Goal: Task Accomplishment & Management: Manage account settings

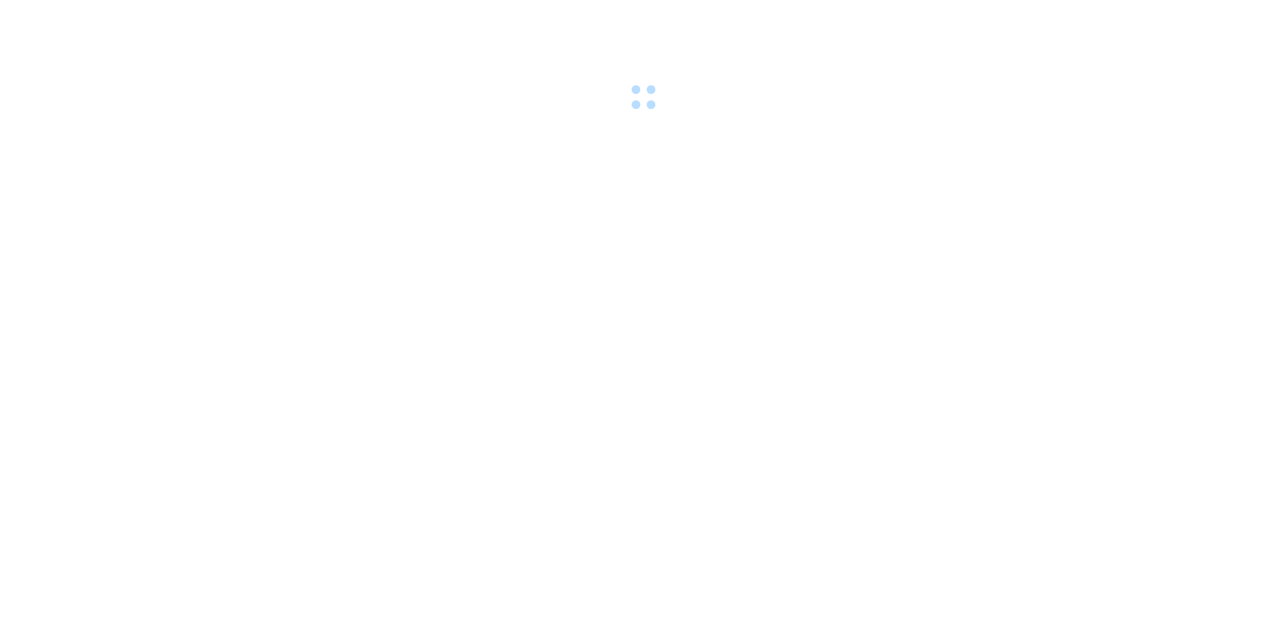
click at [184, 19] on div at bounding box center [643, 58] width 1287 height 116
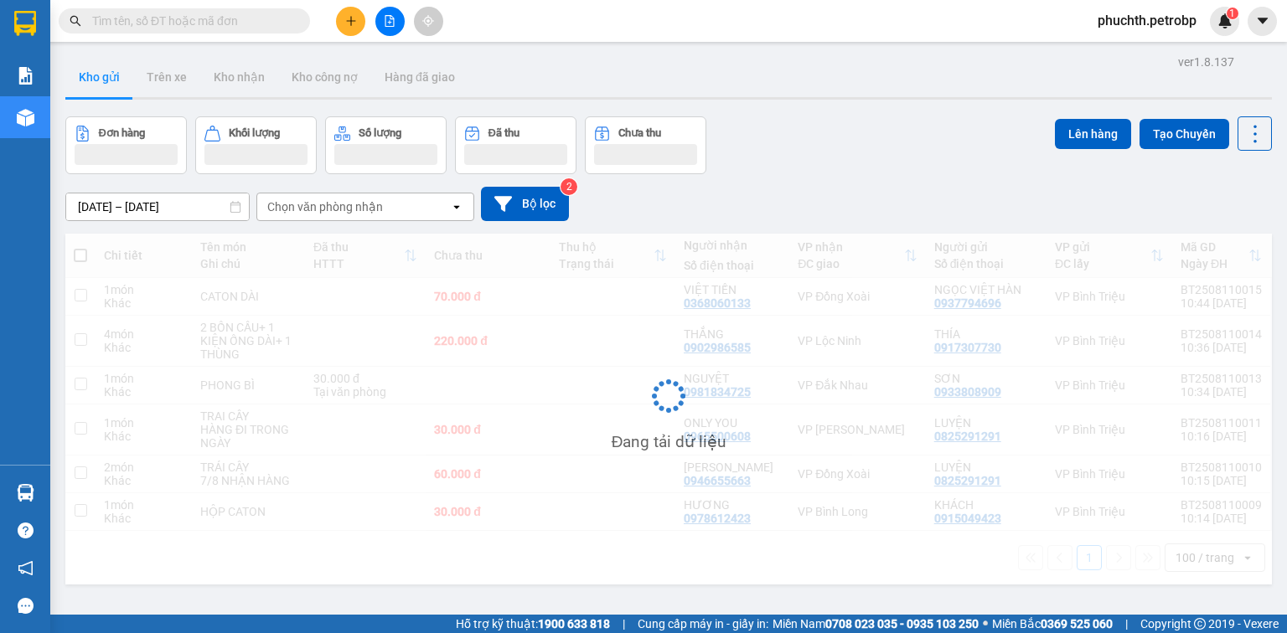
click at [188, 20] on input "text" at bounding box center [191, 21] width 198 height 18
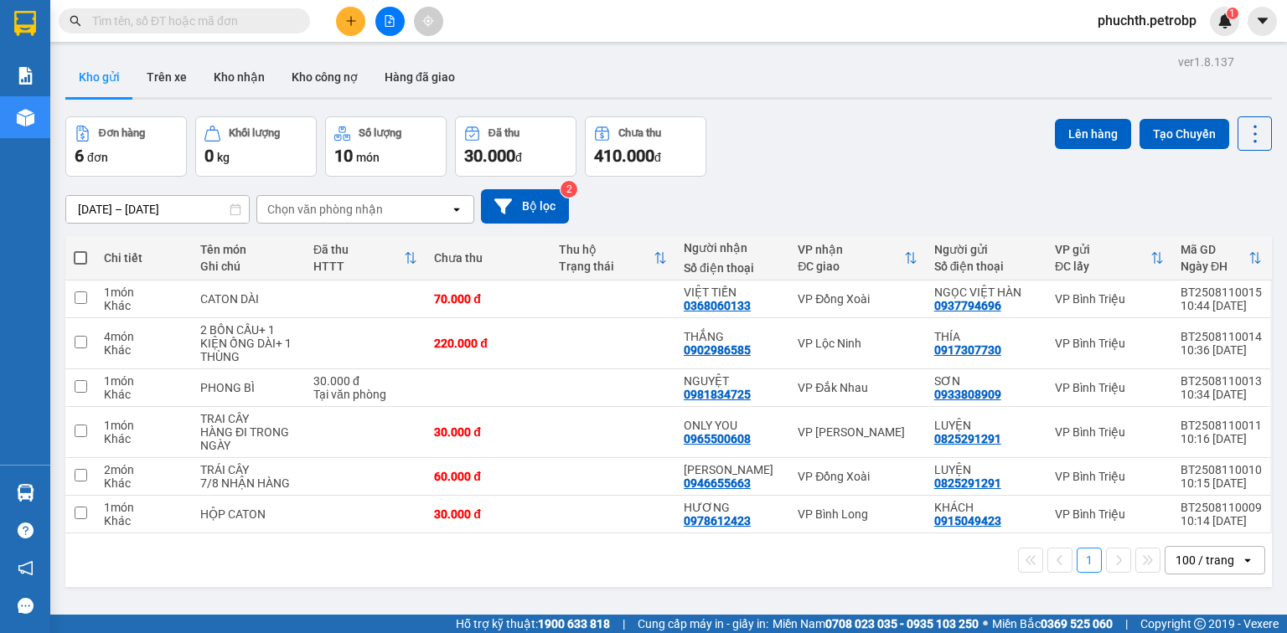
paste input "0985292902"
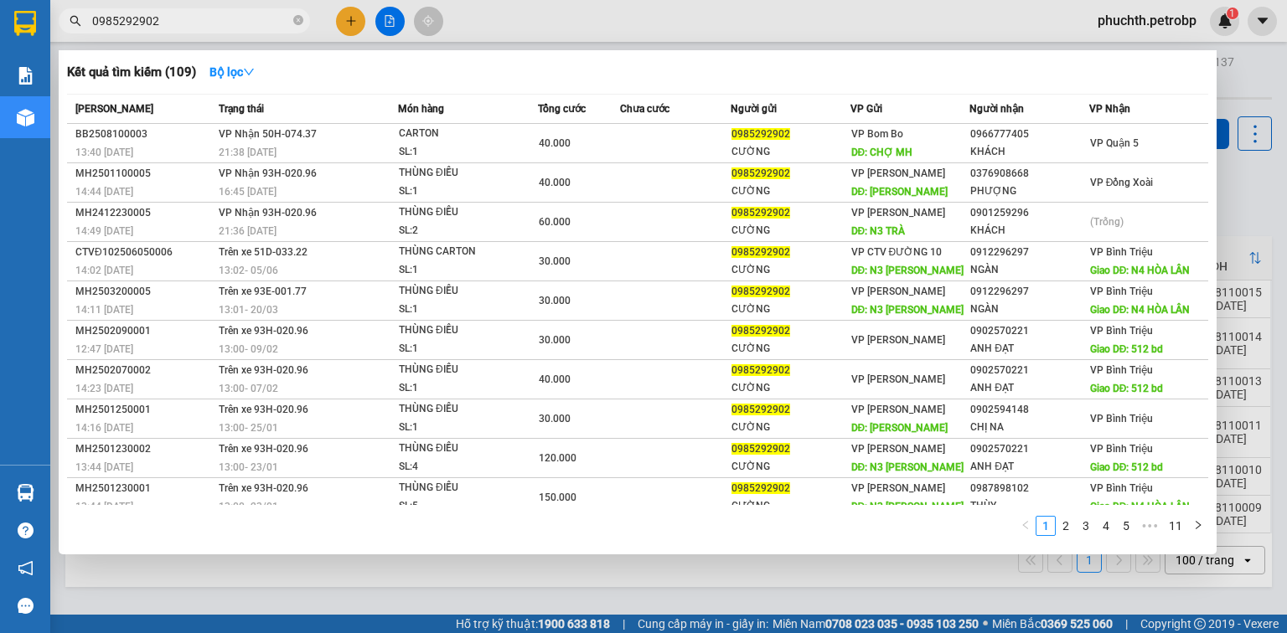
type input "0985292902"
click at [852, 583] on div at bounding box center [643, 316] width 1287 height 633
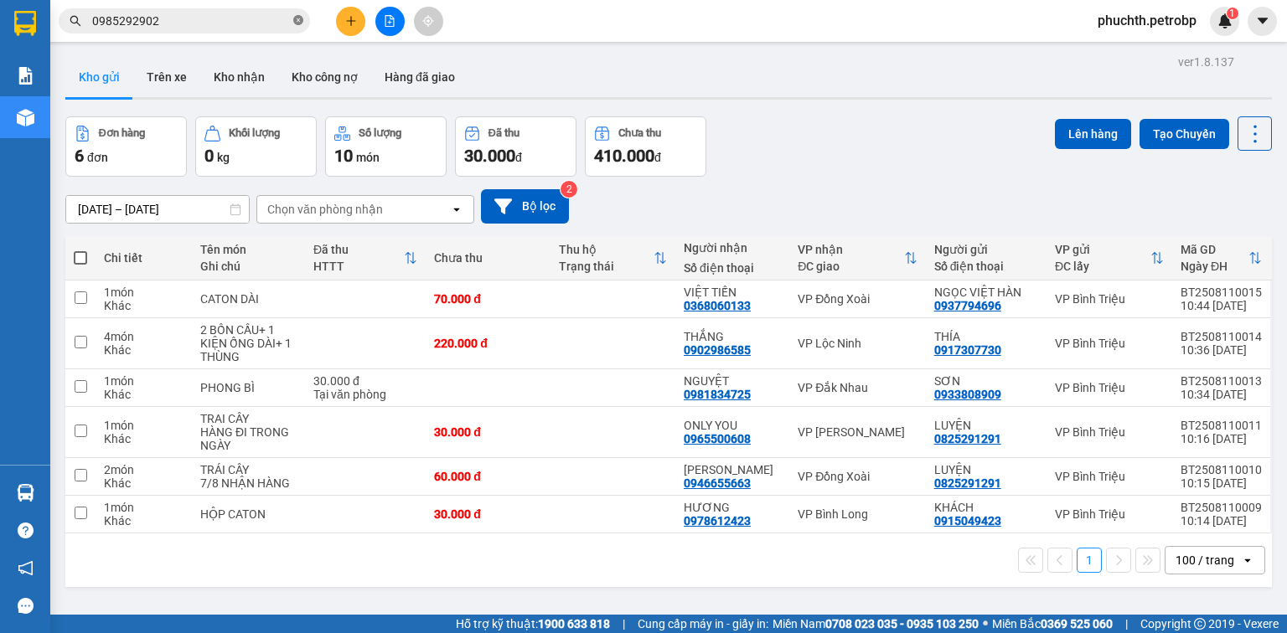
click at [300, 22] on icon "close-circle" at bounding box center [298, 20] width 10 height 10
click at [234, 23] on input "text" at bounding box center [191, 21] width 198 height 18
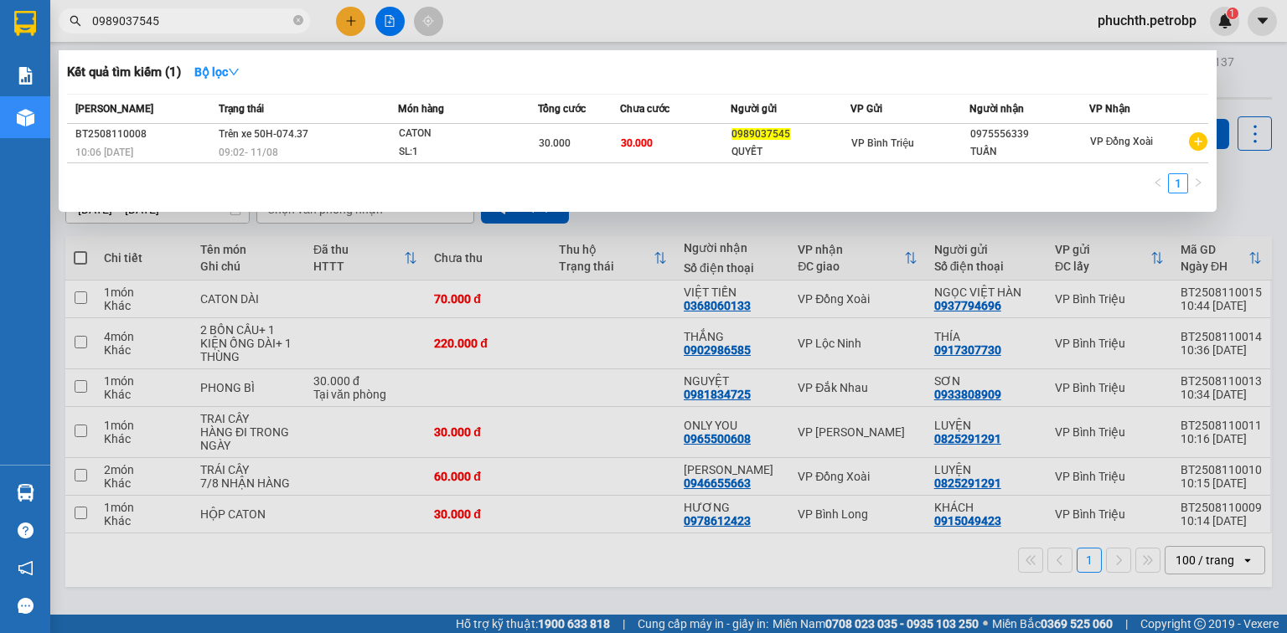
type input "0989037545"
click at [348, 20] on div at bounding box center [643, 316] width 1287 height 633
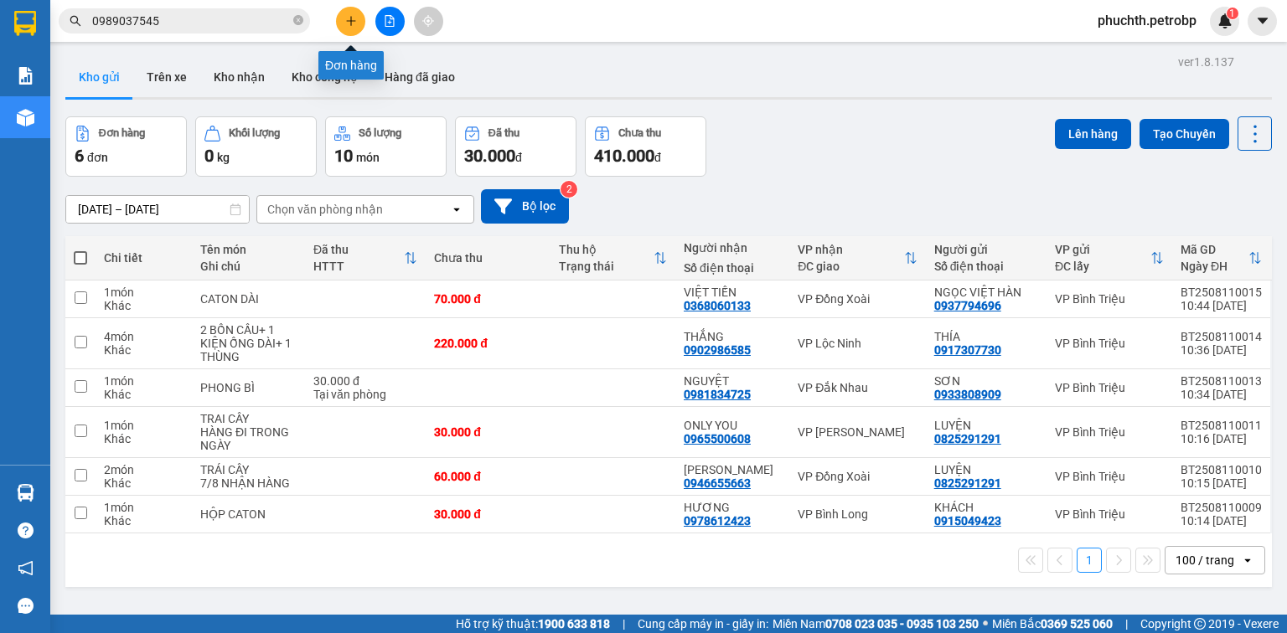
click at [354, 8] on button at bounding box center [350, 21] width 29 height 29
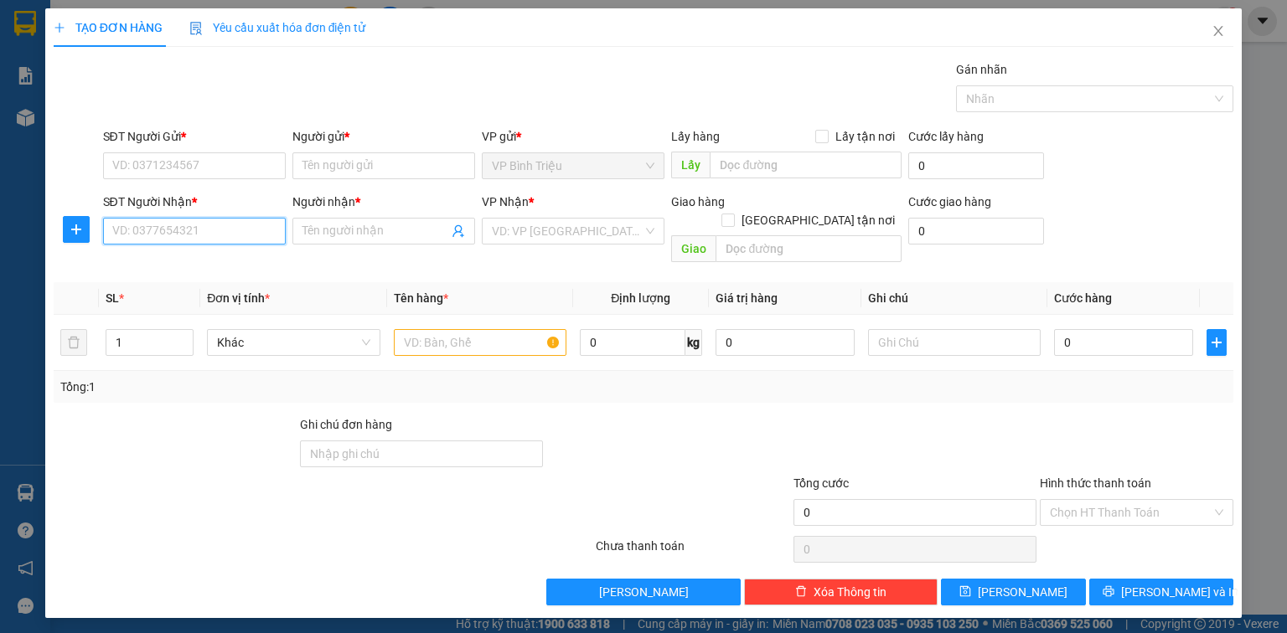
click at [183, 235] on input "SĐT Người Nhận *" at bounding box center [194, 231] width 183 height 27
click at [190, 167] on input "SĐT Người Gửi *" at bounding box center [194, 165] width 183 height 27
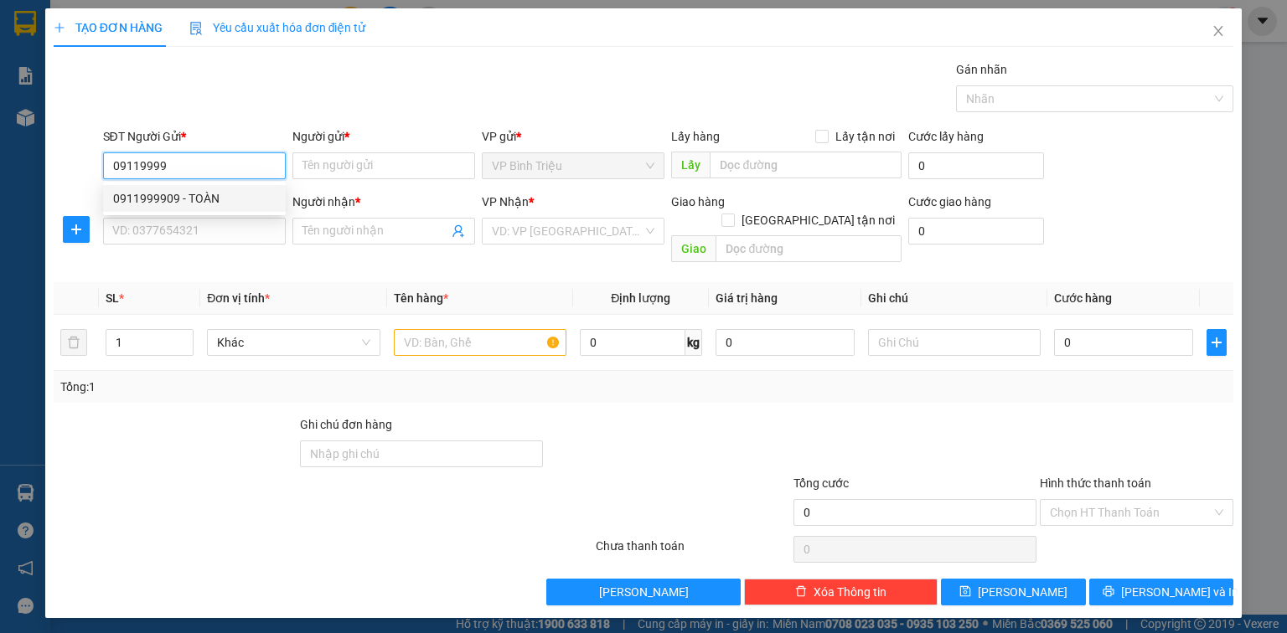
click at [119, 196] on div "0911999909 - TOÀN" at bounding box center [194, 198] width 163 height 18
type input "0911999909"
type input "TOÀN"
type input "0962369450"
type input "HOÀNH"
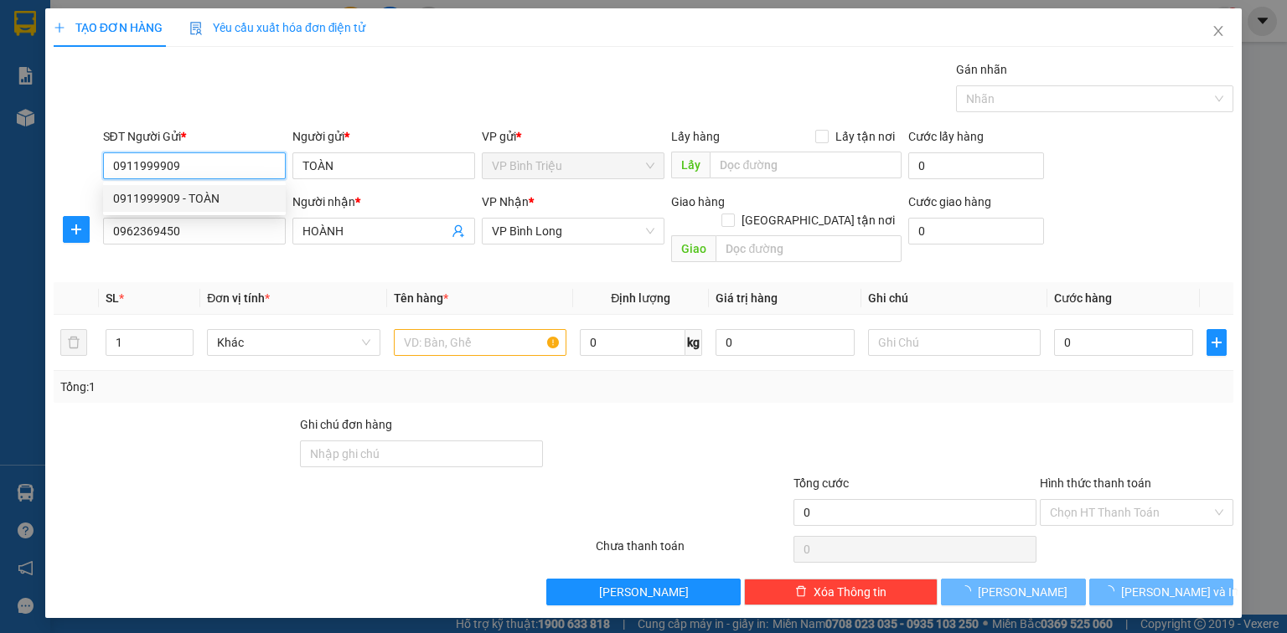
type input "50.000"
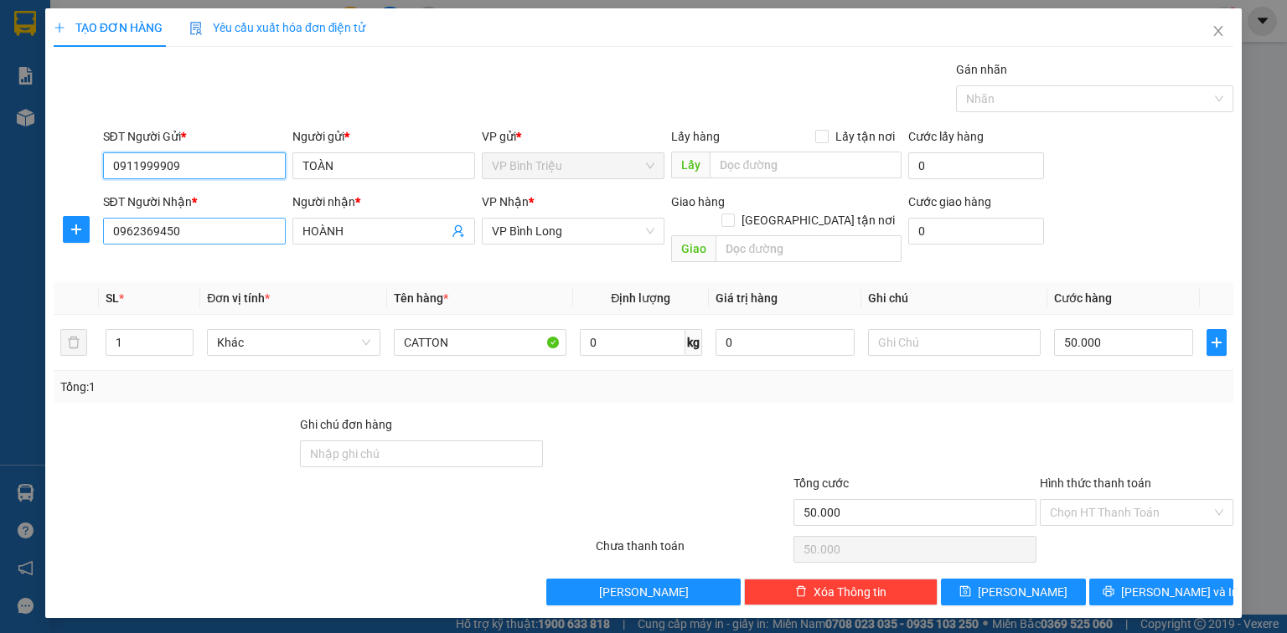
type input "0911999909"
click at [177, 228] on input "0962369450" at bounding box center [194, 231] width 183 height 27
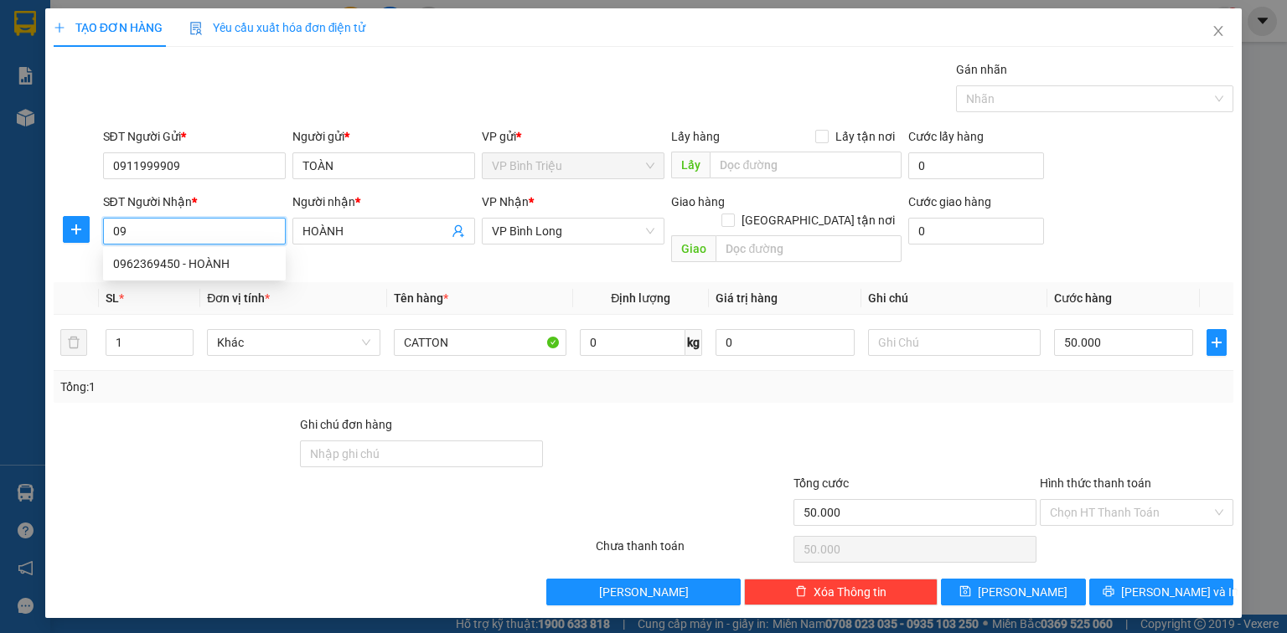
type input "0"
click at [225, 272] on div "0946190199 - [PERSON_NAME]" at bounding box center [195, 264] width 165 height 18
type input "0946190199"
type input "KHÁNH"
type input "30.000"
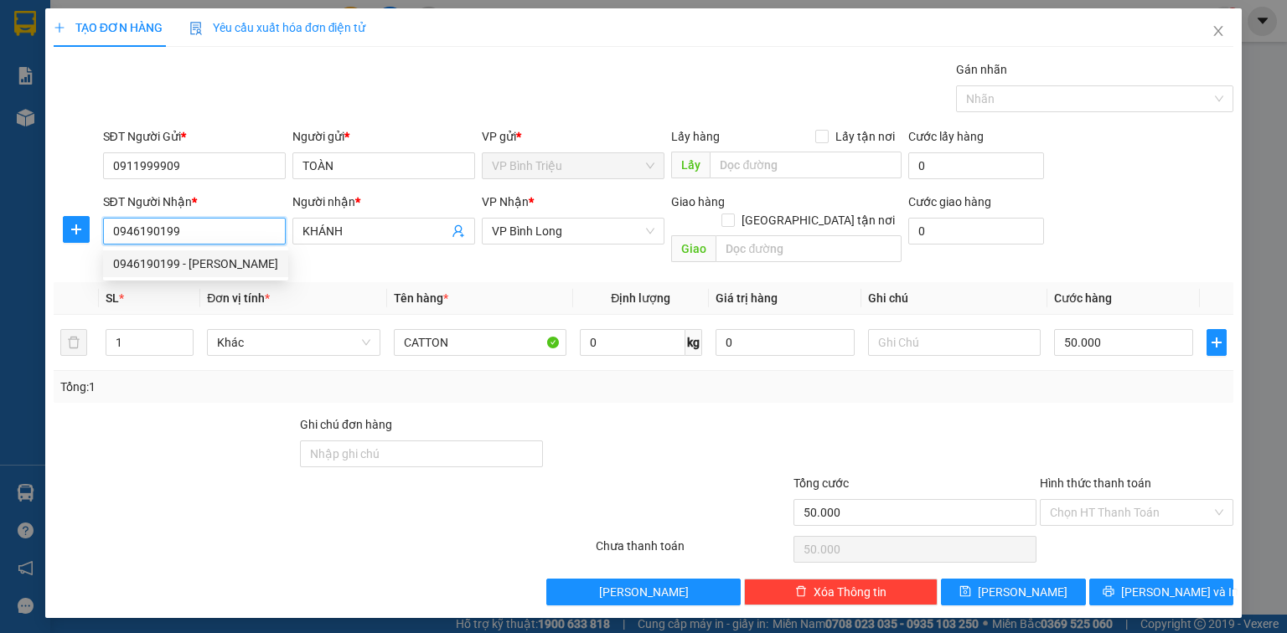
type input "30.000"
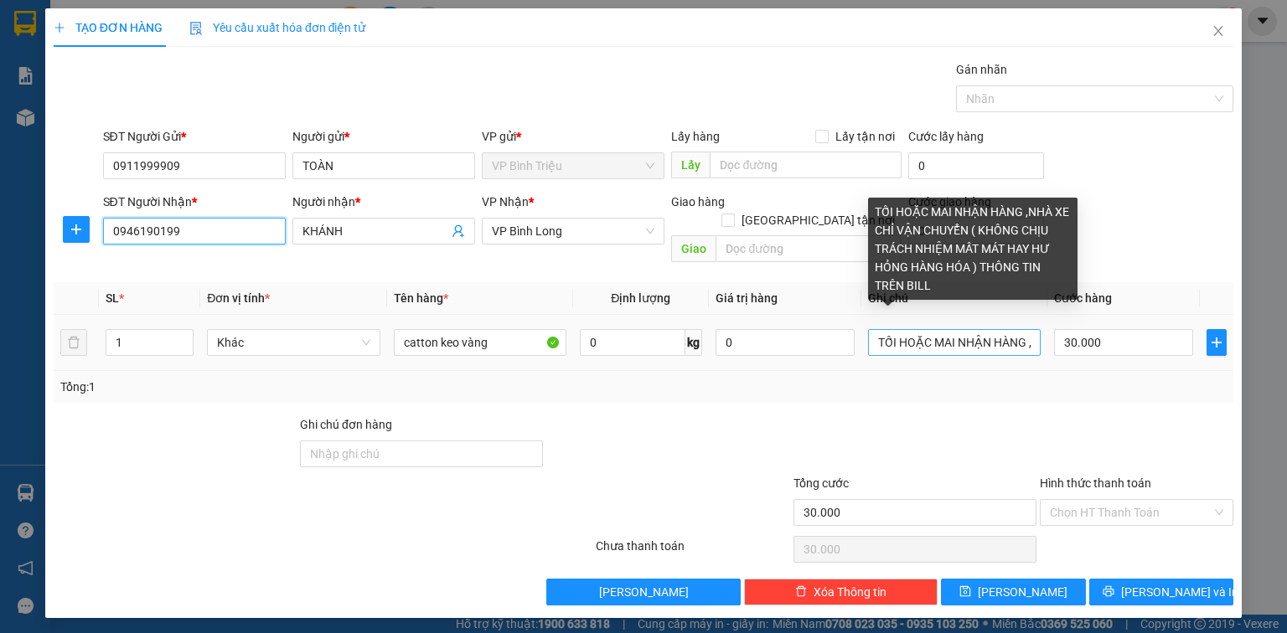
type input "0946190199"
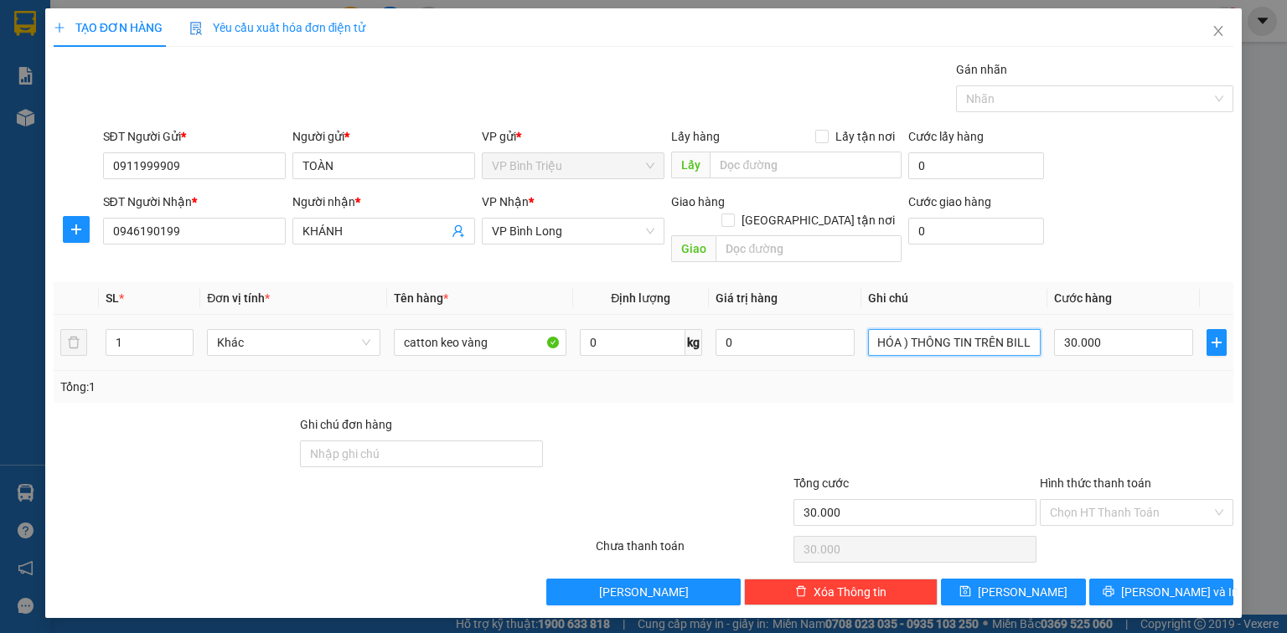
drag, startPoint x: 877, startPoint y: 325, endPoint x: 1049, endPoint y: 311, distance: 172.3
click at [1049, 315] on tr "1 Khác catton keo vàng 0 kg 0 TỐI HOẶC MAI NHẬN HÀNG ,NHÀ XE CHỈ VẬN CHUYỂN ( K…" at bounding box center [643, 343] width 1179 height 56
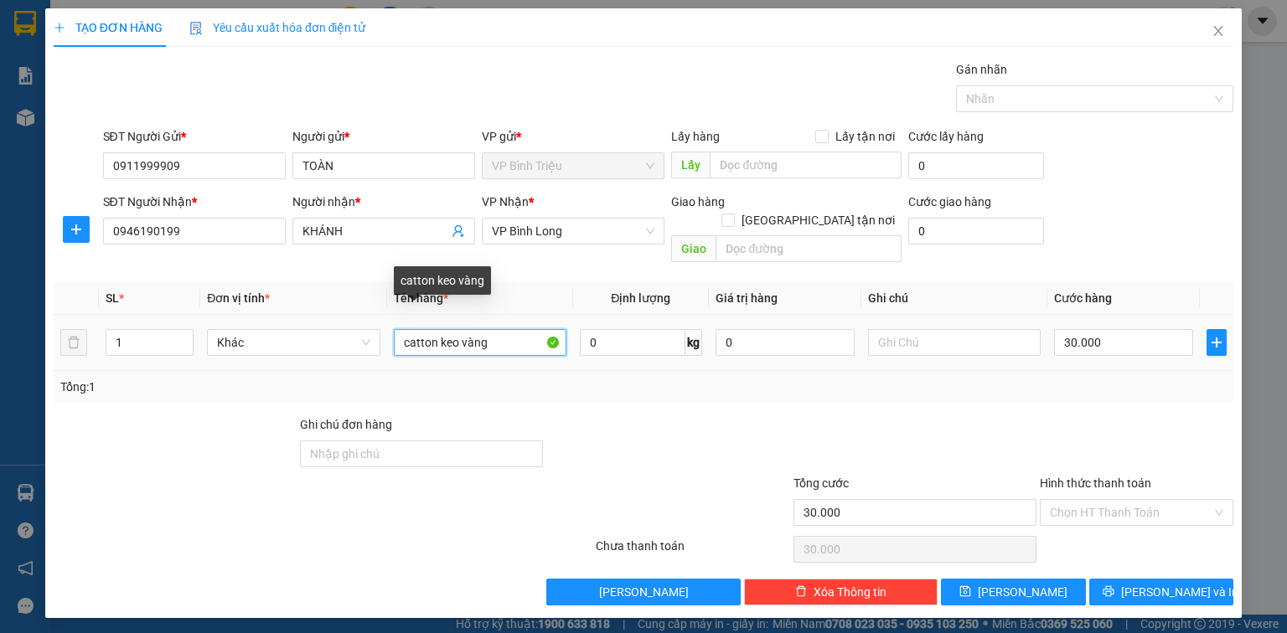
drag, startPoint x: 508, startPoint y: 334, endPoint x: 386, endPoint y: 333, distance: 121.5
click at [387, 333] on td "catton keo vàng" at bounding box center [480, 343] width 186 height 56
type input "CATON"
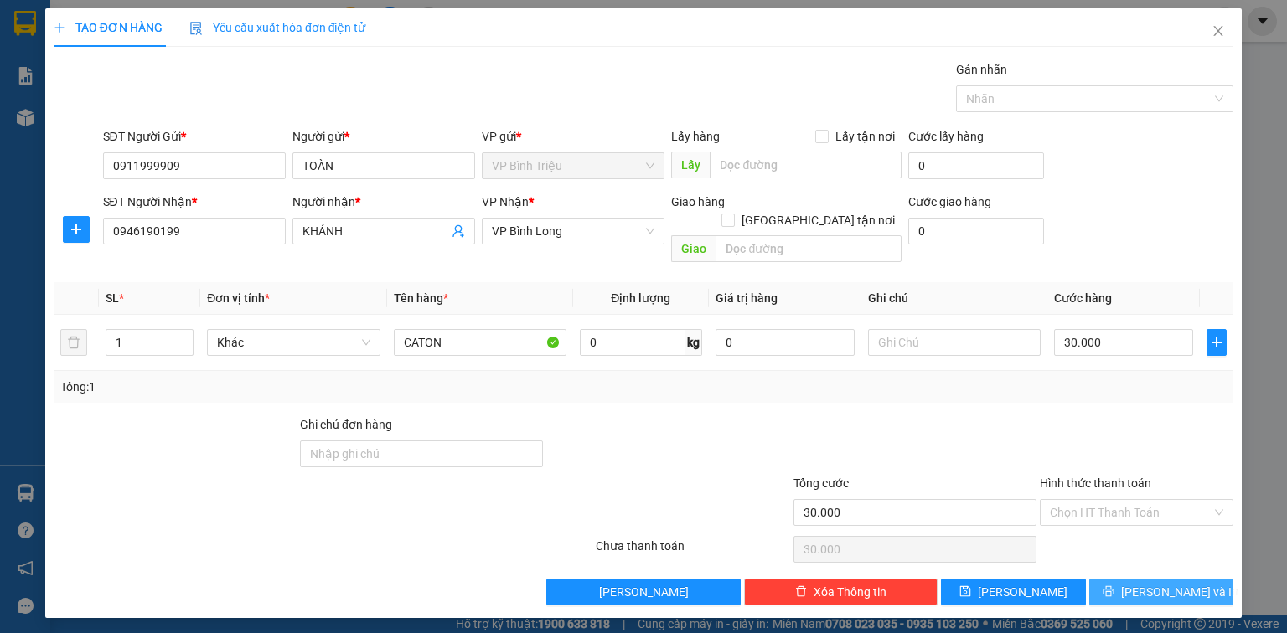
click at [1143, 579] on button "[PERSON_NAME] và In" at bounding box center [1161, 592] width 145 height 27
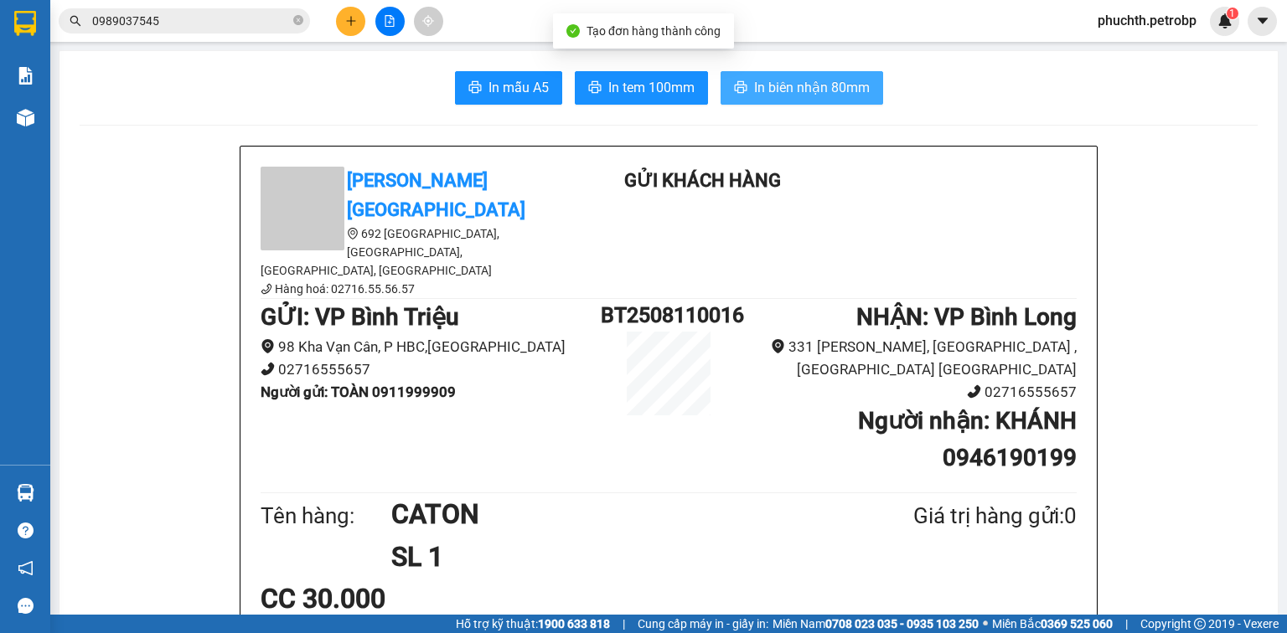
click at [754, 84] on span "In biên nhận 80mm" at bounding box center [812, 87] width 116 height 21
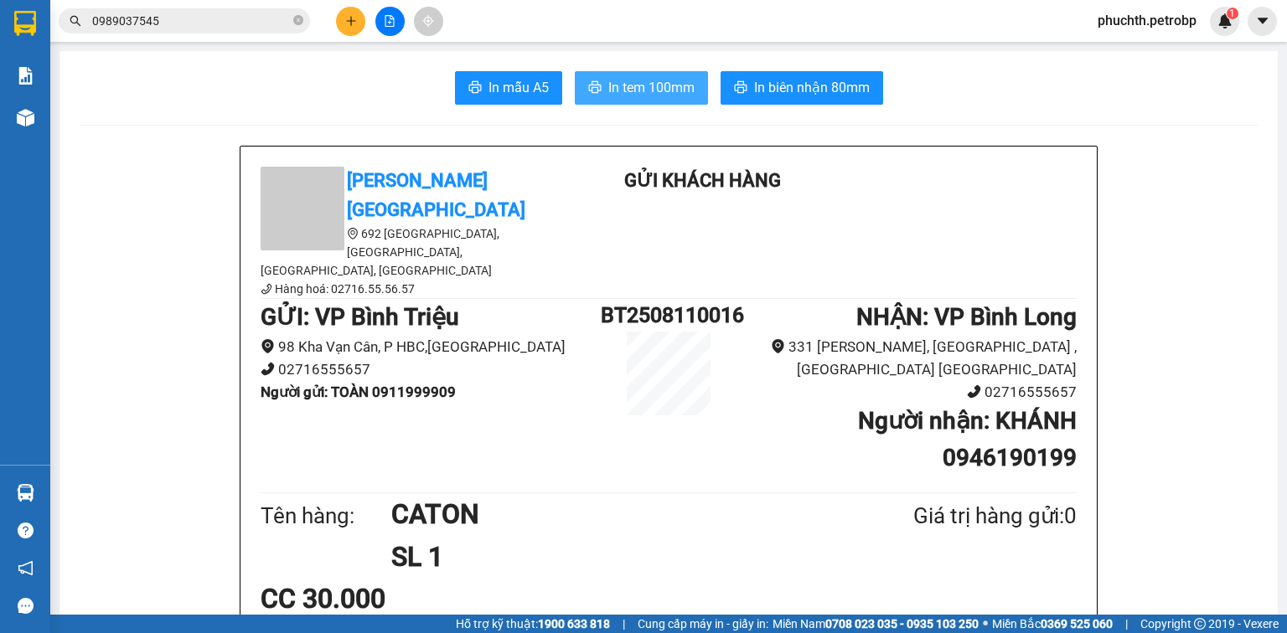
click at [630, 80] on span "In tem 100mm" at bounding box center [651, 87] width 86 height 21
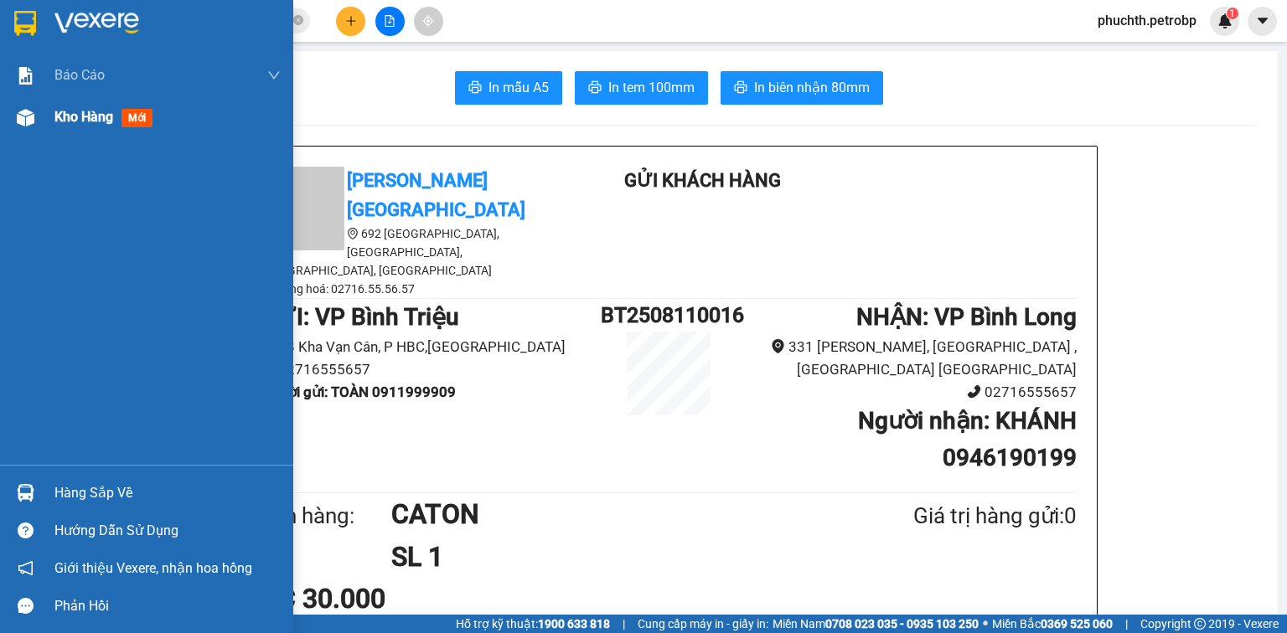
click at [10, 100] on div "Kho hàng mới" at bounding box center [146, 117] width 293 height 42
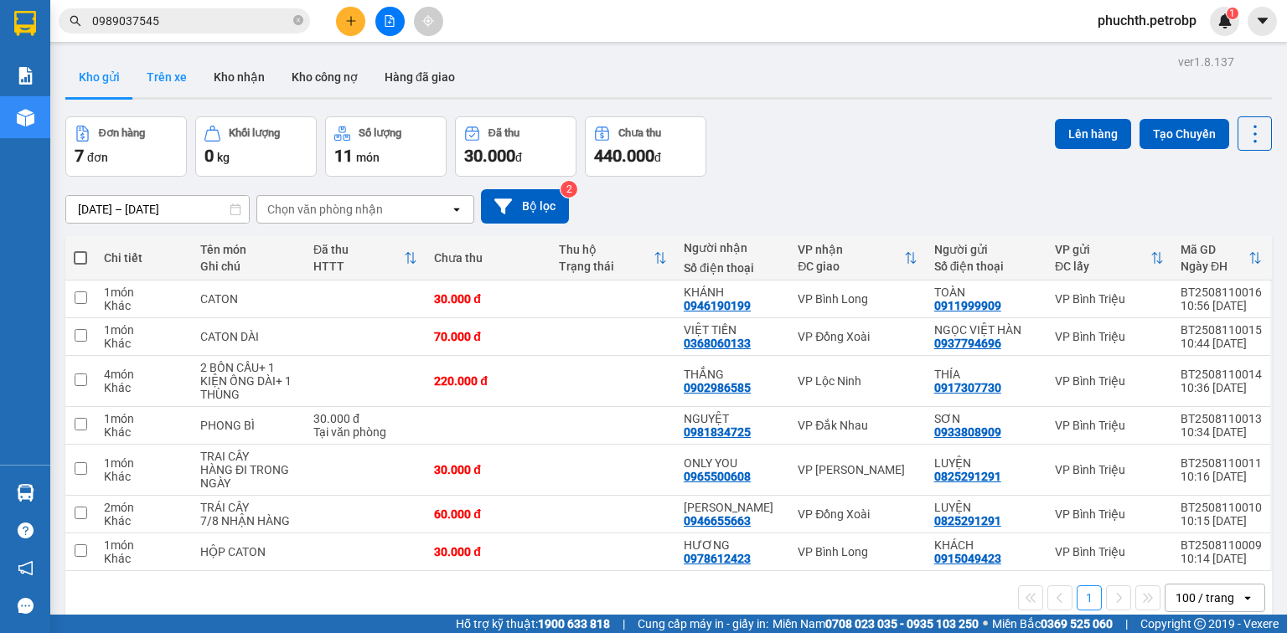
click at [194, 85] on button "Trên xe" at bounding box center [166, 77] width 67 height 40
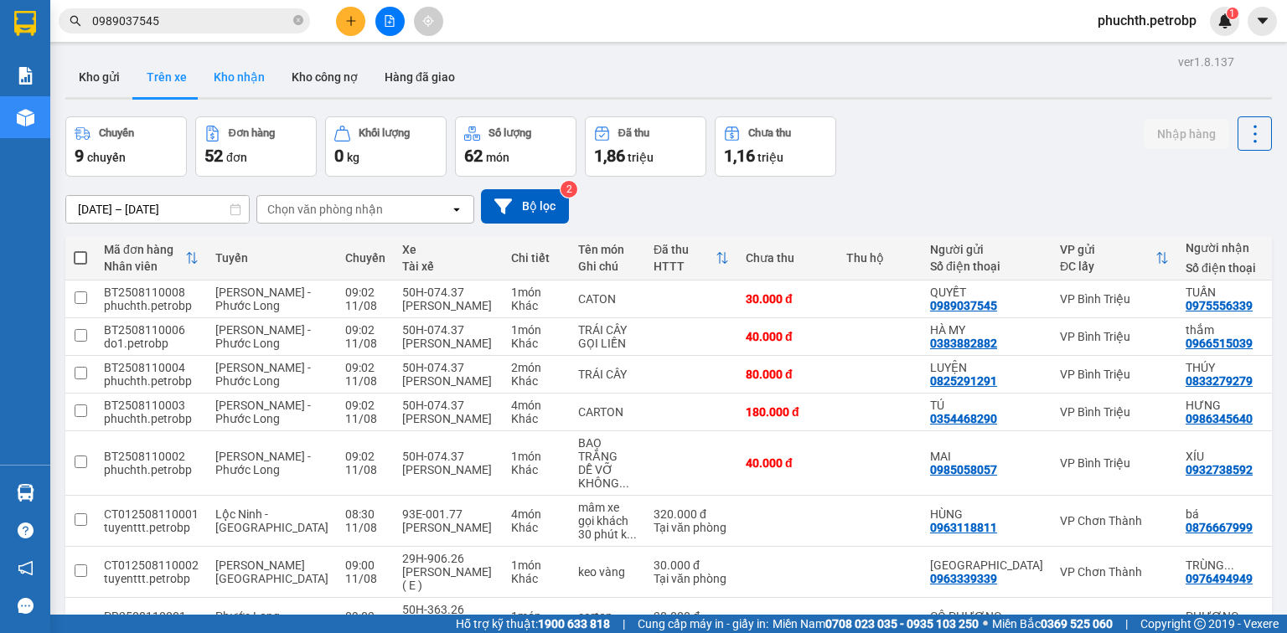
click at [224, 73] on button "Kho nhận" at bounding box center [239, 77] width 78 height 40
type input "[DATE] – [DATE]"
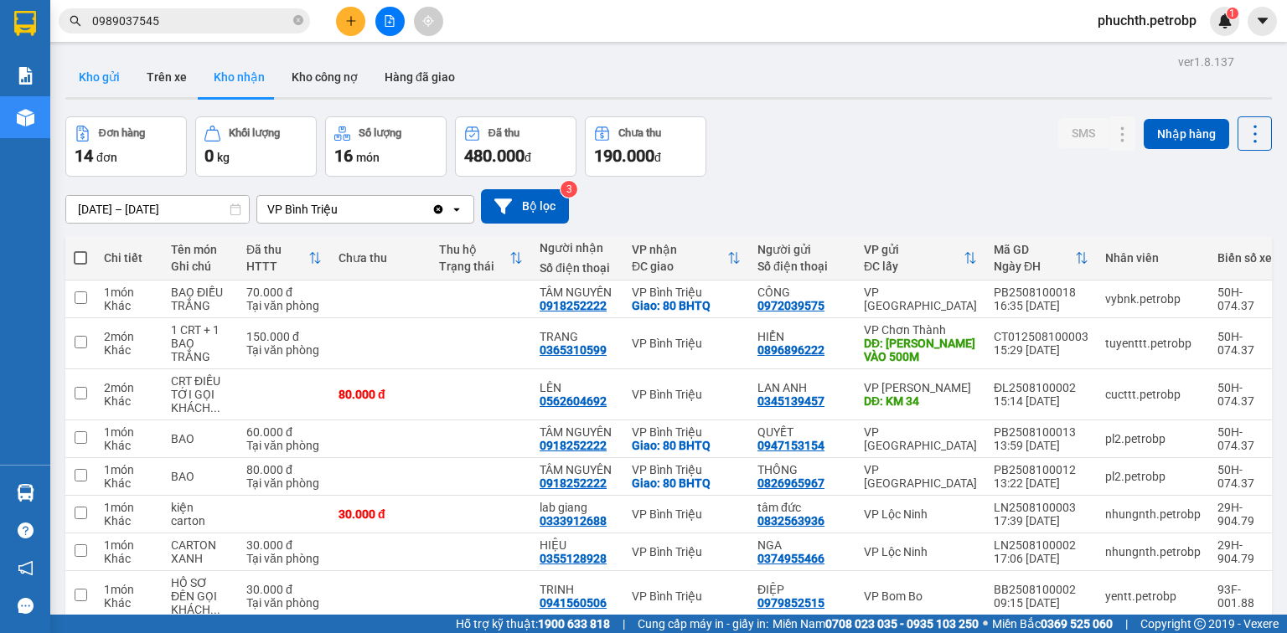
click at [84, 84] on button "Kho gửi" at bounding box center [99, 77] width 68 height 40
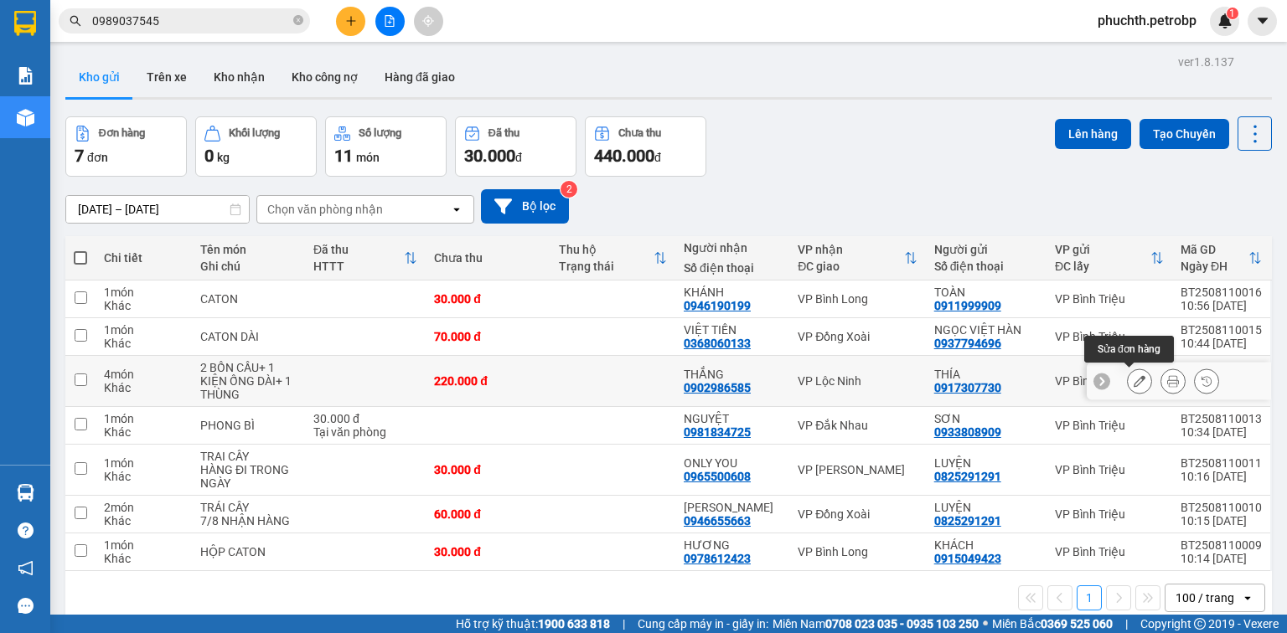
click at [1133, 382] on icon at bounding box center [1139, 381] width 12 height 12
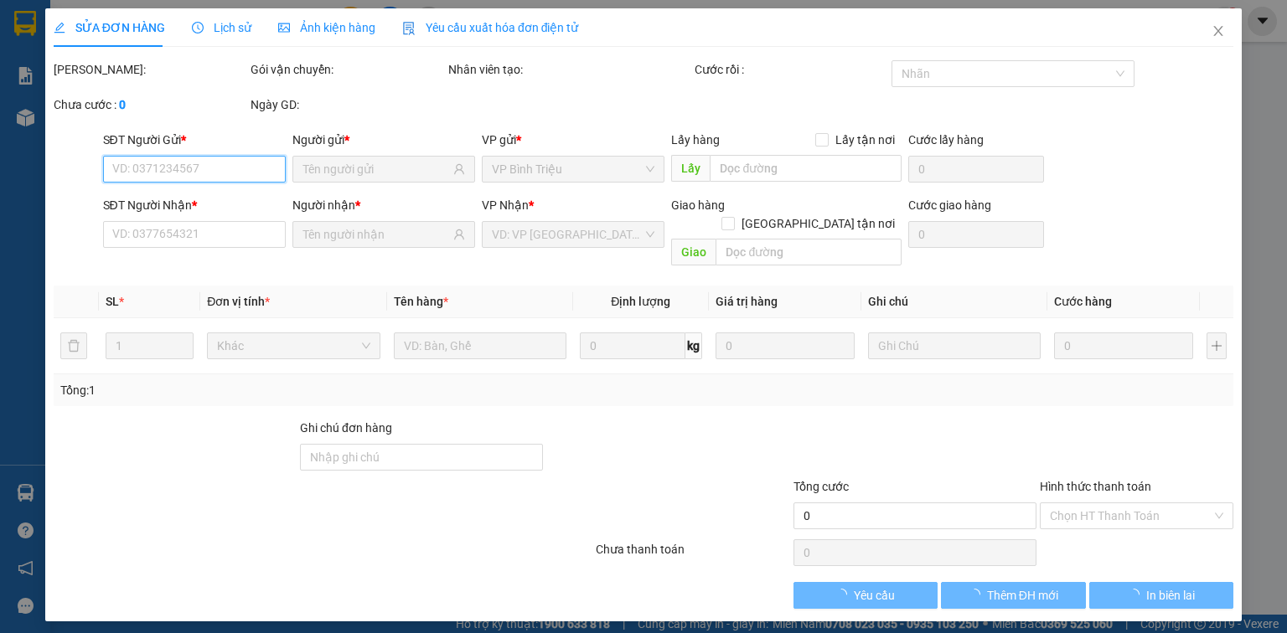
type input "0917307730"
type input "0902986585"
type input "220.000"
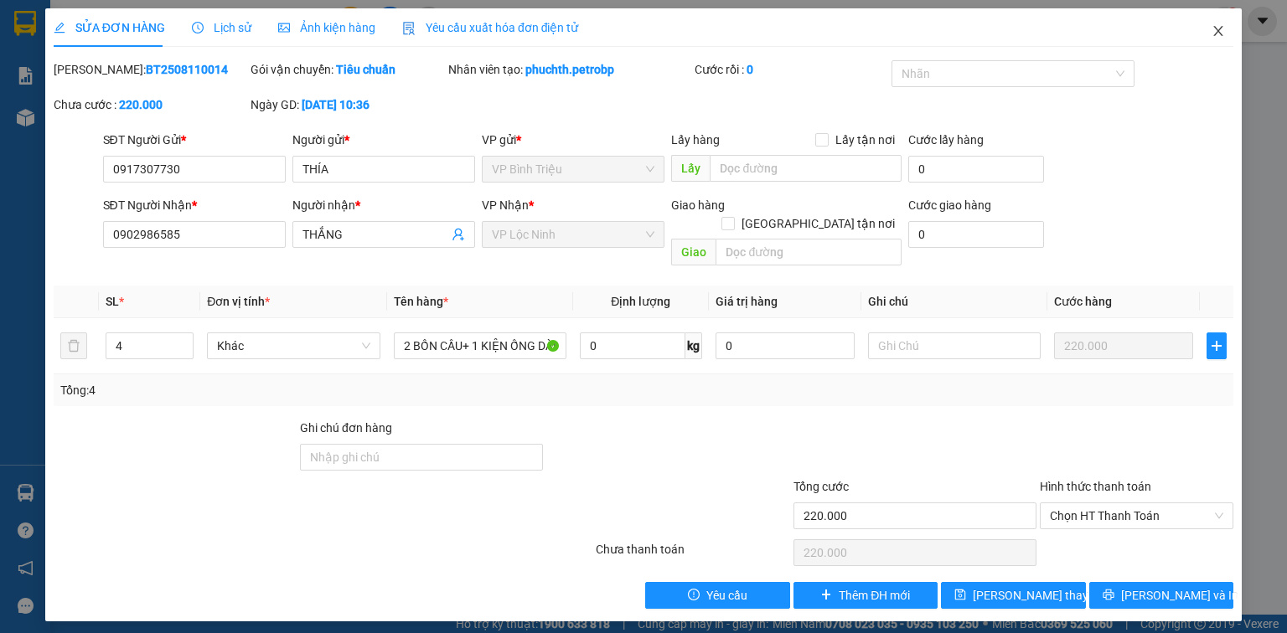
click at [1218, 40] on span "Close" at bounding box center [1218, 31] width 47 height 47
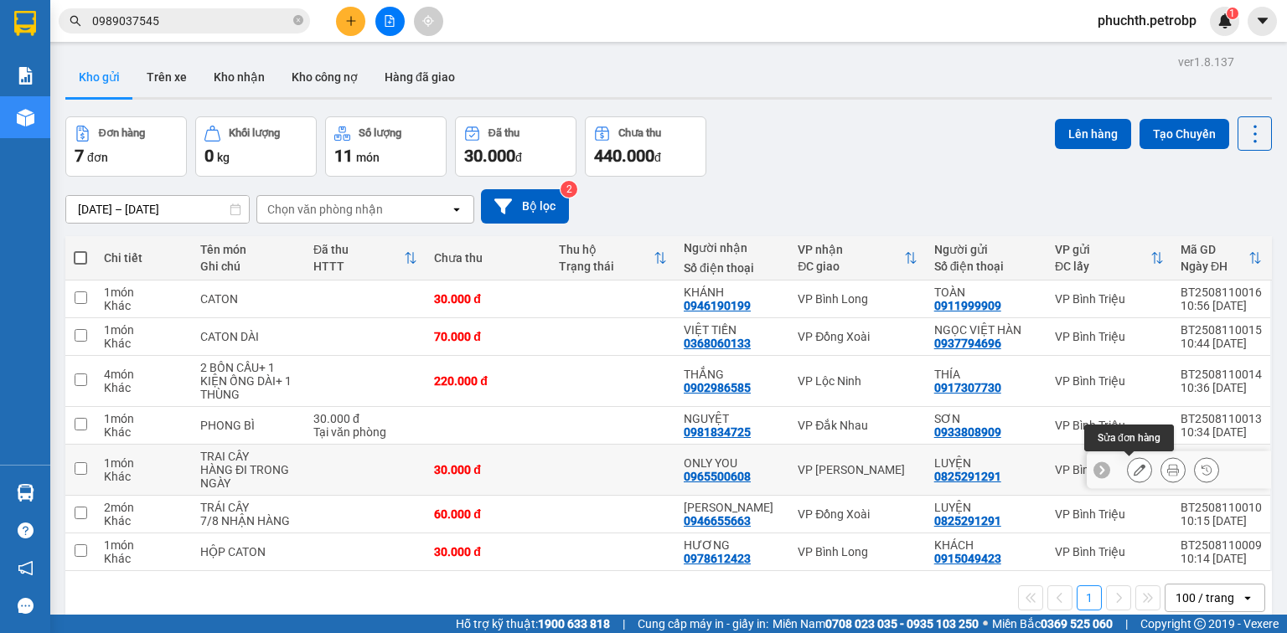
click at [1133, 466] on icon at bounding box center [1139, 470] width 12 height 12
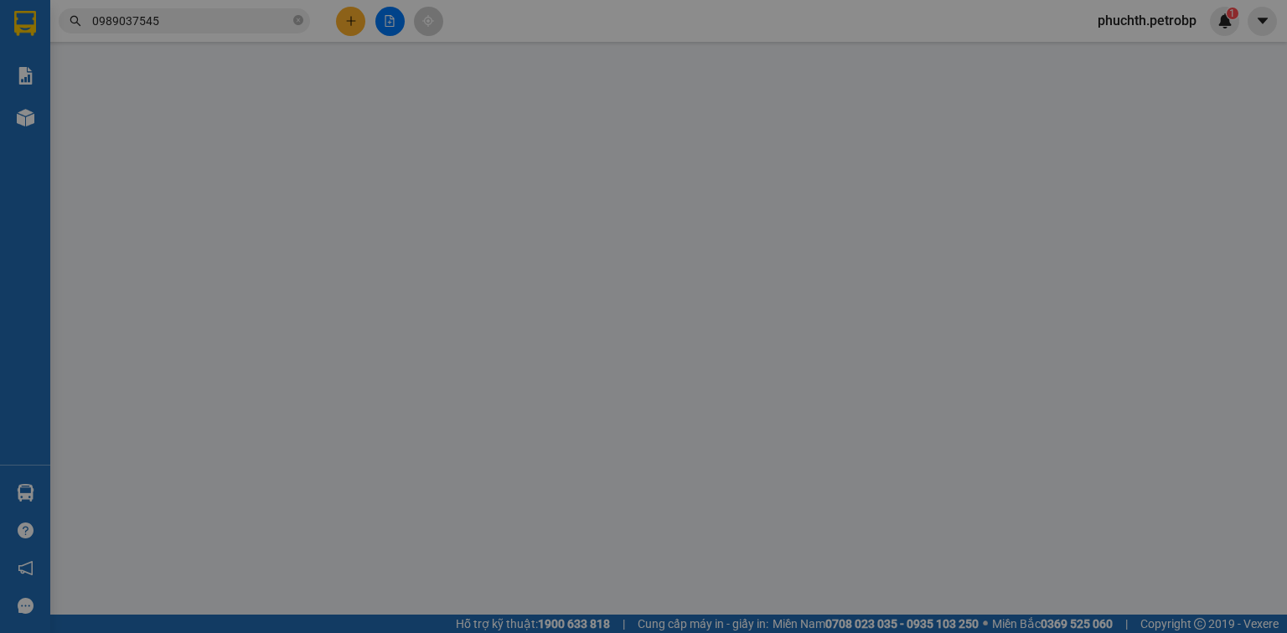
type input "0825291291"
type input "0965500608"
type input "30.000"
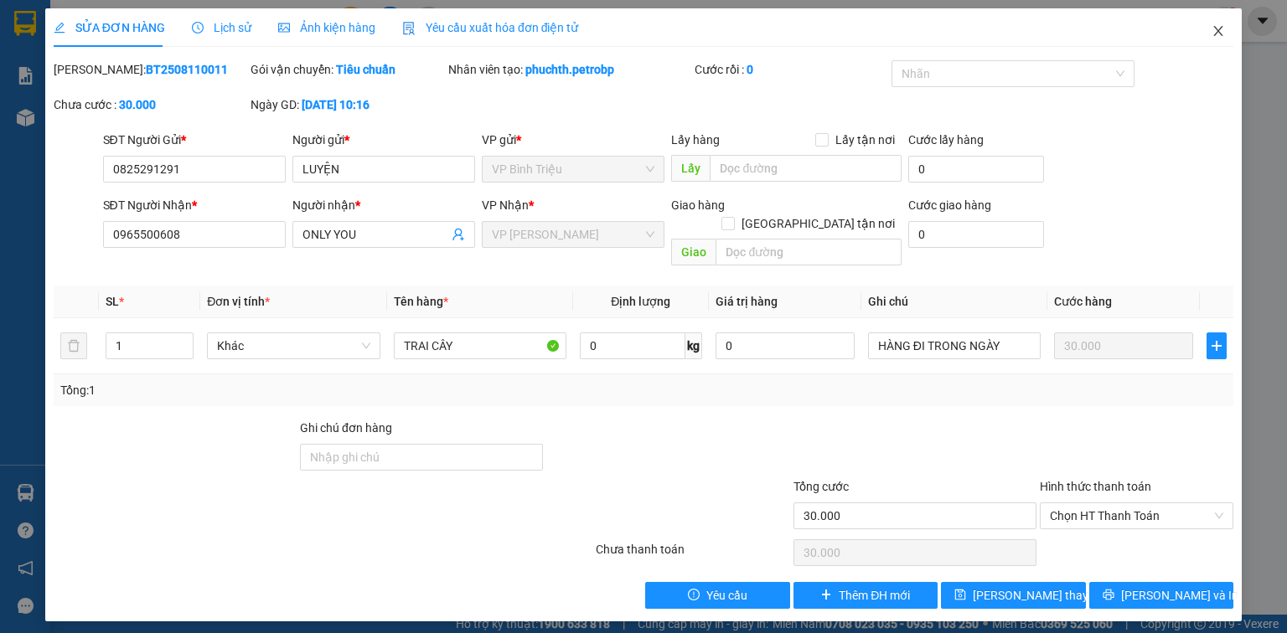
click at [1215, 26] on icon "close" at bounding box center [1217, 30] width 13 height 13
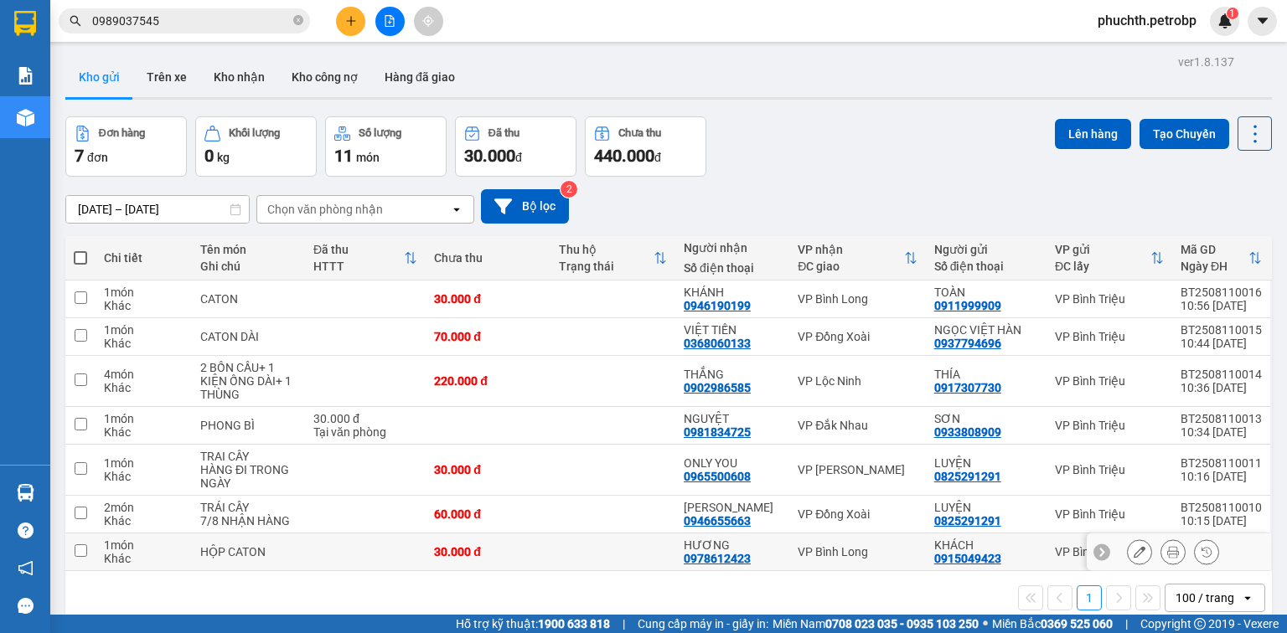
scroll to position [77, 0]
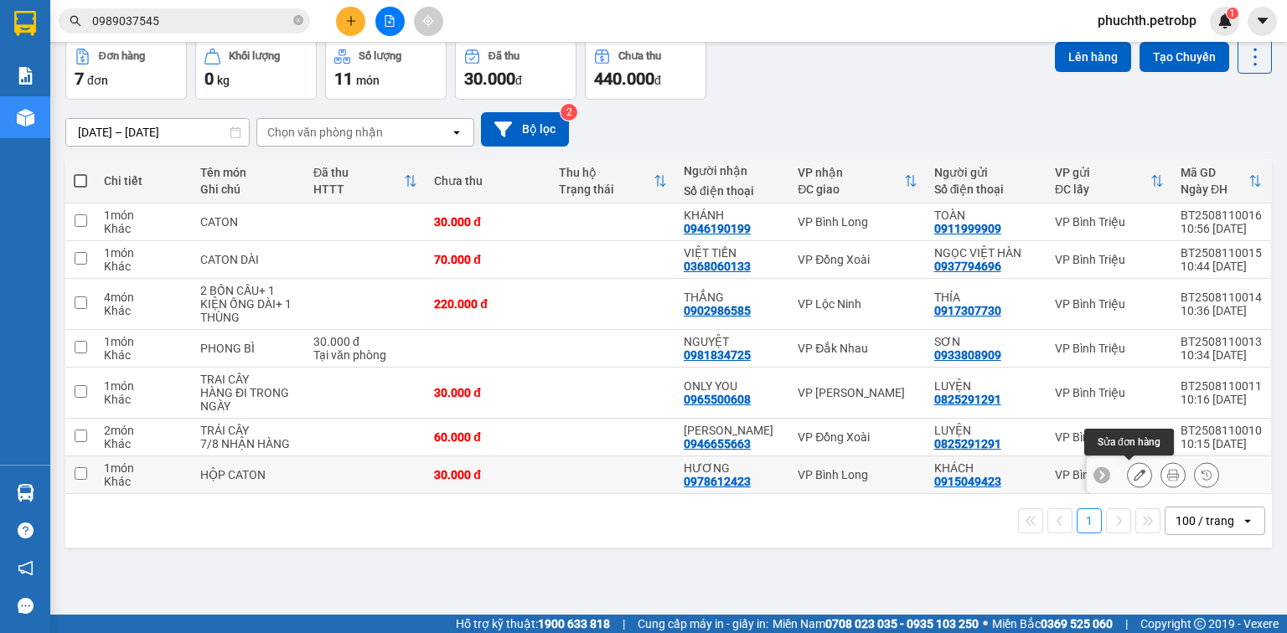
click at [1138, 472] on button at bounding box center [1139, 475] width 23 height 29
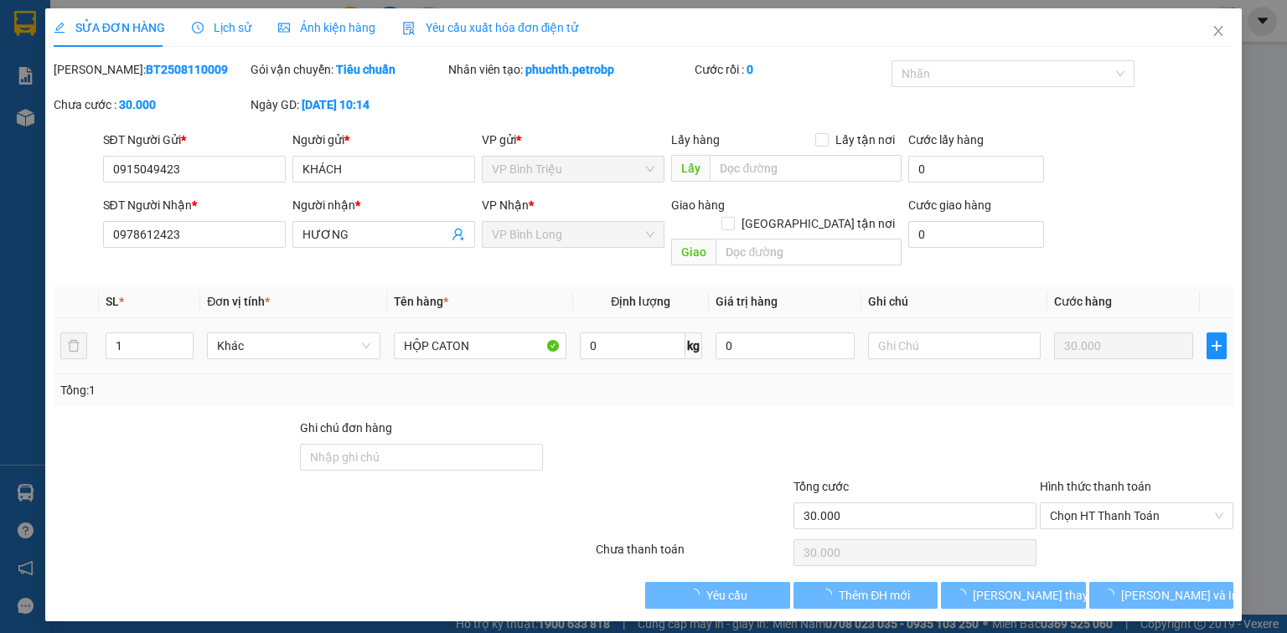
type input "0915049423"
type input "0978612423"
type input "30.000"
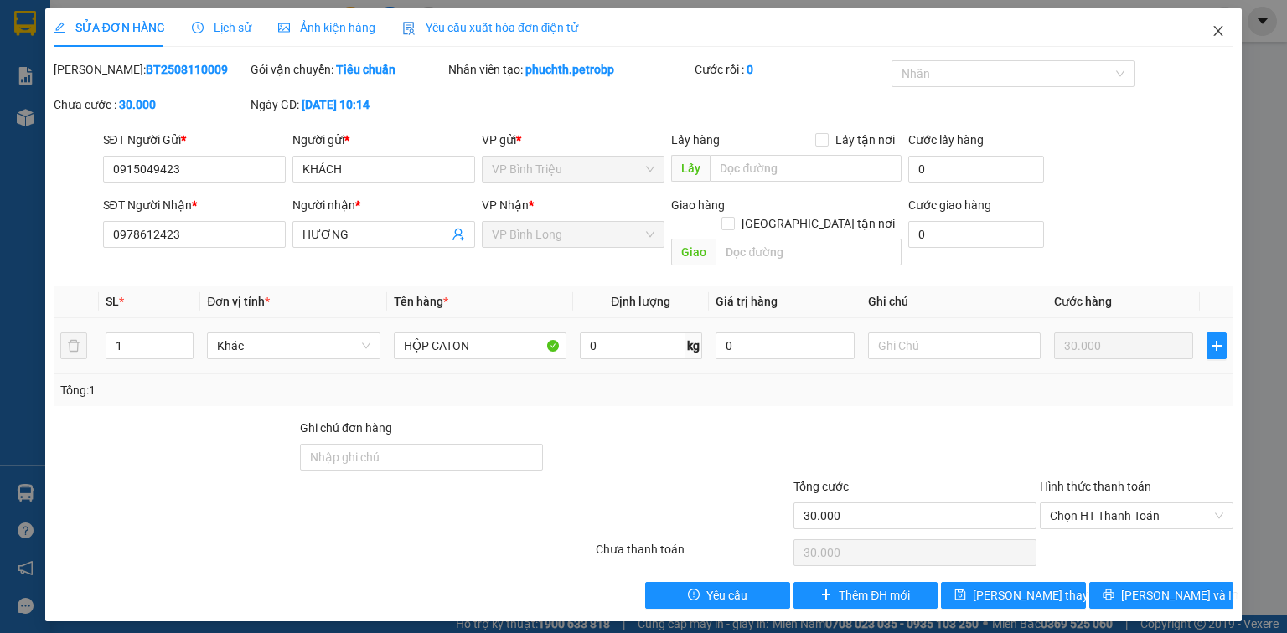
click at [1206, 34] on span "Close" at bounding box center [1218, 31] width 47 height 47
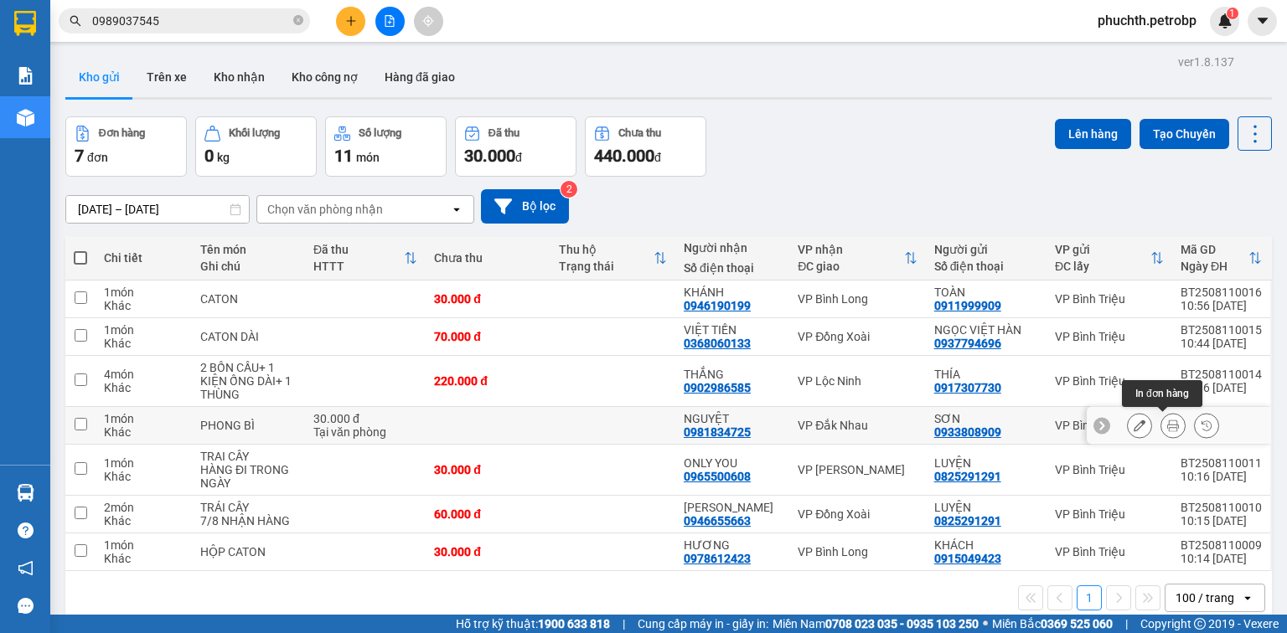
click at [1133, 422] on icon at bounding box center [1139, 426] width 12 height 12
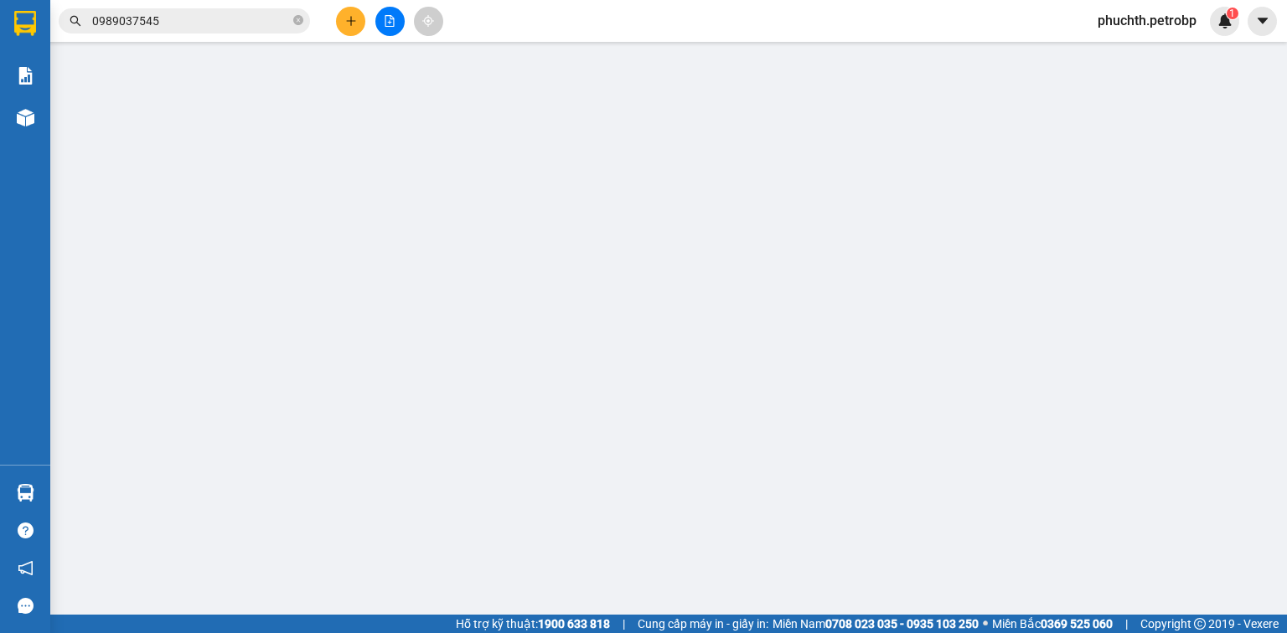
type input "0933808909"
type input "0981834725"
type input "30.000"
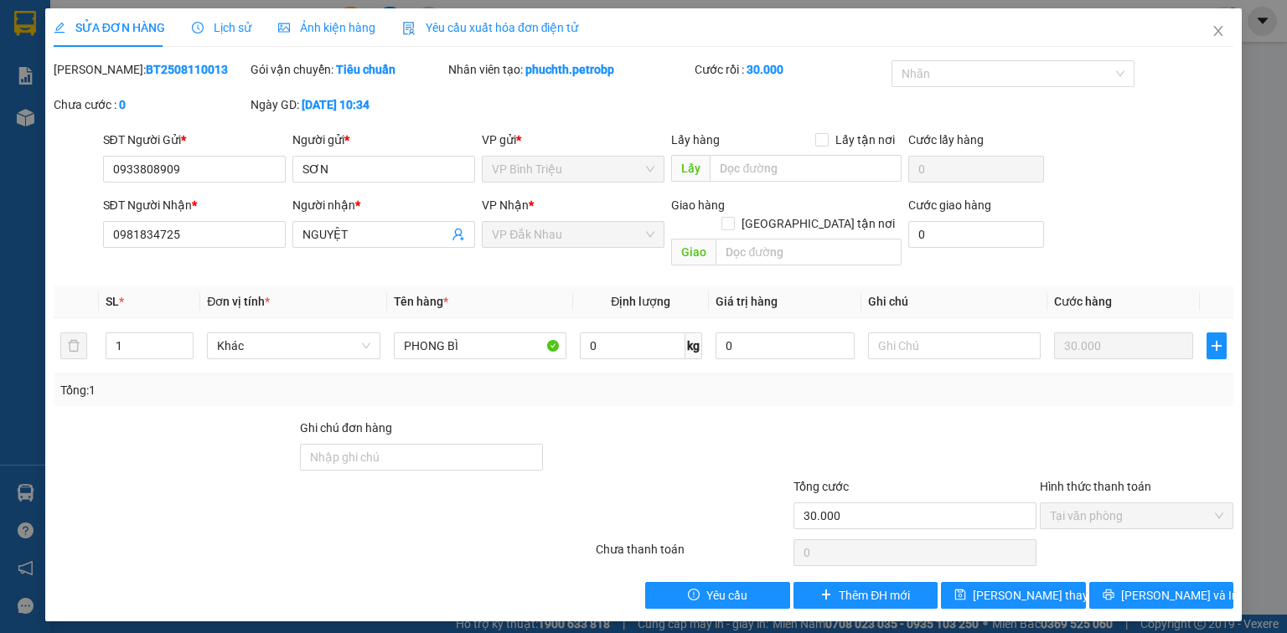
click at [224, 30] on span "Lịch sử" at bounding box center [221, 27] width 59 height 13
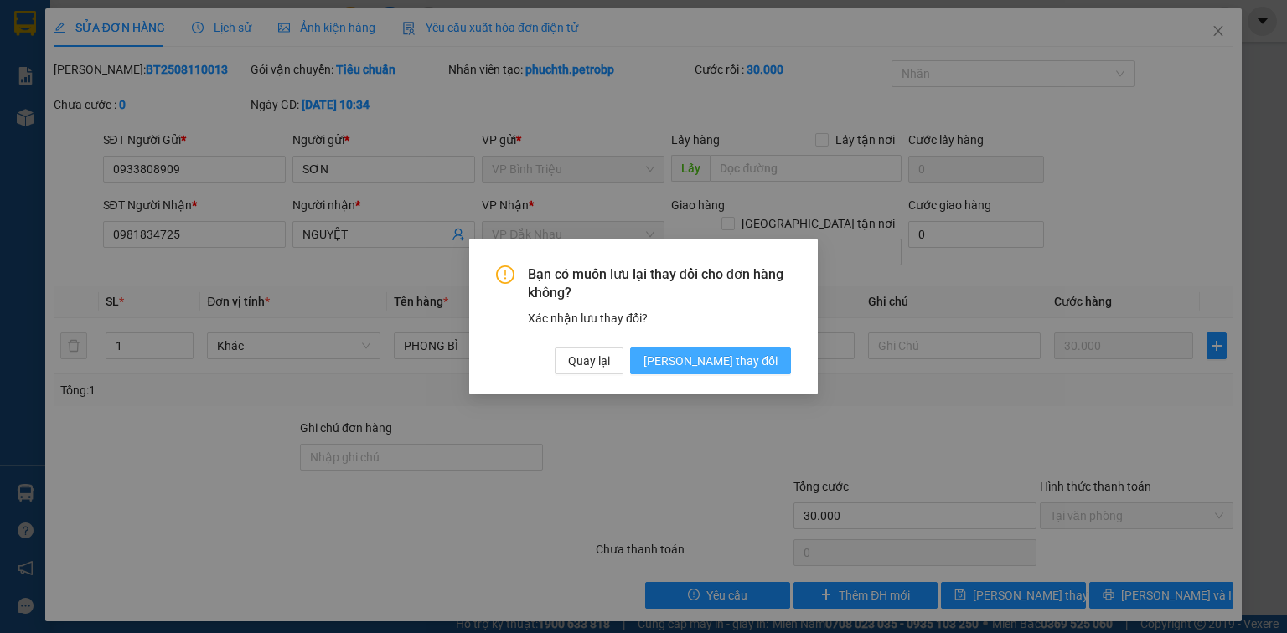
click at [734, 358] on span "[PERSON_NAME] thay đổi" at bounding box center [710, 361] width 134 height 18
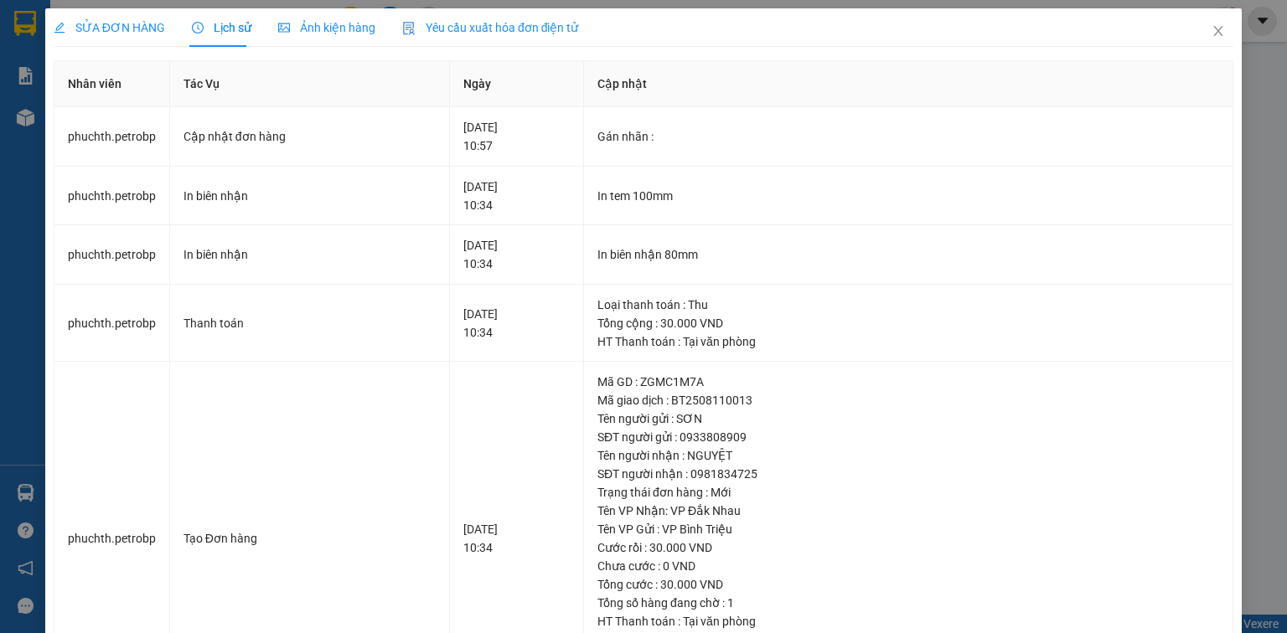
click at [141, 37] on div "SỬA ĐƠN HÀNG" at bounding box center [109, 27] width 111 height 39
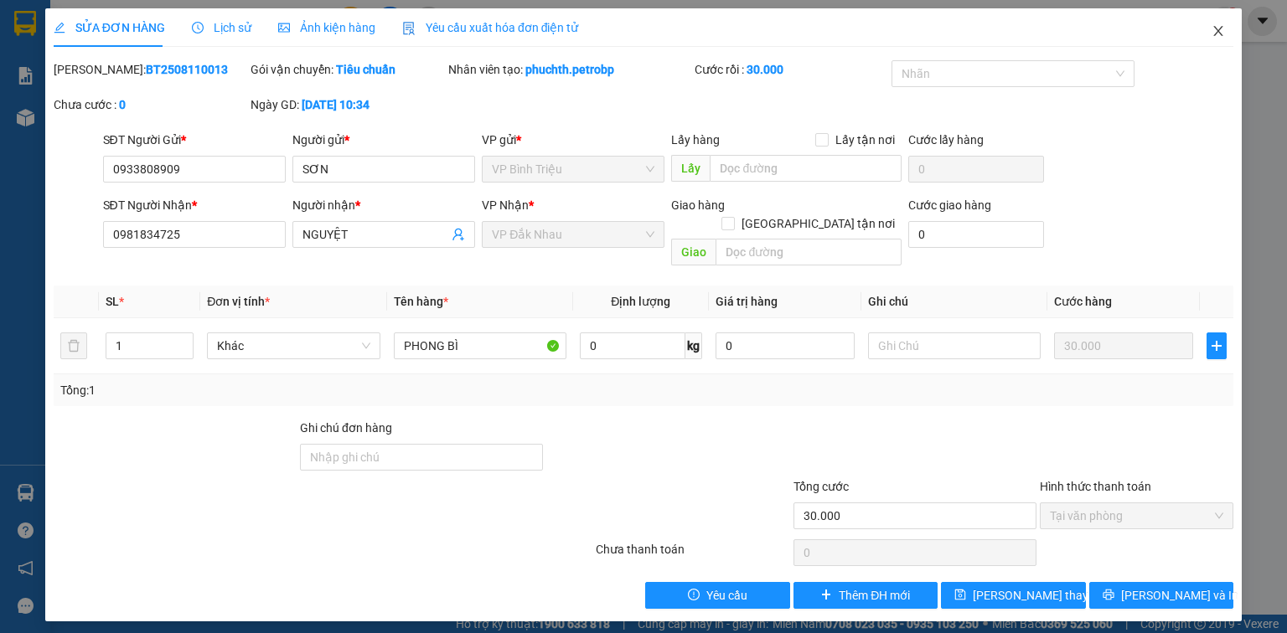
click at [1200, 34] on span "Close" at bounding box center [1218, 31] width 47 height 47
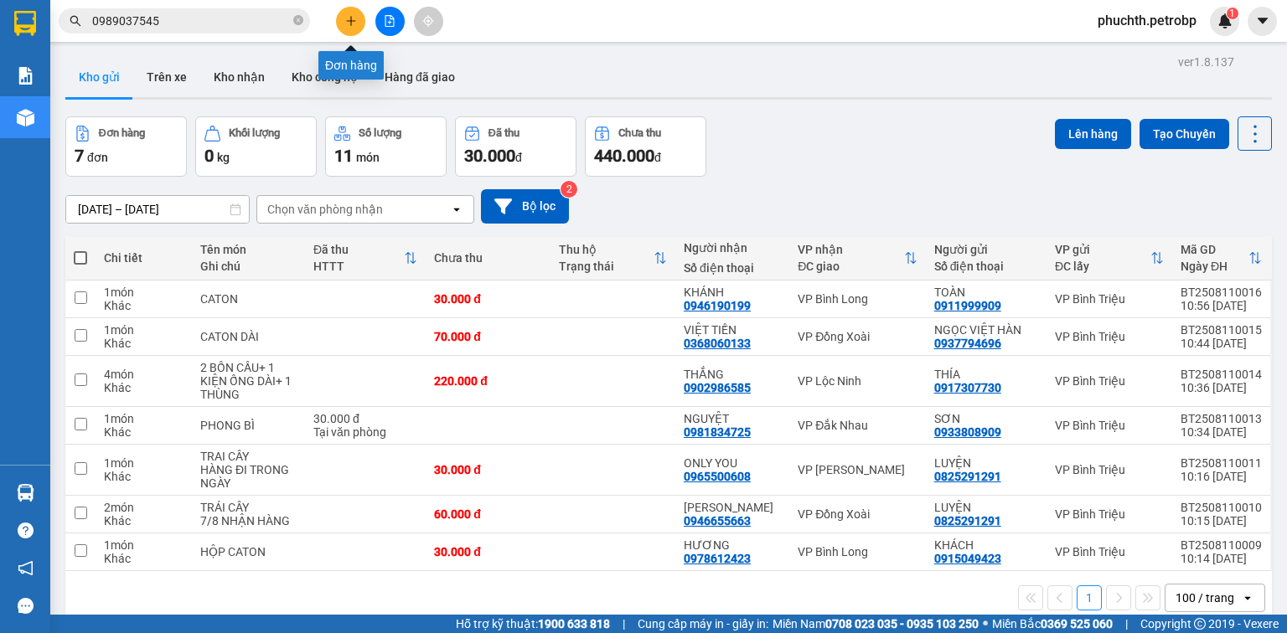
click at [357, 29] on button at bounding box center [350, 21] width 29 height 29
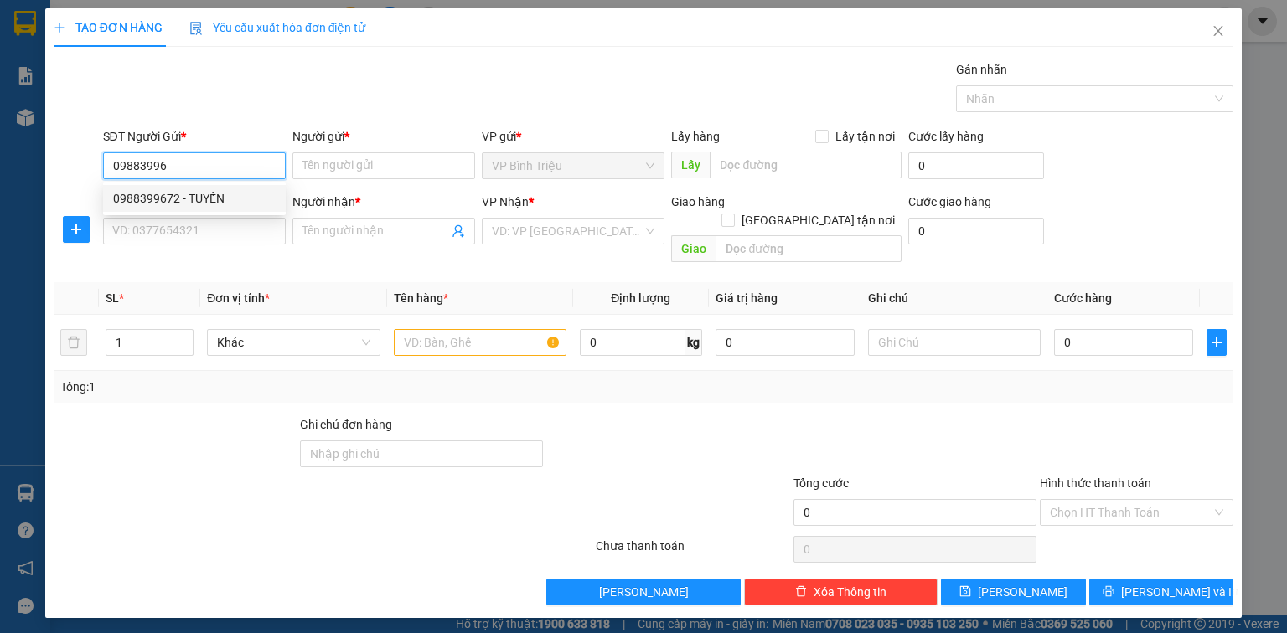
click at [202, 192] on div "0988399672 - TUYẾN" at bounding box center [194, 198] width 163 height 18
type input "0988399672"
type input "TUYẾN"
type input "0985888008"
type input "VÂN"
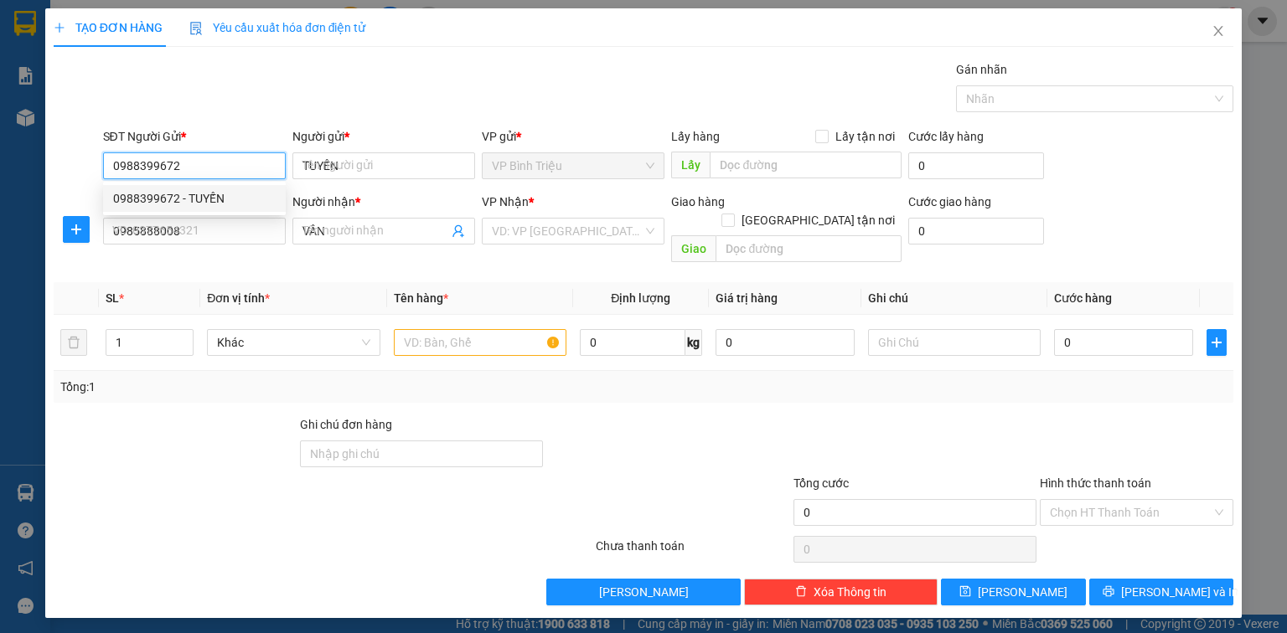
type input "30.000"
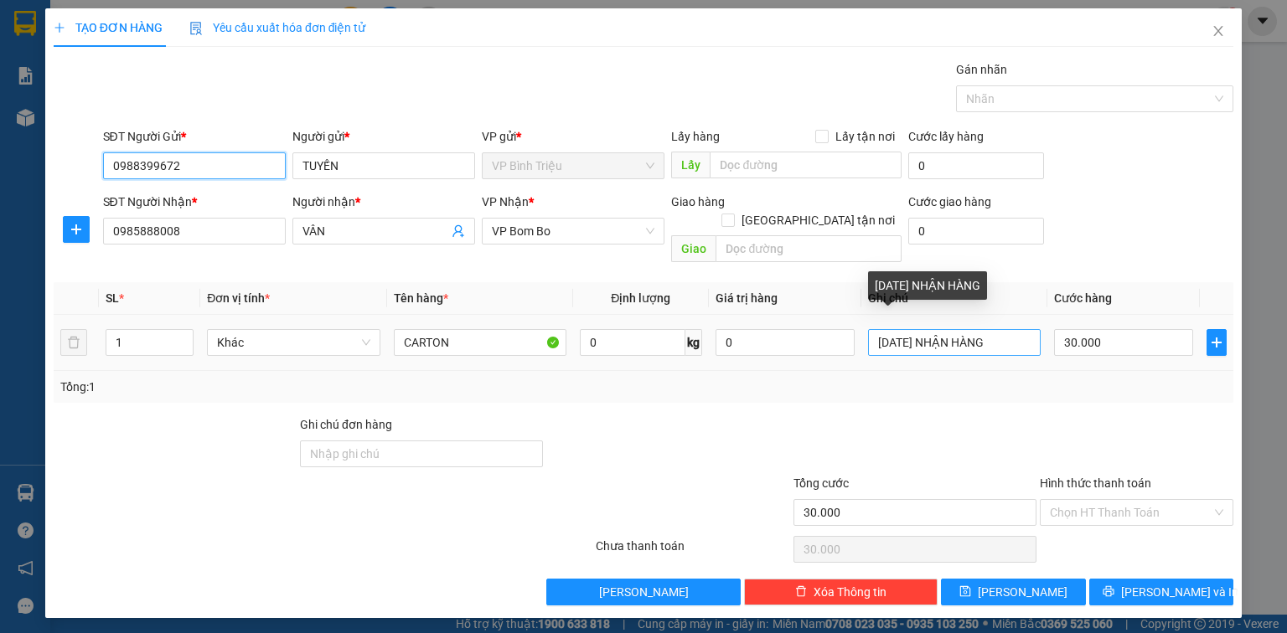
type input "0988399672"
drag, startPoint x: 880, startPoint y: 325, endPoint x: 999, endPoint y: 330, distance: 119.9
click at [999, 330] on input "[DATE] NHẬN HÀNG" at bounding box center [954, 342] width 173 height 27
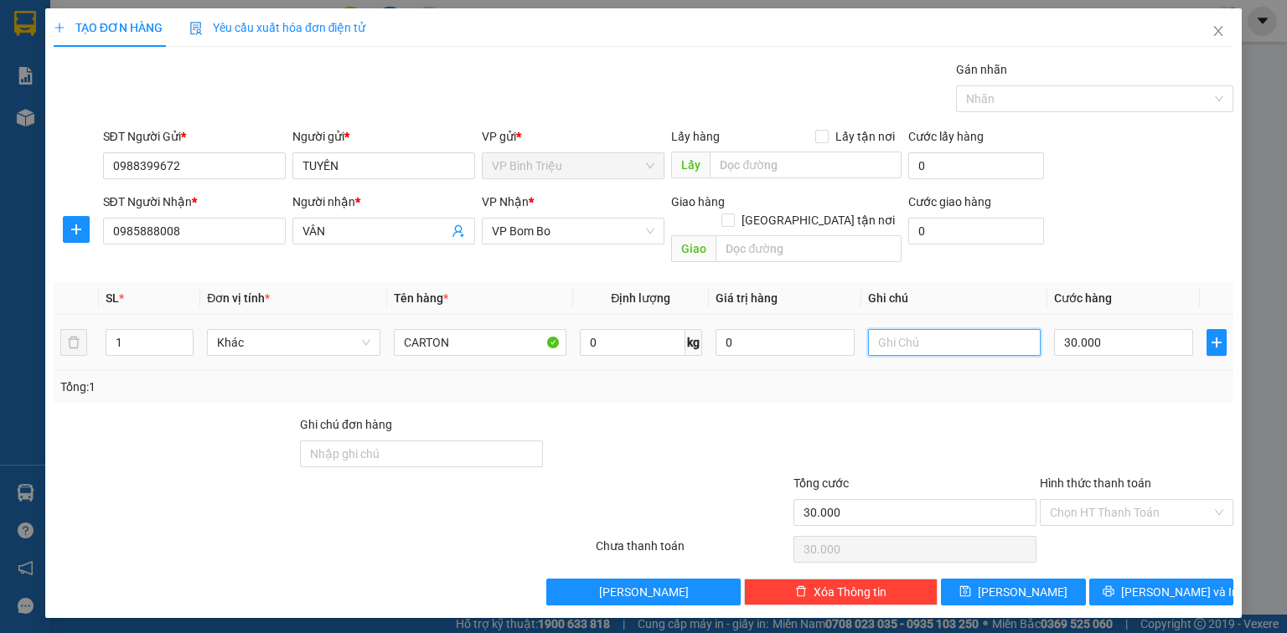
click at [921, 329] on input "text" at bounding box center [954, 342] width 173 height 27
type input "NHẸ TAY"
click at [1138, 583] on button "[PERSON_NAME] và In" at bounding box center [1161, 592] width 145 height 27
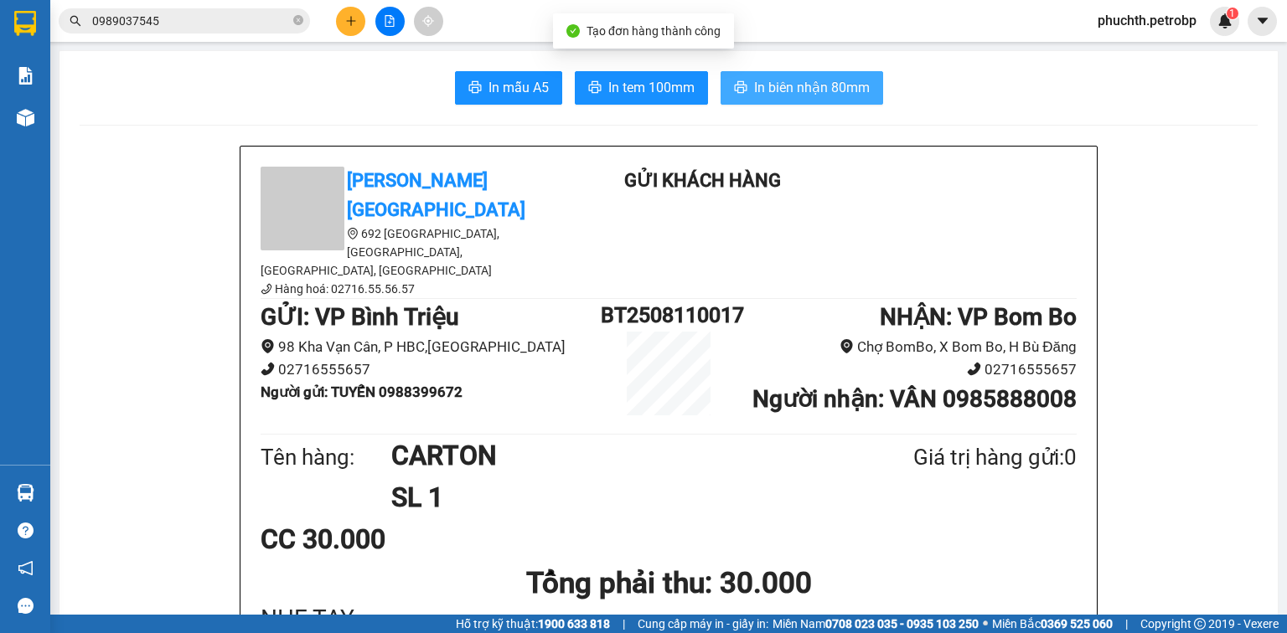
click at [818, 74] on button "In biên nhận 80mm" at bounding box center [801, 88] width 163 height 34
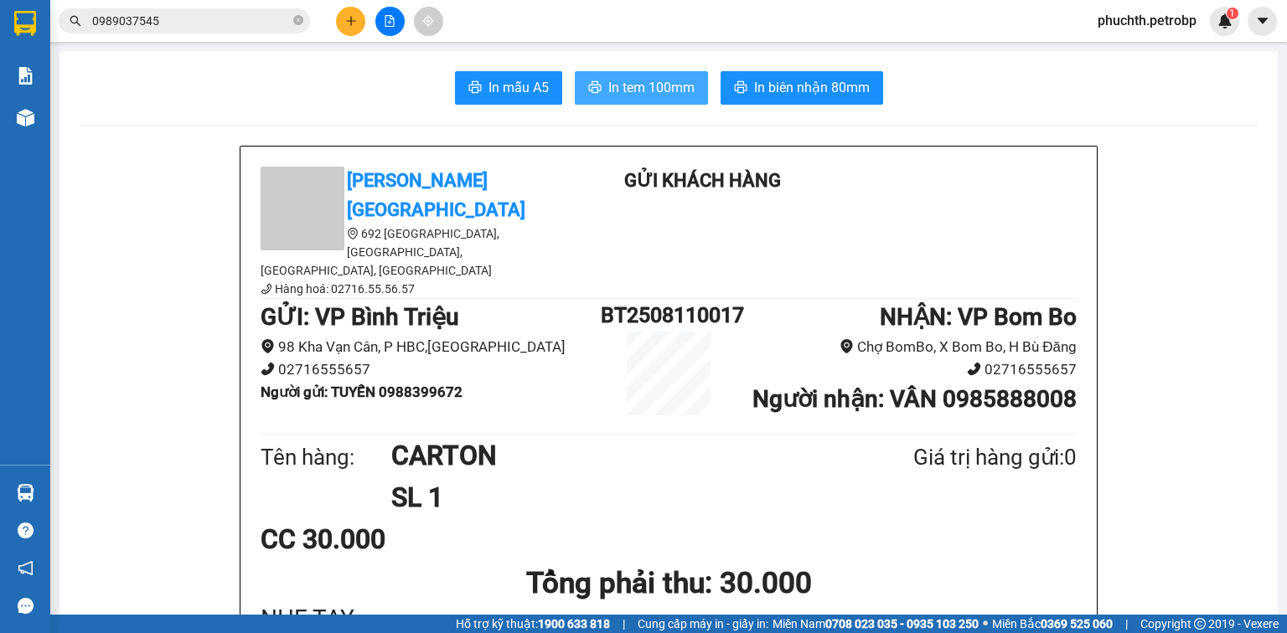
click at [613, 92] on span "In tem 100mm" at bounding box center [651, 87] width 86 height 21
click at [344, 9] on button at bounding box center [350, 21] width 29 height 29
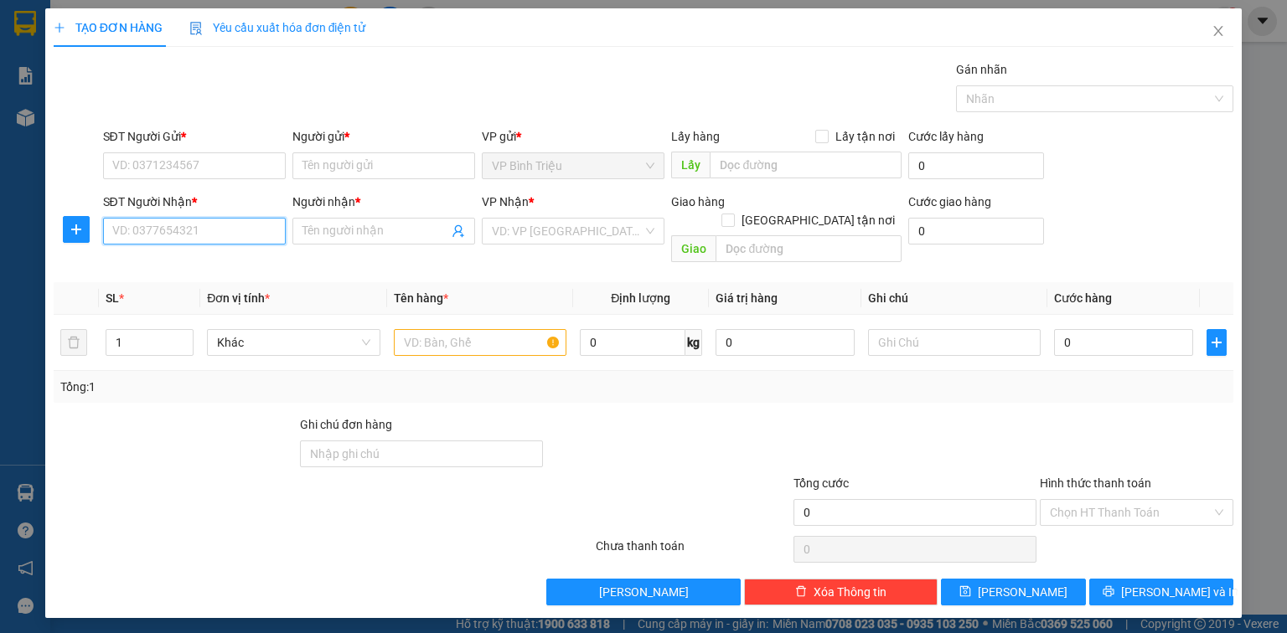
click at [188, 235] on input "SĐT Người Nhận *" at bounding box center [194, 231] width 183 height 27
click at [169, 255] on div "0967312213 - THÁI" at bounding box center [194, 264] width 163 height 18
type input "0967312213"
type input "THÁI"
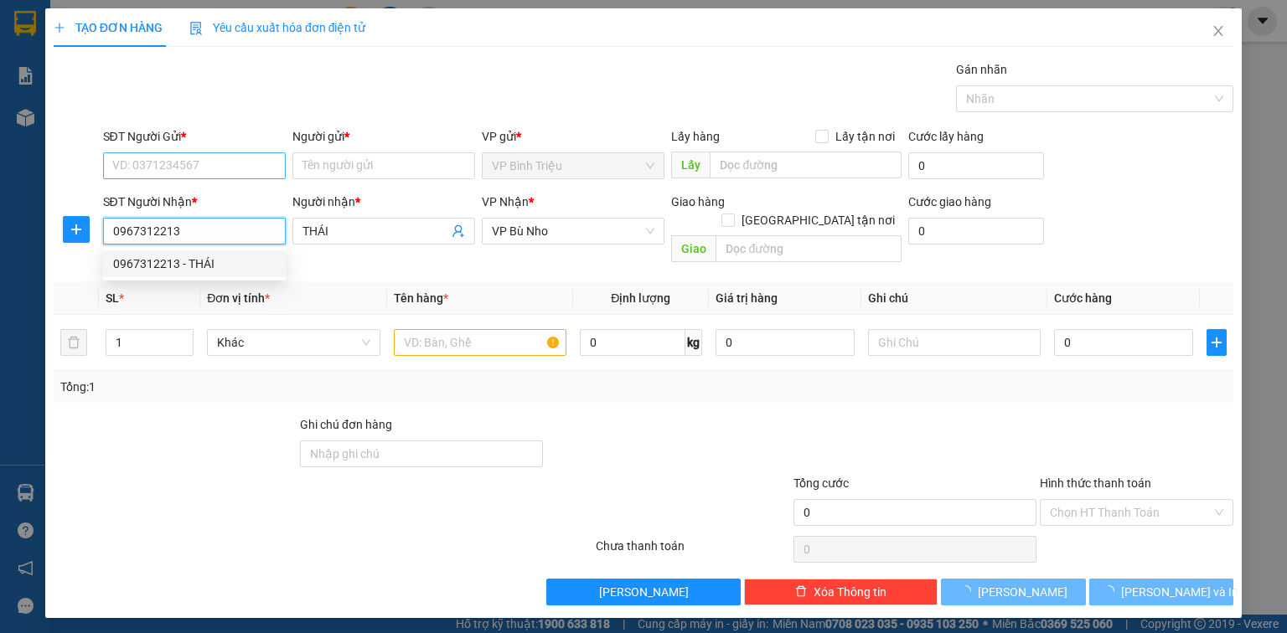
type input "40.000"
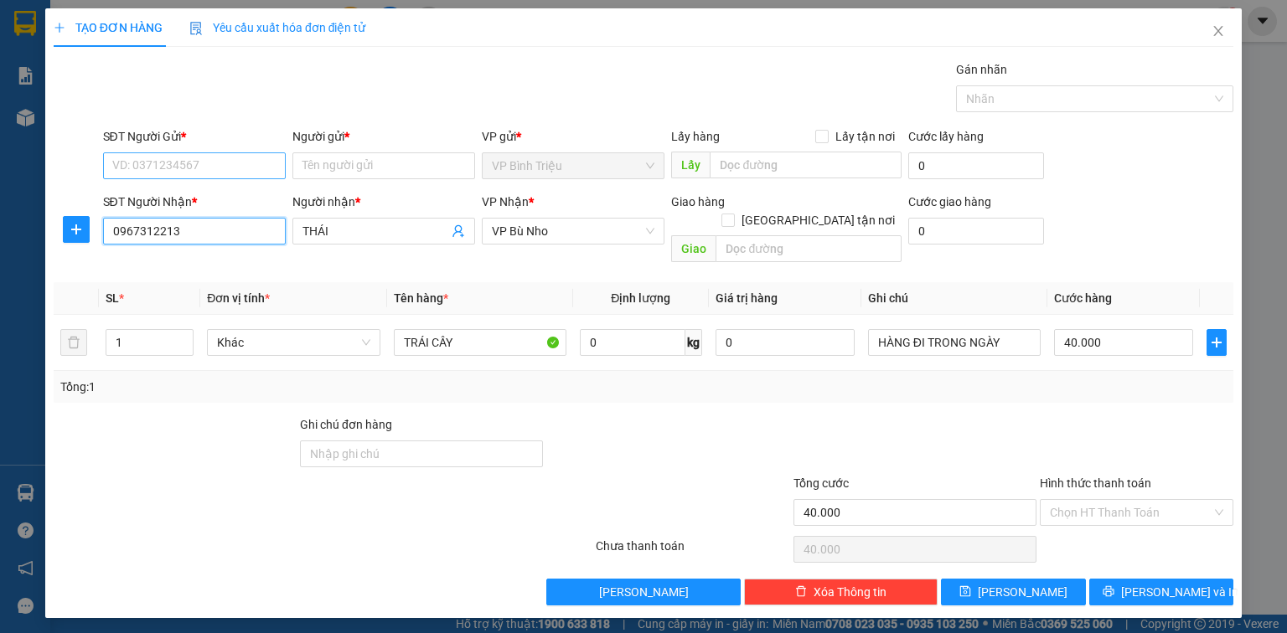
type input "0967312213"
click at [197, 177] on input "SĐT Người Gửi *" at bounding box center [194, 165] width 183 height 27
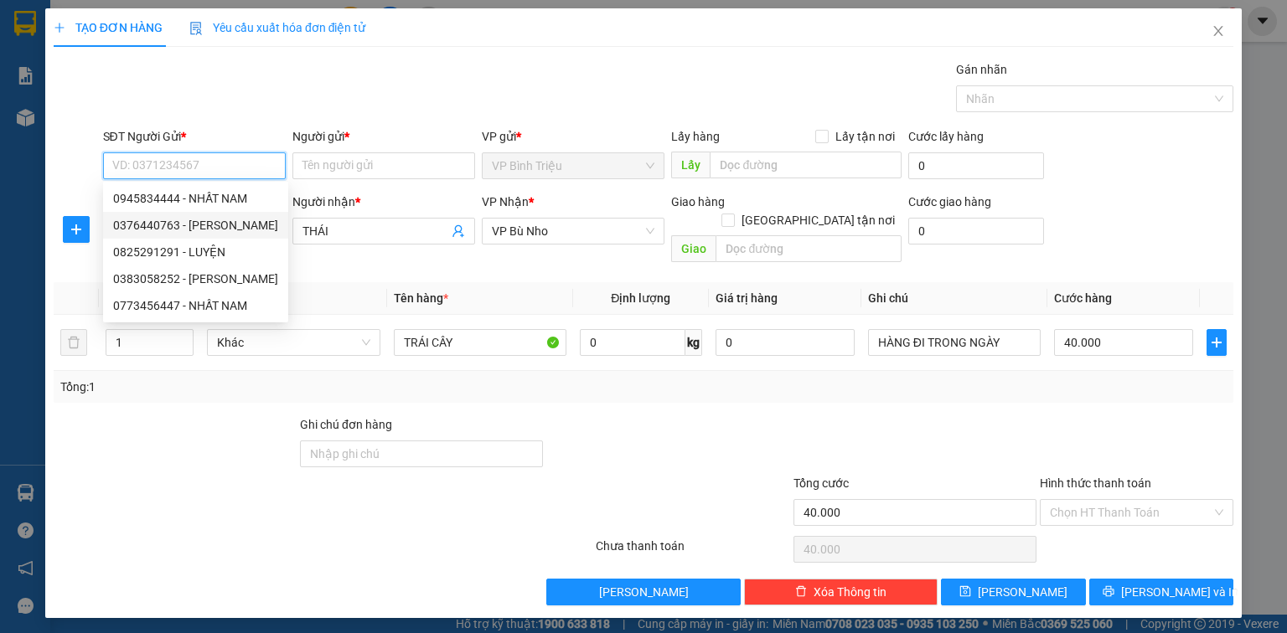
click at [199, 225] on div "0376440763 - [PERSON_NAME]" at bounding box center [195, 225] width 165 height 18
type input "0376440763"
type input "THANH"
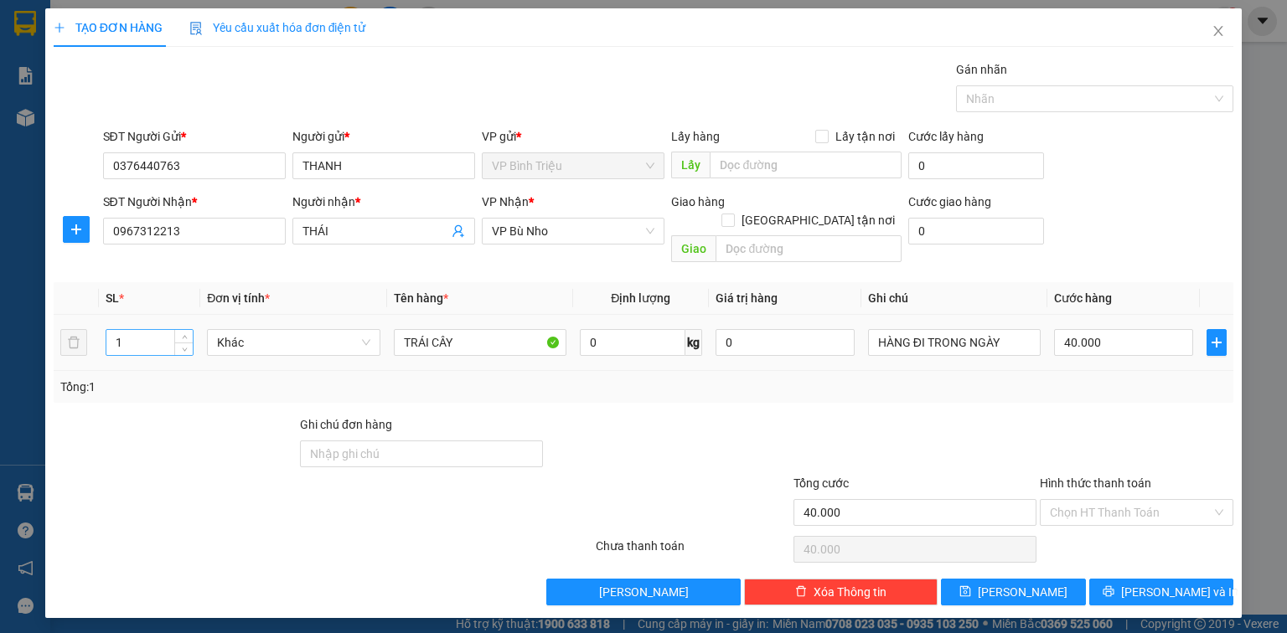
click at [144, 330] on input "1" at bounding box center [149, 342] width 86 height 25
type input "1"
click at [173, 438] on div at bounding box center [175, 444] width 246 height 59
type input "0"
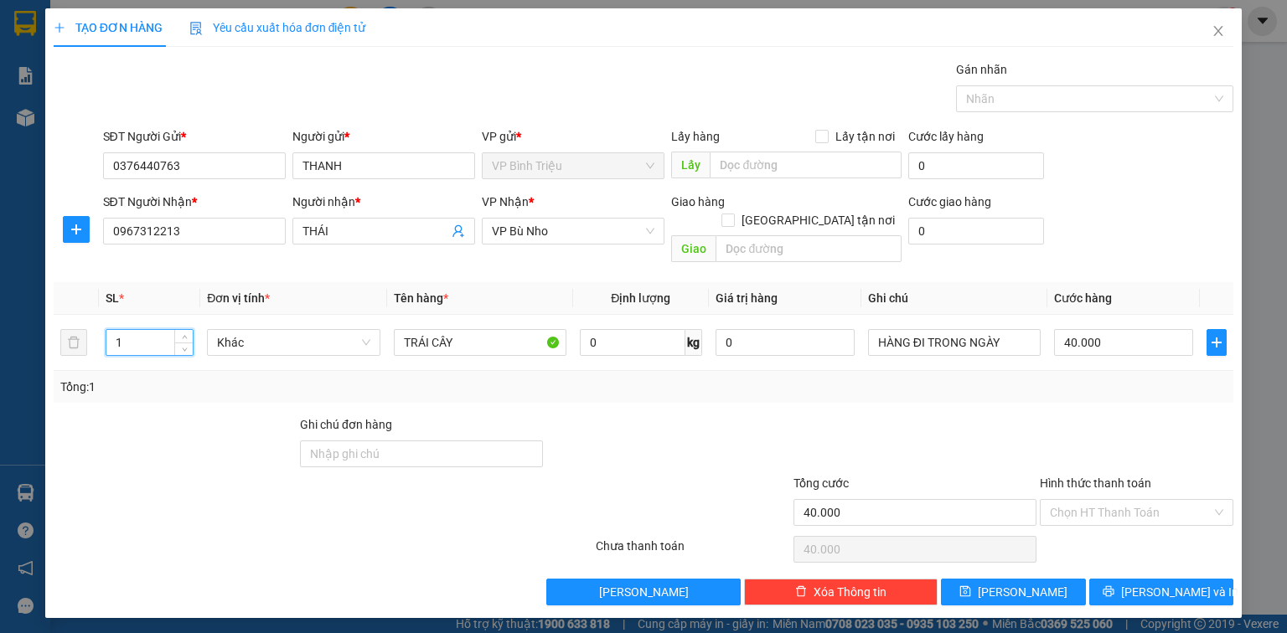
type input "0"
click at [1085, 329] on input "0" at bounding box center [1123, 342] width 139 height 27
type input "4"
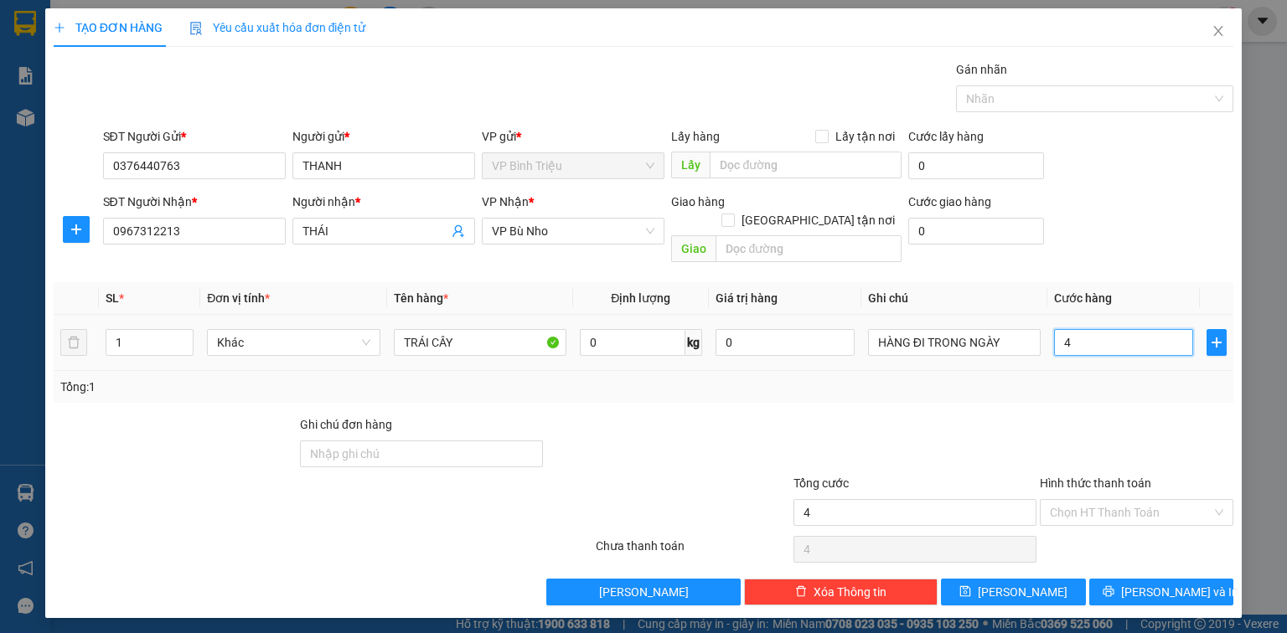
type input "40"
type input "400"
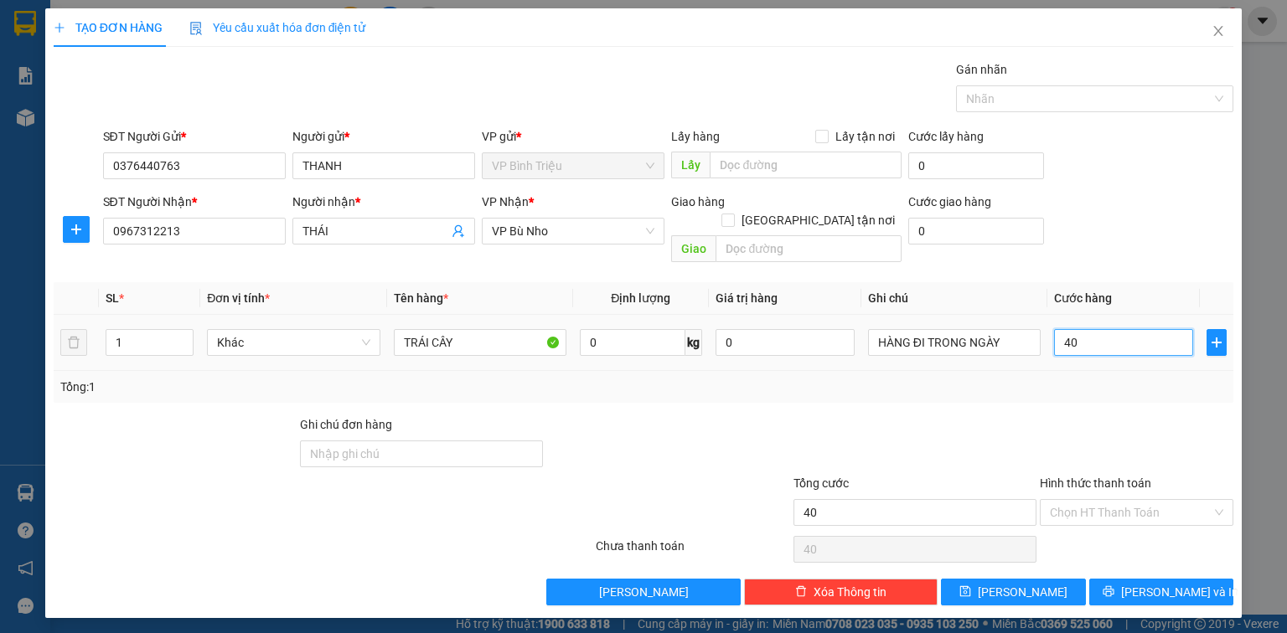
type input "400"
type input "4.000"
type input "40.000"
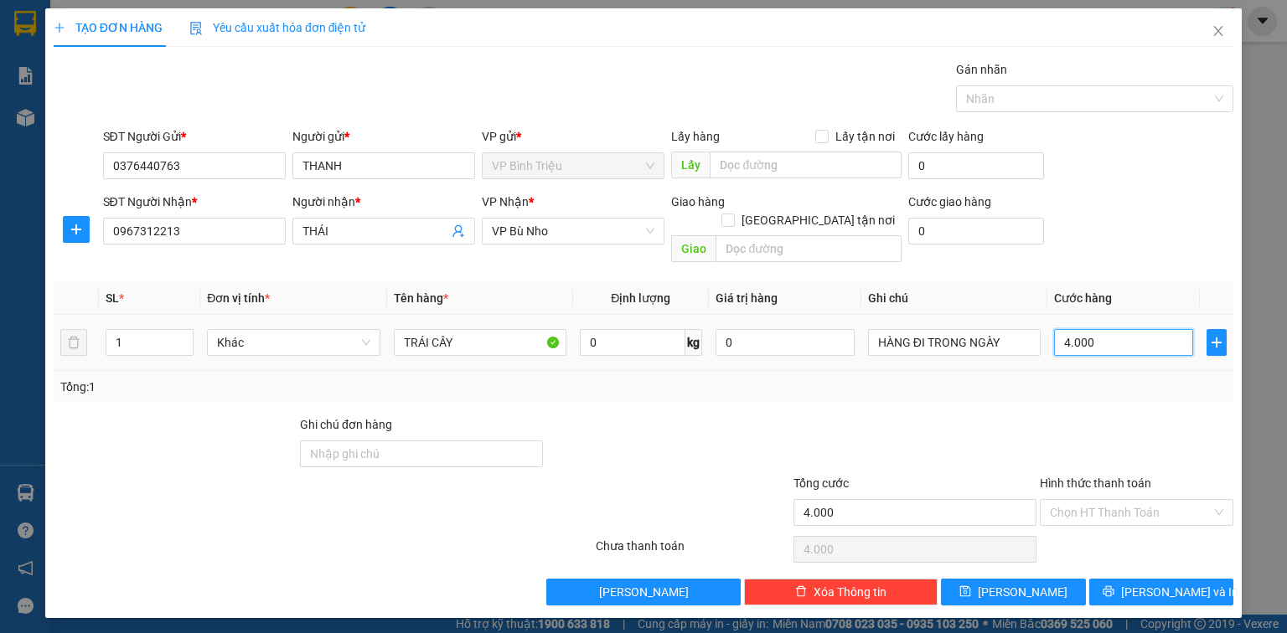
type input "40.000"
click at [1148, 230] on div "SĐT Người Nhận * 0967312213 Người nhận * THÁI VP Nhận * VP Bù Nho Giao hàng Gi…" at bounding box center [669, 231] width 1138 height 77
click at [1145, 579] on button "[PERSON_NAME] và In" at bounding box center [1161, 592] width 145 height 27
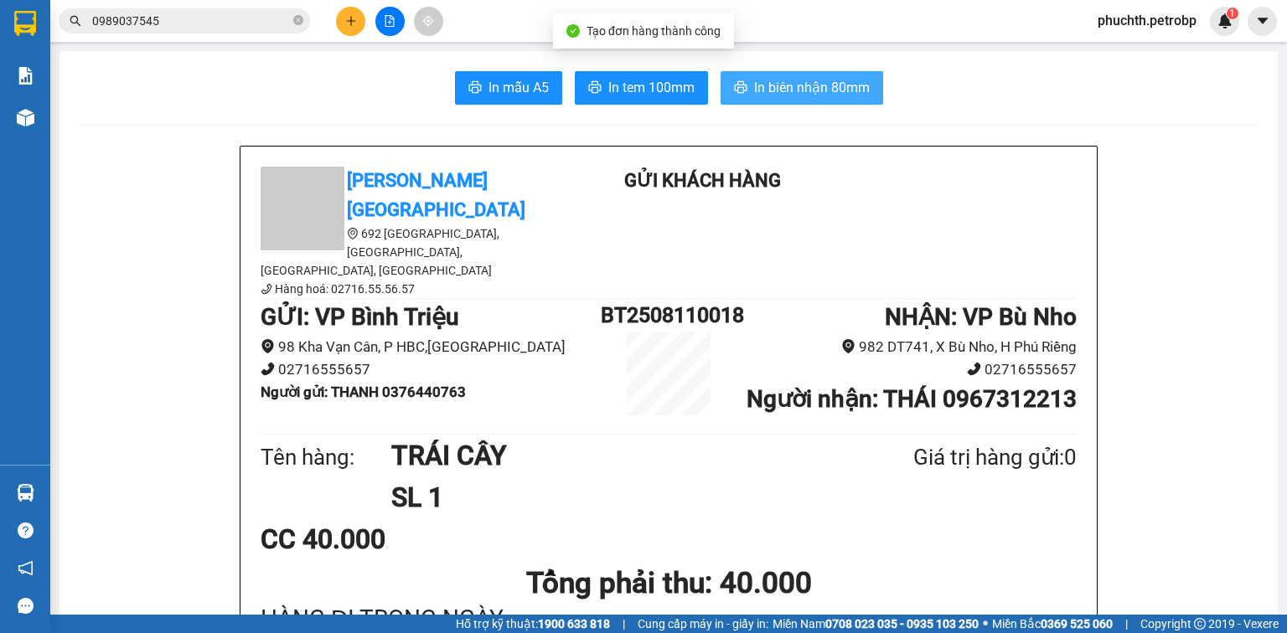
click at [784, 77] on span "In biên nhận 80mm" at bounding box center [812, 87] width 116 height 21
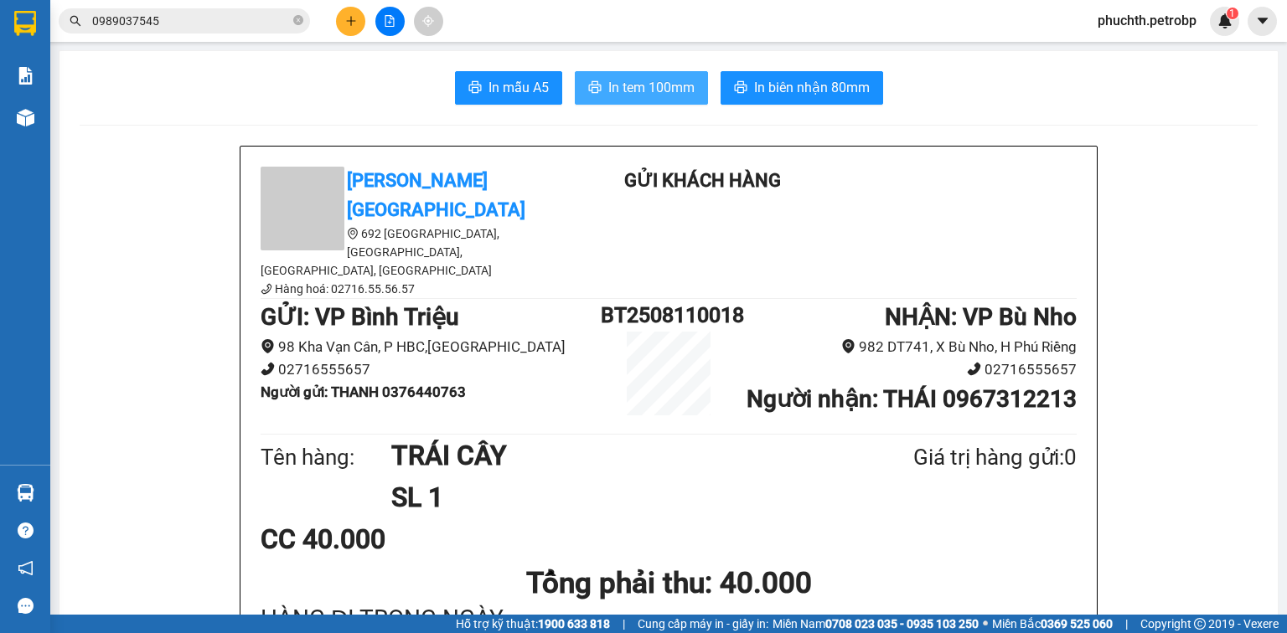
click at [605, 101] on button "In tem 100mm" at bounding box center [641, 88] width 133 height 34
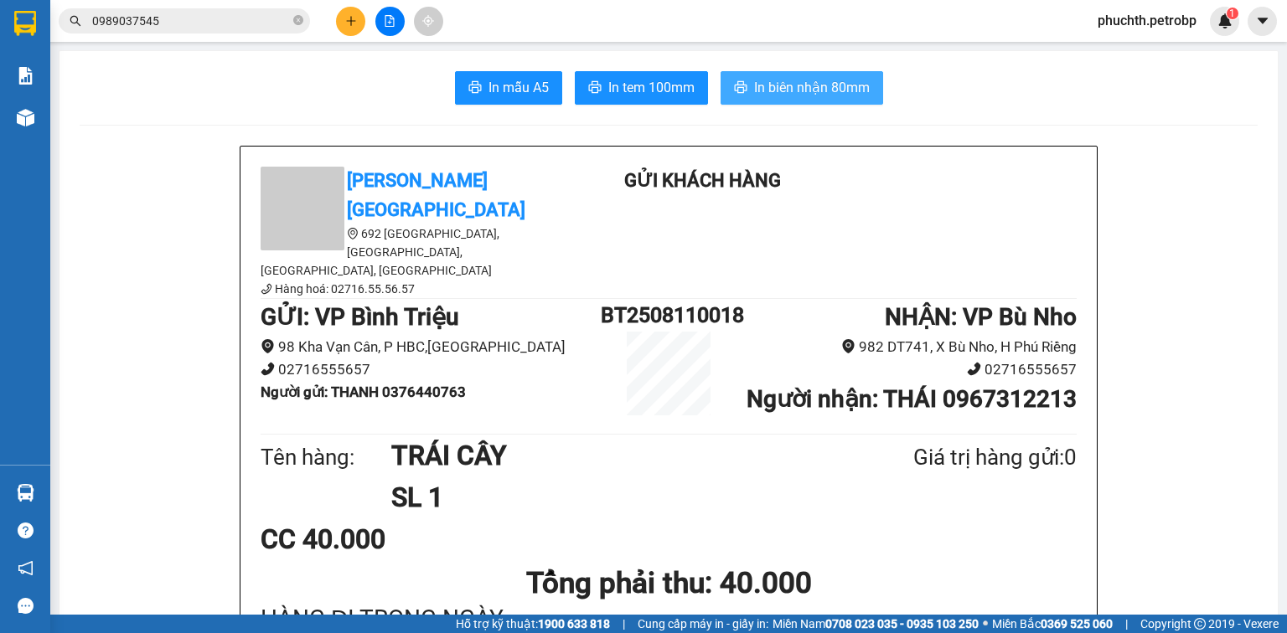
click at [774, 80] on span "In biên nhận 80mm" at bounding box center [812, 87] width 116 height 21
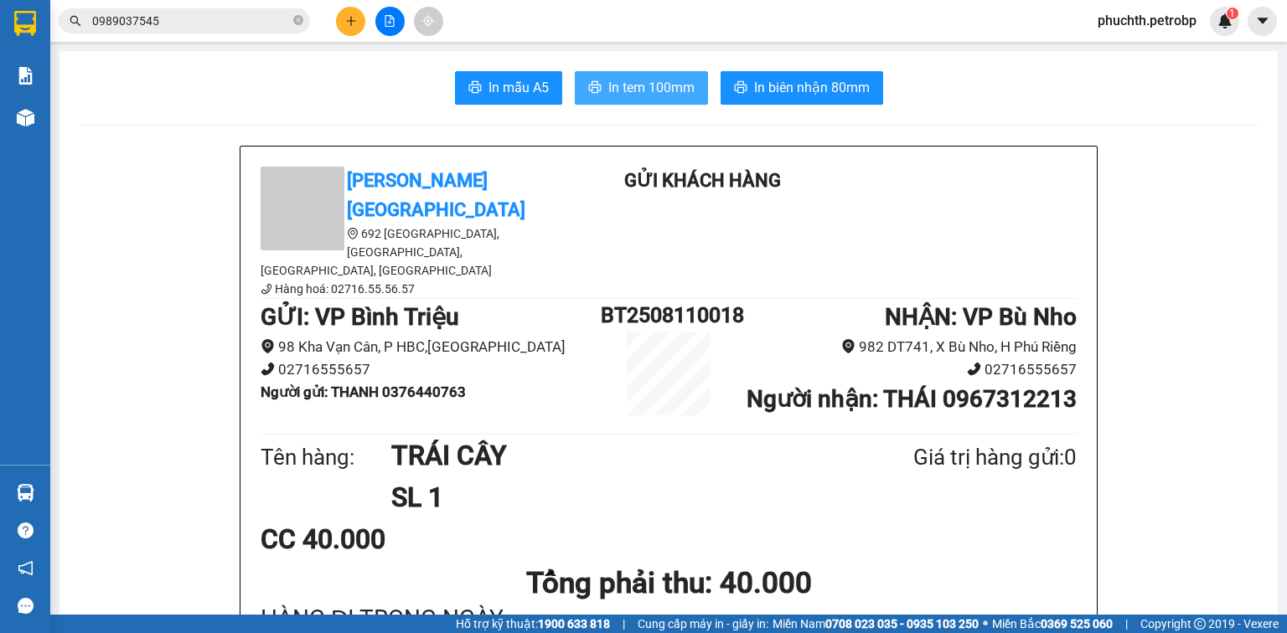
click at [643, 84] on span "In tem 100mm" at bounding box center [651, 87] width 86 height 21
click at [355, 22] on icon "plus" at bounding box center [351, 21] width 12 height 12
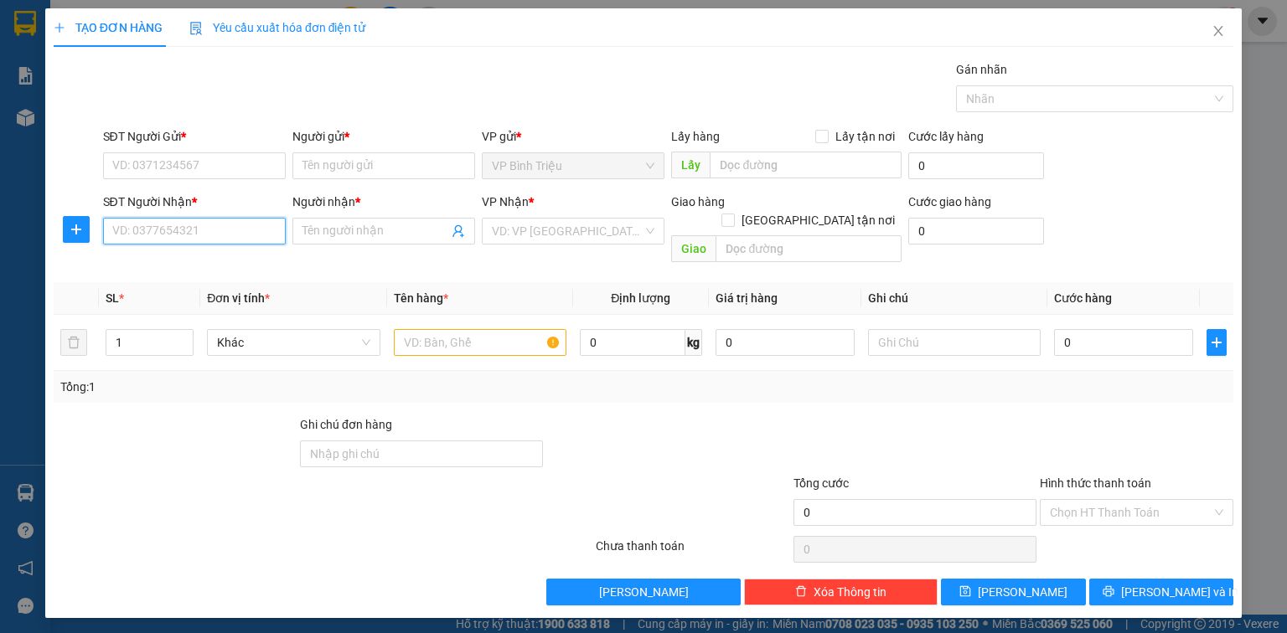
click at [186, 231] on input "SĐT Người Nhận *" at bounding box center [194, 231] width 183 height 27
type input "1"
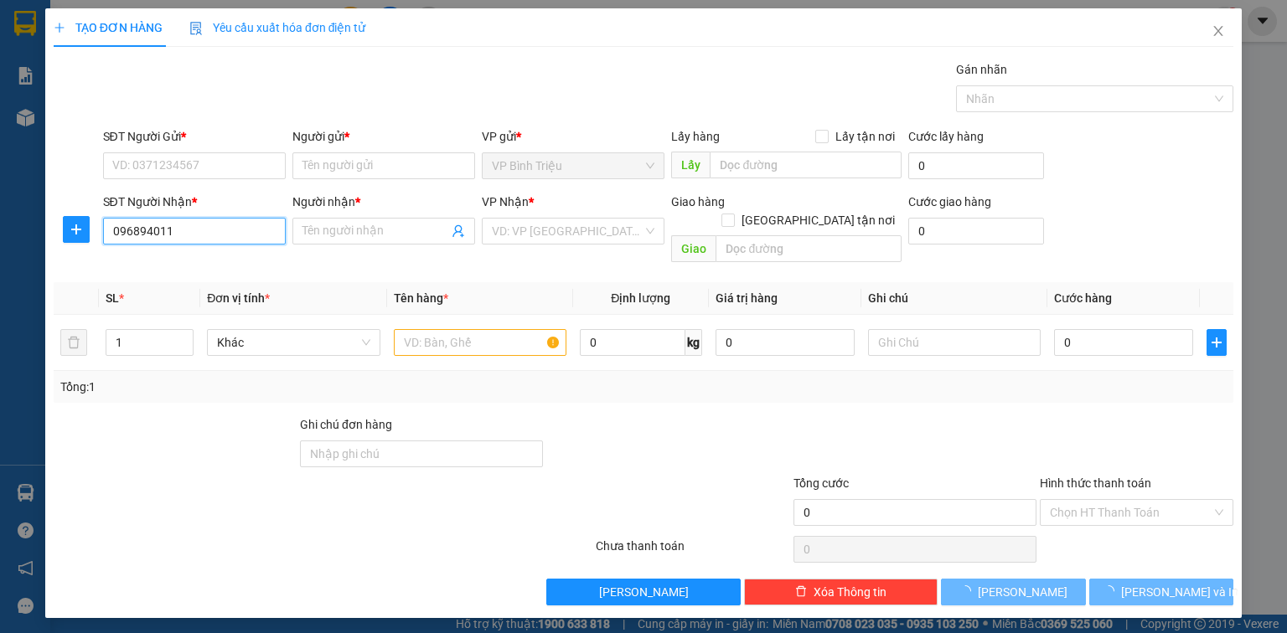
type input "0968940118"
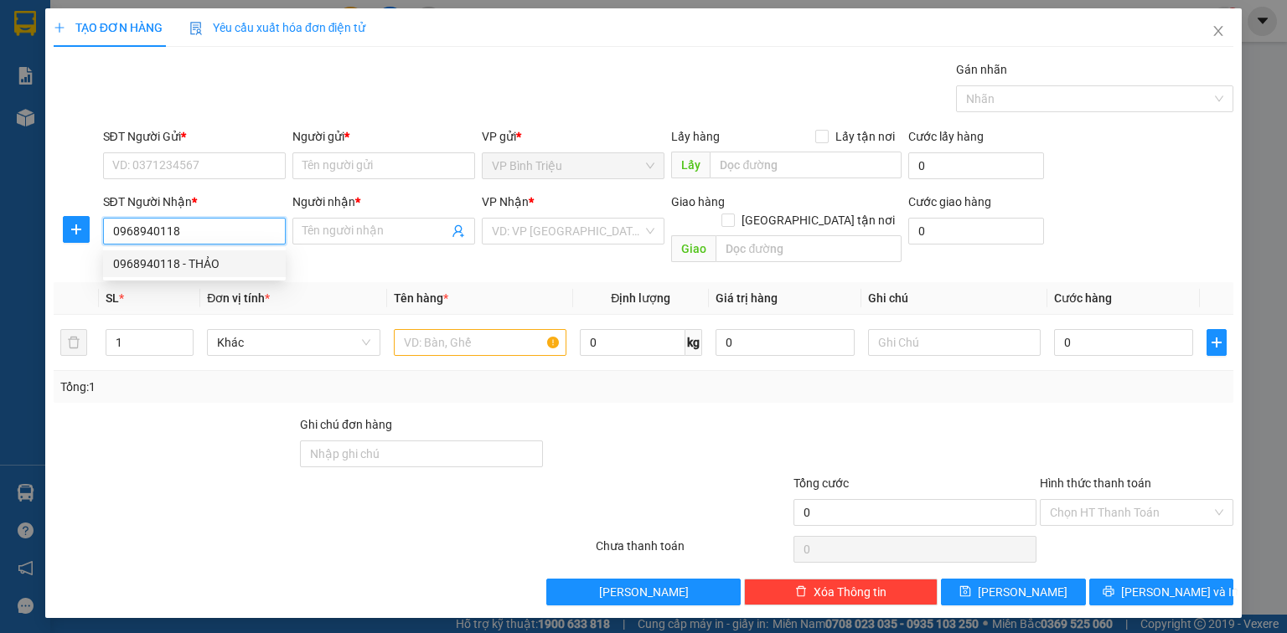
click at [185, 263] on div "0968940118 - THẢO" at bounding box center [194, 264] width 163 height 18
type input "THẢO"
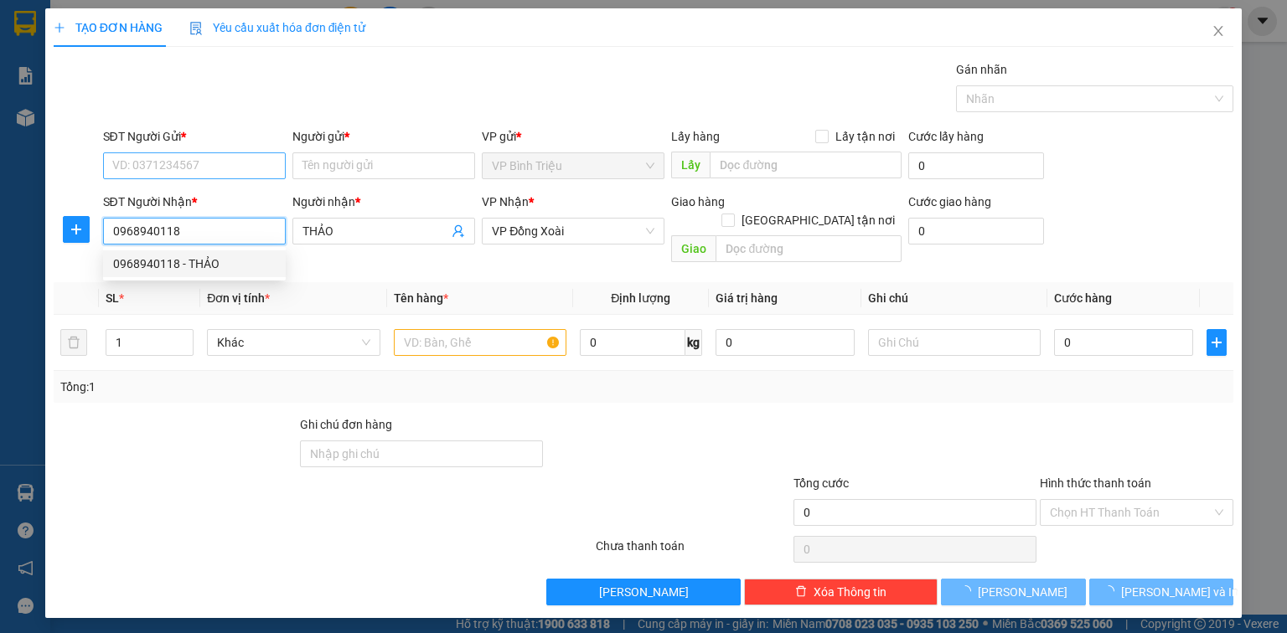
type input "40.000"
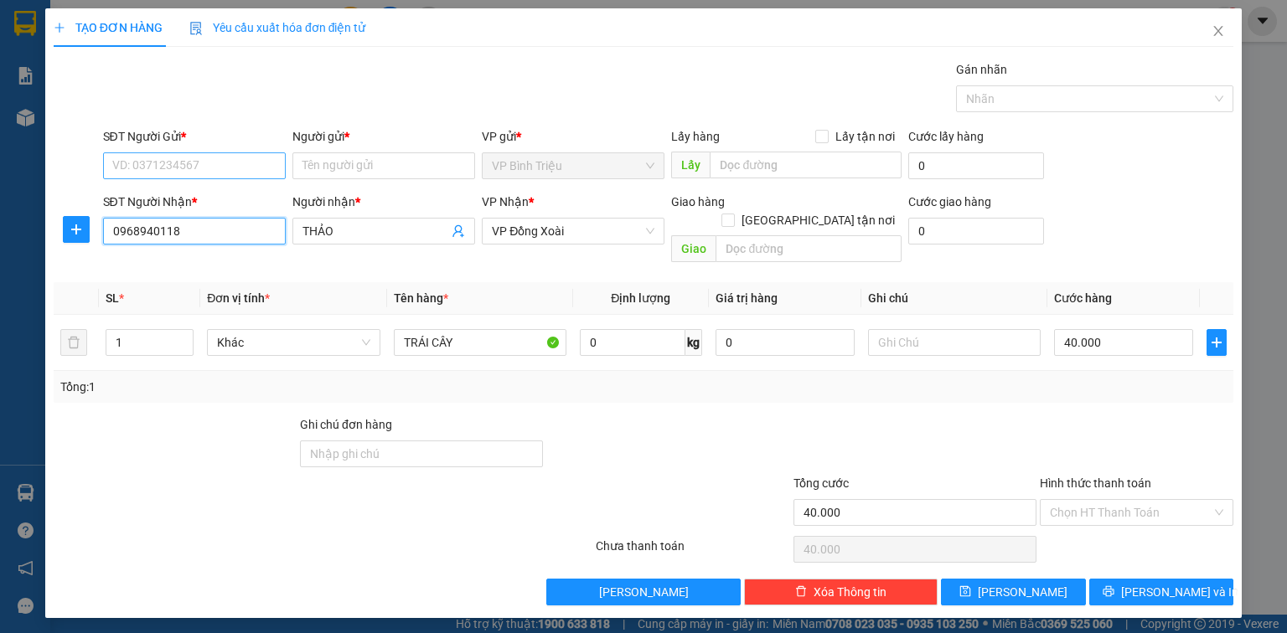
type input "0968940118"
click at [186, 174] on input "SĐT Người Gửi *" at bounding box center [194, 165] width 183 height 27
click at [183, 207] on div "0383058252 - [PERSON_NAME]" at bounding box center [195, 198] width 165 height 18
type input "0383058252"
type input "THANH"
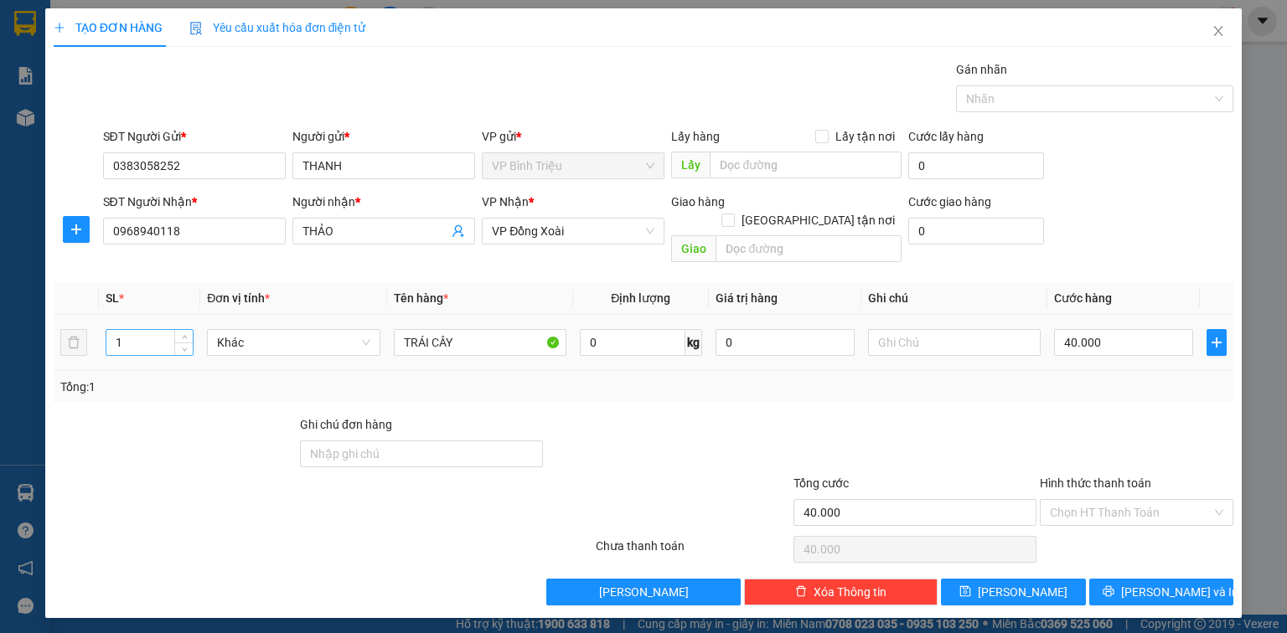
click at [157, 334] on input "1" at bounding box center [149, 342] width 86 height 25
type input "2"
click at [1123, 329] on input "40.000" at bounding box center [1123, 342] width 139 height 27
type input "0"
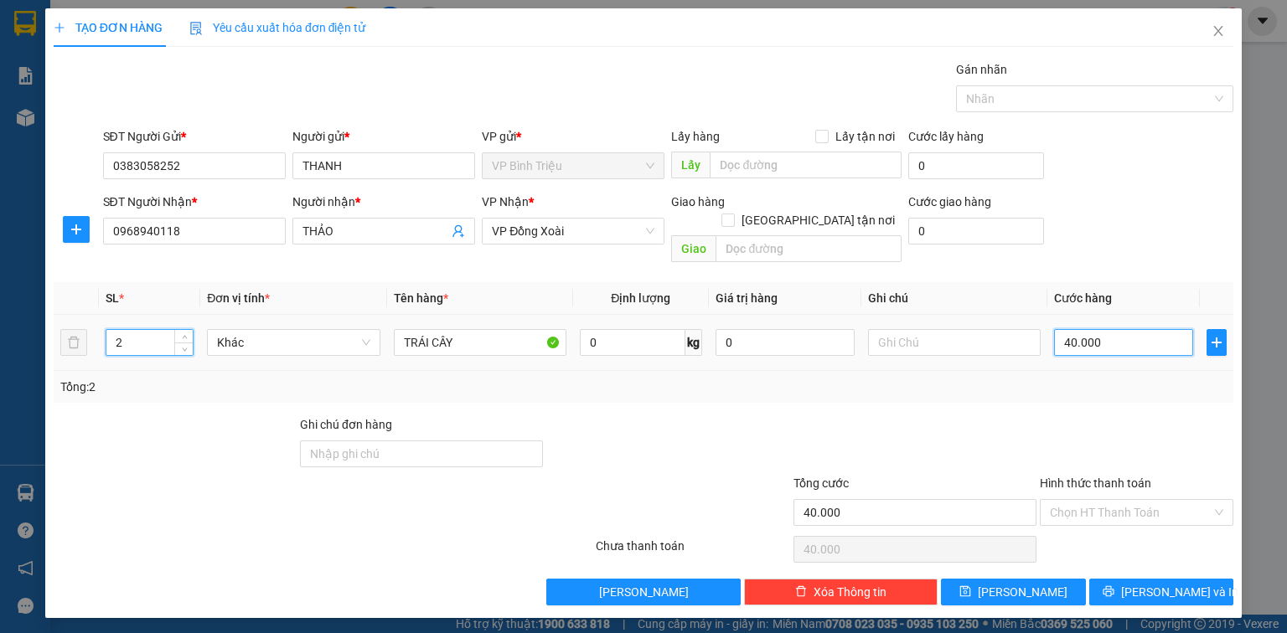
type input "0"
type input "8"
type input "08"
type input "80"
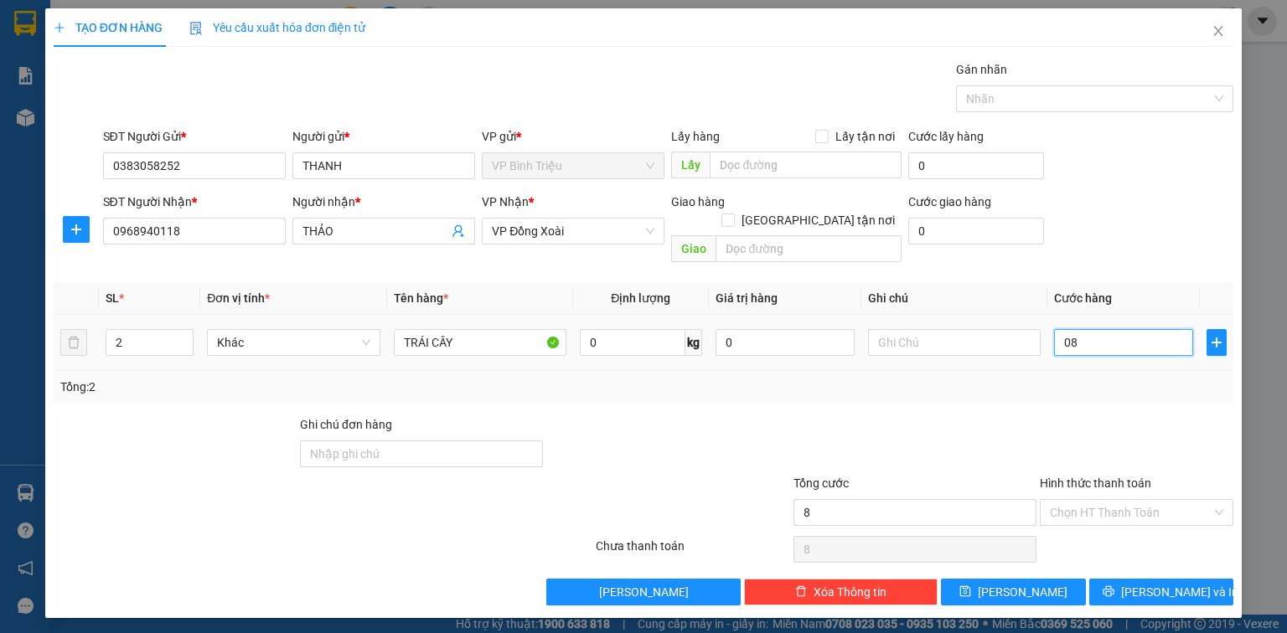
type input "80"
type input "080"
type input "800"
type input "0.800"
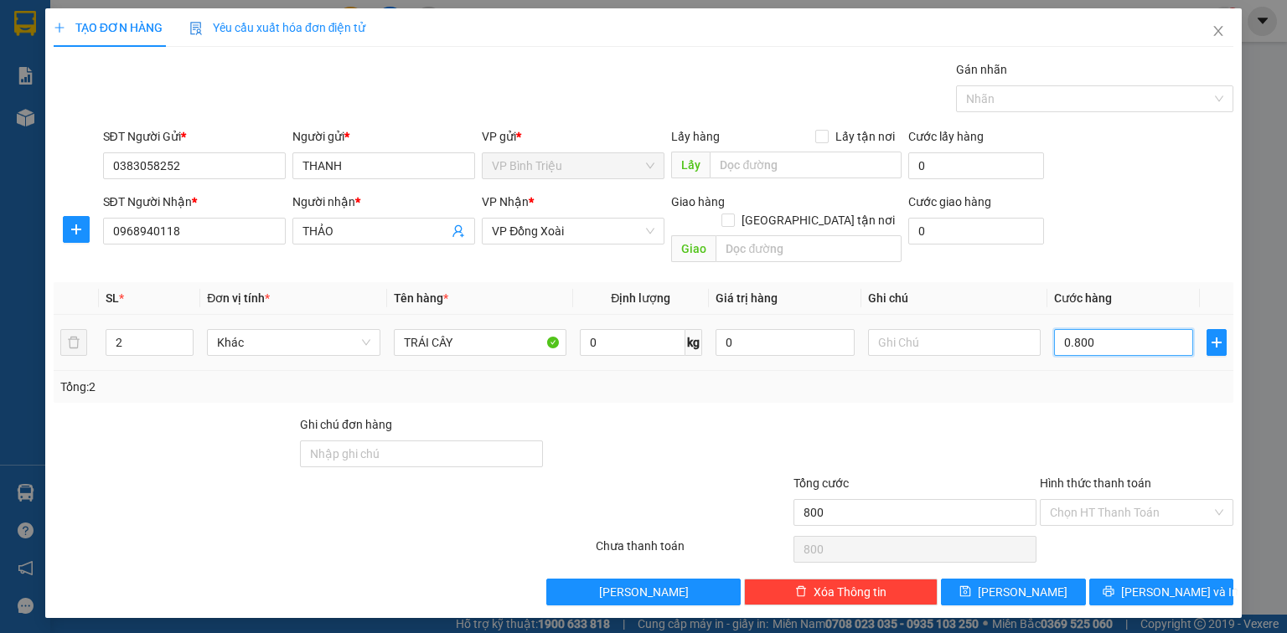
type input "8.000"
type input "08.000"
type input "80.000"
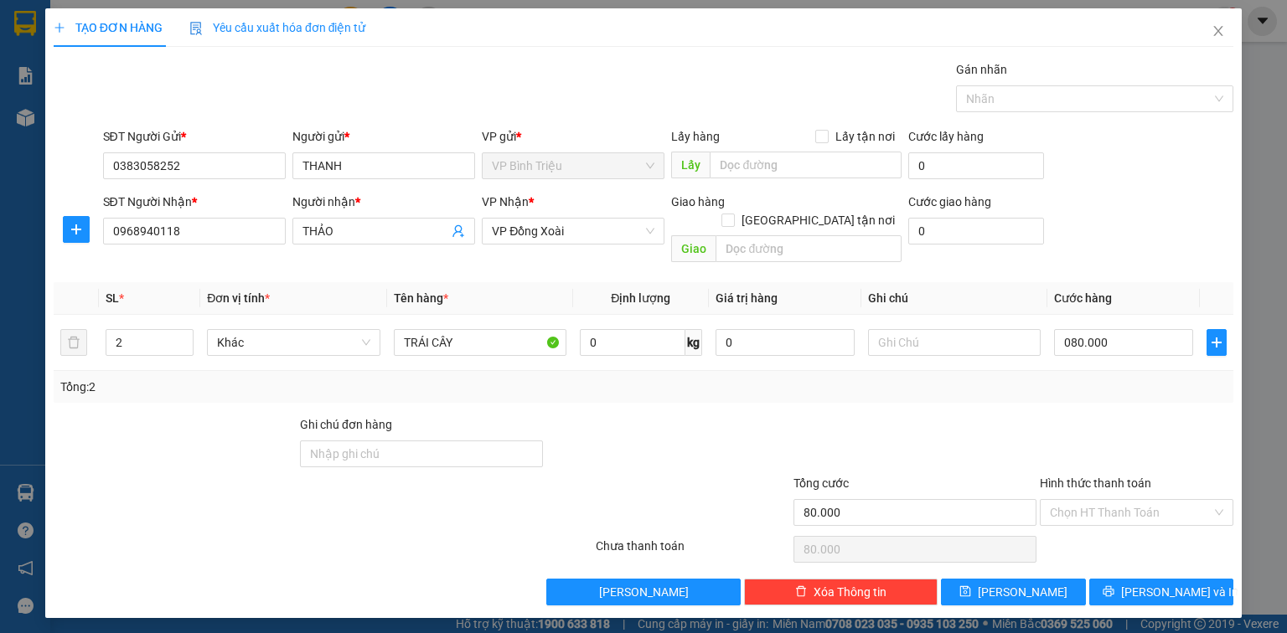
type input "80.000"
click at [1109, 238] on div "SĐT Người Nhận * 0968940118 Người nhận * THẢO VP Nhận * VP Đồng Xoài Giao hàng …" at bounding box center [669, 231] width 1138 height 77
click at [1166, 583] on span "[PERSON_NAME] và In" at bounding box center [1179, 592] width 117 height 18
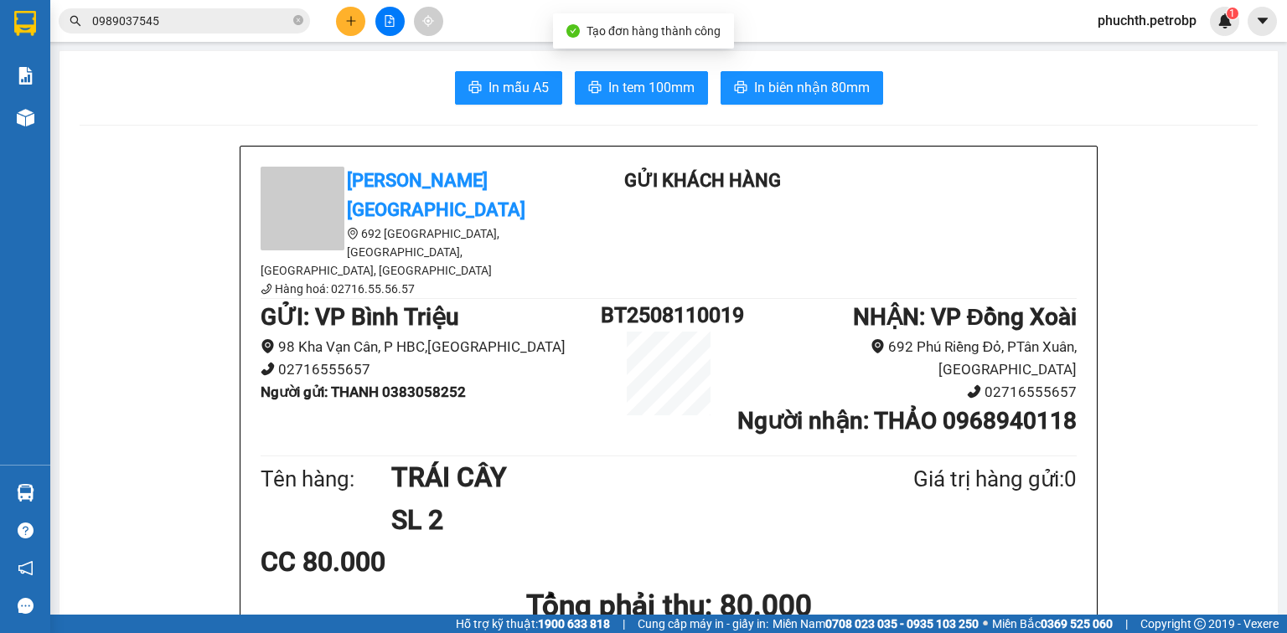
click at [817, 91] on span "In biên nhận 80mm" at bounding box center [812, 87] width 116 height 21
click at [648, 87] on span "In tem 100mm" at bounding box center [651, 87] width 86 height 21
click at [349, 17] on icon "plus" at bounding box center [351, 21] width 12 height 12
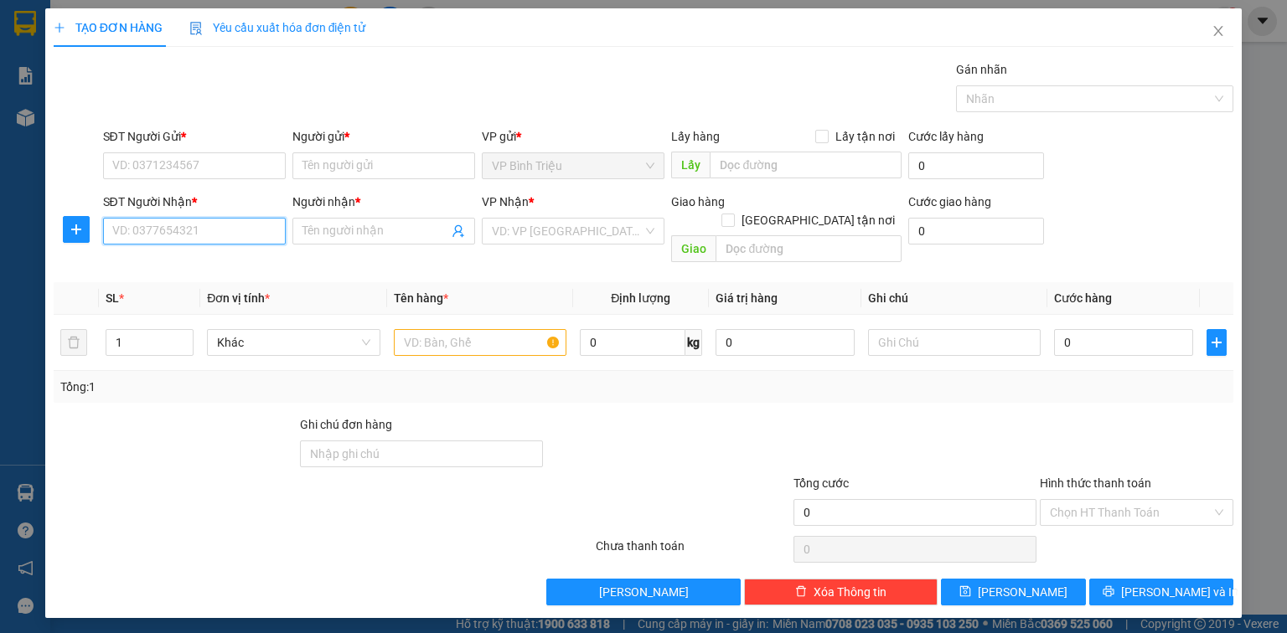
click at [147, 230] on input "SĐT Người Nhận *" at bounding box center [194, 231] width 183 height 27
click at [202, 266] on div "0394634534 - THẢO" at bounding box center [194, 264] width 163 height 18
type input "0394634534"
type input "THẢO"
type input "40.000"
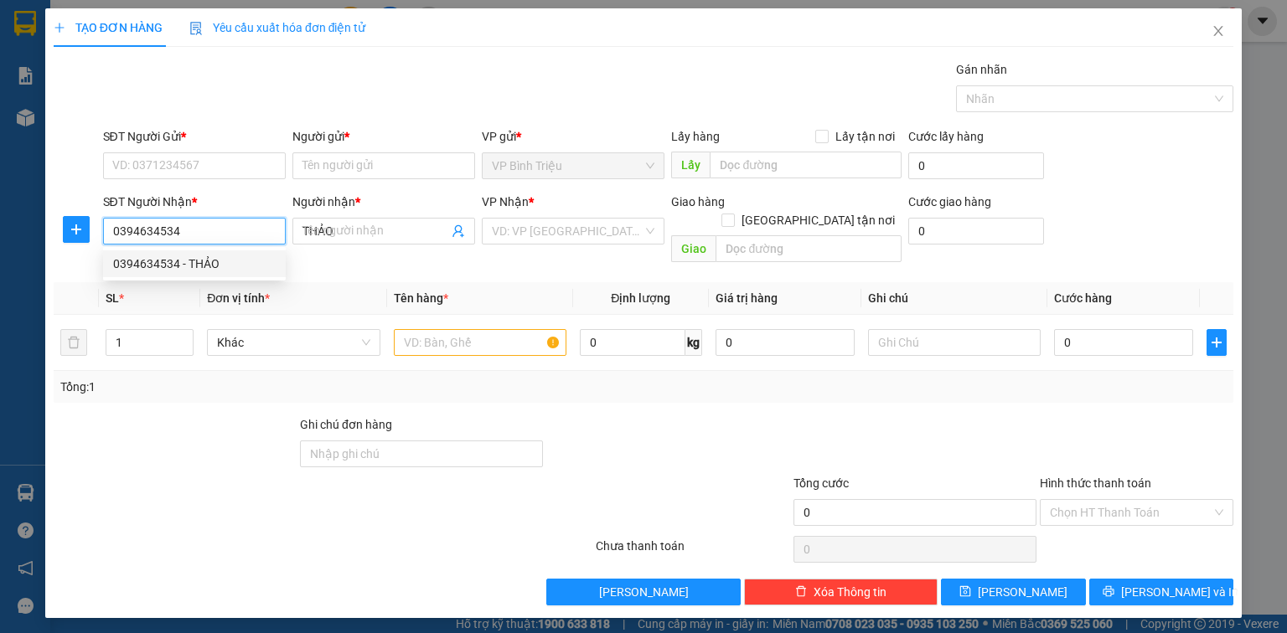
type input "40.000"
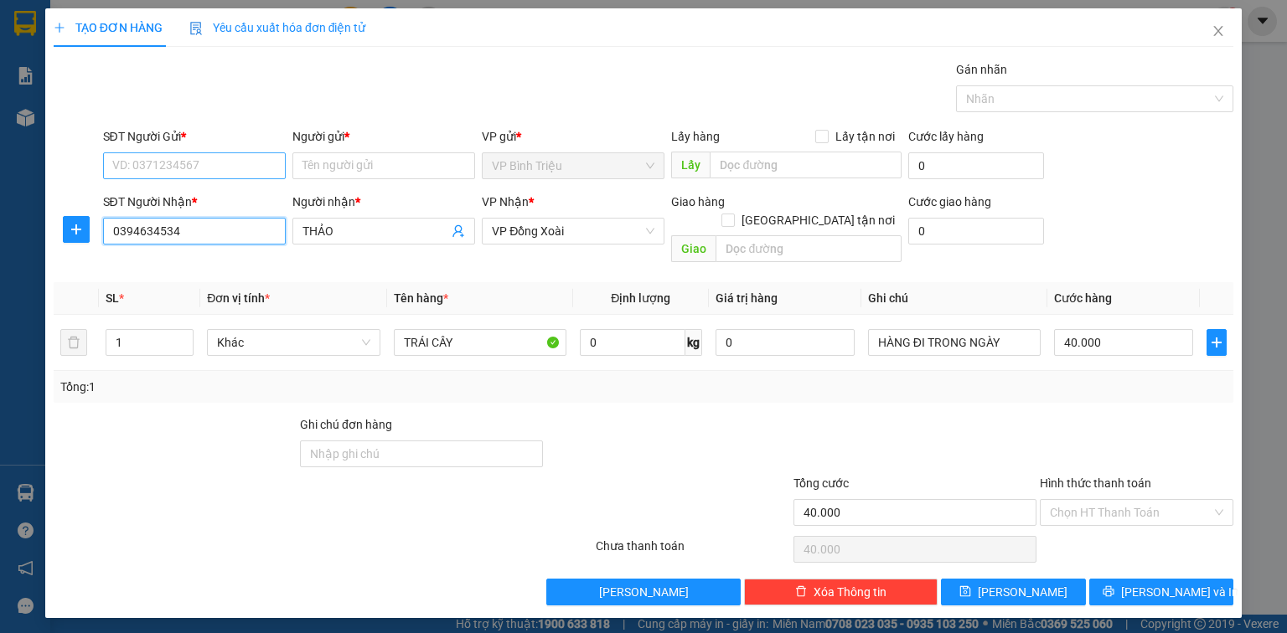
type input "0394634534"
click at [168, 160] on input "SĐT Người Gửi *" at bounding box center [194, 165] width 183 height 27
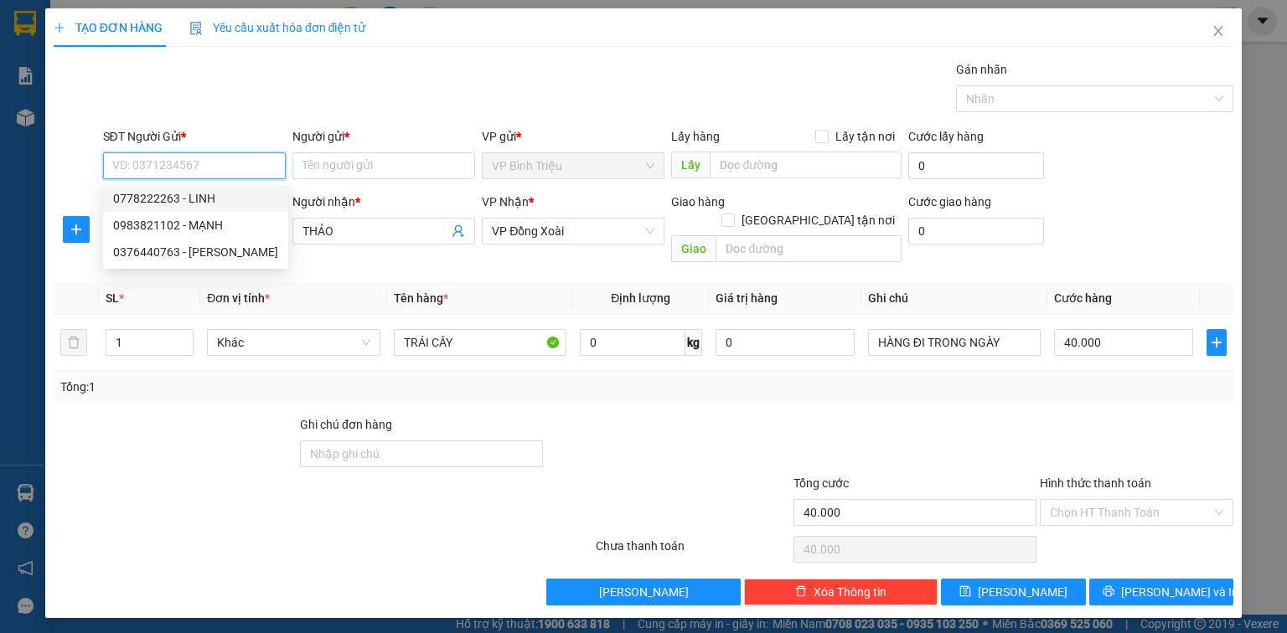
click at [171, 206] on div "0778222263 - LINH" at bounding box center [195, 198] width 165 height 18
type input "0778222263"
type input "LINH"
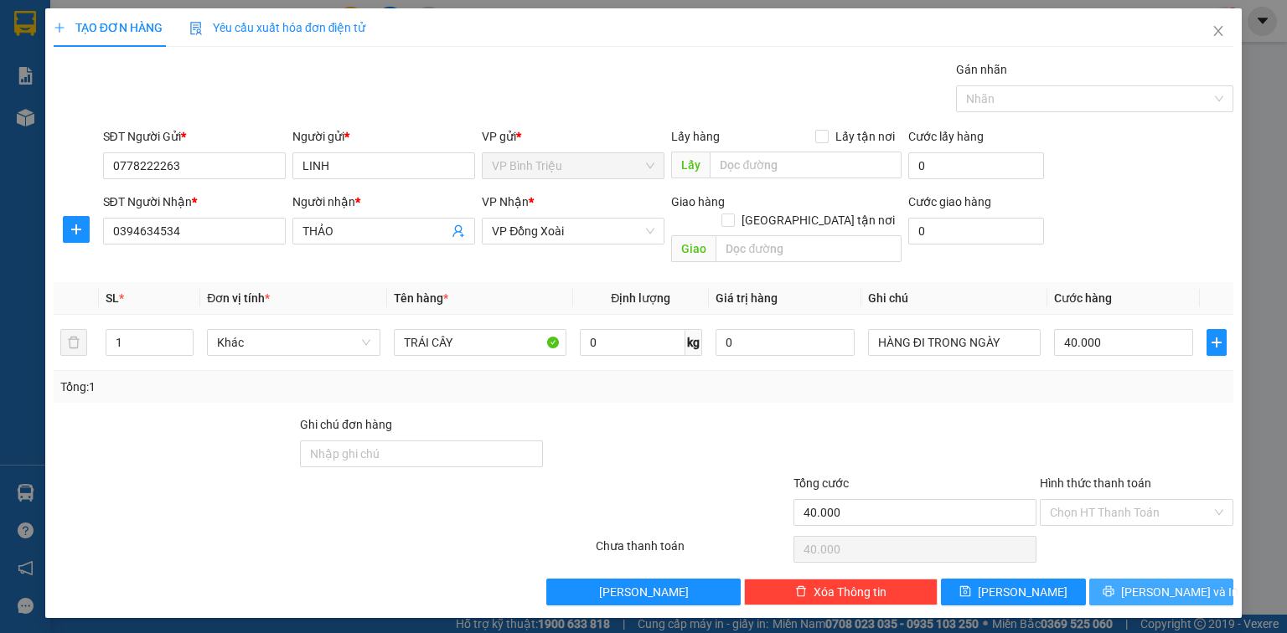
click at [1153, 583] on span "[PERSON_NAME] và In" at bounding box center [1179, 592] width 117 height 18
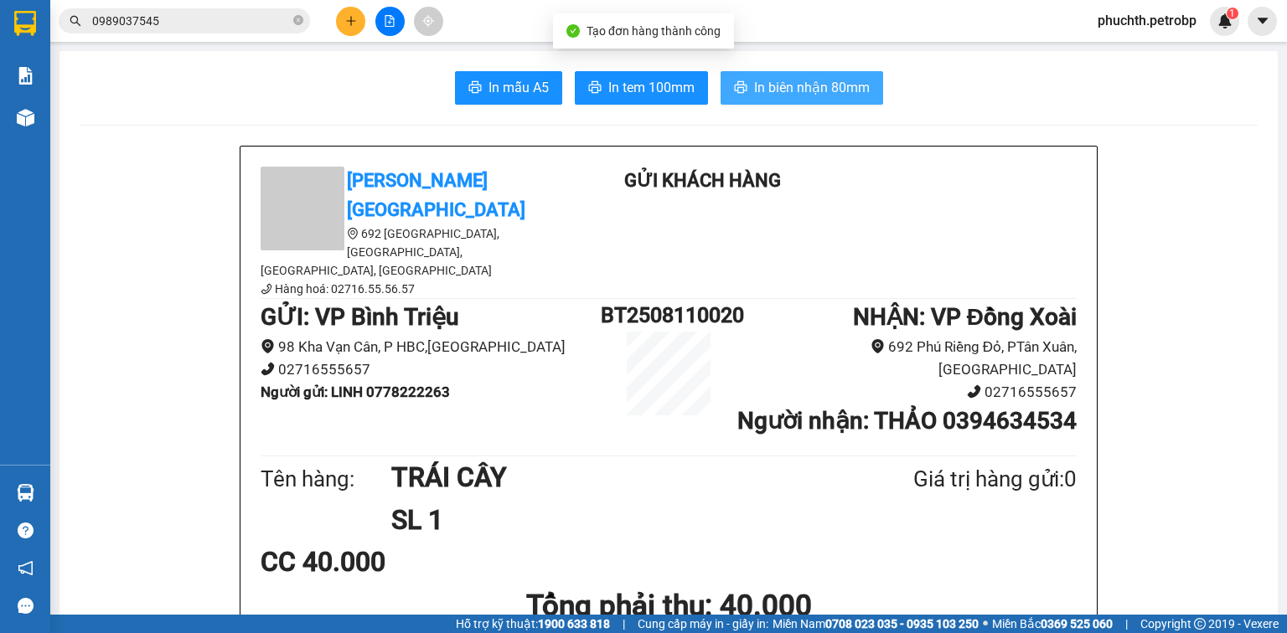
click at [744, 90] on button "In biên nhận 80mm" at bounding box center [801, 88] width 163 height 34
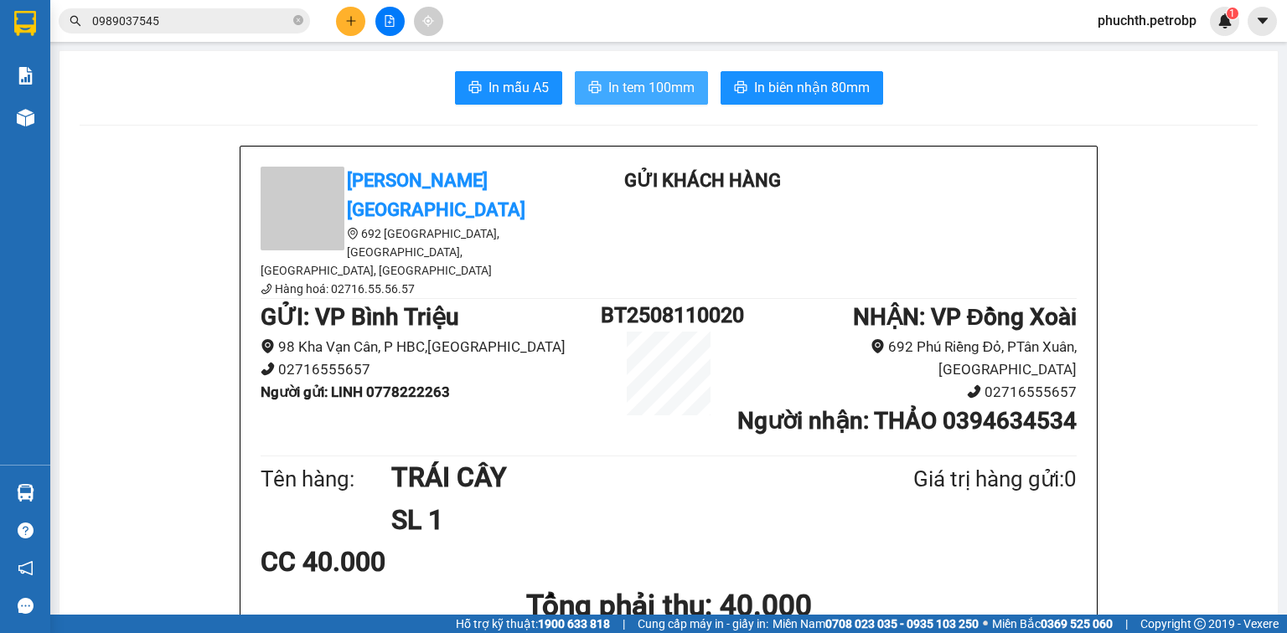
click at [633, 93] on span "In tem 100mm" at bounding box center [651, 87] width 86 height 21
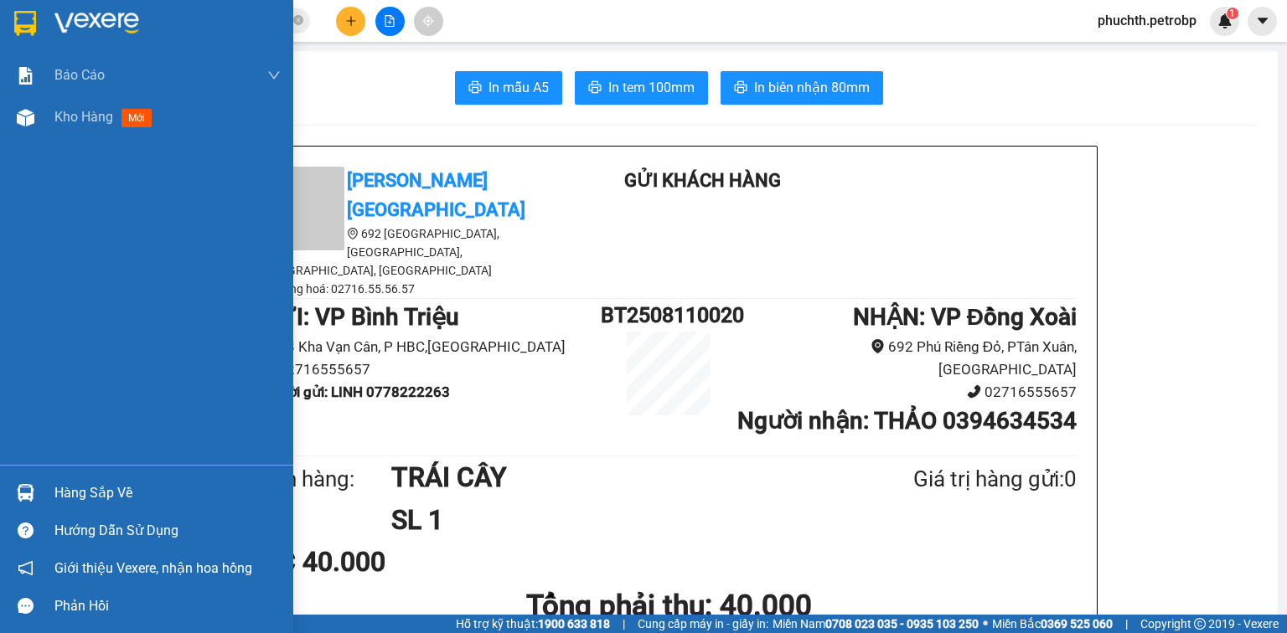
click at [14, 479] on div at bounding box center [25, 492] width 29 height 29
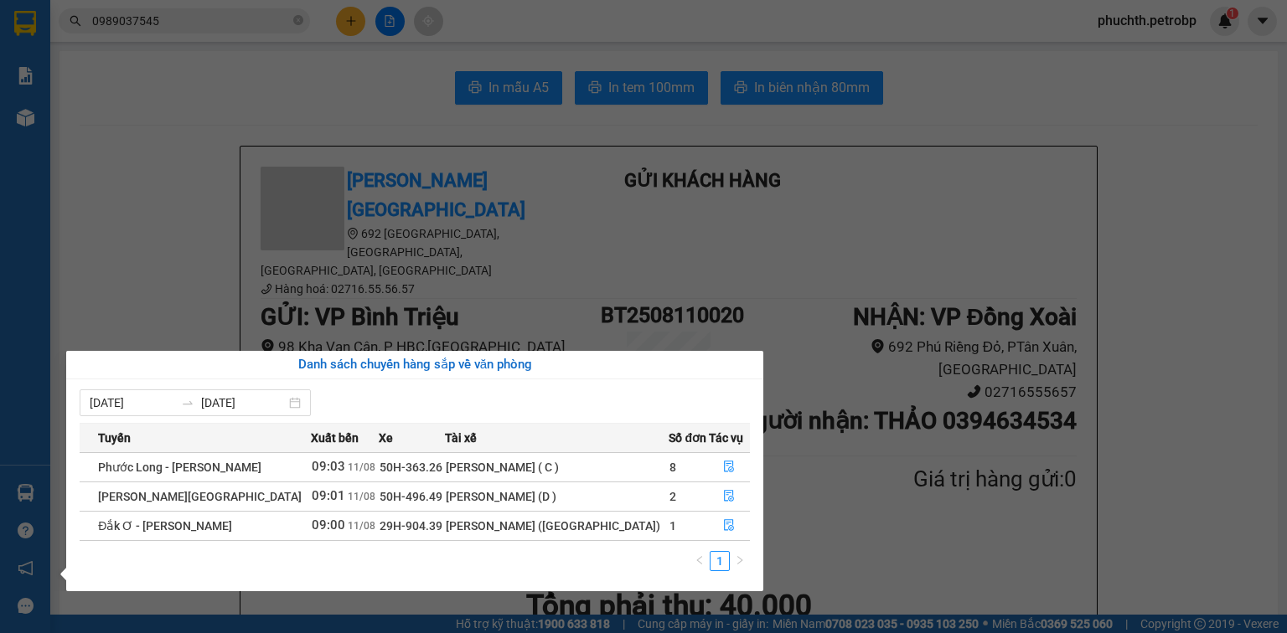
click at [161, 119] on section "Kết quả tìm kiếm ( 1 ) Bộ lọc Mã ĐH Trạng thái Món hàng Tổng cước Chưa cước Ngư…" at bounding box center [643, 316] width 1287 height 633
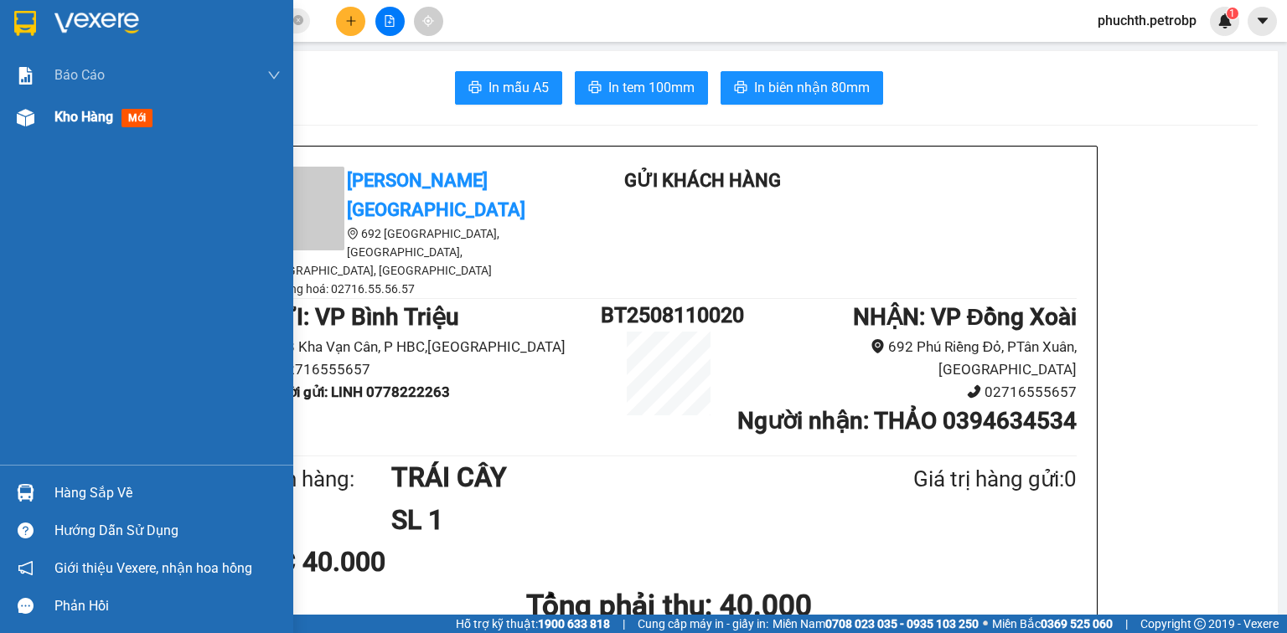
click at [40, 124] on div "Kho hàng mới" at bounding box center [146, 117] width 293 height 42
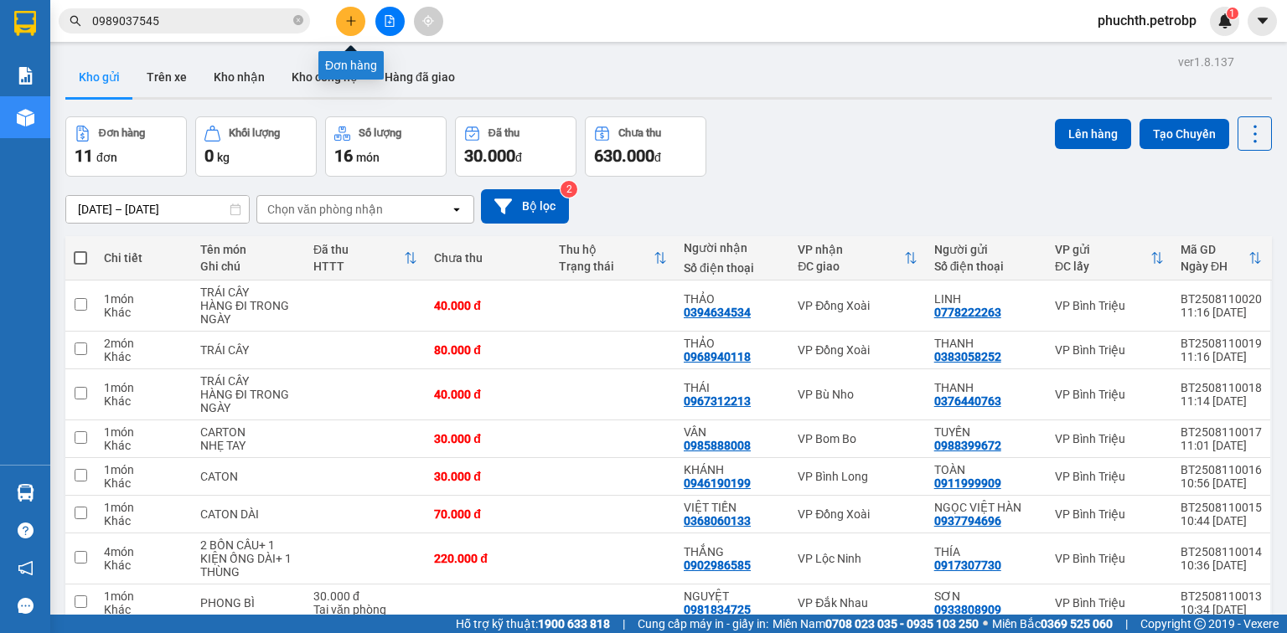
click at [362, 23] on button at bounding box center [350, 21] width 29 height 29
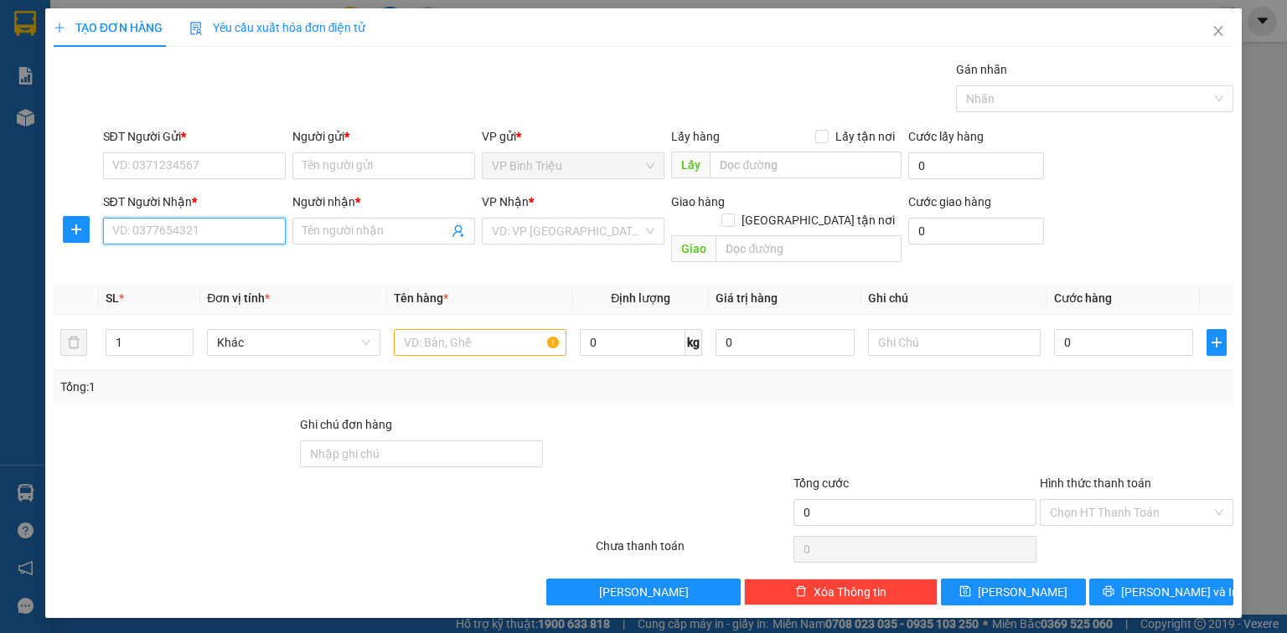
click at [170, 241] on input "SĐT Người Nhận *" at bounding box center [194, 231] width 183 height 27
click at [219, 268] on div "0382805781 - CHỊ NHI" at bounding box center [194, 264] width 163 height 18
type input "0382805781"
type input "CHỊ NHI"
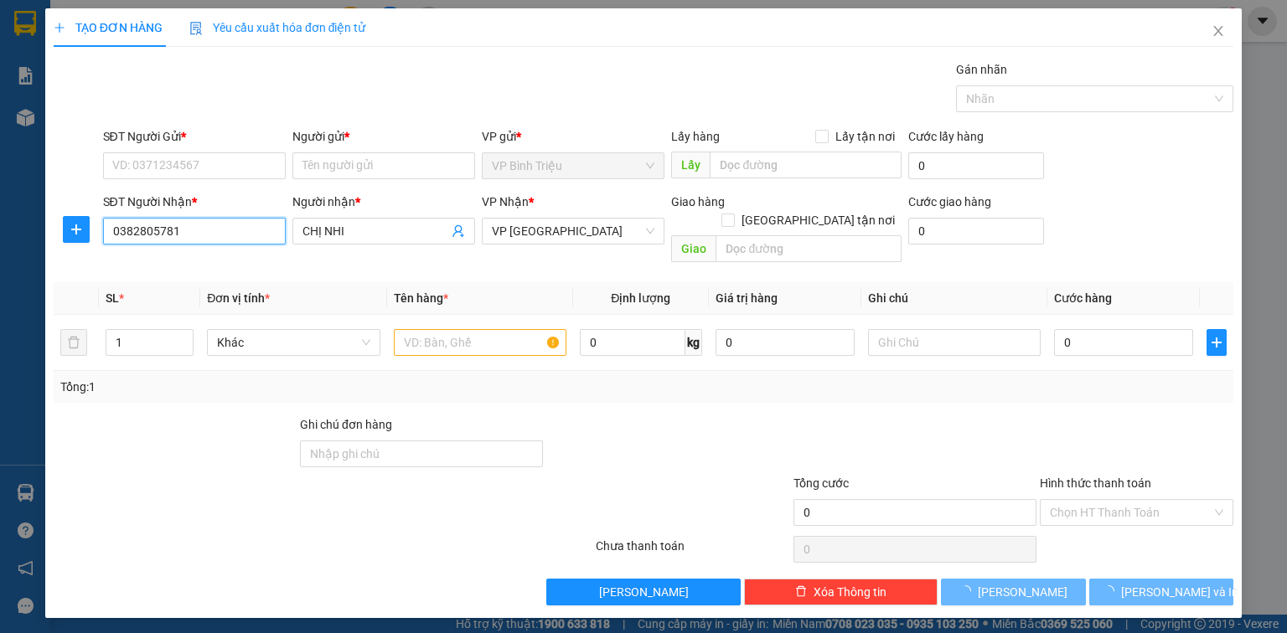
type input "40.000"
type input "0382805781"
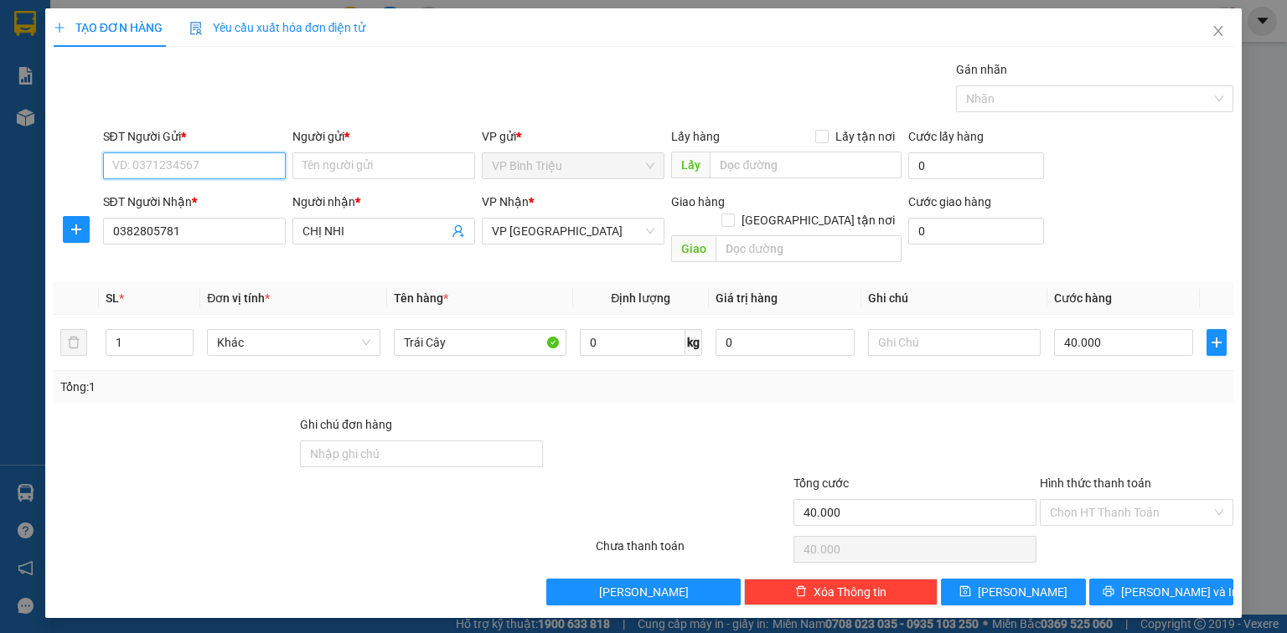
click at [178, 157] on input "SĐT Người Gửi *" at bounding box center [194, 165] width 183 height 27
click at [180, 199] on div "0387891127 - TRÚC" at bounding box center [194, 198] width 163 height 18
type input "0387891127"
type input "TRÚC"
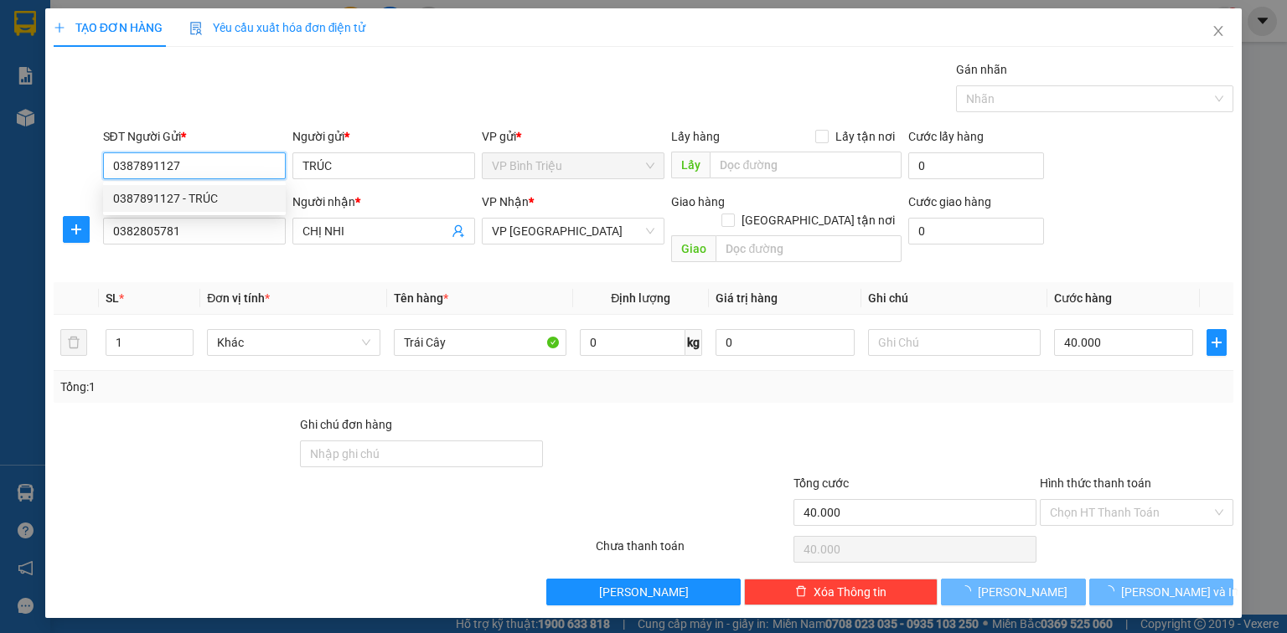
type input "80.000"
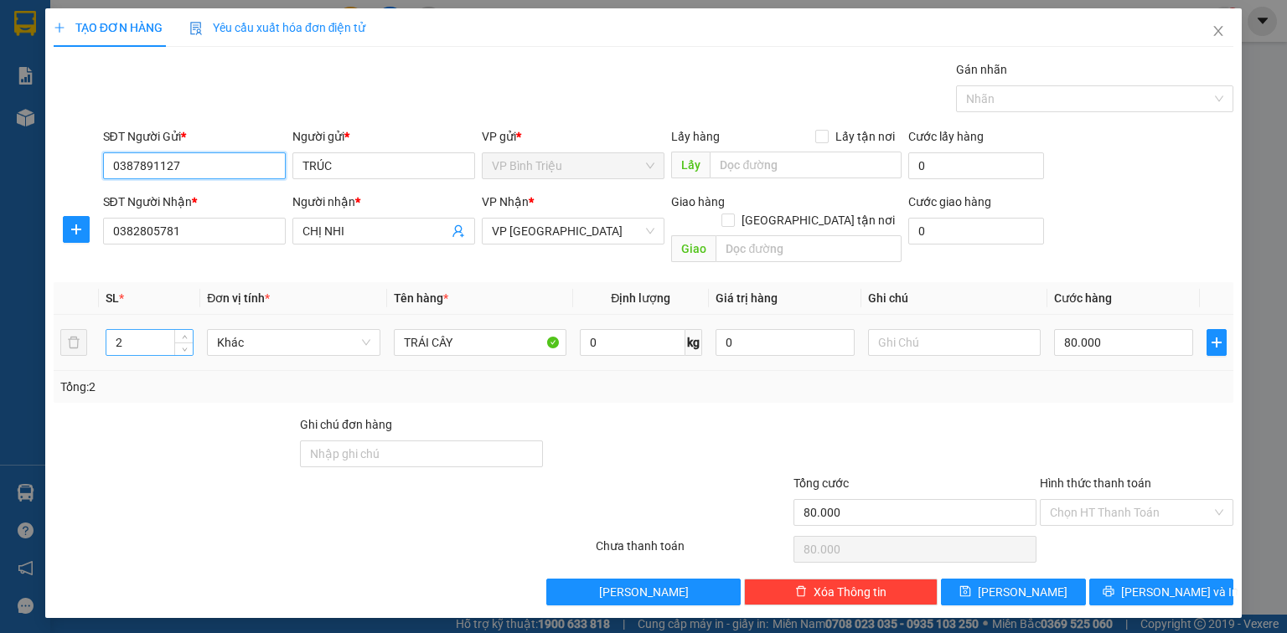
type input "0387891127"
click at [136, 330] on input "2" at bounding box center [149, 342] width 86 height 25
type input "1"
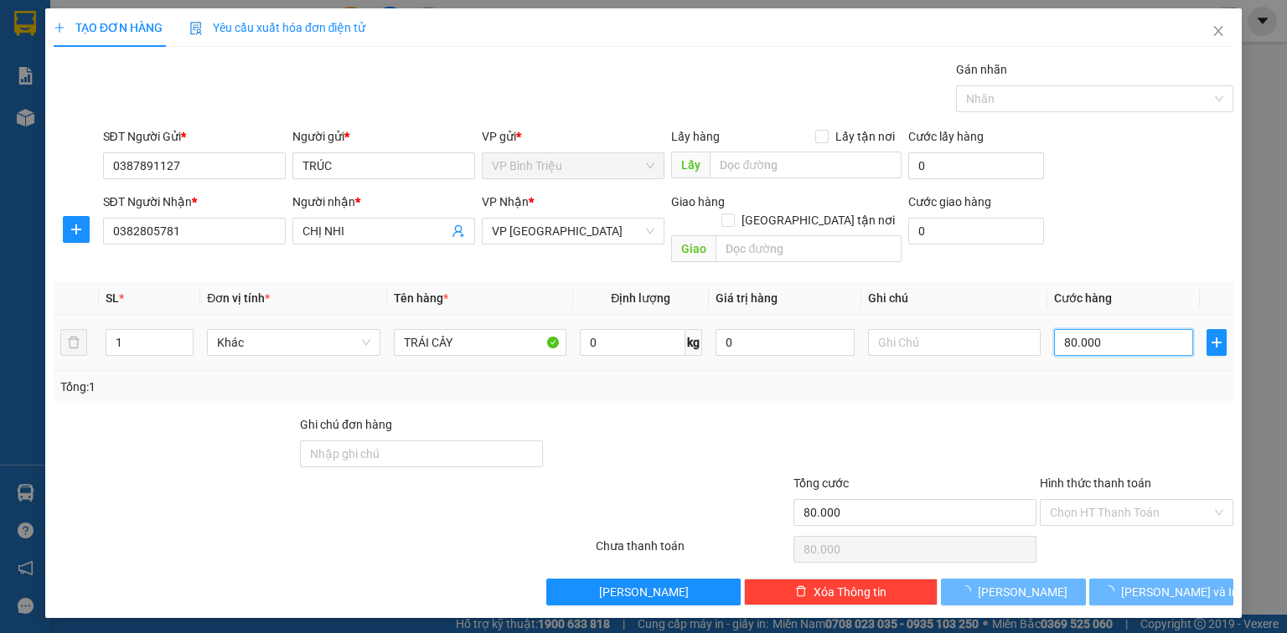
click at [1071, 329] on input "80.000" at bounding box center [1123, 342] width 139 height 27
type input "0"
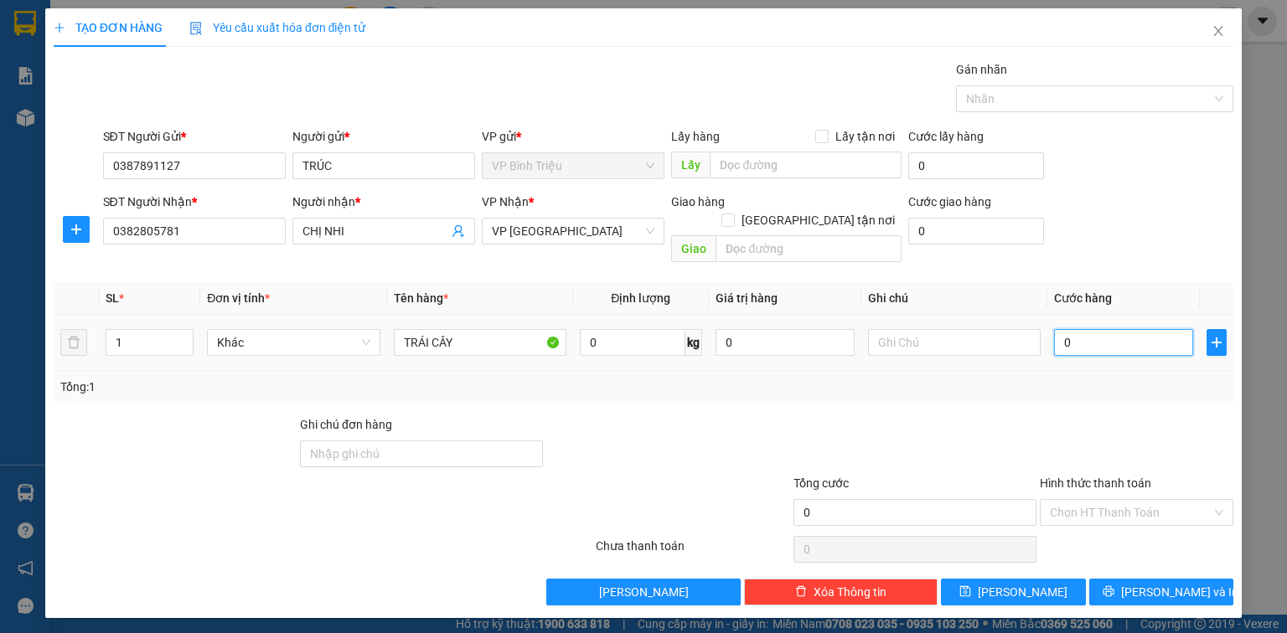
type input "4"
type input "04"
type input "40"
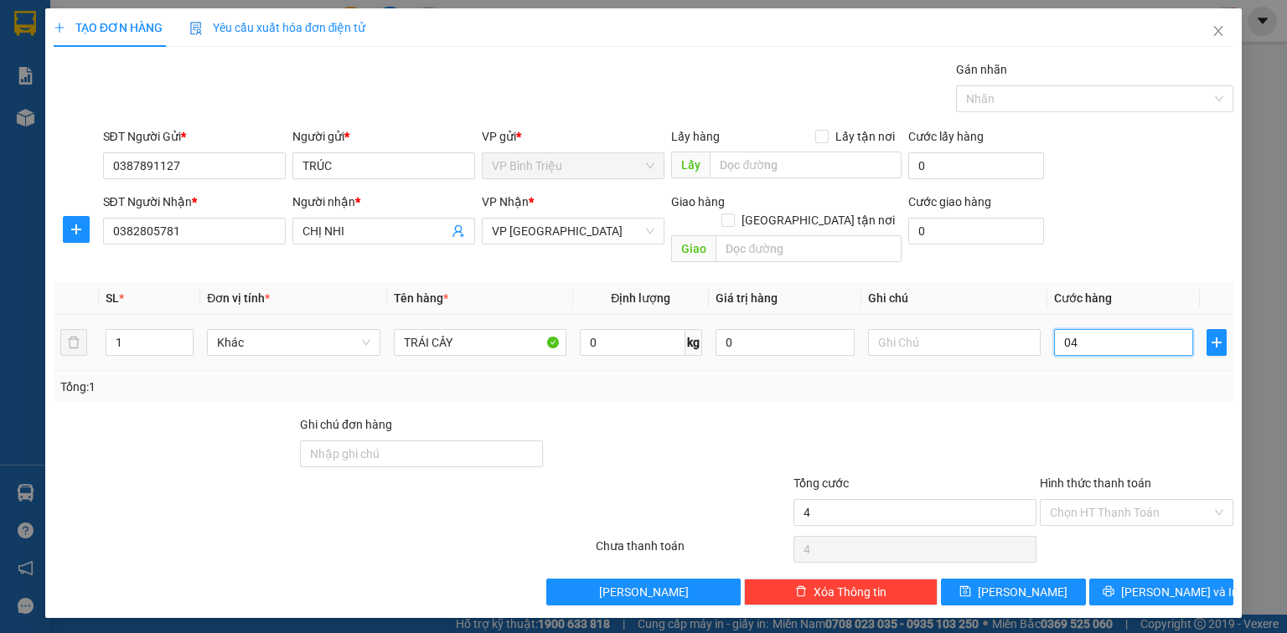
type input "040"
type input "400"
type input "0.400"
type input "4.000"
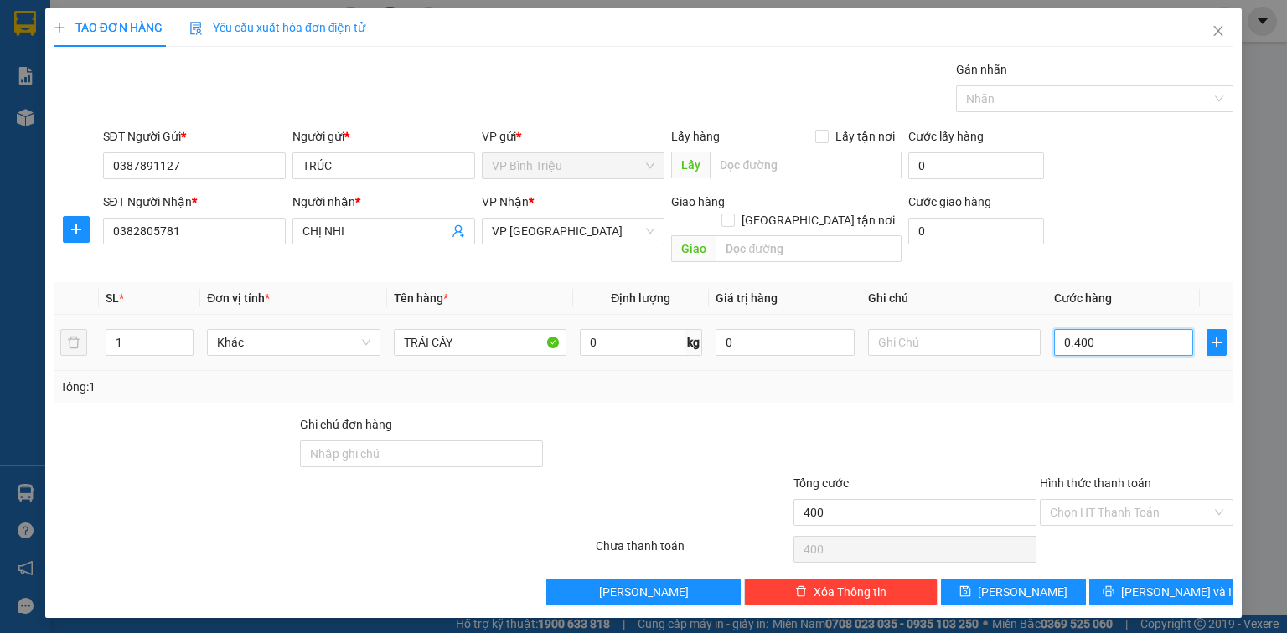
type input "4.000"
type input "04.000"
type input "40.000"
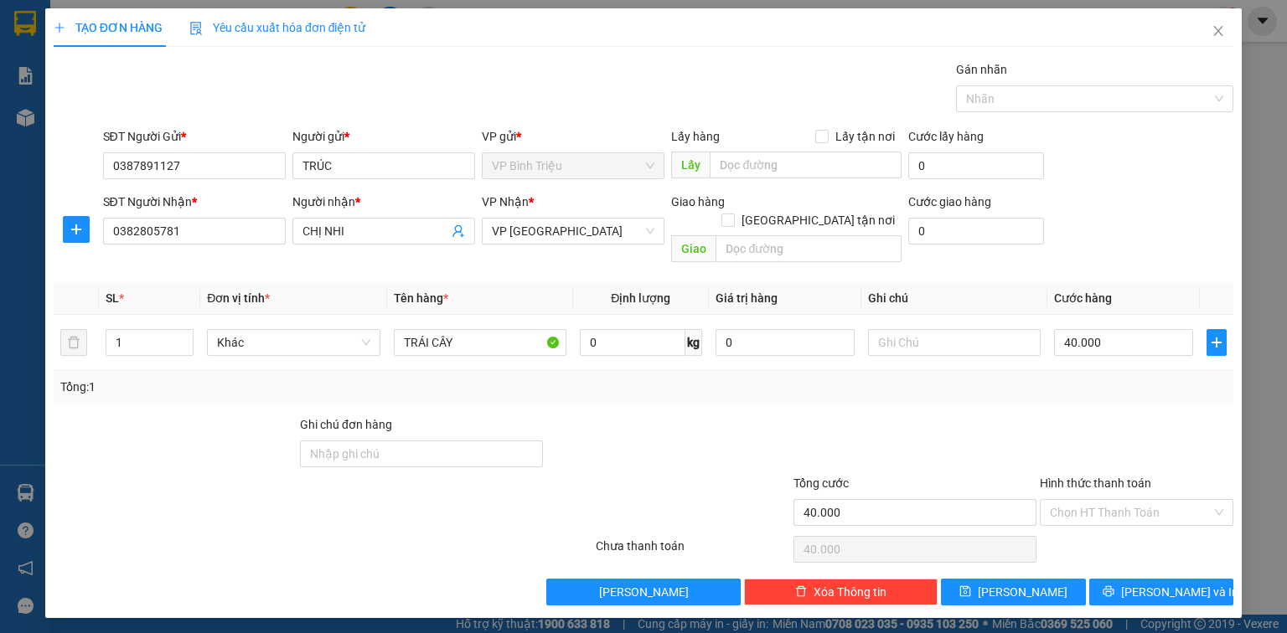
click at [1076, 390] on div "Transit Pickup Surcharge Ids Transit Deliver Surcharge Ids Transit Deliver Surc…" at bounding box center [643, 332] width 1179 height 545
click at [1177, 583] on span "[PERSON_NAME] và In" at bounding box center [1179, 592] width 117 height 18
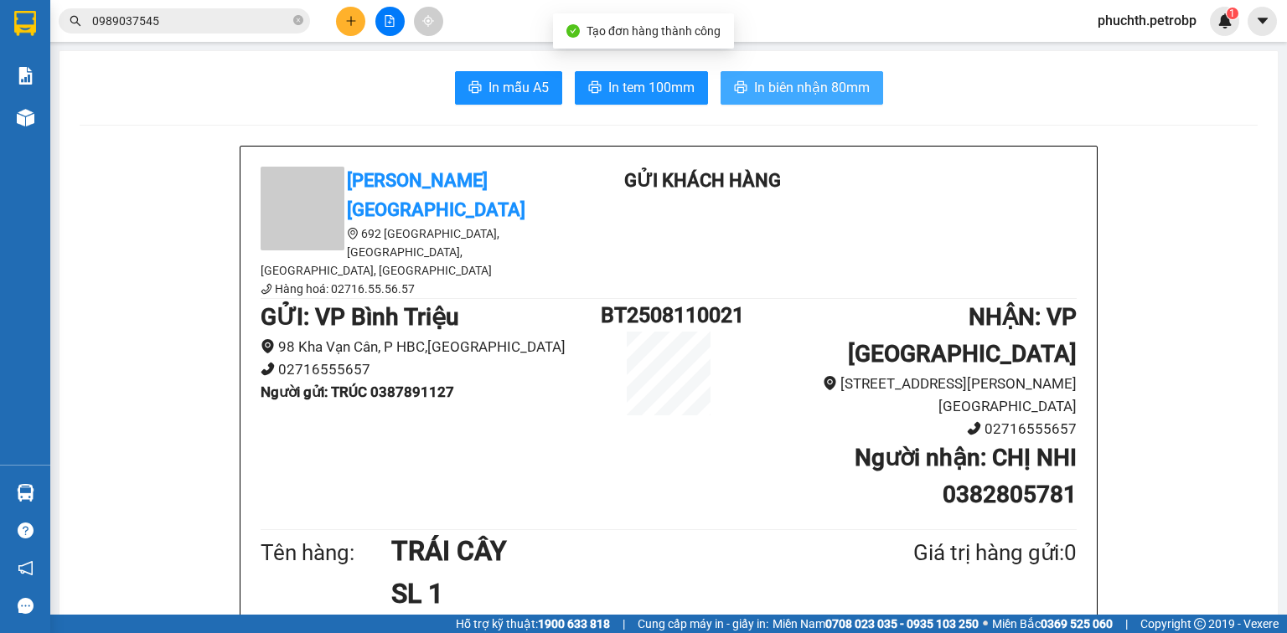
click at [772, 84] on span "In biên nhận 80mm" at bounding box center [812, 87] width 116 height 21
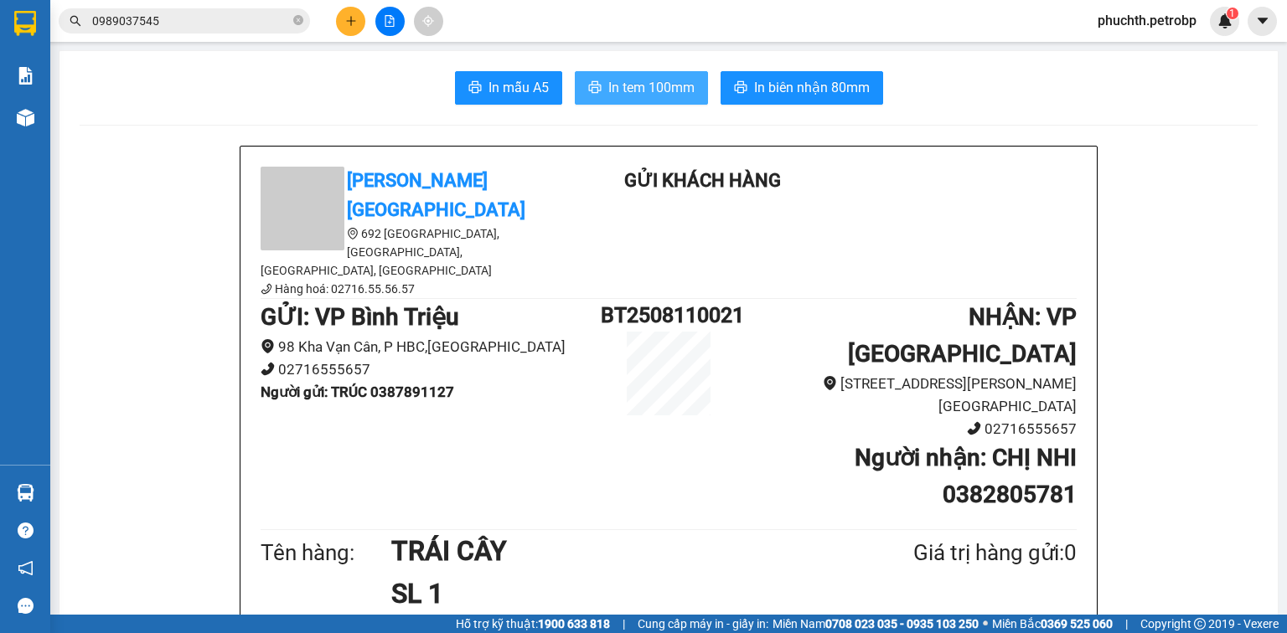
click at [679, 98] on button "In tem 100mm" at bounding box center [641, 88] width 133 height 34
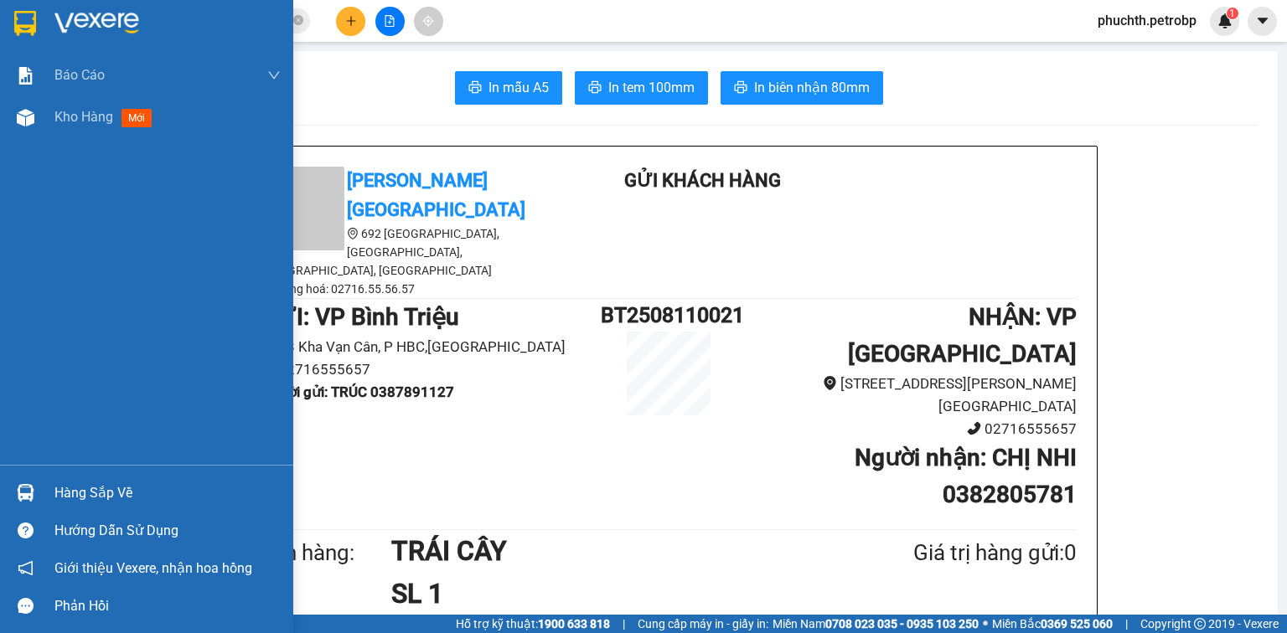
click at [0, 492] on div "Hàng sắp về" at bounding box center [146, 493] width 293 height 38
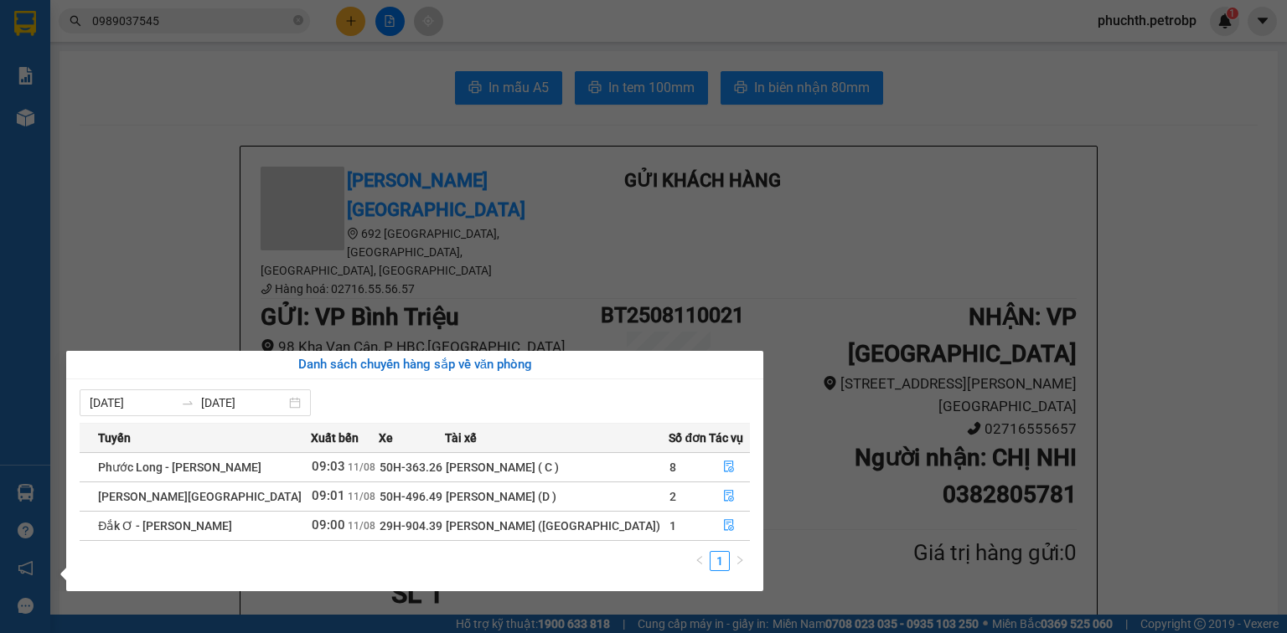
click at [436, 302] on section "Kết quả tìm kiếm ( 1 ) Bộ lọc Mã ĐH Trạng thái Món hàng Tổng cước Chưa cước Ngư…" at bounding box center [643, 316] width 1287 height 633
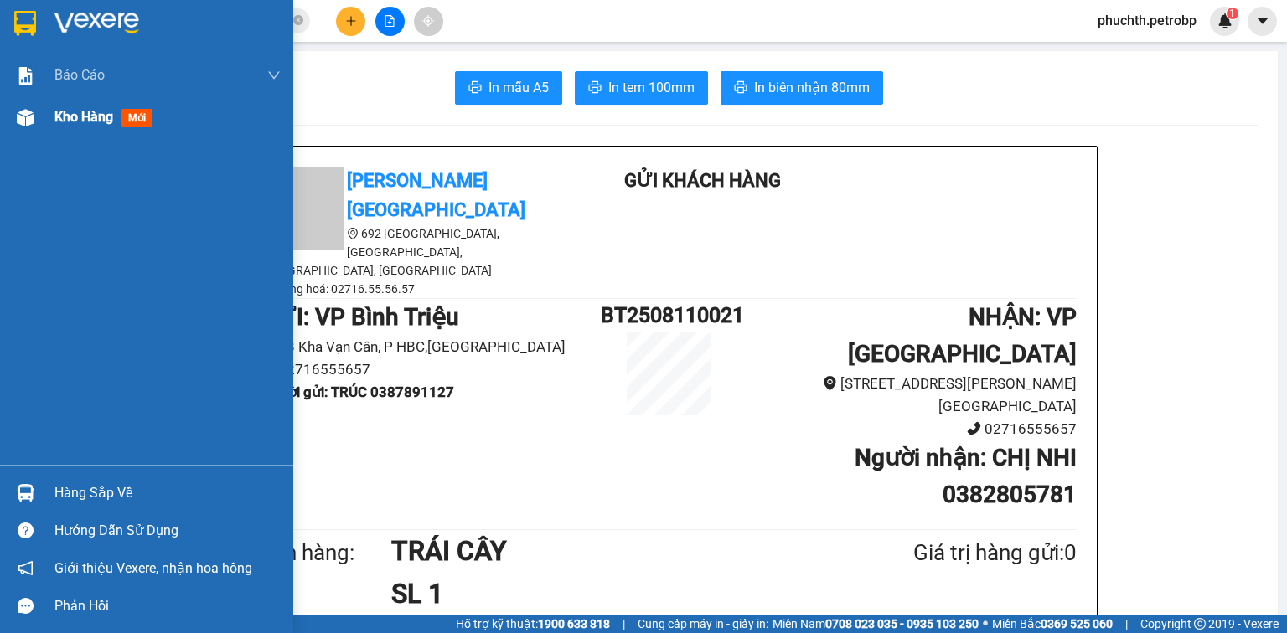
click at [38, 130] on div at bounding box center [25, 117] width 29 height 29
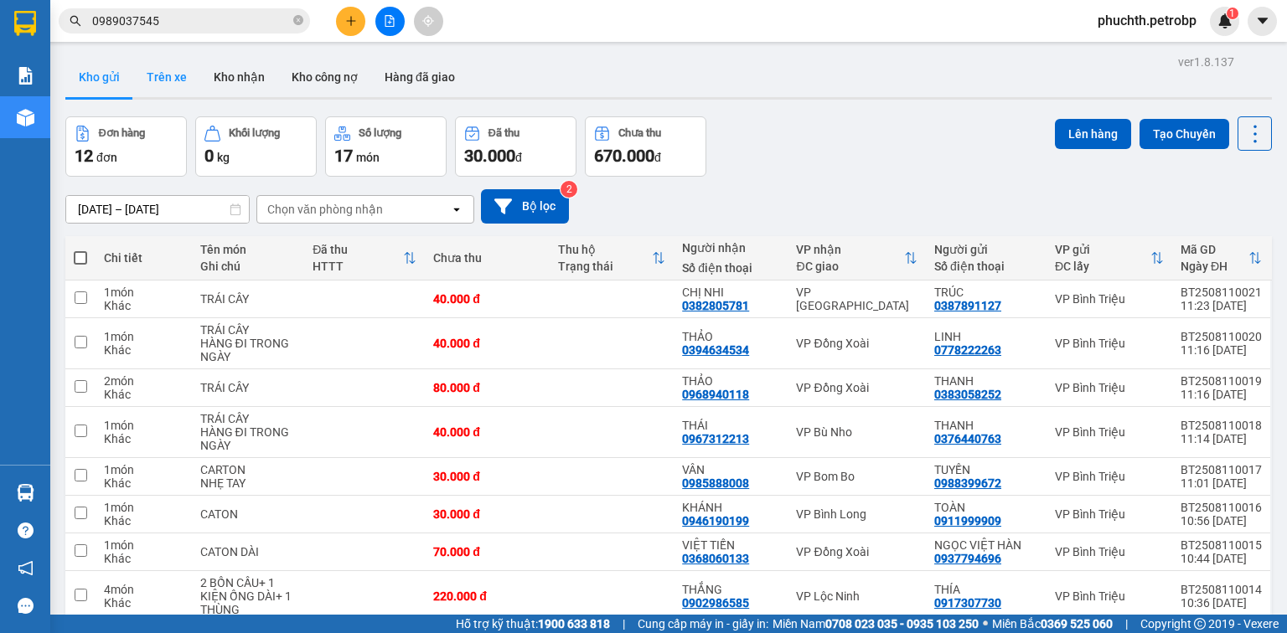
click at [158, 67] on button "Trên xe" at bounding box center [166, 77] width 67 height 40
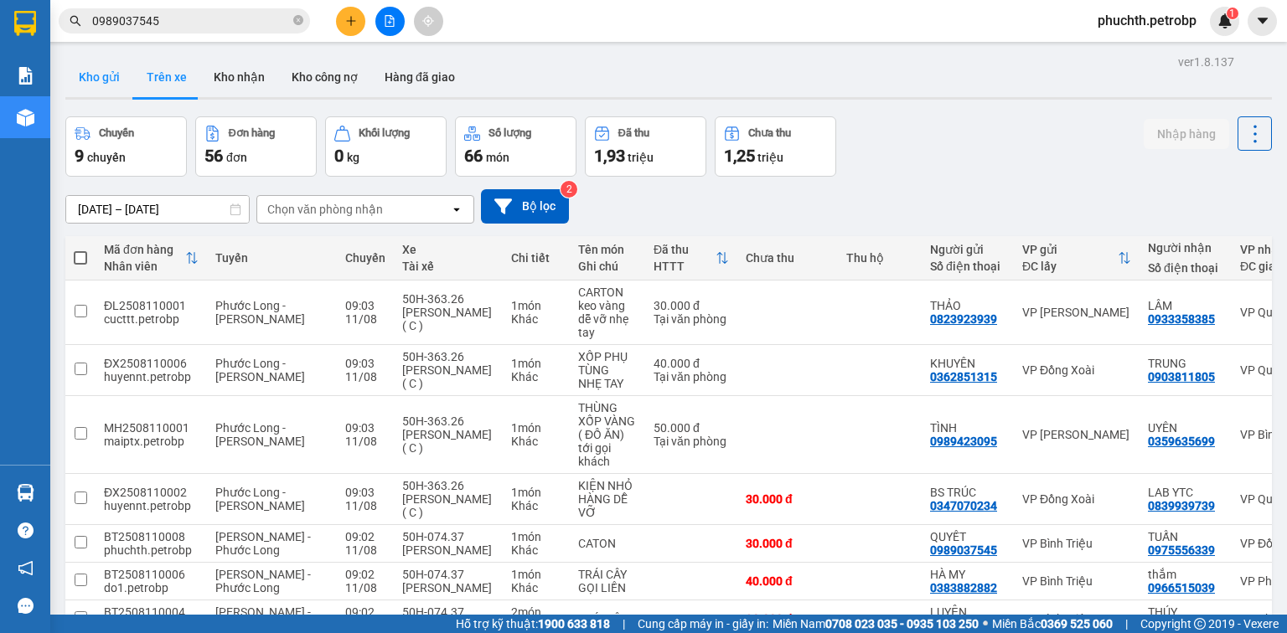
click at [97, 93] on button "Kho gửi" at bounding box center [99, 77] width 68 height 40
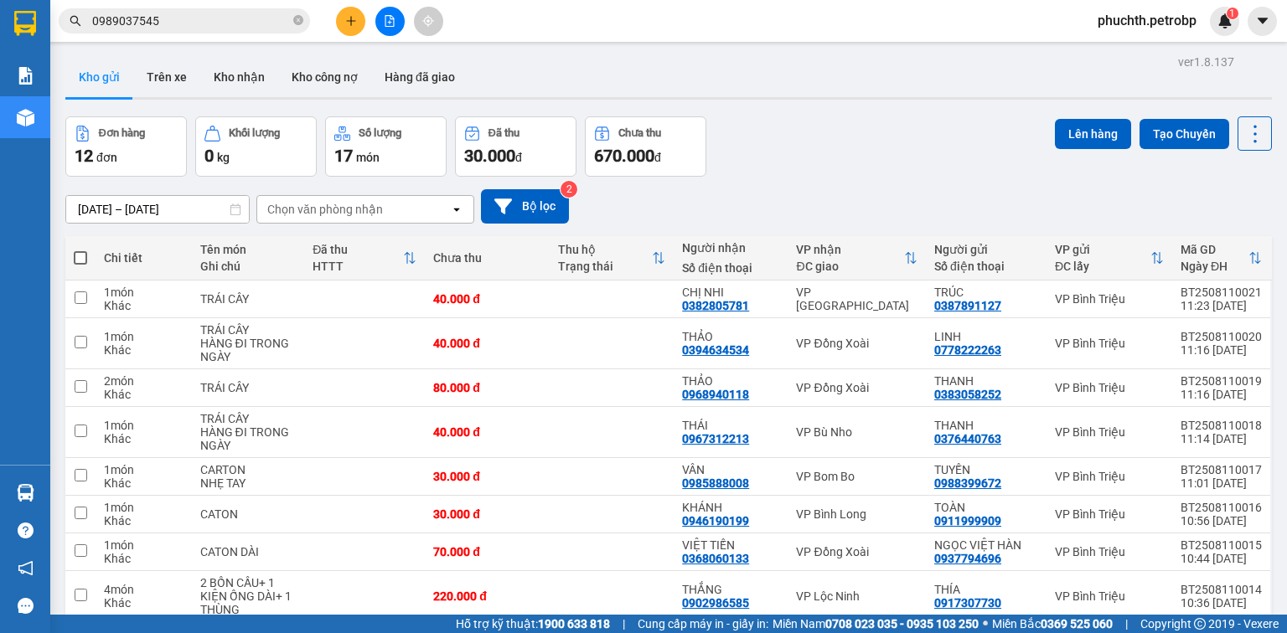
scroll to position [237, 0]
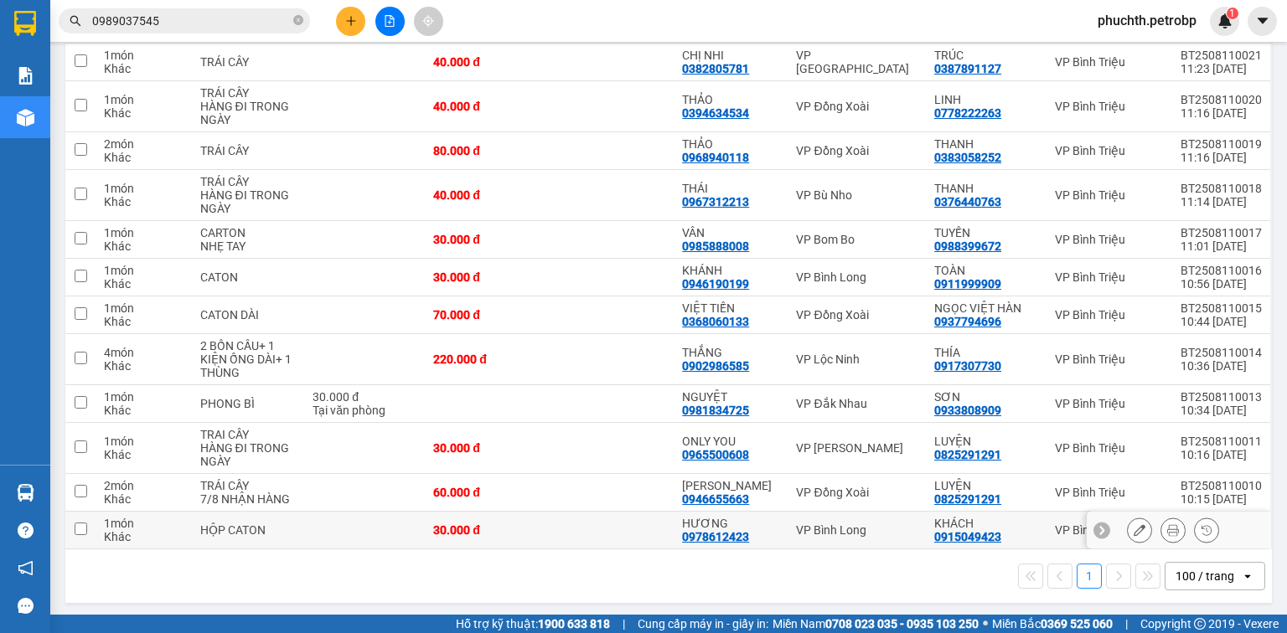
click at [735, 517] on div "HƯƠNG" at bounding box center [730, 523] width 97 height 13
checkbox input "true"
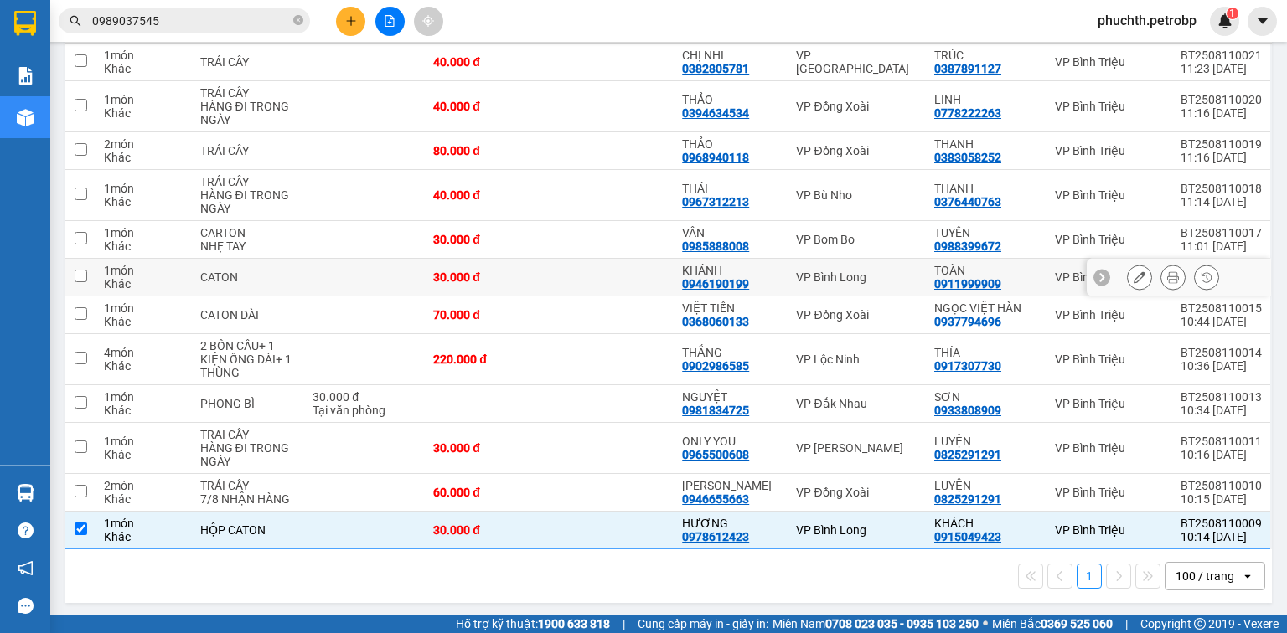
click at [658, 277] on td at bounding box center [612, 278] width 125 height 38
checkbox input "true"
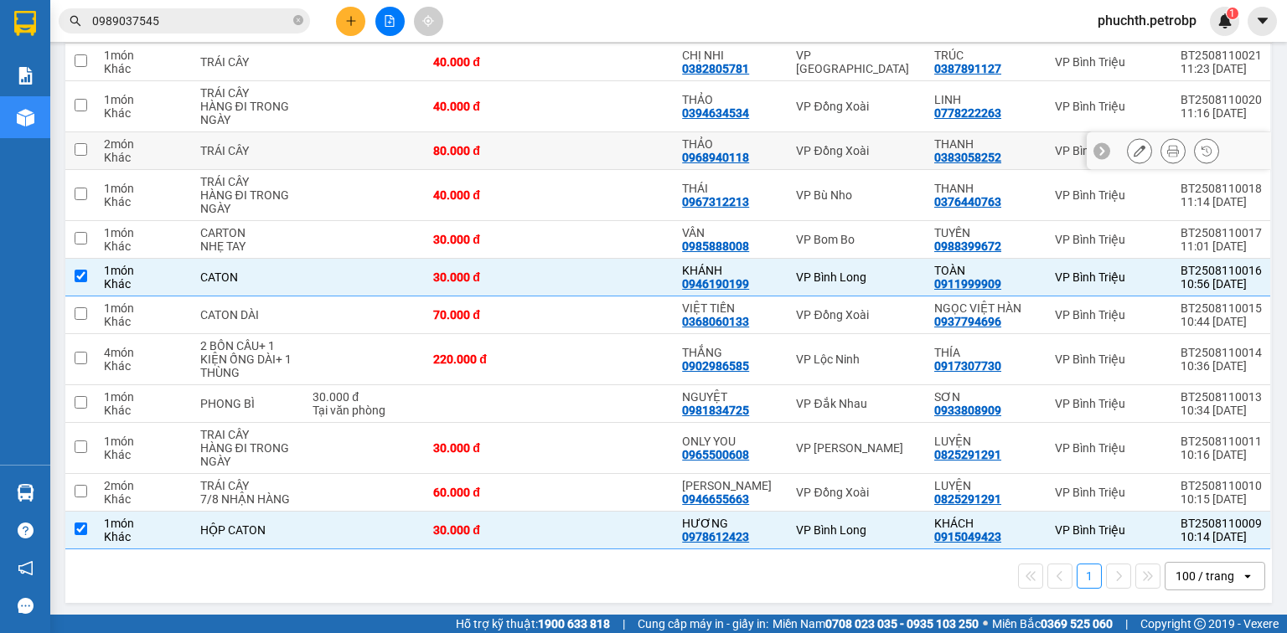
scroll to position [0, 0]
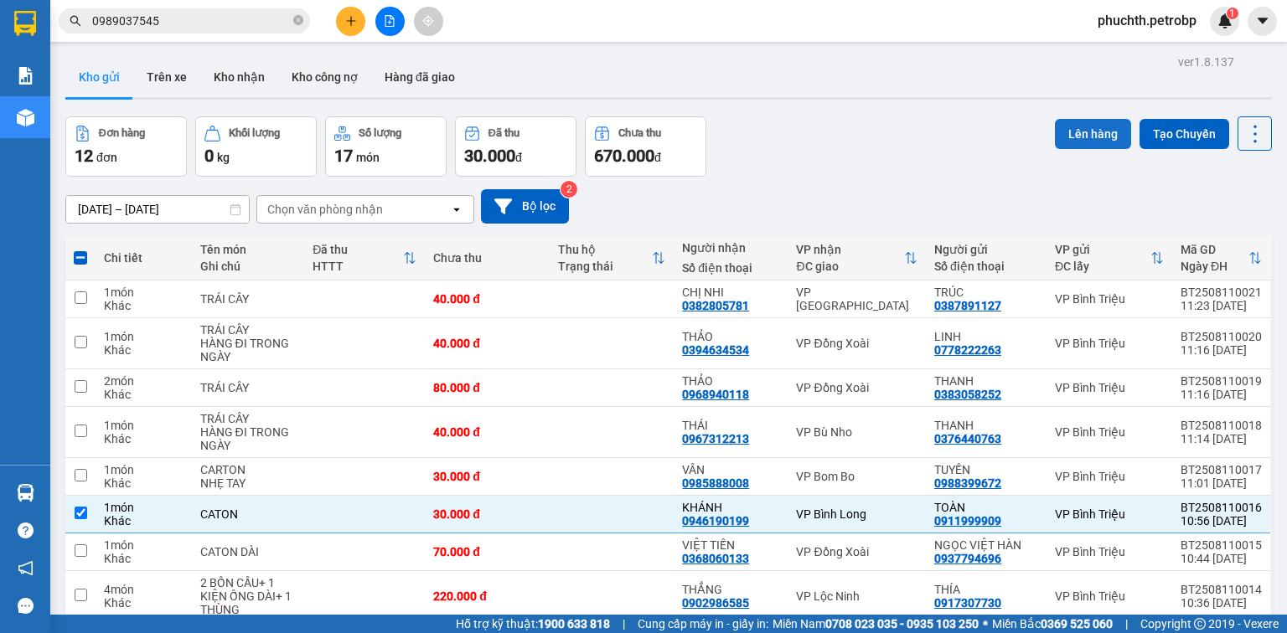
click at [1092, 133] on button "Lên hàng" at bounding box center [1093, 134] width 76 height 30
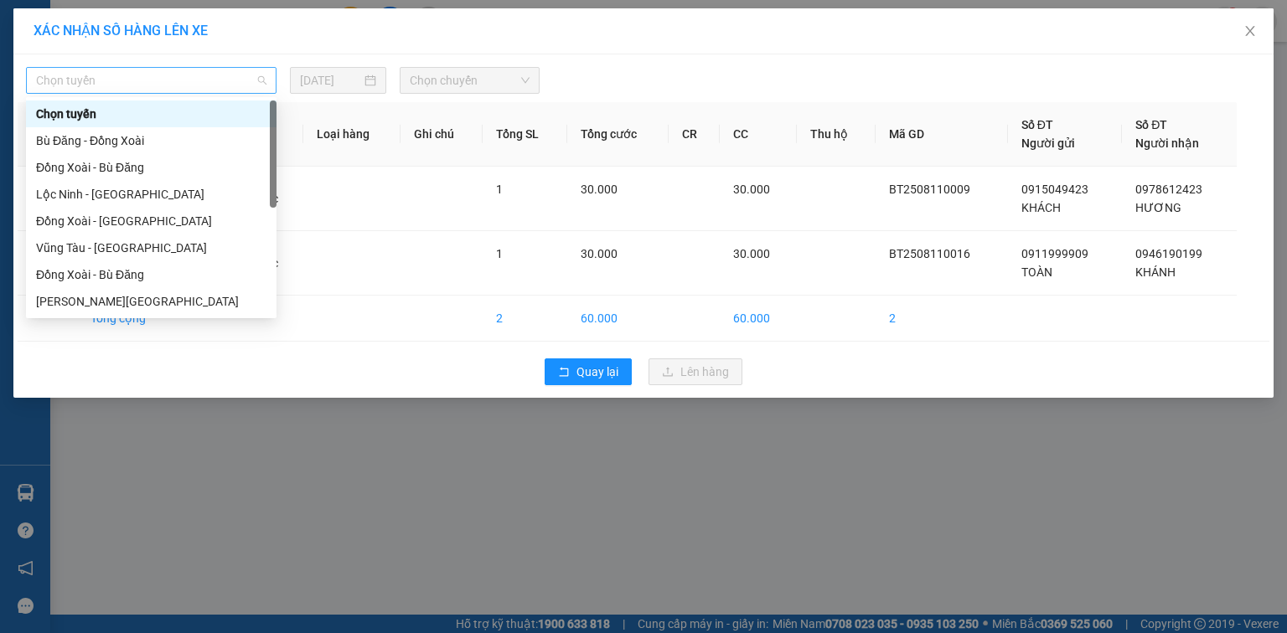
click at [149, 85] on span "Chọn tuyến" at bounding box center [151, 80] width 230 height 25
type input "HỒ"
click at [123, 148] on div "[PERSON_NAME][GEOGRAPHIC_DATA]" at bounding box center [151, 141] width 230 height 18
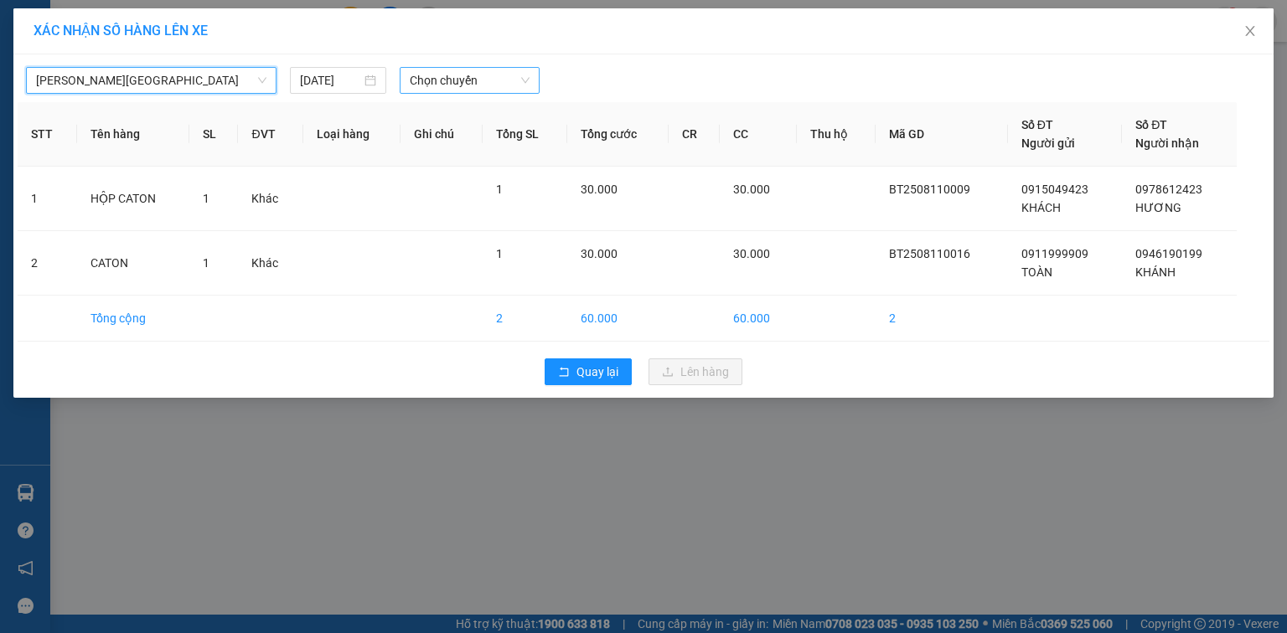
click at [446, 67] on div "Chọn chuyến" at bounding box center [470, 80] width 141 height 27
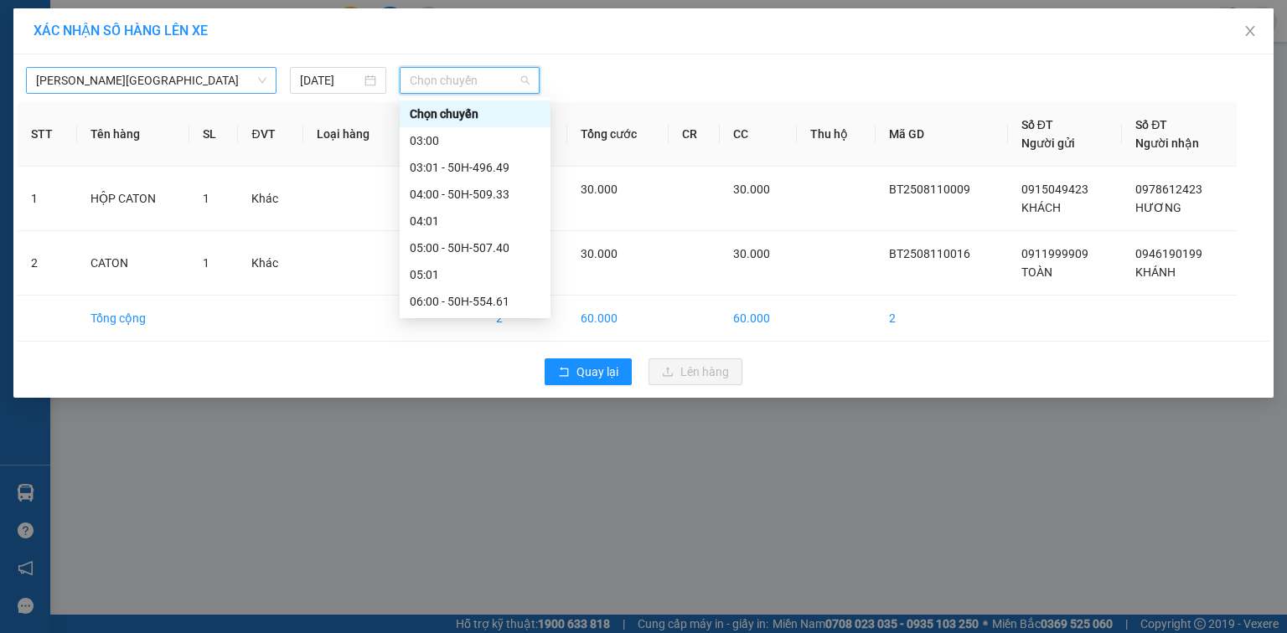
scroll to position [402, 0]
click at [469, 174] on div "11:00 - 50H-496.89" at bounding box center [475, 167] width 131 height 18
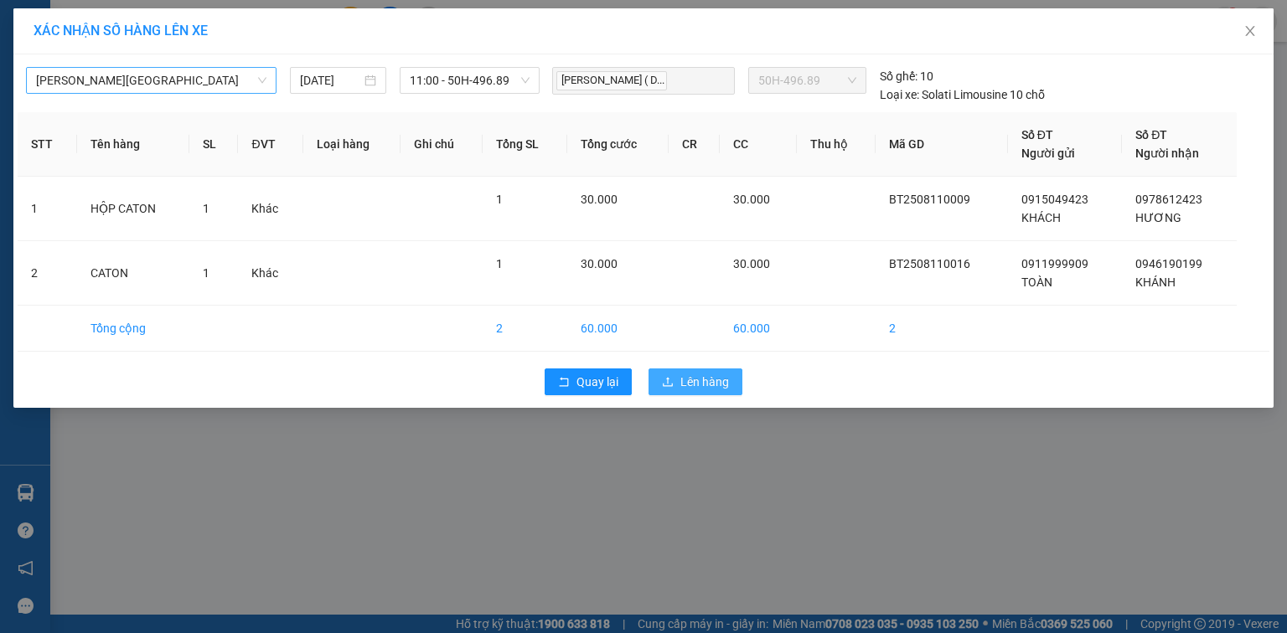
click at [693, 375] on span "Lên hàng" at bounding box center [704, 382] width 49 height 18
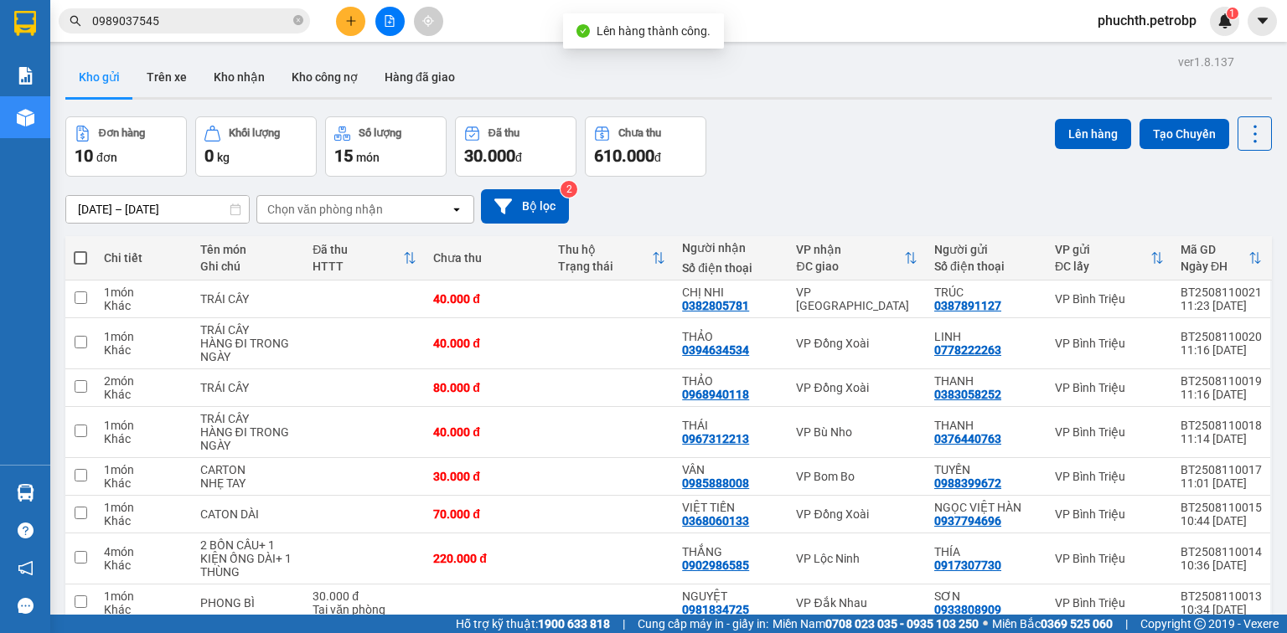
click at [381, 23] on button at bounding box center [389, 21] width 29 height 29
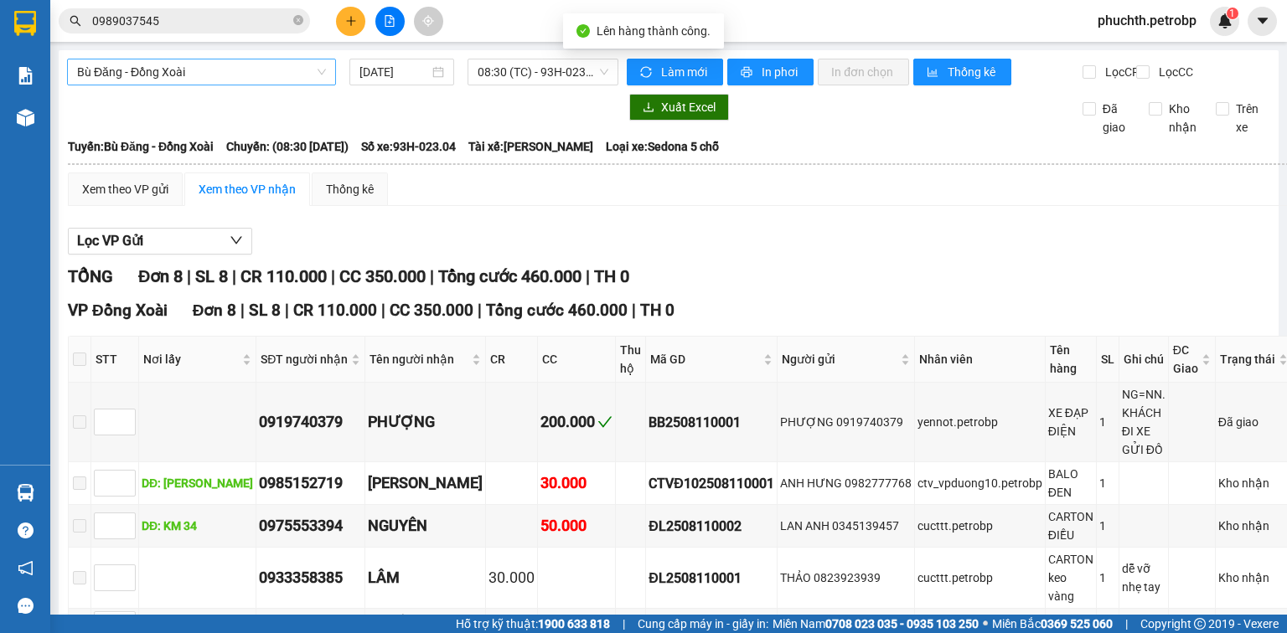
click at [168, 70] on span "Bù Đăng - Đồng Xoài" at bounding box center [201, 71] width 249 height 25
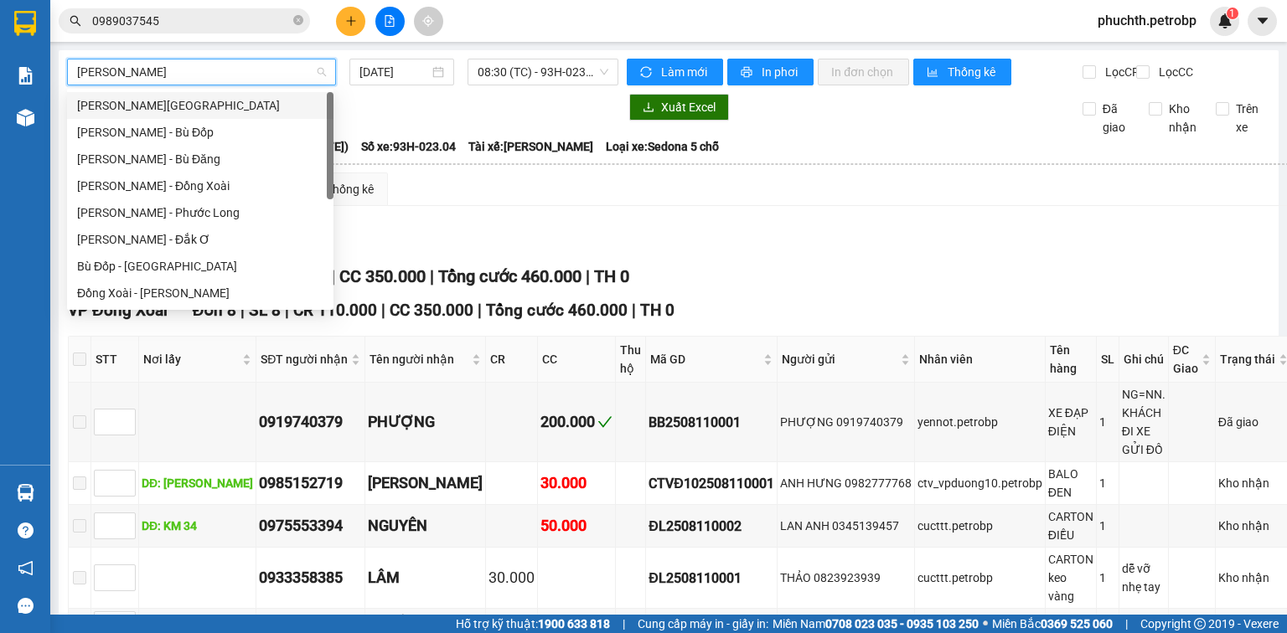
type input "[PERSON_NAME]"
click at [125, 94] on div "[PERSON_NAME][GEOGRAPHIC_DATA]" at bounding box center [200, 105] width 266 height 27
type input "[DATE]"
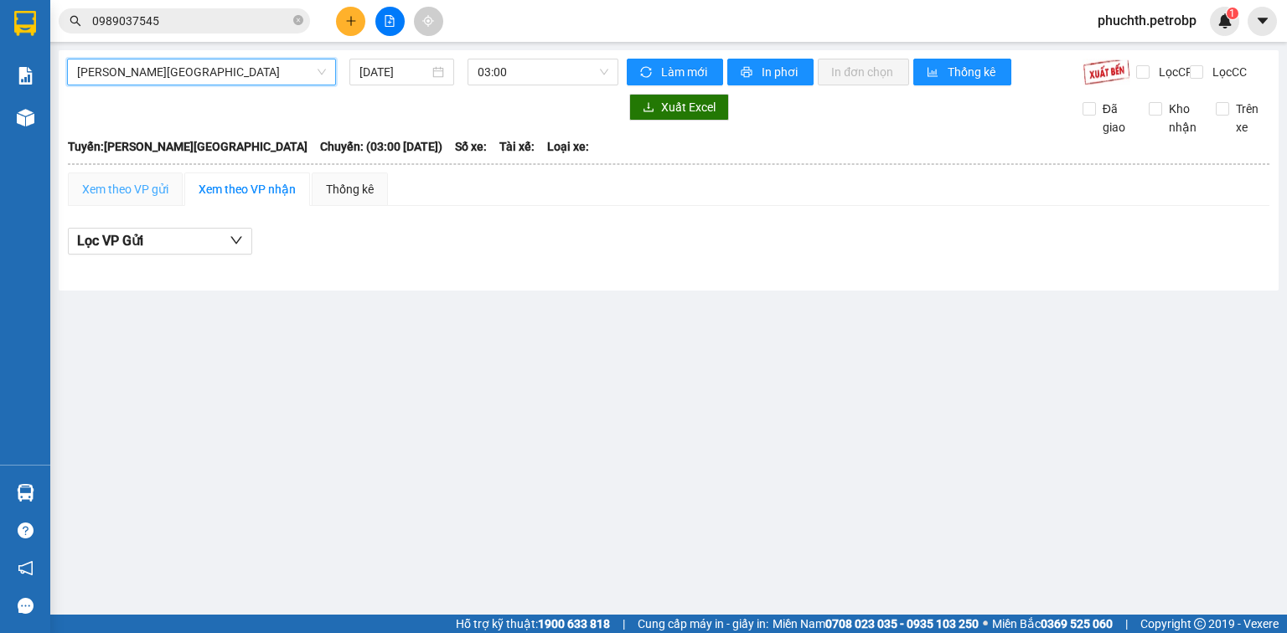
click at [103, 206] on div "Xem theo VP gửi" at bounding box center [125, 190] width 115 height 34
click at [496, 57] on div "[GEOGRAPHIC_DATA] - [GEOGRAPHIC_DATA] [DATE] 03:00 Làm mới In phơi In đơn chọn …" at bounding box center [669, 170] width 1220 height 240
click at [513, 75] on span "03:00" at bounding box center [543, 71] width 132 height 25
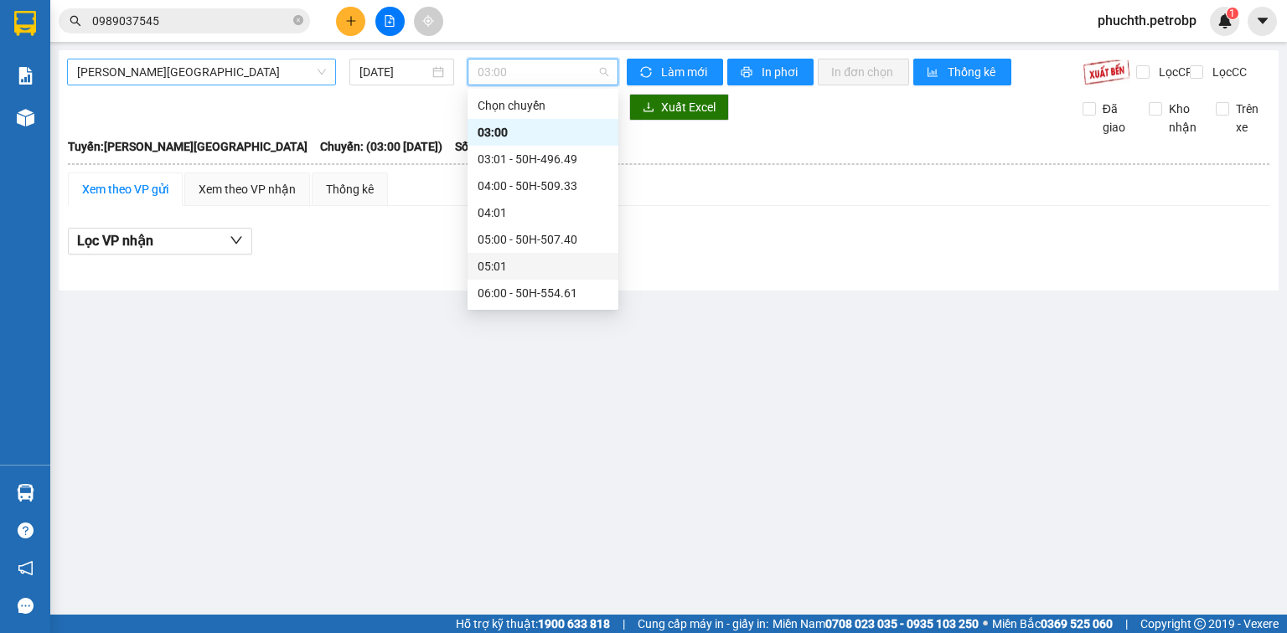
scroll to position [402, 0]
click at [560, 162] on div "11:00 - 50H-496.89" at bounding box center [542, 159] width 131 height 18
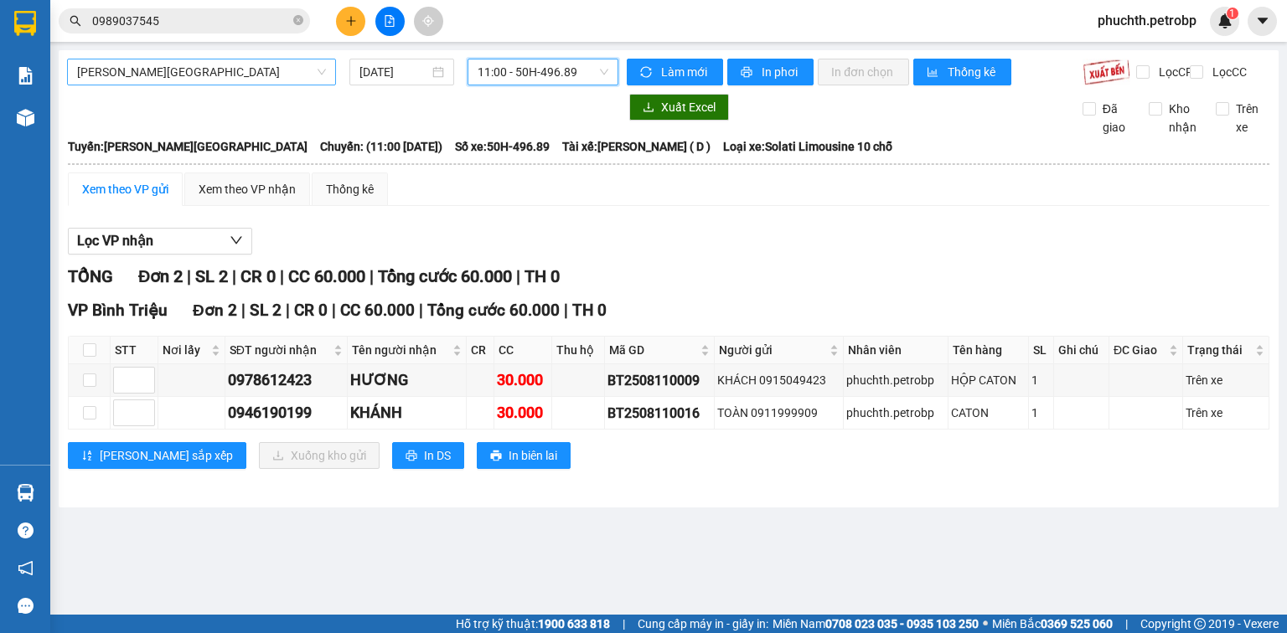
click at [338, 20] on button at bounding box center [350, 21] width 29 height 29
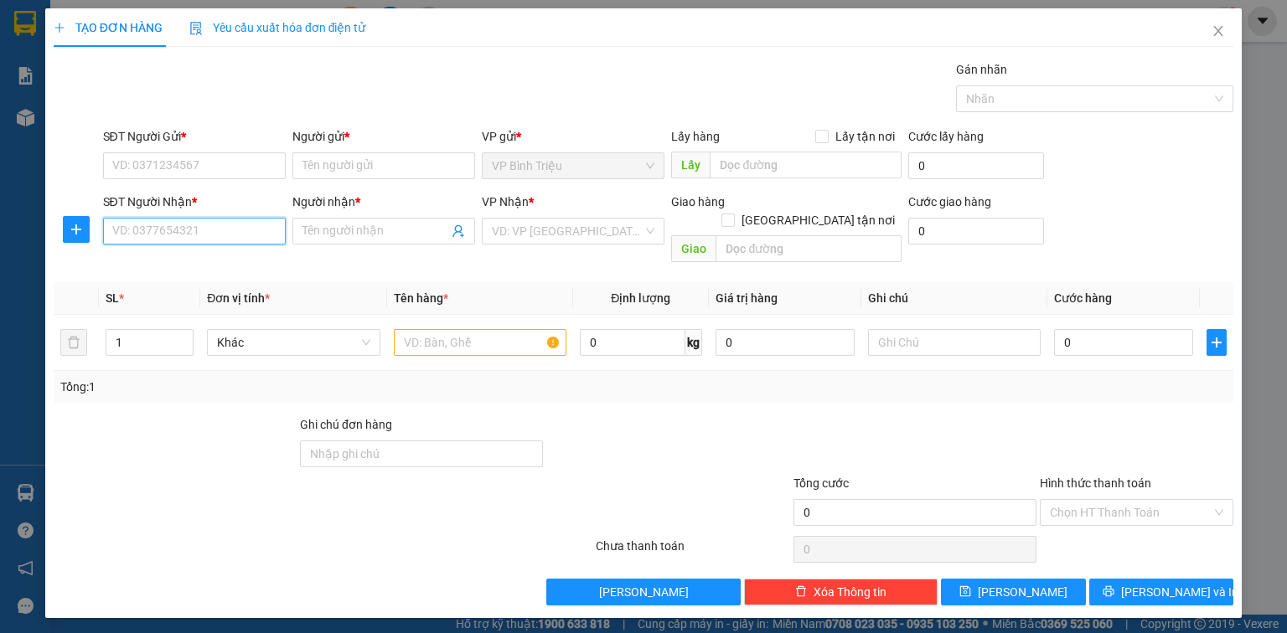
click at [218, 221] on input "SĐT Người Nhận *" at bounding box center [194, 231] width 183 height 27
click at [167, 258] on div "0399399257 - ĐẠT" at bounding box center [194, 264] width 163 height 18
type input "0399399257"
type input "ĐẠT"
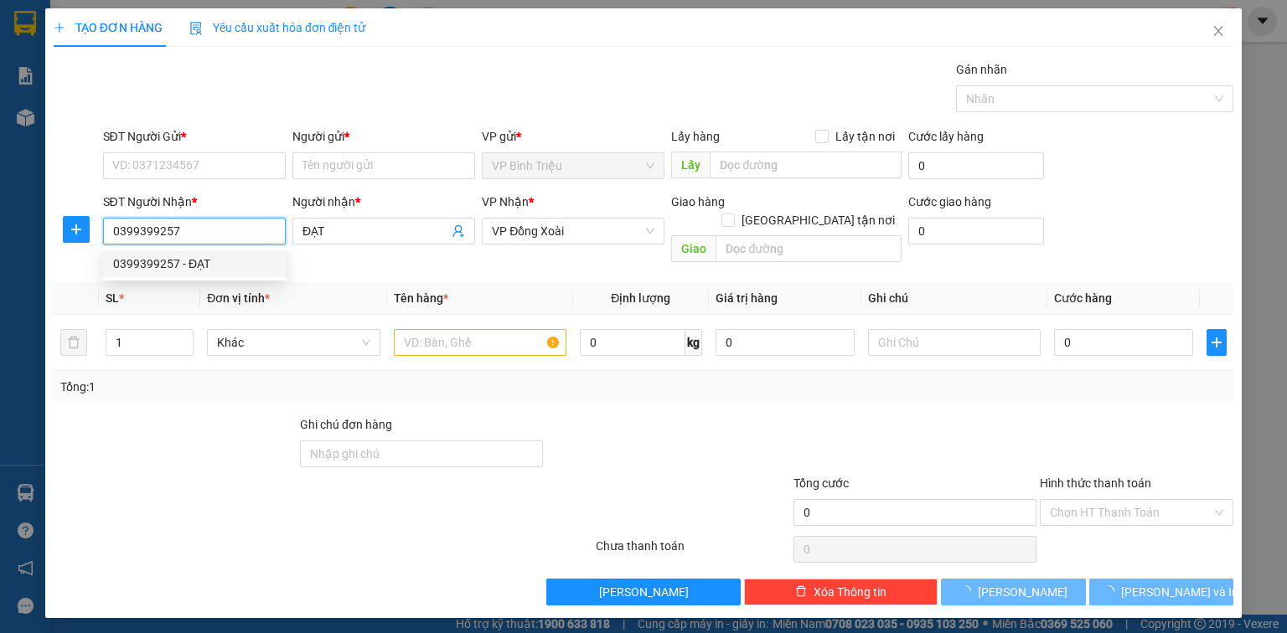
type input "50.000"
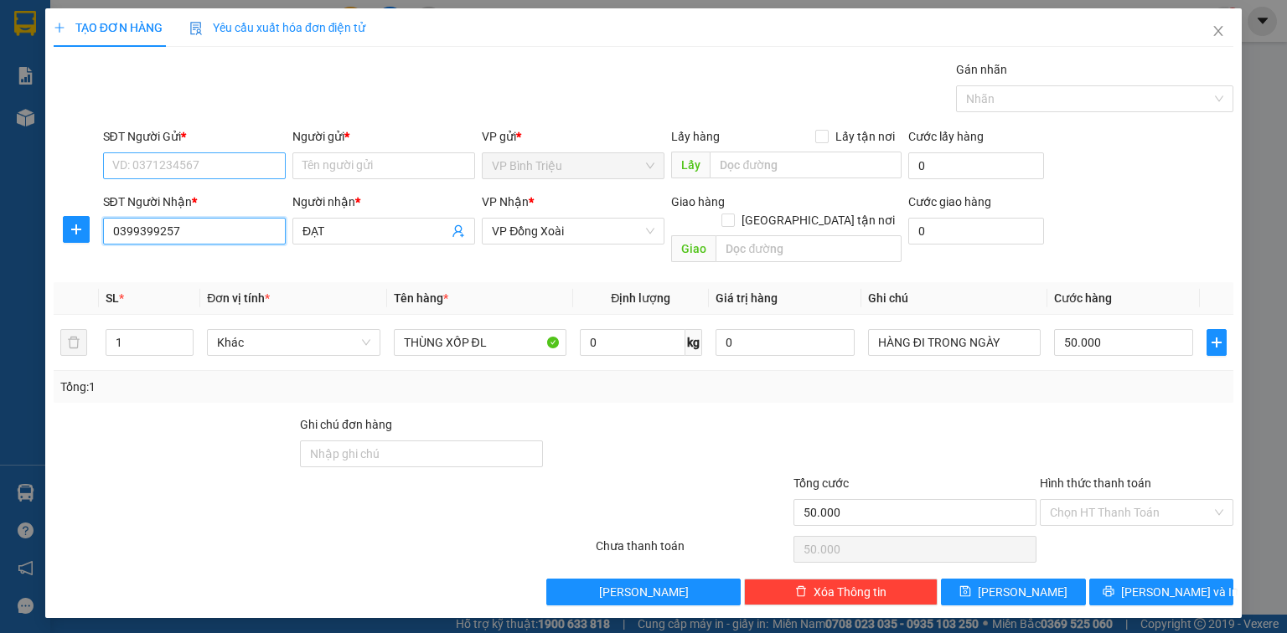
type input "0399399257"
click at [215, 174] on input "SĐT Người Gửi *" at bounding box center [194, 165] width 183 height 27
click at [168, 201] on div "0909500138 - NHUNG" at bounding box center [194, 198] width 163 height 18
type input "0909500138"
type input "NHUNG"
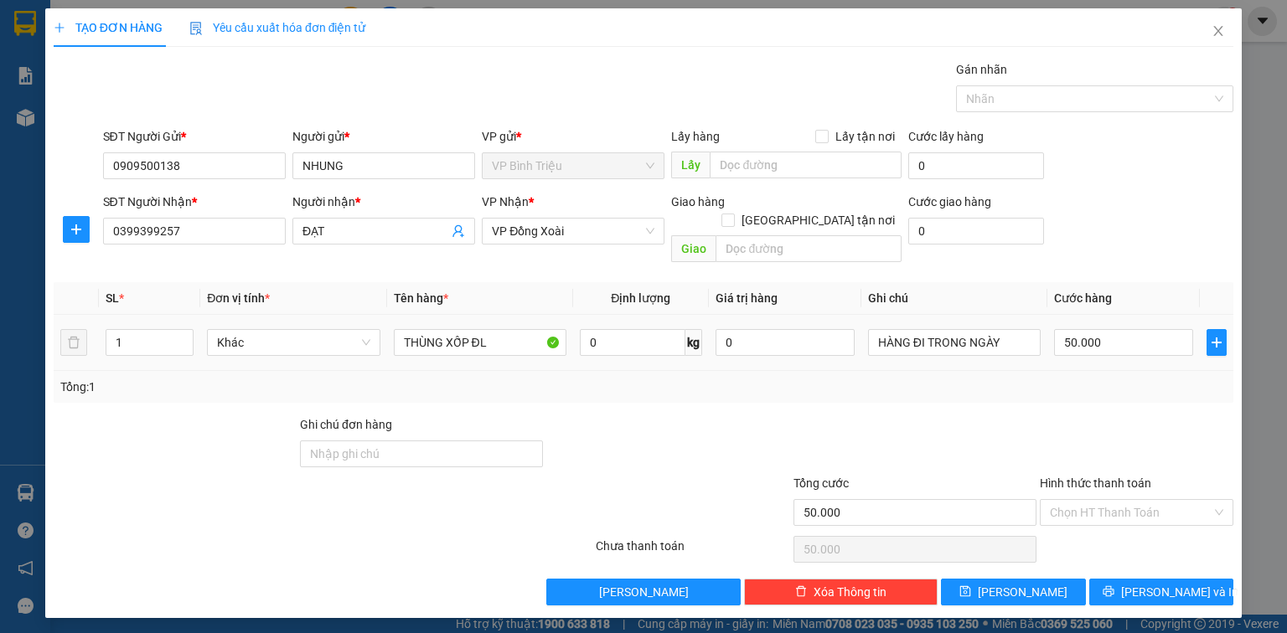
click at [102, 329] on td "1" at bounding box center [149, 343] width 101 height 56
click at [127, 330] on input "1" at bounding box center [149, 342] width 86 height 25
type input "3"
click at [634, 474] on div at bounding box center [692, 503] width 197 height 59
type input "0"
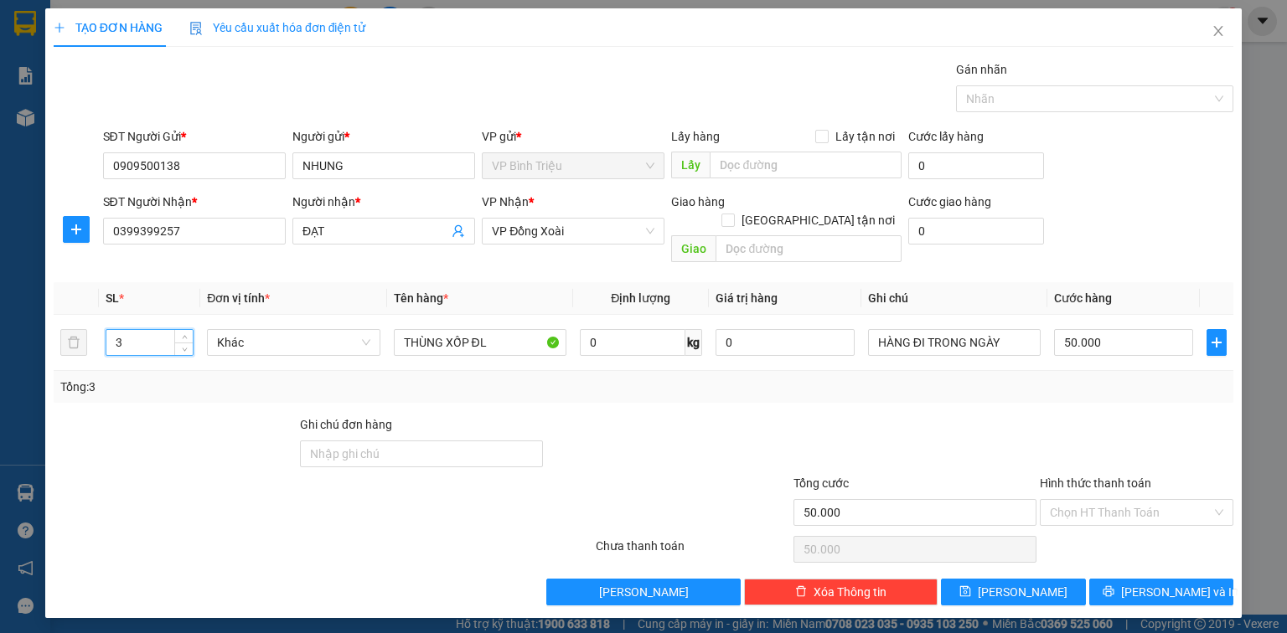
type input "0"
click at [1064, 329] on input "0" at bounding box center [1123, 342] width 139 height 27
type input "1"
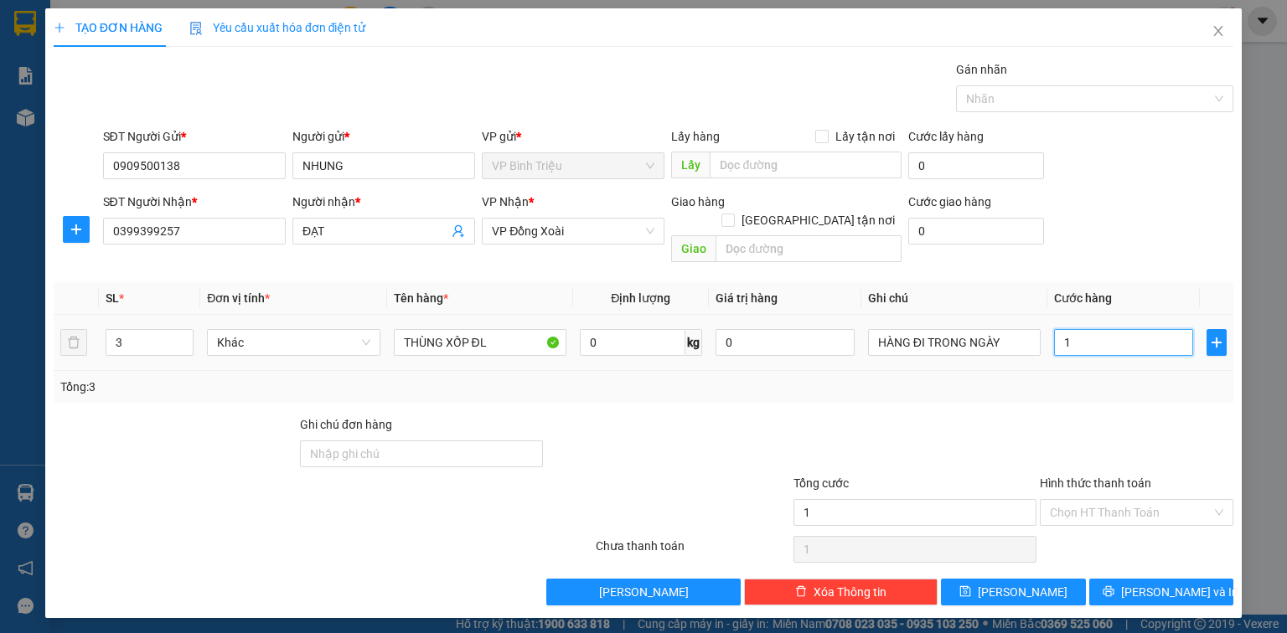
type input "11"
type input "111"
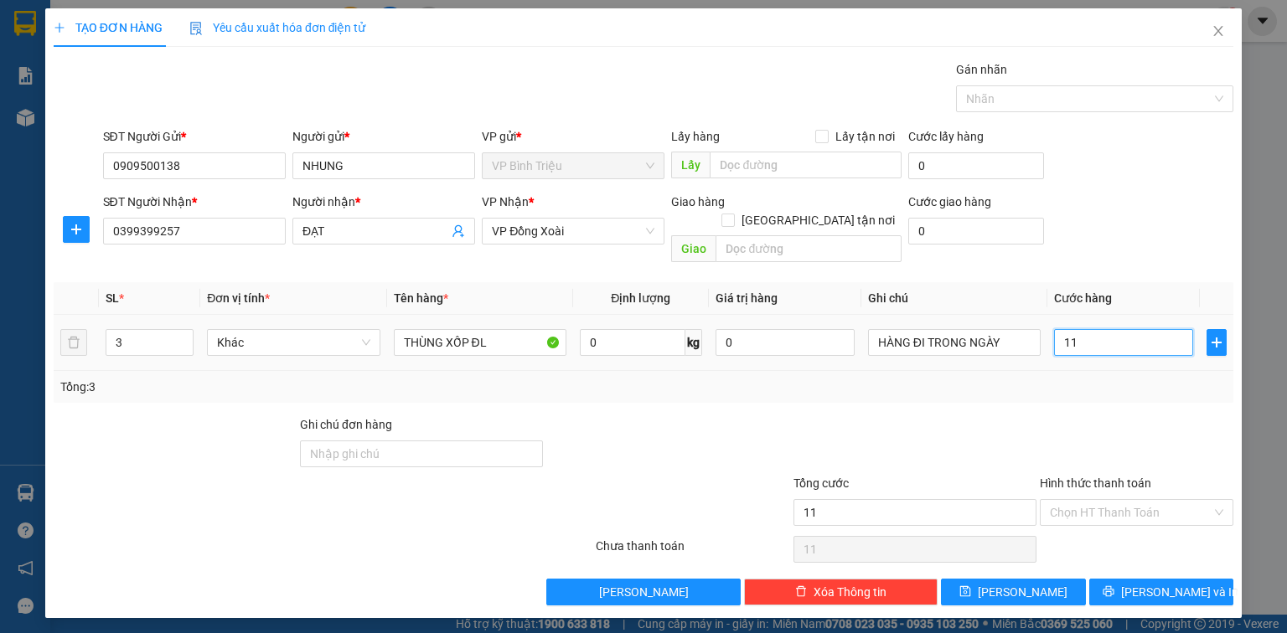
type input "111"
type input "1.110"
type input "11.100"
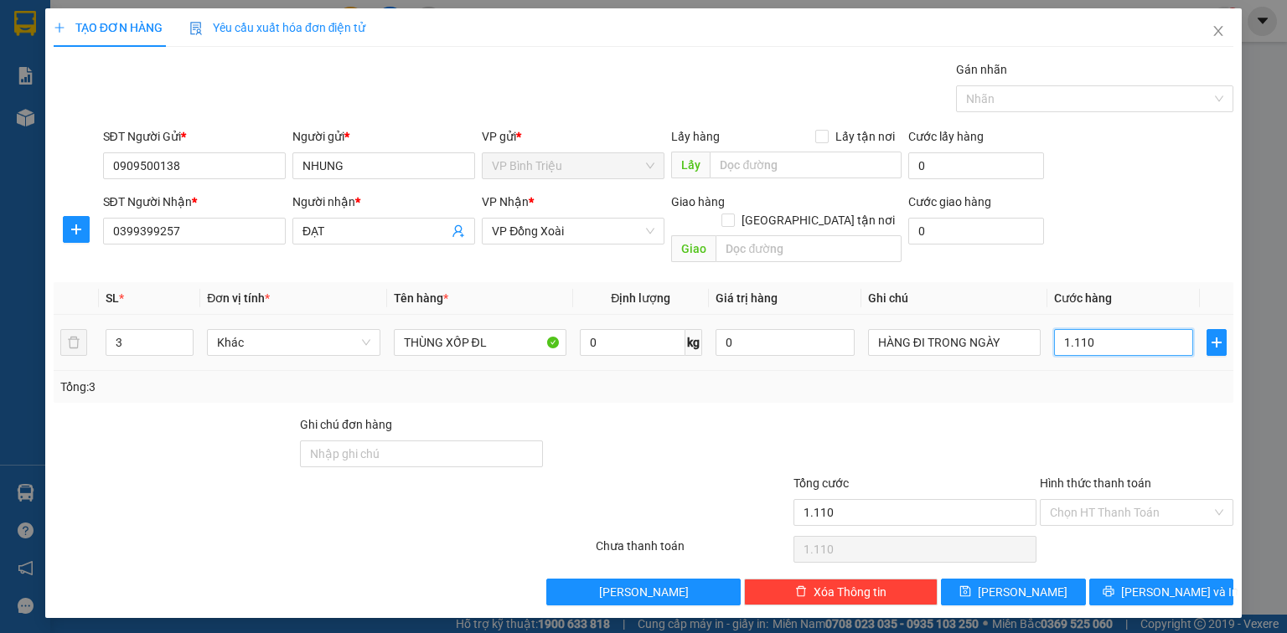
type input "11.100"
type input "111.000"
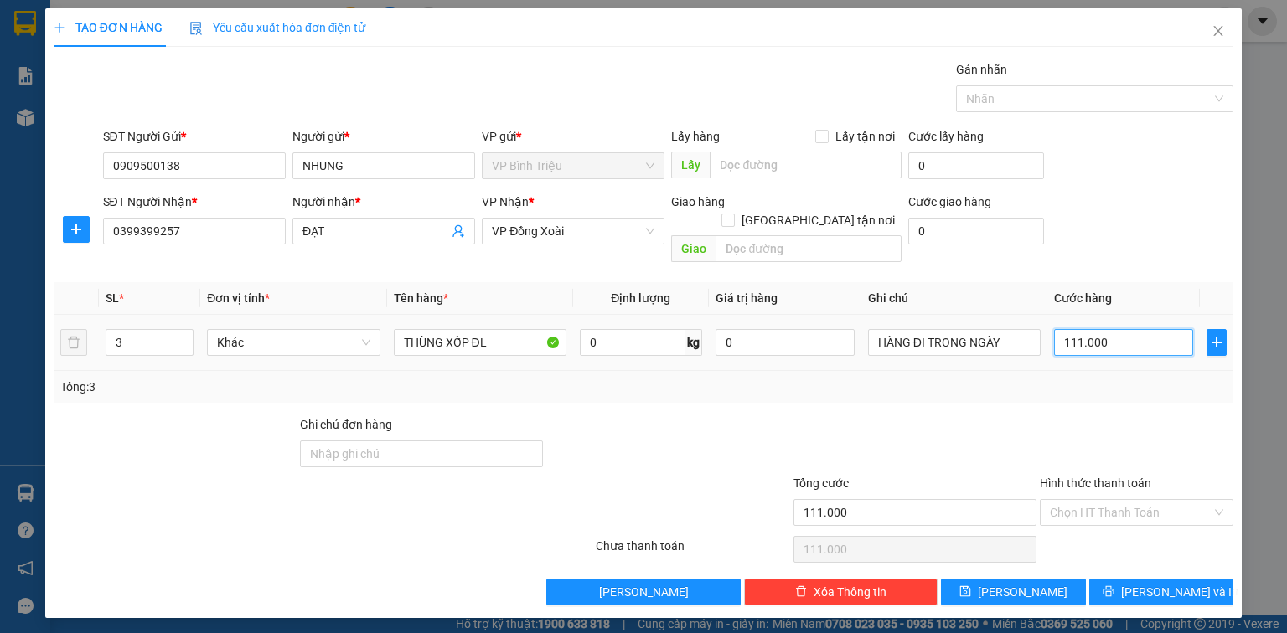
type input "11.100"
type input "1.110"
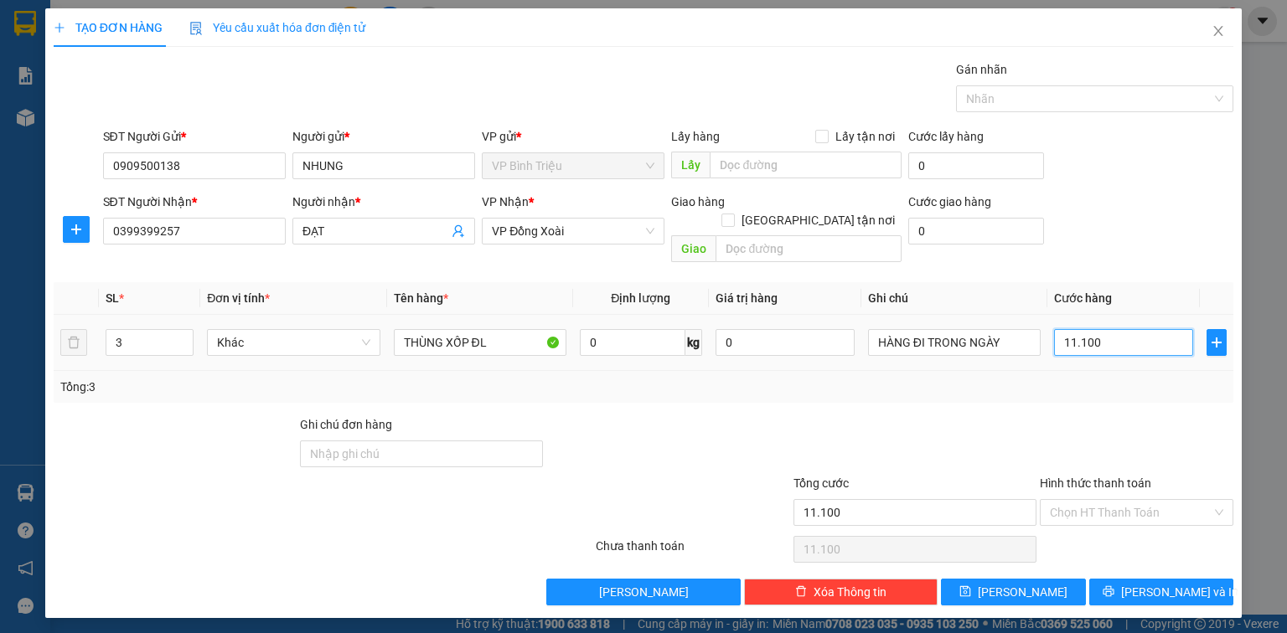
type input "1.110"
type input "111"
type input "11"
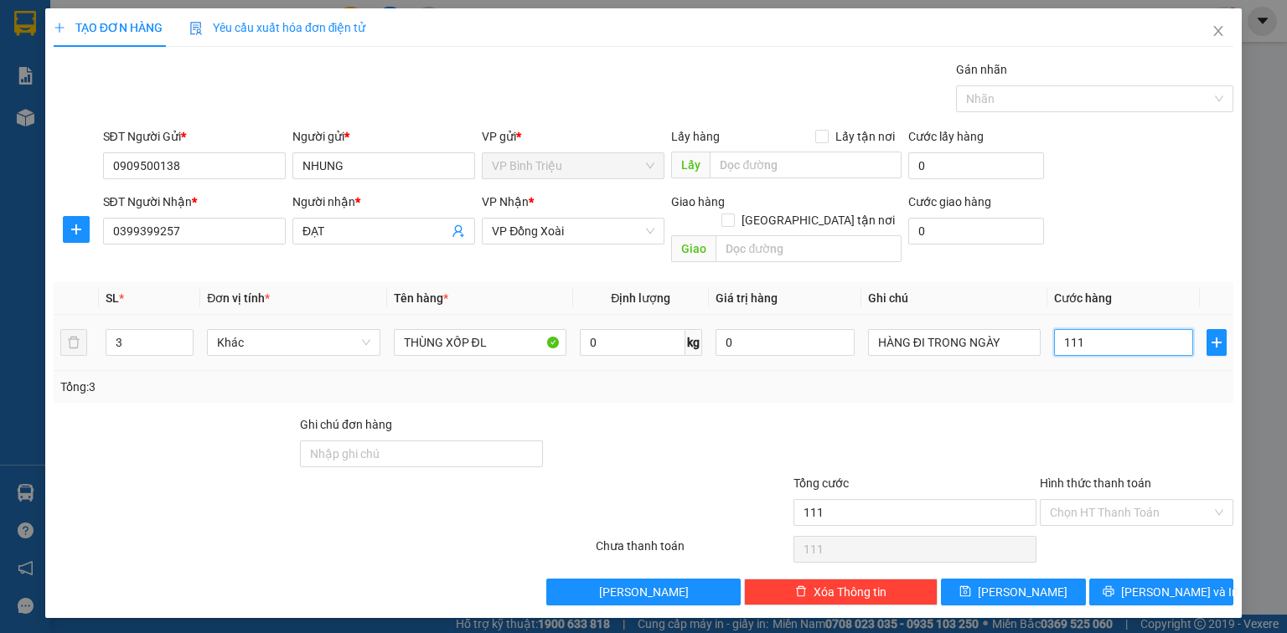
type input "11"
type input "110"
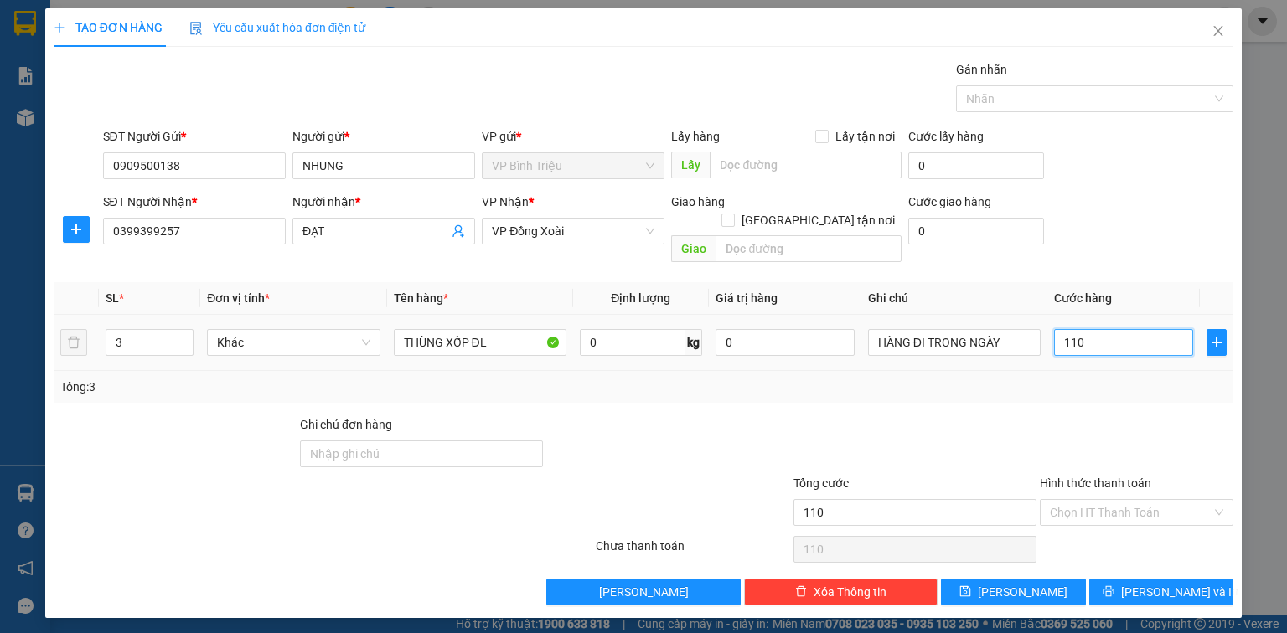
type input "1.100"
type input "11.000"
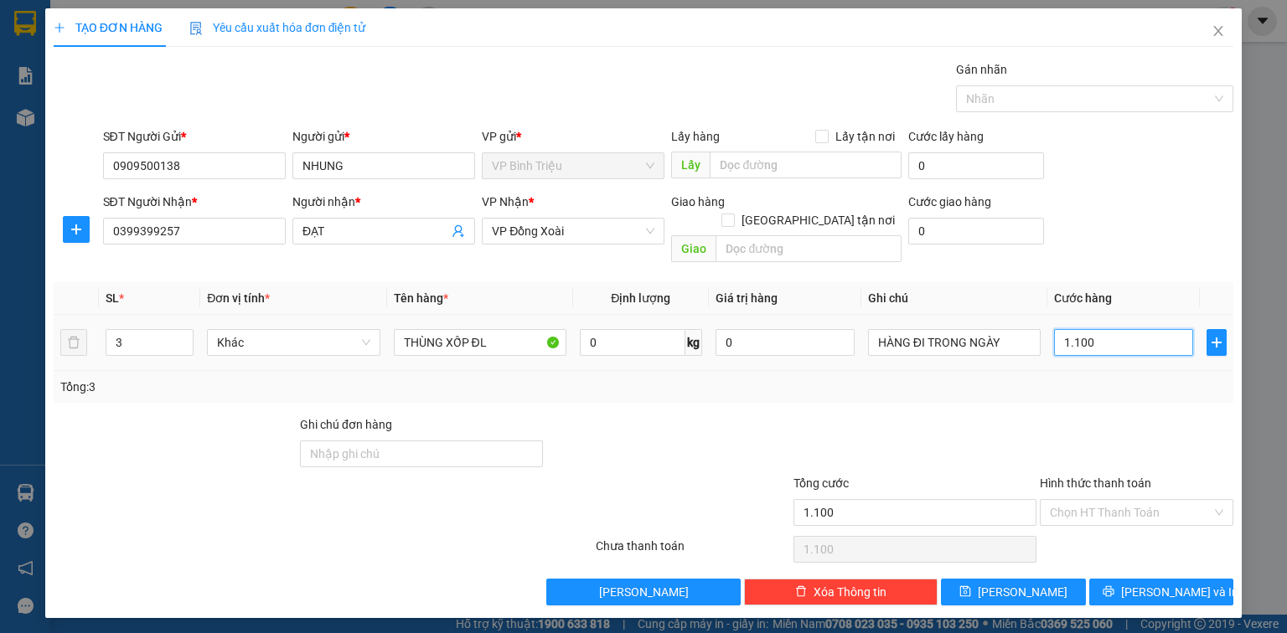
type input "11.000"
type input "110.000"
click at [1150, 214] on div "SĐT Người Nhận * 0399399257 Người nhận * ĐẠT VP Nhận * VP Đồng Xoài Giao hàng G…" at bounding box center [669, 231] width 1138 height 77
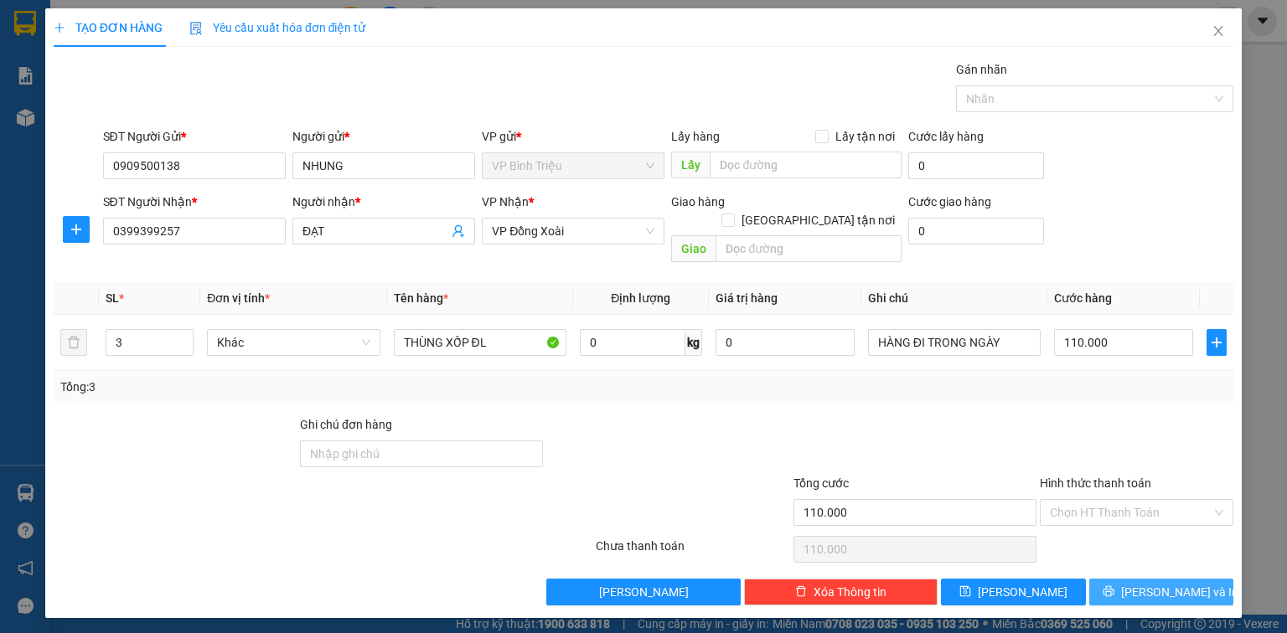
click at [1145, 579] on button "[PERSON_NAME] và In" at bounding box center [1161, 592] width 145 height 27
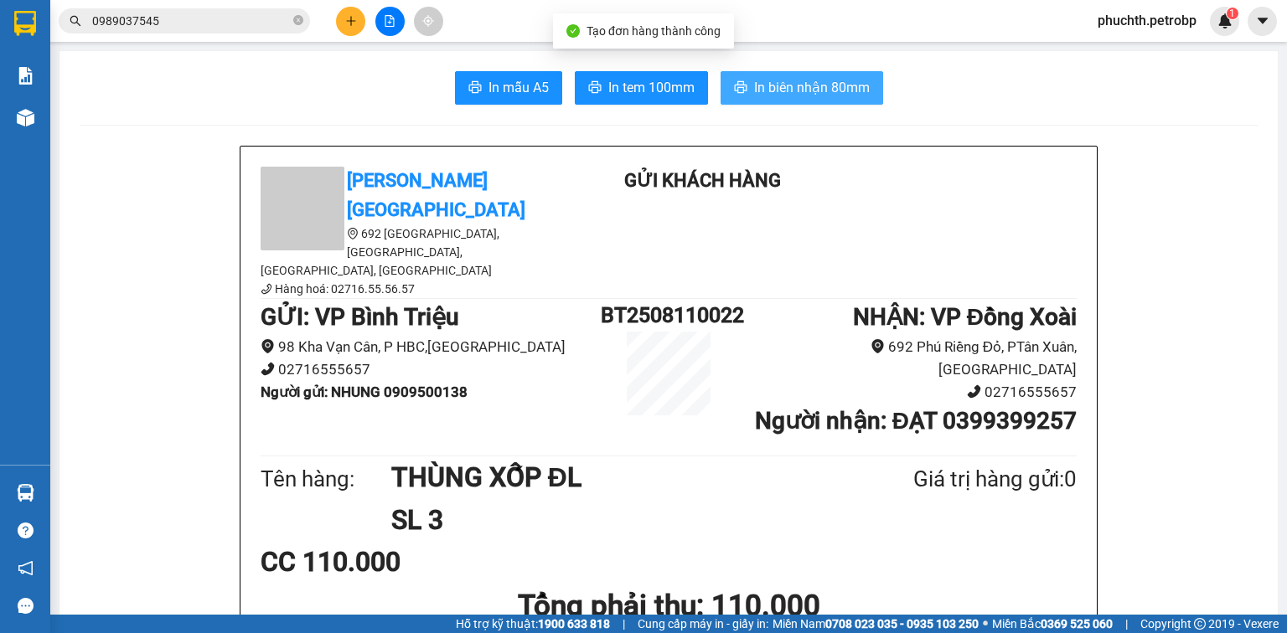
click at [775, 90] on span "In biên nhận 80mm" at bounding box center [812, 87] width 116 height 21
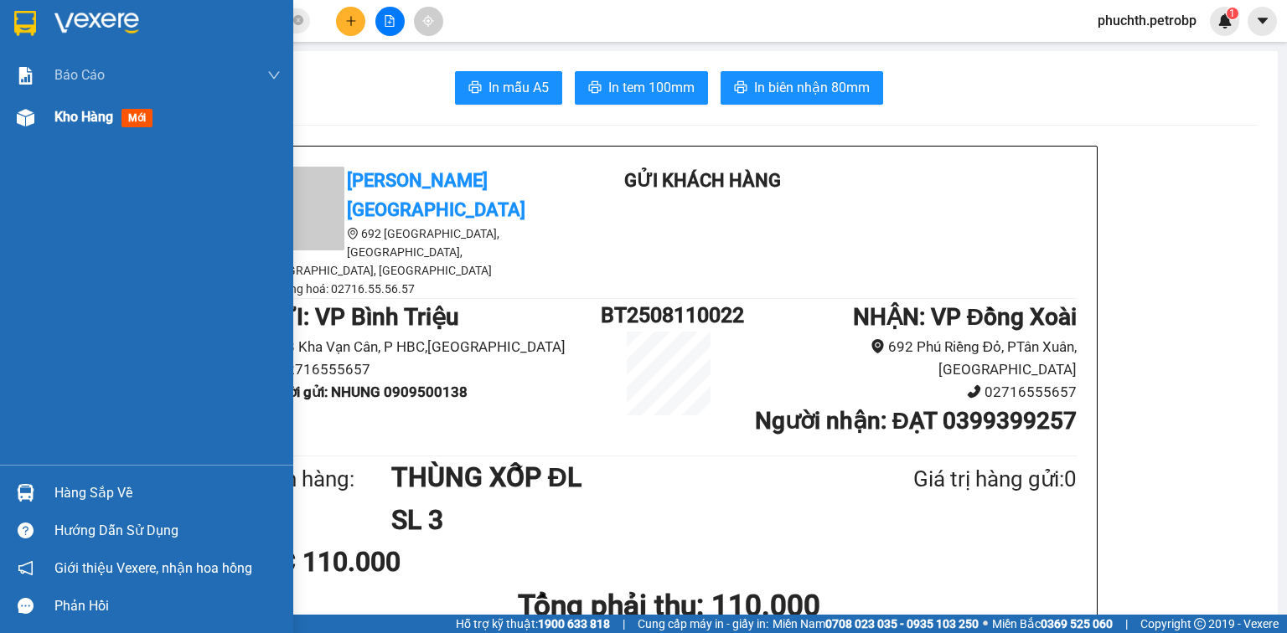
click at [38, 137] on div "Kho hàng mới" at bounding box center [146, 117] width 293 height 42
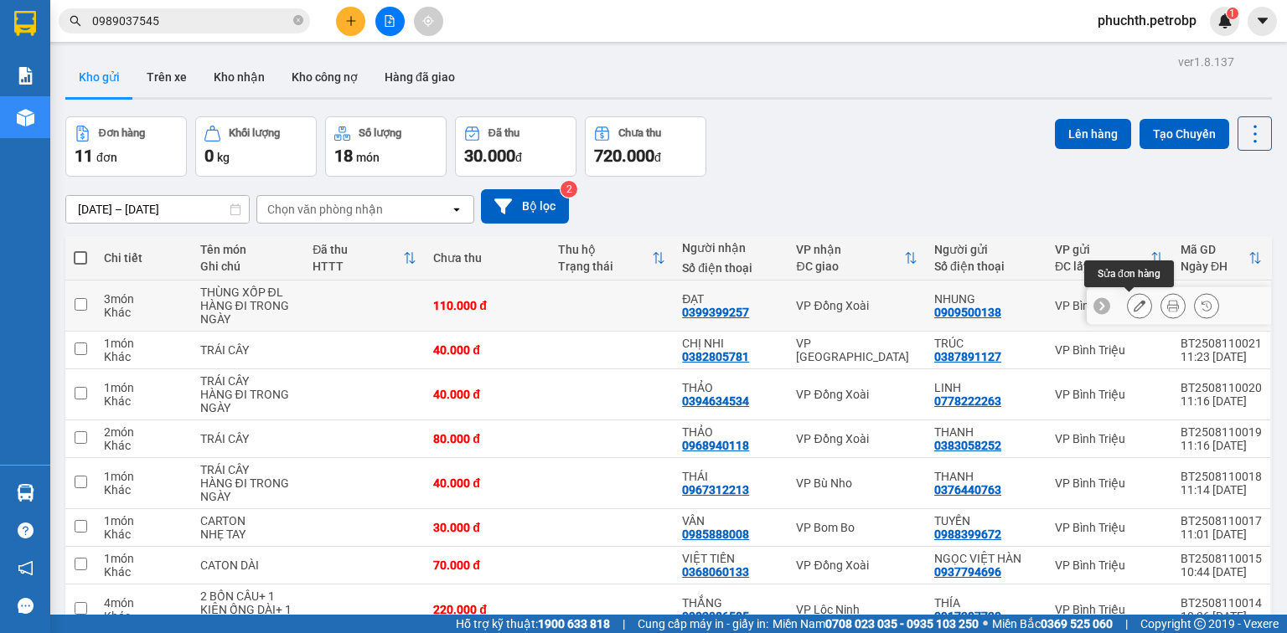
click at [1133, 307] on icon at bounding box center [1139, 306] width 12 height 12
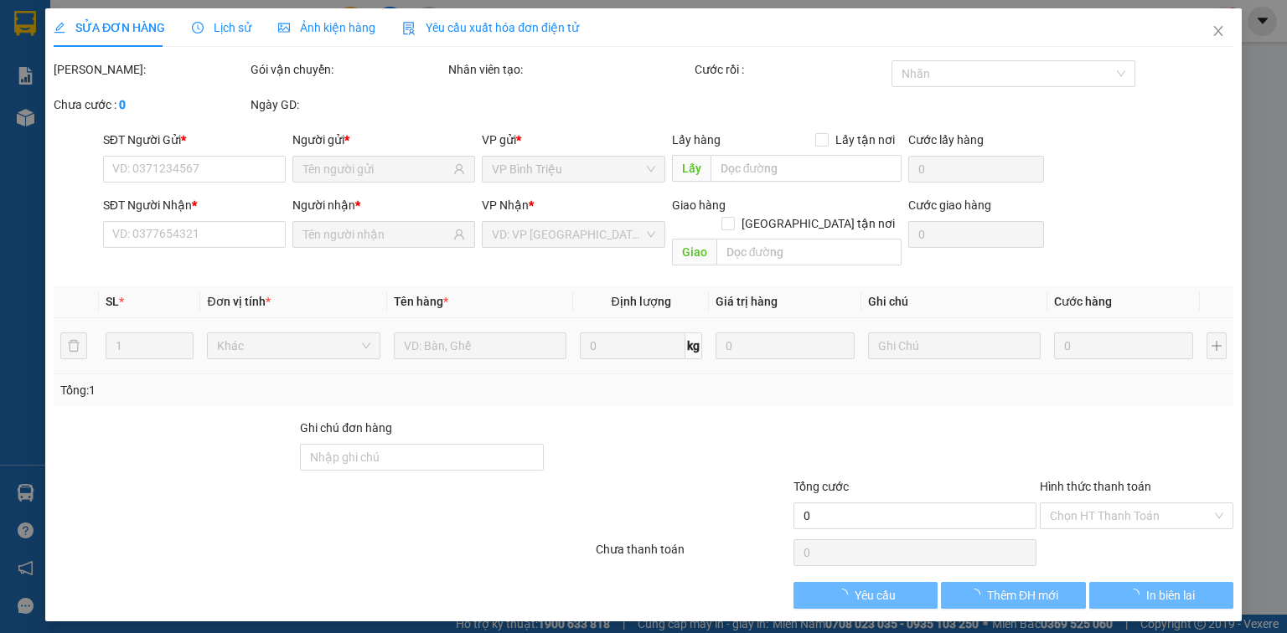
type input "0909500138"
type input "0399399257"
type input "110.000"
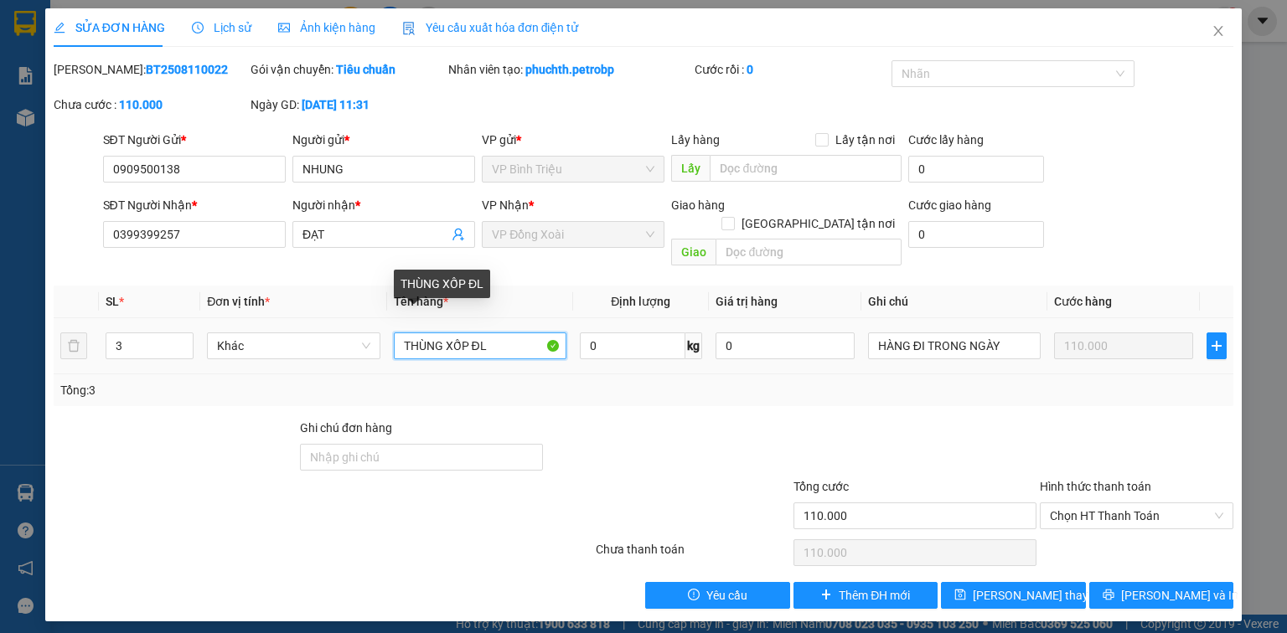
click at [532, 333] on input "THÙNG XỐP ĐL" at bounding box center [480, 346] width 173 height 27
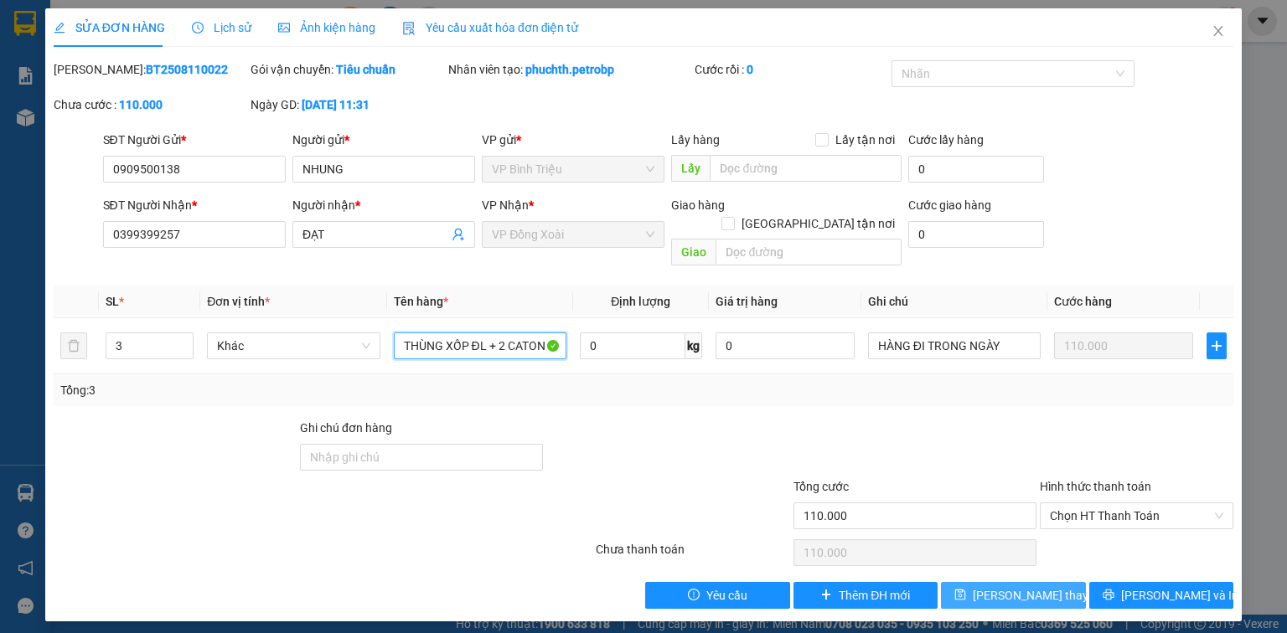
type input "THÙNG XỐP ĐL + 2 CATON"
click at [994, 586] on span "[PERSON_NAME] thay đổi" at bounding box center [1040, 595] width 134 height 18
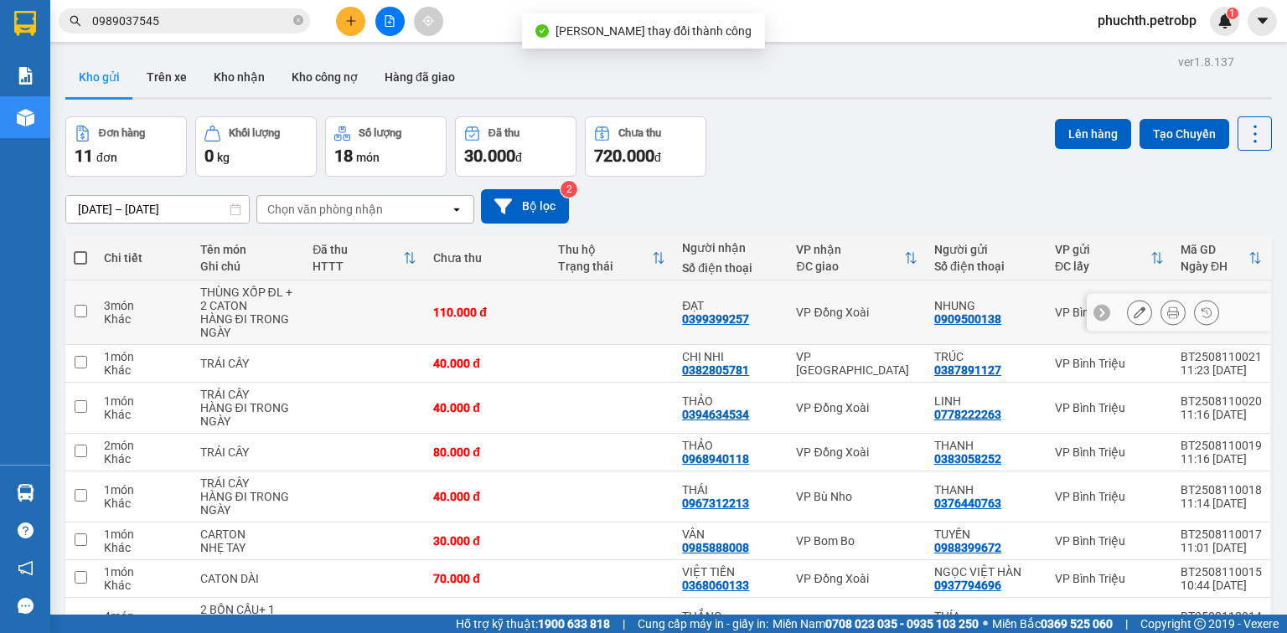
click at [1161, 310] on button at bounding box center [1172, 312] width 23 height 29
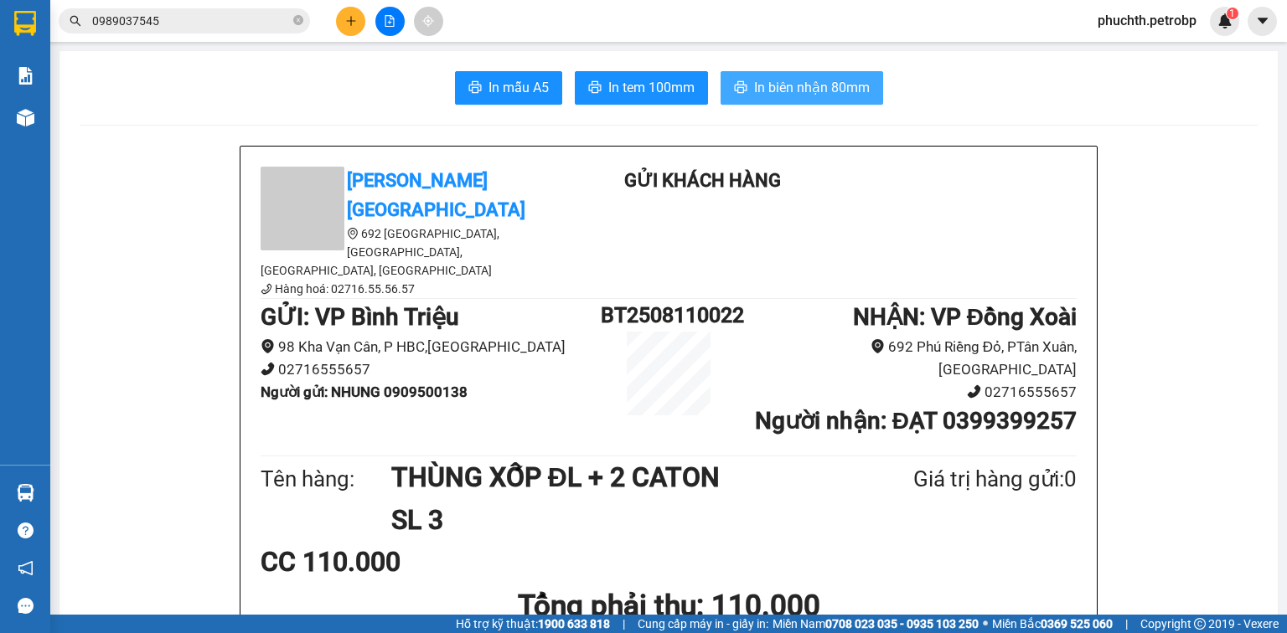
click at [739, 80] on button "In biên nhận 80mm" at bounding box center [801, 88] width 163 height 34
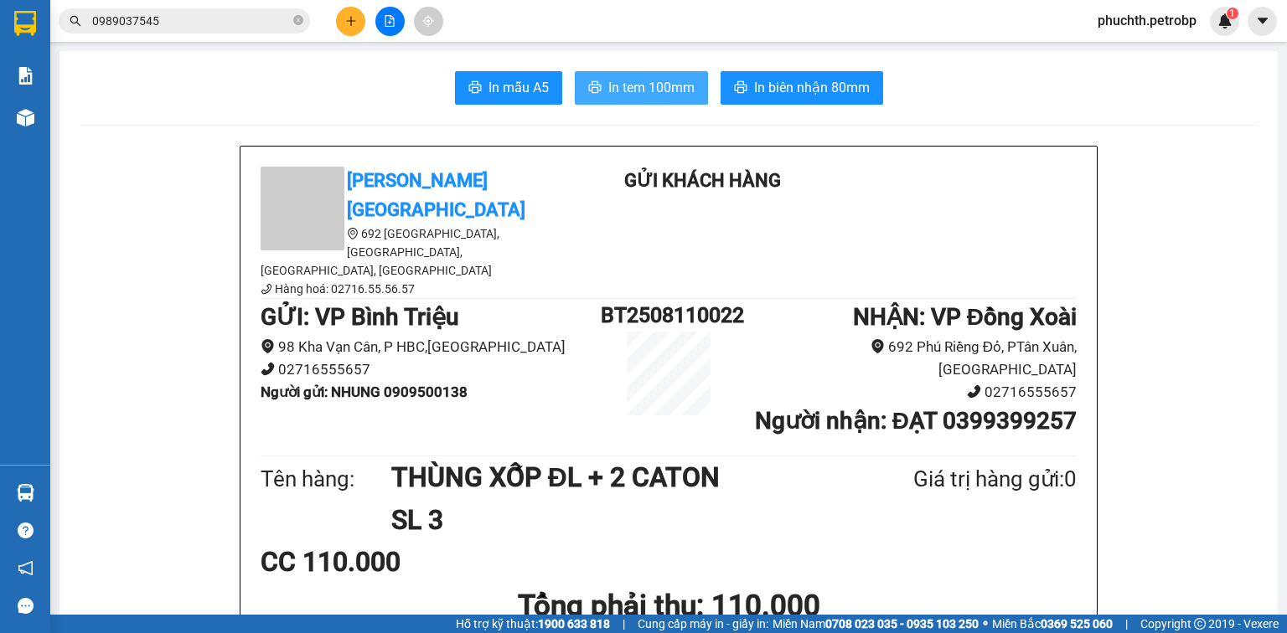
click at [608, 88] on span "In tem 100mm" at bounding box center [651, 87] width 86 height 21
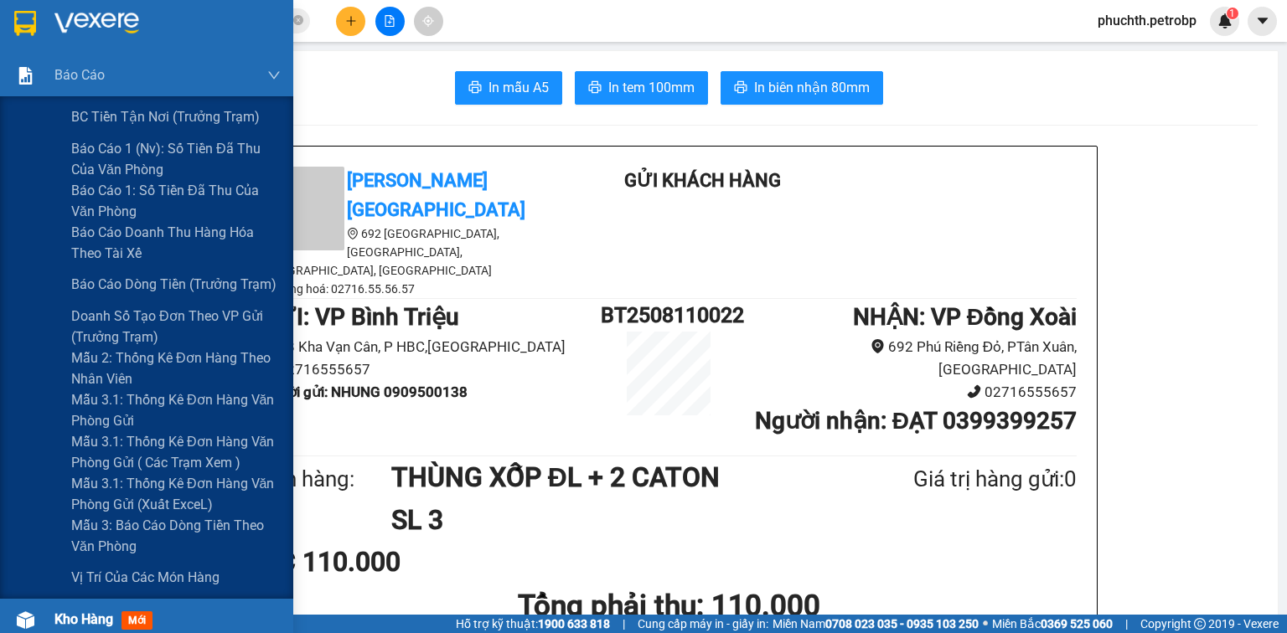
drag, startPoint x: 142, startPoint y: 466, endPoint x: 183, endPoint y: 623, distance: 162.5
click at [142, 465] on span "Mẫu 3.1: Thống kê đơn hàng văn phòng gửi ( các trạm xem )" at bounding box center [175, 452] width 209 height 42
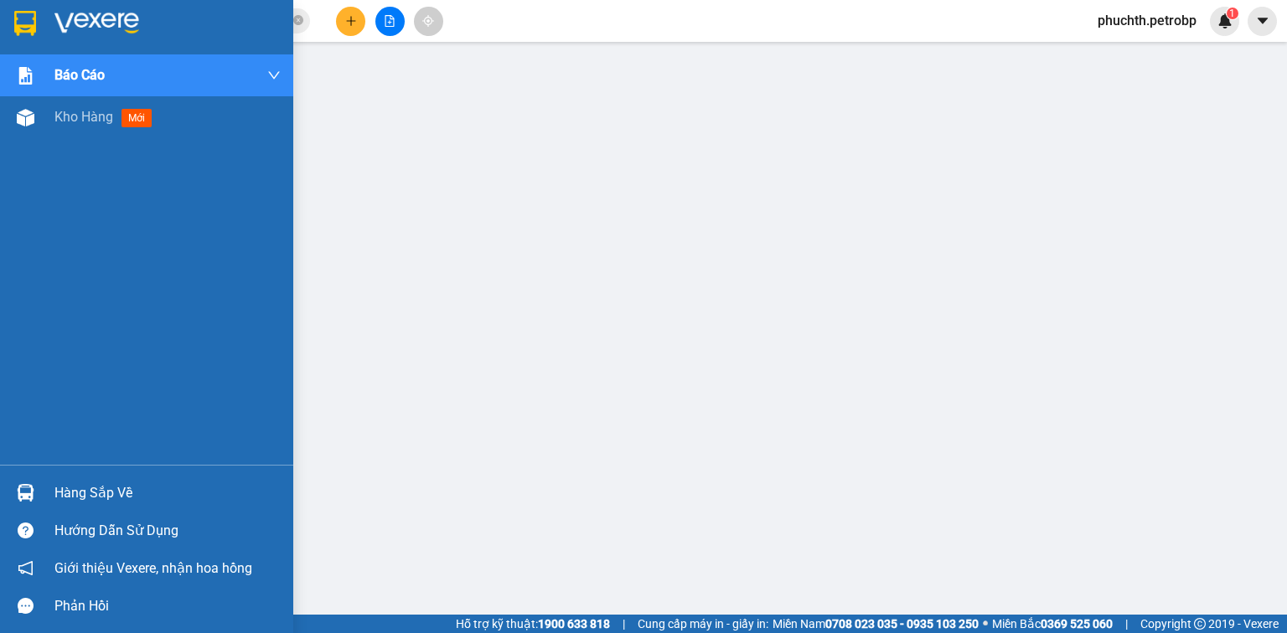
click at [13, 476] on div "Hàng sắp về" at bounding box center [146, 493] width 293 height 38
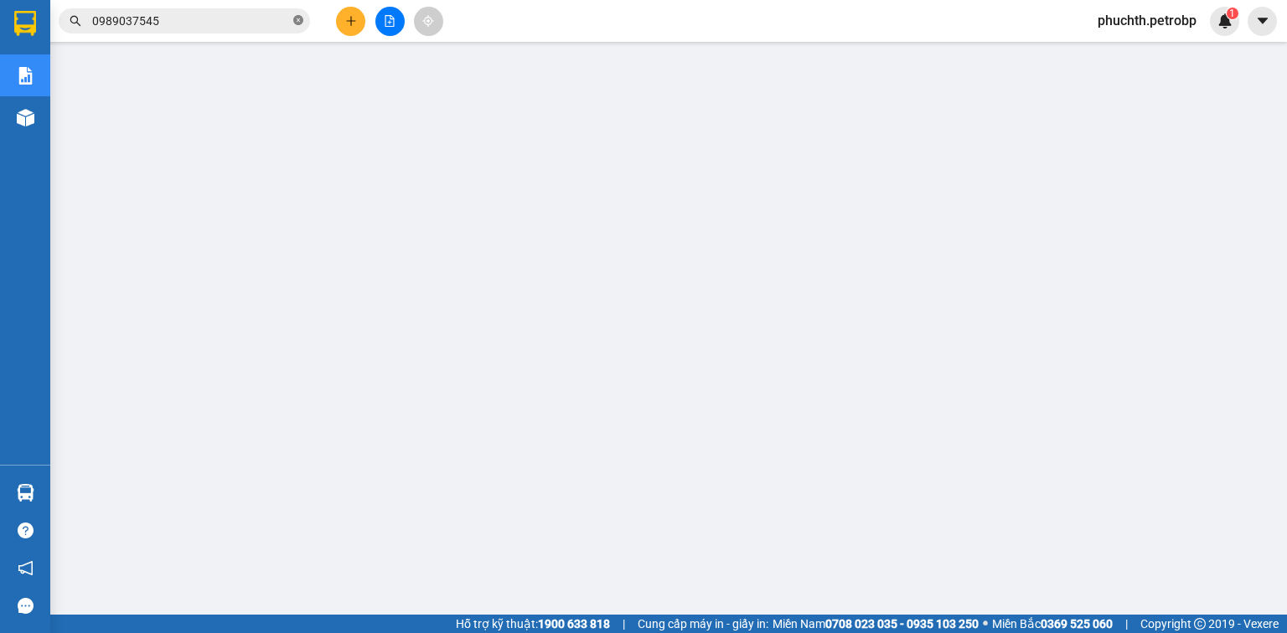
click at [294, 23] on icon "close-circle" at bounding box center [298, 20] width 10 height 10
click at [238, 30] on span at bounding box center [184, 20] width 251 height 25
click at [212, 9] on span at bounding box center [184, 20] width 251 height 25
click at [209, 17] on input "text" at bounding box center [191, 21] width 198 height 18
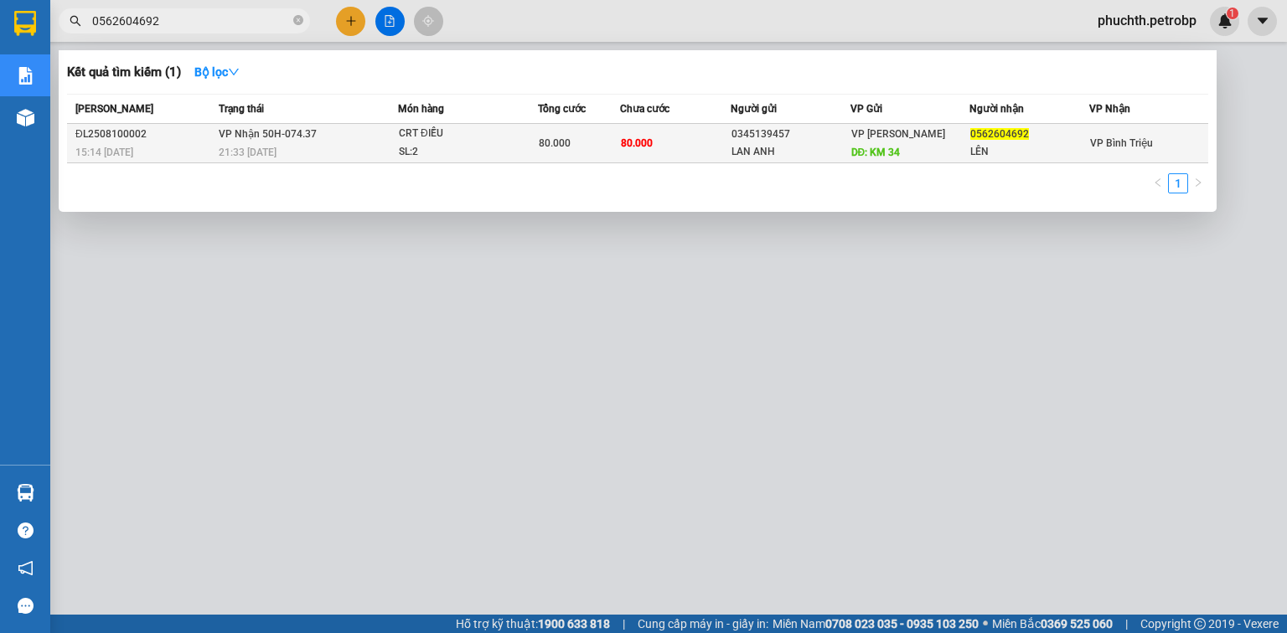
type input "0562604692"
click at [369, 135] on td "VP Nhận 50H-074.37 21:33 [DATE]" at bounding box center [305, 143] width 183 height 39
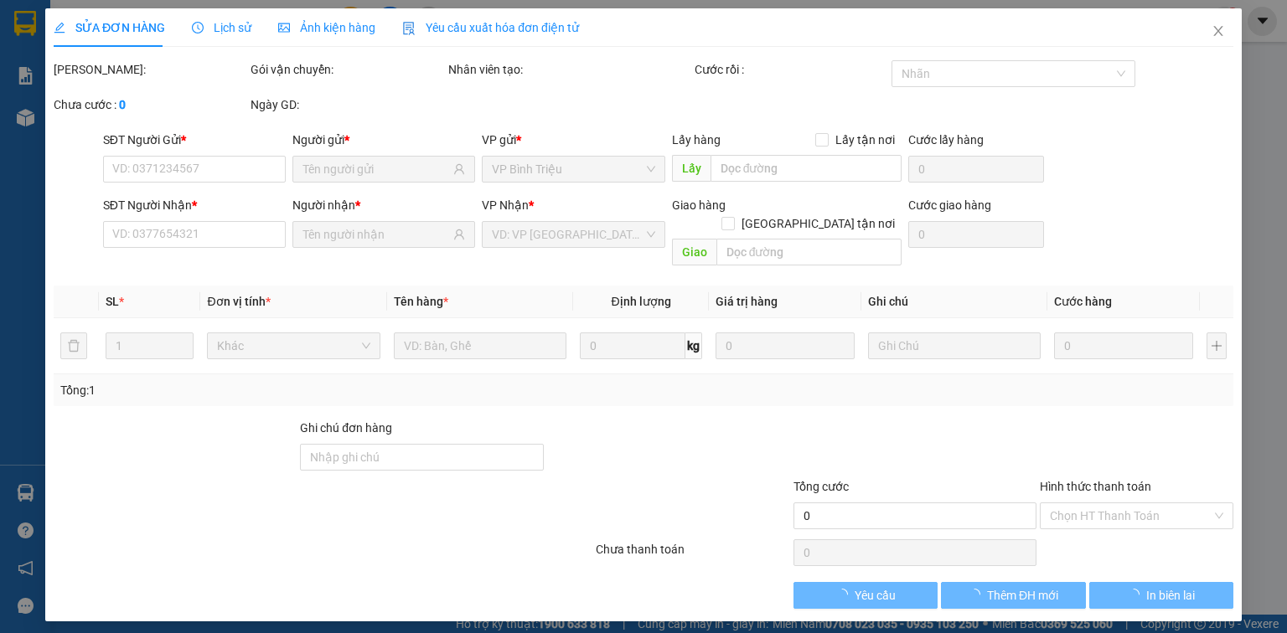
type input "0345139457"
type input "LAN ANH"
type input "KM 34"
type input "0562604692"
type input "LÊN"
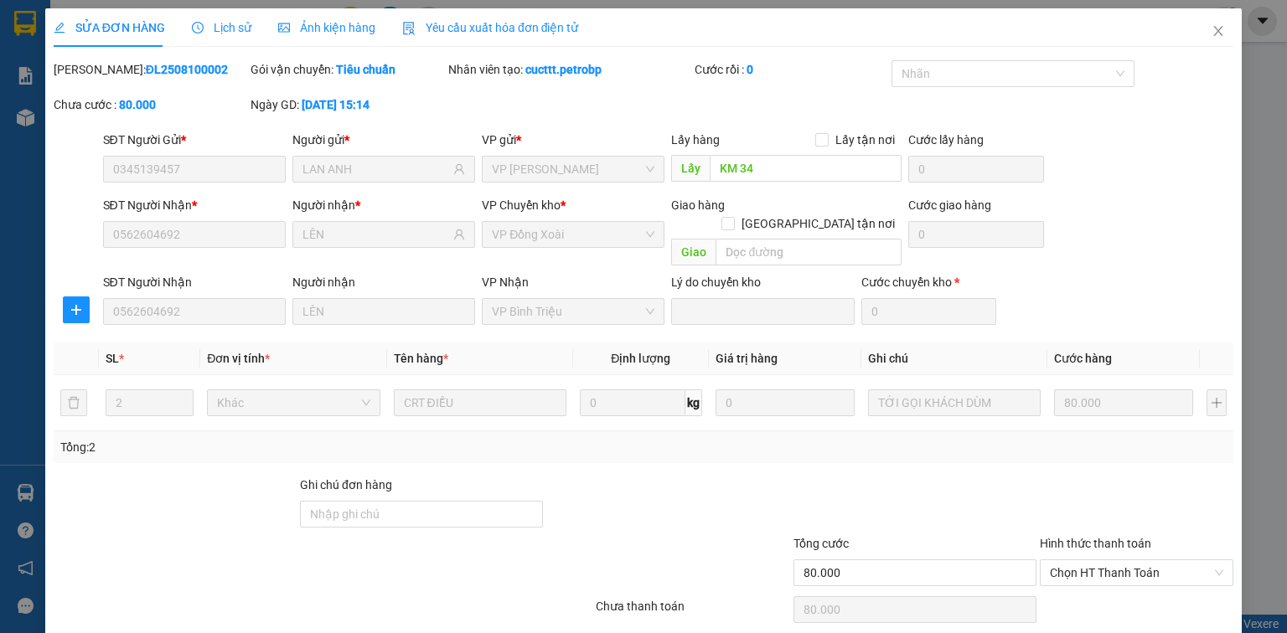
scroll to position [45, 0]
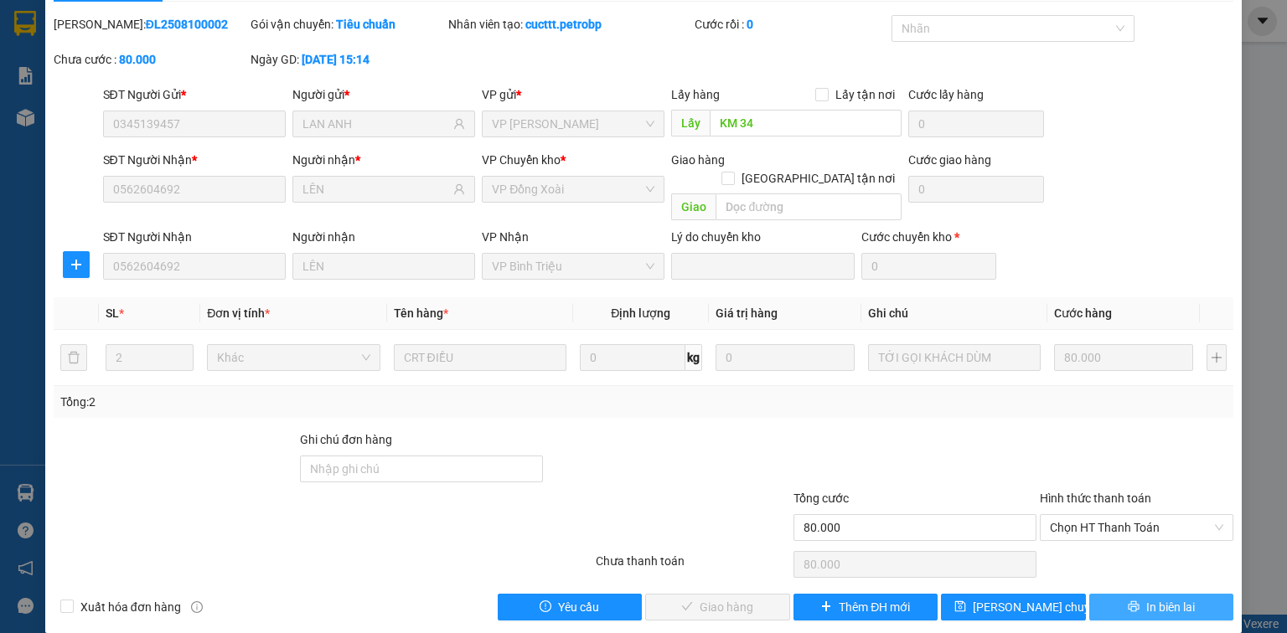
click at [1117, 594] on button "In biên lai" at bounding box center [1161, 607] width 145 height 27
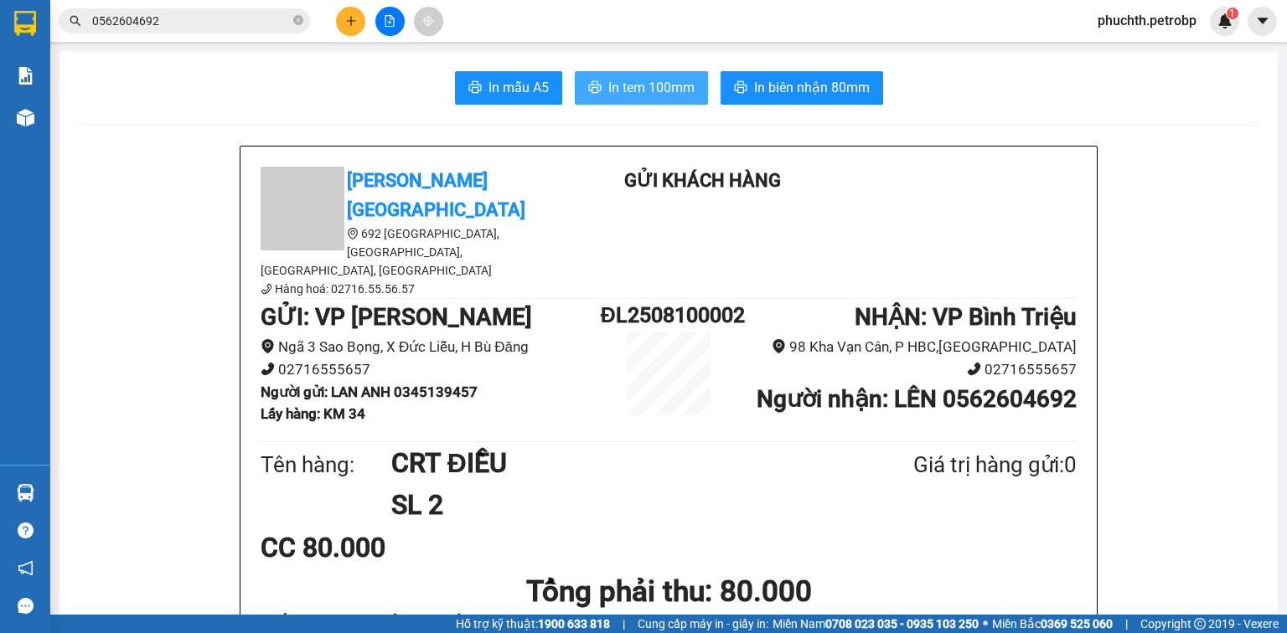
click at [672, 100] on button "In tem 100mm" at bounding box center [641, 88] width 133 height 34
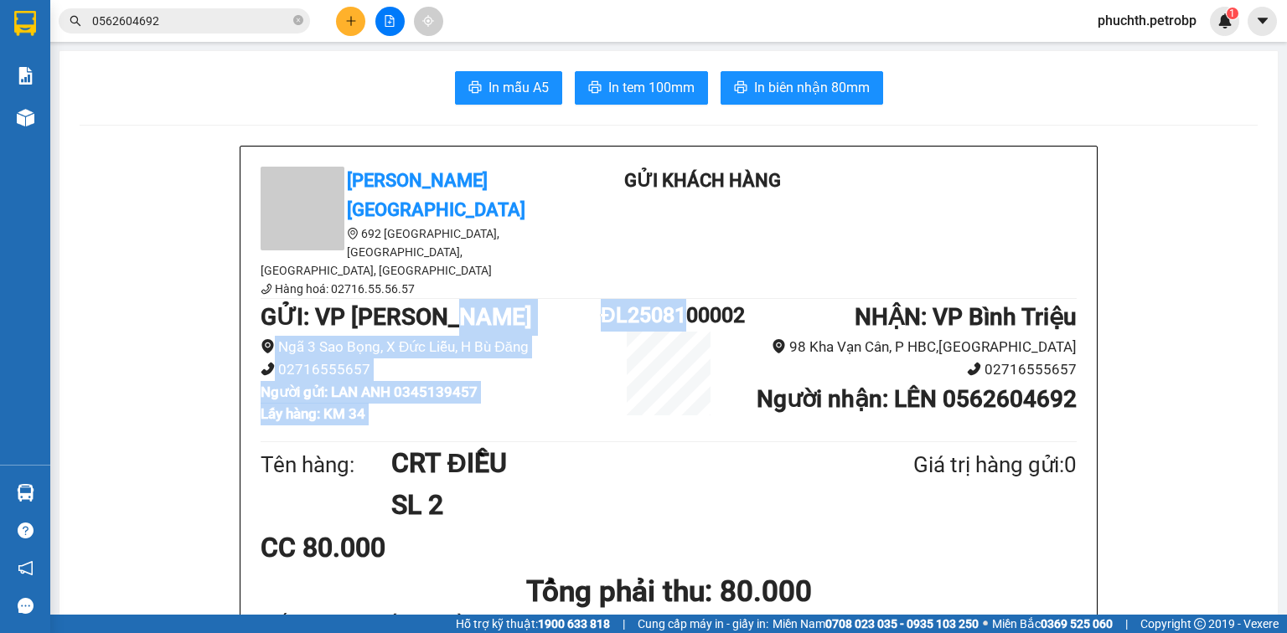
drag, startPoint x: 588, startPoint y: 261, endPoint x: 684, endPoint y: 265, distance: 95.6
click at [684, 299] on div "GỬI : VP Đức [PERSON_NAME] 3 Sao Bọng, X Đức Liễu, H Bù Đăng 02716555657 Người …" at bounding box center [669, 368] width 816 height 138
click at [684, 299] on h1 "ĐL2508100002" at bounding box center [669, 315] width 136 height 33
drag, startPoint x: 590, startPoint y: 268, endPoint x: 679, endPoint y: 261, distance: 89.9
click at [679, 299] on div "GỬI : VP Đức [PERSON_NAME] 3 Sao Bọng, X Đức Liễu, H Bù Đăng 02716555657 Người …" at bounding box center [669, 368] width 816 height 138
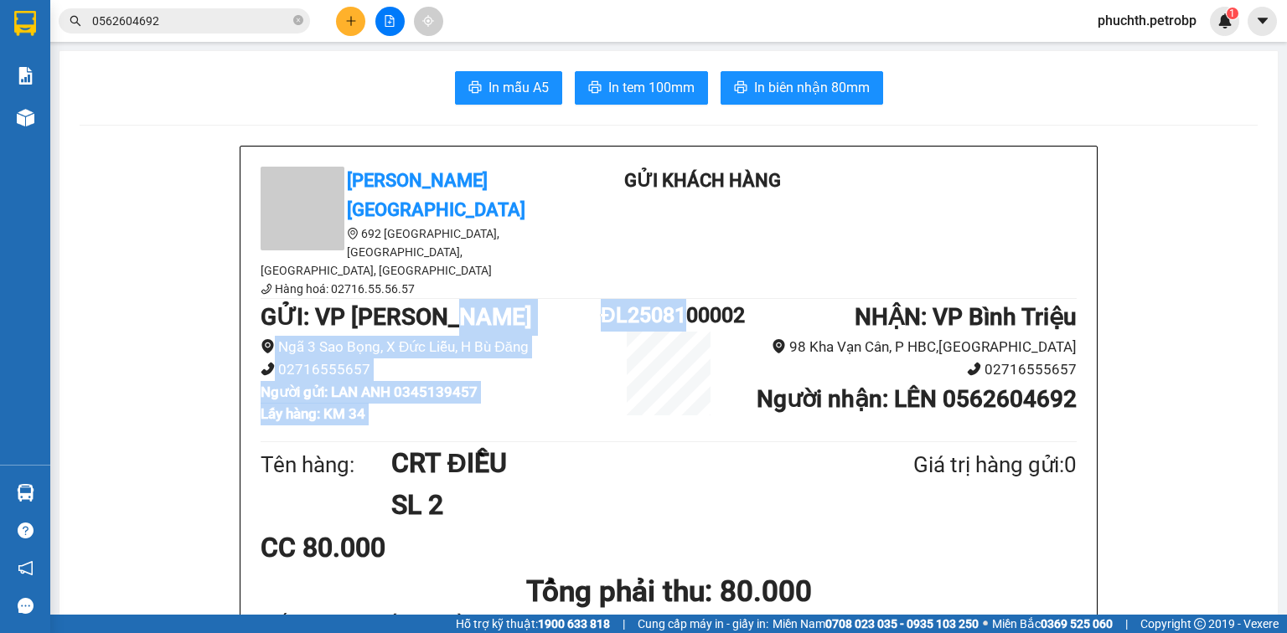
click at [679, 299] on h1 "ĐL2508100002" at bounding box center [669, 315] width 136 height 33
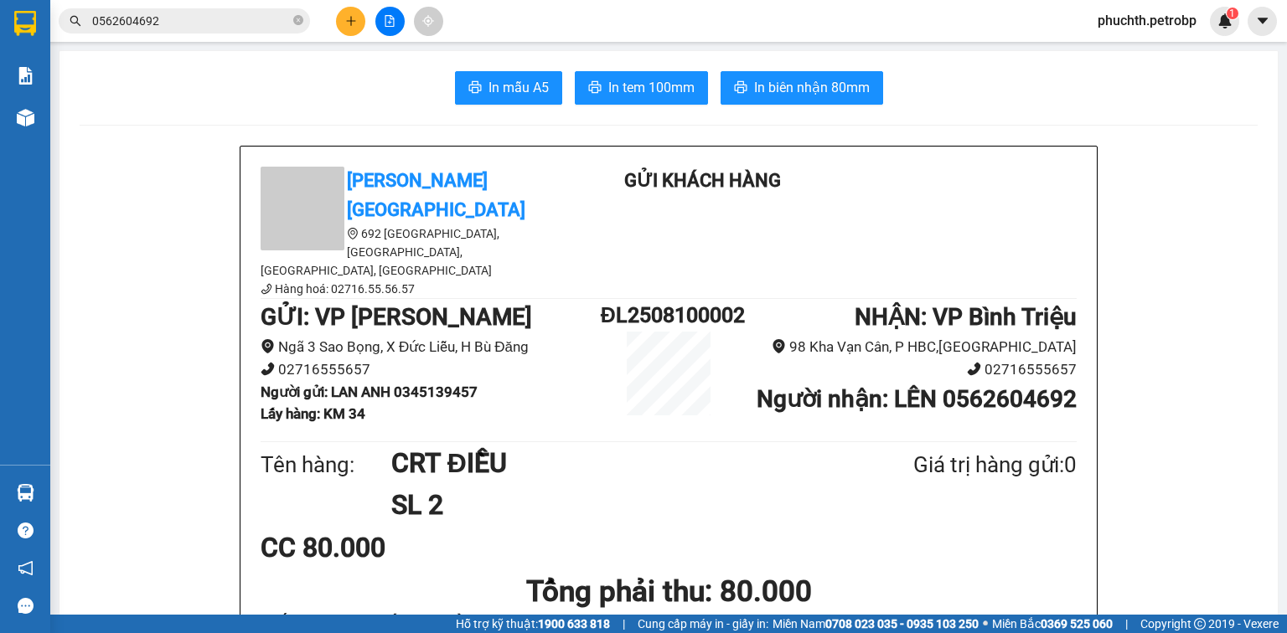
click at [736, 299] on h1 "NHẬN : VP Bình Triệu" at bounding box center [906, 317] width 340 height 37
click at [730, 299] on div "GỬI : VP Đức [PERSON_NAME] 3 Sao Bọng, X Đức Liễu, H Bù Đăng 02716555657 Người …" at bounding box center [669, 368] width 816 height 138
click at [736, 299] on h1 "NHẬN : VP Bình Triệu" at bounding box center [906, 317] width 340 height 37
click at [704, 299] on h1 "ĐL2508100002" at bounding box center [669, 315] width 136 height 33
click at [703, 299] on h1 "ĐL2508100002" at bounding box center [669, 315] width 136 height 33
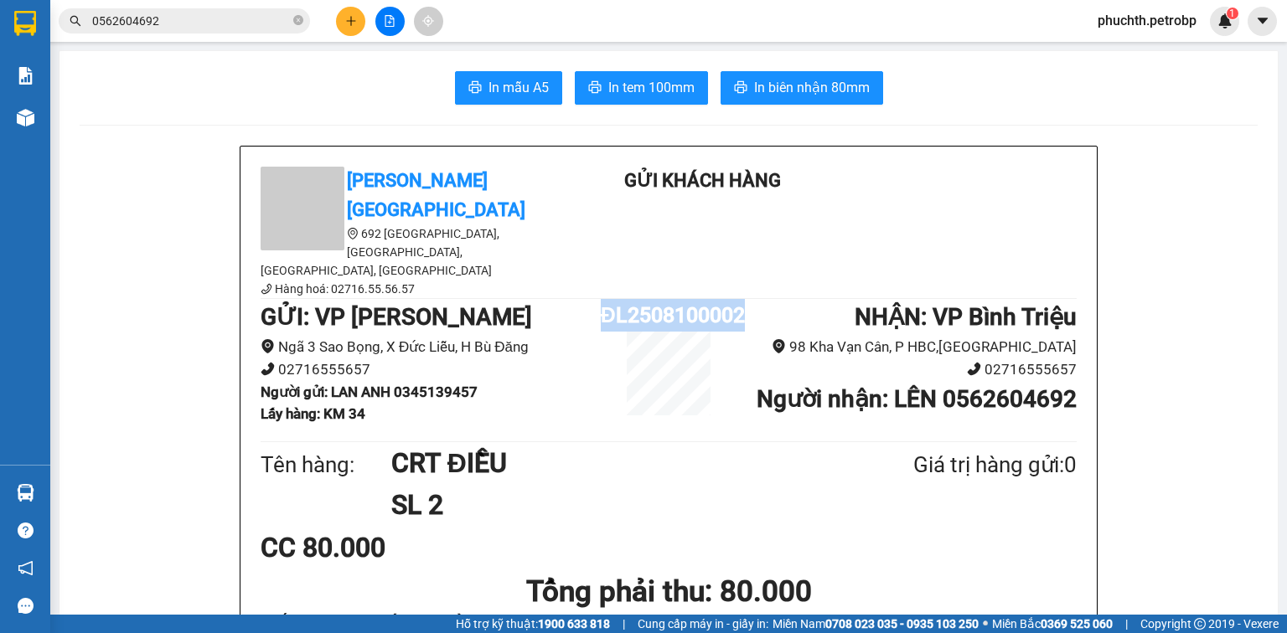
copy h1 "ĐL2508100002"
click at [239, 24] on input "0562604692" at bounding box center [191, 21] width 198 height 18
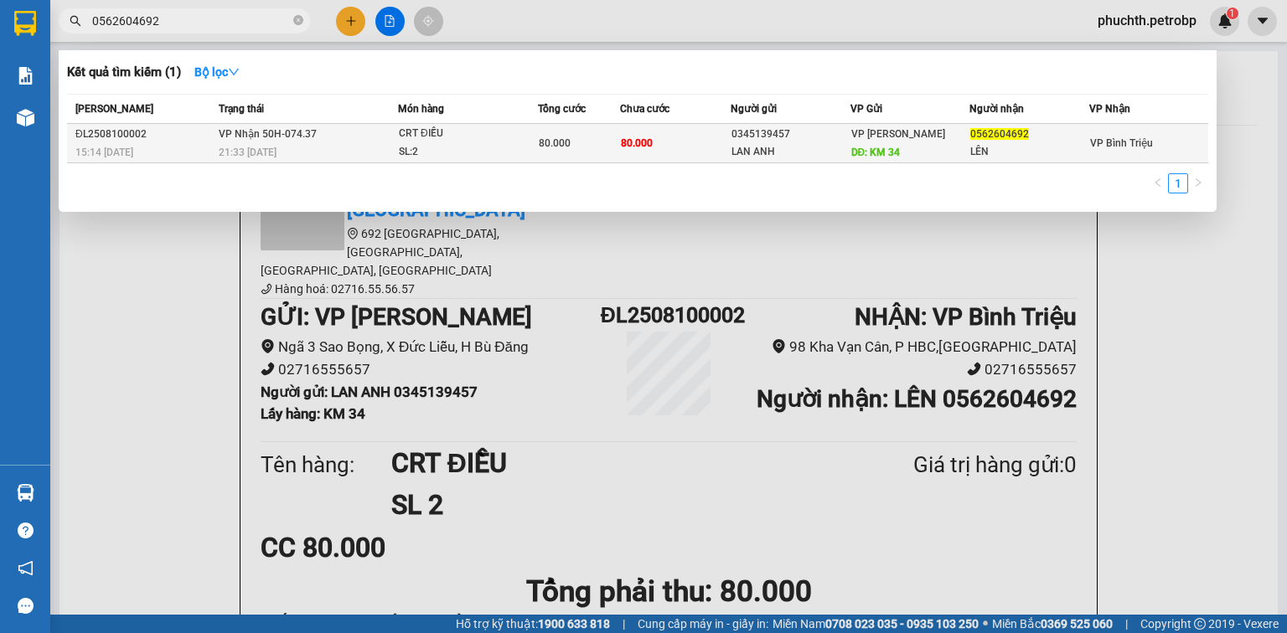
click at [751, 141] on div "0345139457" at bounding box center [790, 135] width 118 height 18
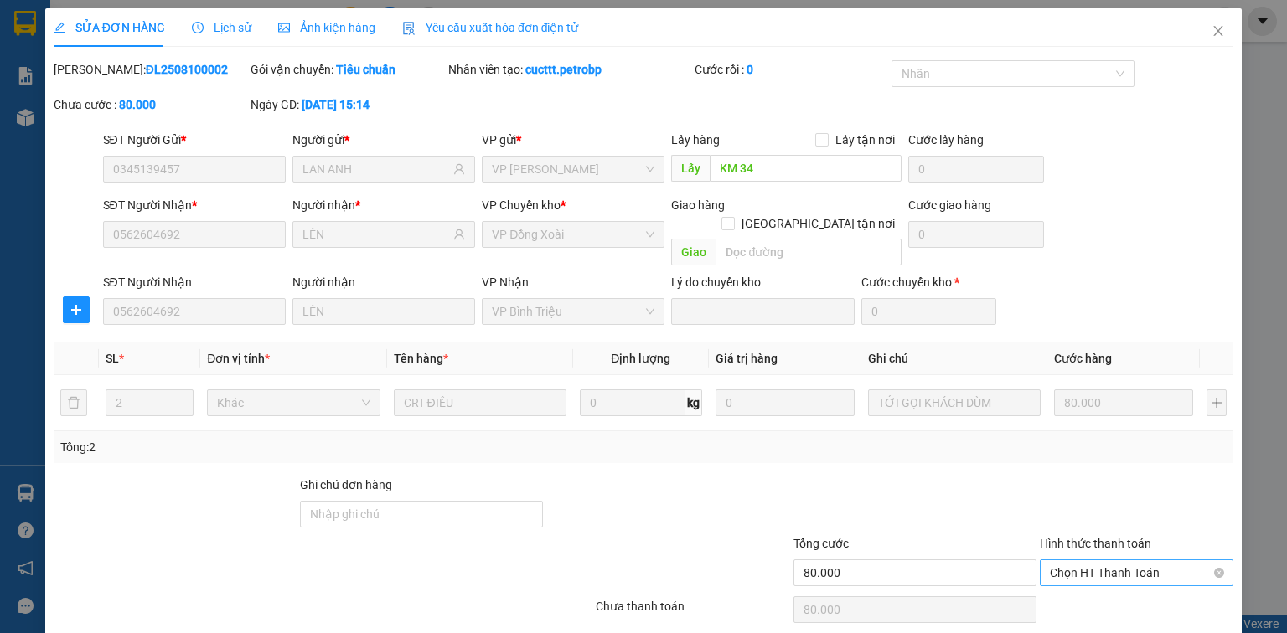
click at [1079, 560] on span "Chọn HT Thanh Toán" at bounding box center [1136, 572] width 173 height 25
click at [1081, 571] on div "Total Paid Fee 0 Total UnPaid Fee 80.000 Cash Collection Total Fee Mã ĐH: ĐL250…" at bounding box center [643, 363] width 1179 height 606
click at [1086, 536] on div "Hình thức thanh toán" at bounding box center [1137, 546] width 194 height 25
click at [1086, 560] on span "Chọn HT Thanh Toán" at bounding box center [1136, 572] width 173 height 25
click at [1086, 581] on div "Tại văn phòng" at bounding box center [1127, 587] width 173 height 18
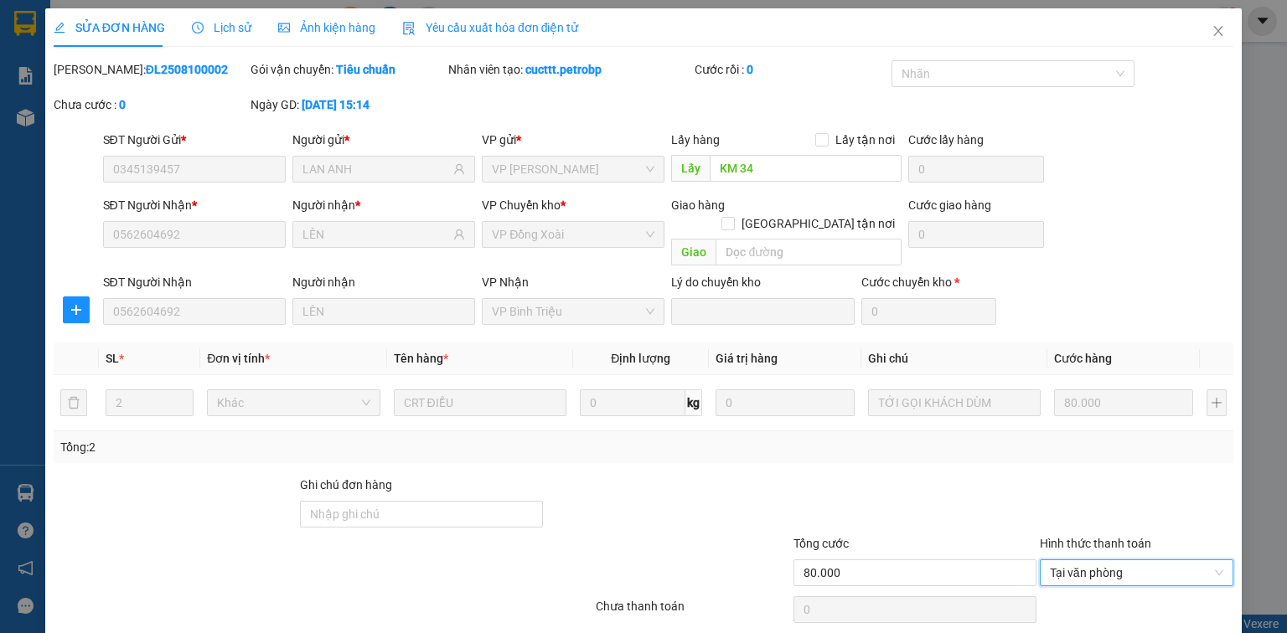
scroll to position [45, 0]
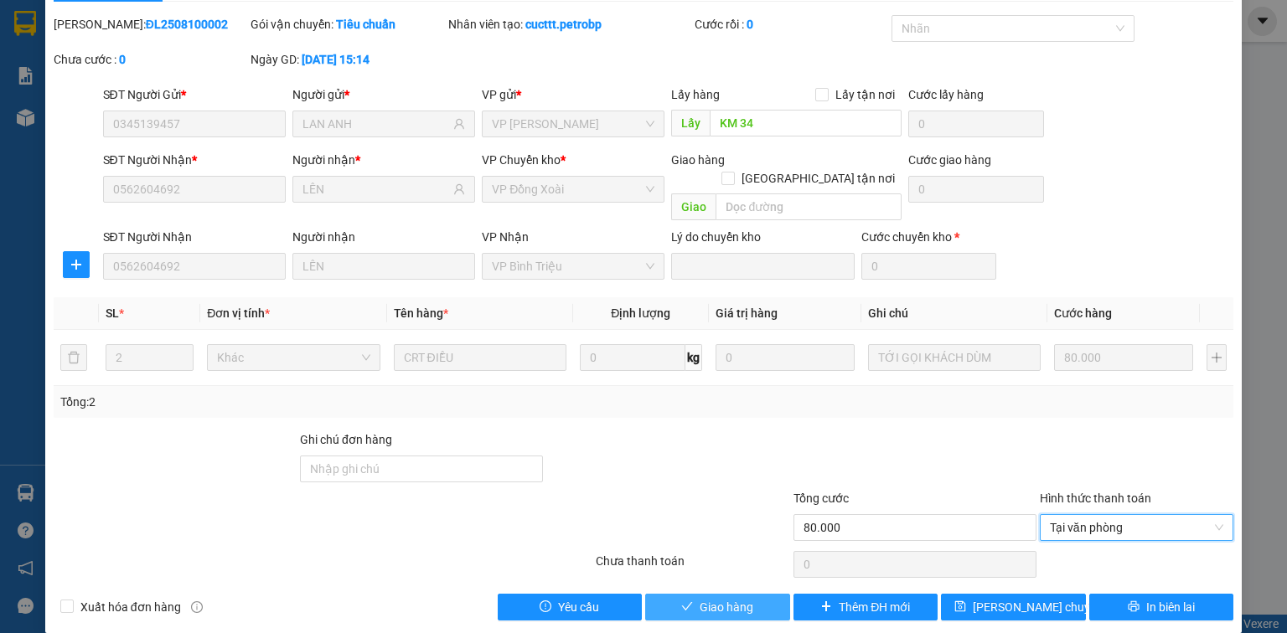
click at [739, 598] on span "Giao hàng" at bounding box center [726, 607] width 54 height 18
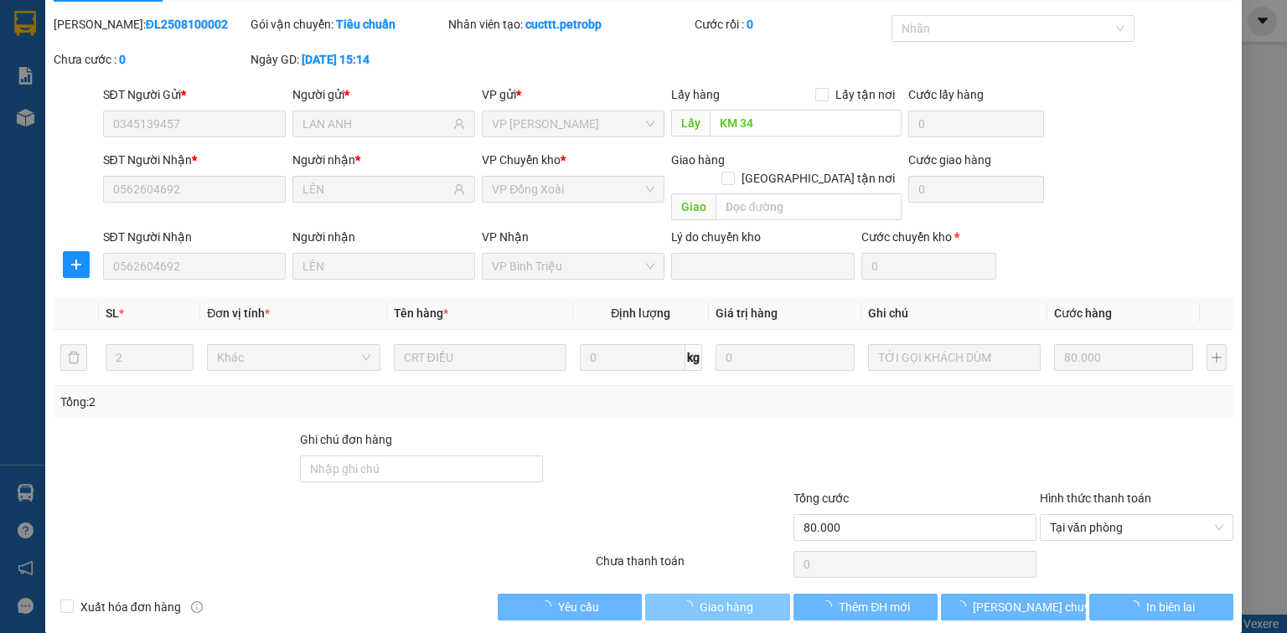
click at [739, 598] on span "Giao hàng" at bounding box center [726, 607] width 54 height 18
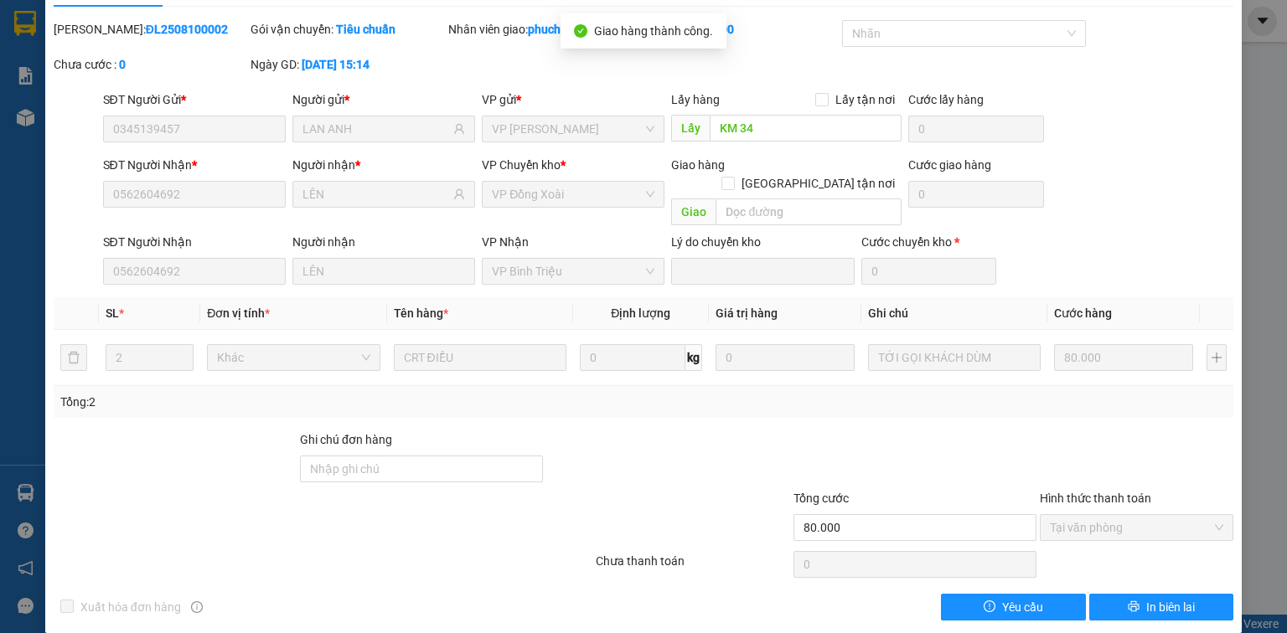
scroll to position [0, 0]
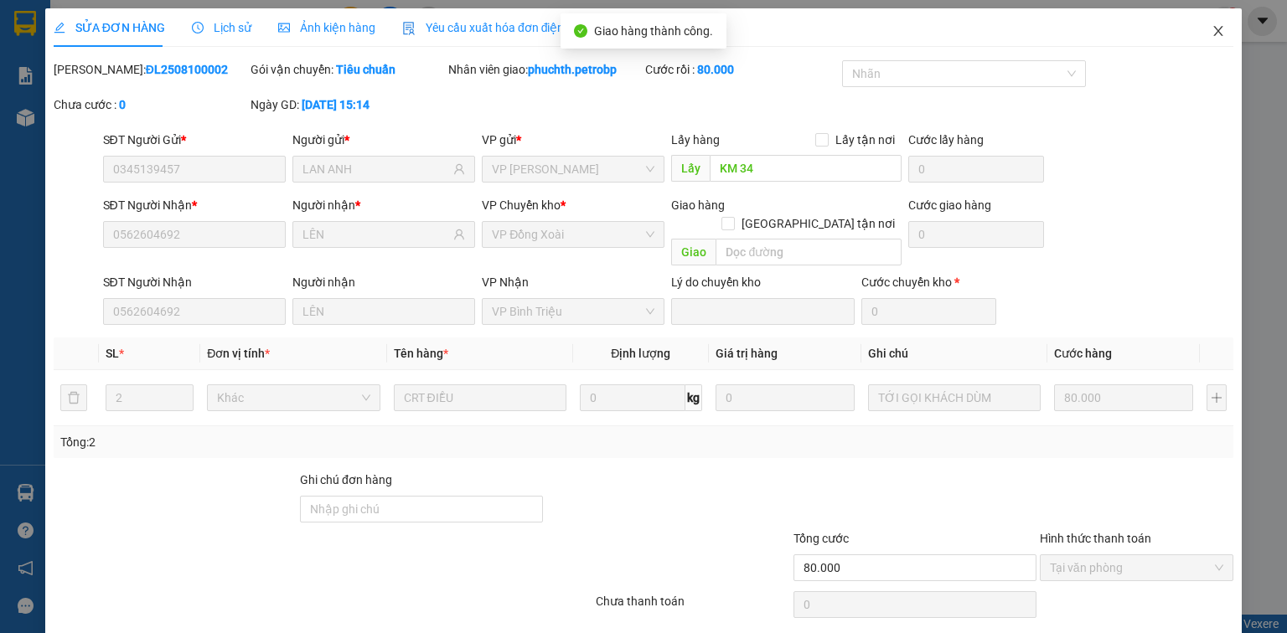
click at [1216, 39] on span "Close" at bounding box center [1218, 31] width 47 height 47
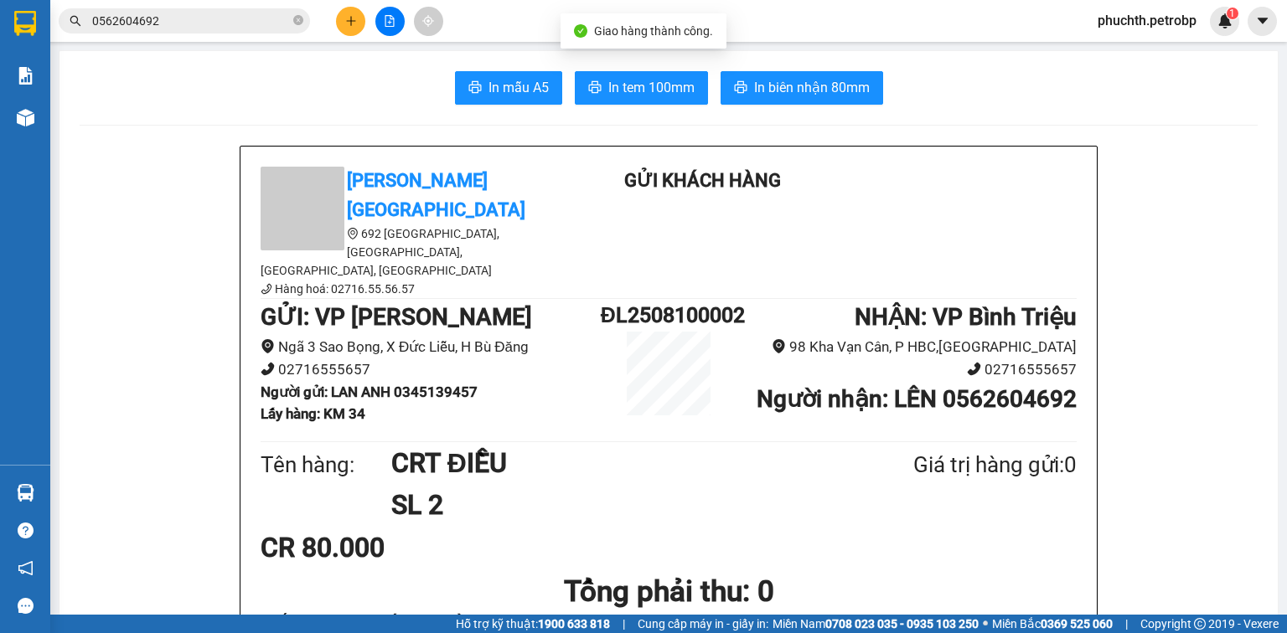
click at [363, 28] on button at bounding box center [350, 21] width 29 height 29
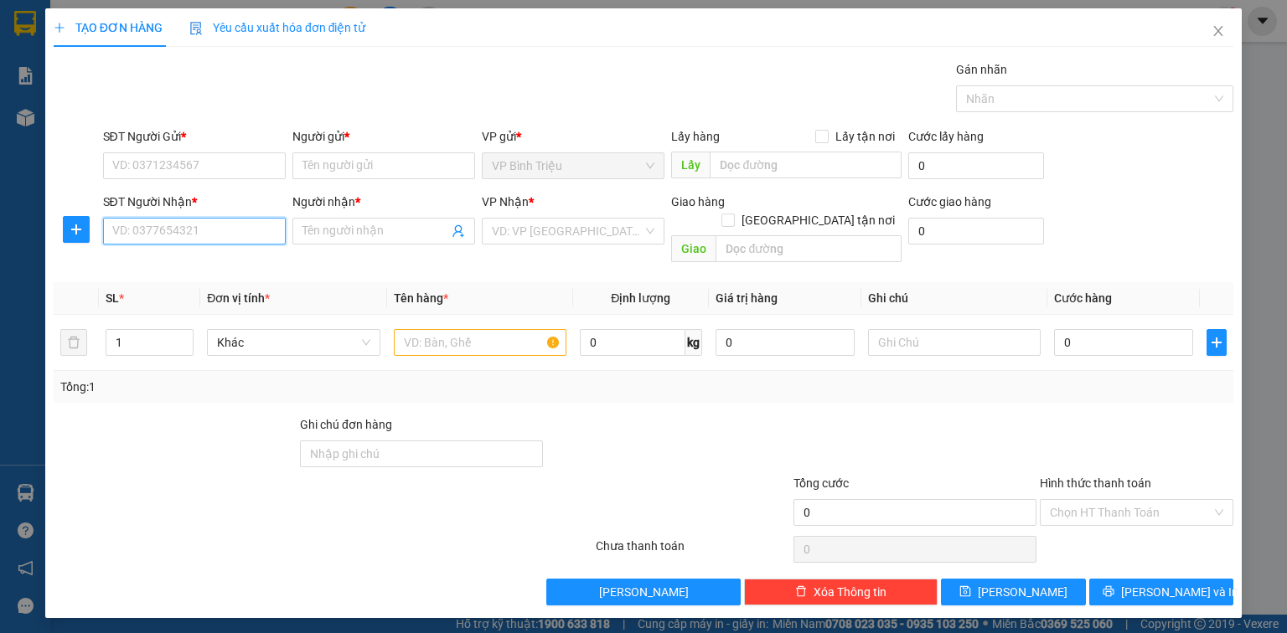
click at [178, 235] on input "SĐT Người Nhận *" at bounding box center [194, 231] width 183 height 27
click at [148, 235] on input "SĐT Người Nhận *" at bounding box center [194, 231] width 183 height 27
click at [245, 261] on div "0359100888 - THÀNH APPLE" at bounding box center [194, 264] width 163 height 18
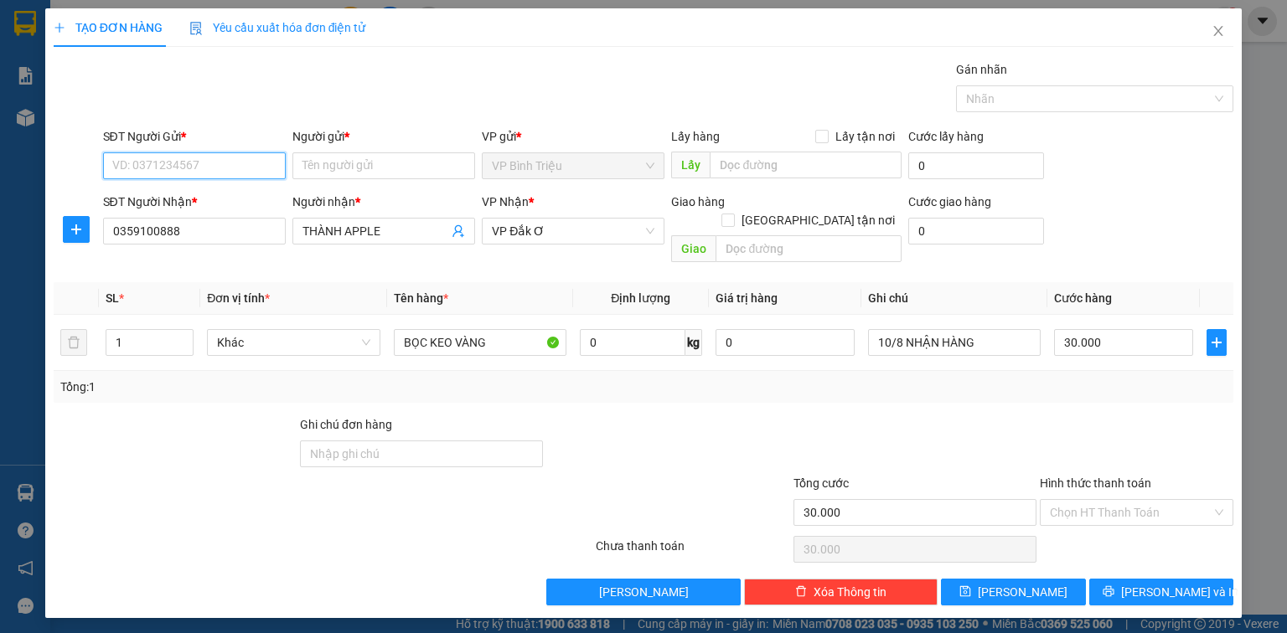
click at [199, 157] on input "SĐT Người Gửi *" at bounding box center [194, 165] width 183 height 27
click at [144, 203] on div "0785395559 - HUY" at bounding box center [194, 198] width 163 height 18
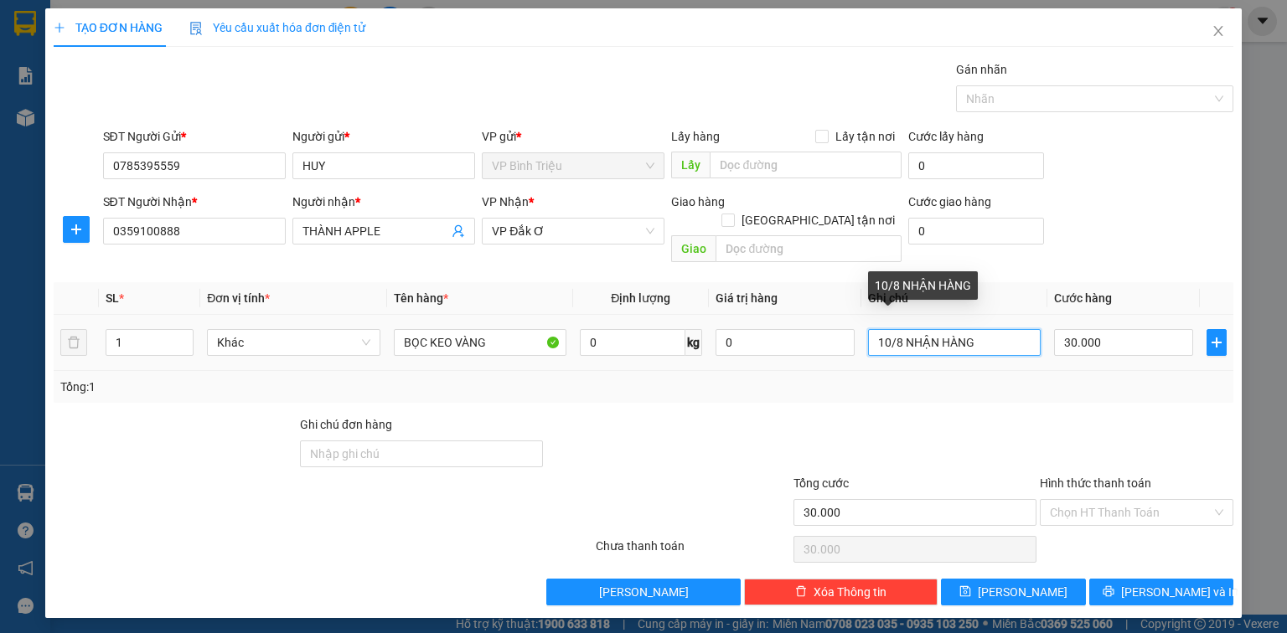
drag, startPoint x: 981, startPoint y: 325, endPoint x: 854, endPoint y: 329, distance: 126.6
click at [854, 329] on tr "1 Khác BỌC KEO VÀNG 0 kg 0 10/8 NHẬN HÀNG 30.000" at bounding box center [643, 343] width 1179 height 56
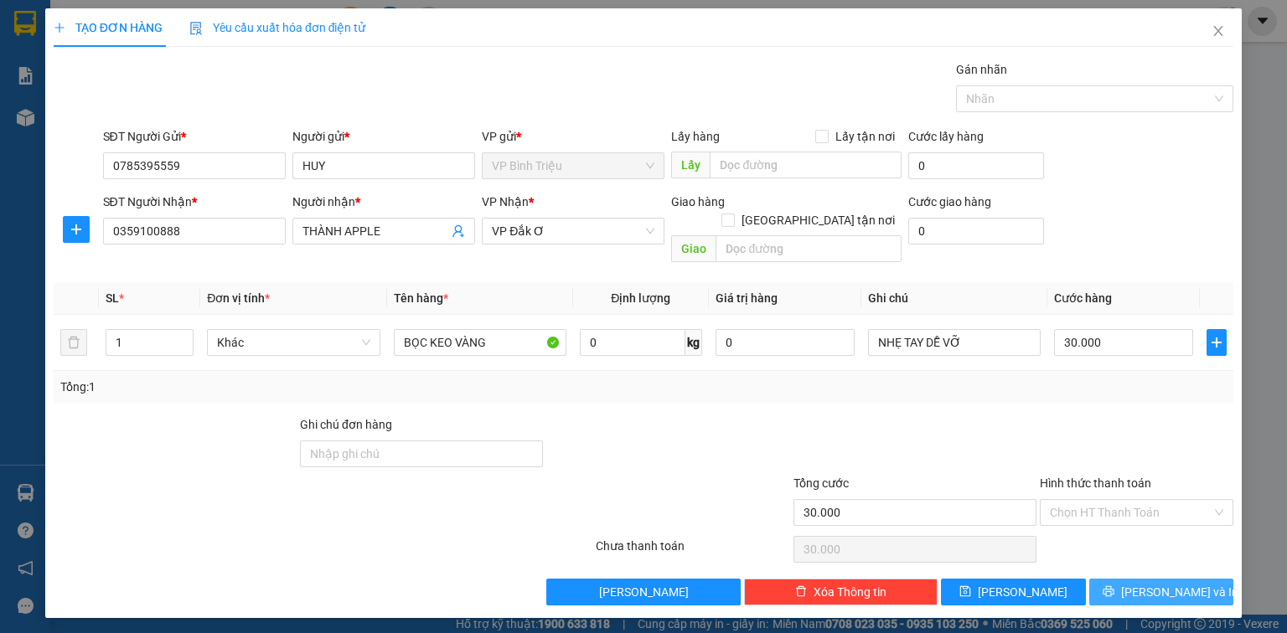
click at [1114, 586] on icon "printer" at bounding box center [1108, 592] width 12 height 12
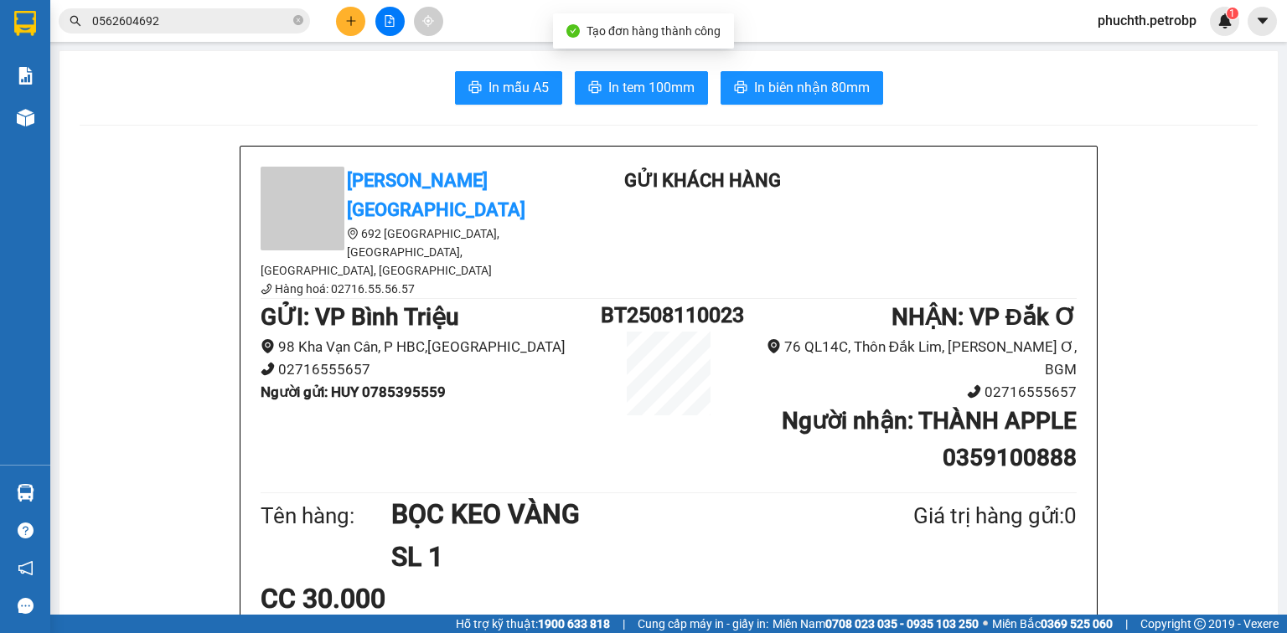
click at [750, 98] on button "In biên nhận 80mm" at bounding box center [801, 88] width 163 height 34
click at [644, 84] on span "In tem 100mm" at bounding box center [651, 87] width 86 height 21
click at [346, 24] on icon "plus" at bounding box center [351, 21] width 12 height 12
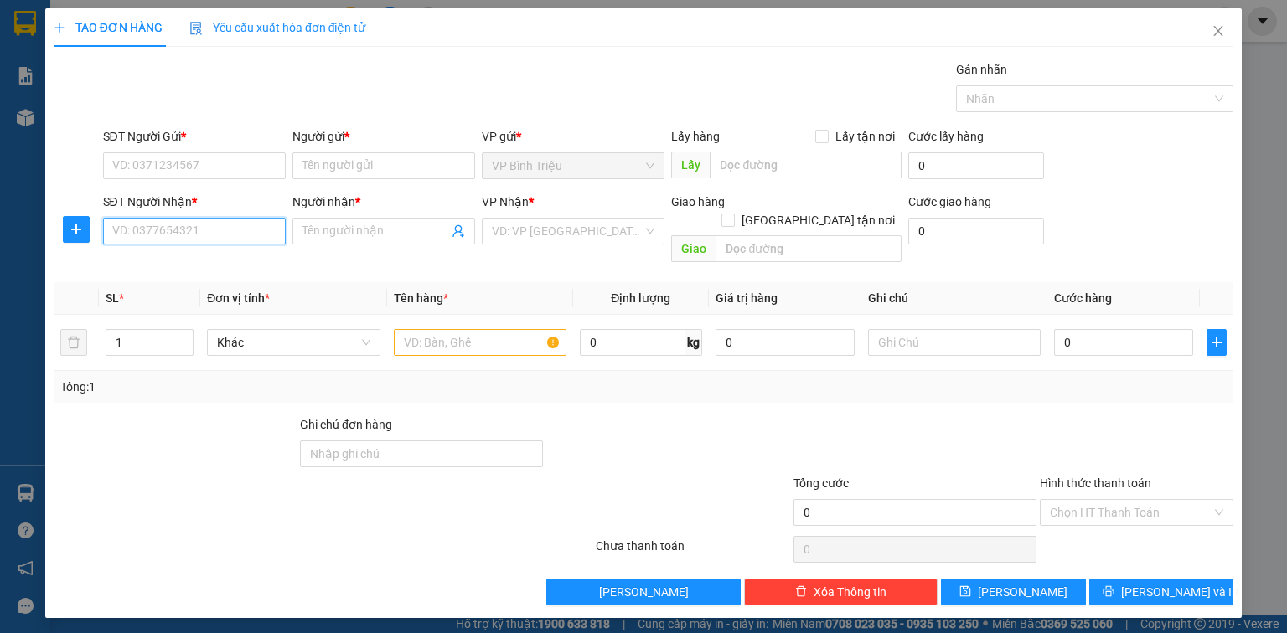
click at [225, 225] on input "SĐT Người Nhận *" at bounding box center [194, 231] width 183 height 27
click at [189, 255] on div "0379293059 - DƯƠNG" at bounding box center [194, 264] width 163 height 18
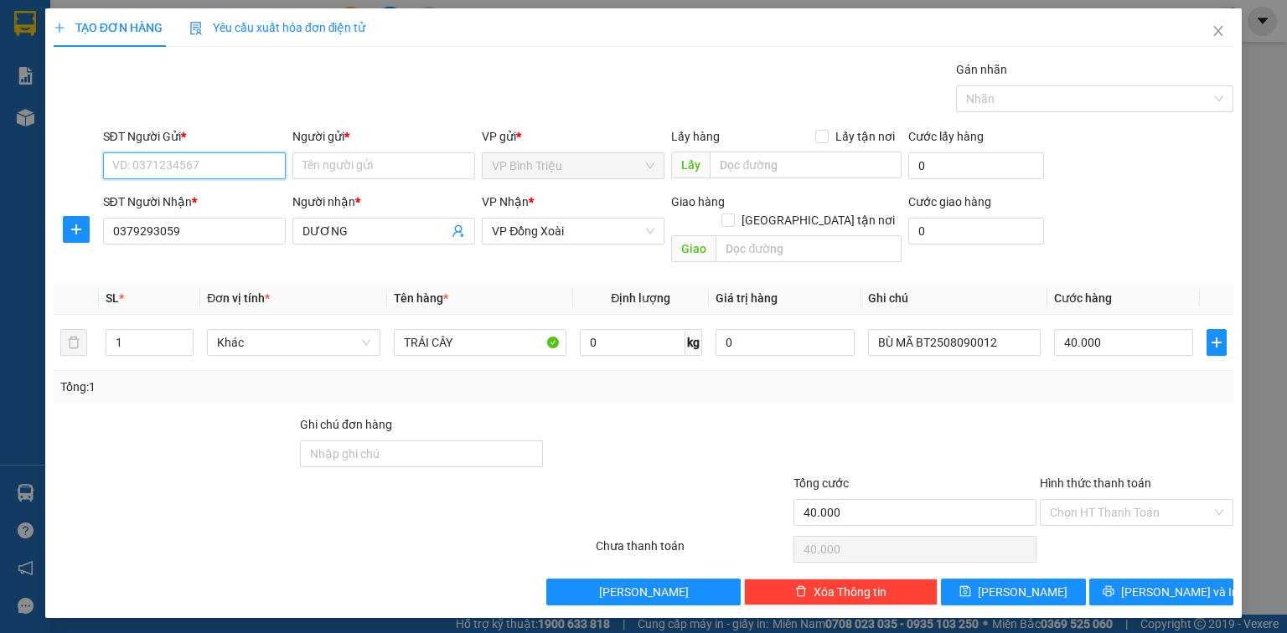
click at [225, 161] on input "SĐT Người Gửi *" at bounding box center [194, 165] width 183 height 27
click at [188, 197] on div "0899313027 - [PERSON_NAME]" at bounding box center [195, 198] width 165 height 18
click at [1031, 394] on div "Transit Pickup Surcharge Ids Transit Deliver Surcharge Ids Transit Deliver Surc…" at bounding box center [643, 332] width 1179 height 545
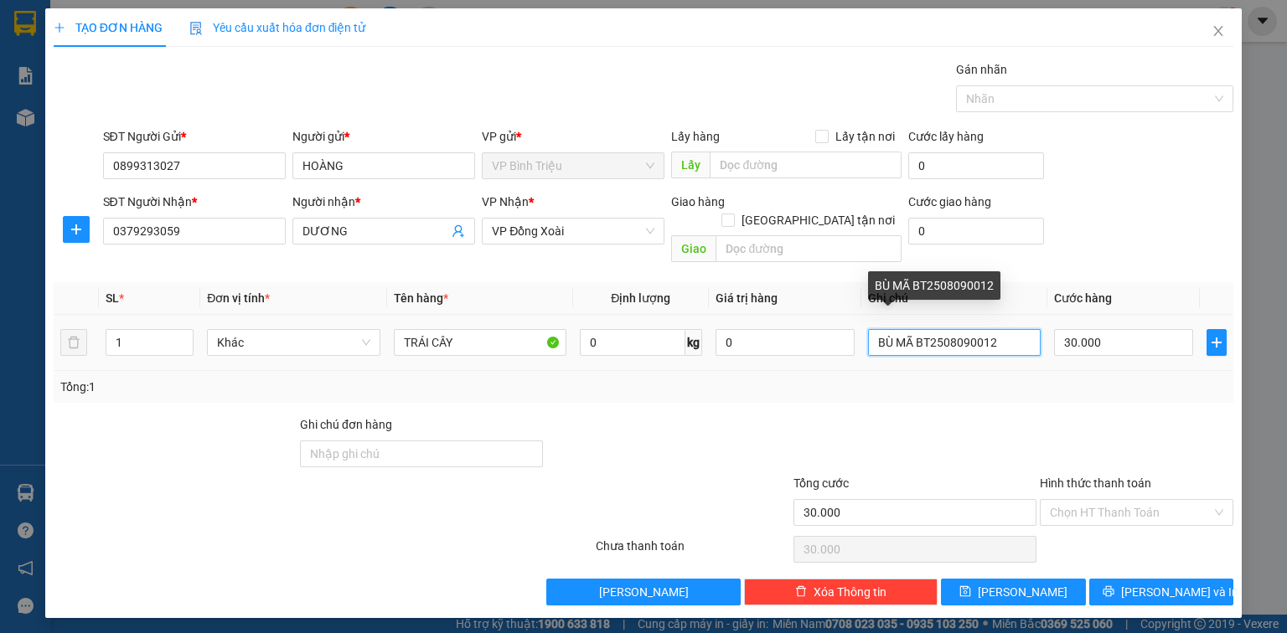
drag, startPoint x: 1009, startPoint y: 329, endPoint x: 864, endPoint y: 333, distance: 144.1
click at [864, 333] on td "BÙ MÃ BT2508090012" at bounding box center [954, 343] width 186 height 56
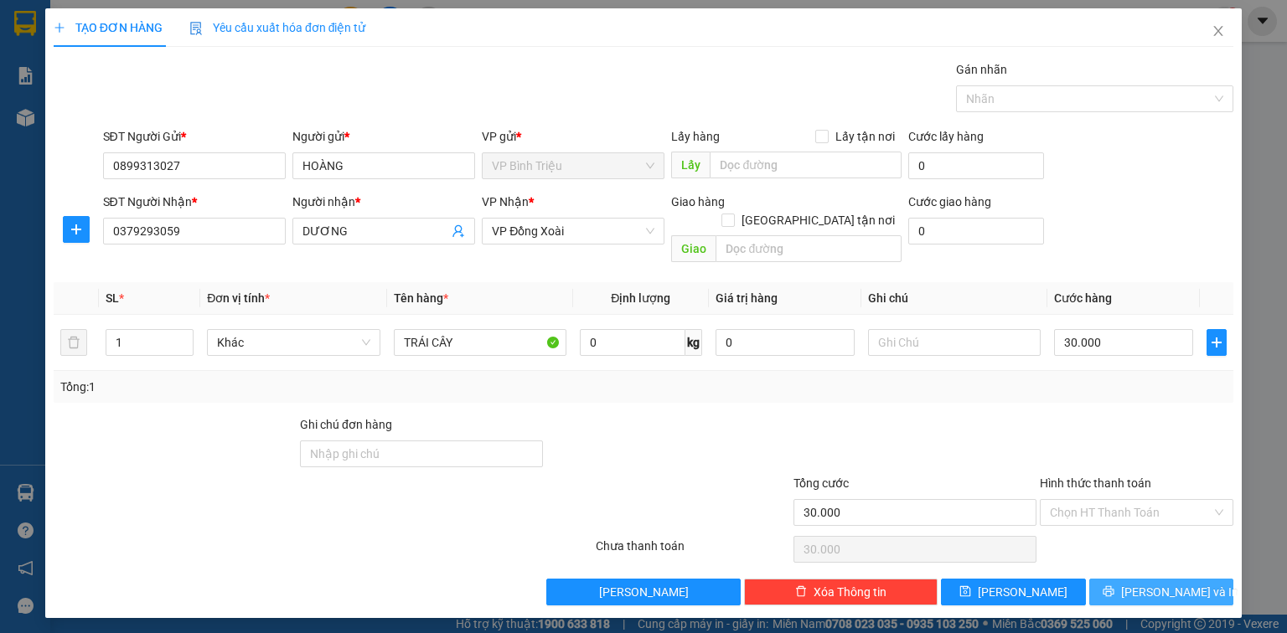
click at [1200, 579] on button "[PERSON_NAME] và In" at bounding box center [1161, 592] width 145 height 27
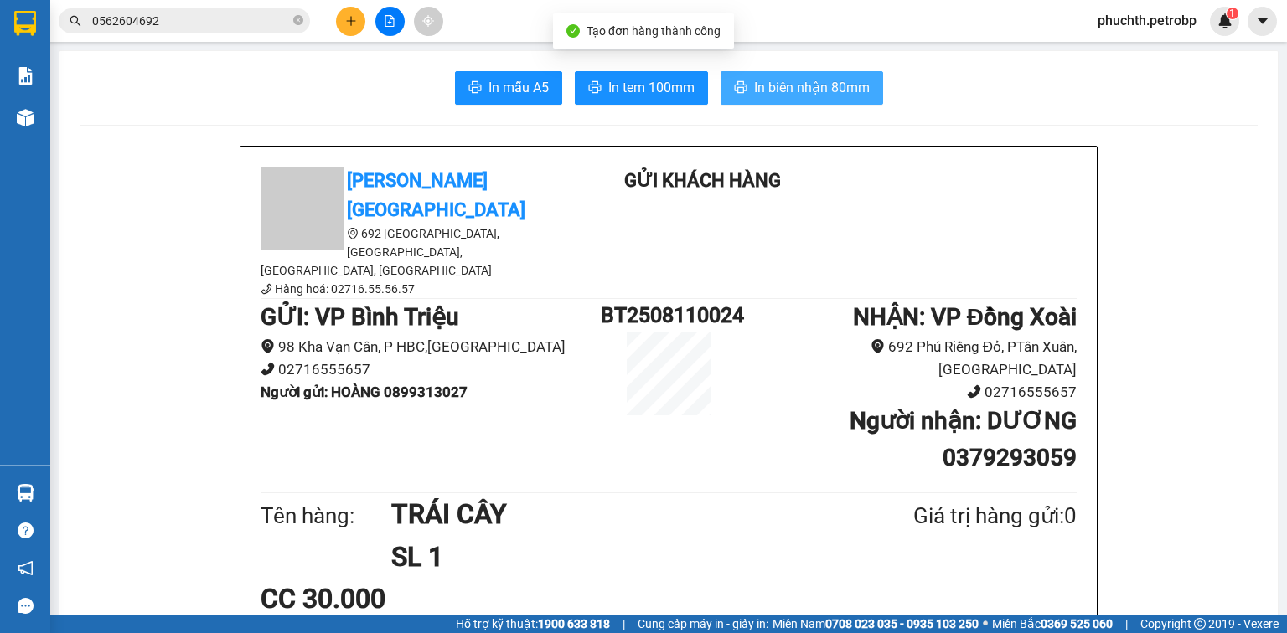
click at [774, 99] on button "In biên nhận 80mm" at bounding box center [801, 88] width 163 height 34
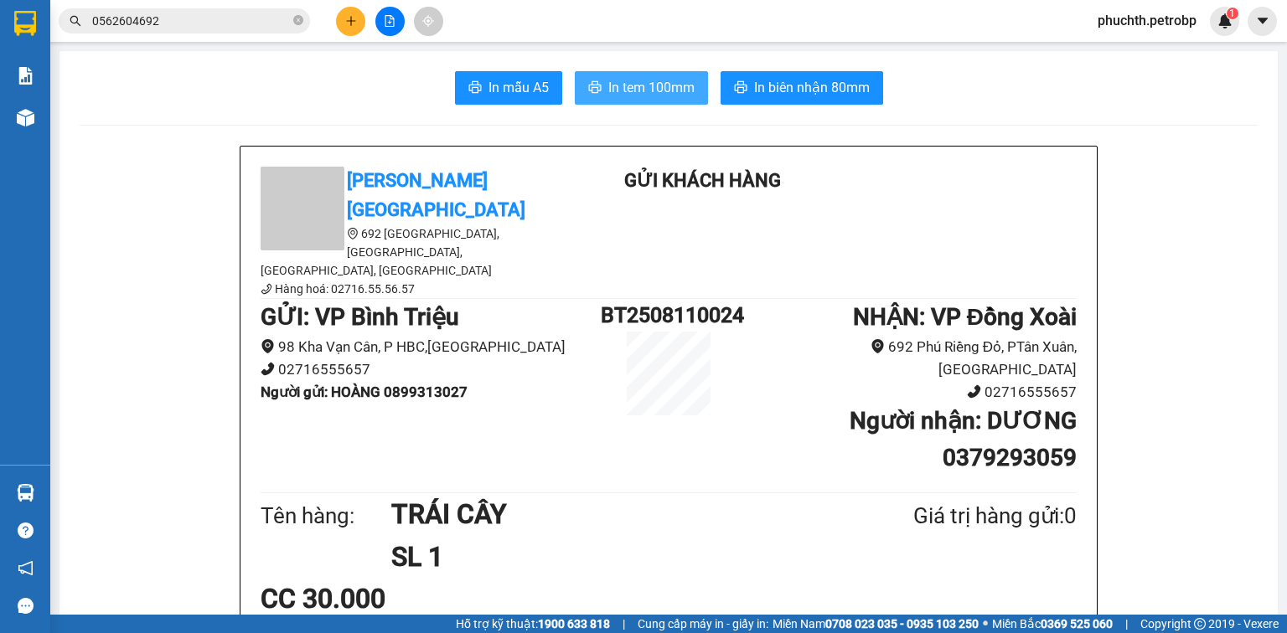
click at [654, 72] on button "In tem 100mm" at bounding box center [641, 88] width 133 height 34
click at [654, 76] on button "In tem 100mm" at bounding box center [641, 88] width 133 height 34
click at [359, 24] on button at bounding box center [350, 21] width 29 height 29
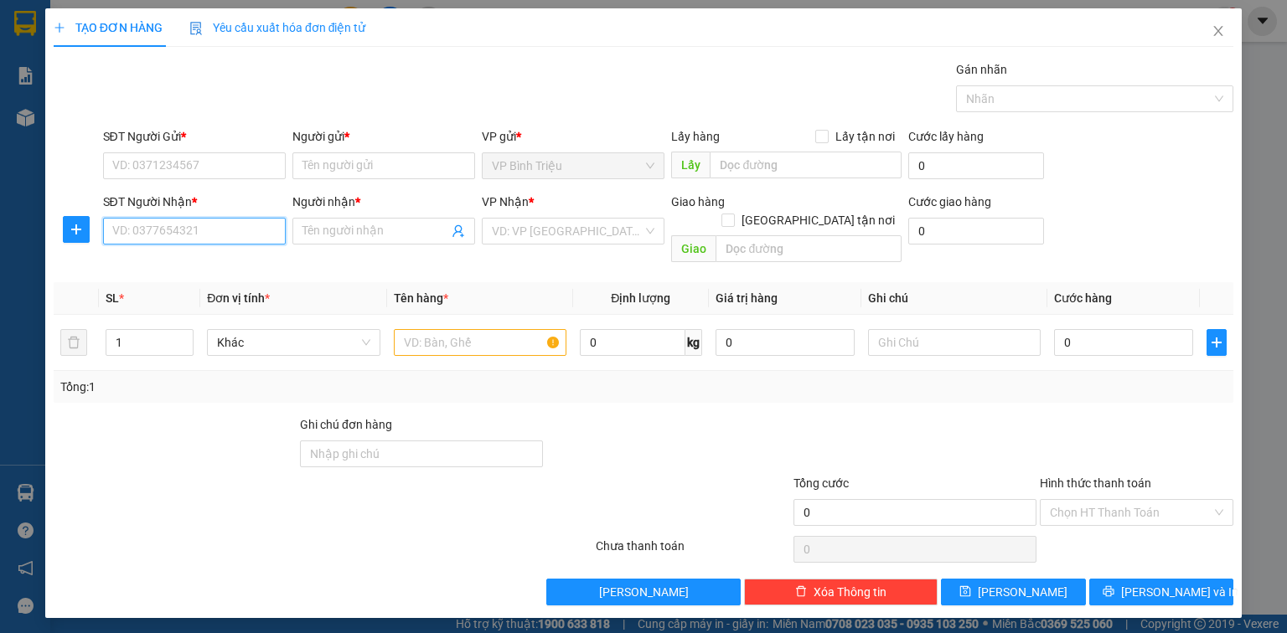
click at [235, 240] on input "SĐT Người Nhận *" at bounding box center [194, 231] width 183 height 27
click at [191, 271] on div "0918728748 - [PERSON_NAME]" at bounding box center [195, 264] width 165 height 18
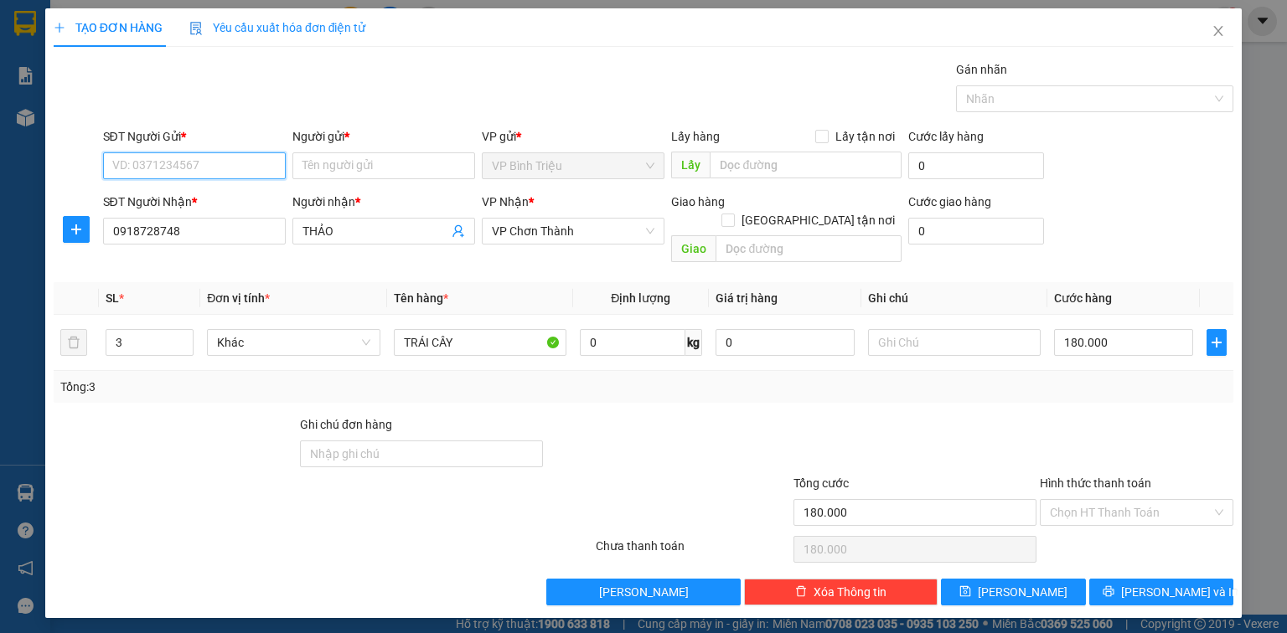
click at [206, 174] on input "SĐT Người Gửi *" at bounding box center [194, 165] width 183 height 27
click at [199, 205] on div "0376440763 - [PERSON_NAME]" at bounding box center [195, 198] width 165 height 18
click at [155, 337] on div "3" at bounding box center [150, 343] width 88 height 34
click at [116, 330] on input "3" at bounding box center [149, 342] width 86 height 25
click at [130, 330] on input "3" at bounding box center [149, 342] width 86 height 25
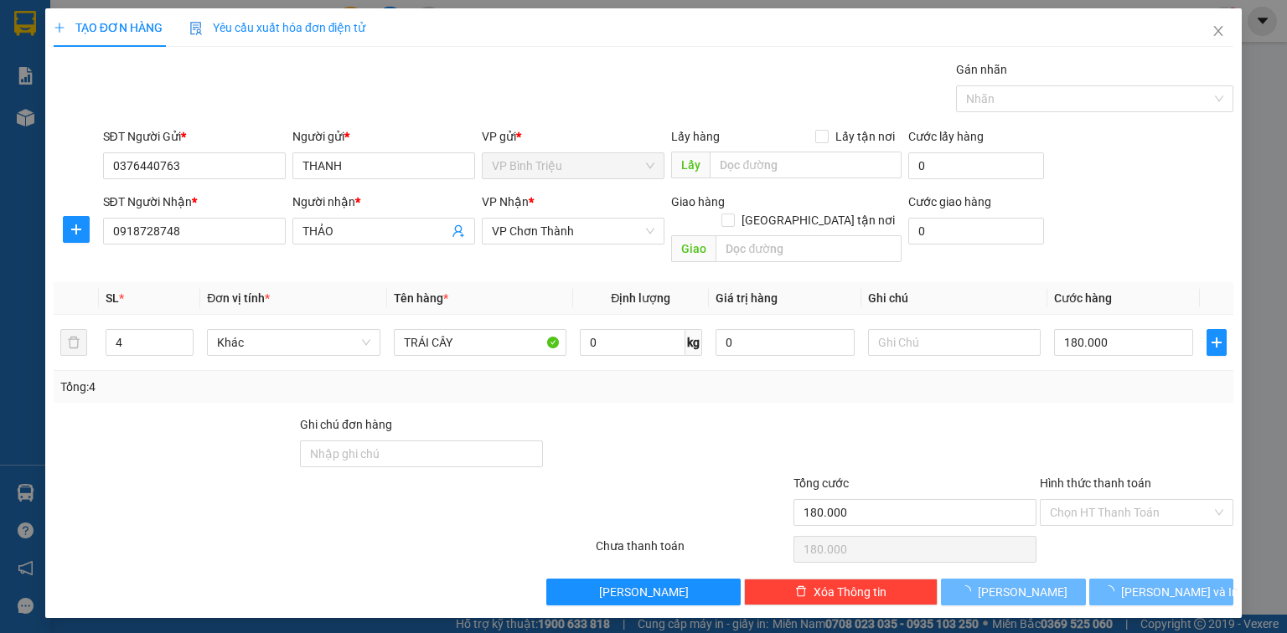
click at [210, 415] on div at bounding box center [175, 444] width 246 height 59
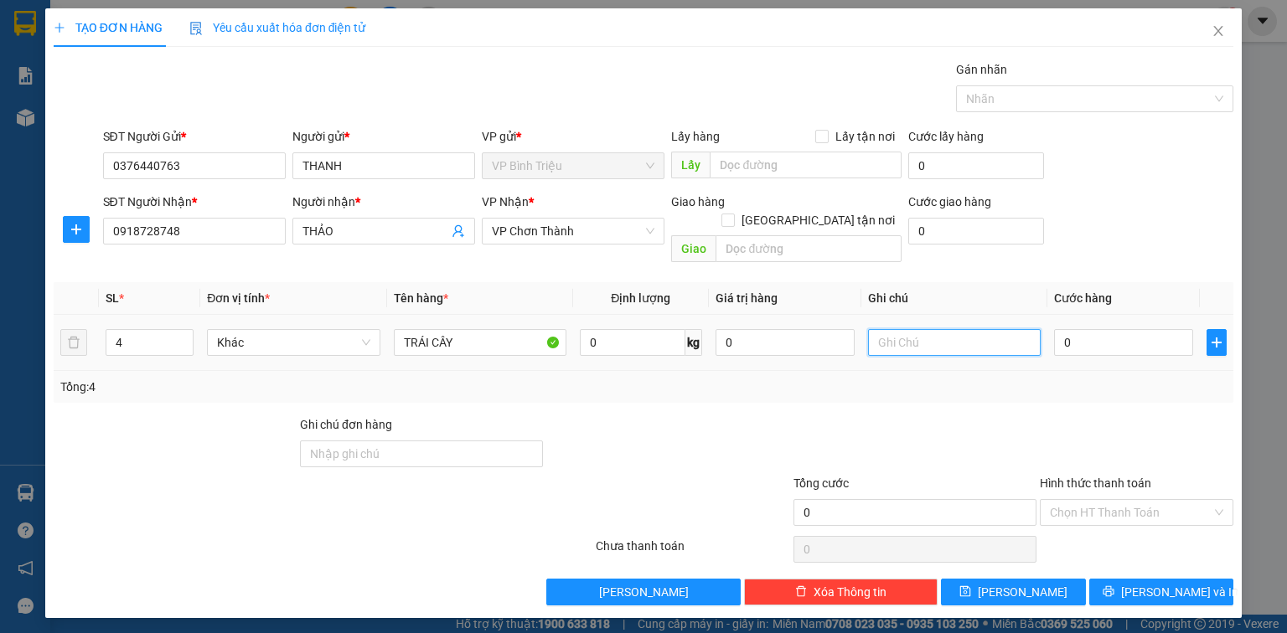
click at [918, 330] on input "text" at bounding box center [954, 342] width 173 height 27
click at [1081, 329] on input "0" at bounding box center [1123, 342] width 139 height 27
click at [1084, 415] on div at bounding box center [1136, 444] width 197 height 59
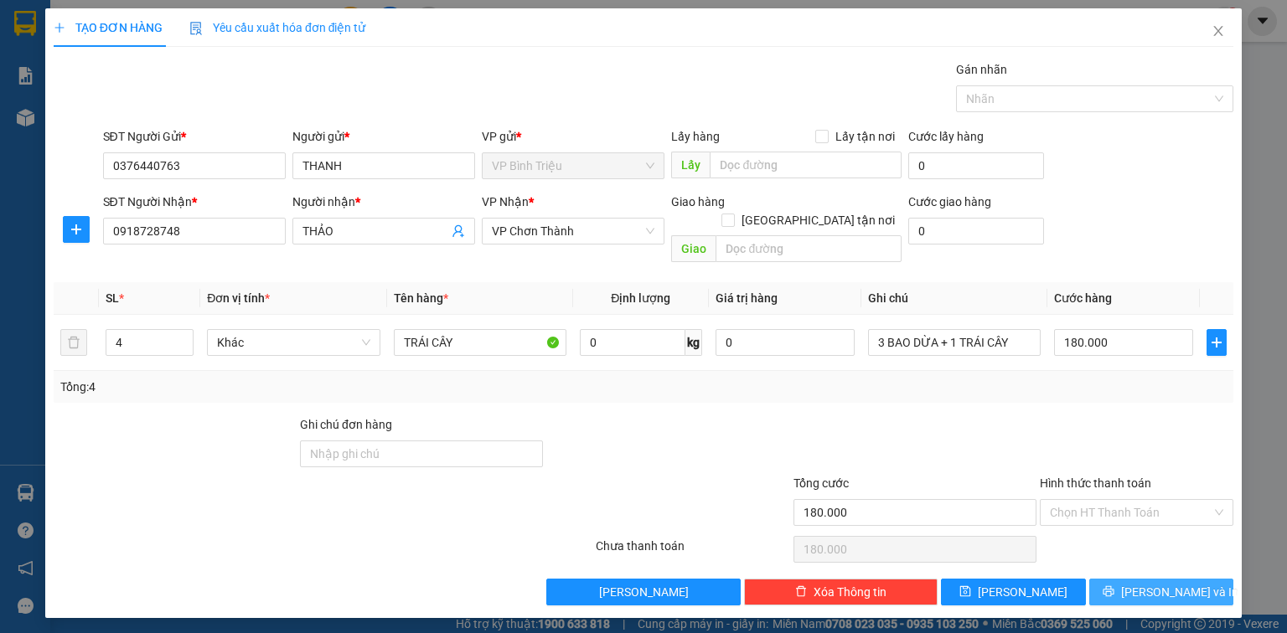
click at [1183, 583] on span "[PERSON_NAME] và In" at bounding box center [1179, 592] width 117 height 18
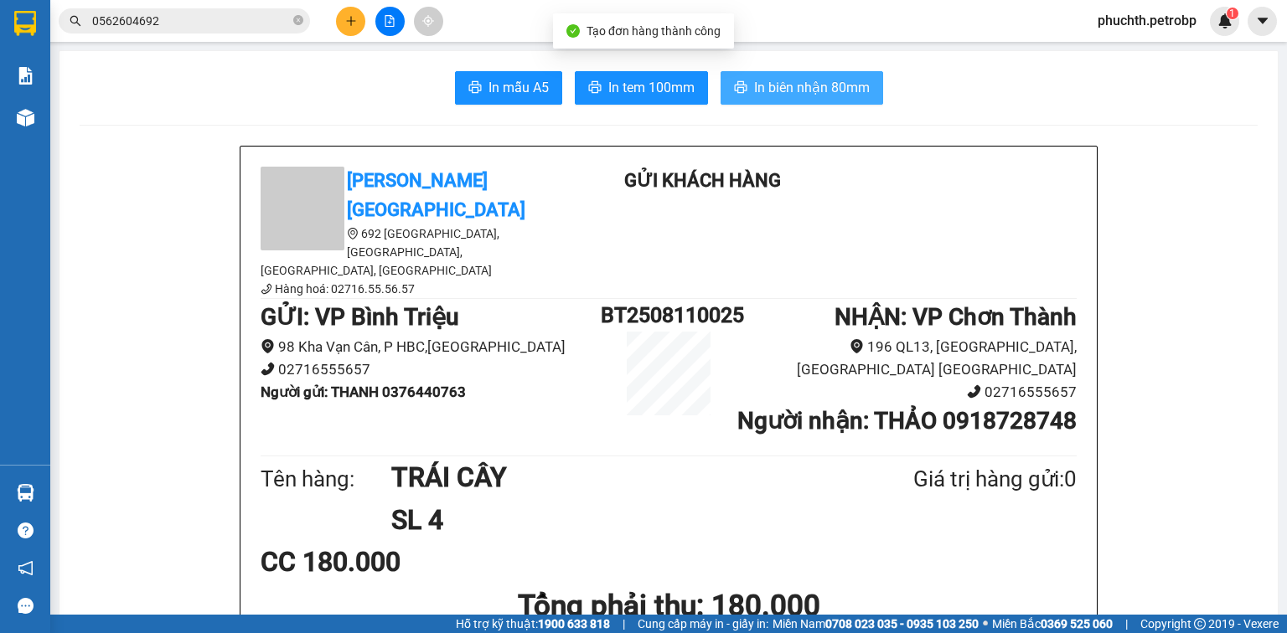
click at [829, 99] on button "In biên nhận 80mm" at bounding box center [801, 88] width 163 height 34
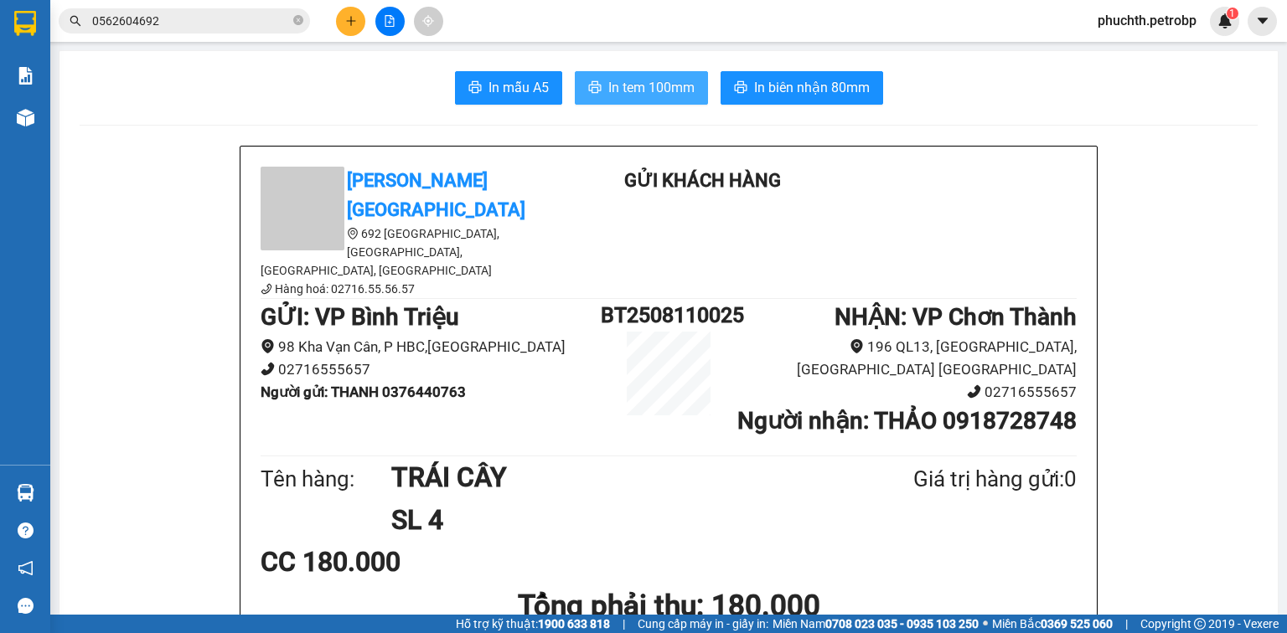
click at [660, 97] on span "In tem 100mm" at bounding box center [651, 87] width 86 height 21
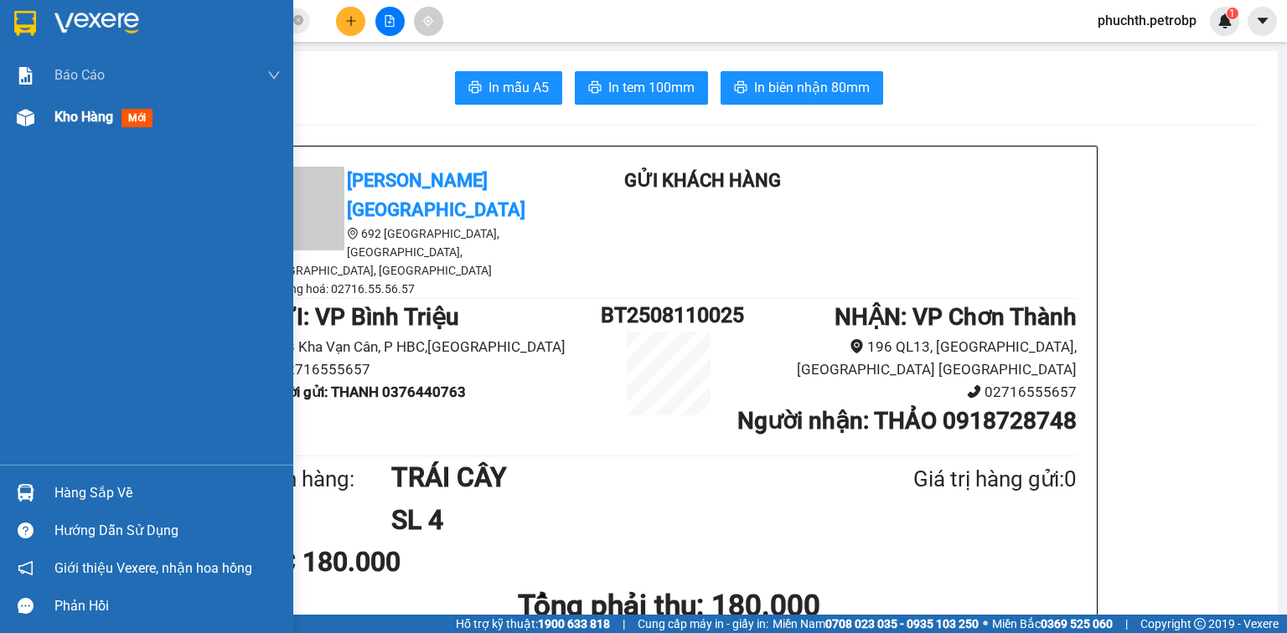
click at [75, 131] on div "Kho hàng mới" at bounding box center [167, 117] width 226 height 42
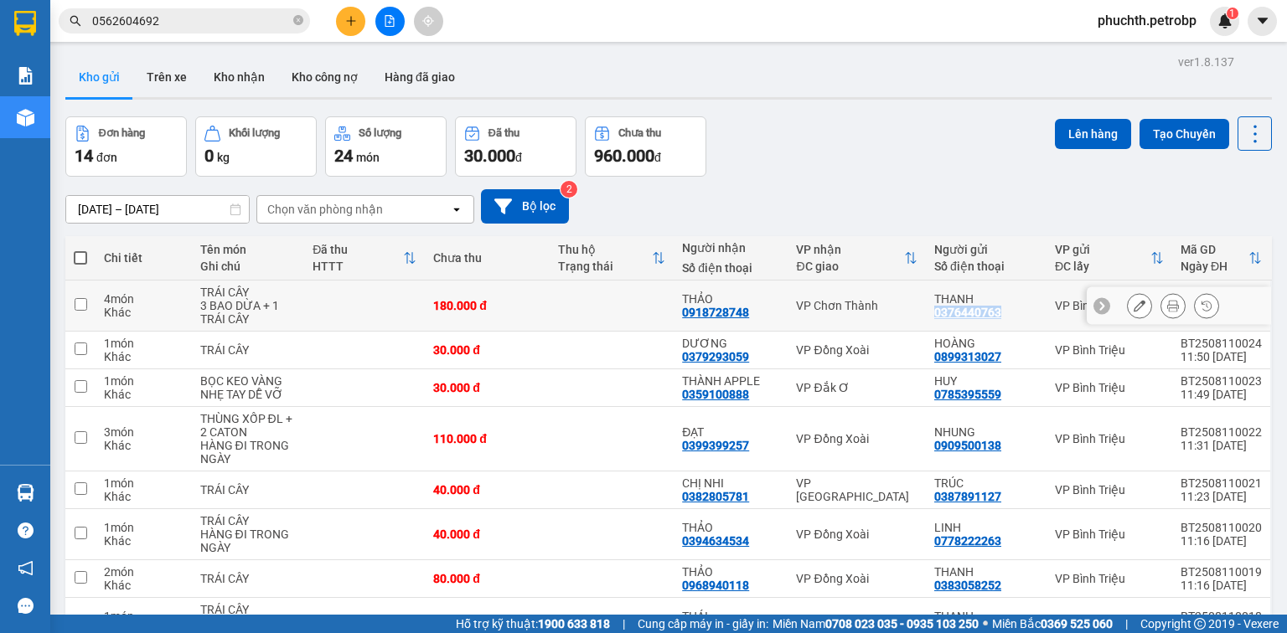
drag, startPoint x: 995, startPoint y: 313, endPoint x: 928, endPoint y: 312, distance: 67.0
click at [934, 312] on div "THANH 0376440763" at bounding box center [986, 305] width 104 height 27
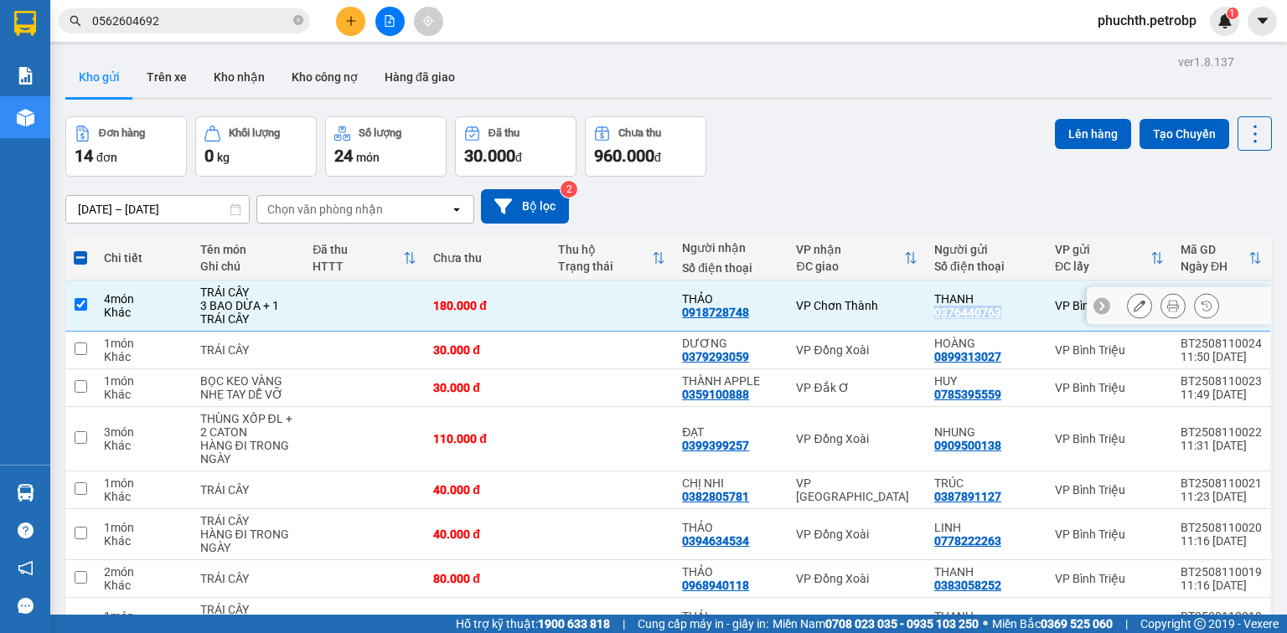
copy div "0376440763"
click at [1128, 342] on button at bounding box center [1139, 350] width 23 height 29
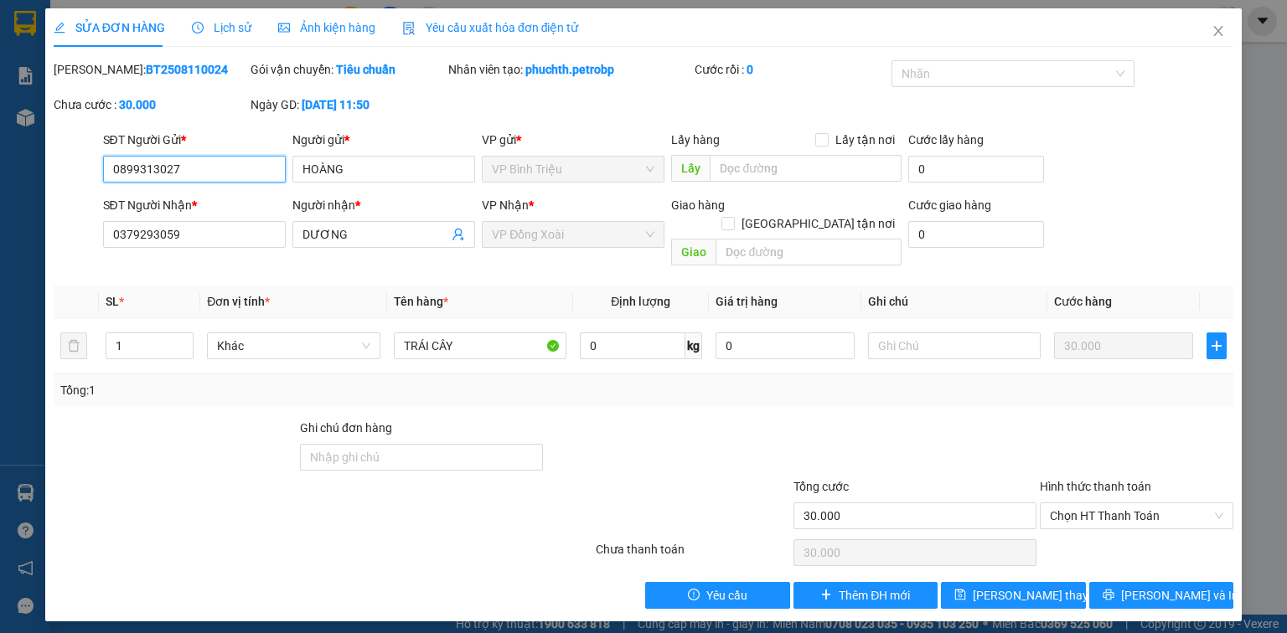
click at [194, 176] on input "0899313027" at bounding box center [194, 169] width 183 height 27
paste input "0376440763"
click at [1113, 590] on icon "printer" at bounding box center [1107, 595] width 11 height 11
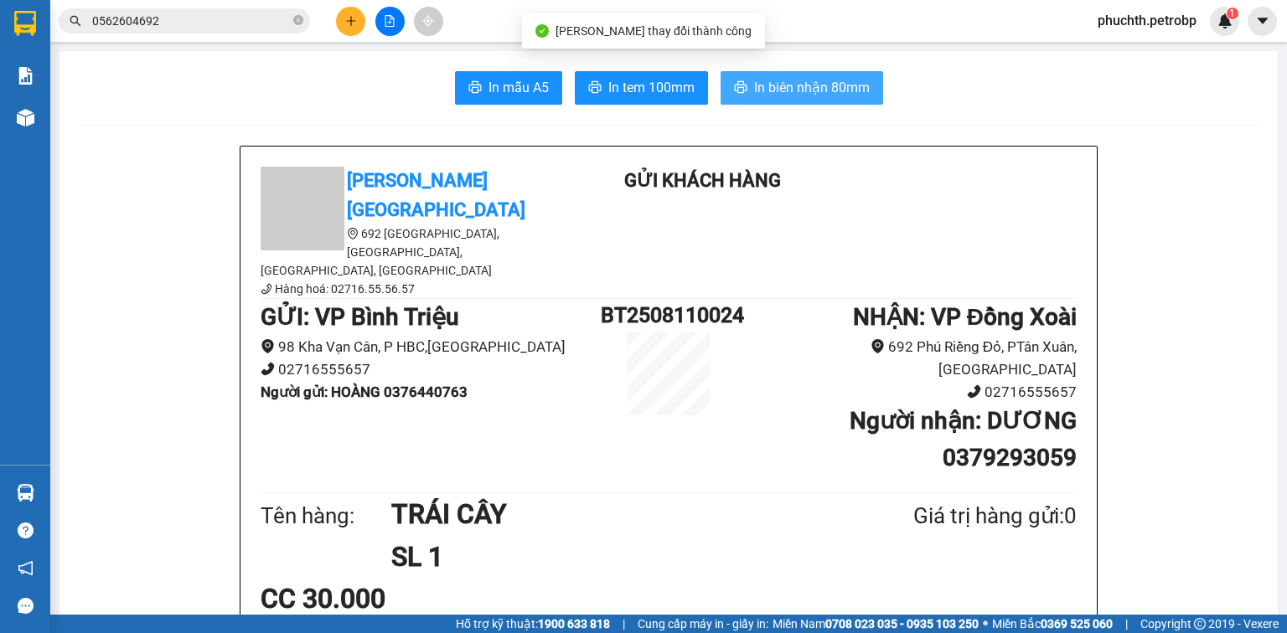
click at [754, 91] on span "In biên nhận 80mm" at bounding box center [812, 87] width 116 height 21
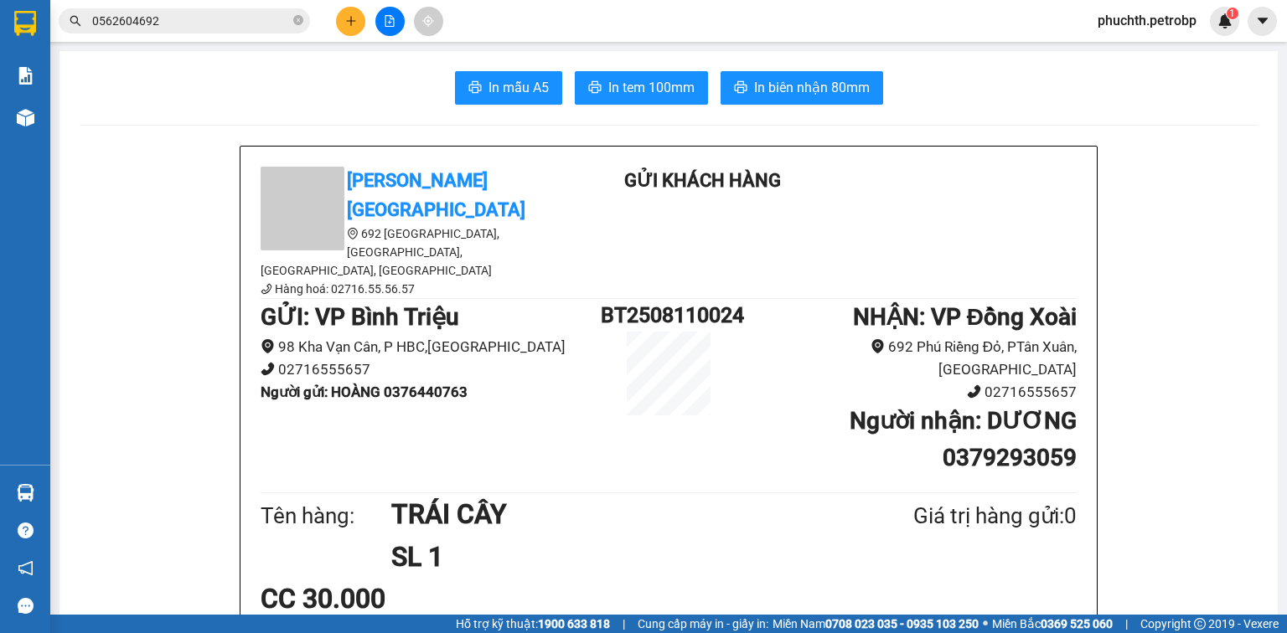
click at [661, 94] on span "In tem 100mm" at bounding box center [651, 87] width 86 height 21
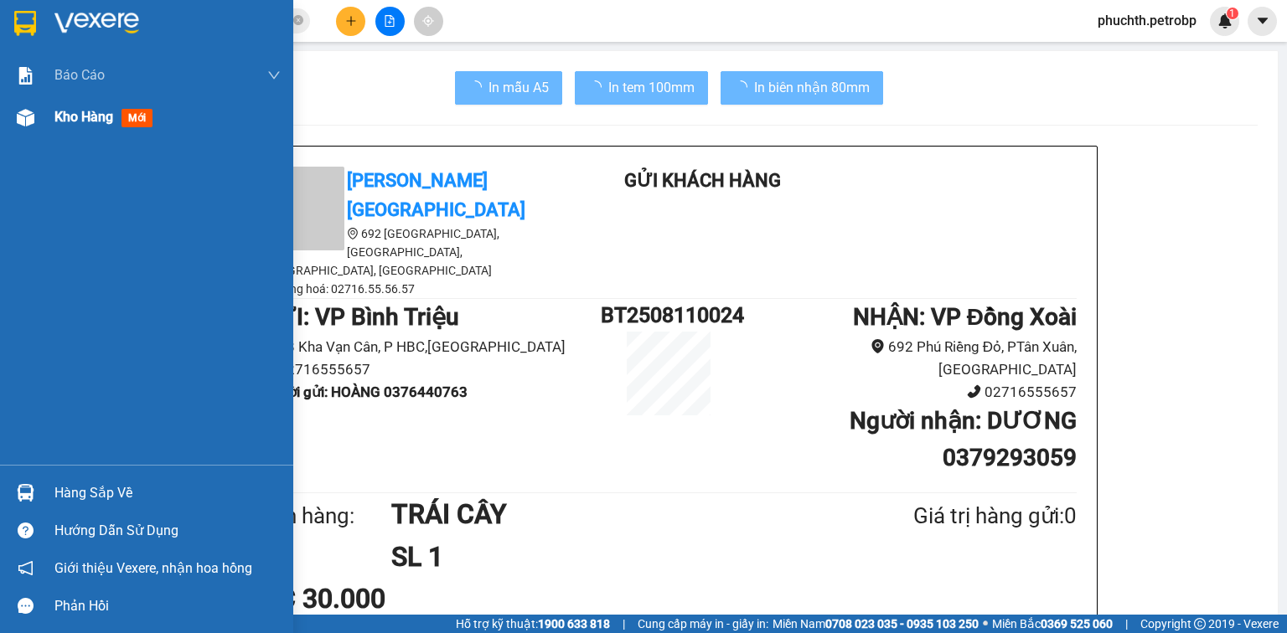
click at [47, 116] on div "Kho hàng mới" at bounding box center [146, 117] width 293 height 42
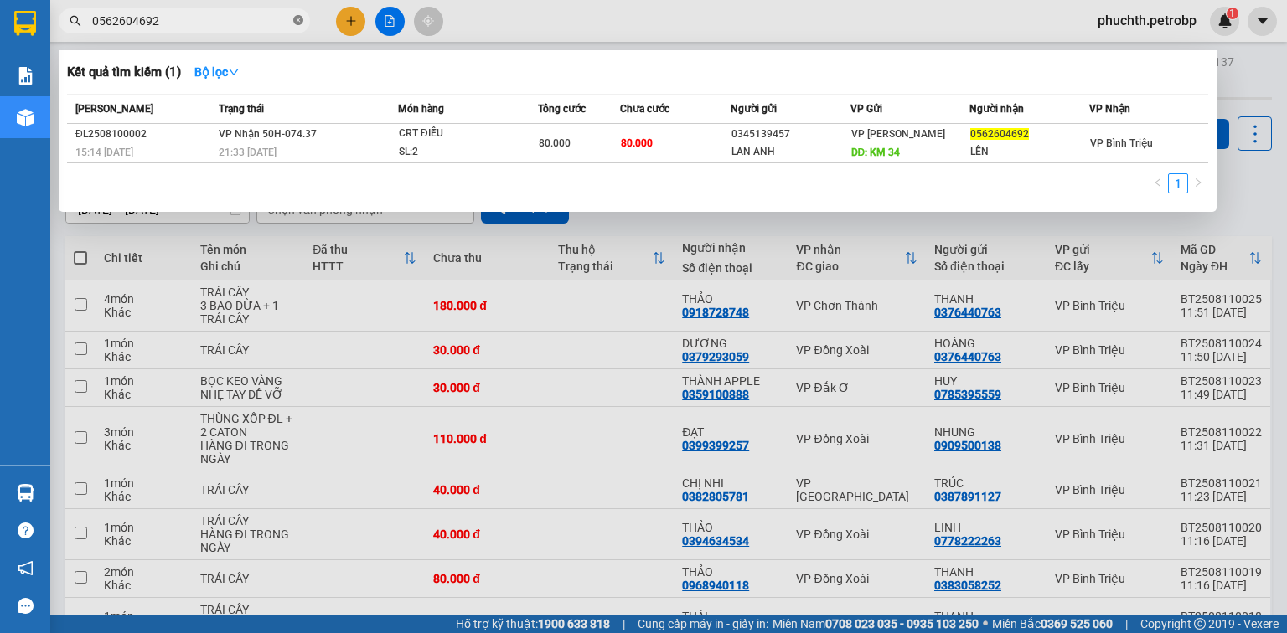
click at [298, 20] on icon "close-circle" at bounding box center [298, 20] width 10 height 10
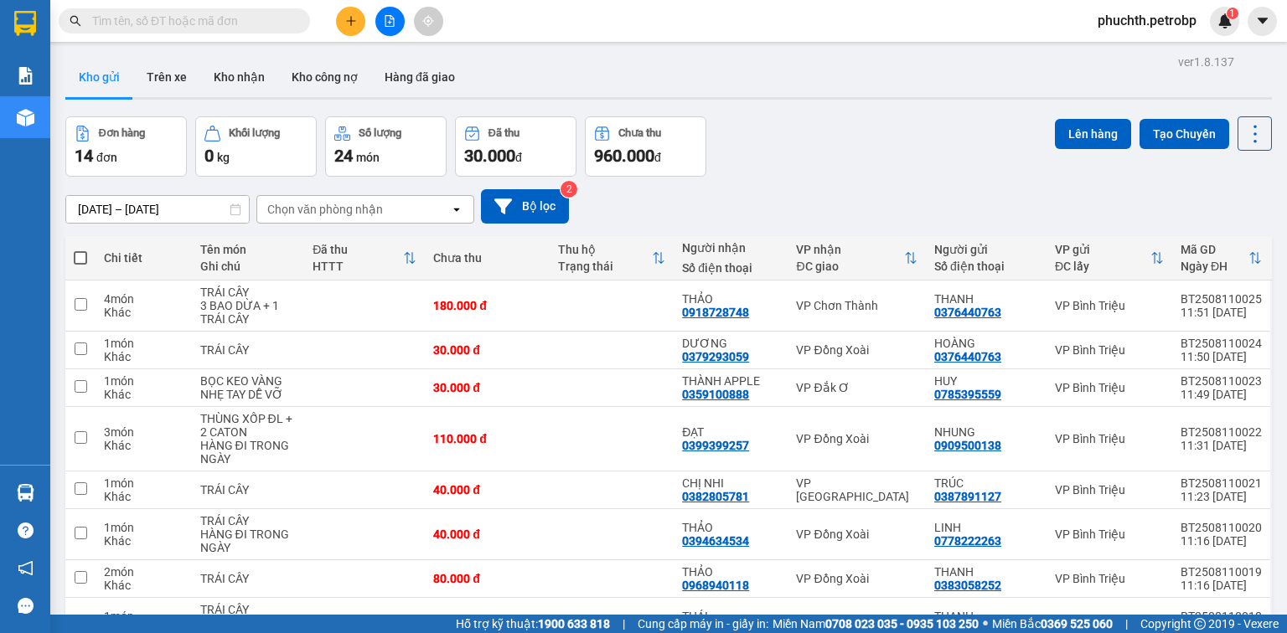
click at [201, 20] on input "text" at bounding box center [191, 21] width 198 height 18
click at [172, 29] on input "text" at bounding box center [191, 21] width 198 height 18
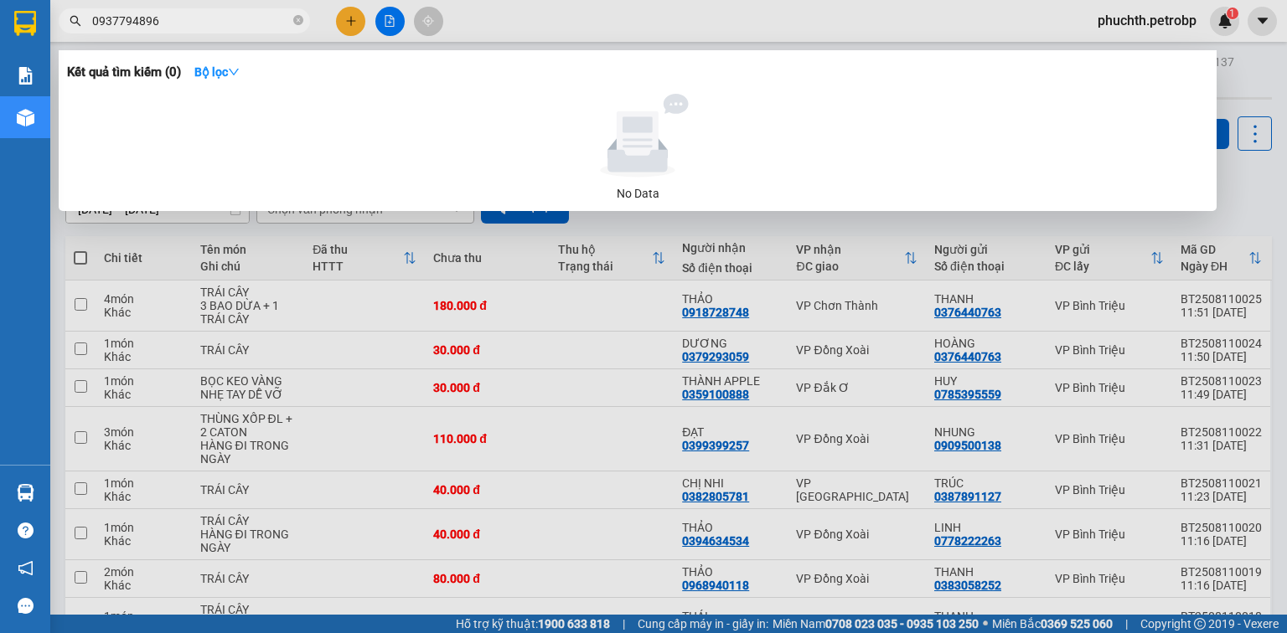
click at [623, 318] on div at bounding box center [643, 316] width 1287 height 633
click at [193, 25] on input "0937794896" at bounding box center [191, 21] width 198 height 18
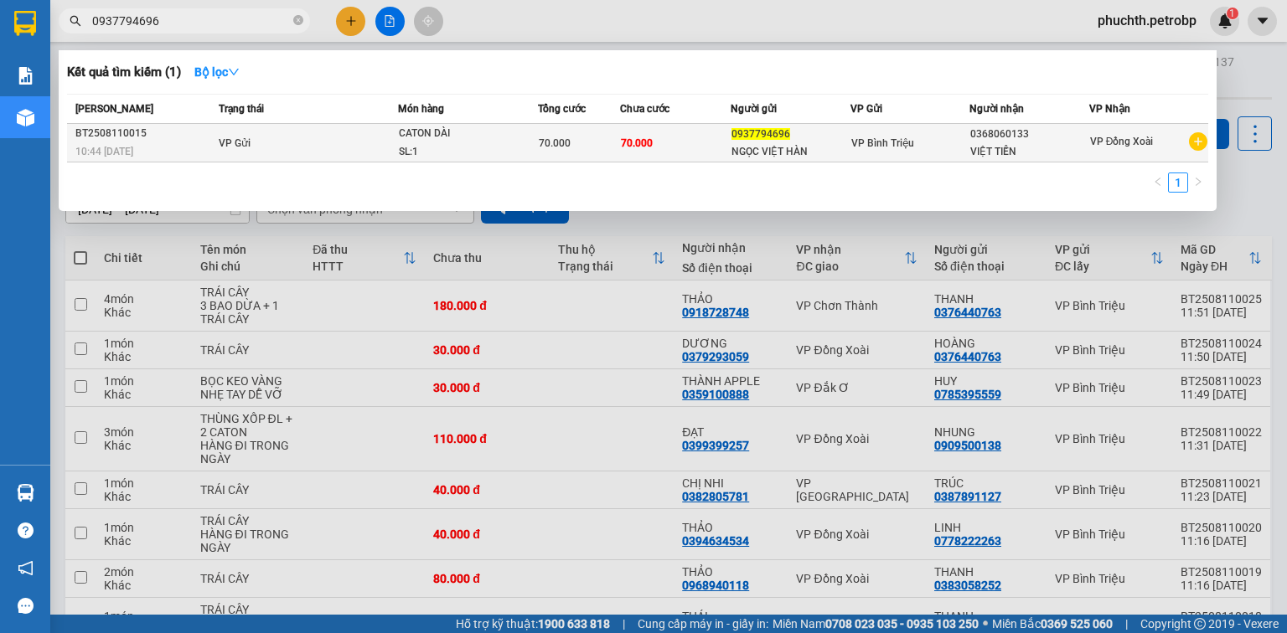
click at [713, 136] on td "70.000" at bounding box center [675, 143] width 111 height 39
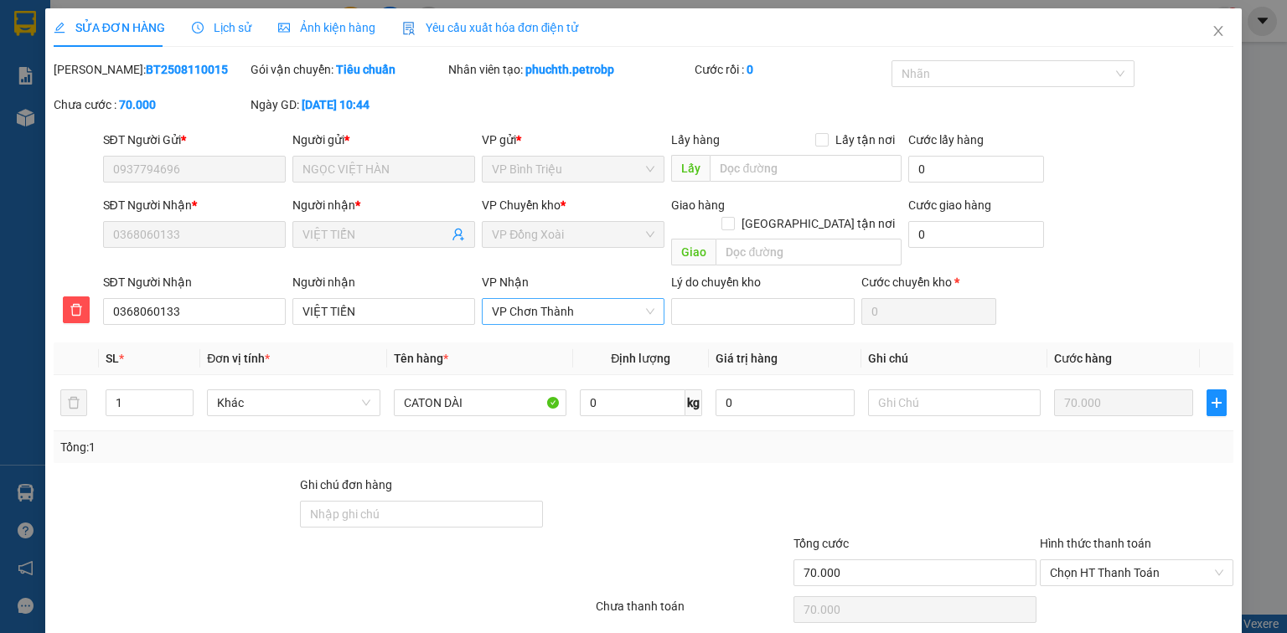
click at [548, 299] on span "VP Chơn Thành" at bounding box center [573, 311] width 163 height 25
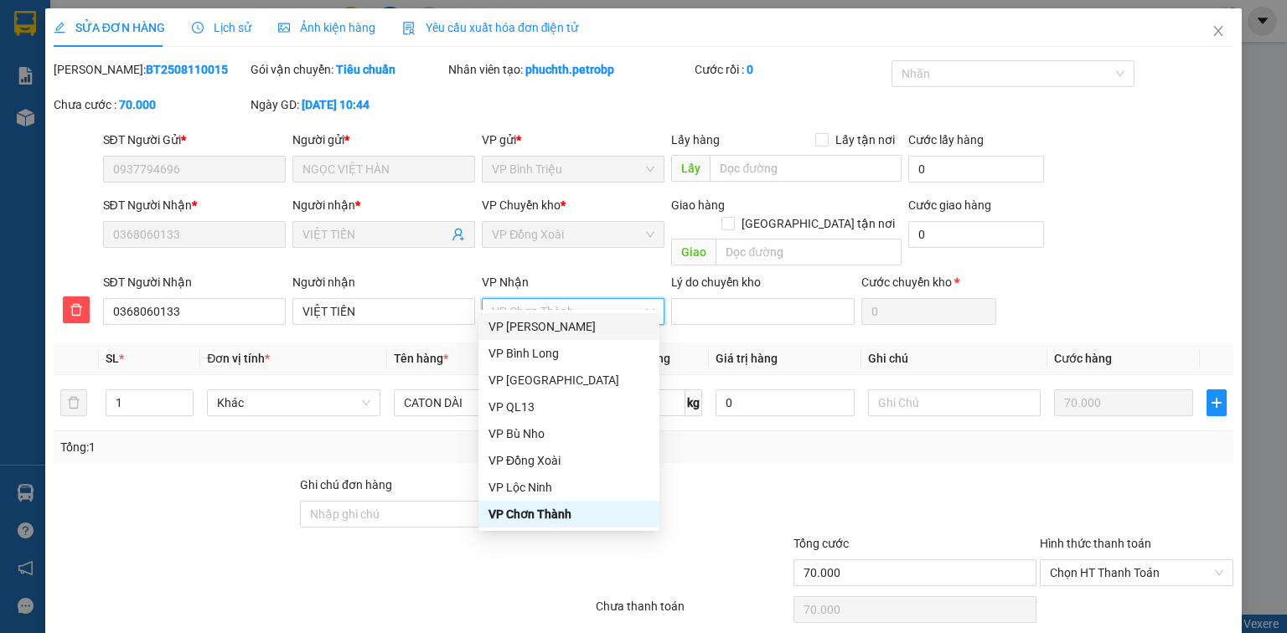
click at [524, 326] on div "VP [PERSON_NAME]" at bounding box center [568, 326] width 161 height 18
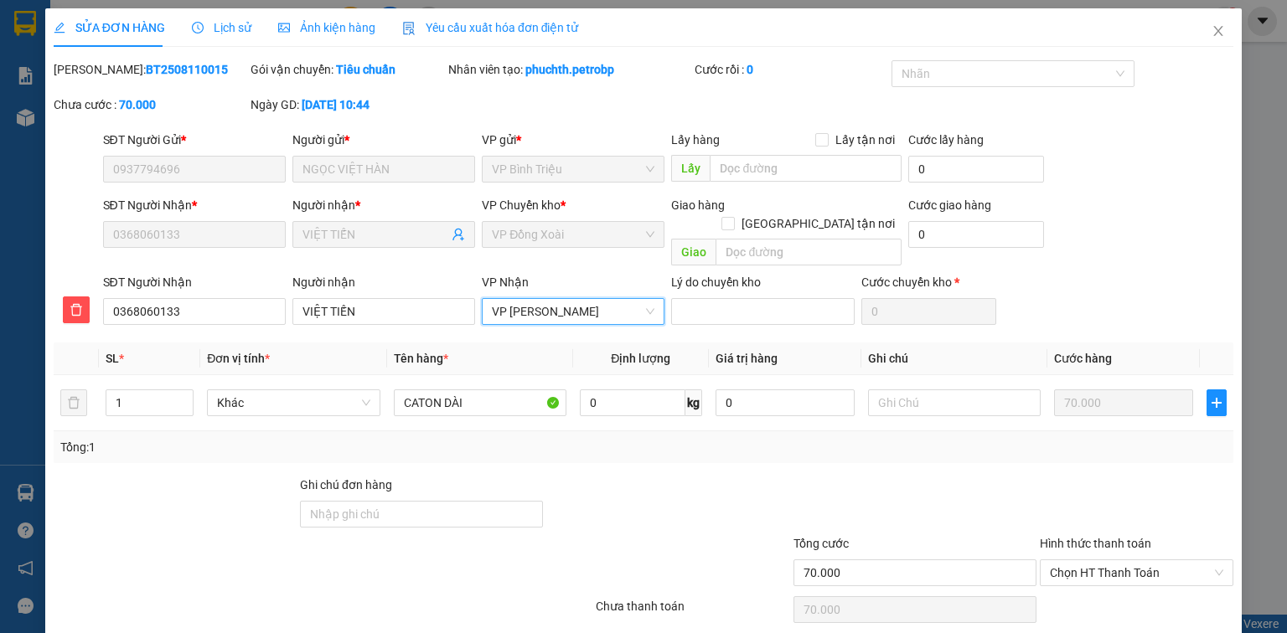
scroll to position [45, 0]
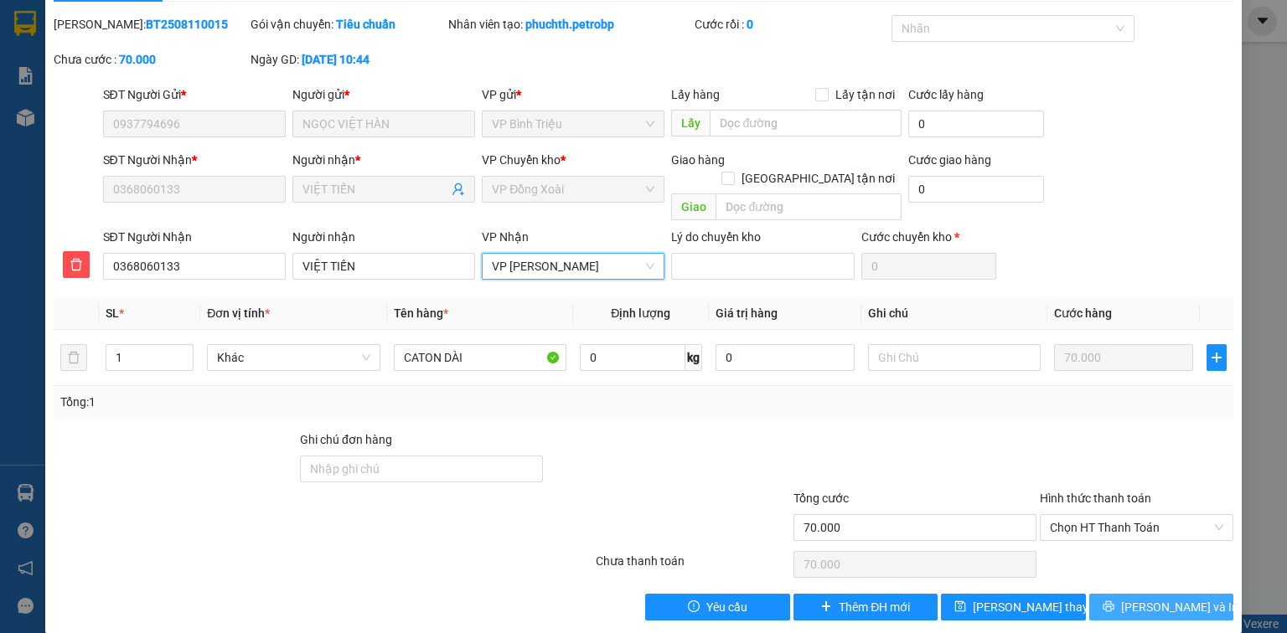
click at [1089, 594] on button "[PERSON_NAME] và In" at bounding box center [1161, 607] width 145 height 27
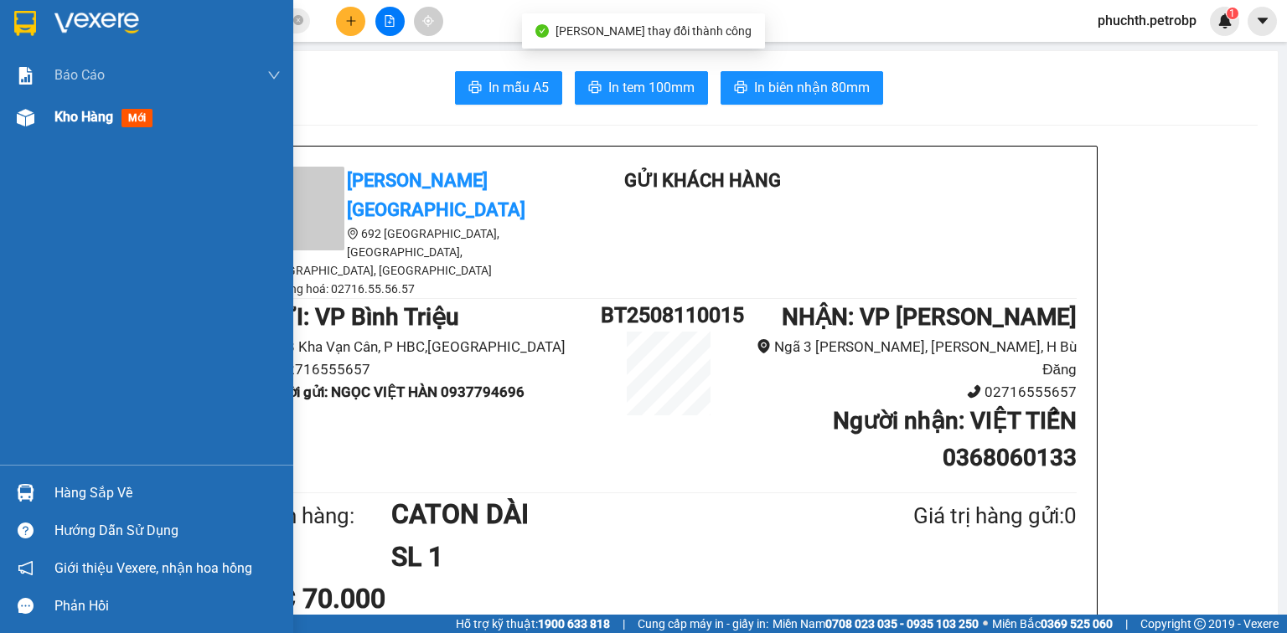
click at [0, 129] on div "Kho hàng mới" at bounding box center [146, 117] width 293 height 42
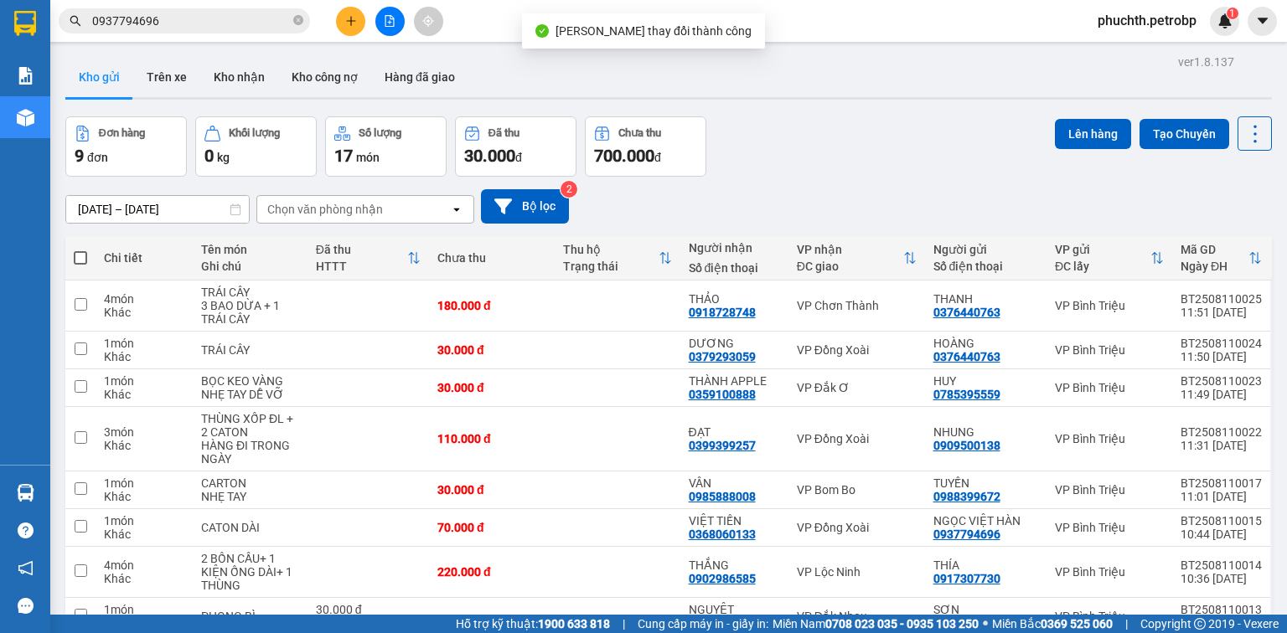
scroll to position [137, 0]
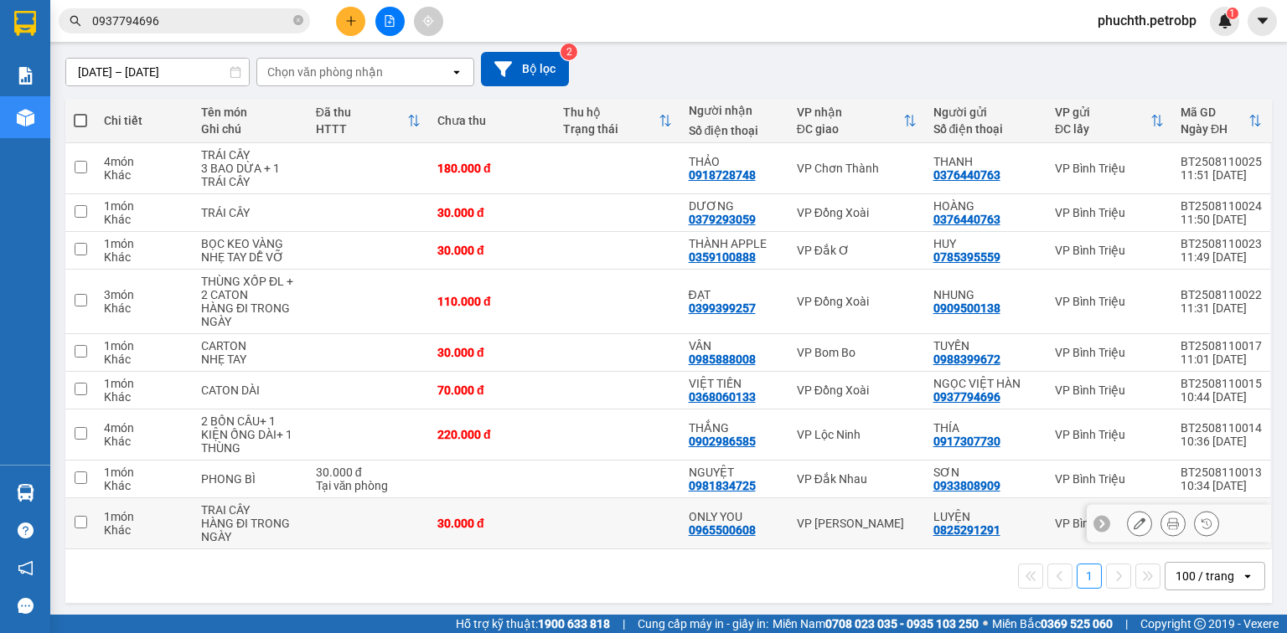
click at [1167, 520] on icon at bounding box center [1173, 524] width 12 height 12
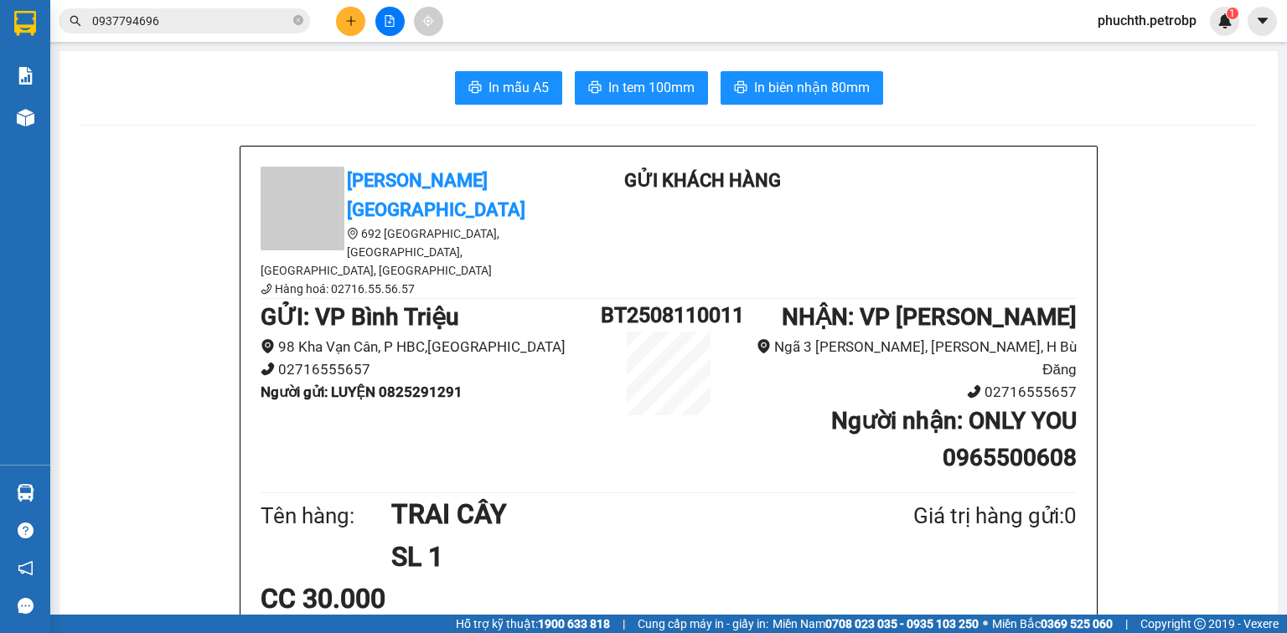
click at [776, 95] on span "In biên nhận 80mm" at bounding box center [812, 87] width 116 height 21
click at [612, 94] on span "In tem 100mm" at bounding box center [651, 87] width 86 height 21
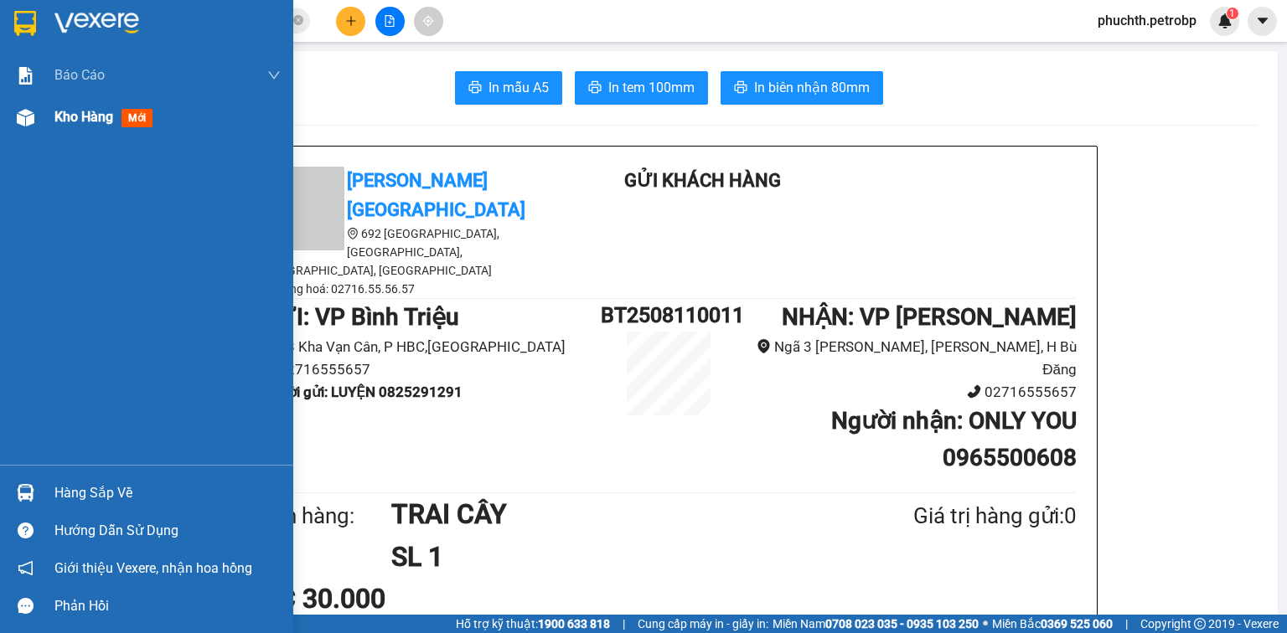
click at [23, 132] on div "Kho hàng mới" at bounding box center [146, 117] width 293 height 42
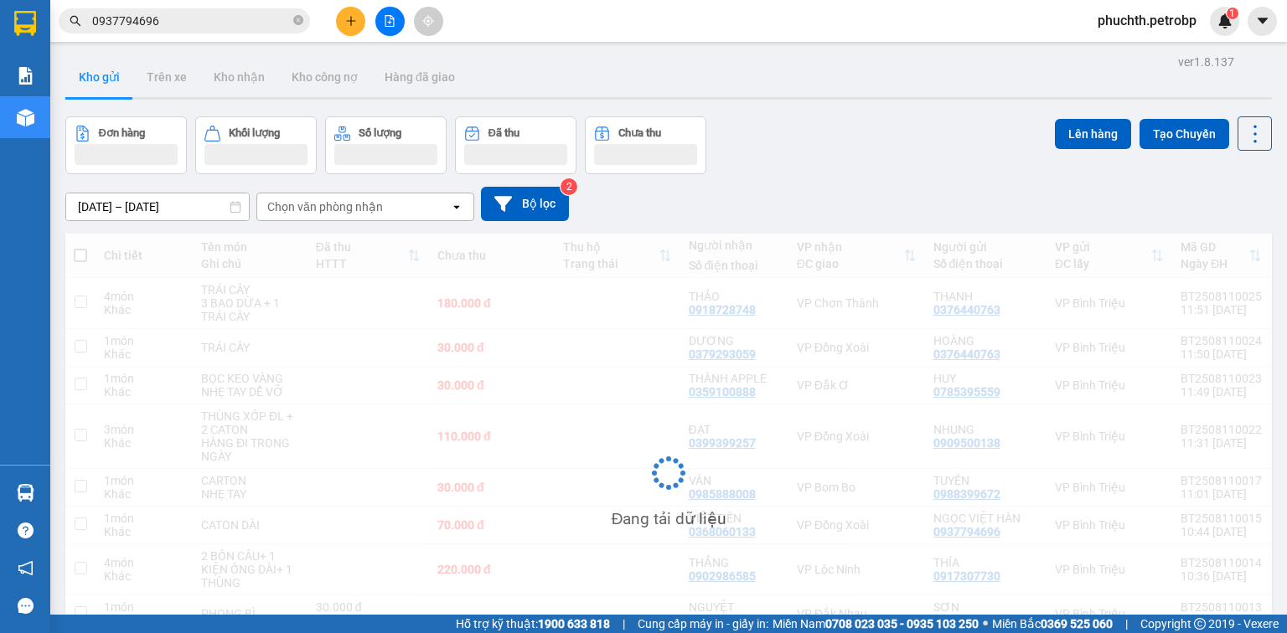
scroll to position [137, 0]
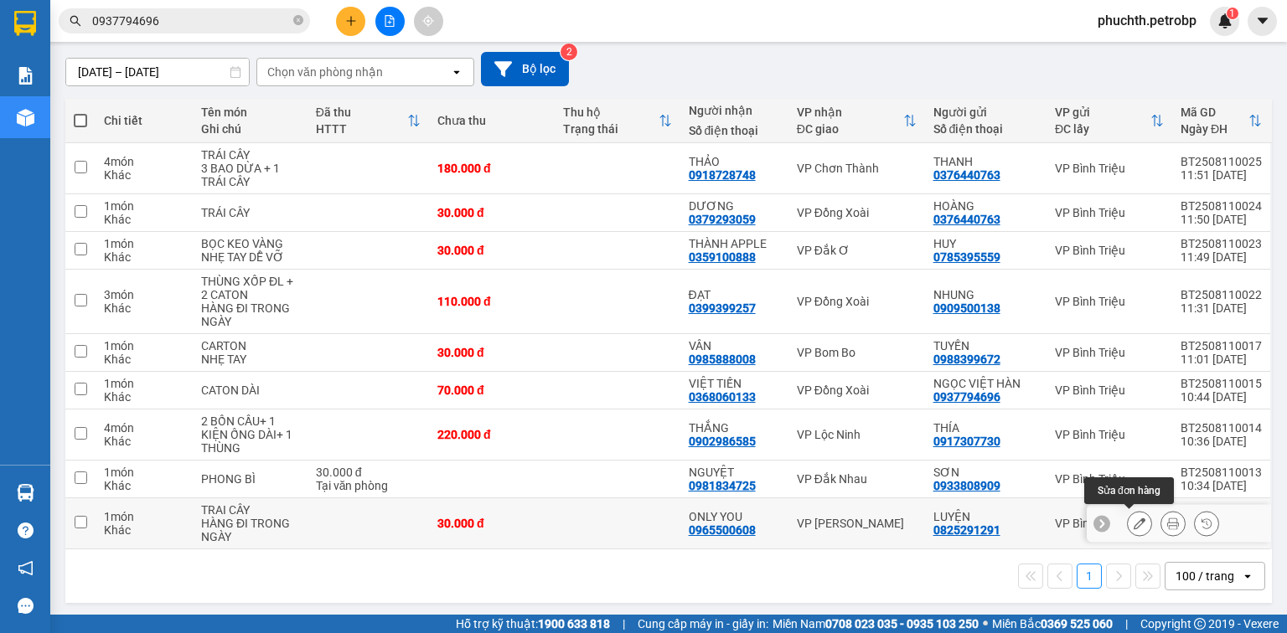
click at [1133, 523] on icon at bounding box center [1139, 524] width 12 height 12
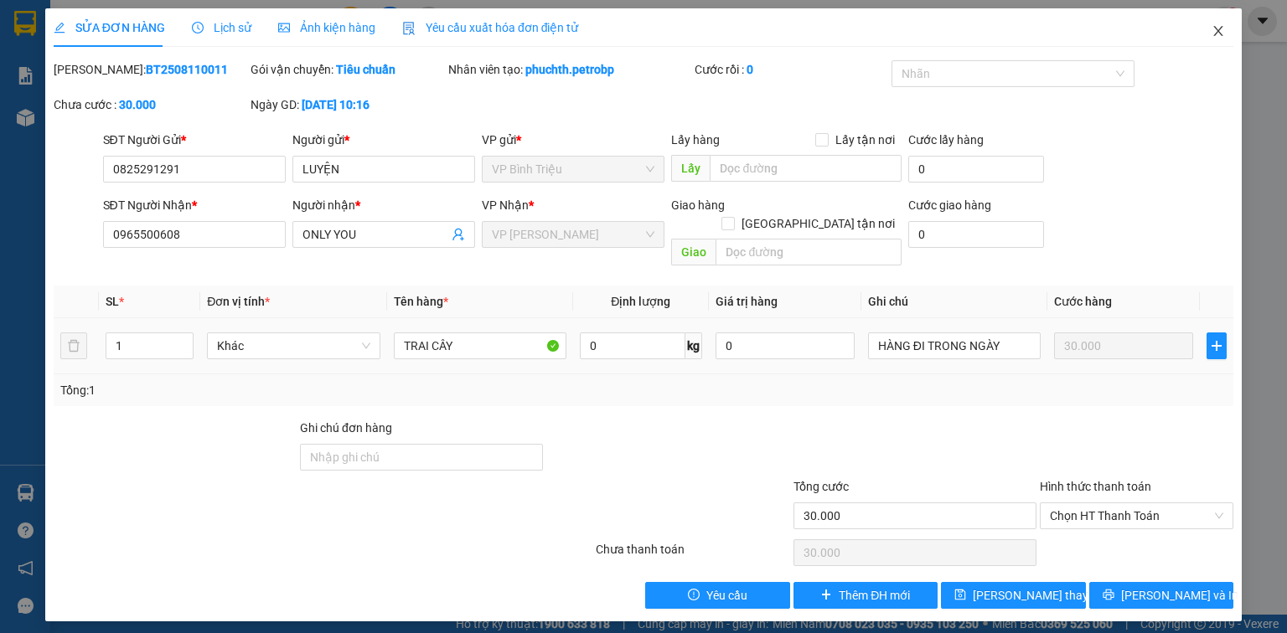
click at [1208, 35] on span "Close" at bounding box center [1218, 31] width 47 height 47
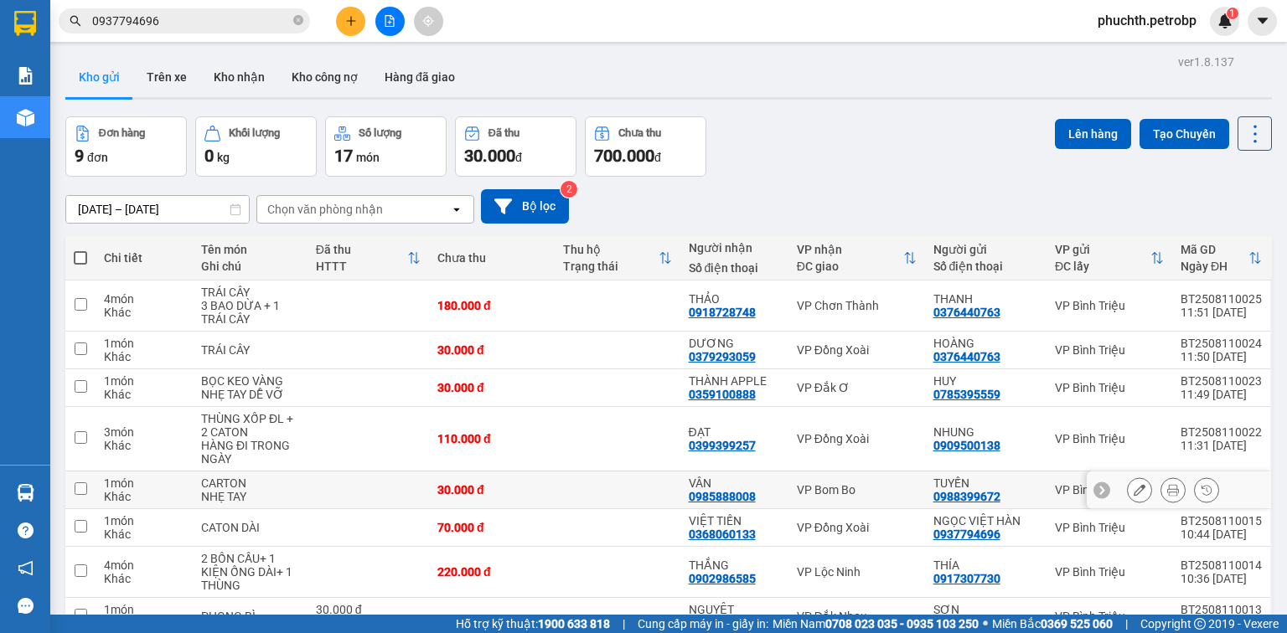
scroll to position [137, 0]
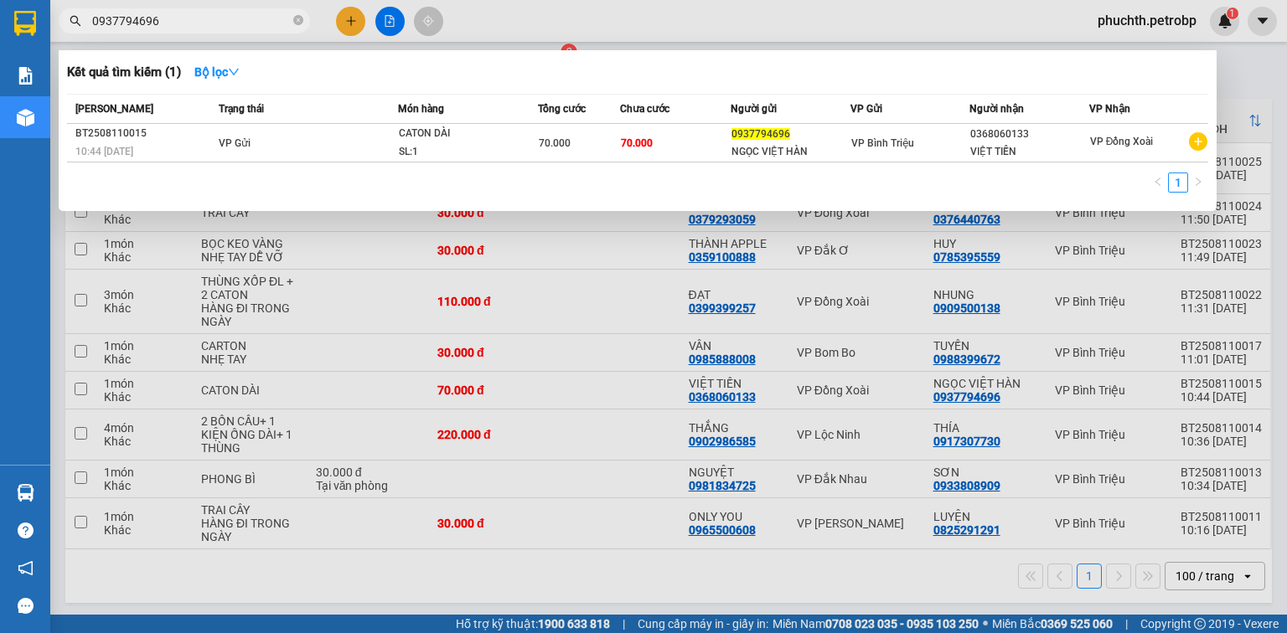
click at [255, 12] on input "0937794696" at bounding box center [191, 21] width 198 height 18
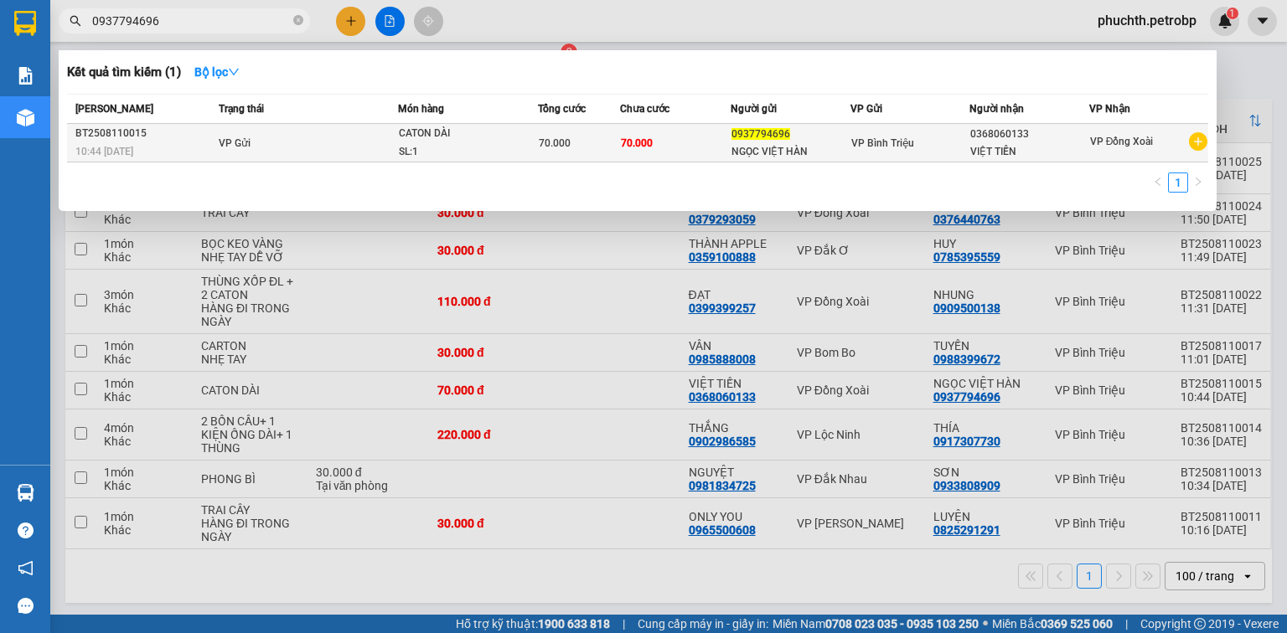
click at [328, 134] on td "VP Gửi" at bounding box center [305, 143] width 183 height 39
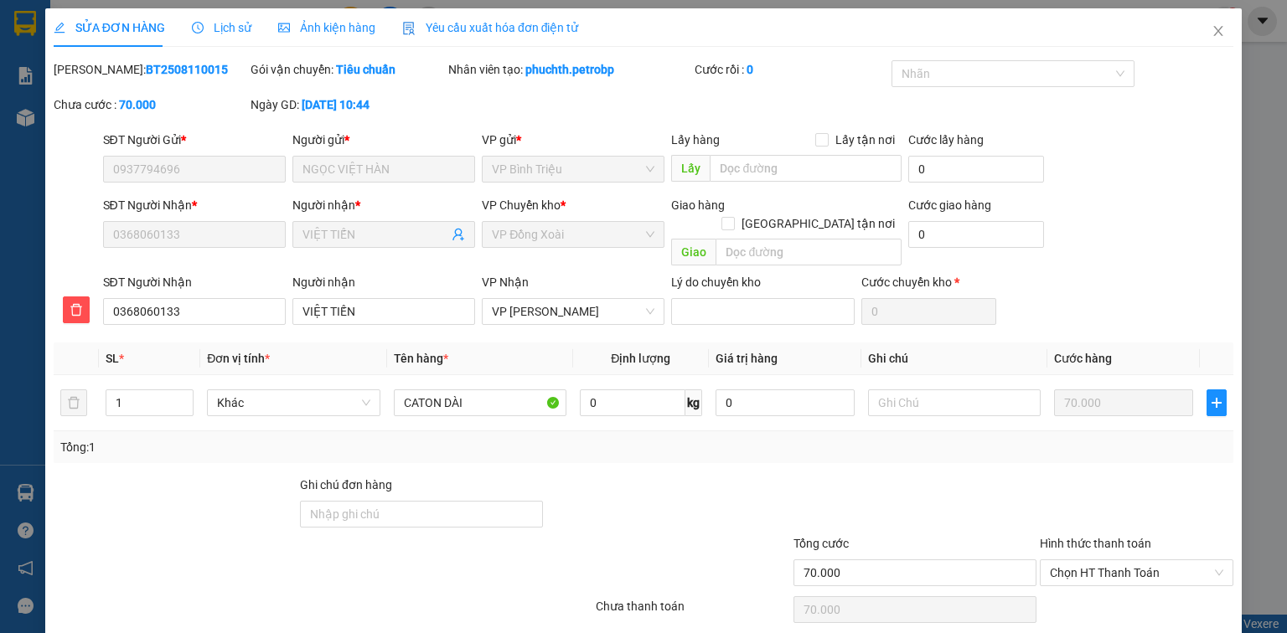
scroll to position [45, 0]
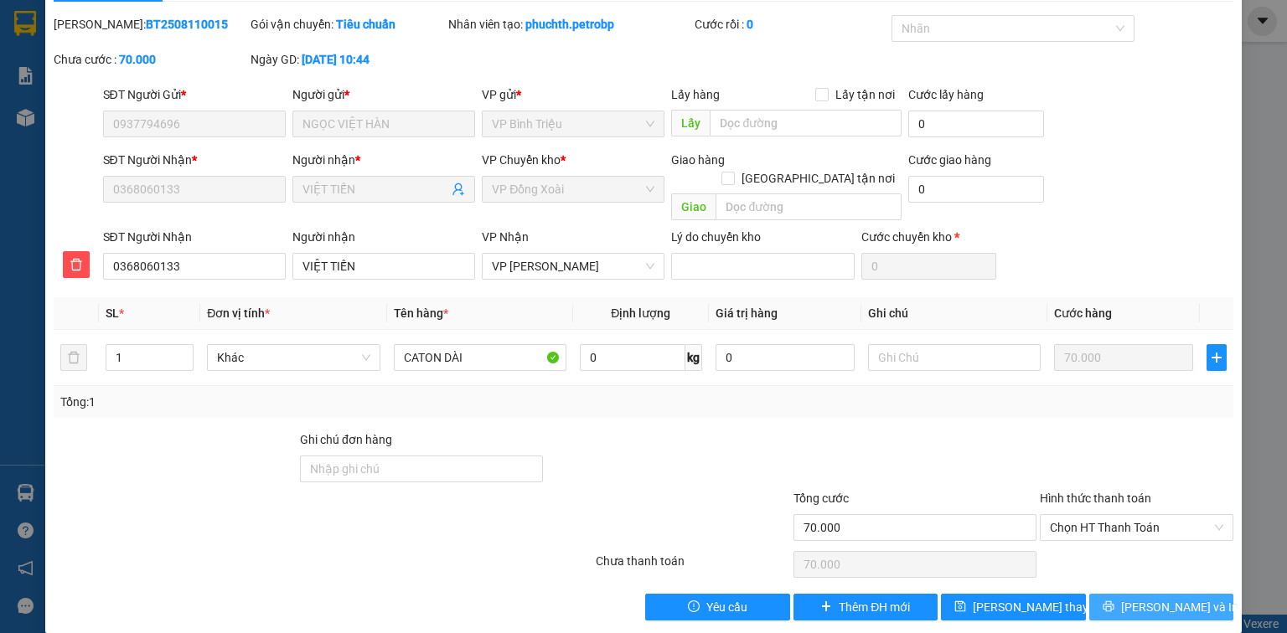
click at [1159, 598] on span "[PERSON_NAME] và In" at bounding box center [1179, 607] width 117 height 18
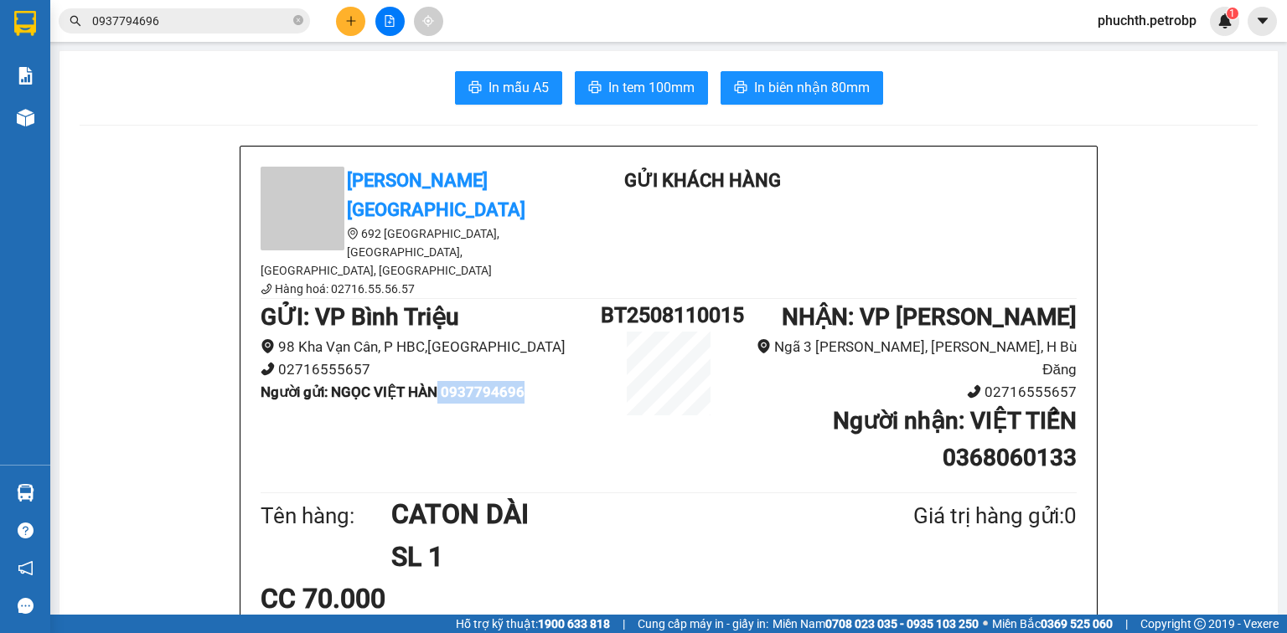
drag, startPoint x: 444, startPoint y: 343, endPoint x: 534, endPoint y: 346, distance: 90.5
click at [534, 381] on li "Người gửi : NGỌC VIỆT HÀN 0937794696" at bounding box center [431, 392] width 340 height 23
click at [543, 381] on li "Người gửi : NGỌC VIỆT HÀN 0937794696" at bounding box center [431, 392] width 340 height 23
drag, startPoint x: 451, startPoint y: 341, endPoint x: 520, endPoint y: 335, distance: 69.8
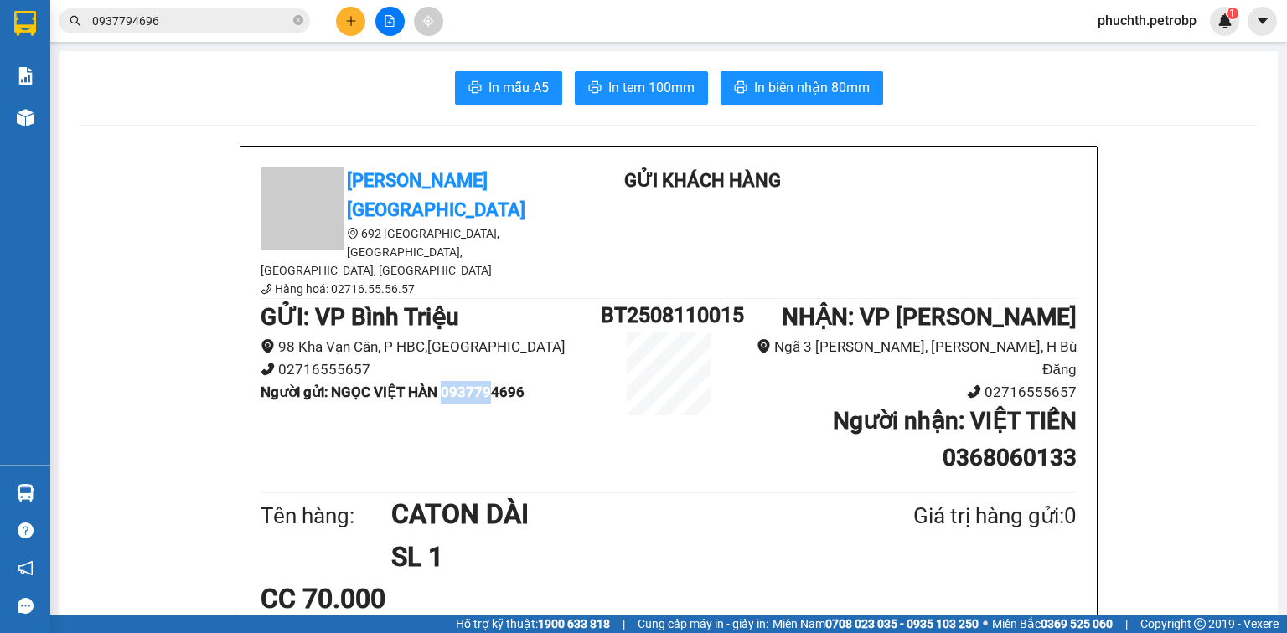
click at [506, 384] on b "Người gửi : NGỌC VIỆT HÀN 0937794696" at bounding box center [393, 392] width 264 height 17
click at [524, 384] on b "Người gửi : NGỌC VIỆT HÀN 0937794696" at bounding box center [393, 392] width 264 height 17
click at [513, 384] on b "Người gửi : NGỌC VIỆT HÀN 0937794696" at bounding box center [393, 392] width 264 height 17
click at [772, 89] on span "In biên nhận 80mm" at bounding box center [812, 87] width 116 height 21
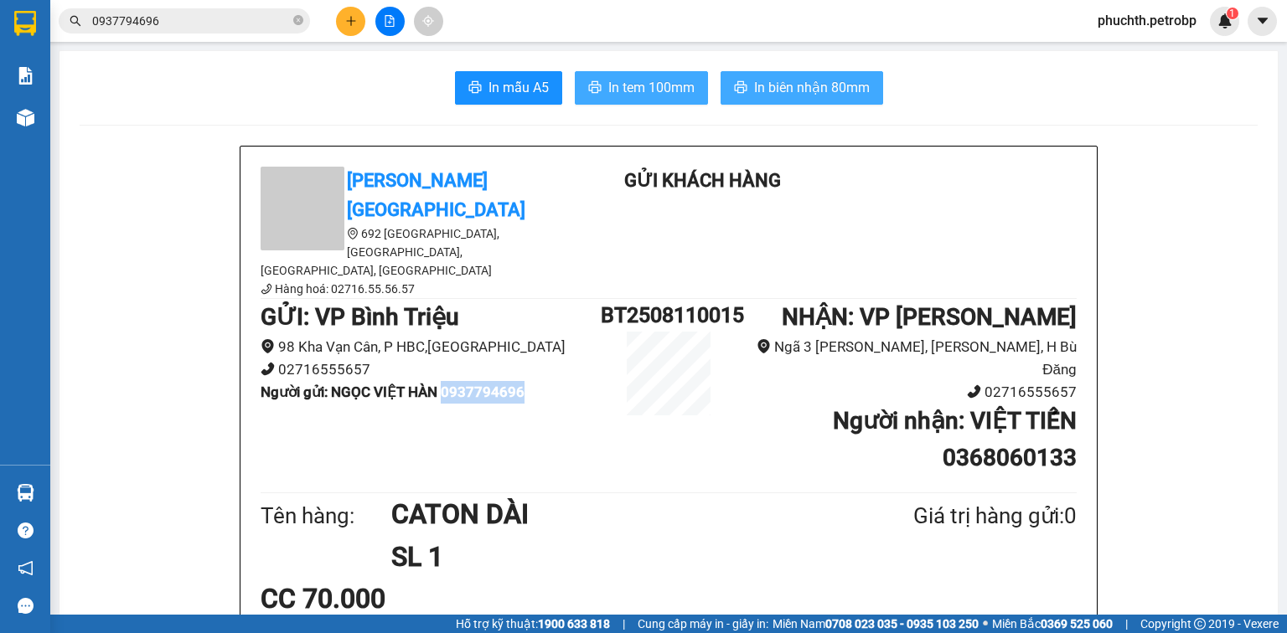
click at [623, 93] on span "In tem 100mm" at bounding box center [651, 87] width 86 height 21
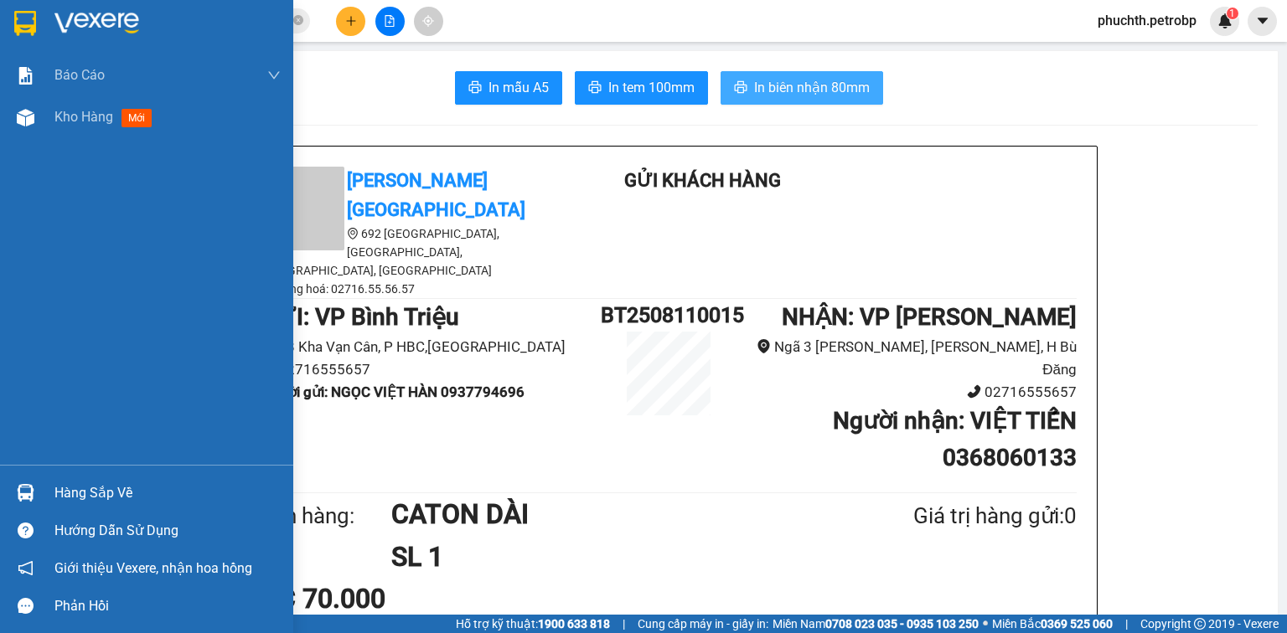
click at [50, 483] on div "Hàng sắp về" at bounding box center [146, 493] width 293 height 38
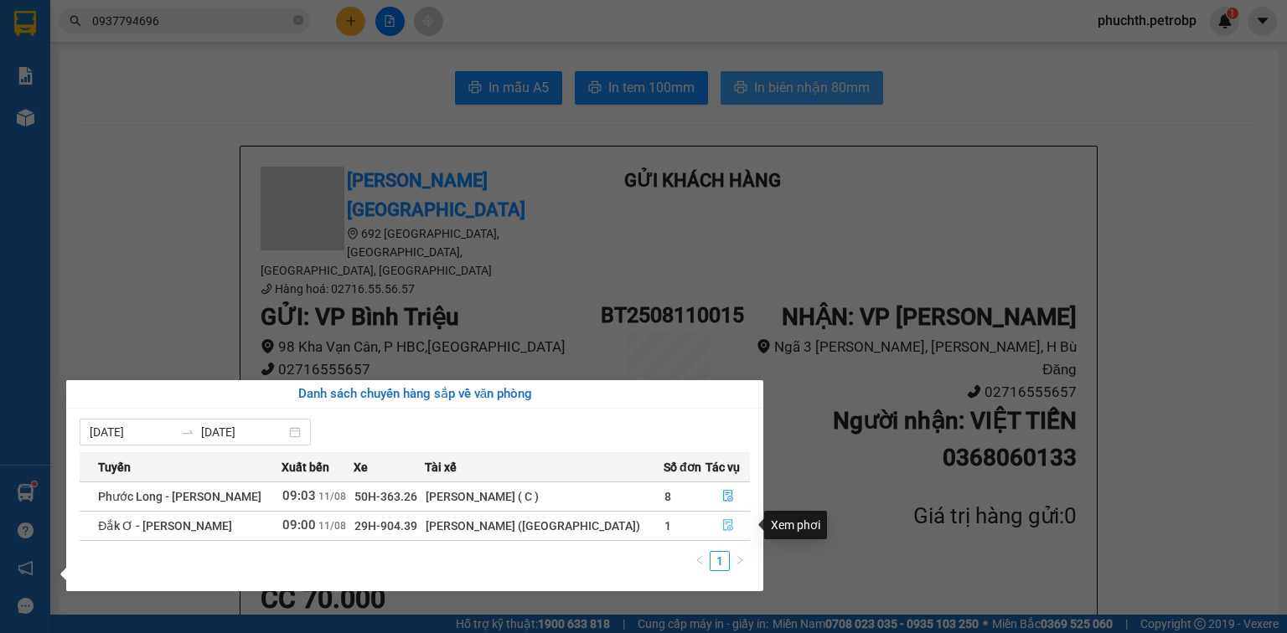
click at [724, 516] on button "button" at bounding box center [727, 526] width 43 height 27
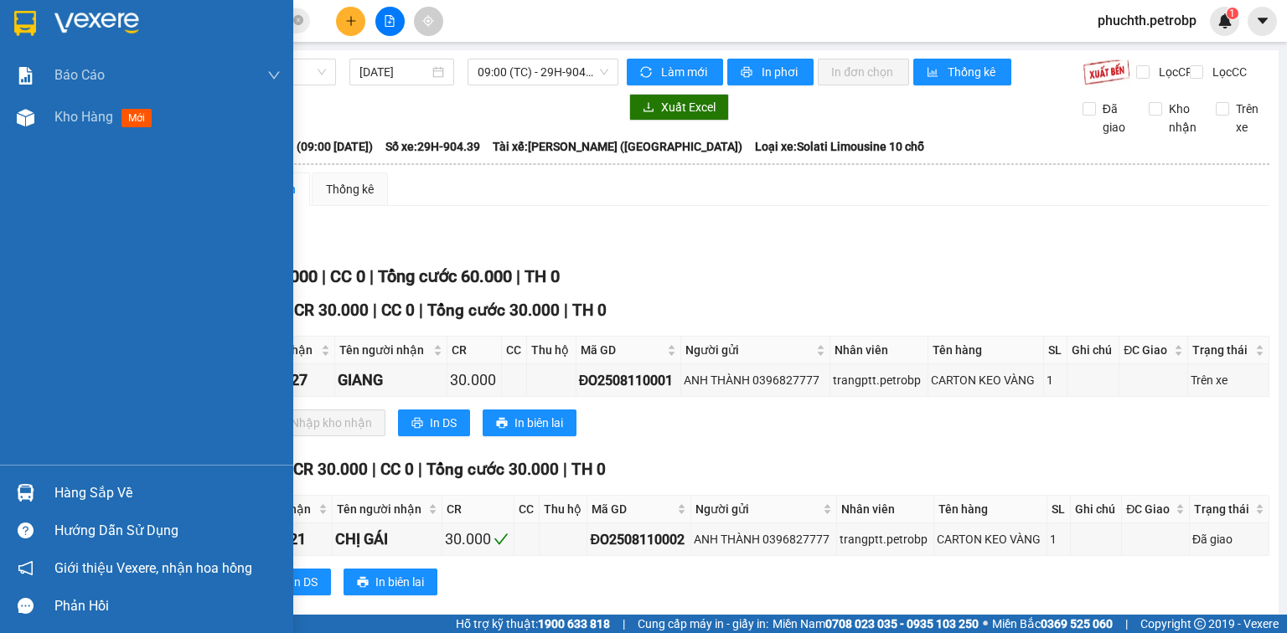
click at [59, 486] on div "Hàng sắp về" at bounding box center [167, 493] width 226 height 25
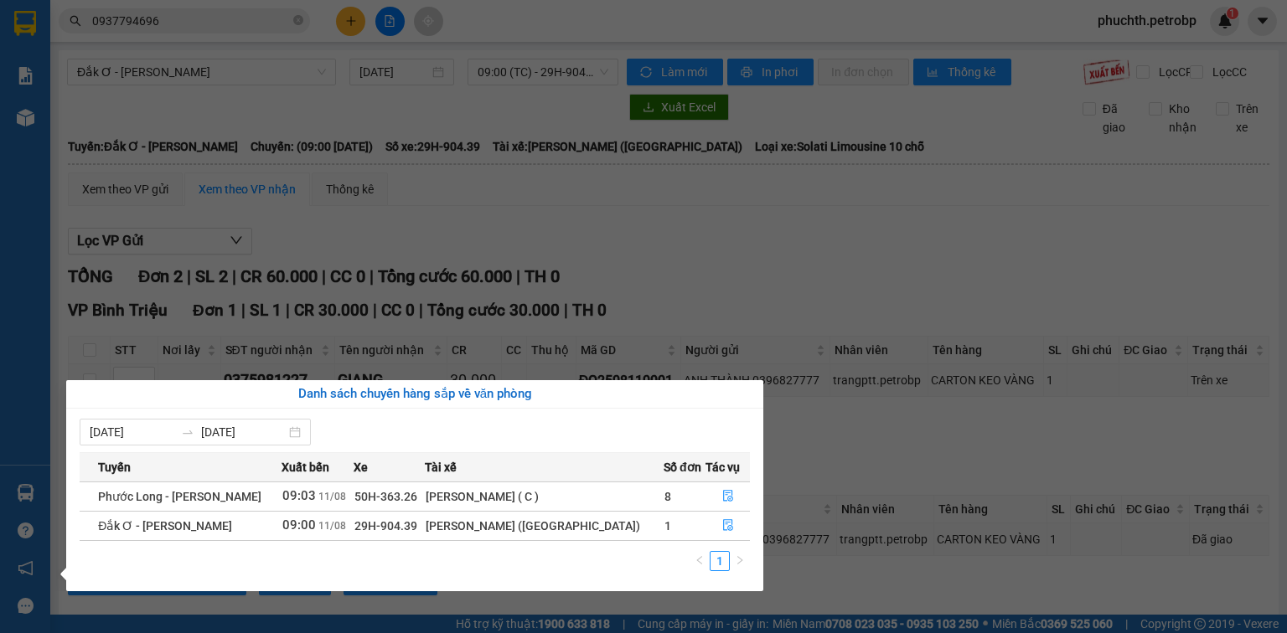
click at [883, 462] on section "Kết quả tìm kiếm ( 1 ) Bộ lọc Mã ĐH Trạng thái Món hàng Tổng cước Chưa cước Ngư…" at bounding box center [643, 316] width 1287 height 633
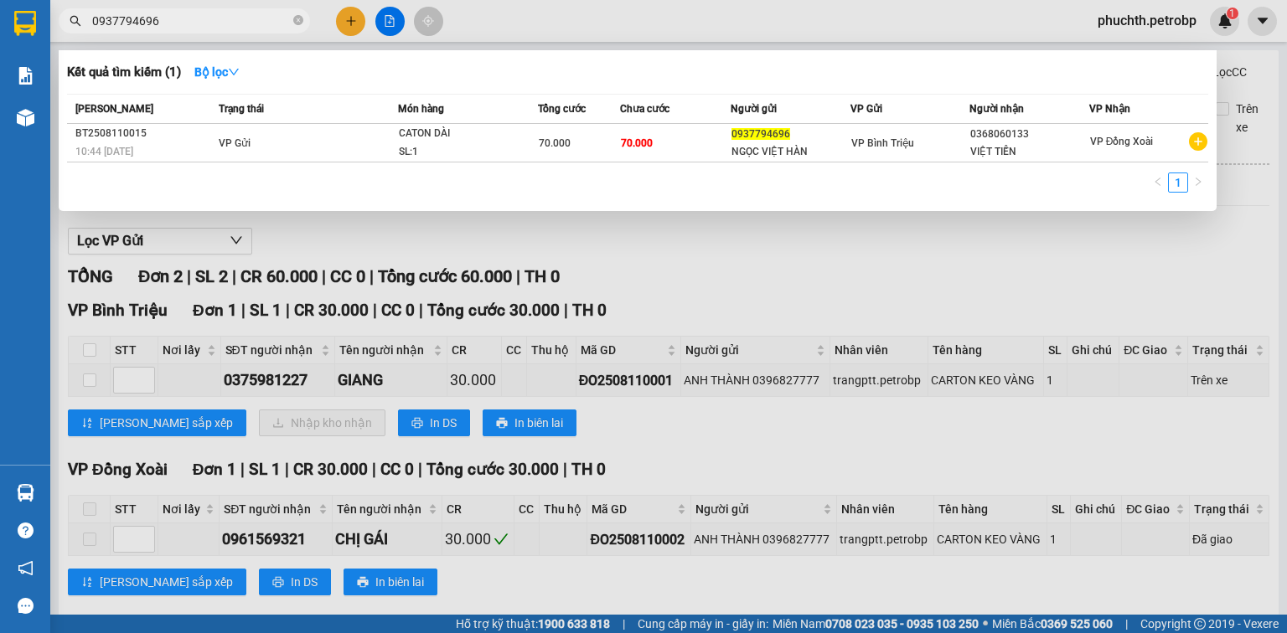
click at [304, 22] on span "0937794696" at bounding box center [184, 20] width 251 height 25
click at [295, 23] on icon "close-circle" at bounding box center [298, 20] width 10 height 10
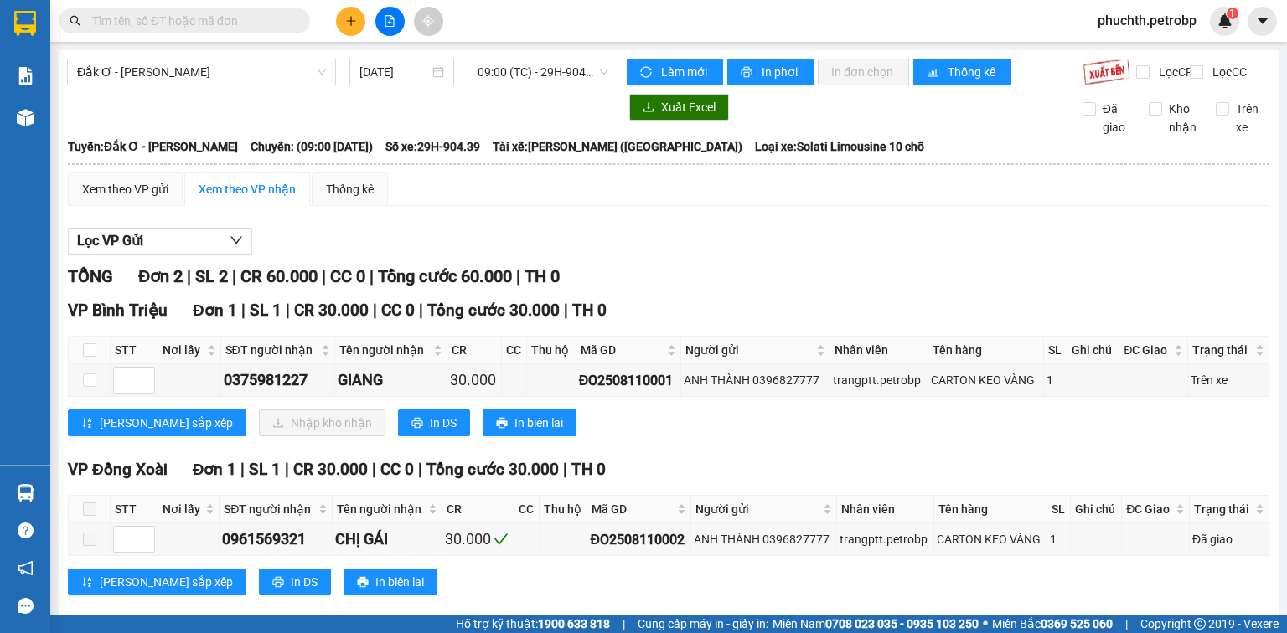
click at [281, 23] on input "text" at bounding box center [191, 21] width 198 height 18
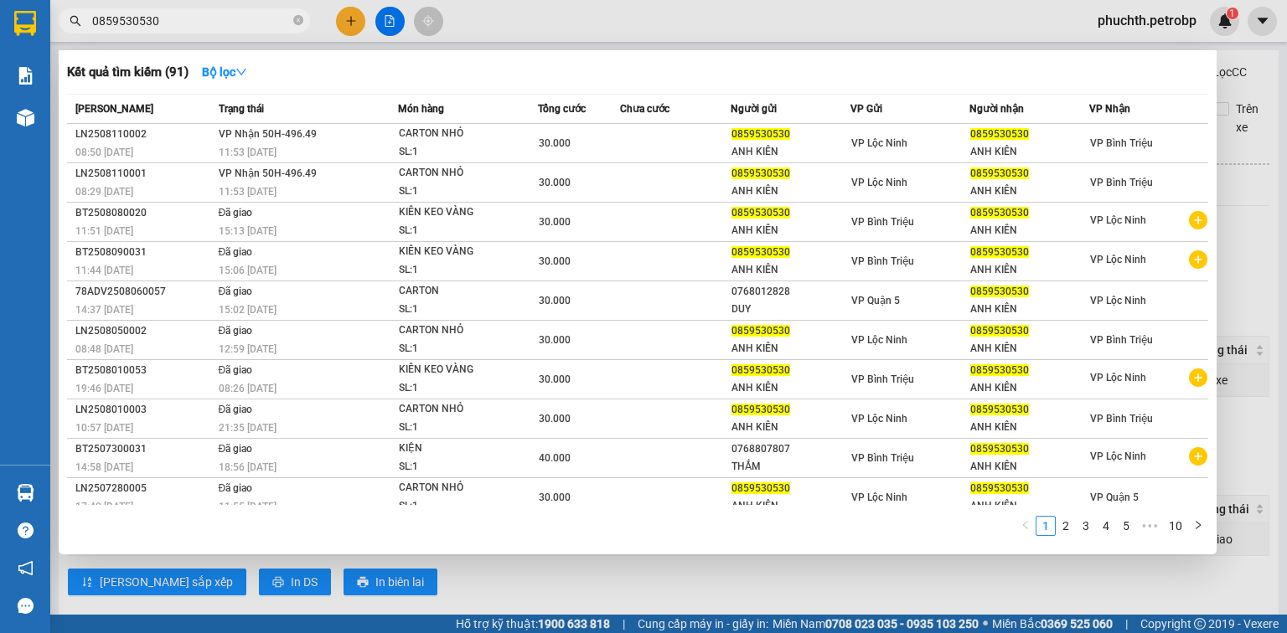
click at [452, 581] on div at bounding box center [643, 316] width 1287 height 633
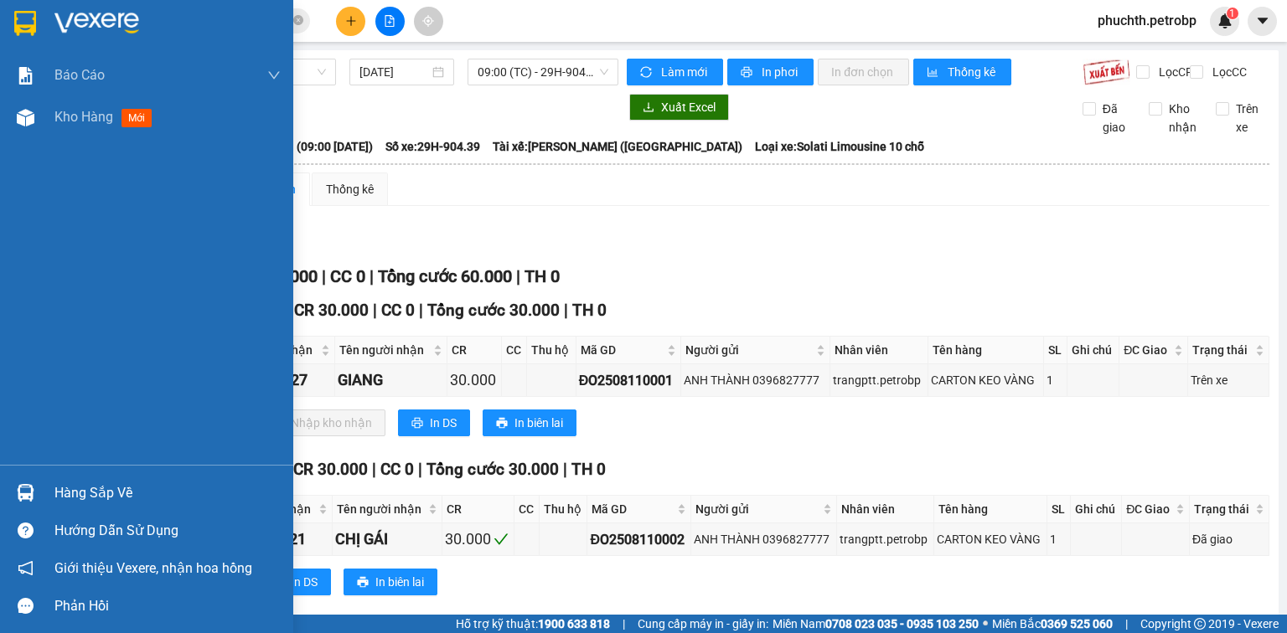
click at [21, 503] on div at bounding box center [25, 492] width 29 height 29
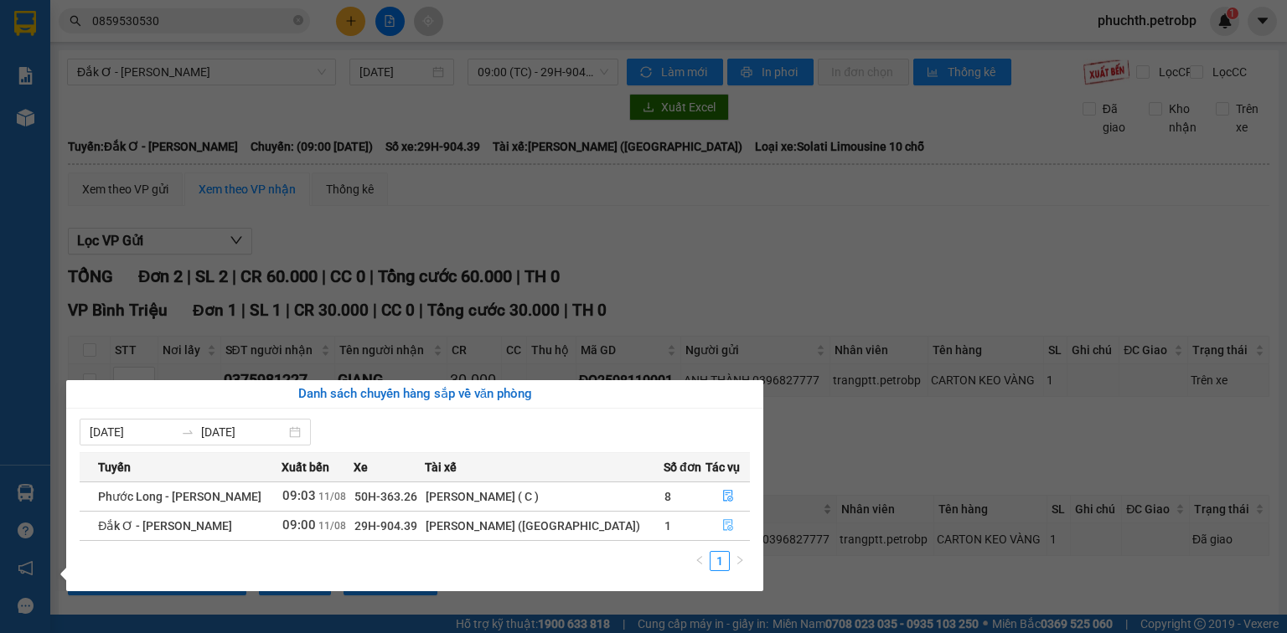
click at [727, 528] on icon "file-done" at bounding box center [728, 526] width 10 height 12
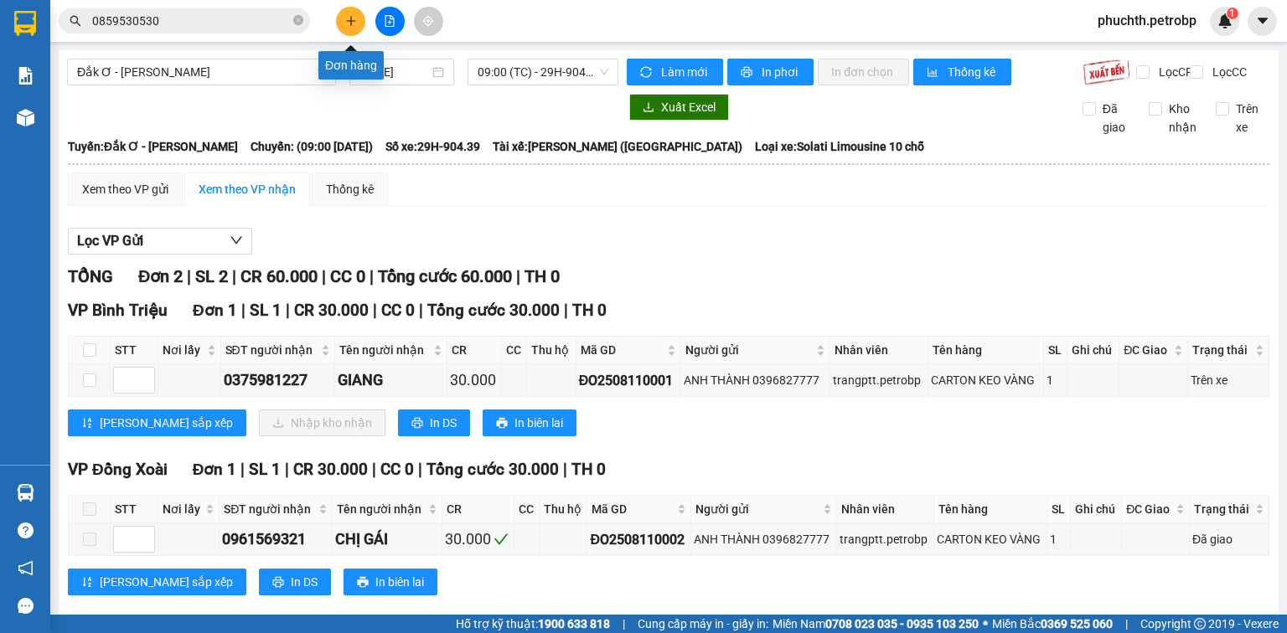
click at [340, 20] on button at bounding box center [350, 21] width 29 height 29
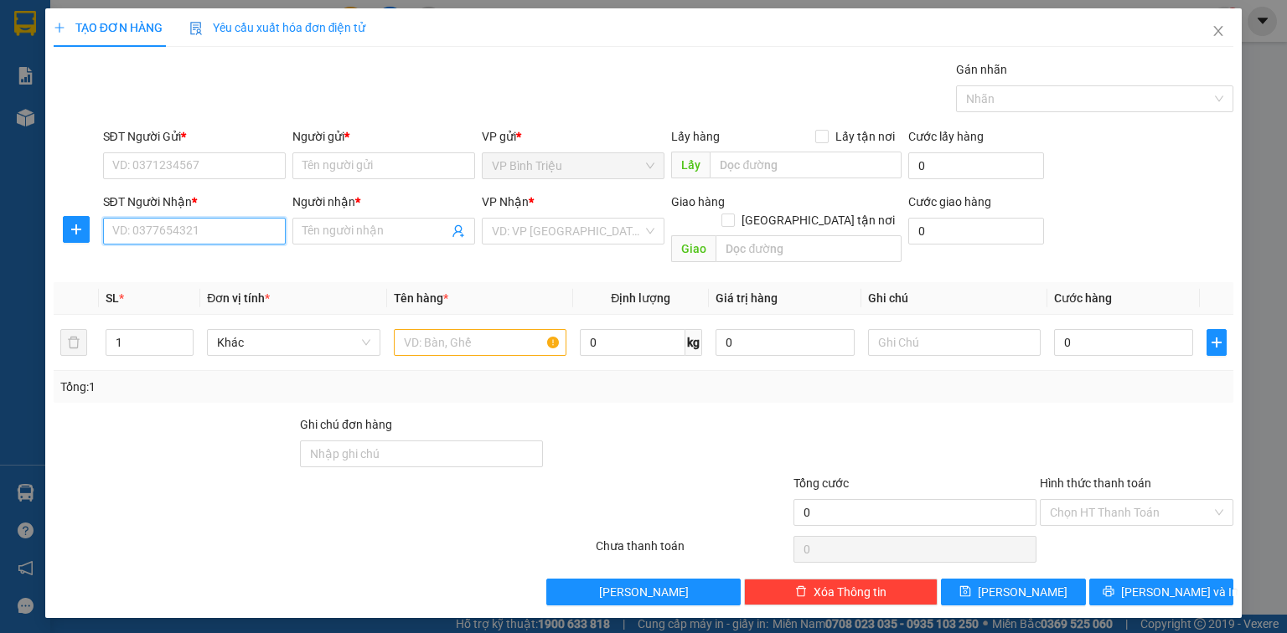
click at [250, 230] on input "SĐT Người Nhận *" at bounding box center [194, 231] width 183 height 27
click at [255, 229] on input "SĐT Người Nhận *" at bounding box center [194, 231] width 183 height 27
click at [182, 261] on div "0975948515 - YẾN" at bounding box center [194, 264] width 163 height 18
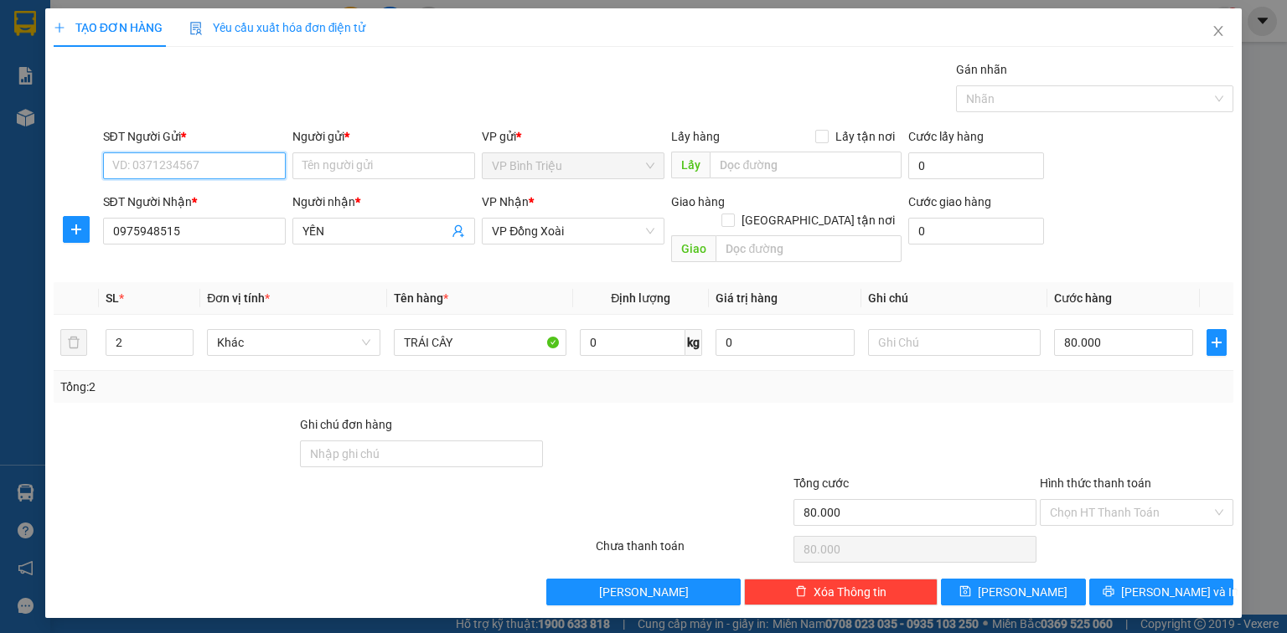
click at [209, 167] on input "SĐT Người Gửi *" at bounding box center [194, 165] width 183 height 27
click at [201, 202] on div "0387891127 - TRÚC" at bounding box center [207, 198] width 188 height 18
click at [147, 330] on input "2" at bounding box center [149, 342] width 86 height 25
click at [1077, 348] on td "80.000" at bounding box center [1123, 343] width 152 height 56
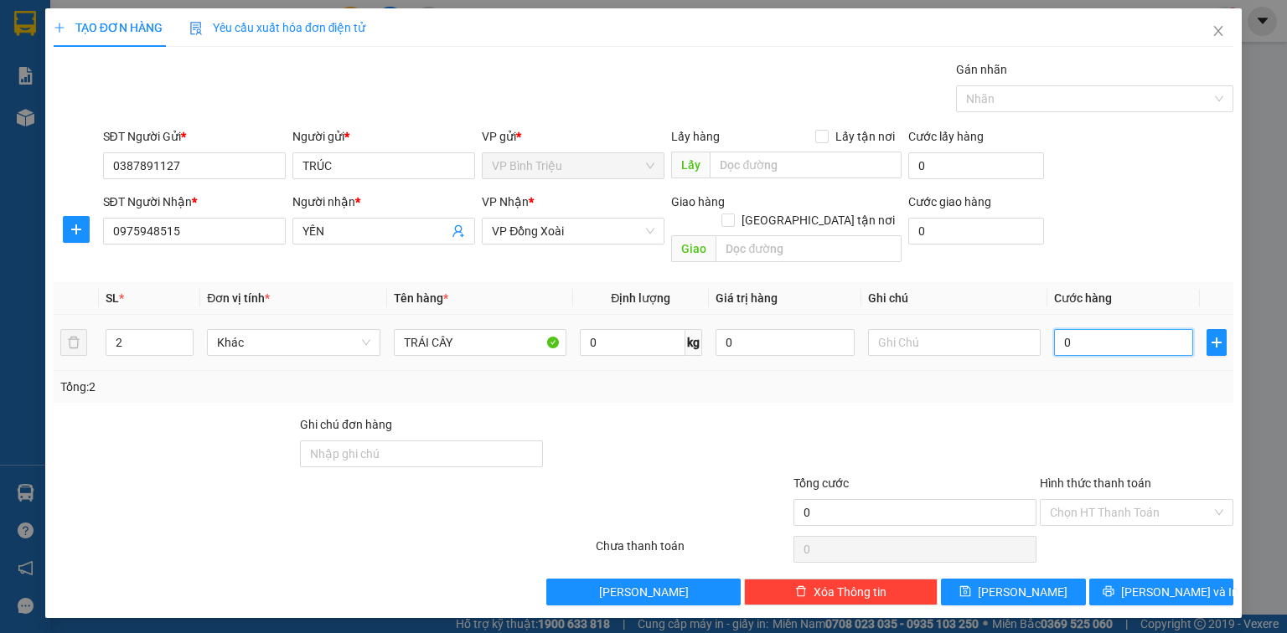
click at [1109, 329] on input "0" at bounding box center [1123, 342] width 139 height 27
click at [1104, 415] on div at bounding box center [1136, 444] width 197 height 59
click at [1155, 583] on span "[PERSON_NAME] và In" at bounding box center [1179, 592] width 117 height 18
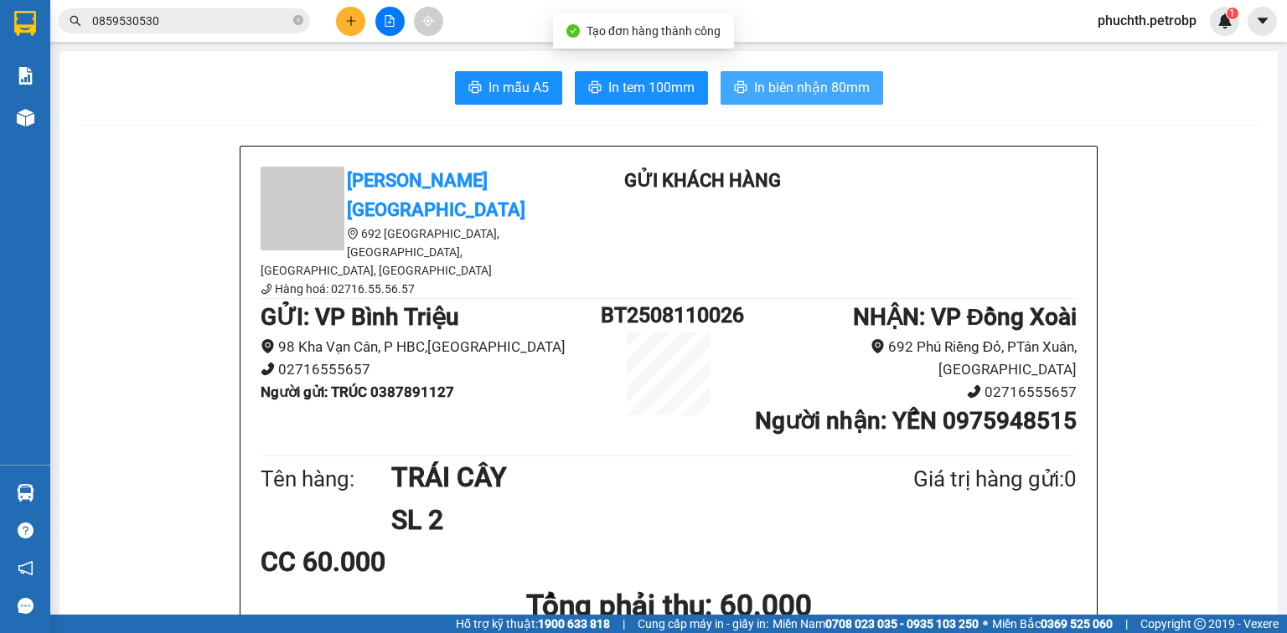
click at [833, 87] on span "In biên nhận 80mm" at bounding box center [812, 87] width 116 height 21
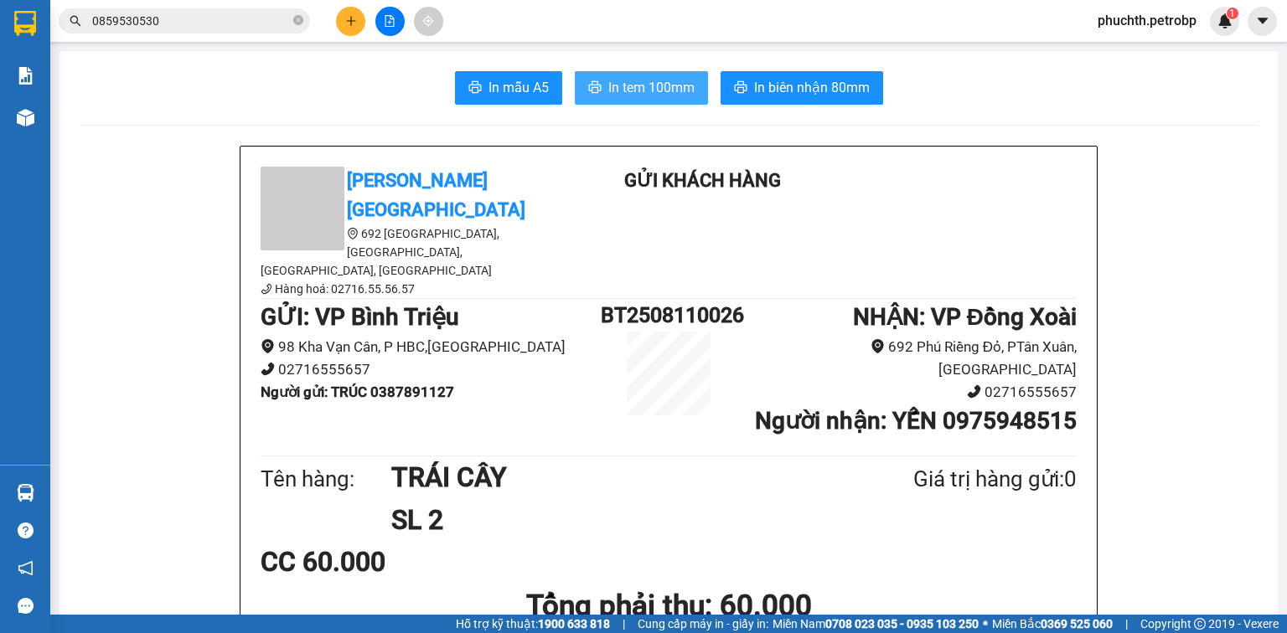
click at [627, 85] on span "In tem 100mm" at bounding box center [651, 87] width 86 height 21
click at [347, 16] on icon "plus" at bounding box center [351, 21] width 12 height 12
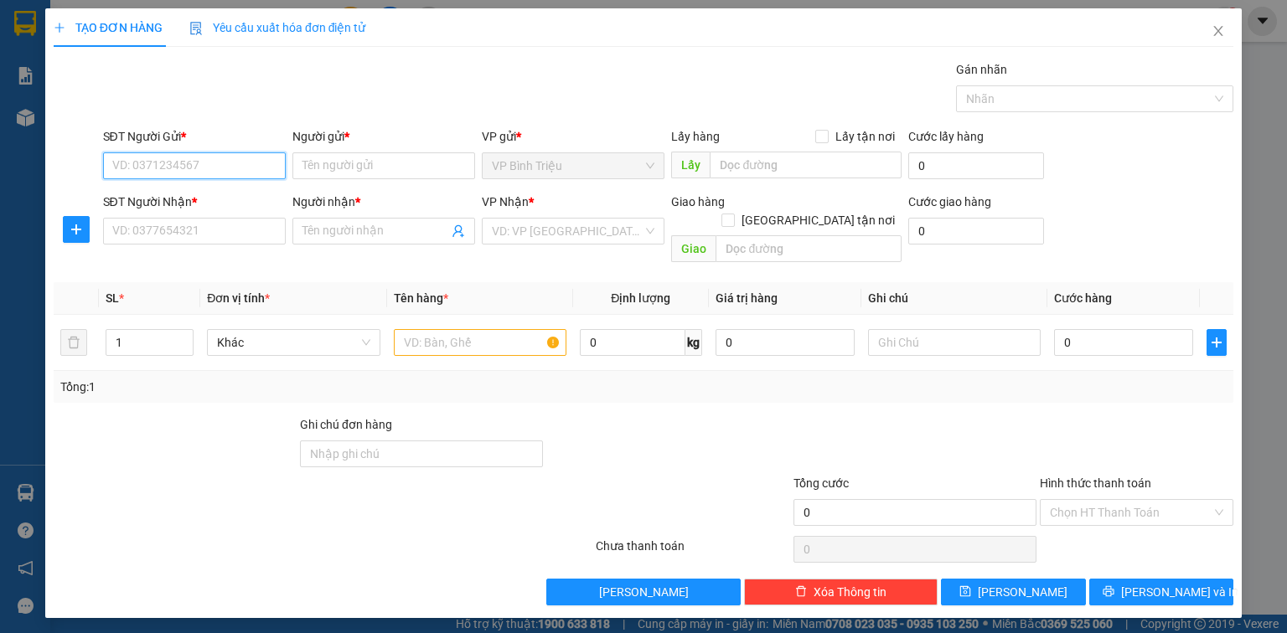
click at [187, 162] on input "SĐT Người Gửi *" at bounding box center [194, 165] width 183 height 27
click at [189, 224] on input "SĐT Người Nhận *" at bounding box center [194, 231] width 183 height 27
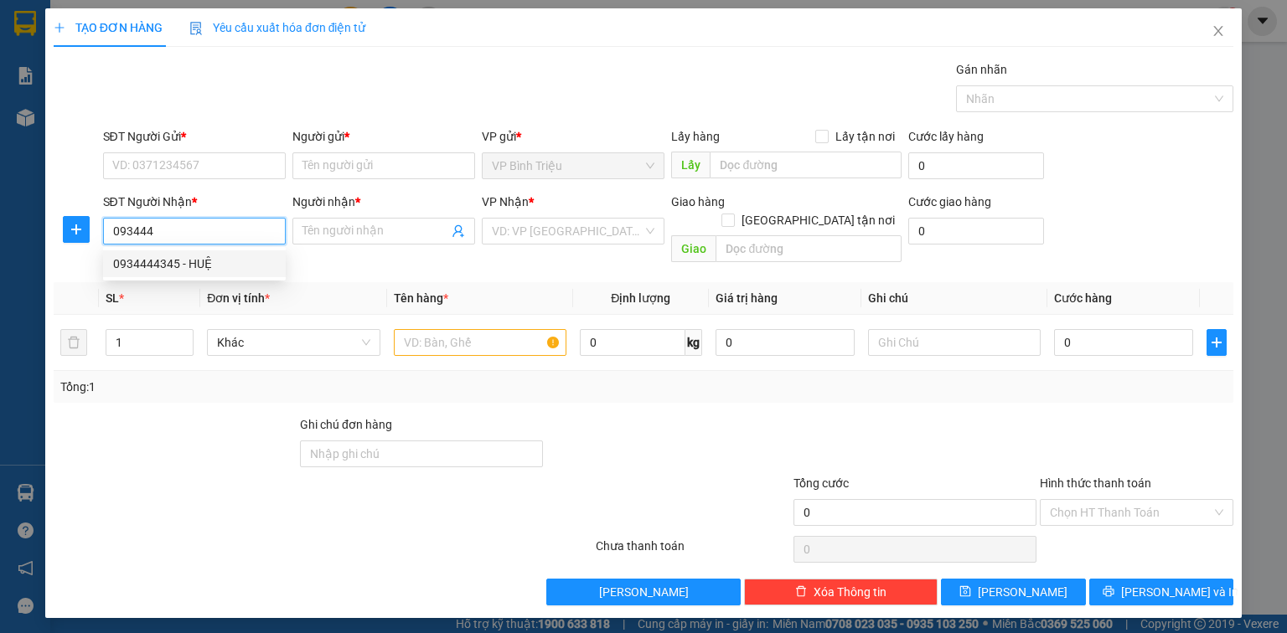
click at [203, 261] on div "0934444345 - HUỆ" at bounding box center [194, 264] width 163 height 18
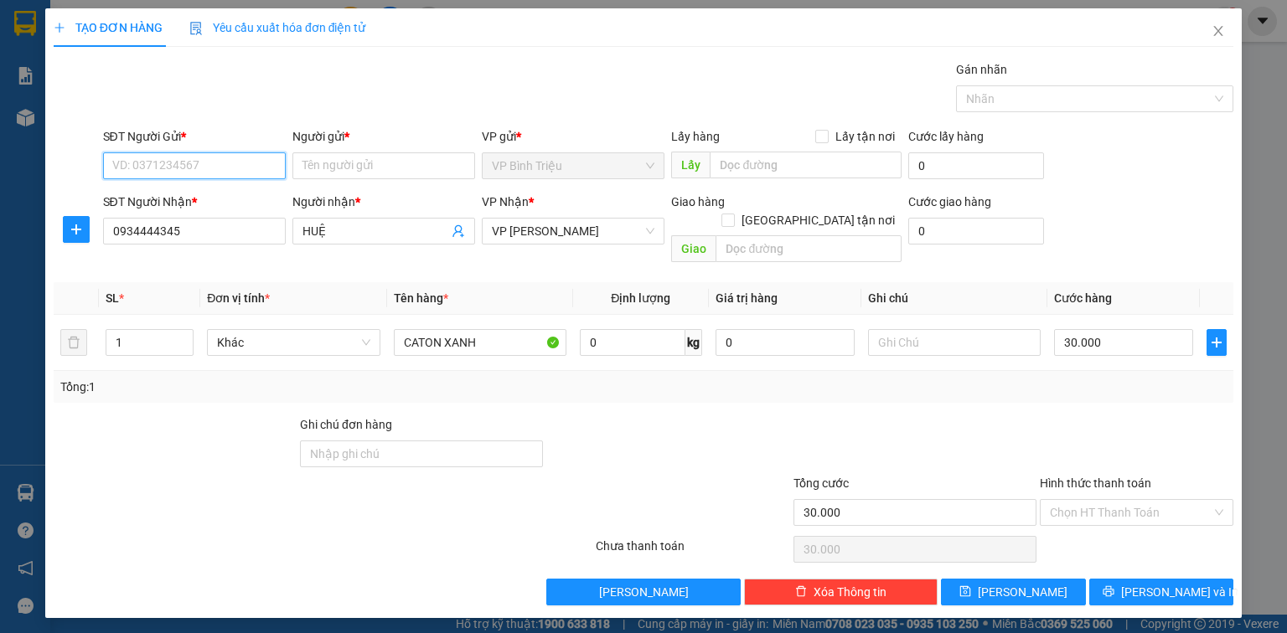
click at [187, 163] on input "SĐT Người Gửi *" at bounding box center [194, 165] width 183 height 27
click at [168, 172] on input "SĐT Người Gửi *" at bounding box center [194, 165] width 183 height 27
click at [177, 203] on div "0919849692 - HẢI" at bounding box center [194, 198] width 163 height 18
click at [336, 169] on input "HẢI" at bounding box center [383, 165] width 183 height 27
click at [1084, 329] on input "50.000" at bounding box center [1123, 342] width 139 height 27
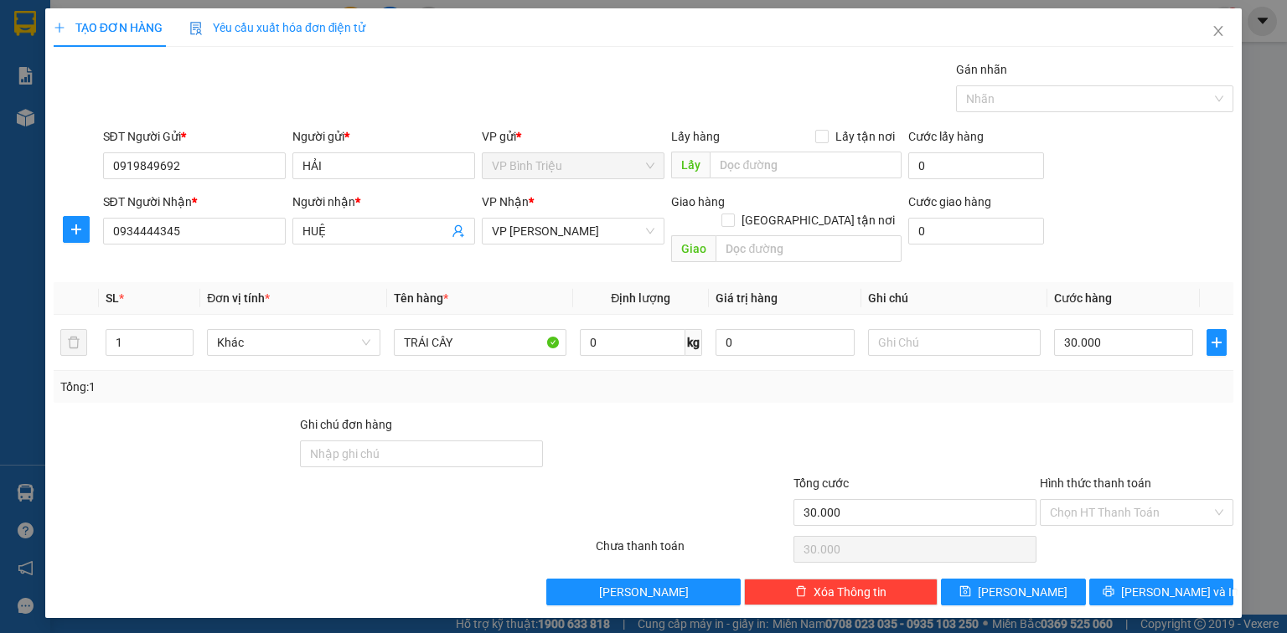
click at [1116, 415] on div at bounding box center [1136, 444] width 197 height 59
click at [1148, 583] on span "[PERSON_NAME] và In" at bounding box center [1179, 592] width 117 height 18
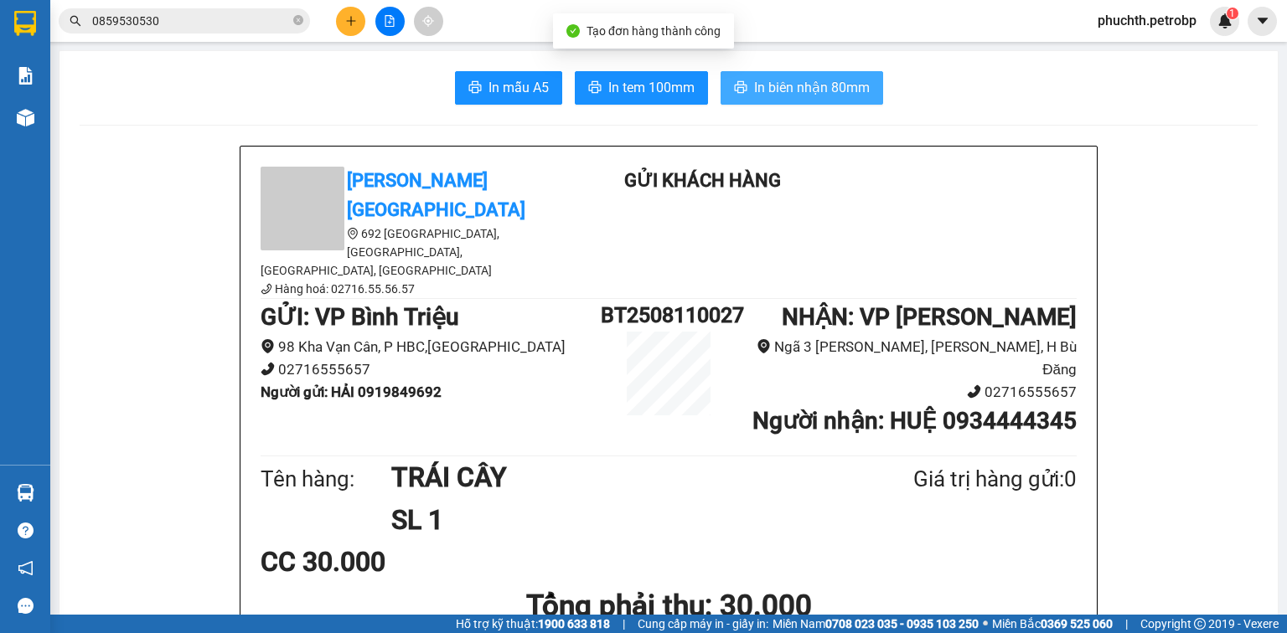
click at [783, 75] on button "In biên nhận 80mm" at bounding box center [801, 88] width 163 height 34
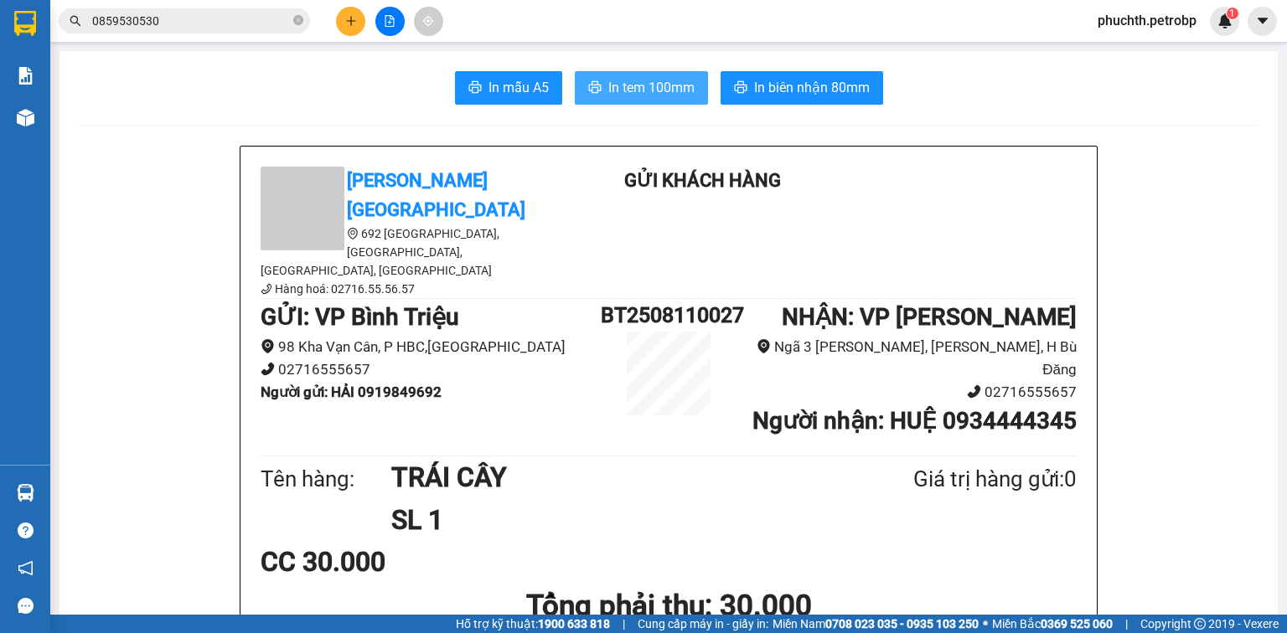
click at [588, 84] on icon "printer" at bounding box center [594, 86] width 13 height 13
click at [352, 26] on icon "plus" at bounding box center [351, 21] width 12 height 12
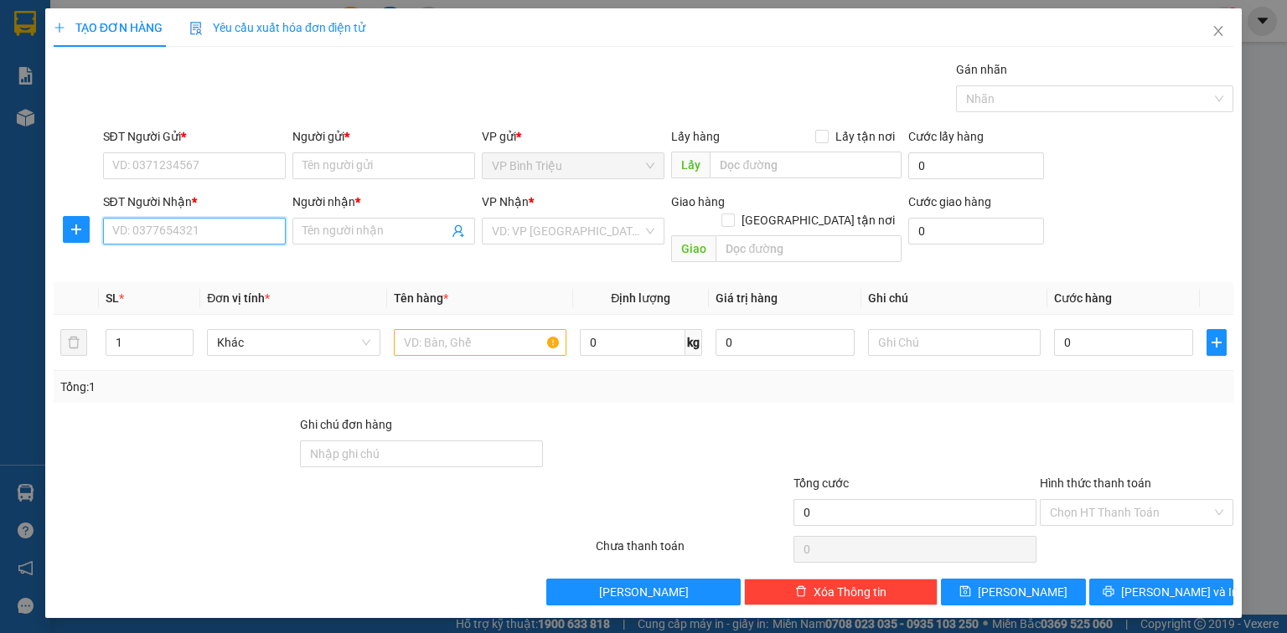
click at [151, 235] on input "SĐT Người Nhận *" at bounding box center [194, 231] width 183 height 27
click at [146, 266] on div "0985678847 - TÀI" at bounding box center [194, 264] width 163 height 18
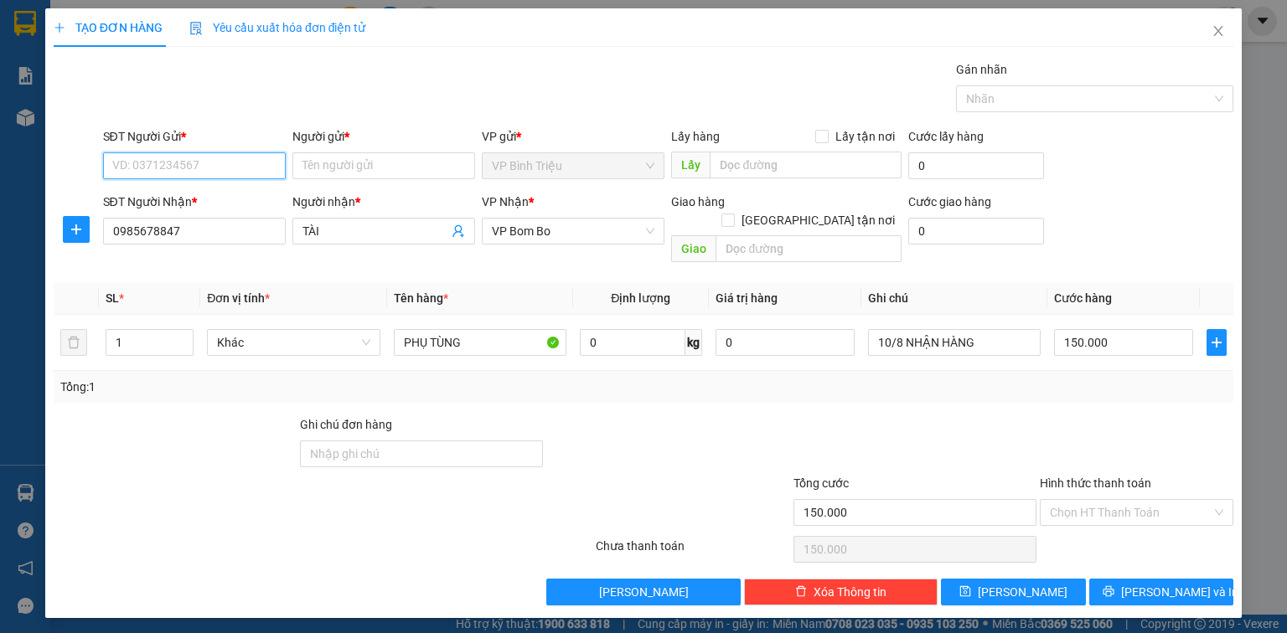
click at [209, 163] on input "SĐT Người Gửi *" at bounding box center [194, 165] width 183 height 27
click at [143, 194] on div "0917892089 - TOÀN" at bounding box center [194, 198] width 163 height 18
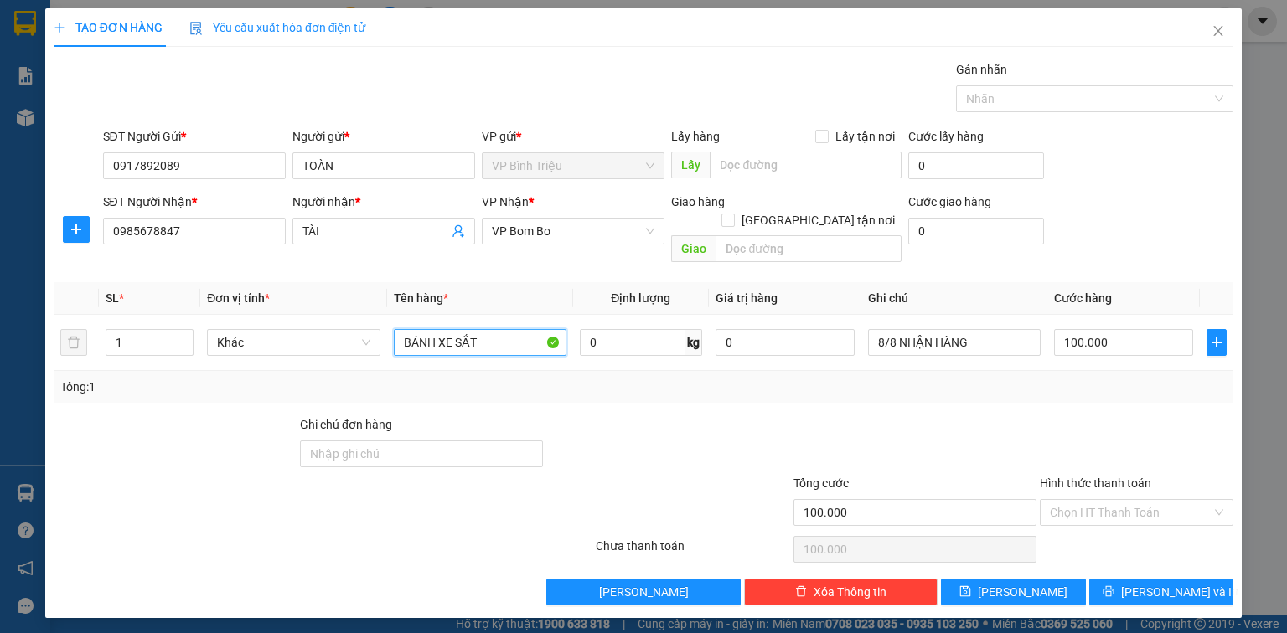
drag, startPoint x: 500, startPoint y: 331, endPoint x: 317, endPoint y: 356, distance: 184.3
click at [317, 356] on div "SL * Đơn vị tính * Tên hàng * Định lượng Giá trị hàng Ghi chú Cước hàng 1 Khác …" at bounding box center [643, 342] width 1179 height 121
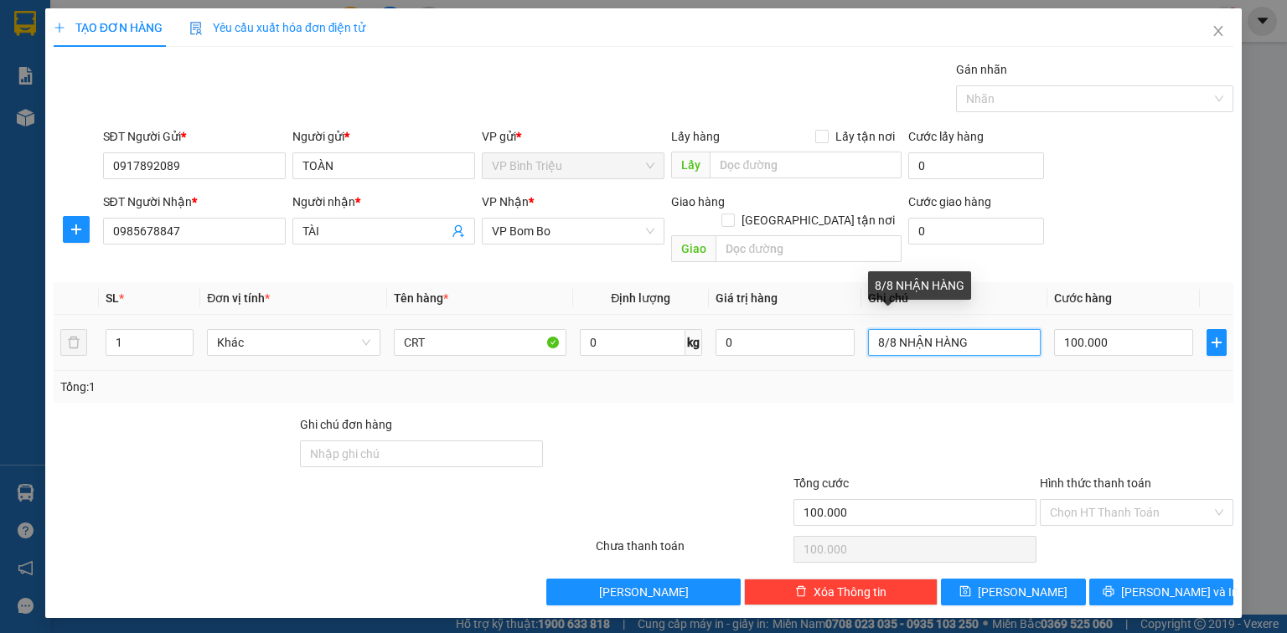
drag, startPoint x: 978, startPoint y: 326, endPoint x: 862, endPoint y: 329, distance: 116.5
click at [862, 329] on td "8/8 NHẬN HÀNG" at bounding box center [954, 343] width 186 height 56
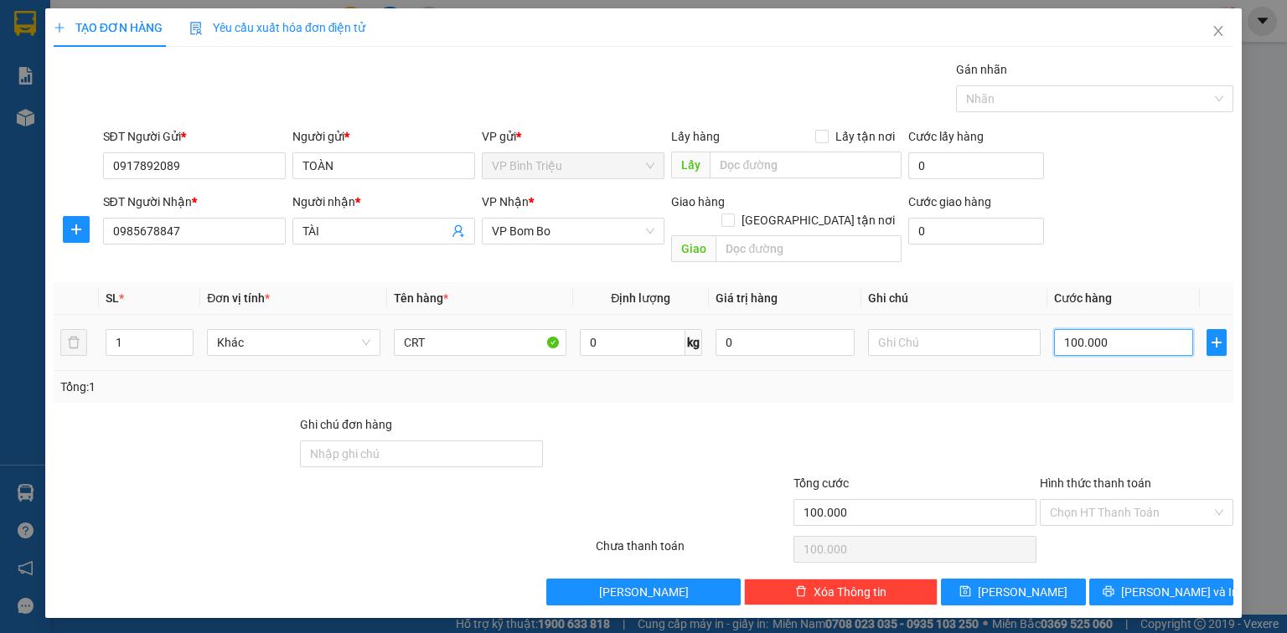
click at [1122, 329] on input "100.000" at bounding box center [1123, 342] width 139 height 27
click at [1173, 201] on div "SĐT Người Nhận * 0985678847 Người nhận * TÀI VP Nhận * VP Bom Bo Giao hàng Giao…" at bounding box center [669, 231] width 1138 height 77
click at [1113, 586] on icon "printer" at bounding box center [1107, 591] width 11 height 11
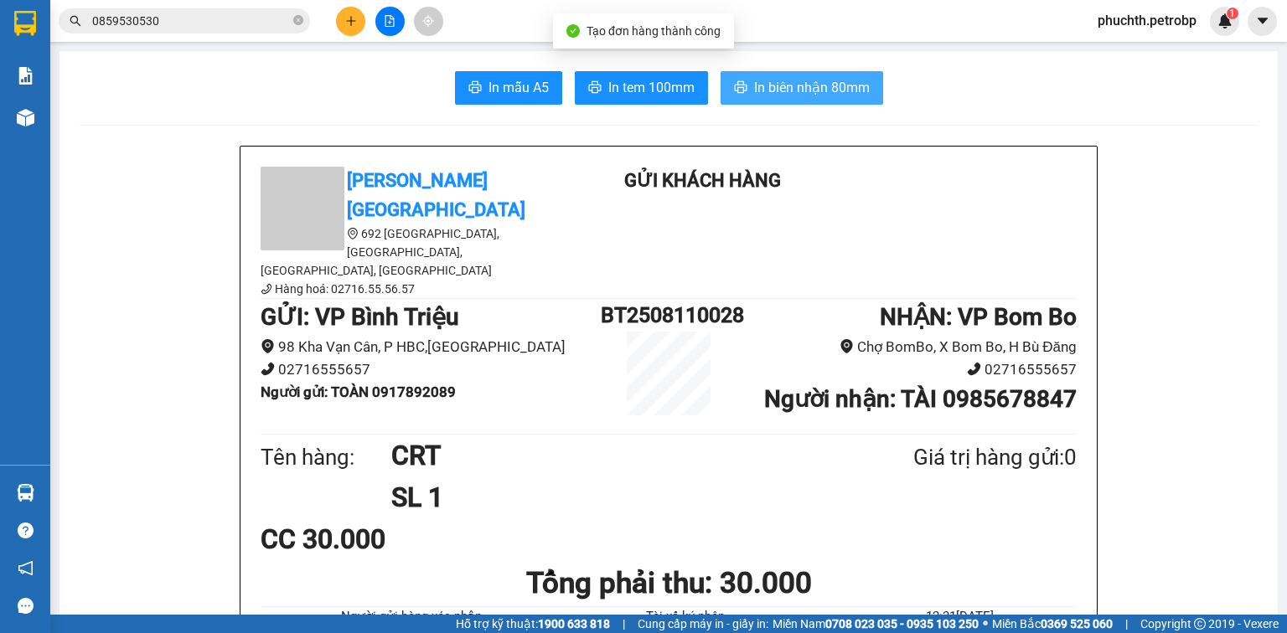
click at [817, 90] on span "In biên nhận 80mm" at bounding box center [812, 87] width 116 height 21
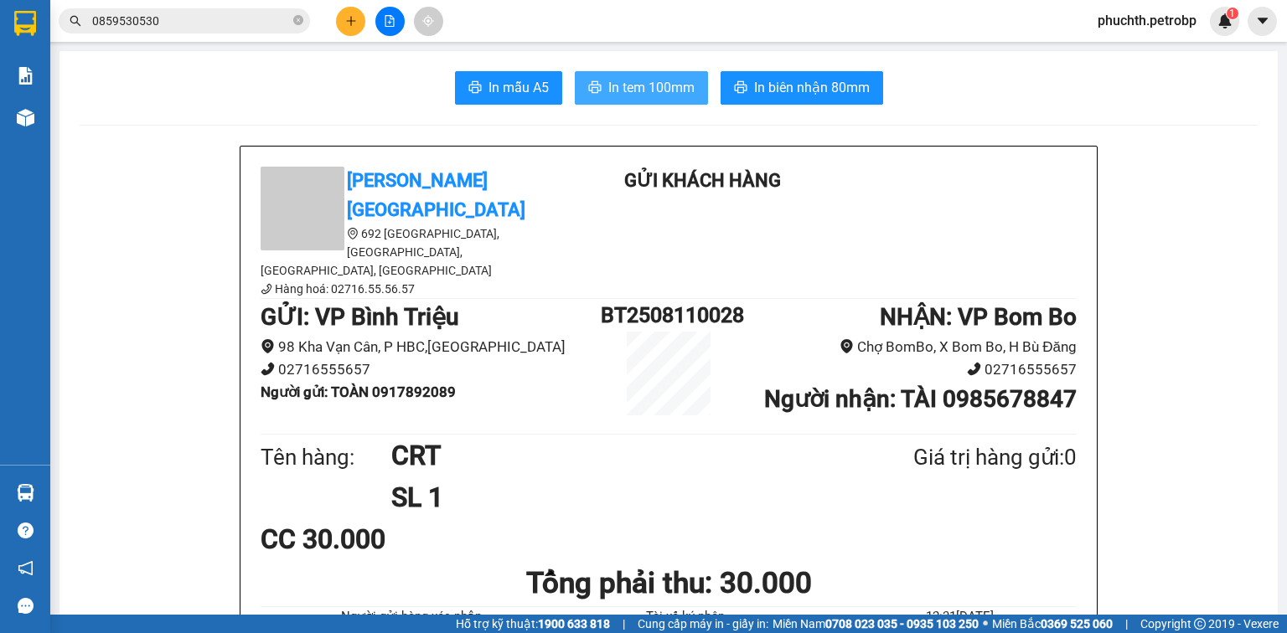
click at [650, 81] on span "In tem 100mm" at bounding box center [651, 87] width 86 height 21
click at [345, 26] on icon "plus" at bounding box center [351, 21] width 12 height 12
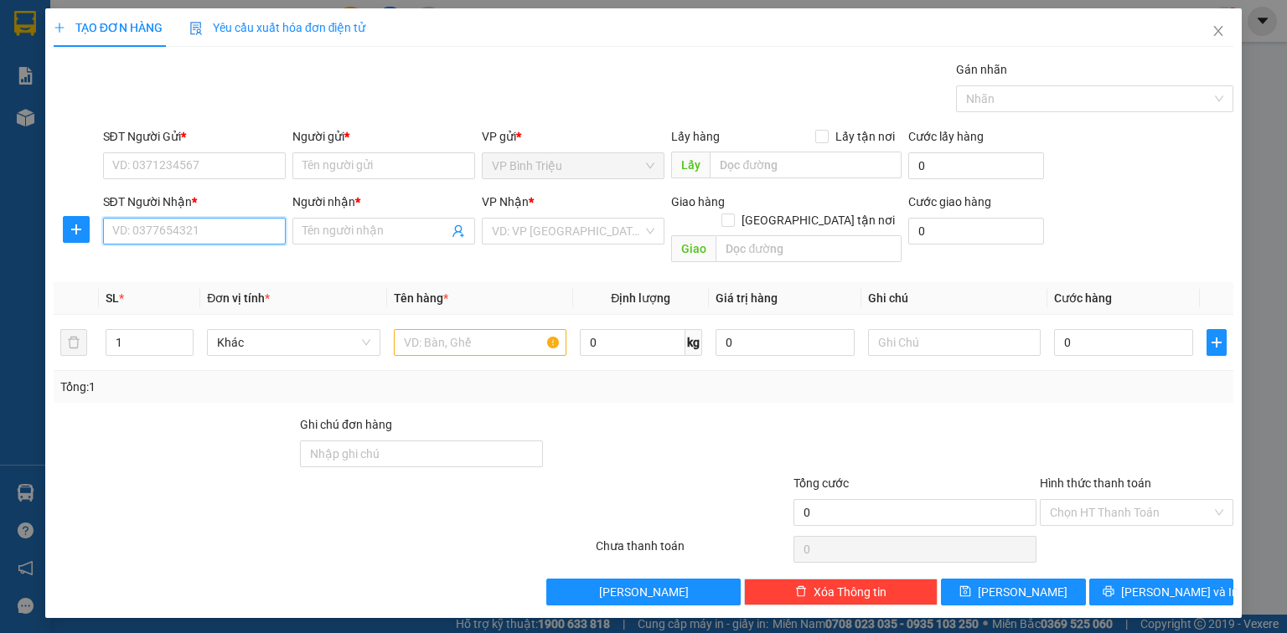
click at [200, 219] on input "SĐT Người Nhận *" at bounding box center [194, 231] width 183 height 27
drag, startPoint x: 167, startPoint y: 234, endPoint x: 55, endPoint y: 238, distance: 111.5
click at [55, 238] on div "SĐT Người Nhận * 511 511 Người nhận * Tên người nhận VP Nhận * VD: VP [GEOGRAPH…" at bounding box center [643, 231] width 1183 height 77
click at [55, 238] on div at bounding box center [77, 229] width 46 height 27
drag, startPoint x: 163, startPoint y: 237, endPoint x: 87, endPoint y: 245, distance: 75.9
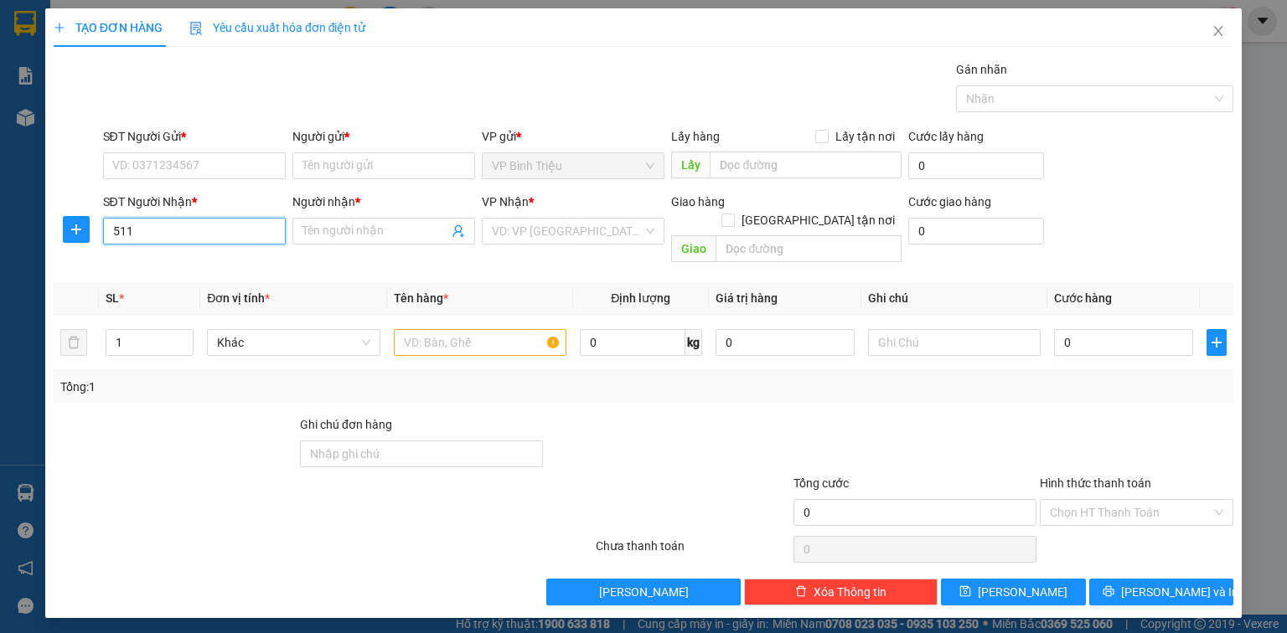
click at [87, 245] on div "SĐT Người Nhận * 511 511 Người nhận * Tên người nhận VP Nhận * VD: VP [GEOGRAPH…" at bounding box center [643, 231] width 1183 height 77
click at [362, 225] on input "Người nhận *" at bounding box center [375, 231] width 146 height 18
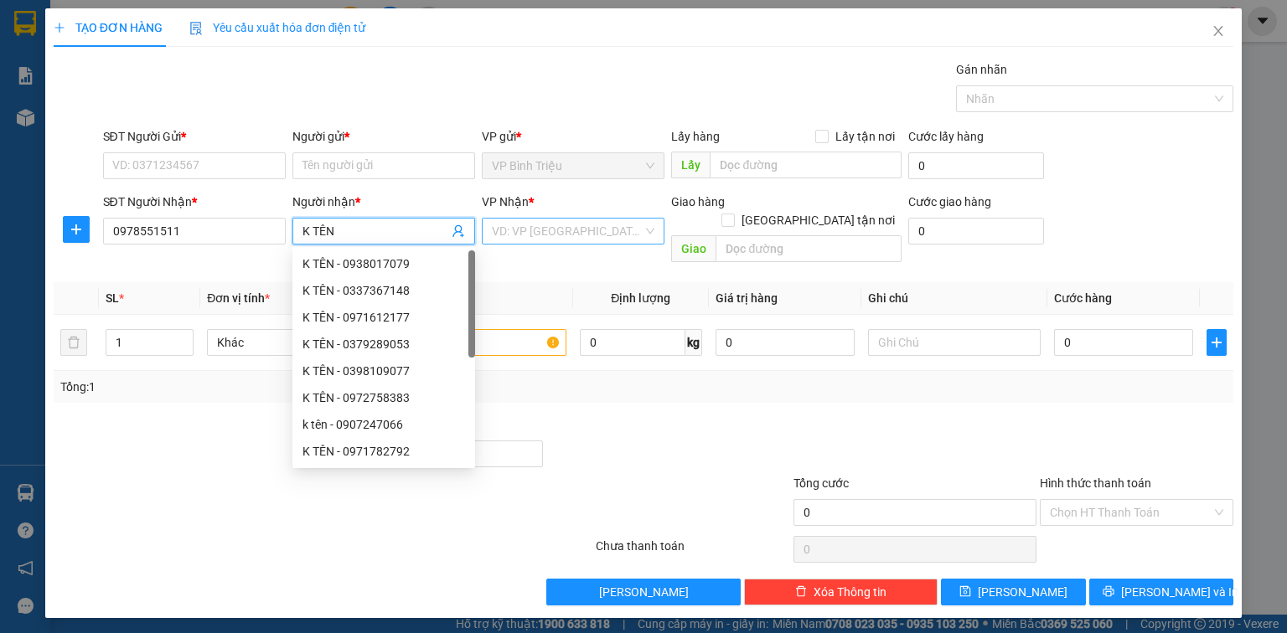
click at [581, 231] on input "search" at bounding box center [567, 231] width 151 height 25
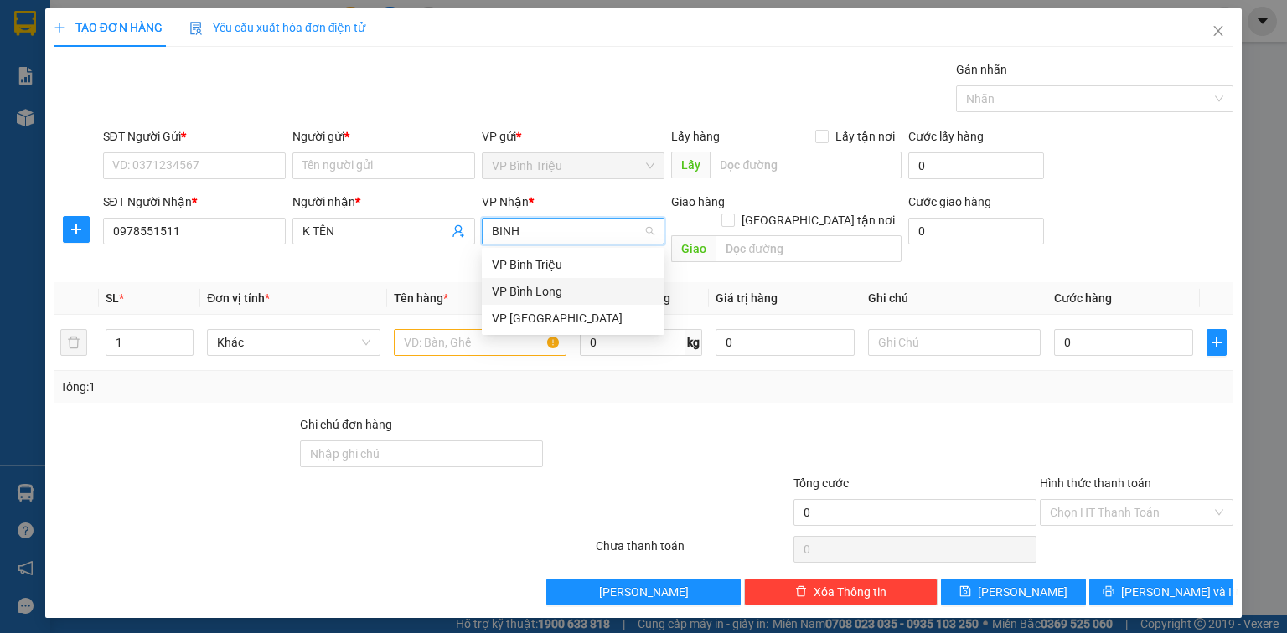
click at [560, 286] on div "VP Bình Long" at bounding box center [573, 291] width 163 height 18
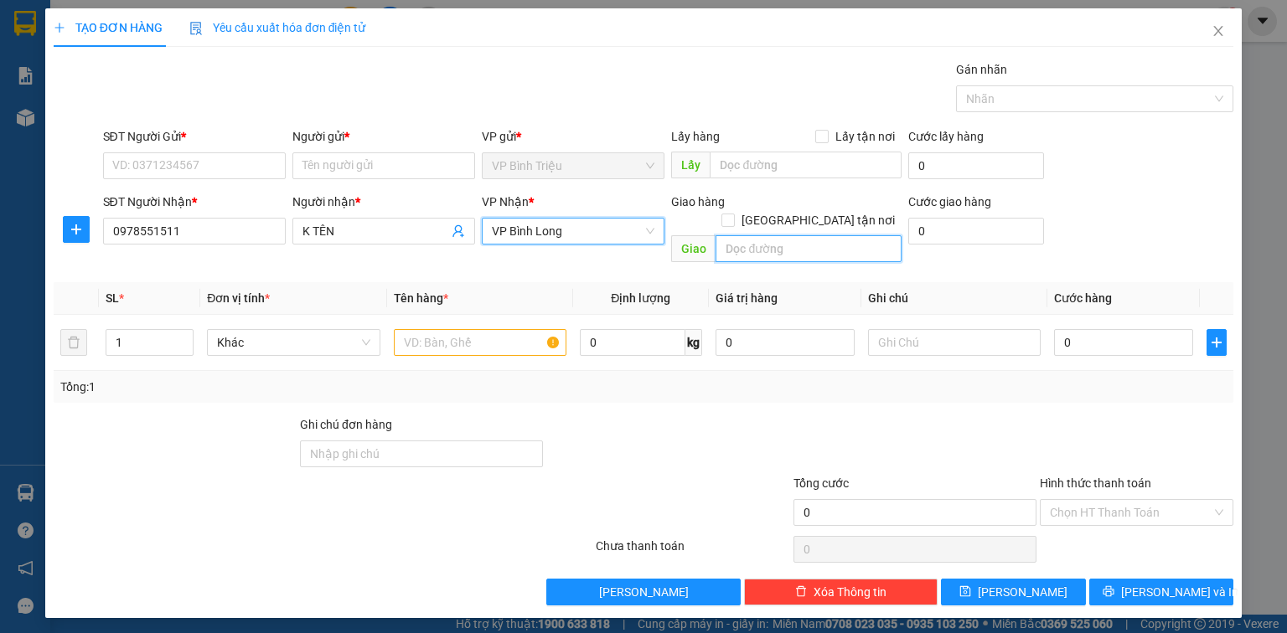
click at [777, 235] on input "text" at bounding box center [808, 248] width 186 height 27
drag, startPoint x: 570, startPoint y: 230, endPoint x: 406, endPoint y: 231, distance: 164.2
click at [406, 231] on div "SĐT Người Nhận * 0978551511 Người nhận * K TÊN VP Nhận * VP Bình Long Giao hàng…" at bounding box center [669, 231] width 1138 height 77
click at [571, 228] on span "VP Bình Long" at bounding box center [573, 231] width 163 height 25
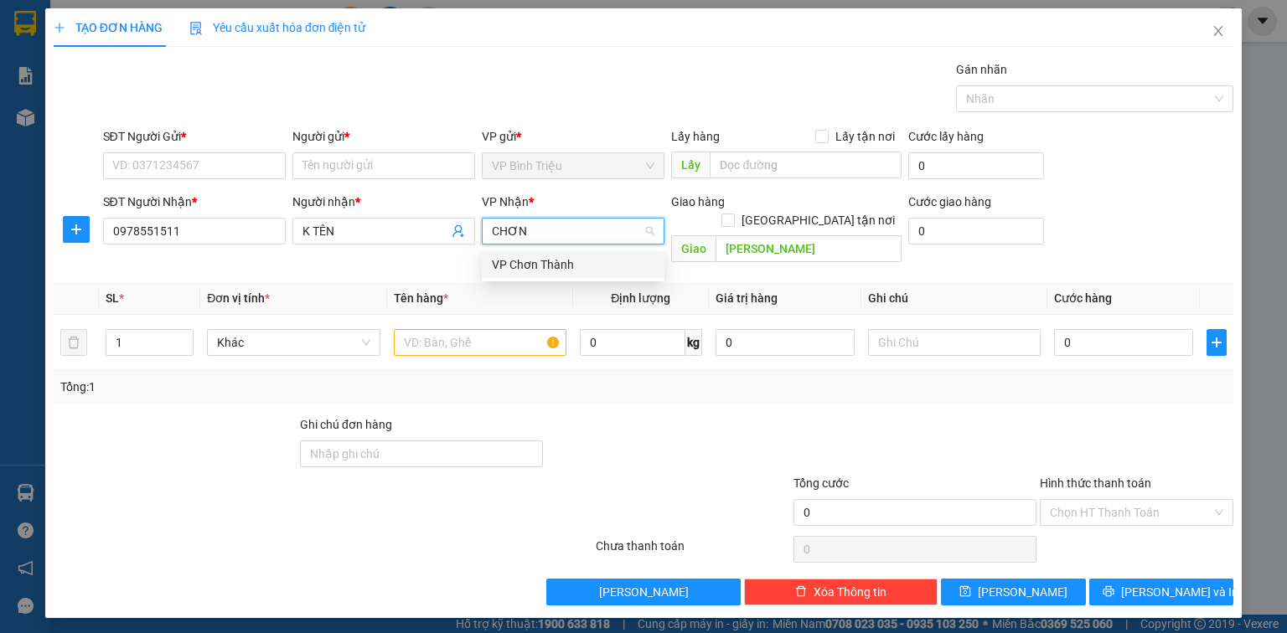
click at [568, 271] on div "VP Chơn Thành" at bounding box center [573, 264] width 163 height 18
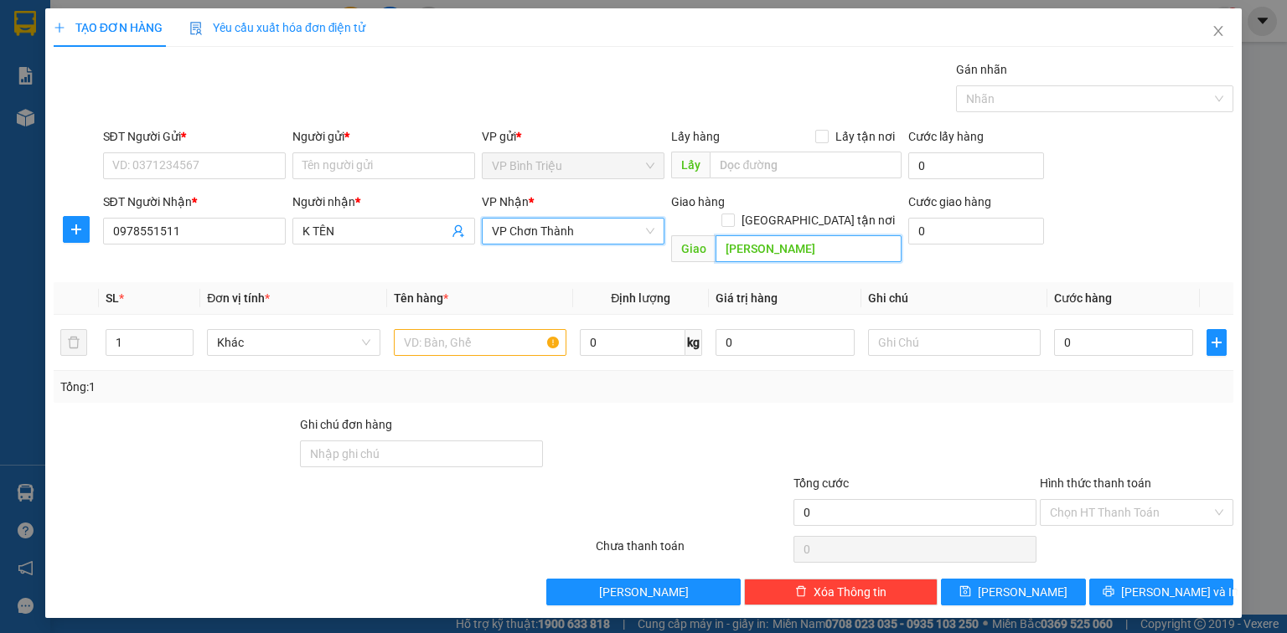
click at [844, 235] on input "[PERSON_NAME]" at bounding box center [808, 248] width 186 height 27
click at [152, 165] on input "SĐT Người Gửi *" at bounding box center [194, 165] width 183 height 27
click at [913, 329] on input "text" at bounding box center [954, 342] width 173 height 27
click at [142, 169] on input "SĐT Người Gửi *" at bounding box center [194, 165] width 183 height 27
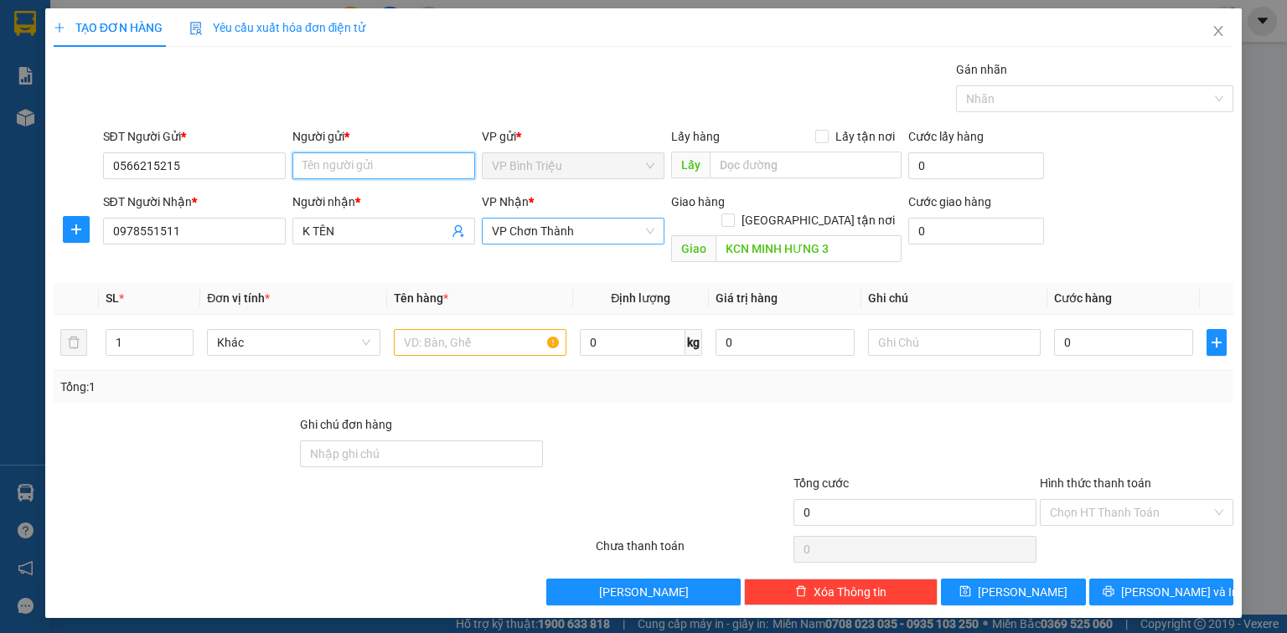
click at [322, 167] on input "Người gửi *" at bounding box center [383, 165] width 183 height 27
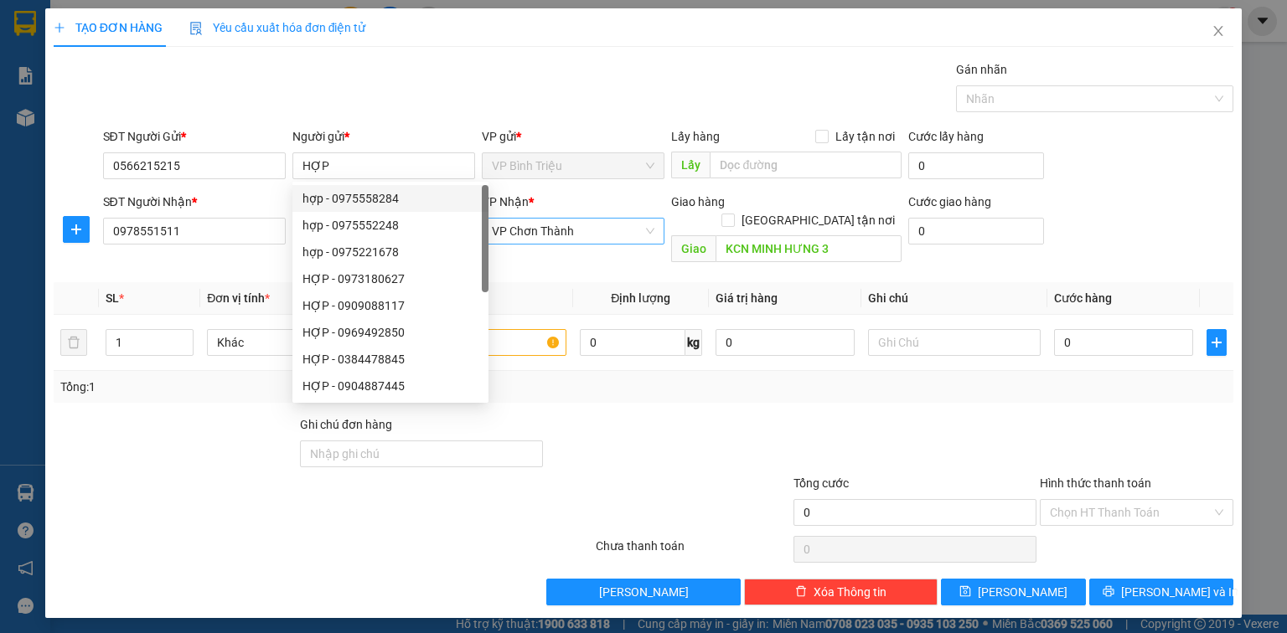
click at [153, 289] on div "SL *" at bounding box center [150, 298] width 88 height 18
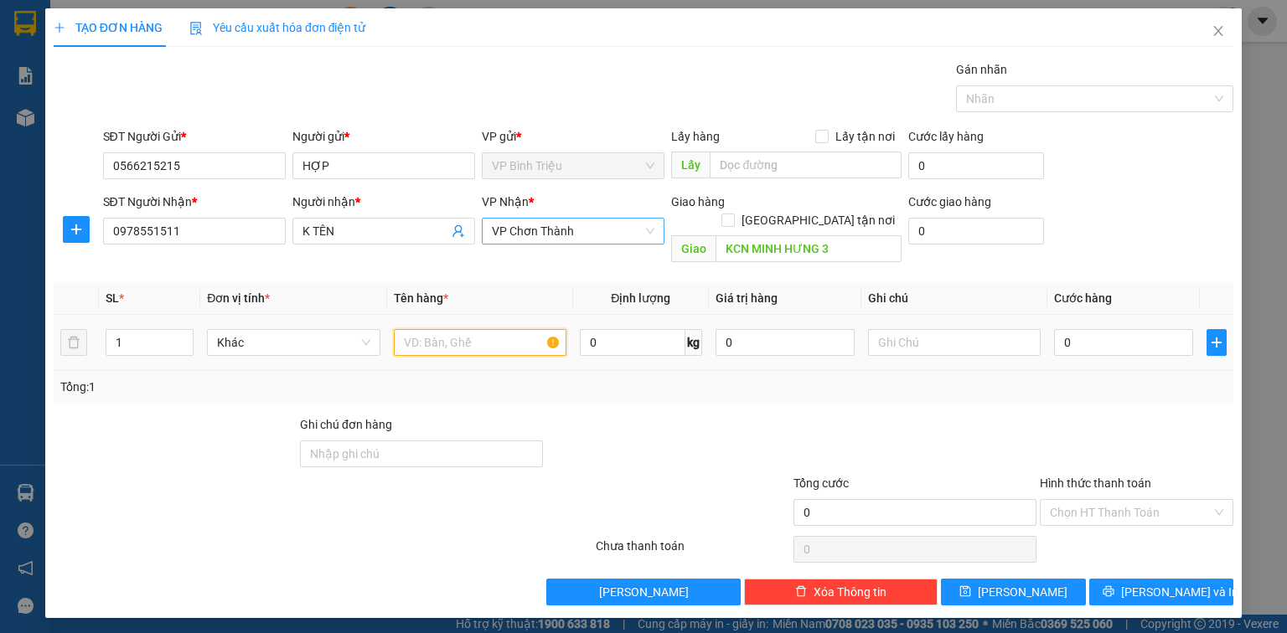
click at [432, 329] on input "text" at bounding box center [480, 342] width 173 height 27
click at [1138, 329] on input "0" at bounding box center [1123, 342] width 139 height 27
click at [1134, 203] on div "SĐT Người Nhận * 0978551511 Người nhận * K TÊN VP Nhận * VP Chơn Thành Giao hàn…" at bounding box center [669, 231] width 1138 height 77
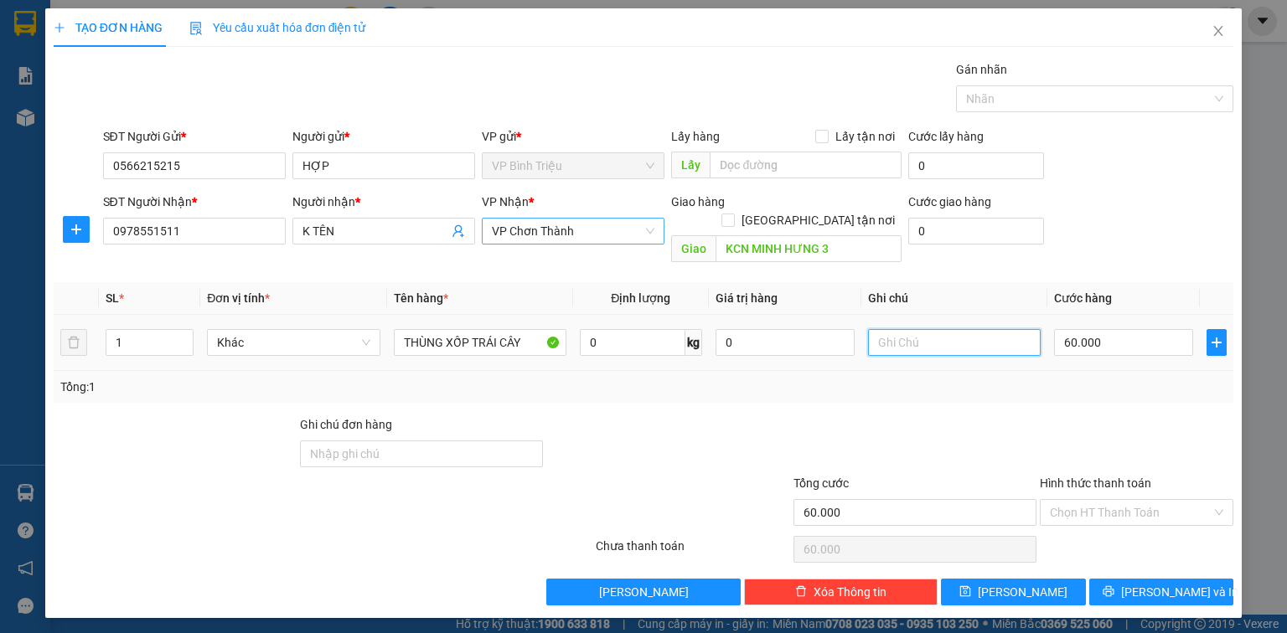
click at [931, 329] on input "text" at bounding box center [954, 342] width 173 height 27
click at [1196, 579] on button "[PERSON_NAME] và In" at bounding box center [1161, 592] width 145 height 27
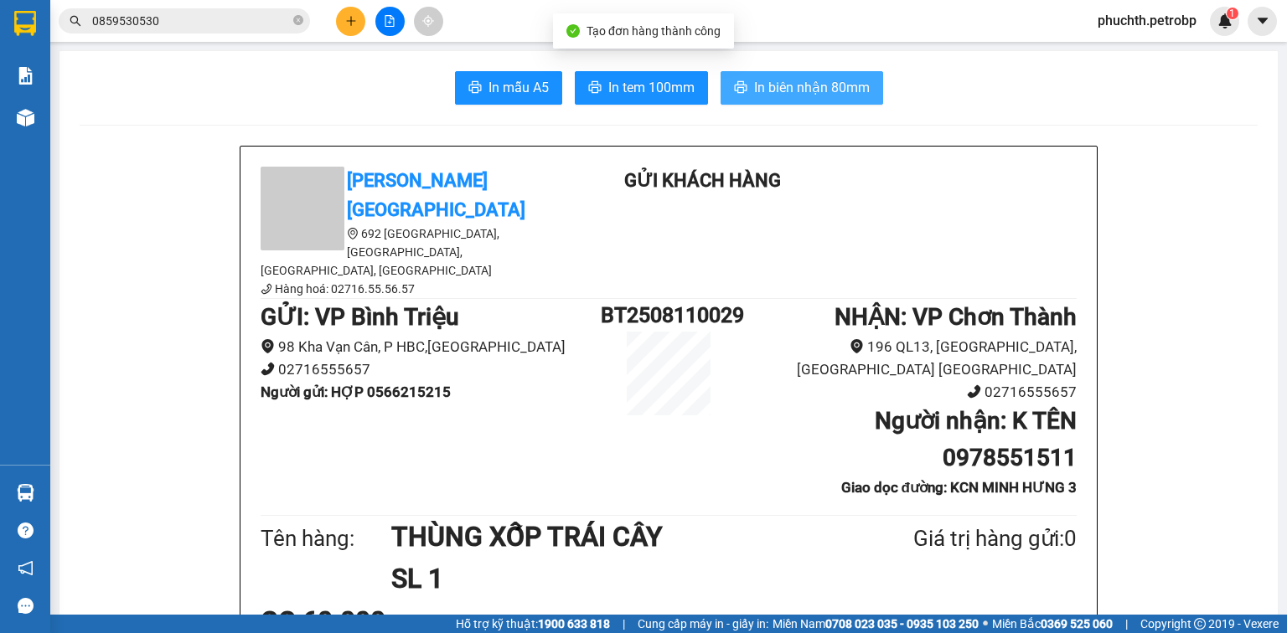
click at [802, 90] on span "In biên nhận 80mm" at bounding box center [812, 87] width 116 height 21
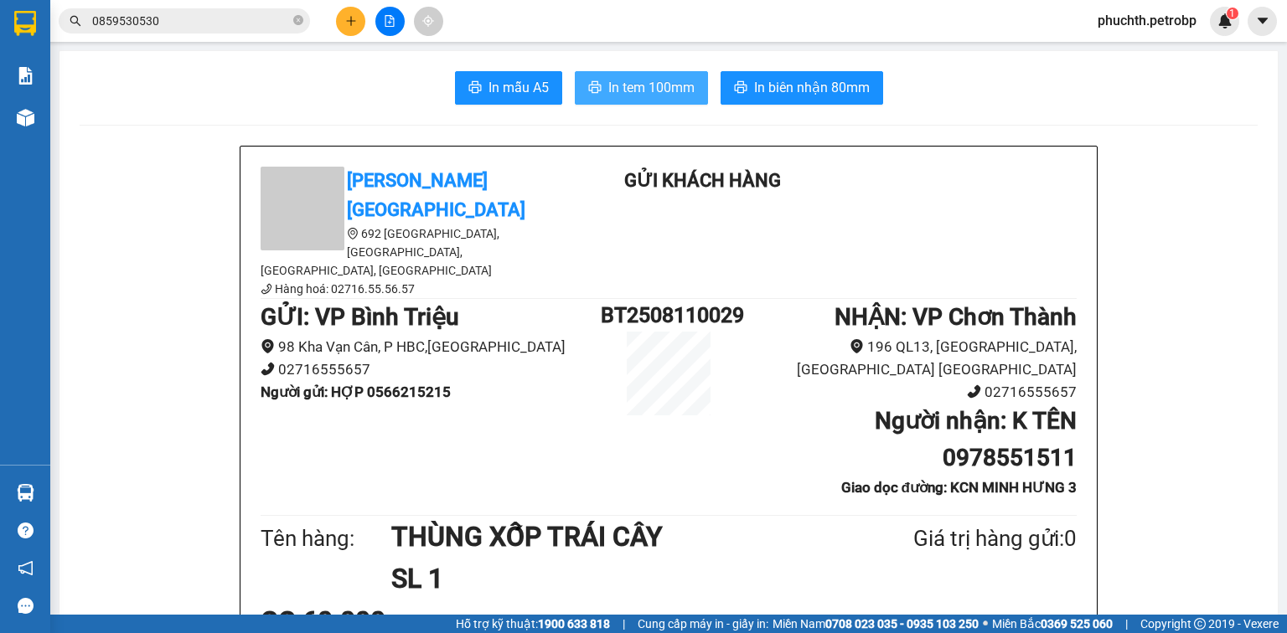
click at [658, 74] on button "In tem 100mm" at bounding box center [641, 88] width 133 height 34
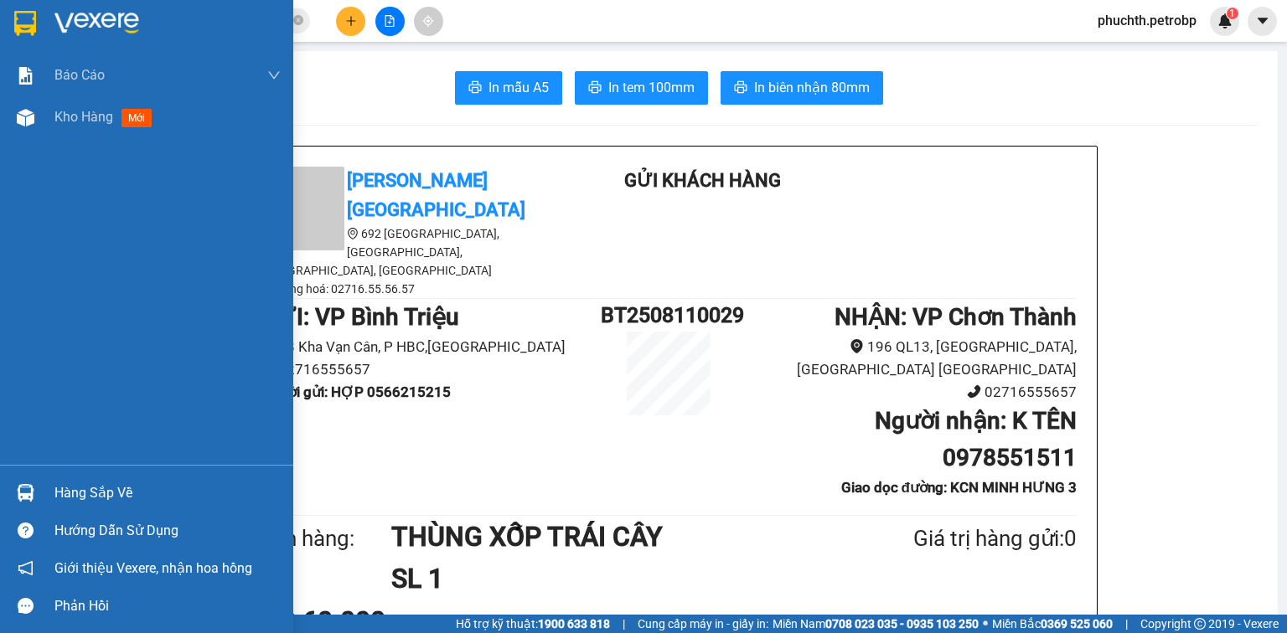
click at [39, 27] on div at bounding box center [25, 22] width 29 height 29
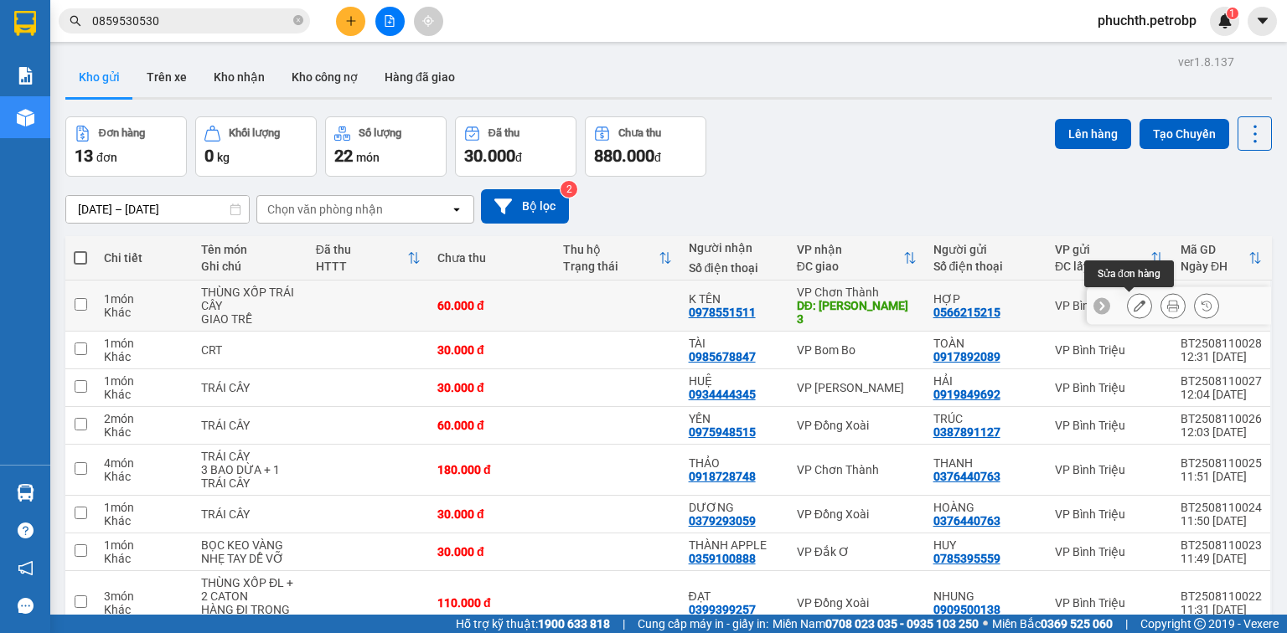
click at [1133, 309] on icon at bounding box center [1139, 306] width 12 height 12
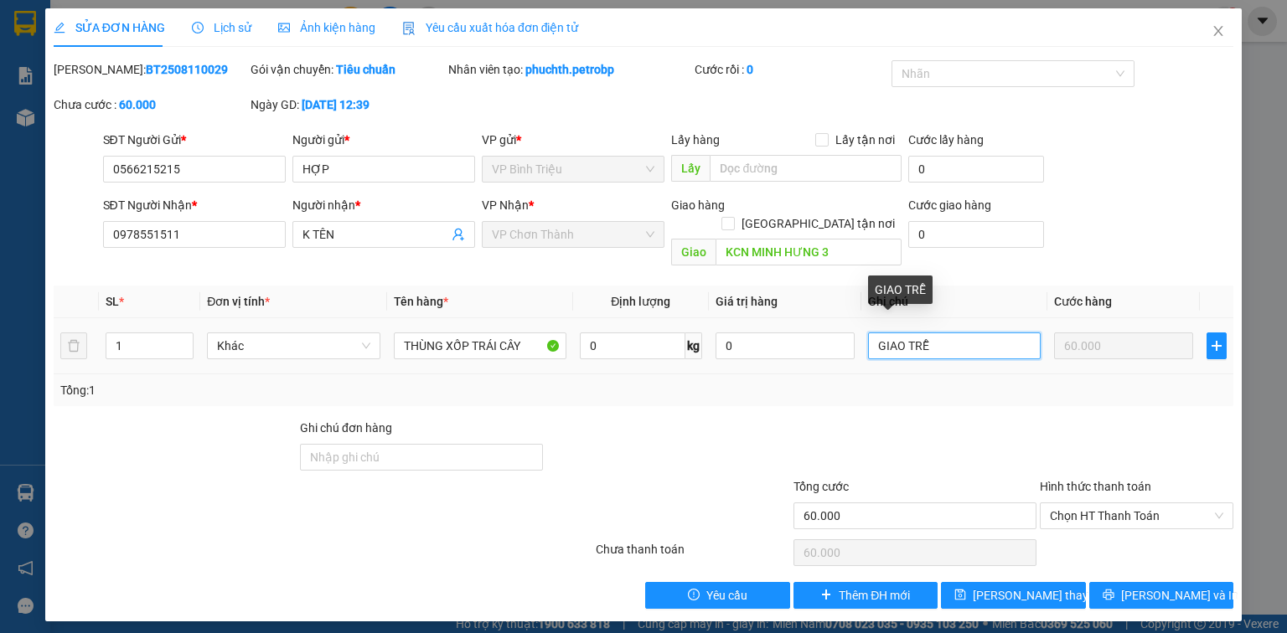
click at [939, 333] on input "GIAO TRỄ" at bounding box center [954, 346] width 173 height 27
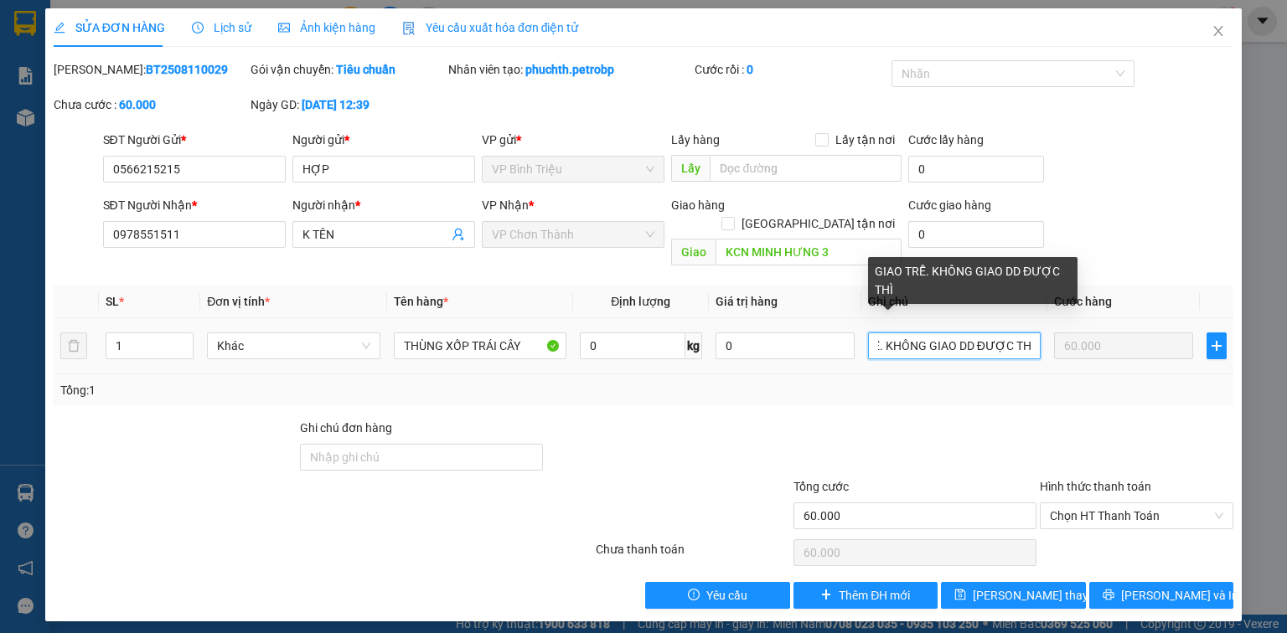
scroll to position [0, 53]
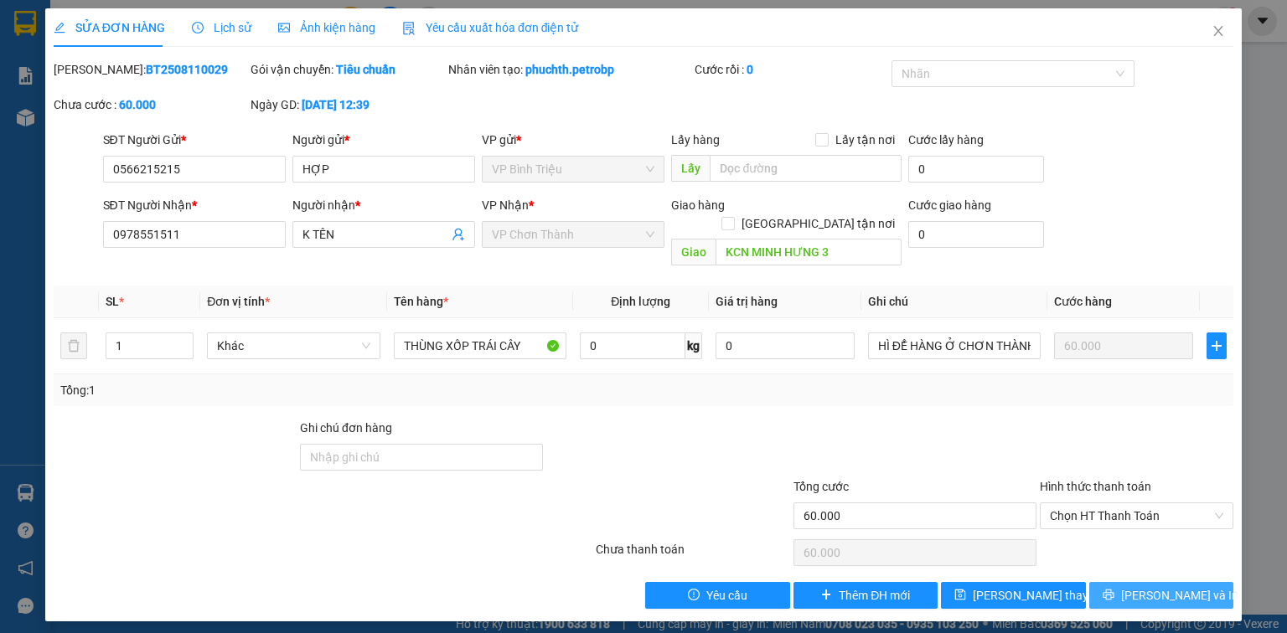
type input "GIAO TRỄ. KHÔNG GIAO DD ĐƯỢC THÌ ĐỂ HÀNG Ở CHƠN THÀNH"
click at [1146, 586] on span "[PERSON_NAME] và In" at bounding box center [1179, 595] width 117 height 18
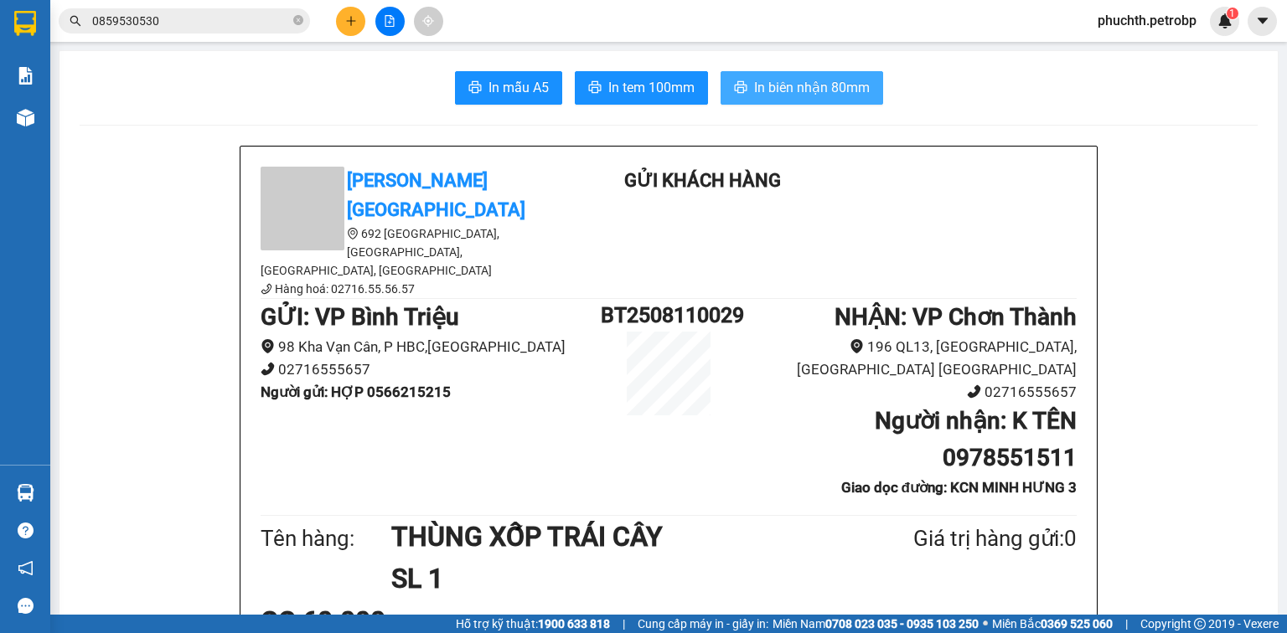
click at [785, 86] on span "In biên nhận 80mm" at bounding box center [812, 87] width 116 height 21
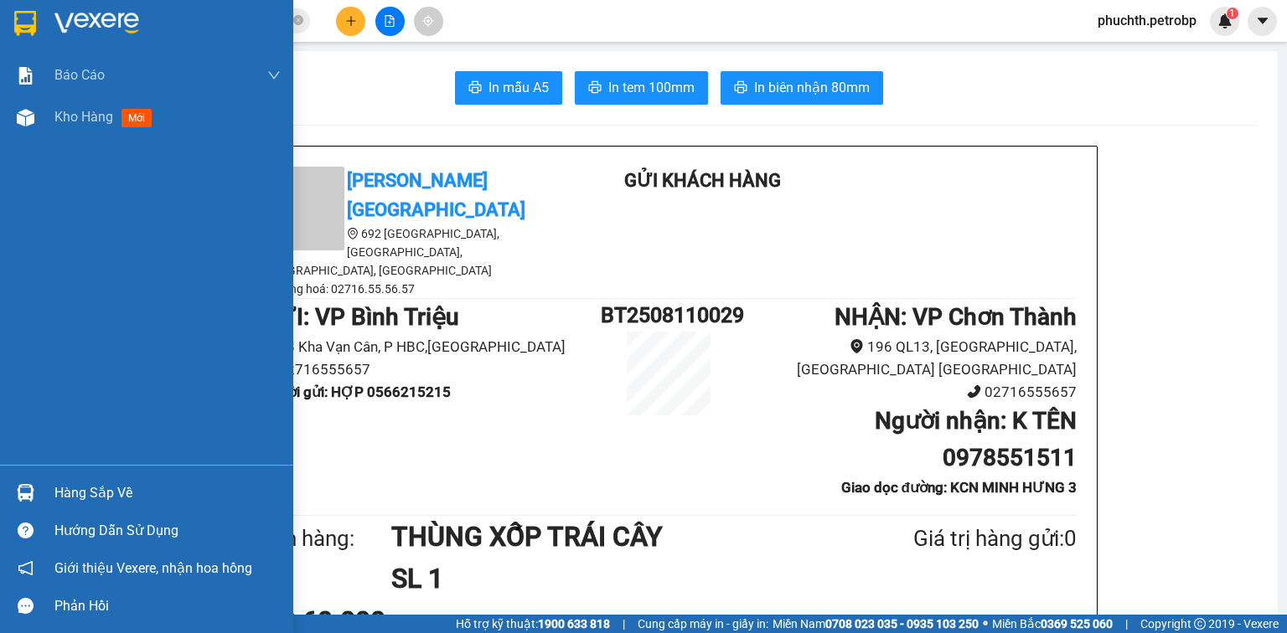
click at [69, 23] on img at bounding box center [96, 23] width 85 height 25
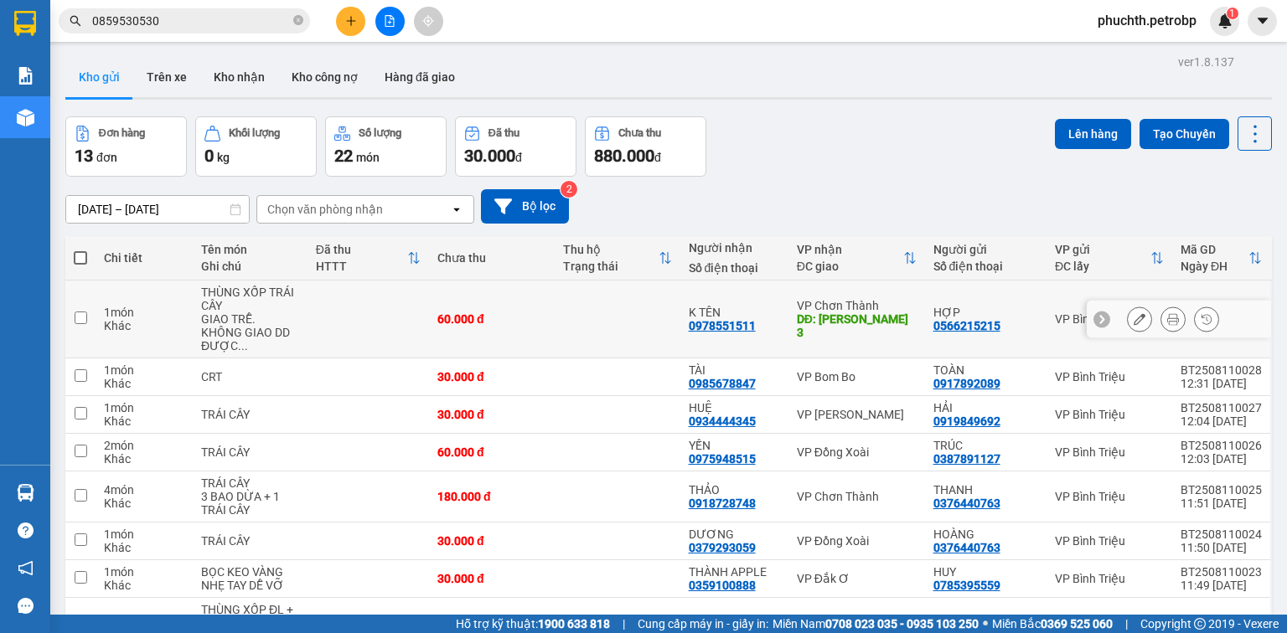
click at [1133, 313] on icon at bounding box center [1139, 319] width 12 height 12
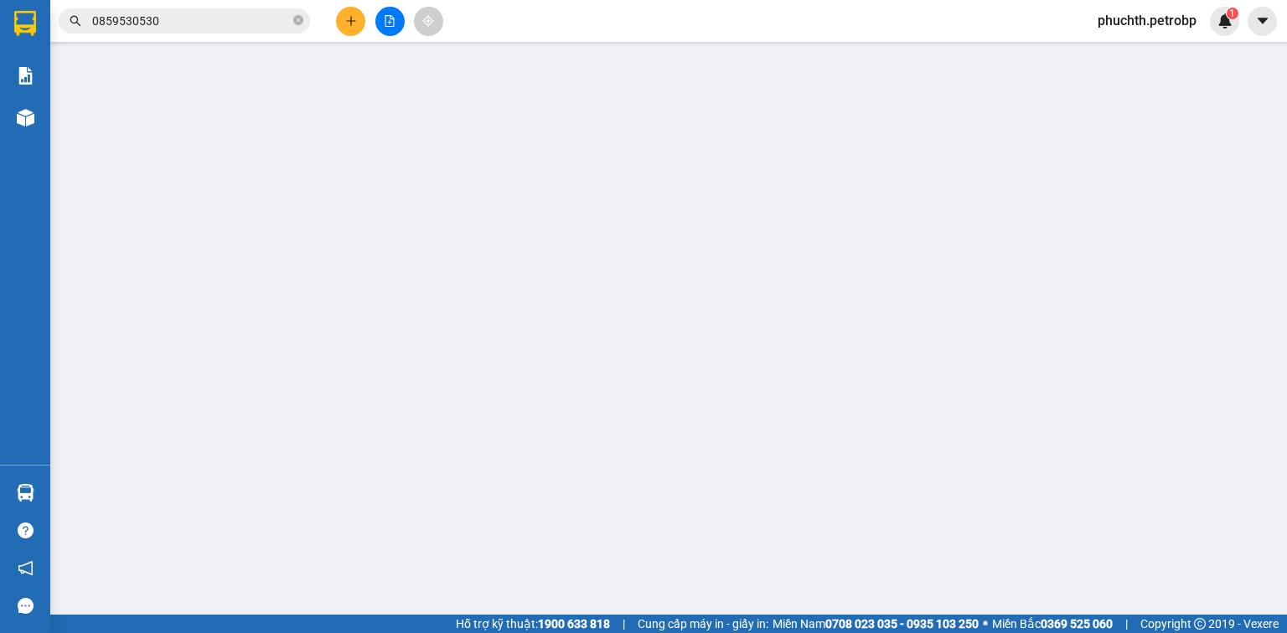
type input "0566215215"
type input "0978551511"
type input "KCN MINH HƯNG 3"
type input "60.000"
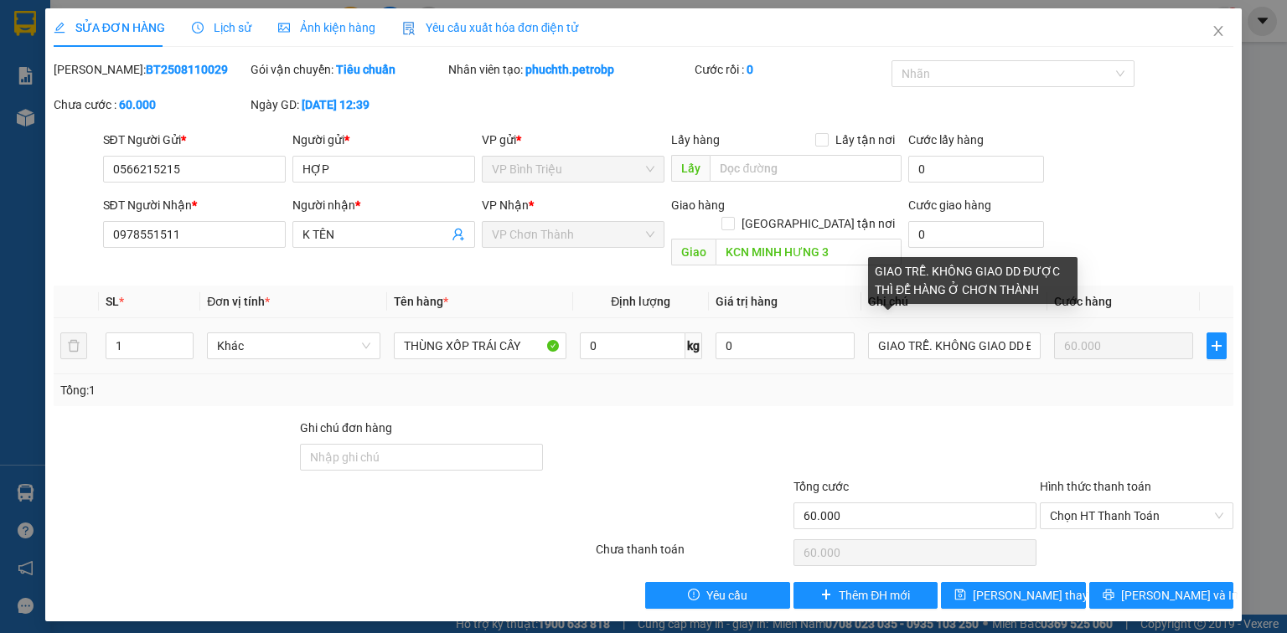
click at [1038, 292] on div "GIAO TRỄ. KHÔNG GIAO DD ĐƯỢC THÌ ĐỂ HÀNG Ở CHƠN THÀNH" at bounding box center [972, 280] width 209 height 47
click at [1030, 333] on input "GIAO TRỄ. KHÔNG GIAO DD ĐƯỢC THÌ ĐỂ HÀNG Ở CHƠN THÀNH" at bounding box center [954, 346] width 173 height 27
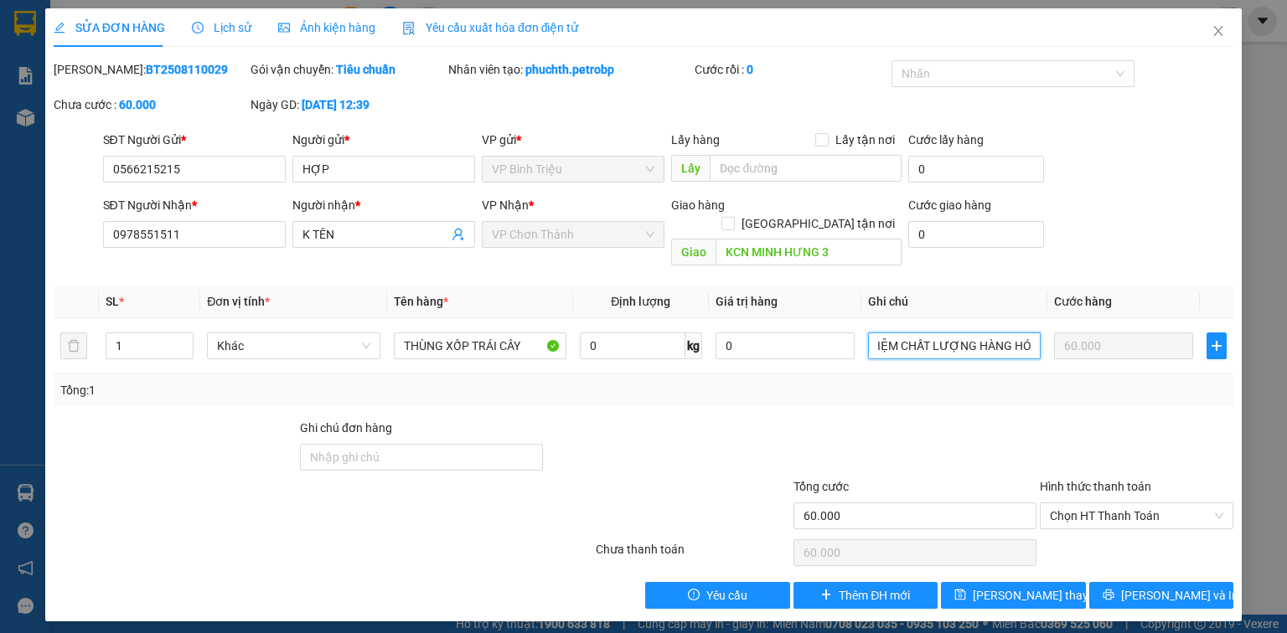
scroll to position [0, 509]
type input "GIAO TRỄ. KHÔNG GIAO DD ĐƯỢC THÌ ĐỂ HÀNG Ở CHƠN THÀNH. NX KHÔNG CHỊU TRÁCH NHIỆ…"
click at [1141, 582] on button "[PERSON_NAME] và In" at bounding box center [1161, 595] width 145 height 27
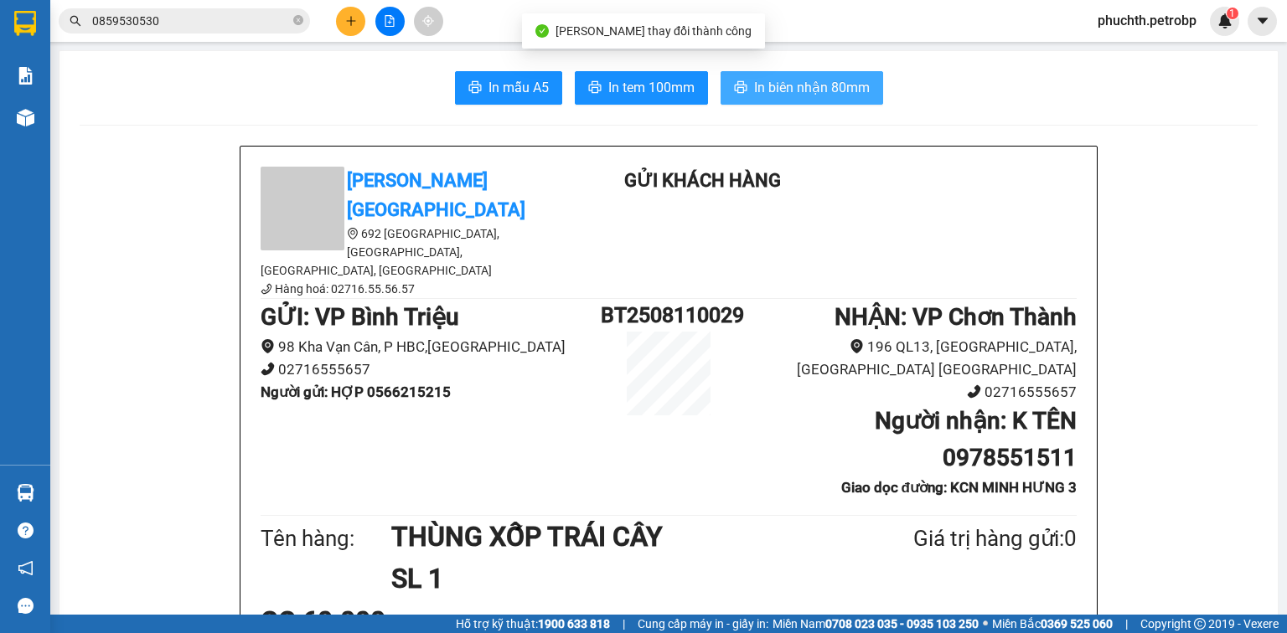
click at [818, 87] on span "In biên nhận 80mm" at bounding box center [812, 87] width 116 height 21
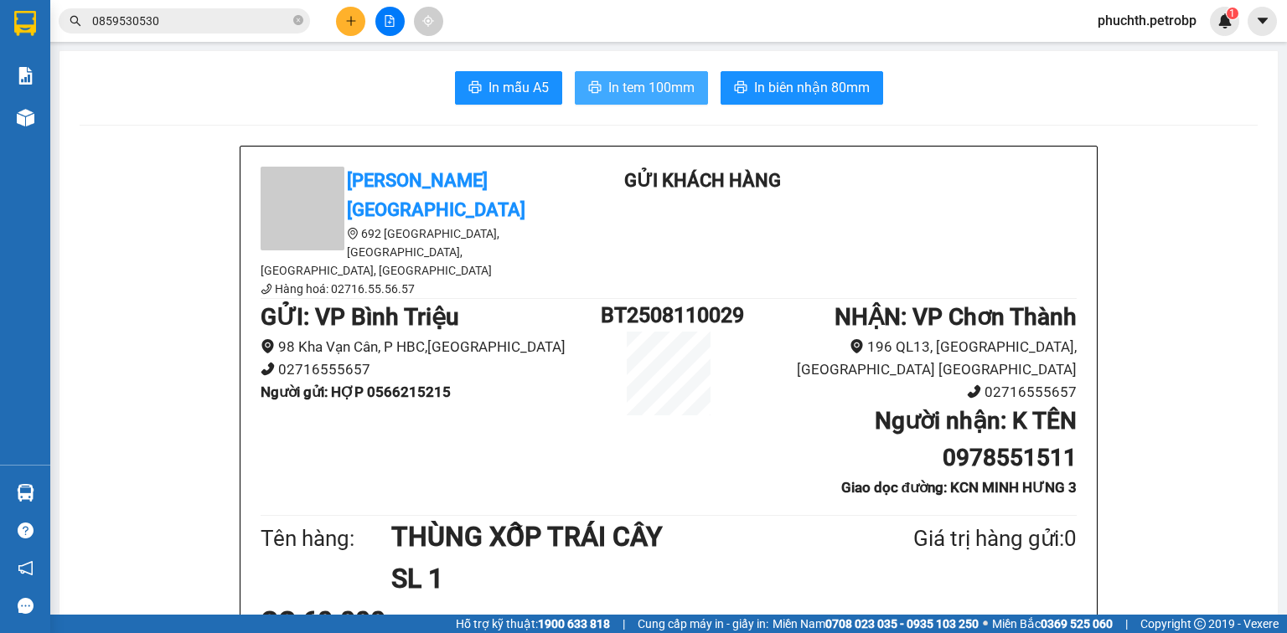
click at [647, 93] on span "In tem 100mm" at bounding box center [651, 87] width 86 height 21
drag, startPoint x: 1000, startPoint y: 546, endPoint x: 342, endPoint y: 23, distance: 840.7
click at [342, 23] on button at bounding box center [350, 21] width 29 height 29
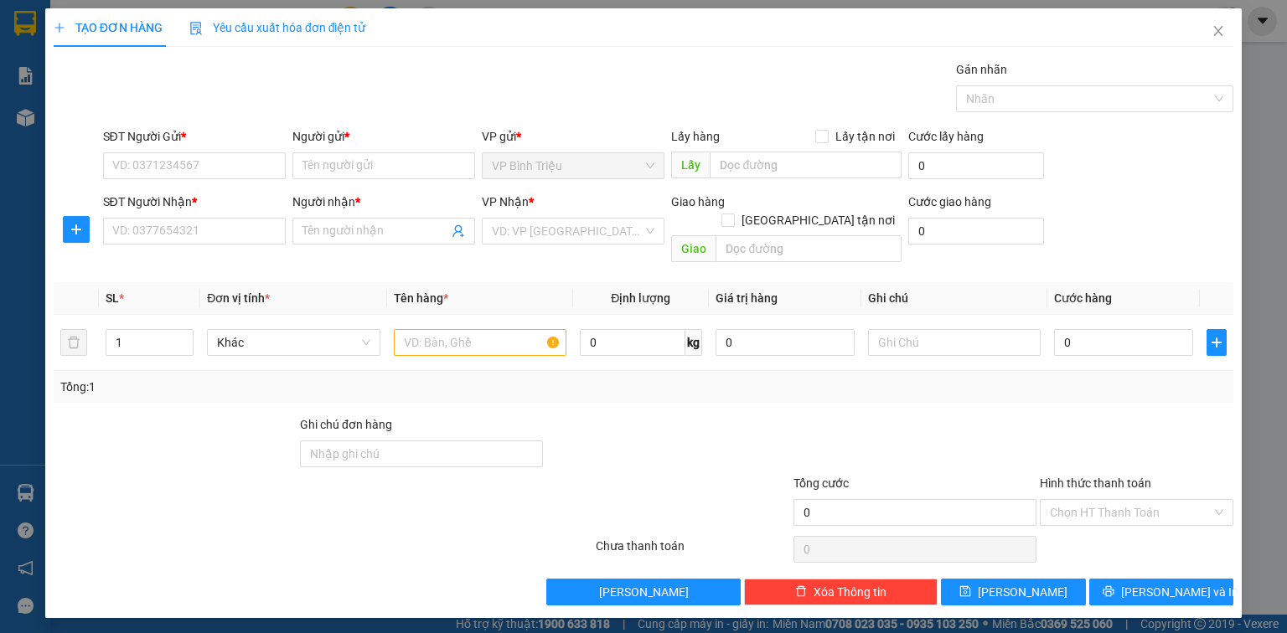
click at [168, 245] on div "SĐT Người Nhận * VD: 0377654321" at bounding box center [194, 222] width 183 height 59
click at [171, 237] on input "SĐT Người Nhận *" at bounding box center [194, 231] width 183 height 27
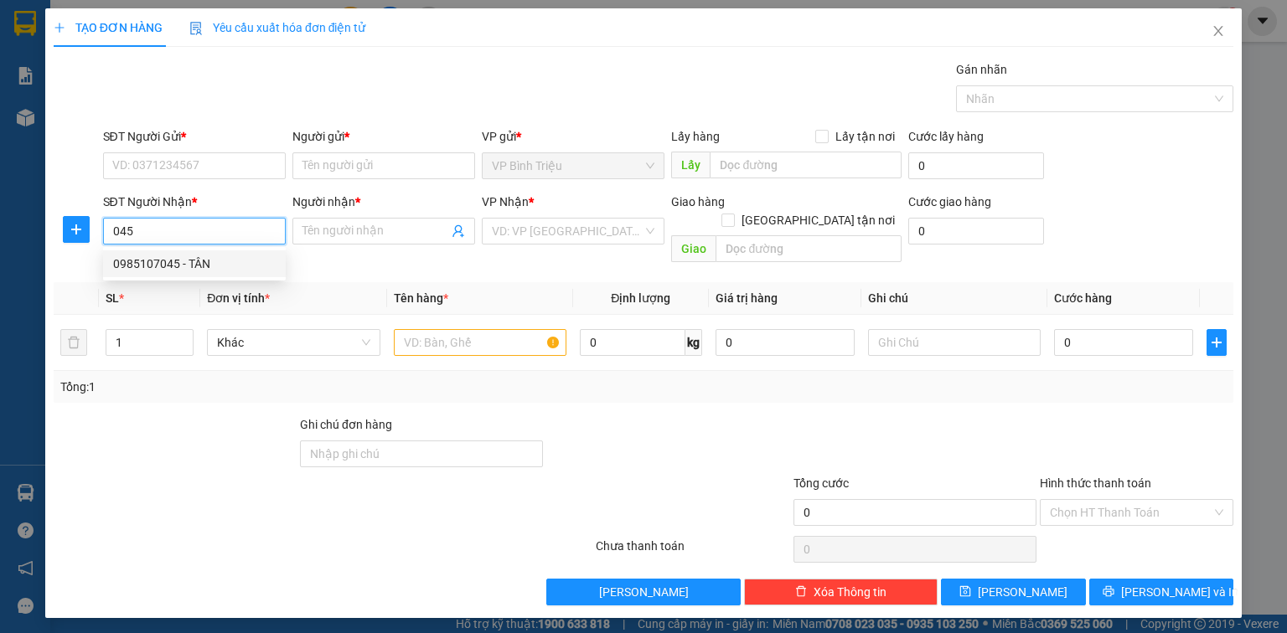
click at [147, 264] on div "0985107045 - TÂN" at bounding box center [194, 264] width 163 height 18
type input "0985107045"
type input "TÂN"
type input "30.000"
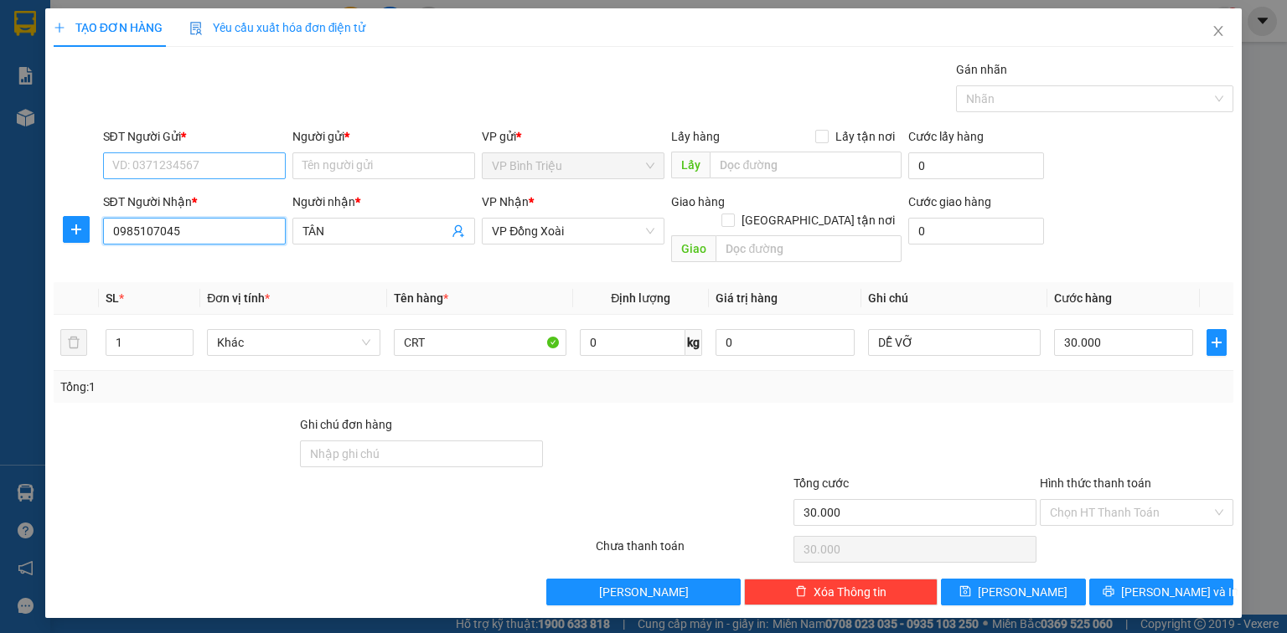
type input "0985107045"
click at [168, 166] on input "SĐT Người Gửi *" at bounding box center [194, 165] width 183 height 27
click at [193, 190] on div "0972537778 - PHONG" at bounding box center [194, 198] width 163 height 18
type input "0972537778"
type input "PHONG"
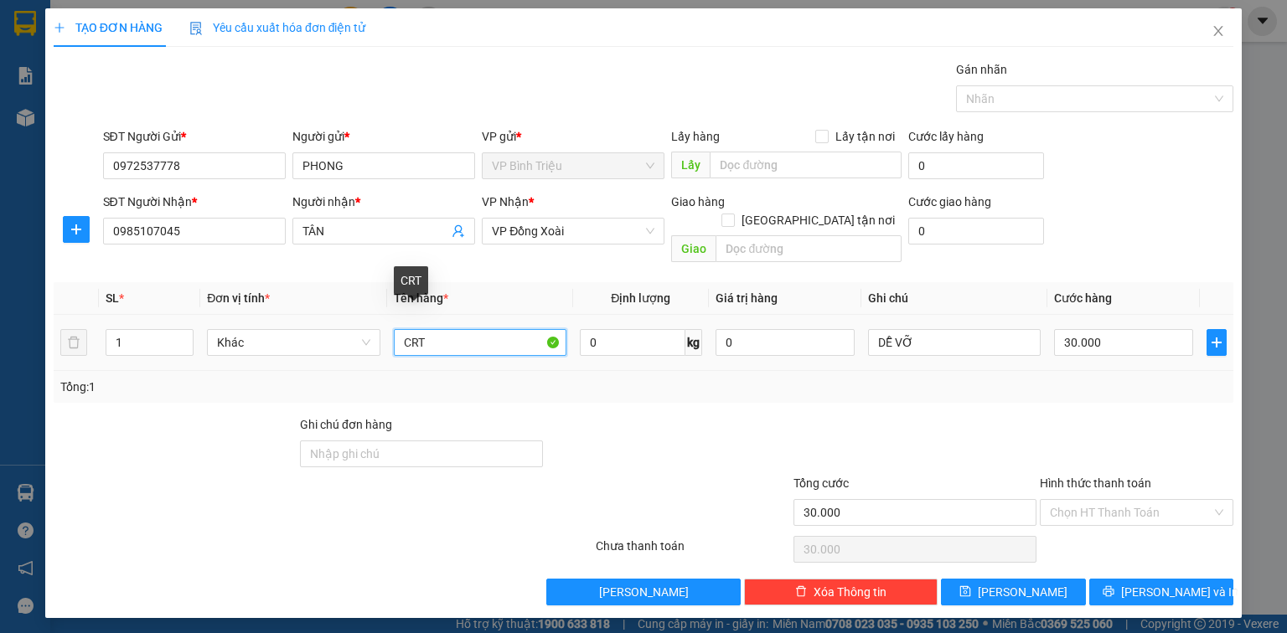
drag, startPoint x: 434, startPoint y: 326, endPoint x: 393, endPoint y: 328, distance: 41.1
click at [394, 329] on input "CRT" at bounding box center [480, 342] width 173 height 27
type input "BỊCH ĐEN"
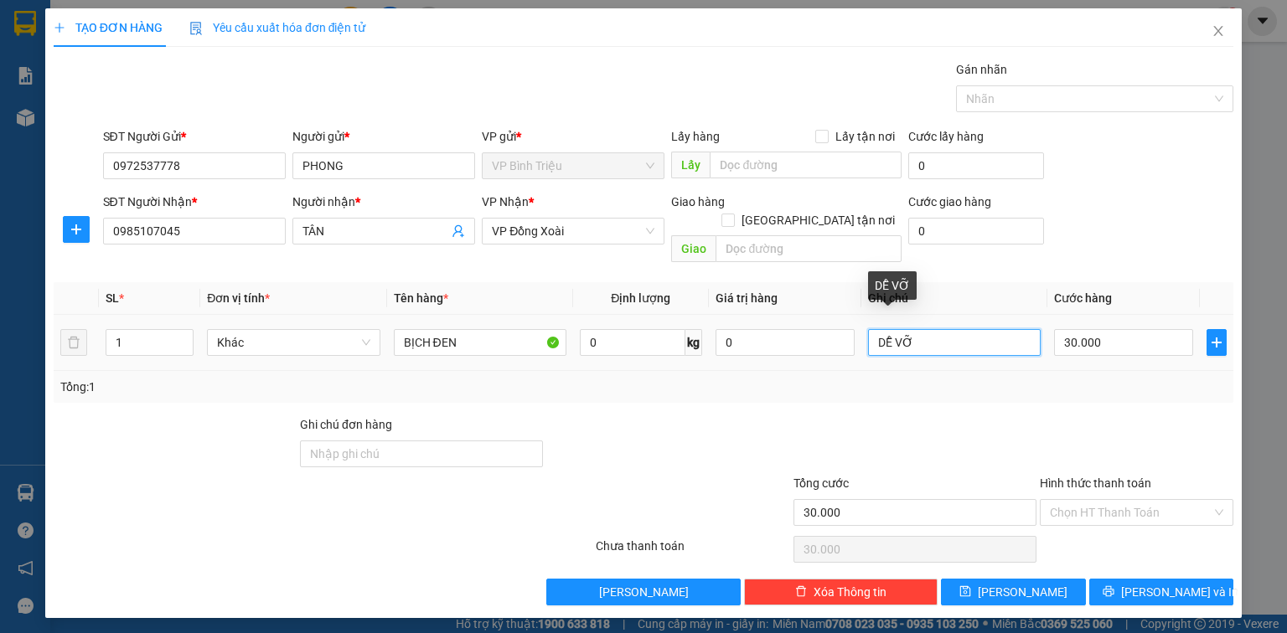
click at [927, 329] on input "DỄ VỠ" at bounding box center [954, 342] width 173 height 27
type input "D"
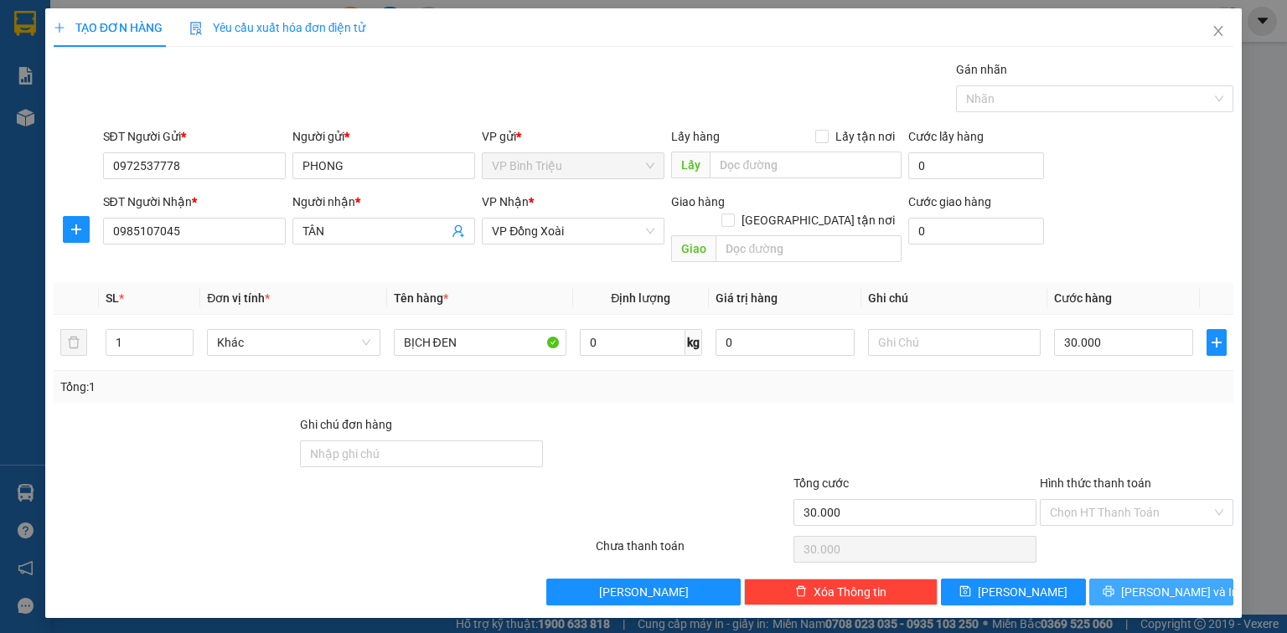
click at [1175, 583] on span "[PERSON_NAME] và In" at bounding box center [1179, 592] width 117 height 18
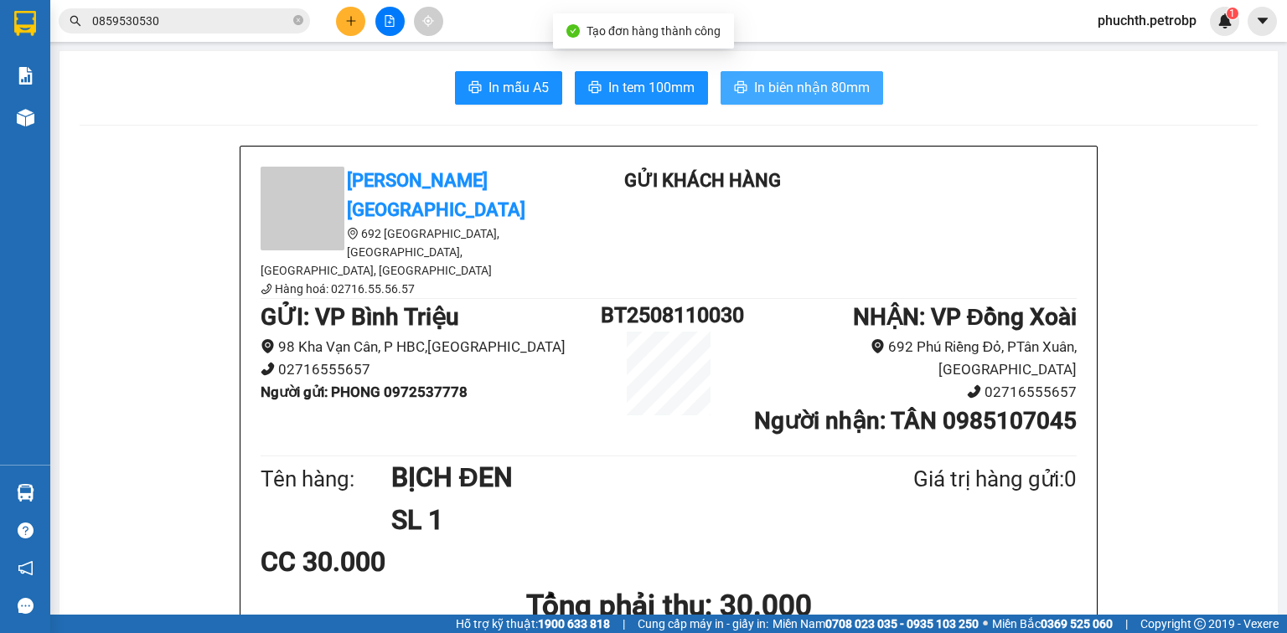
click at [764, 84] on span "In biên nhận 80mm" at bounding box center [812, 87] width 116 height 21
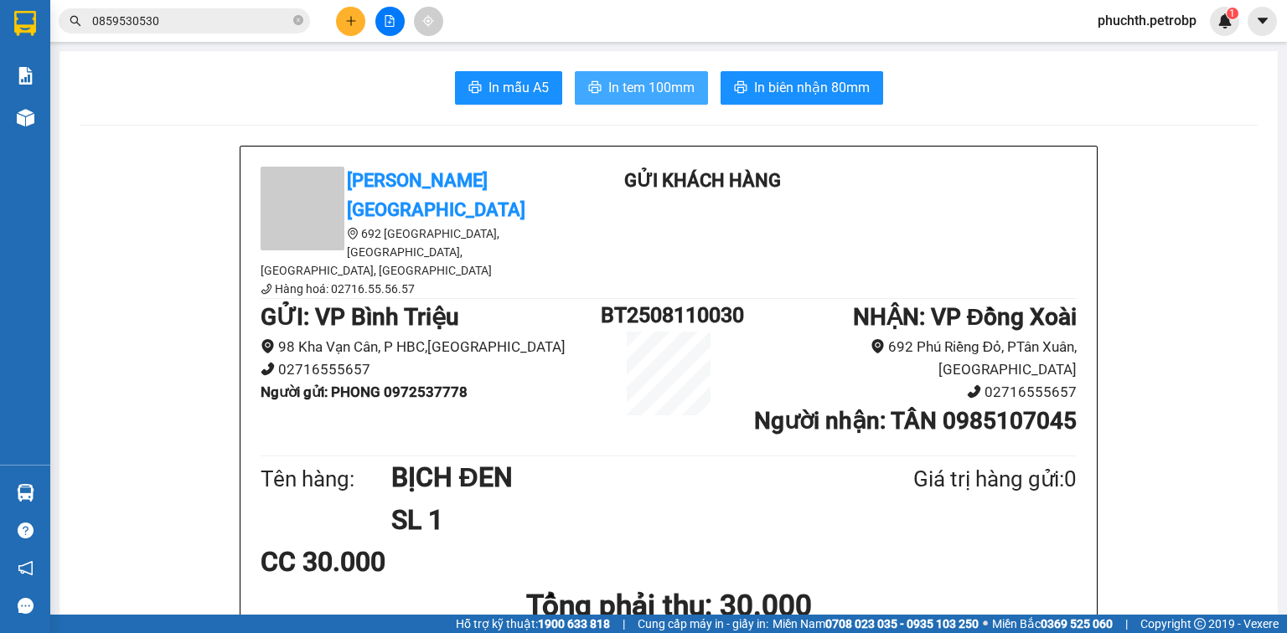
click at [679, 80] on span "In tem 100mm" at bounding box center [651, 87] width 86 height 21
click at [359, 15] on button at bounding box center [350, 21] width 29 height 29
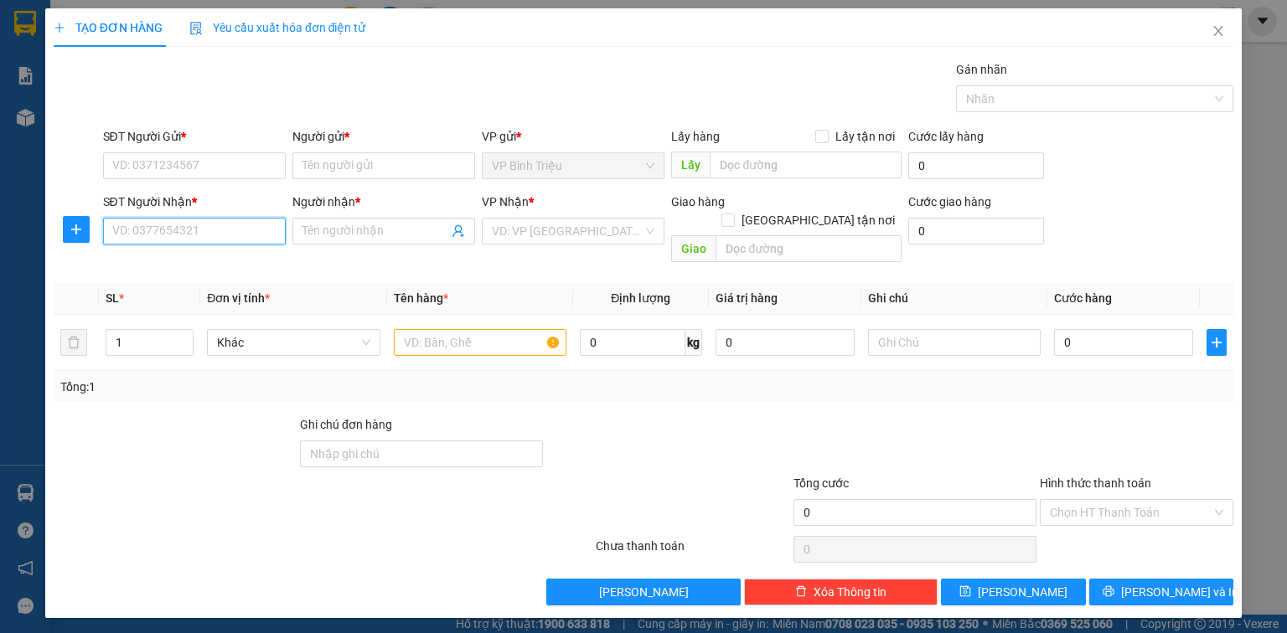
click at [181, 240] on input "SĐT Người Nhận *" at bounding box center [194, 231] width 183 height 27
type input "0707441153"
click at [205, 266] on div "0707441153 - KHÁCH" at bounding box center [194, 264] width 163 height 18
type input "KHÁCH"
type input "60.000"
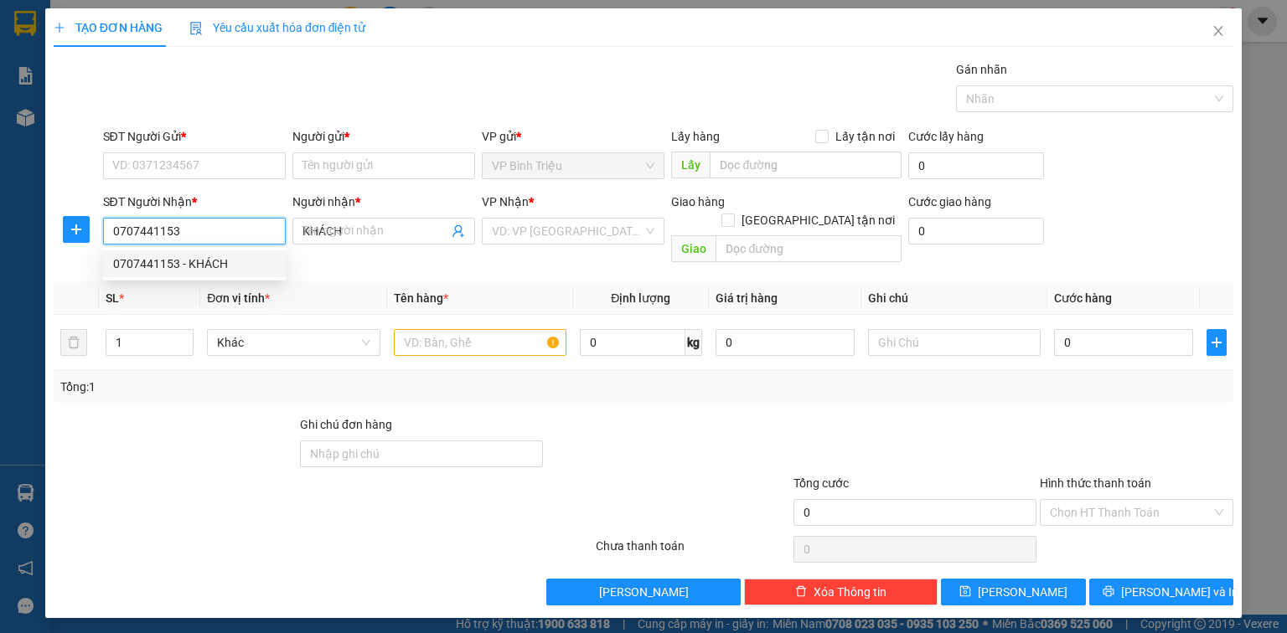
type input "60.000"
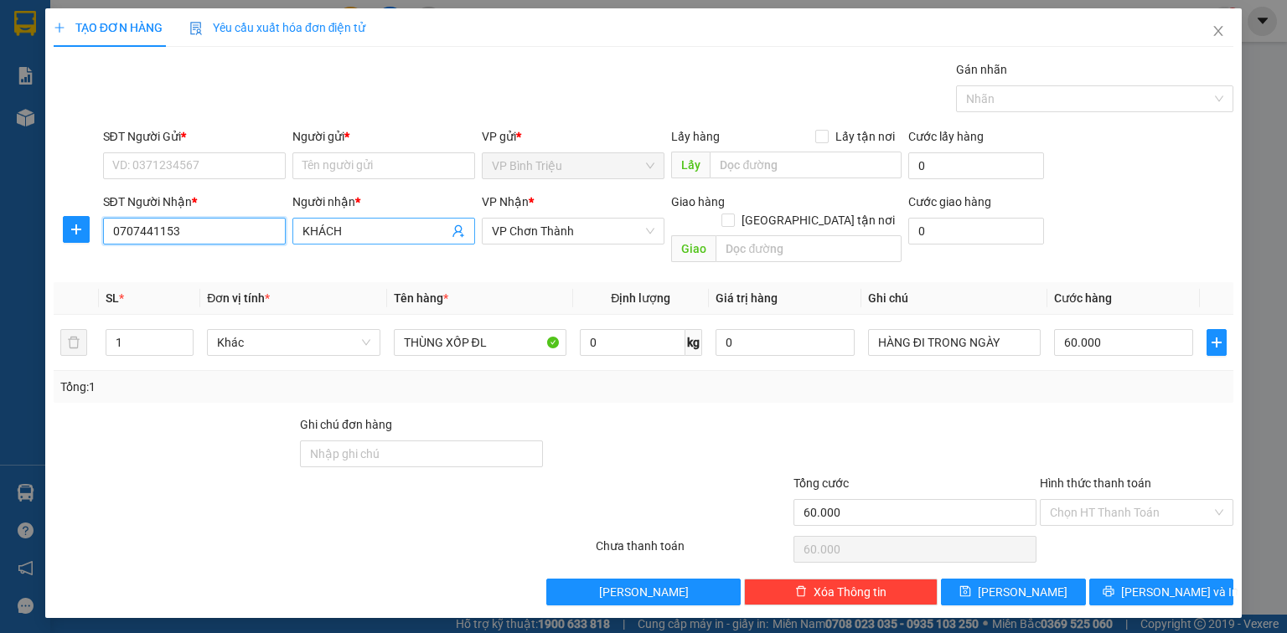
type input "0707441153"
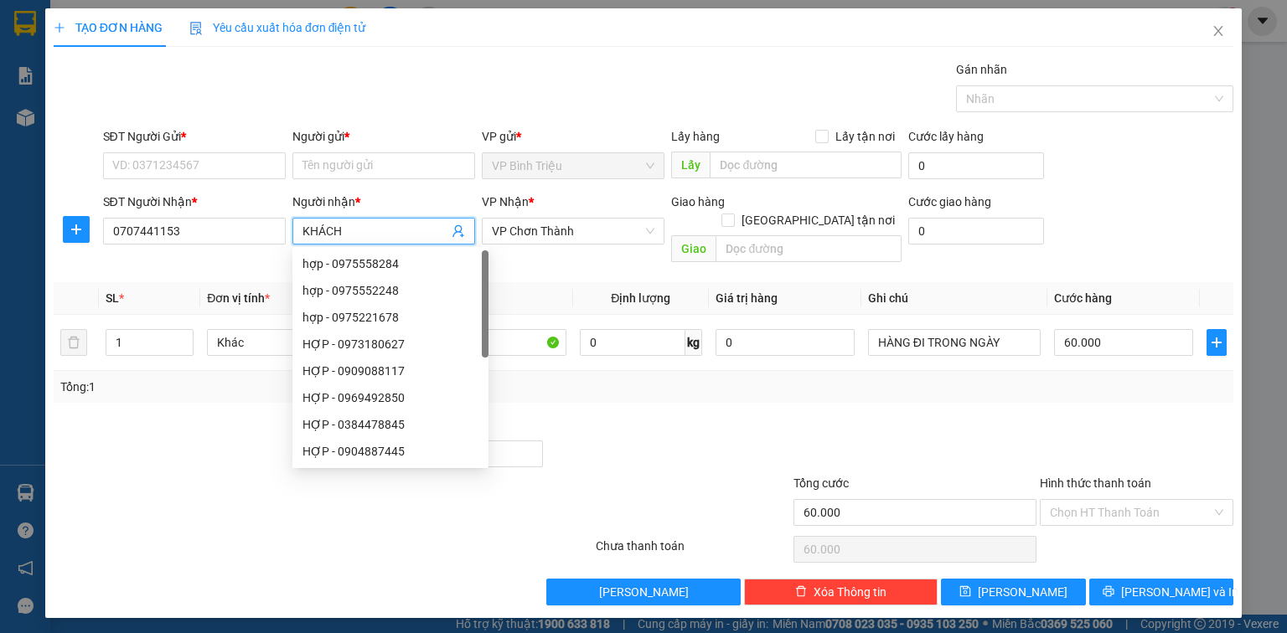
drag, startPoint x: 353, startPoint y: 227, endPoint x: 294, endPoint y: 231, distance: 58.8
click at [294, 231] on span "KHÁCH" at bounding box center [383, 231] width 183 height 27
click at [389, 218] on span "KHÁCH" at bounding box center [383, 231] width 183 height 27
click at [376, 219] on span "KHÁCH" at bounding box center [383, 231] width 183 height 27
click at [375, 225] on input "KHÁCH" at bounding box center [375, 231] width 146 height 18
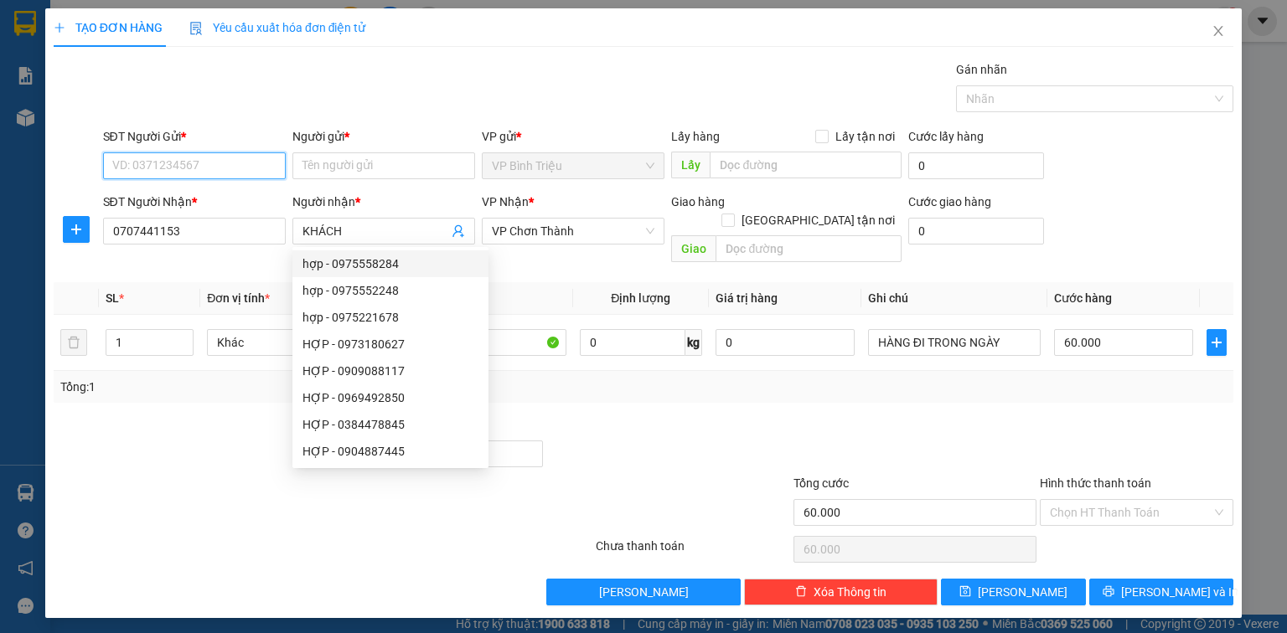
click at [239, 176] on input "SĐT Người Gửi *" at bounding box center [194, 165] width 183 height 27
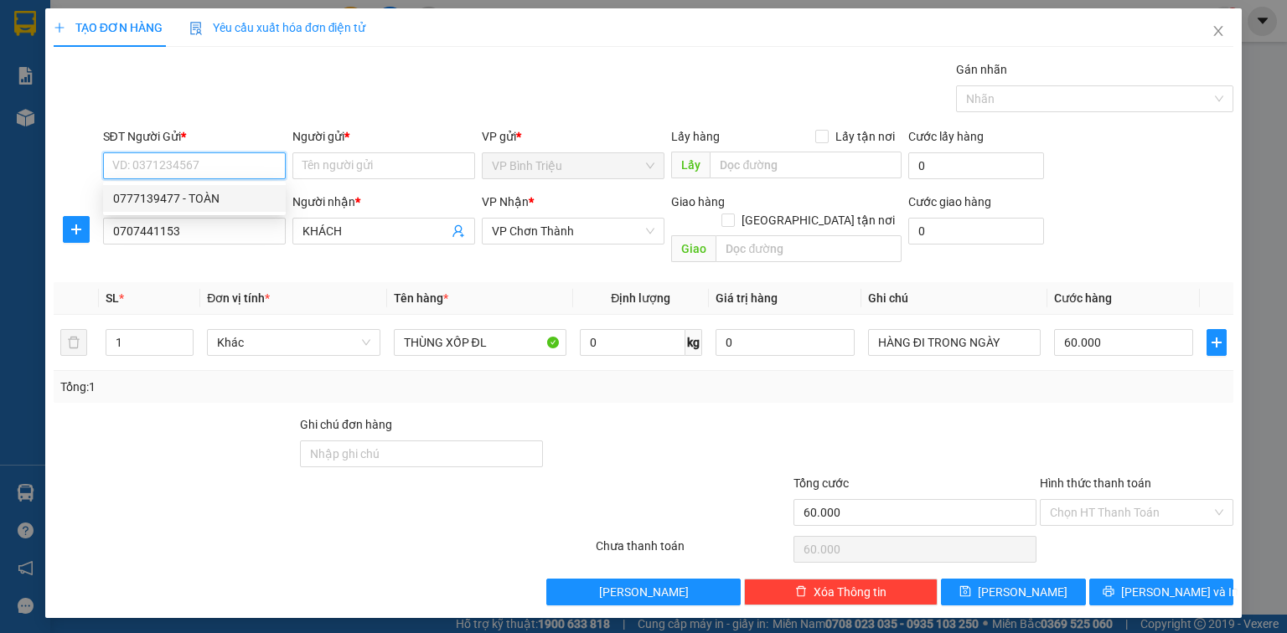
click at [214, 200] on div "0777139477 - TOÀN" at bounding box center [194, 198] width 163 height 18
type input "0777139477"
type input "TOÀN"
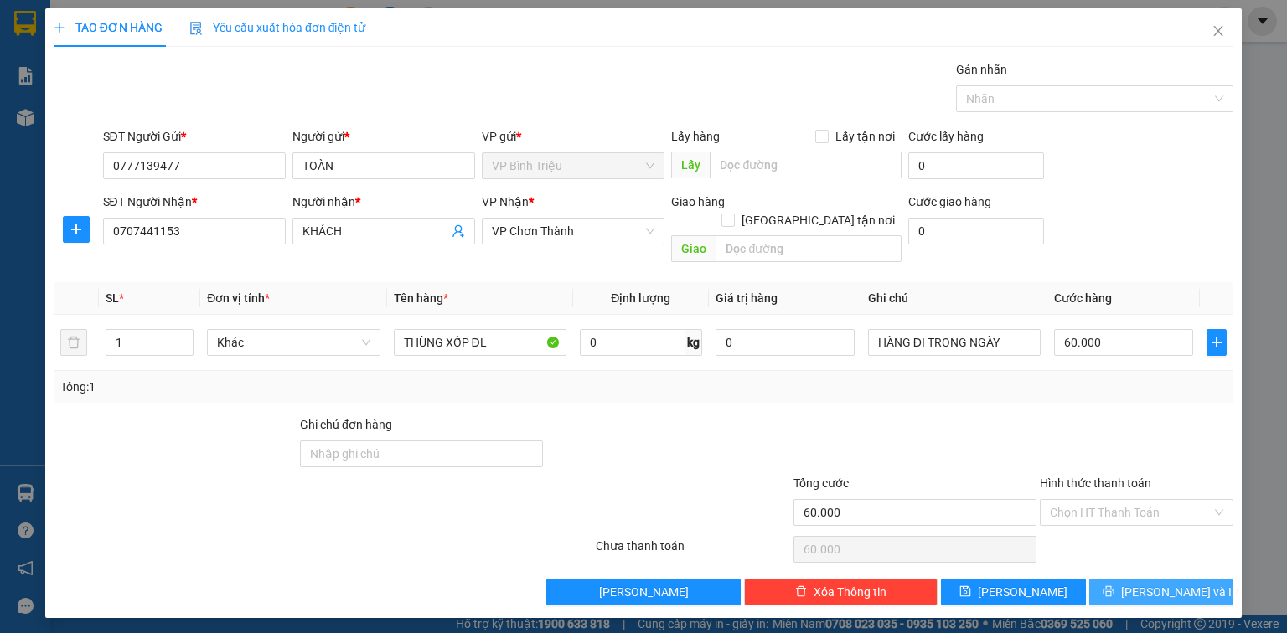
click at [1144, 579] on button "[PERSON_NAME] và In" at bounding box center [1161, 592] width 145 height 27
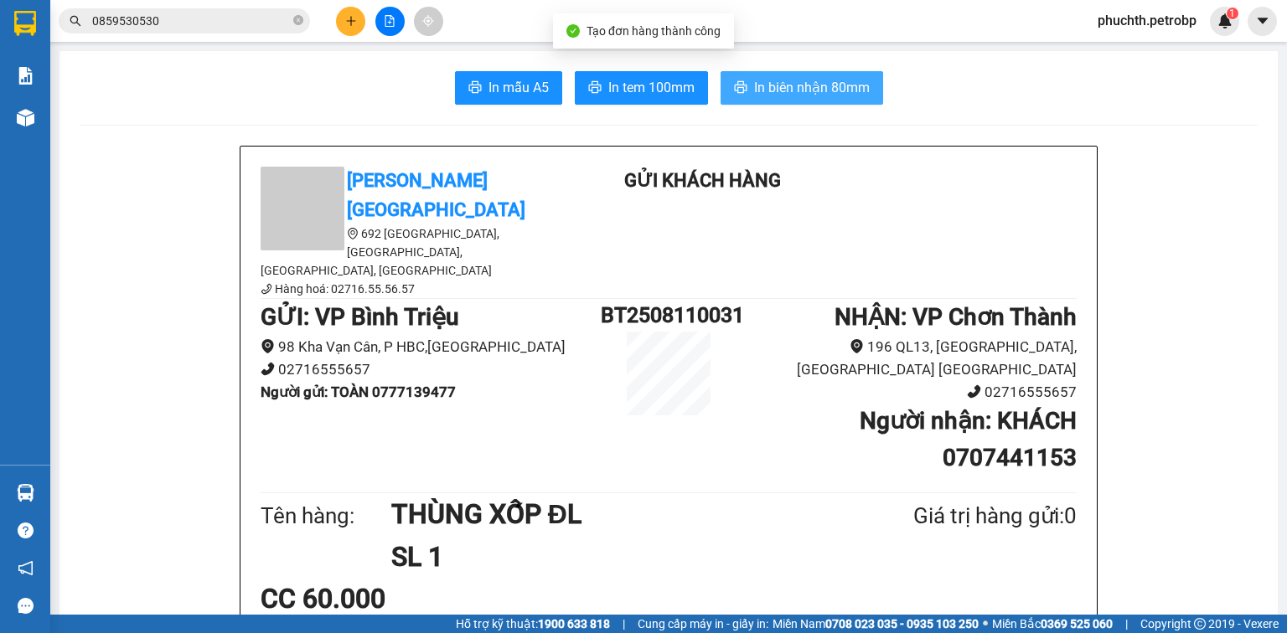
click at [803, 90] on span "In biên nhận 80mm" at bounding box center [812, 87] width 116 height 21
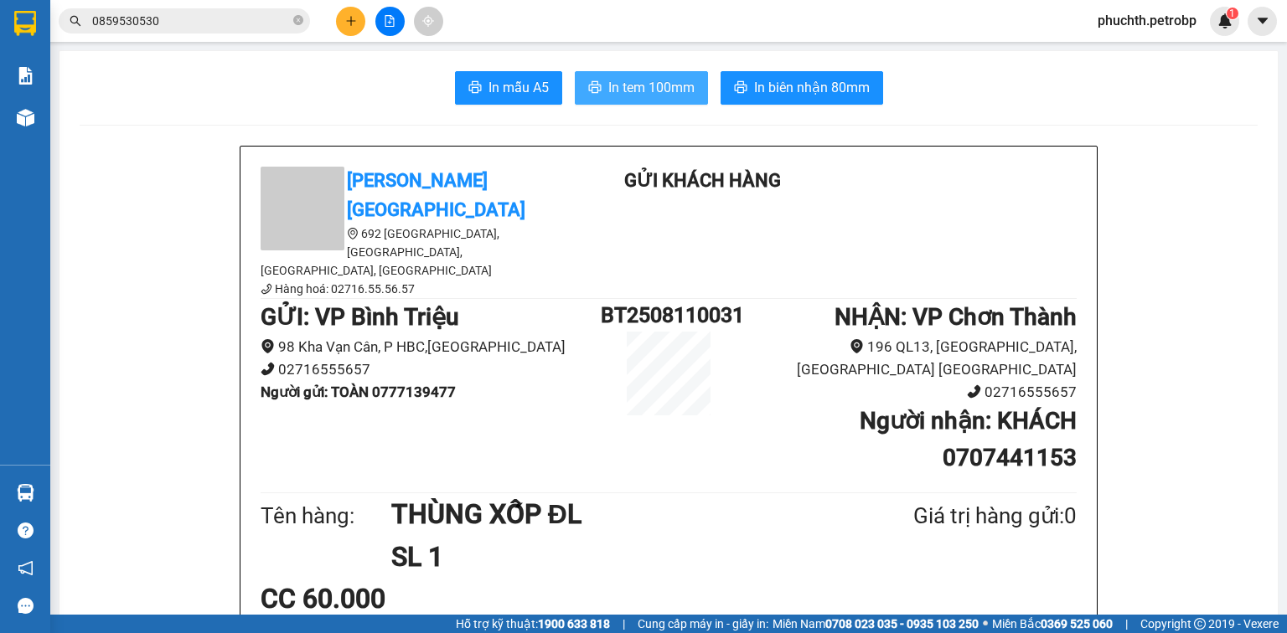
click at [650, 89] on span "In tem 100mm" at bounding box center [651, 87] width 86 height 21
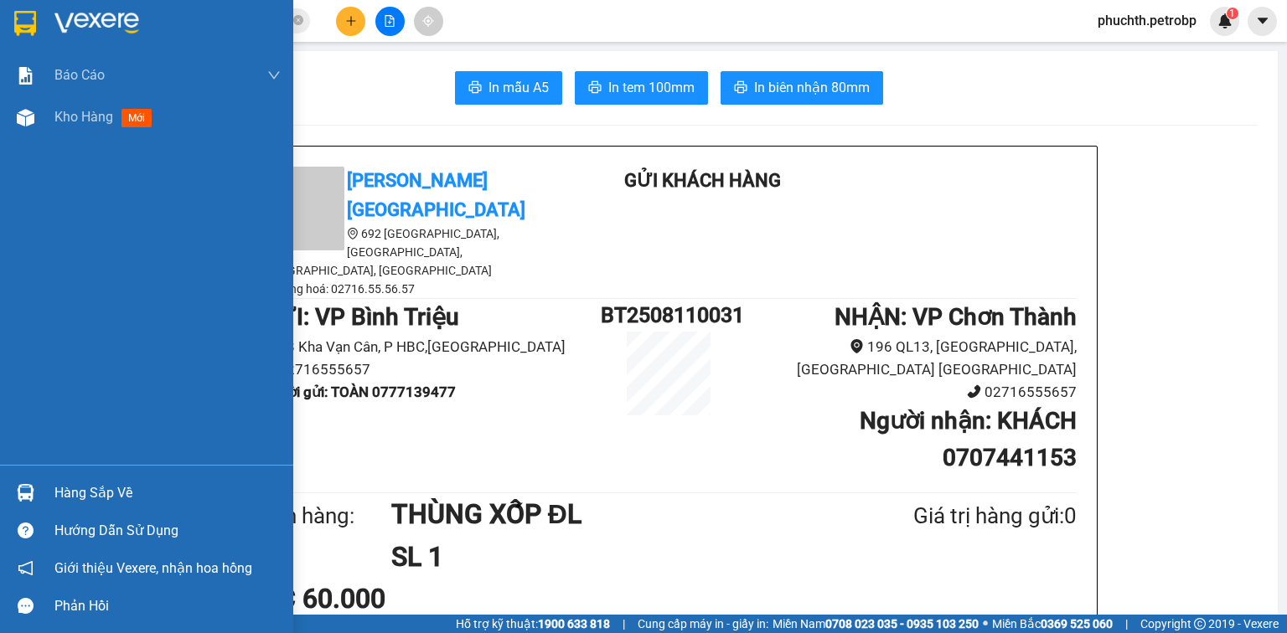
click at [37, 24] on div at bounding box center [25, 22] width 29 height 29
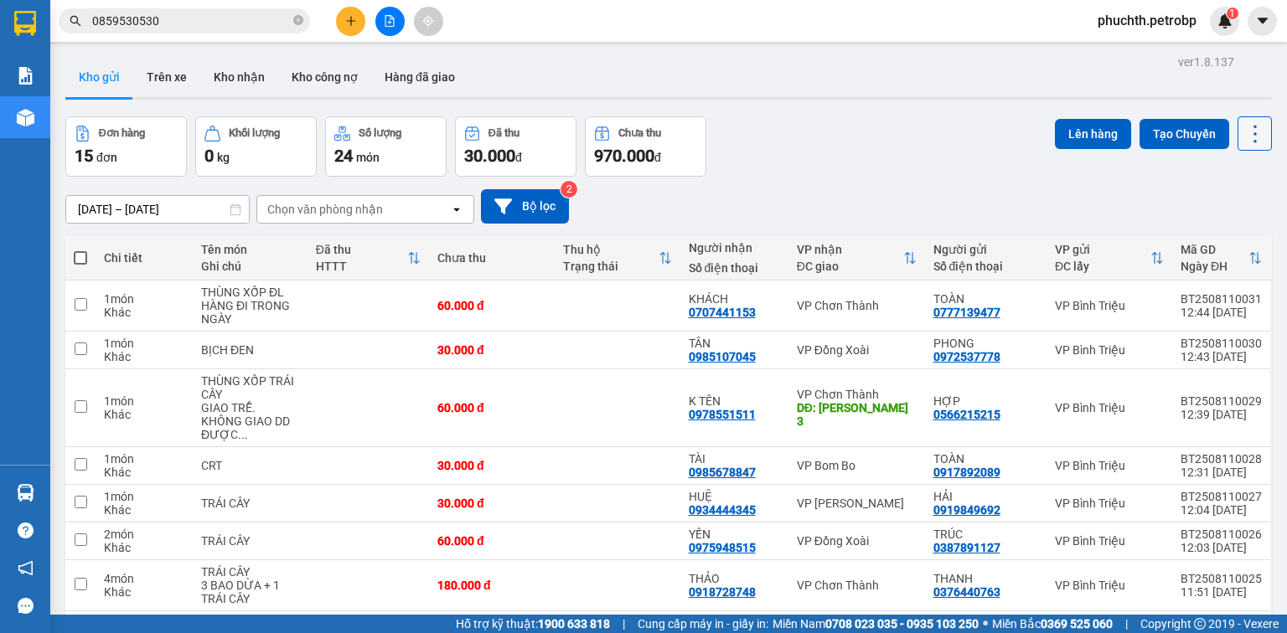
click at [1253, 140] on icon at bounding box center [1254, 134] width 3 height 18
click at [1226, 235] on span "Làm mới" at bounding box center [1221, 238] width 46 height 17
click at [1243, 135] on icon at bounding box center [1254, 133] width 23 height 23
click at [1205, 240] on span "Làm mới" at bounding box center [1221, 238] width 46 height 17
click at [1254, 133] on icon at bounding box center [1254, 133] width 23 height 23
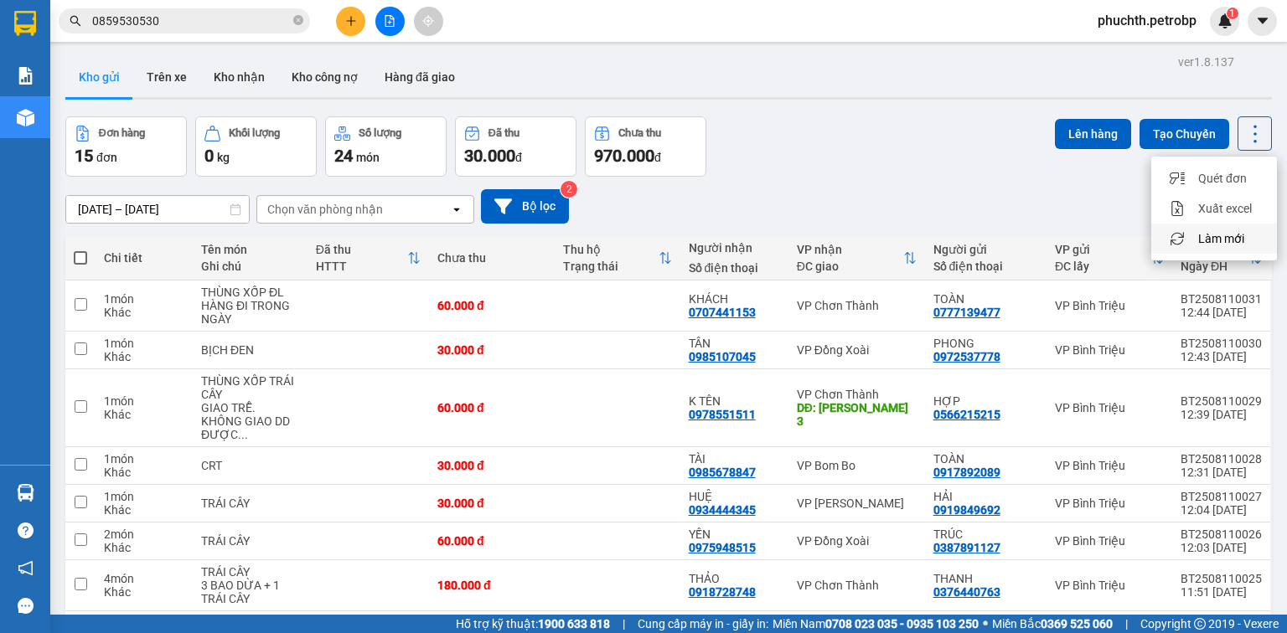
click at [1224, 238] on span "Làm mới" at bounding box center [1221, 238] width 46 height 17
click at [111, 86] on button "Kho gửi" at bounding box center [99, 77] width 68 height 40
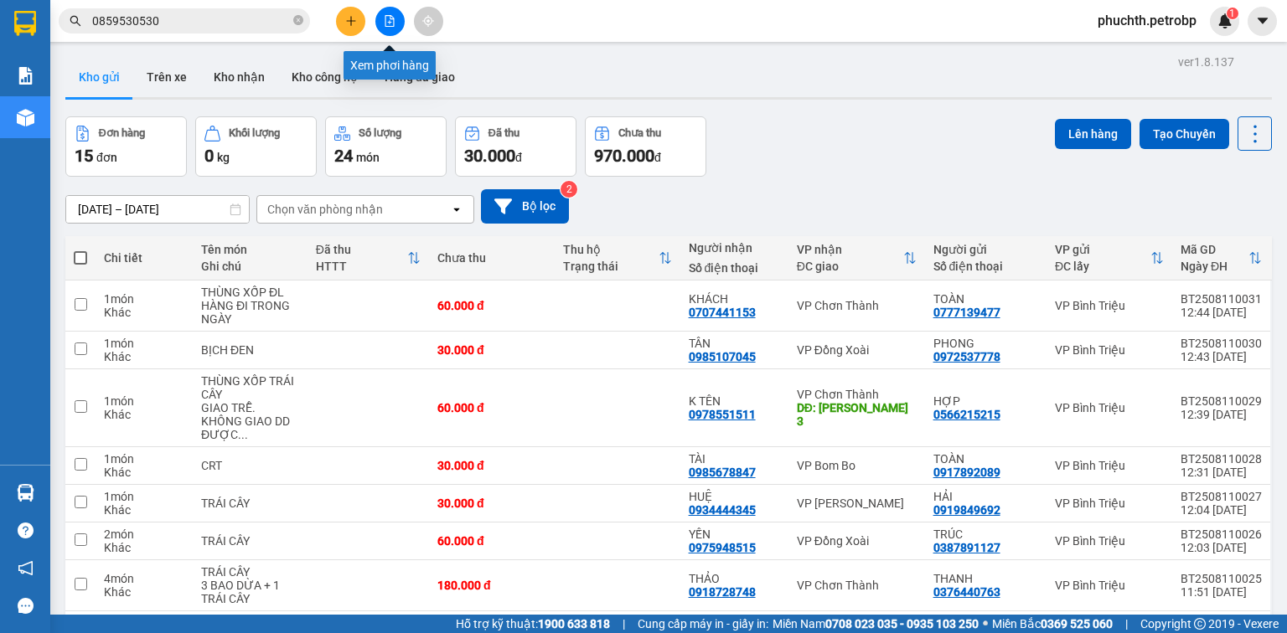
click at [392, 20] on icon "file-add" at bounding box center [390, 21] width 12 height 12
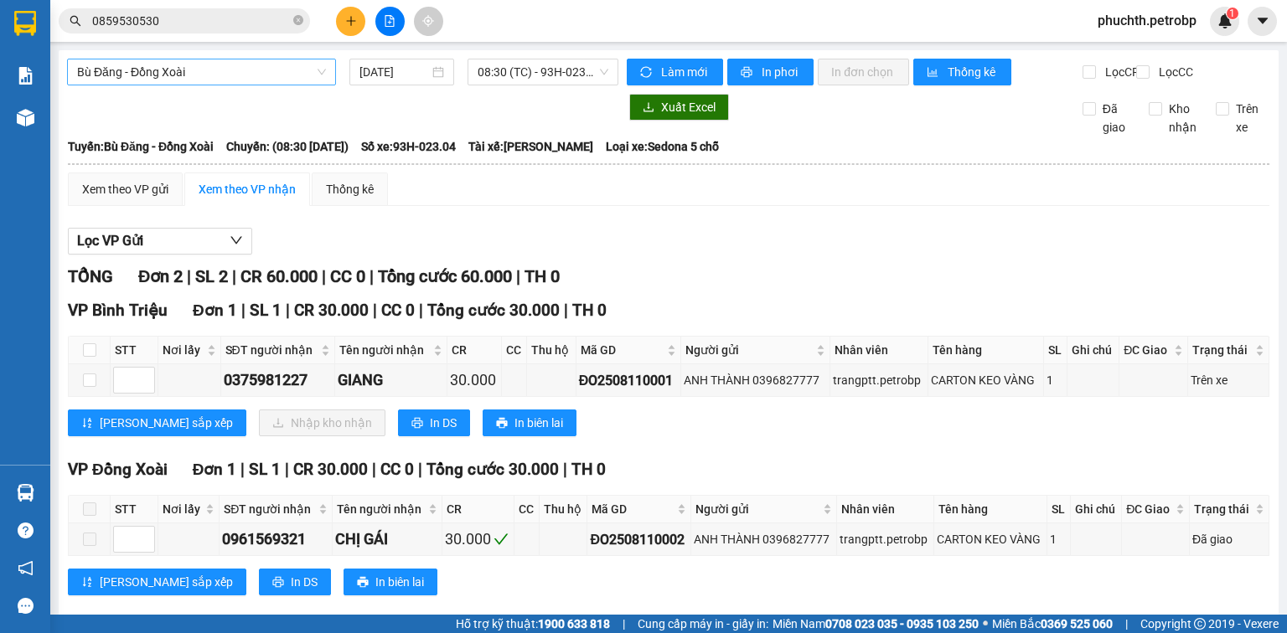
click at [298, 80] on span "Bù Đăng - Đồng Xoài" at bounding box center [201, 71] width 249 height 25
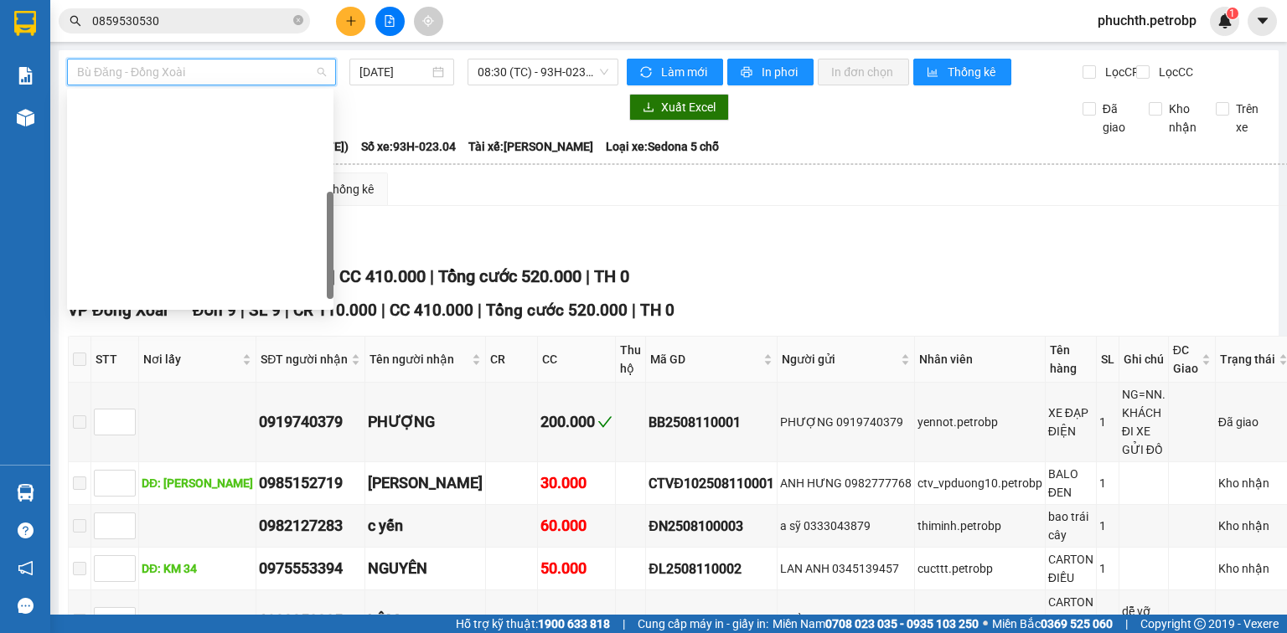
scroll to position [322, 0]
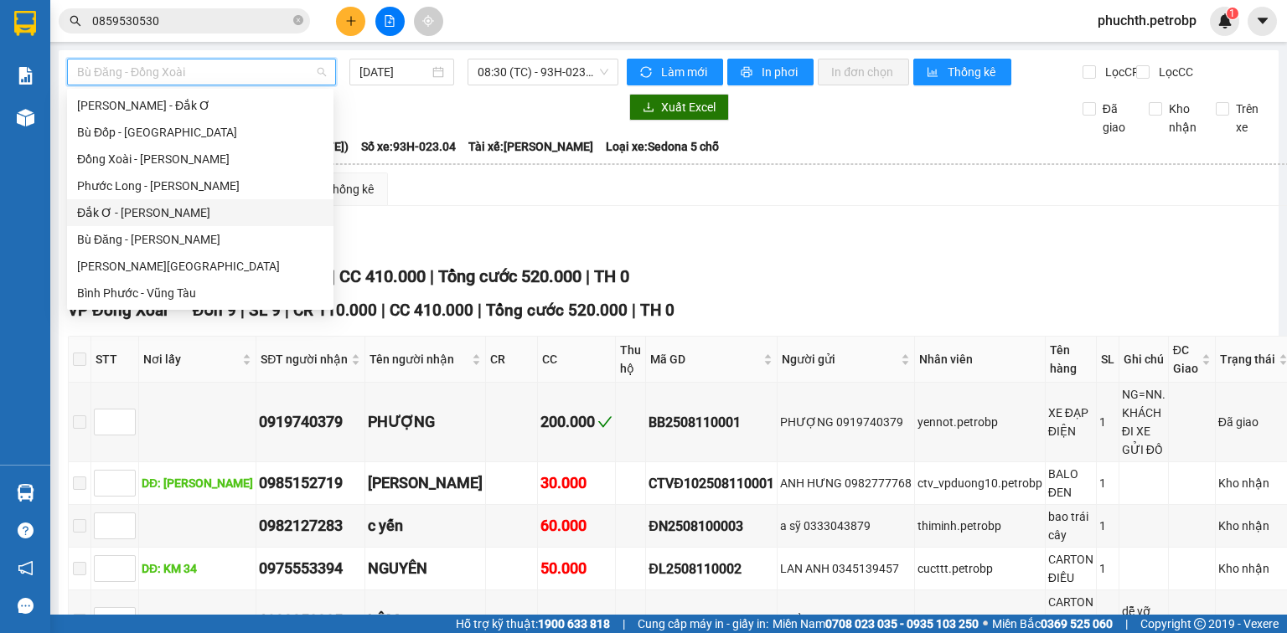
click at [469, 206] on div "Xem theo VP gửi Xem theo VP nhận Thống kê" at bounding box center [680, 190] width 1225 height 34
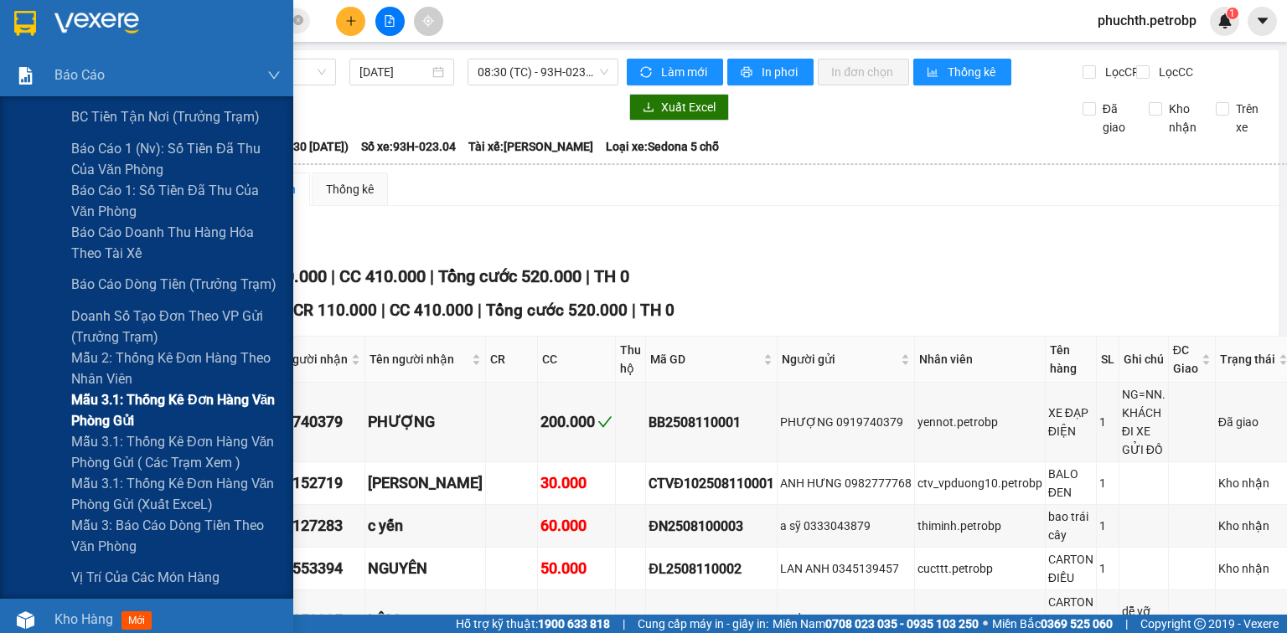
scroll to position [134, 0]
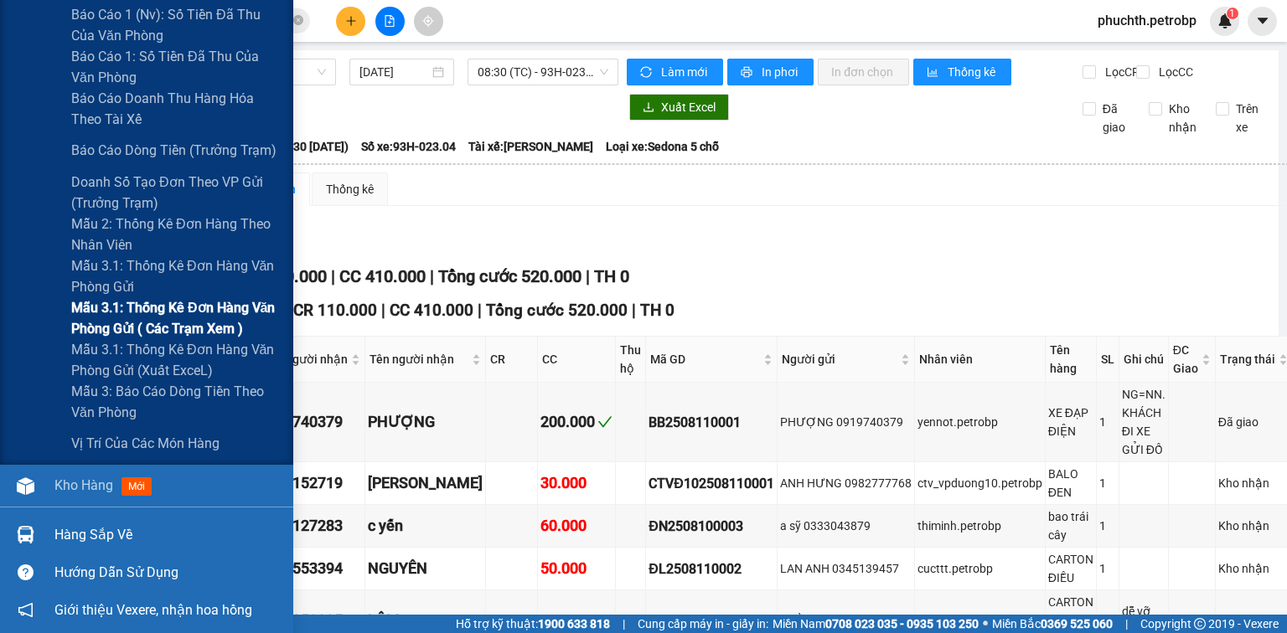
click at [198, 319] on span "Mẫu 3.1: Thống kê đơn hàng văn phòng gửi ( các trạm xem )" at bounding box center [175, 318] width 209 height 42
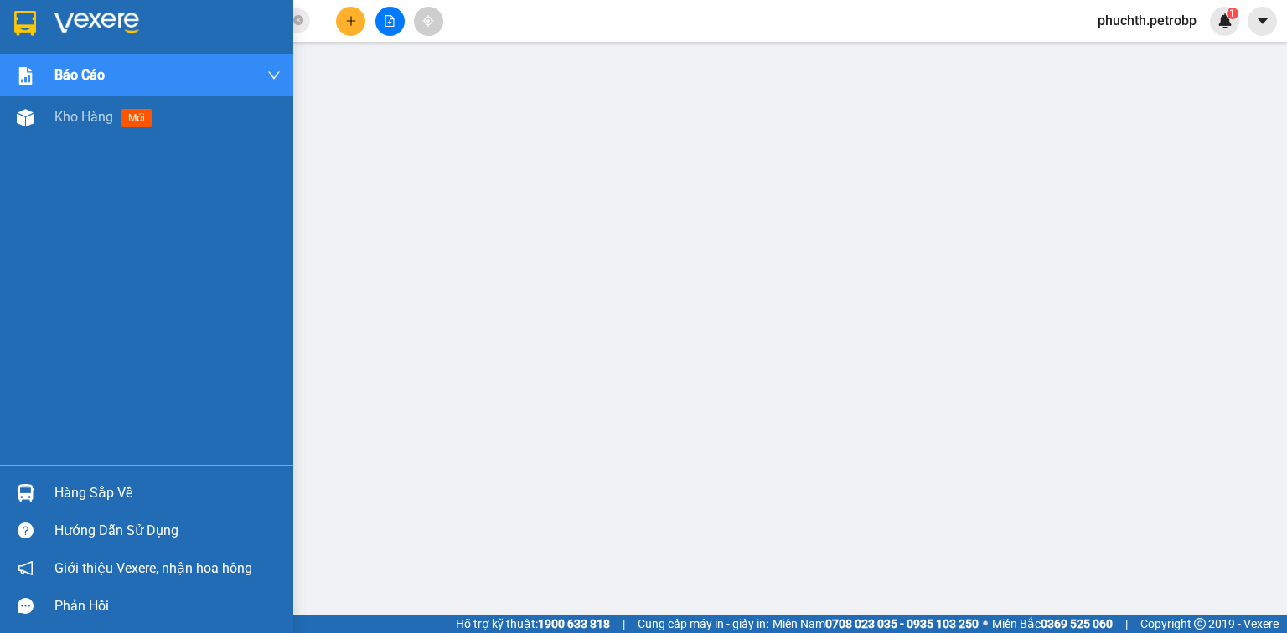
click at [40, 22] on div at bounding box center [146, 27] width 293 height 54
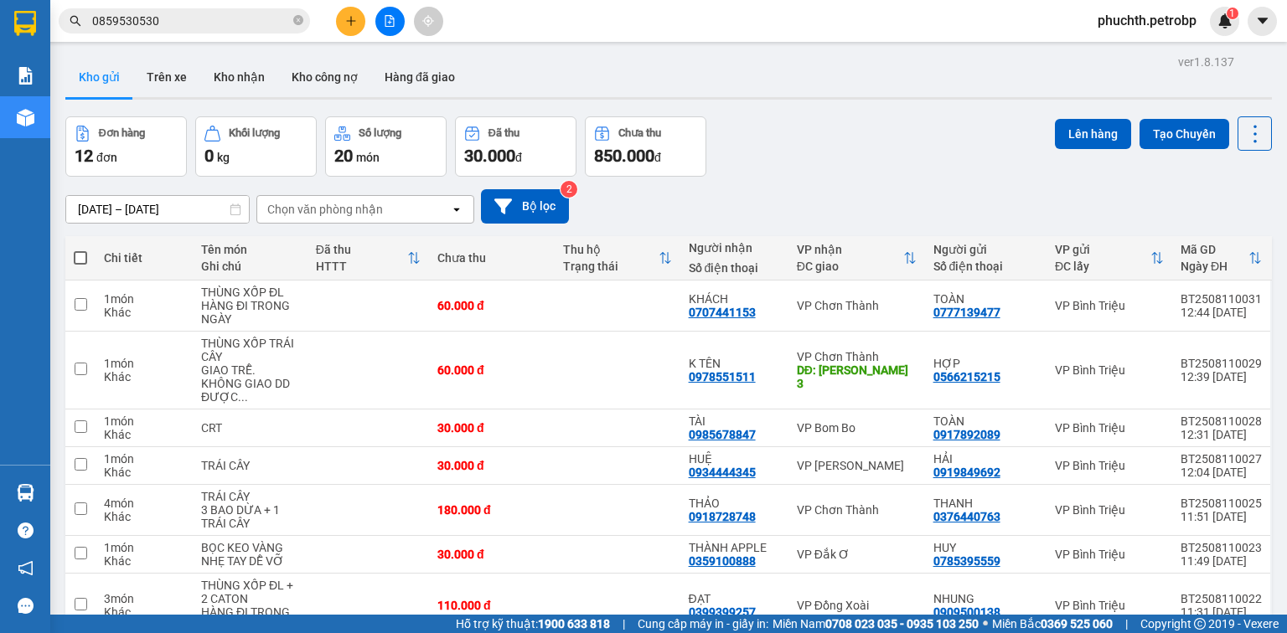
scroll to position [268, 0]
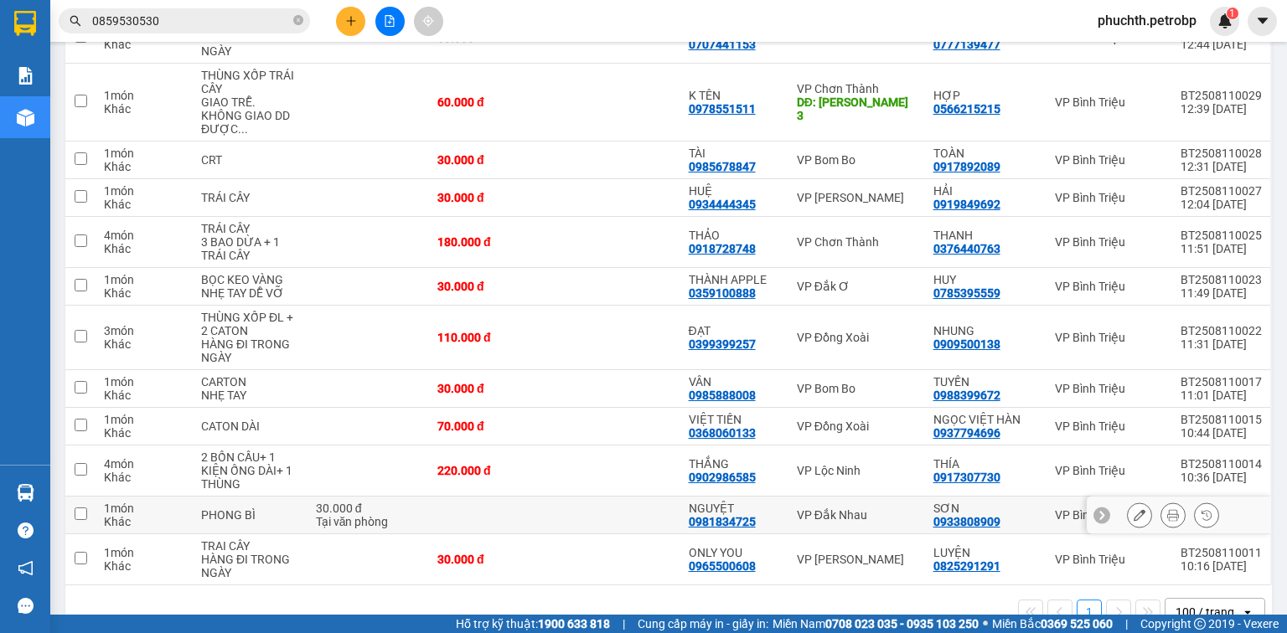
click at [1133, 509] on icon at bounding box center [1139, 515] width 12 height 12
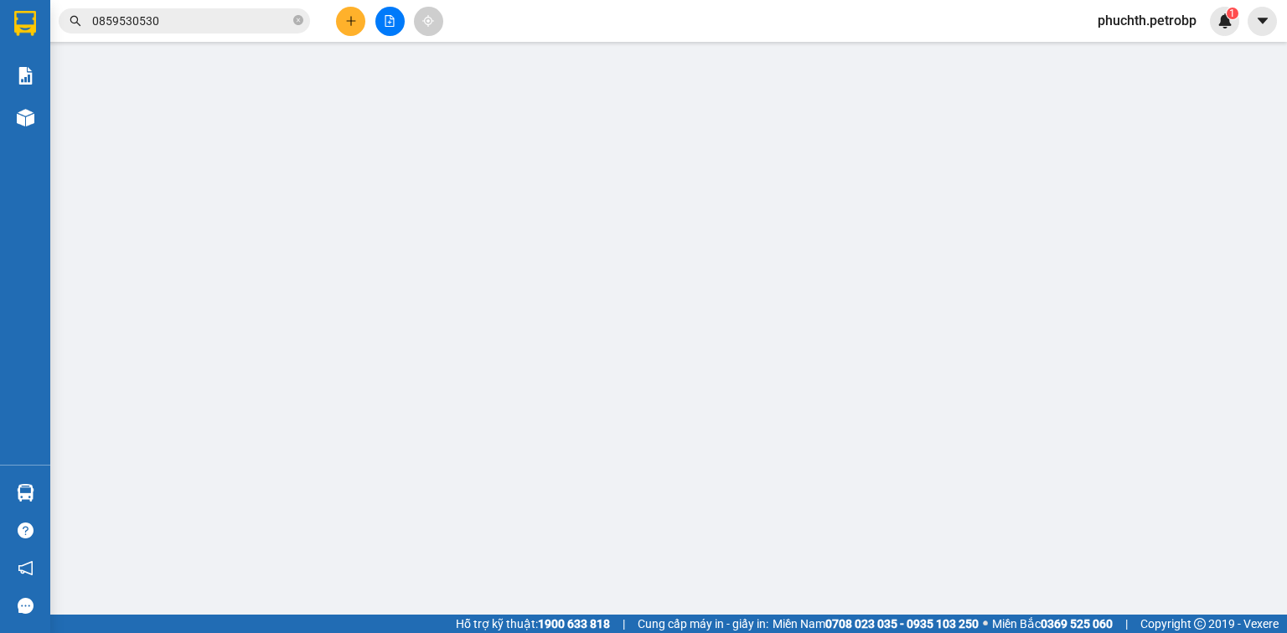
type input "0933808909"
type input "0981834725"
type input "30.000"
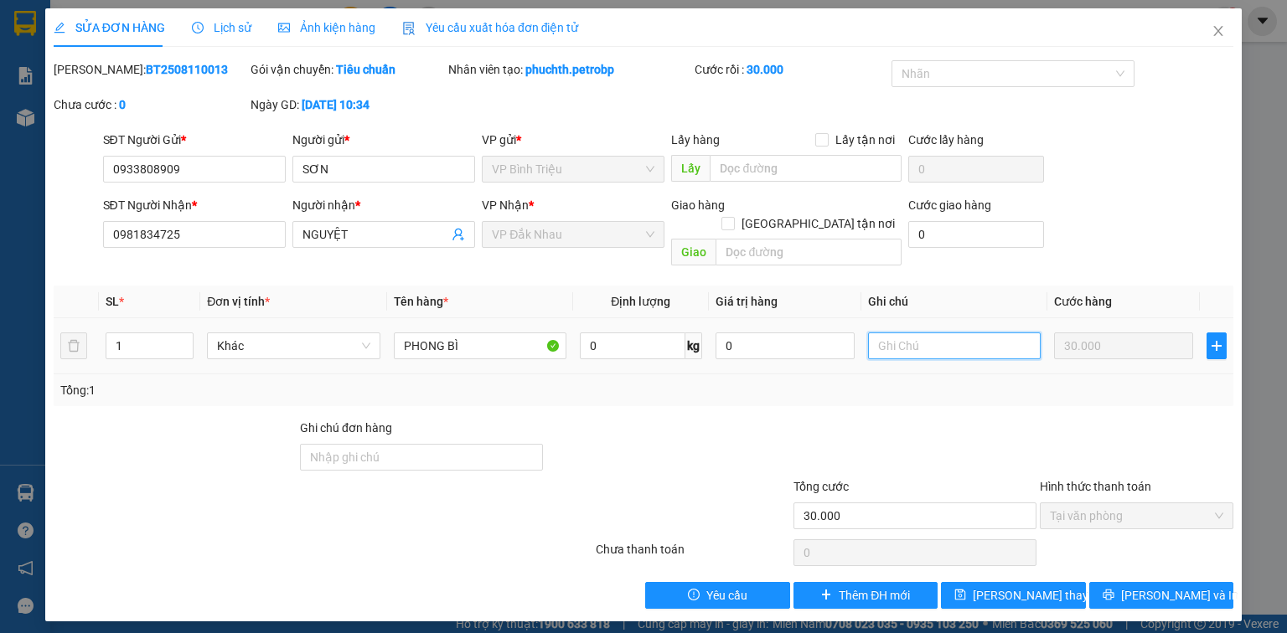
click at [926, 333] on input "text" at bounding box center [954, 346] width 173 height 27
type input "GỌI GẤP"
click at [1153, 586] on span "[PERSON_NAME] và In" at bounding box center [1179, 595] width 117 height 18
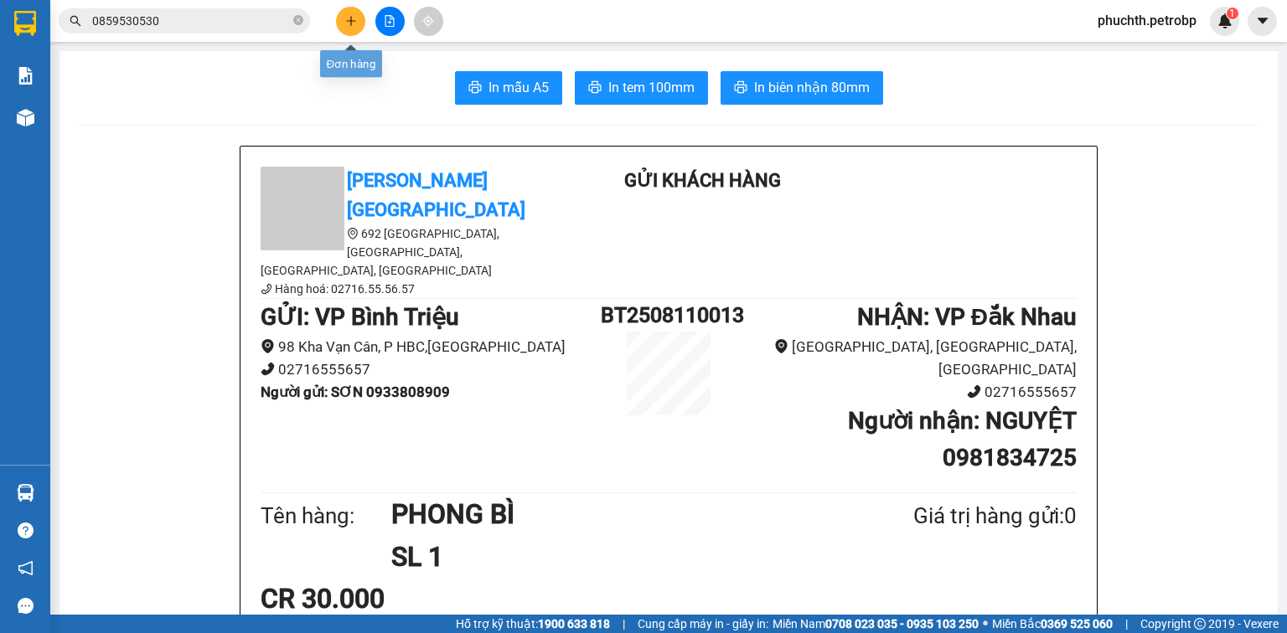
click at [343, 24] on button at bounding box center [350, 21] width 29 height 29
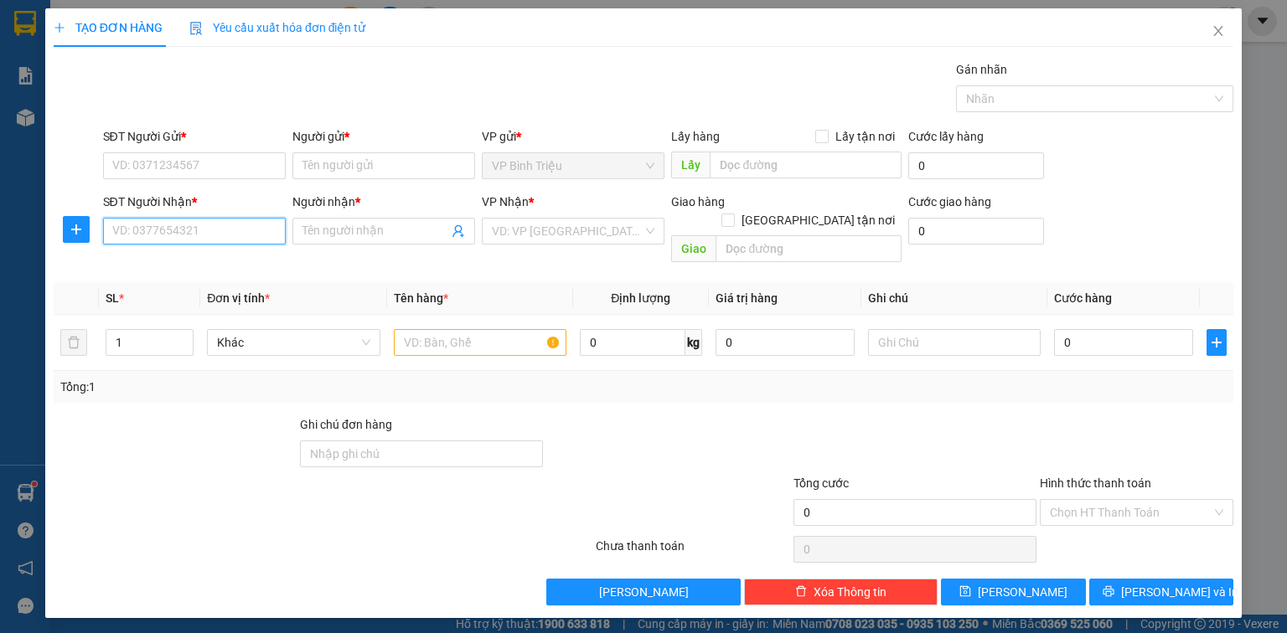
click at [195, 238] on input "SĐT Người Nhận *" at bounding box center [194, 231] width 183 height 27
type input "0988474669"
click at [183, 256] on div "0988474669 - DUNG" at bounding box center [194, 264] width 163 height 18
type input "DUNG"
type input "50.000"
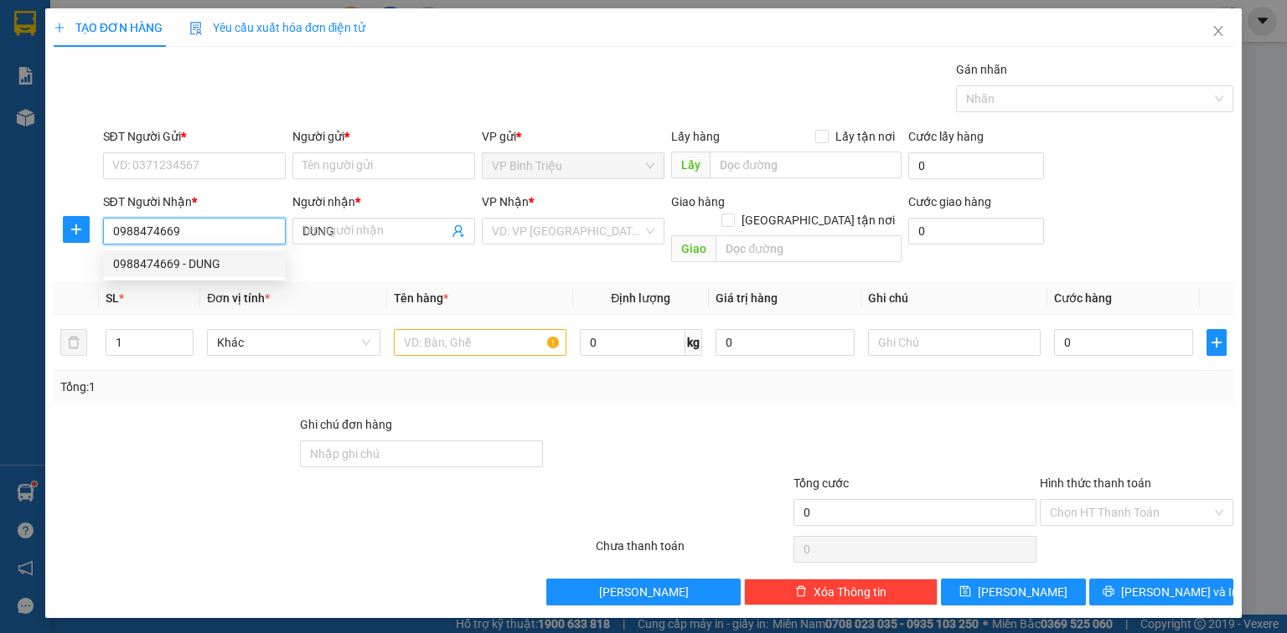
type input "50.000"
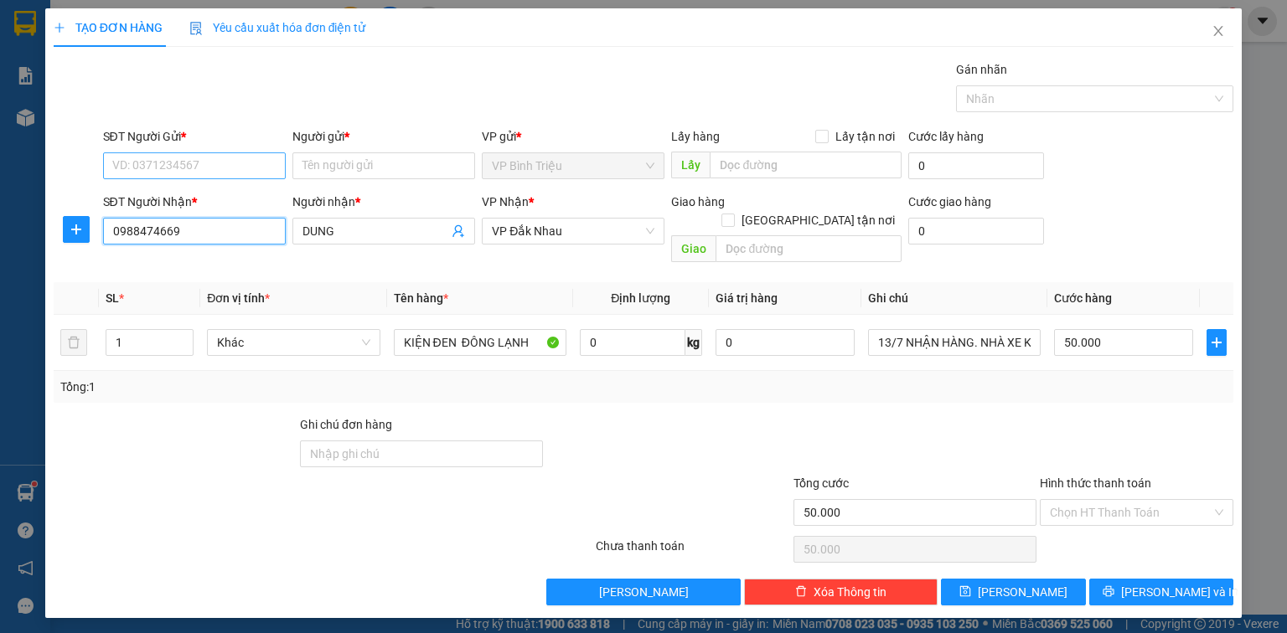
type input "0988474669"
click at [214, 168] on input "SĐT Người Gửi *" at bounding box center [194, 165] width 183 height 27
click at [215, 198] on div "0972123185 - THƯƠNG" at bounding box center [194, 198] width 163 height 18
type input "0972123185"
type input "THƯƠNG"
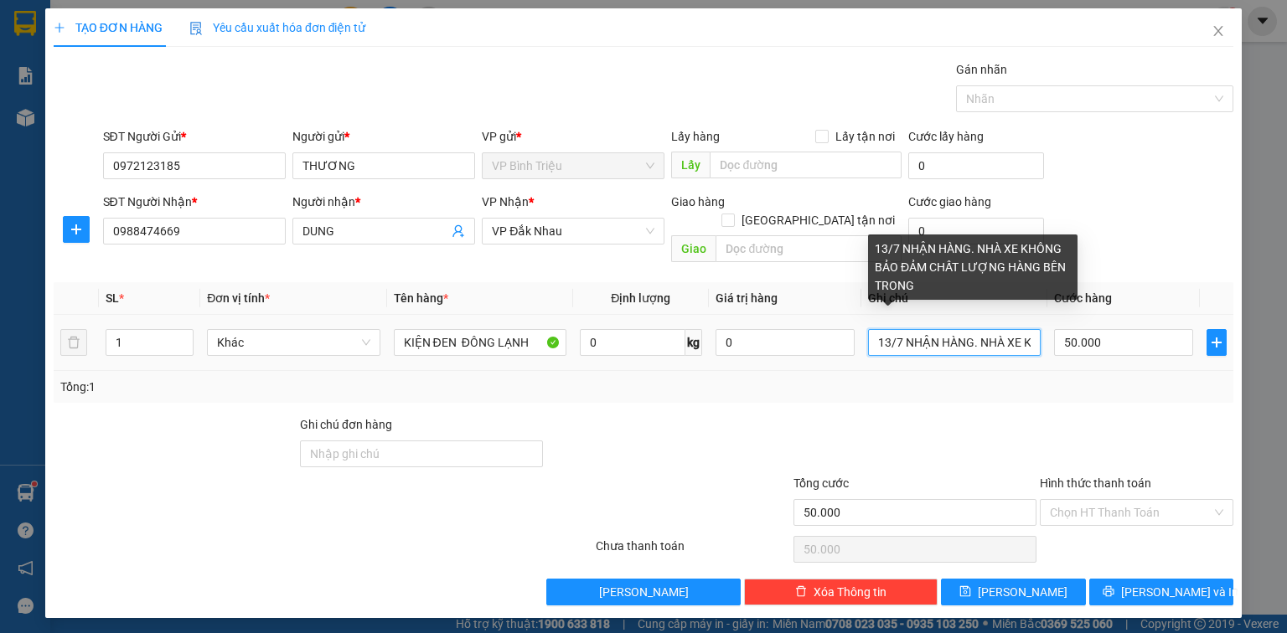
click at [885, 329] on input "13/7 NHẬN HÀNG. NHÀ XE KHÔNG BẢO ĐẢM CHẤT LƯỢNG HÀNG BÊN TRONG" at bounding box center [954, 342] width 173 height 27
click at [875, 329] on input "13/7 NHẬN HÀNG. NHÀ XE KHÔNG BẢO ĐẢM CHẤT LƯỢNG HÀNG BÊN TRONG" at bounding box center [954, 342] width 173 height 27
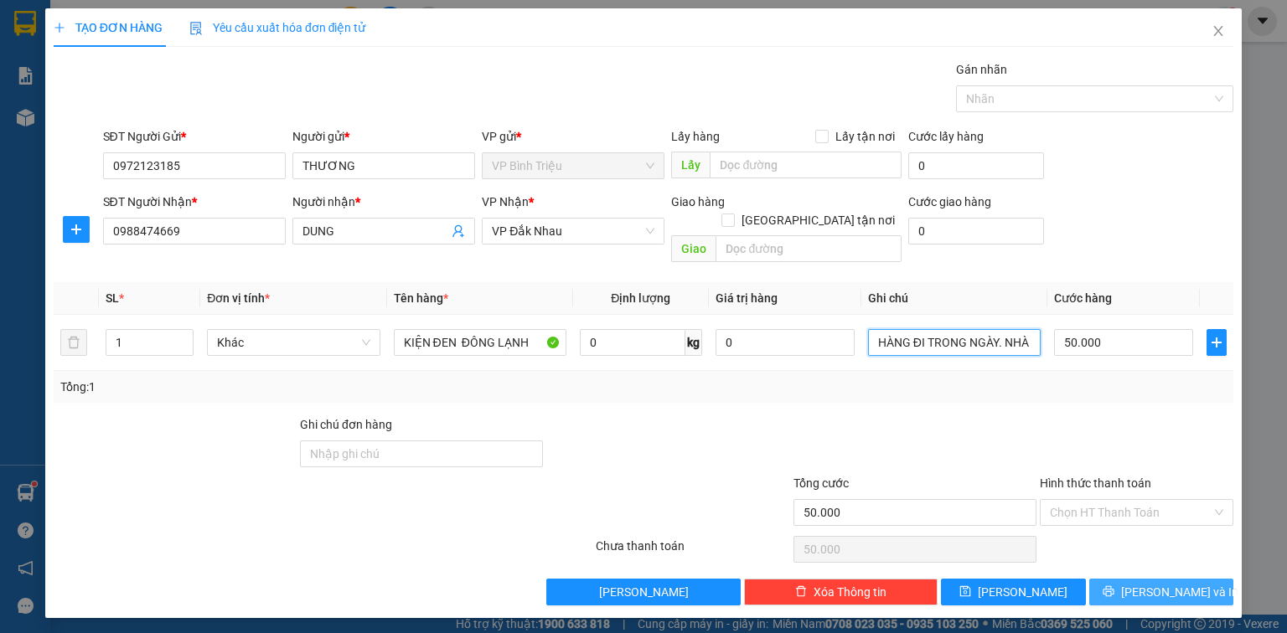
type input "HÀNG ĐI TRONG NGÀY. NHÀ XE KHÔNG BẢO ĐẢM CHẤT LƯỢNG HÀNG BÊN TRONG"
click at [1169, 583] on span "[PERSON_NAME] và In" at bounding box center [1179, 592] width 117 height 18
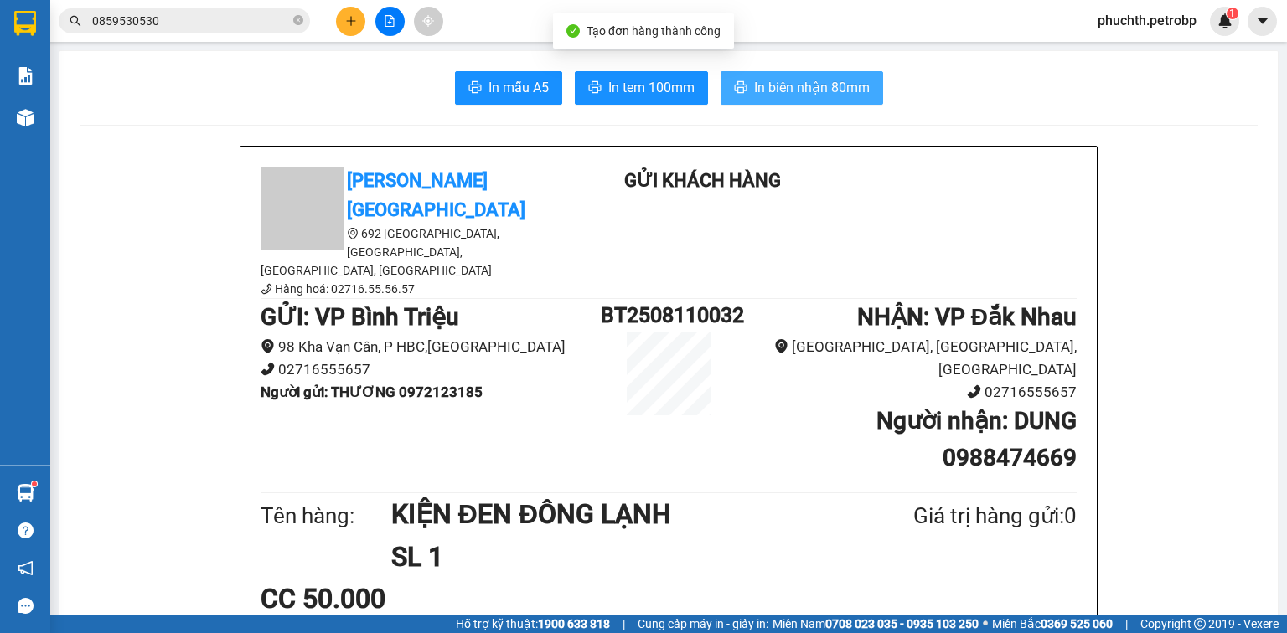
click at [784, 80] on span "In biên nhận 80mm" at bounding box center [812, 87] width 116 height 21
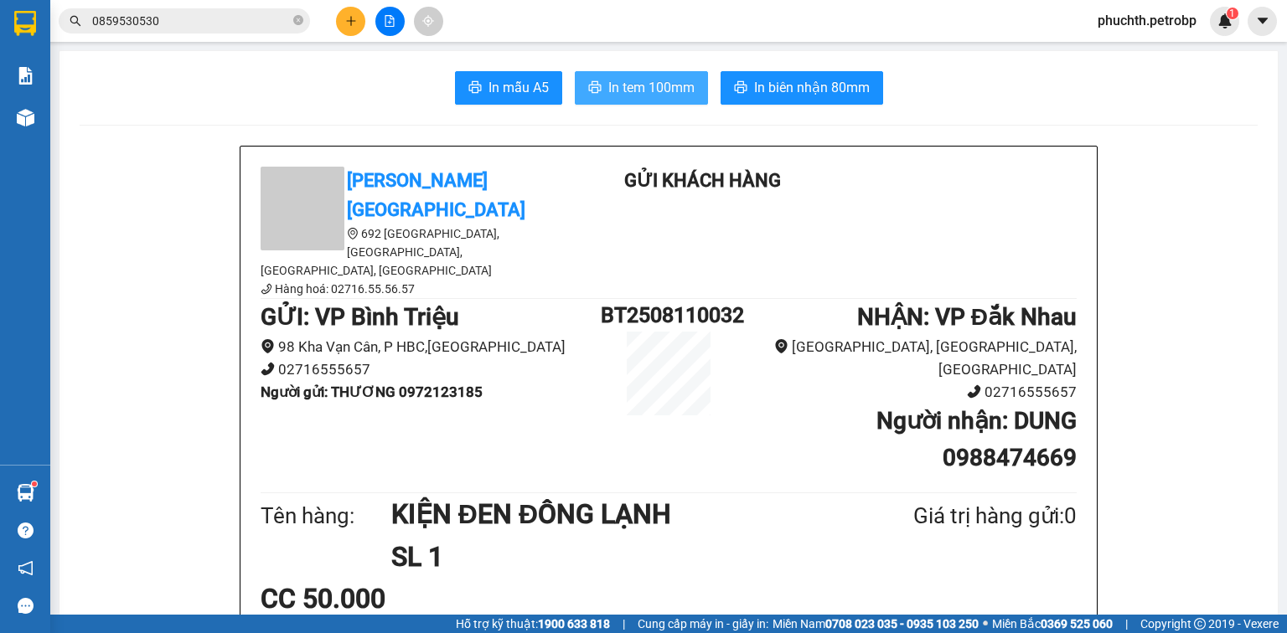
click at [669, 73] on button "In tem 100mm" at bounding box center [641, 88] width 133 height 34
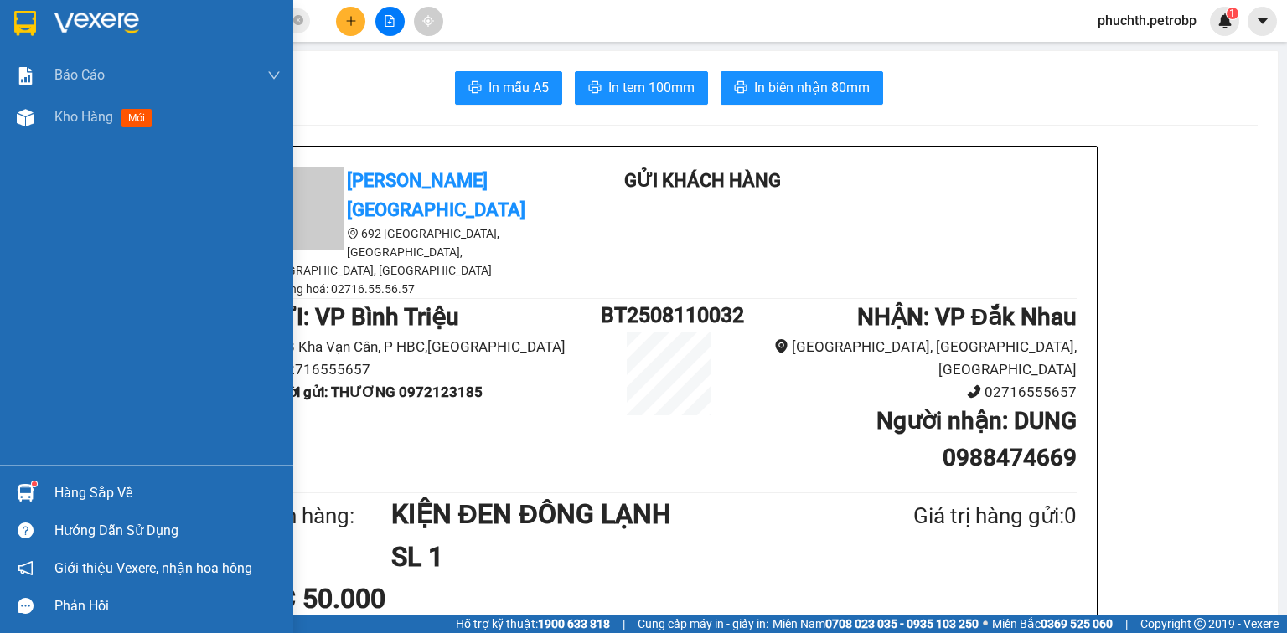
click at [55, 23] on img at bounding box center [96, 23] width 85 height 25
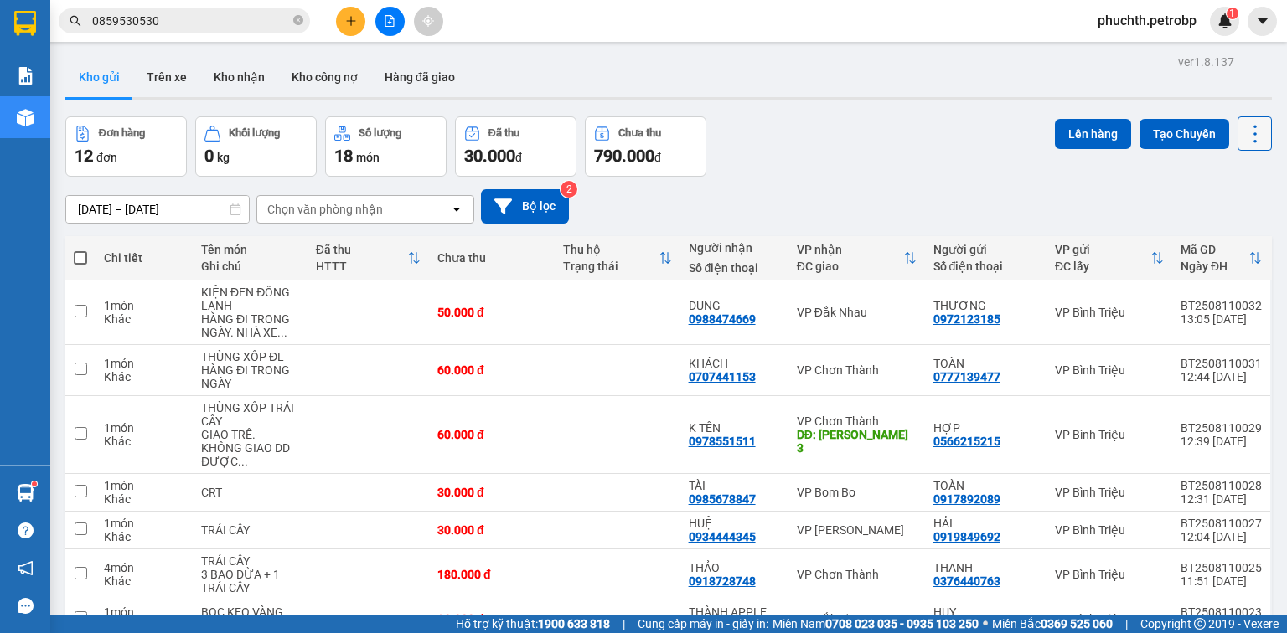
click at [1252, 127] on icon at bounding box center [1254, 133] width 23 height 23
click at [1232, 237] on span "Làm mới" at bounding box center [1221, 238] width 46 height 17
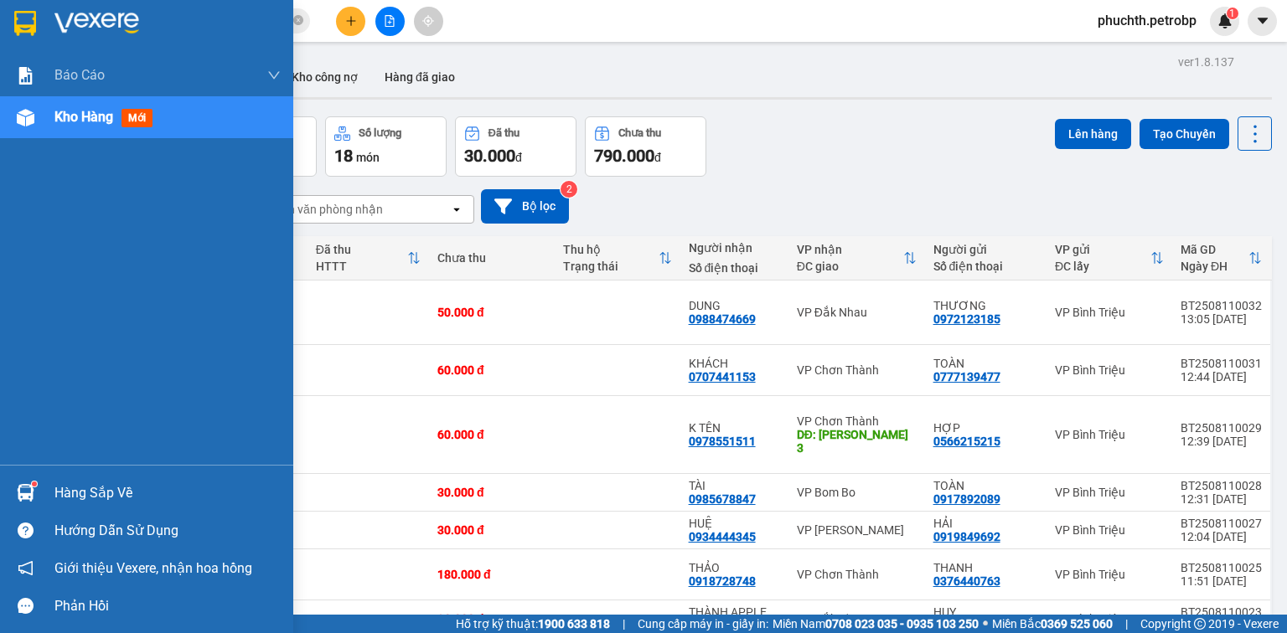
click at [68, 498] on div "Hàng sắp về" at bounding box center [167, 493] width 226 height 25
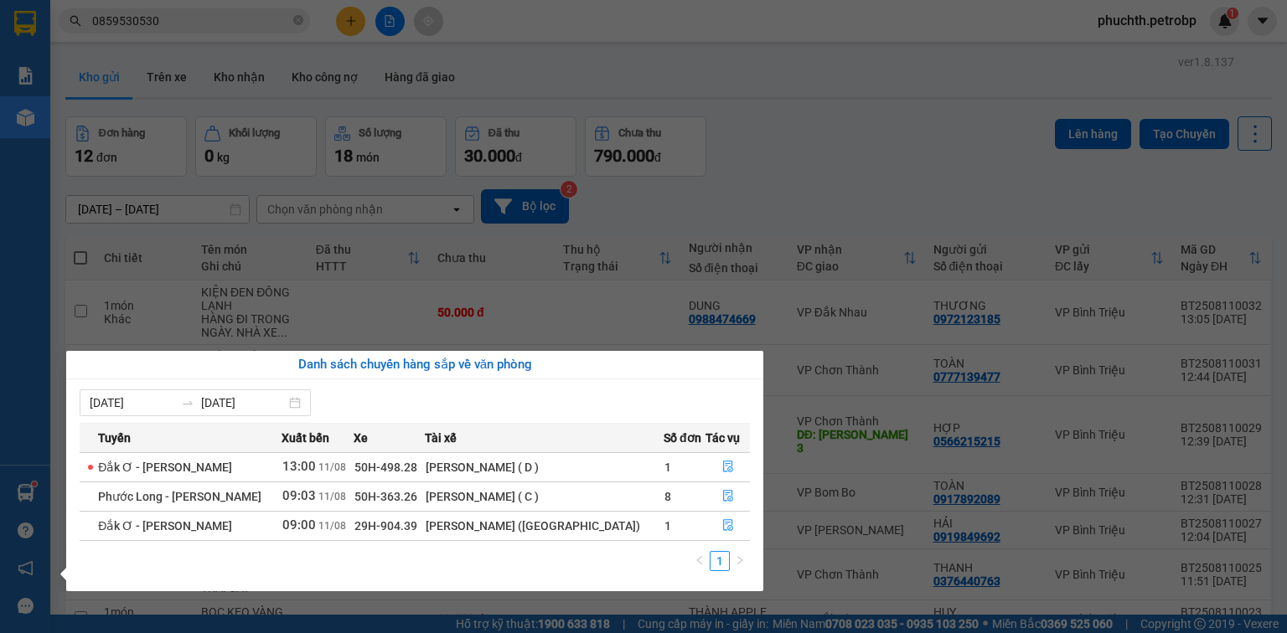
click at [821, 143] on section "Kết quả tìm kiếm ( 91 ) Bộ lọc Mã ĐH Trạng thái Món hàng Tổng cước Chưa cước Ng…" at bounding box center [643, 316] width 1287 height 633
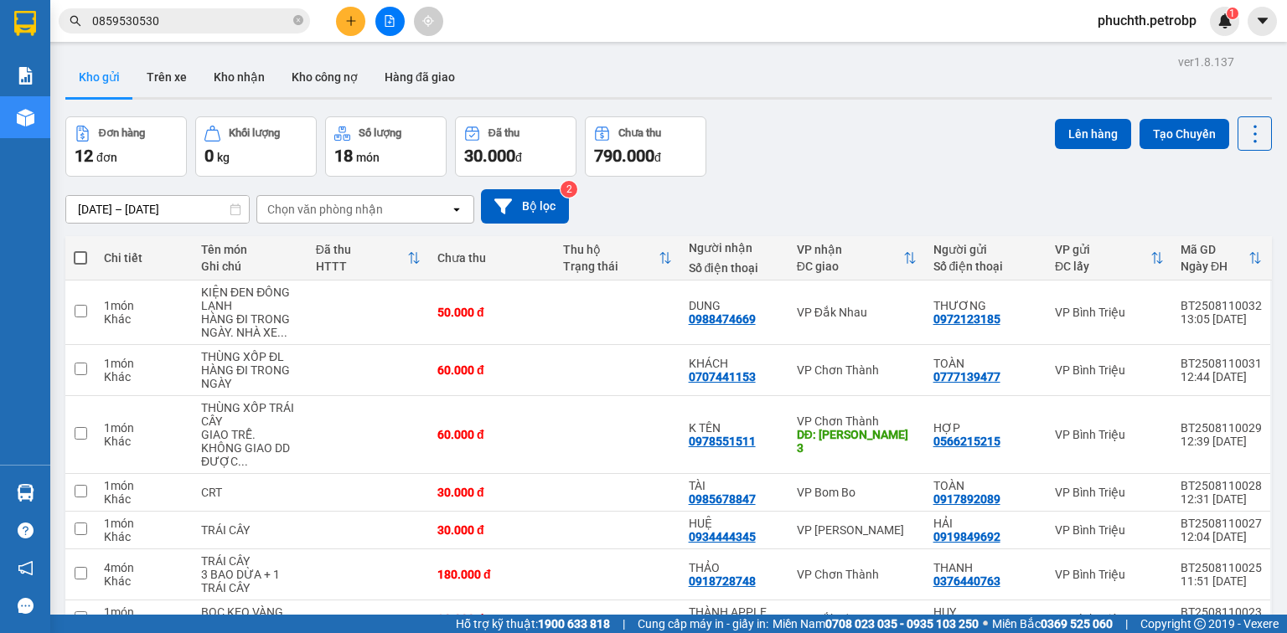
click at [873, 117] on div "Đơn hàng 12 đơn Khối lượng 0 kg Số lượng 18 món Đã thu 30.000 đ Chưa thu 790.00…" at bounding box center [668, 146] width 1206 height 60
click at [221, 80] on button "Kho nhận" at bounding box center [239, 77] width 78 height 40
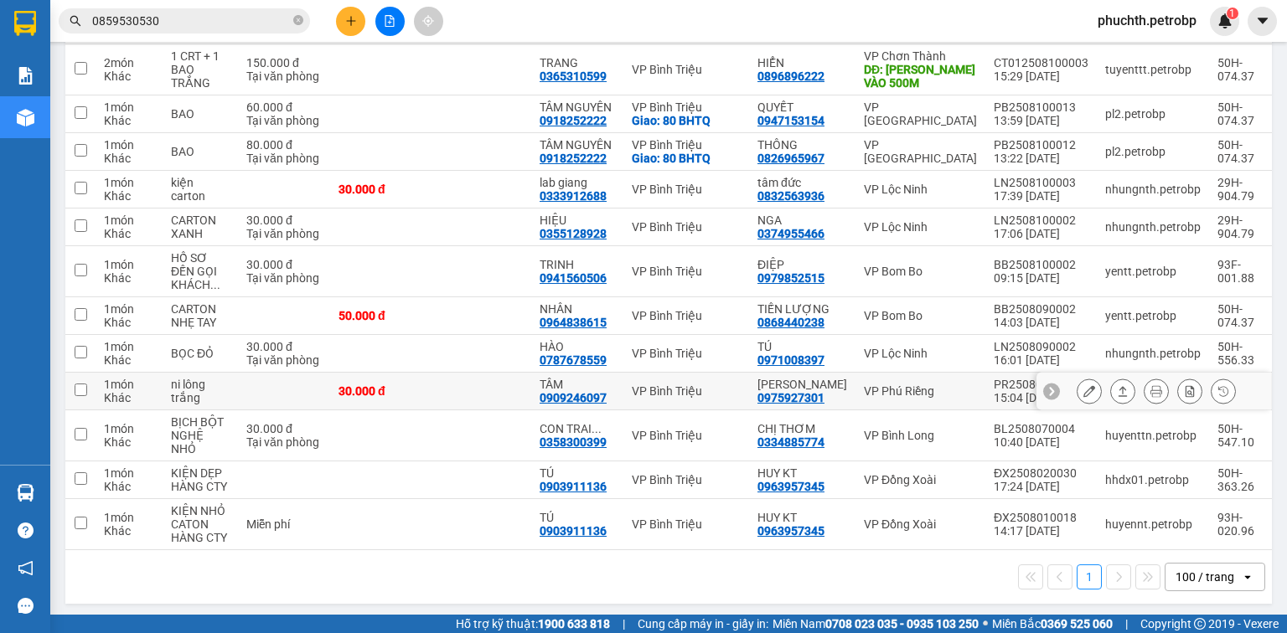
scroll to position [44, 0]
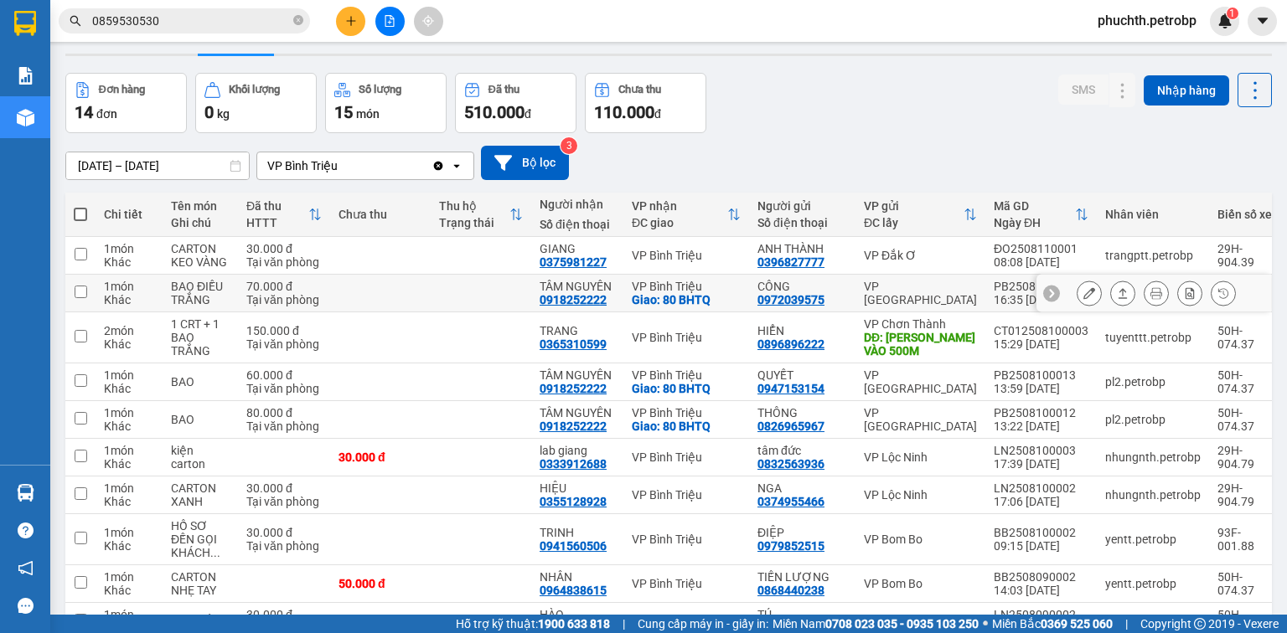
click at [84, 286] on input "checkbox" at bounding box center [81, 292] width 13 height 13
checkbox input "true"
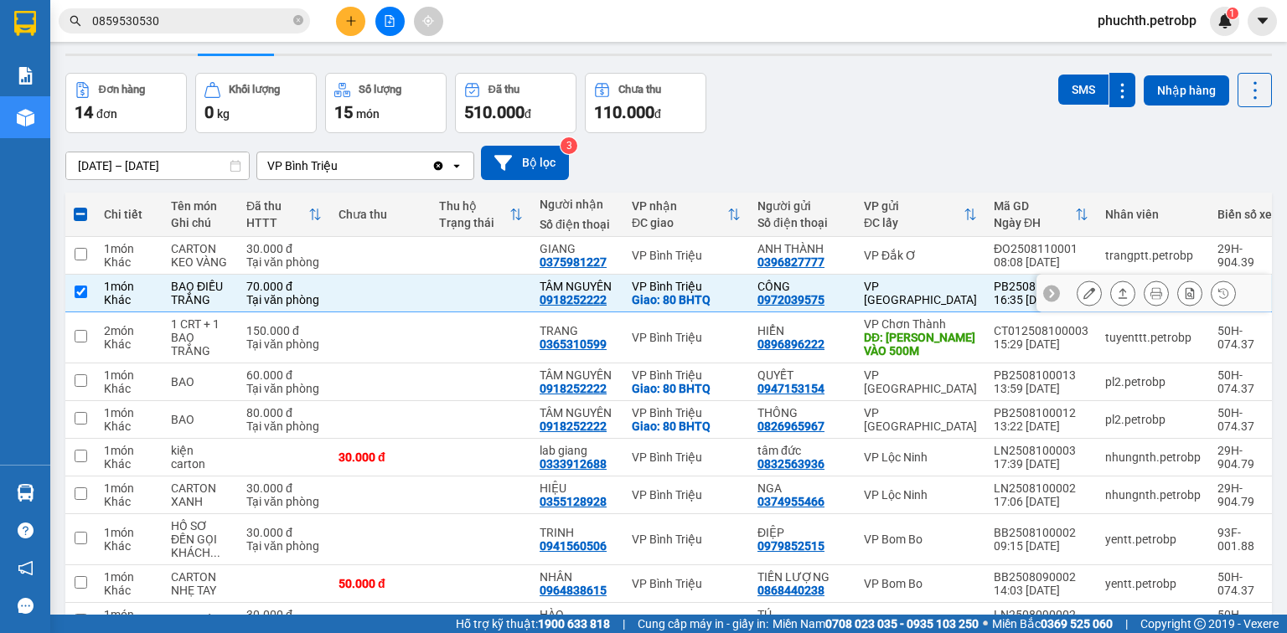
click at [1083, 288] on icon at bounding box center [1089, 293] width 12 height 12
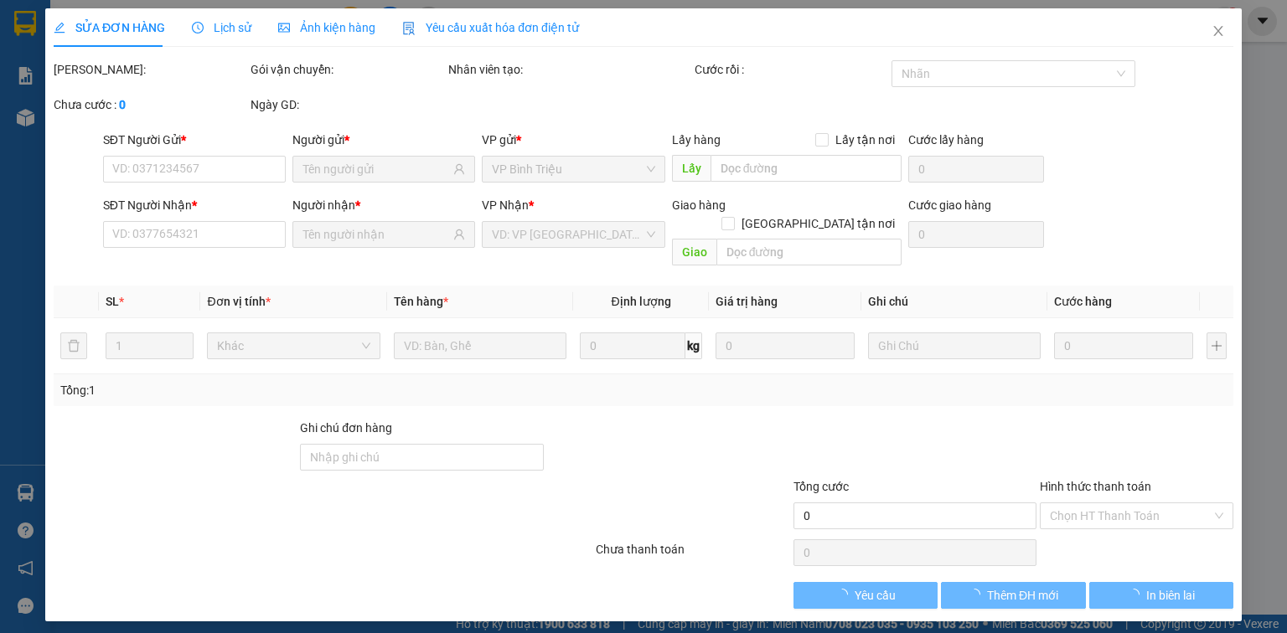
type input "0972039575"
type input "CÔNG"
type input "0918252222"
type input "TÂM NGUYÊN"
checkbox input "true"
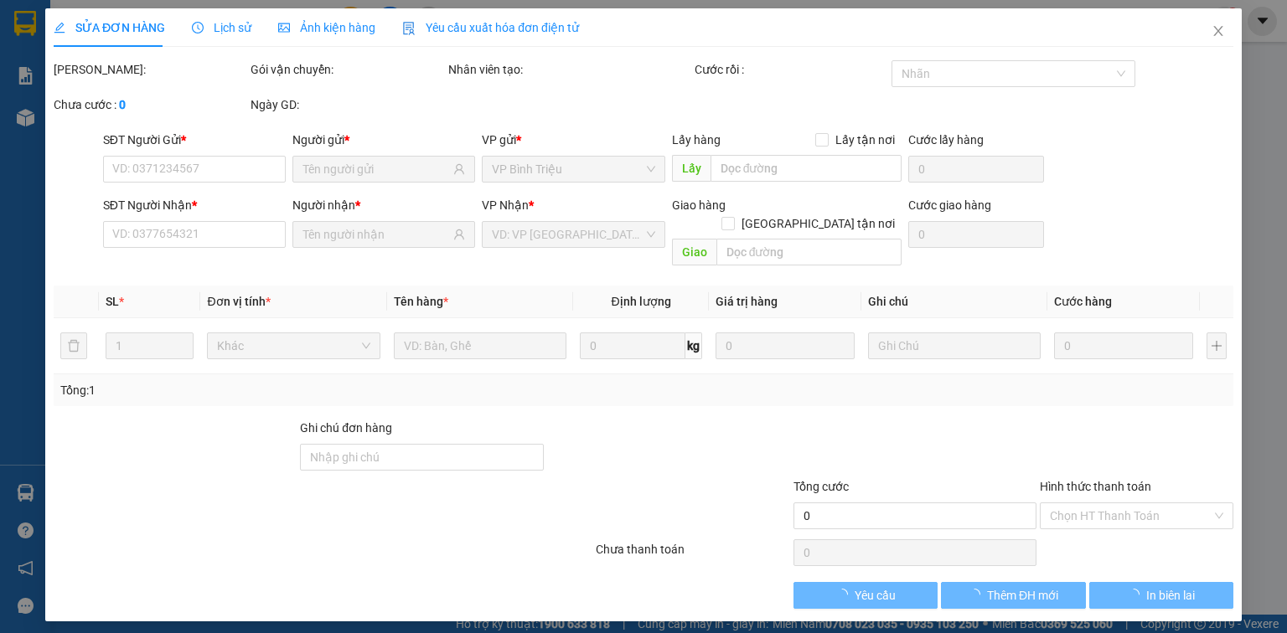
type input "80 BHTQ"
type input "20.000"
type input "70.000"
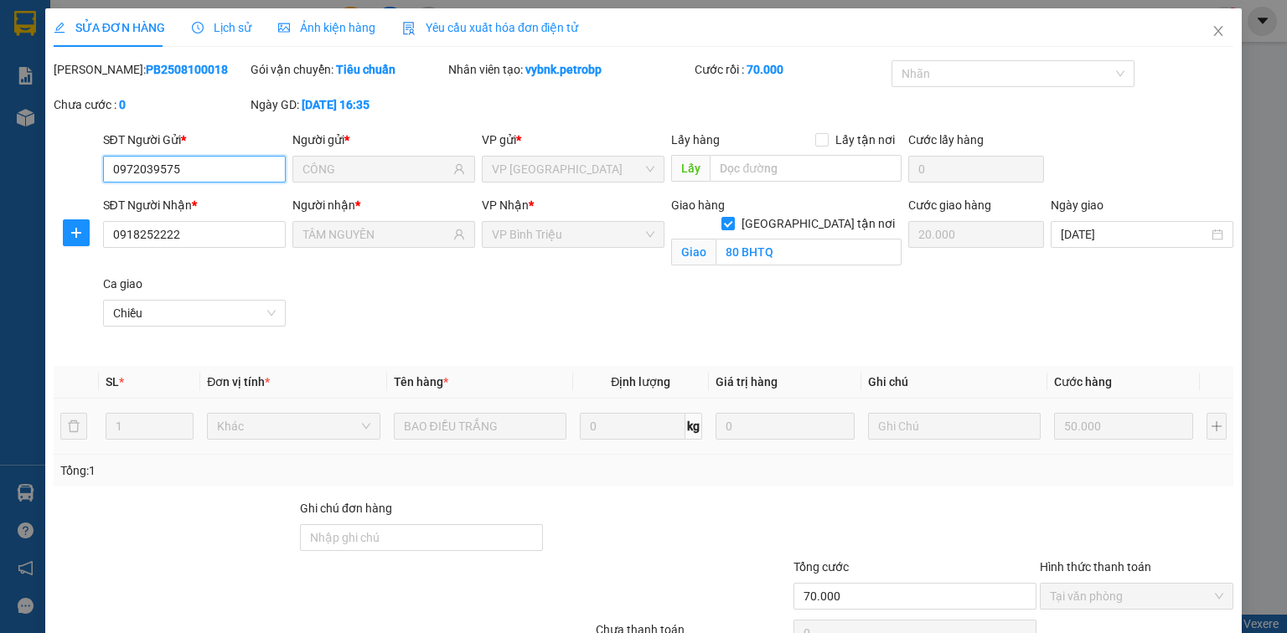
scroll to position [87, 0]
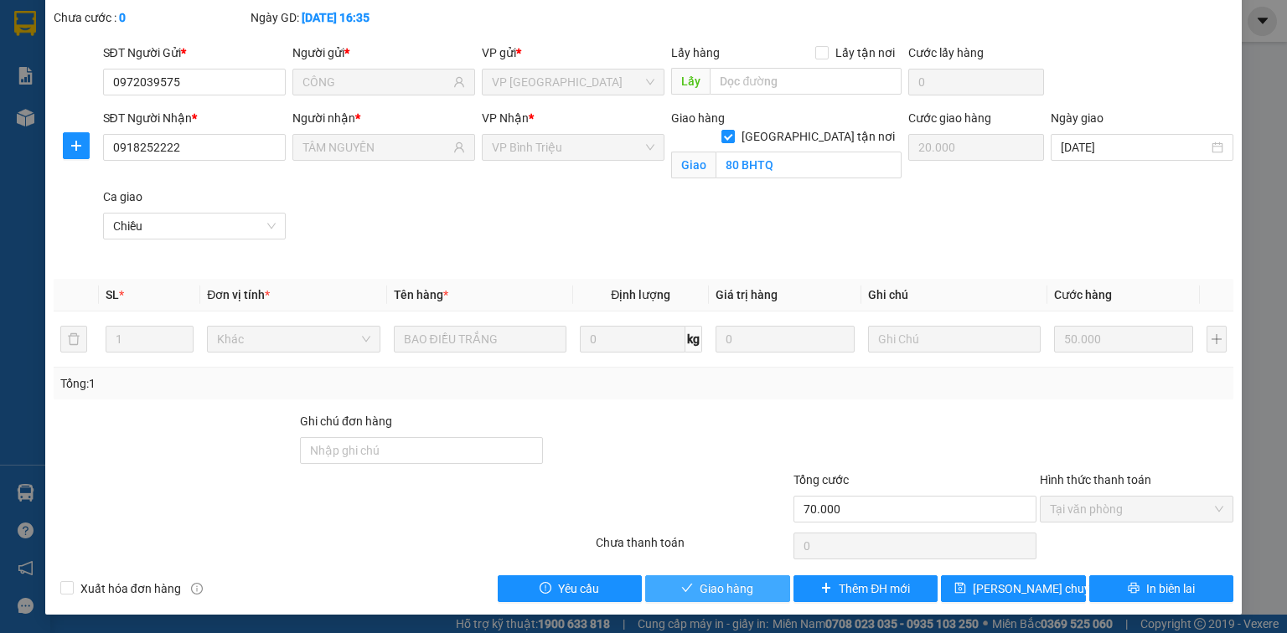
click at [751, 587] on button "Giao hàng" at bounding box center [717, 588] width 145 height 27
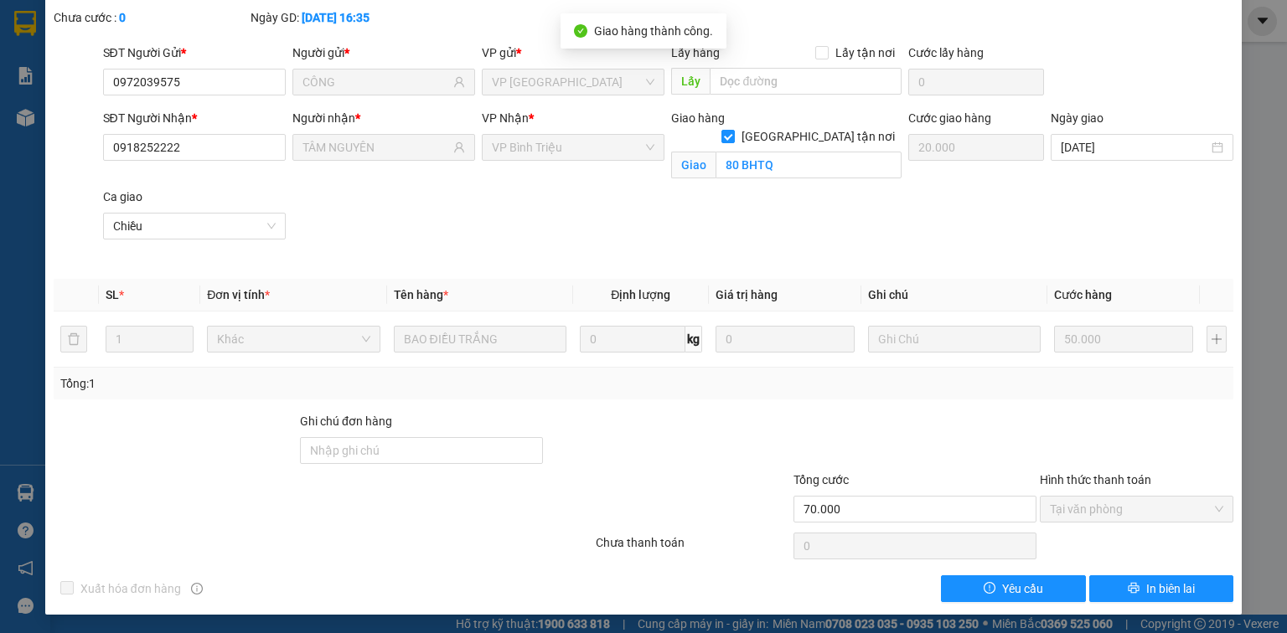
scroll to position [0, 0]
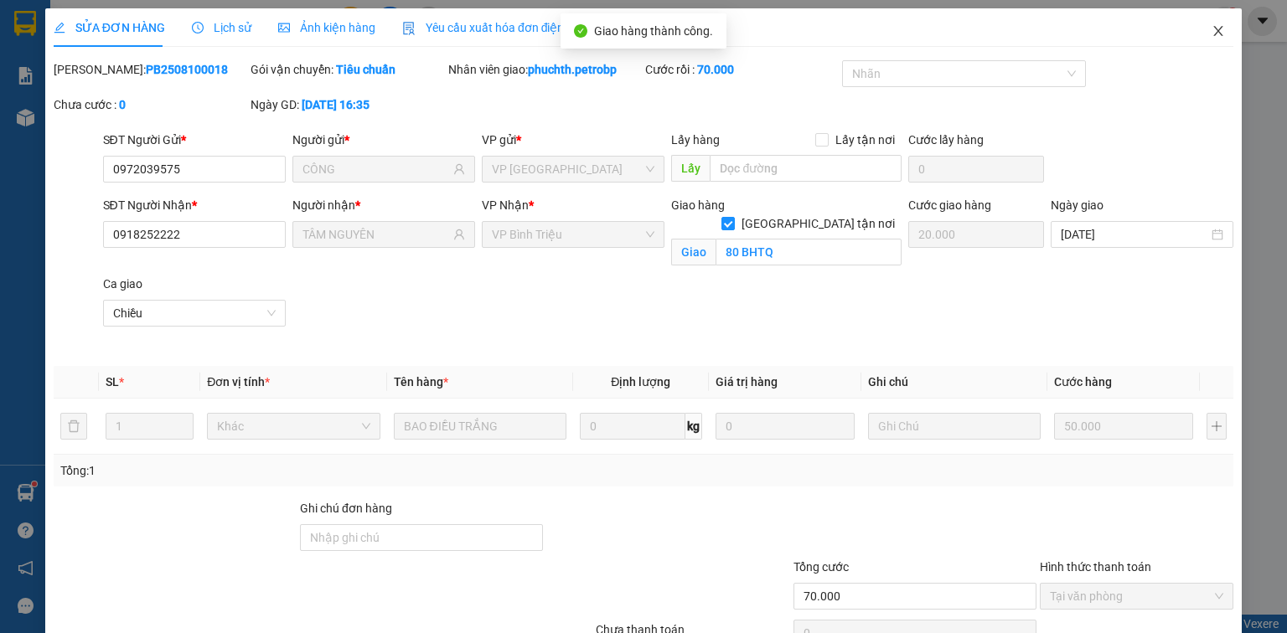
click at [1214, 34] on icon "close" at bounding box center [1218, 31] width 9 height 10
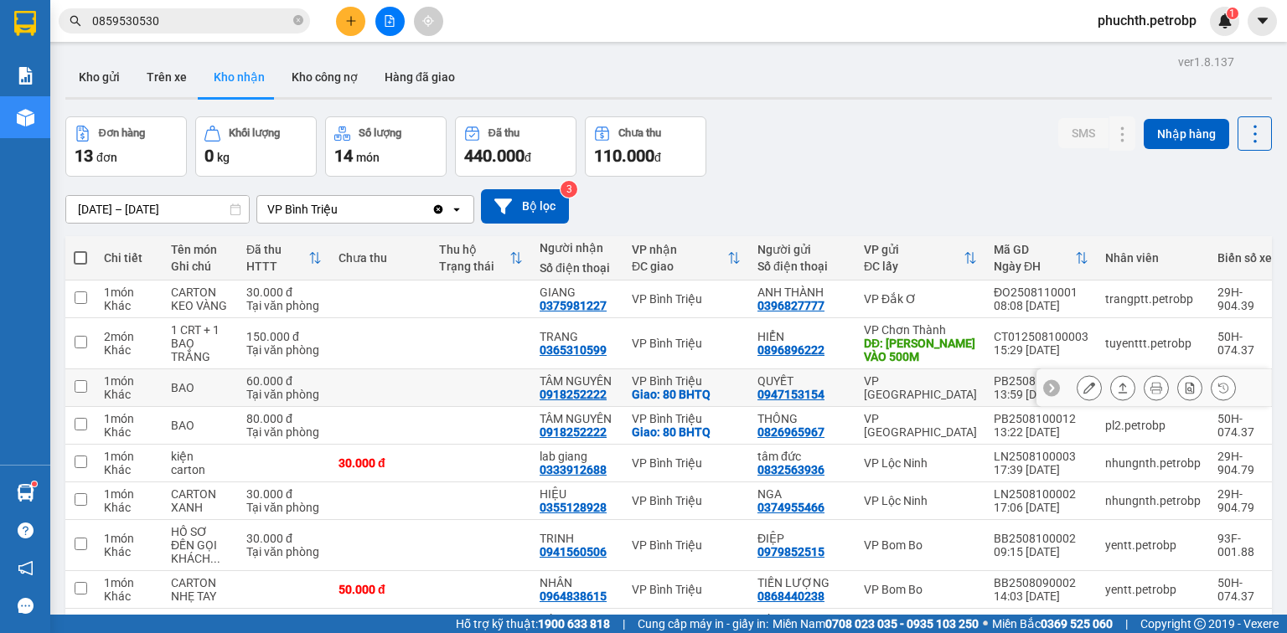
click at [1083, 385] on icon at bounding box center [1089, 388] width 12 height 12
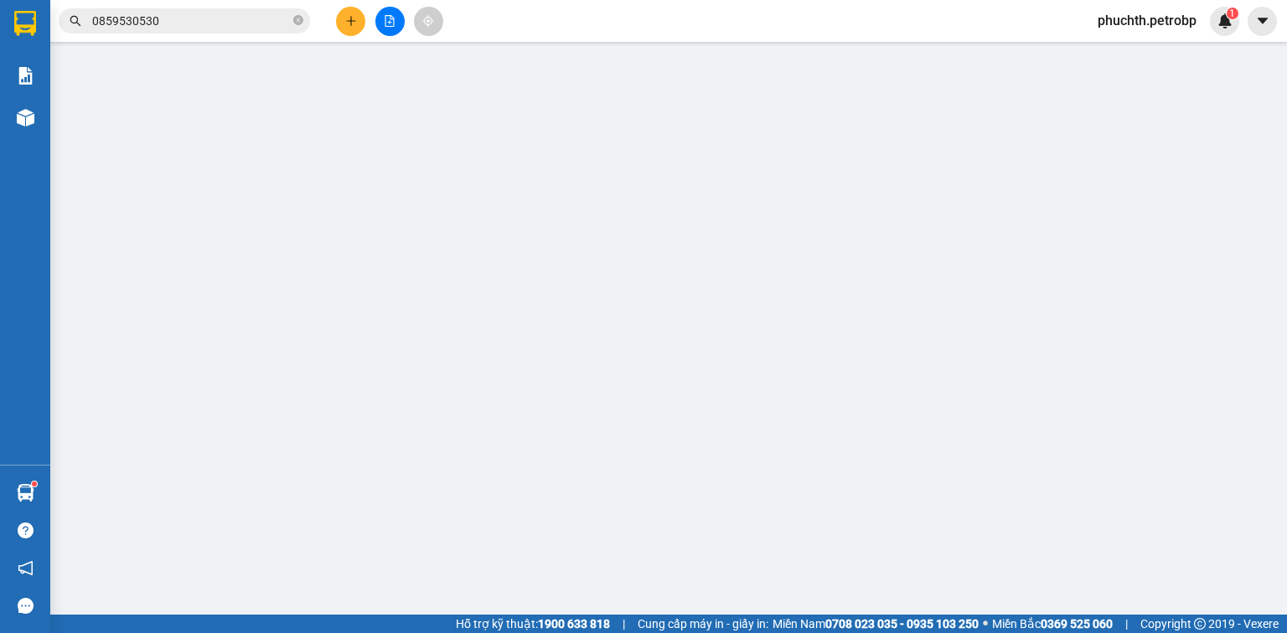
type input "0947153154"
type input "QUYẾT"
type input "0918252222"
type input "TÂM NGUYÊN"
checkbox input "true"
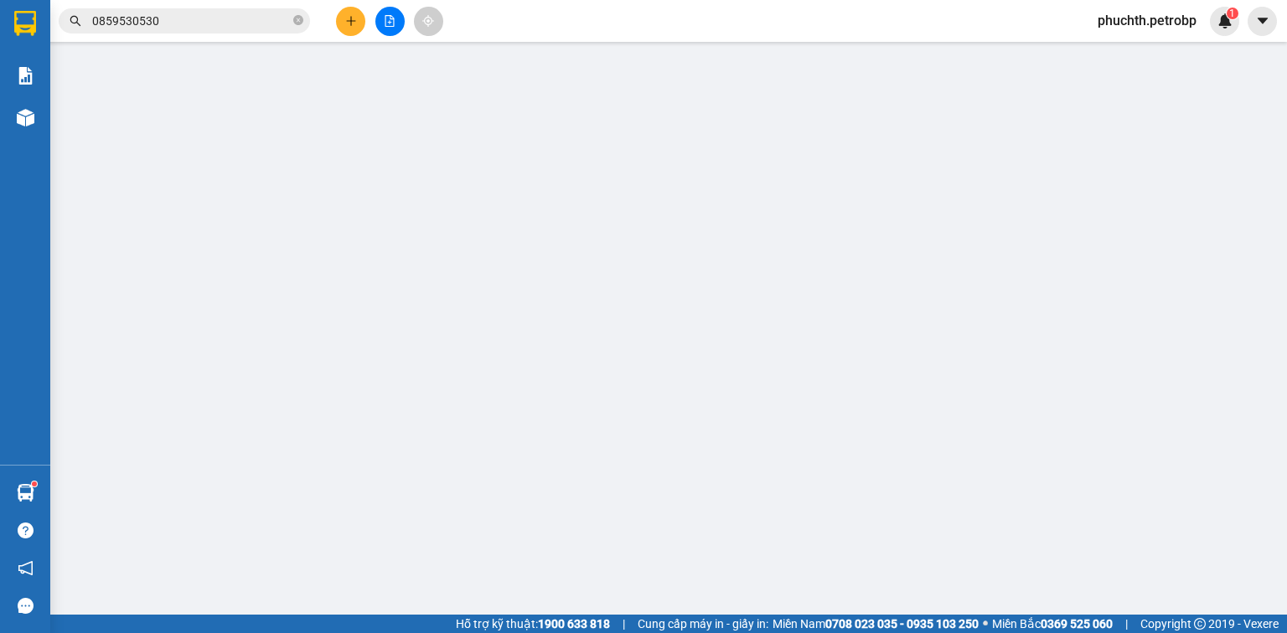
type input "80 BHTQ"
type input "20.000"
type input "60.000"
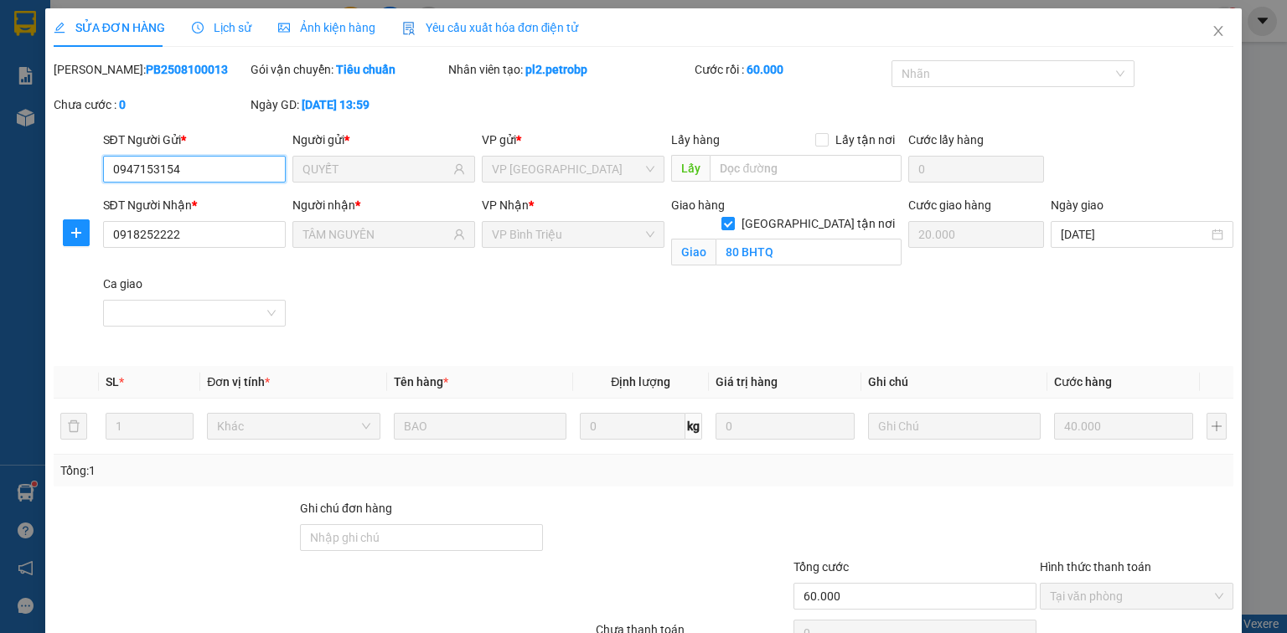
scroll to position [87, 0]
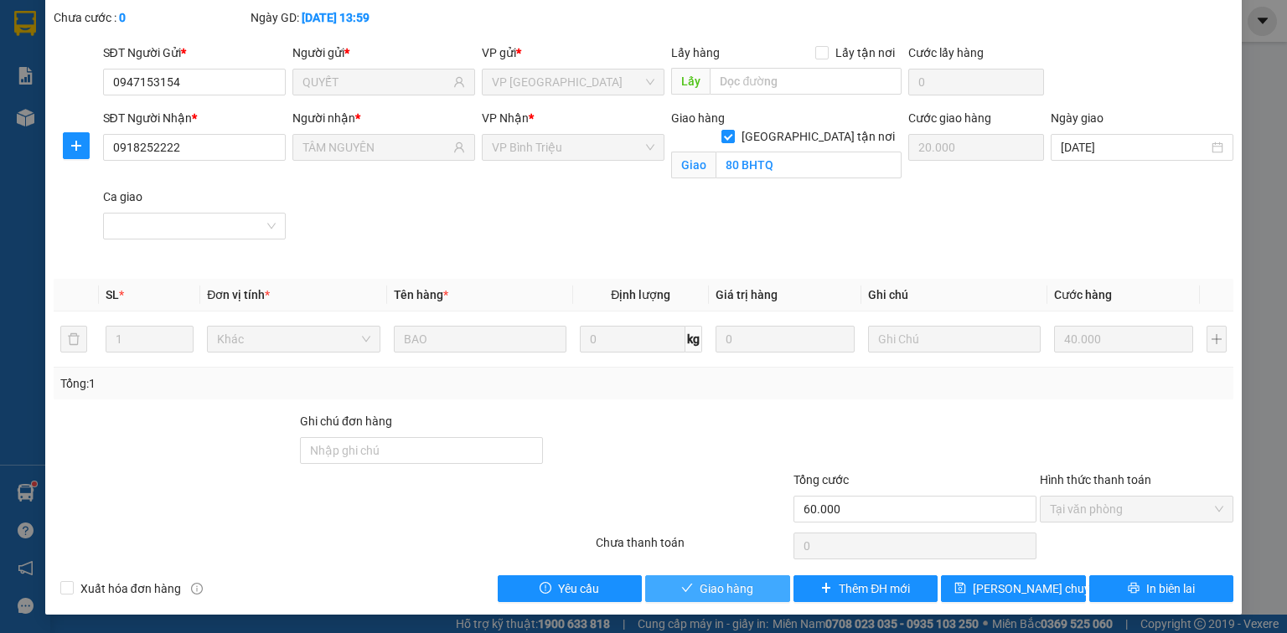
click at [747, 590] on button "Giao hàng" at bounding box center [717, 588] width 145 height 27
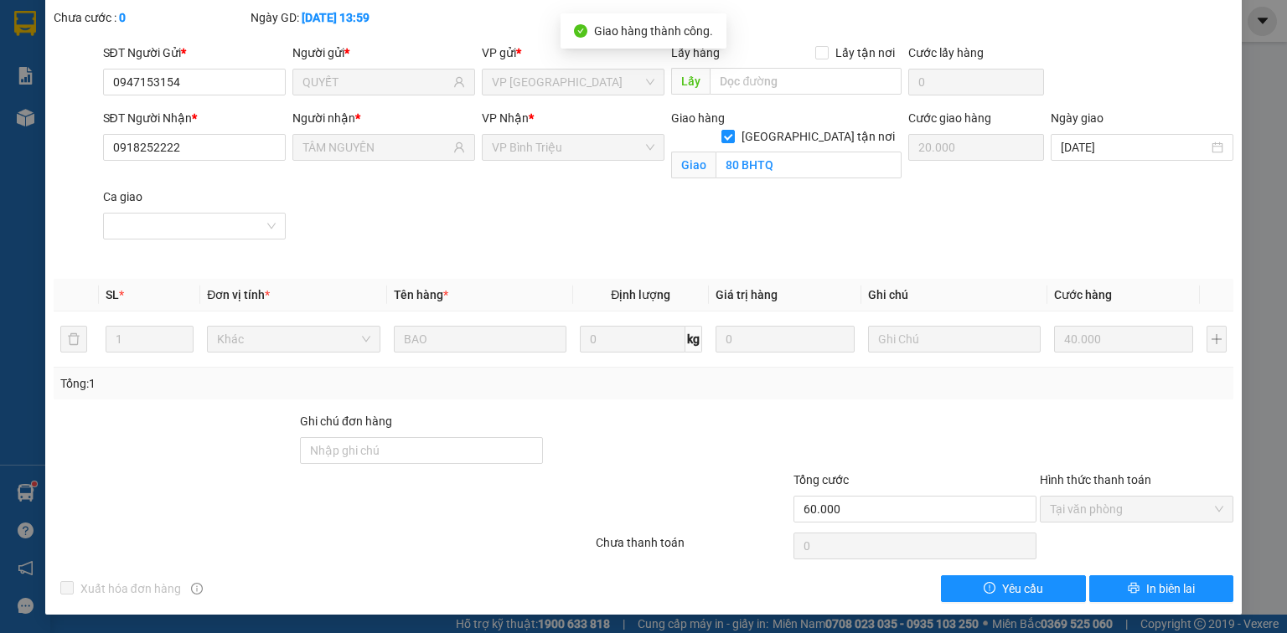
scroll to position [0, 0]
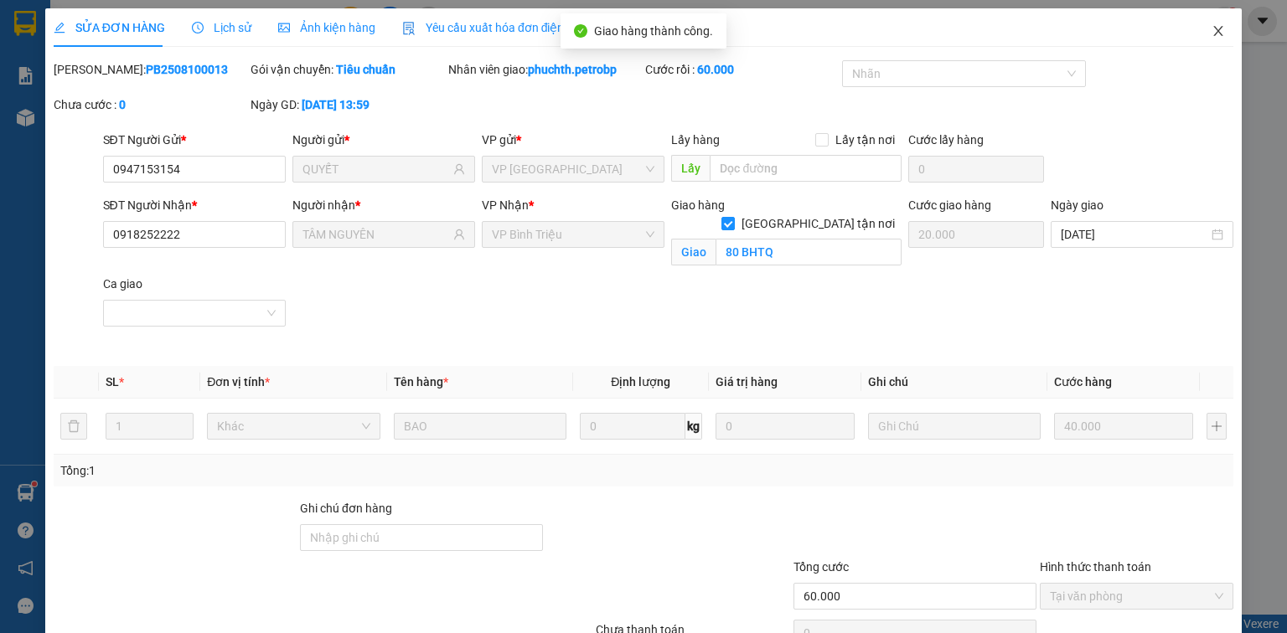
click at [1215, 34] on icon "close" at bounding box center [1217, 30] width 13 height 13
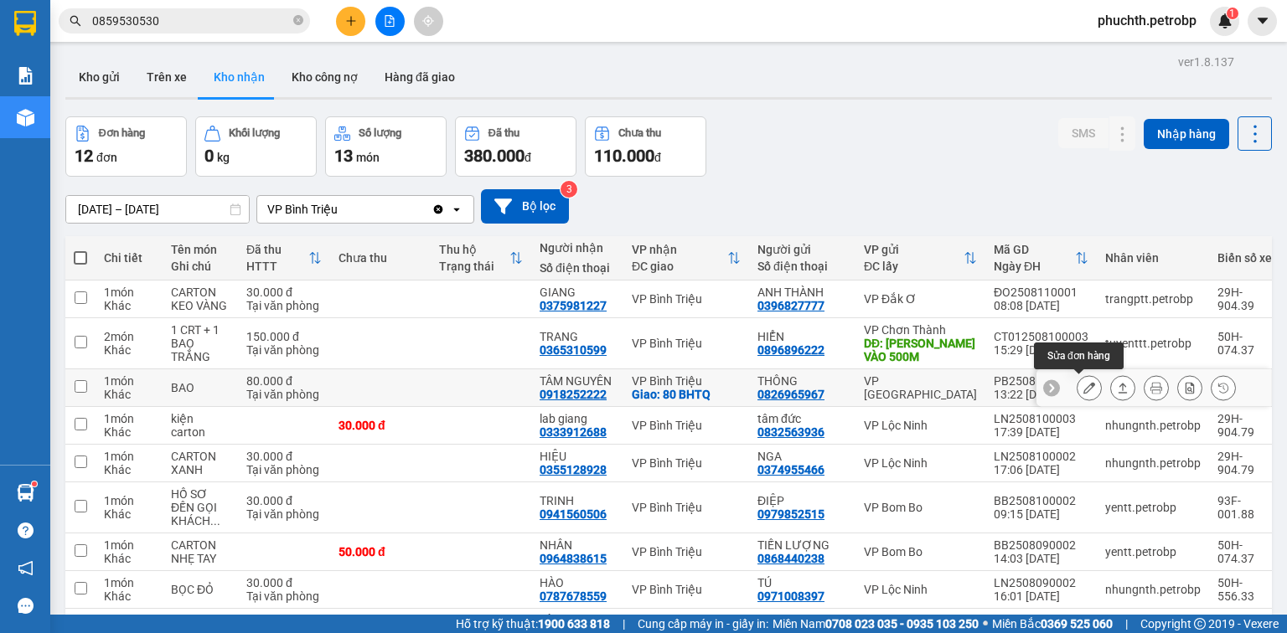
click at [1083, 382] on icon at bounding box center [1089, 388] width 12 height 12
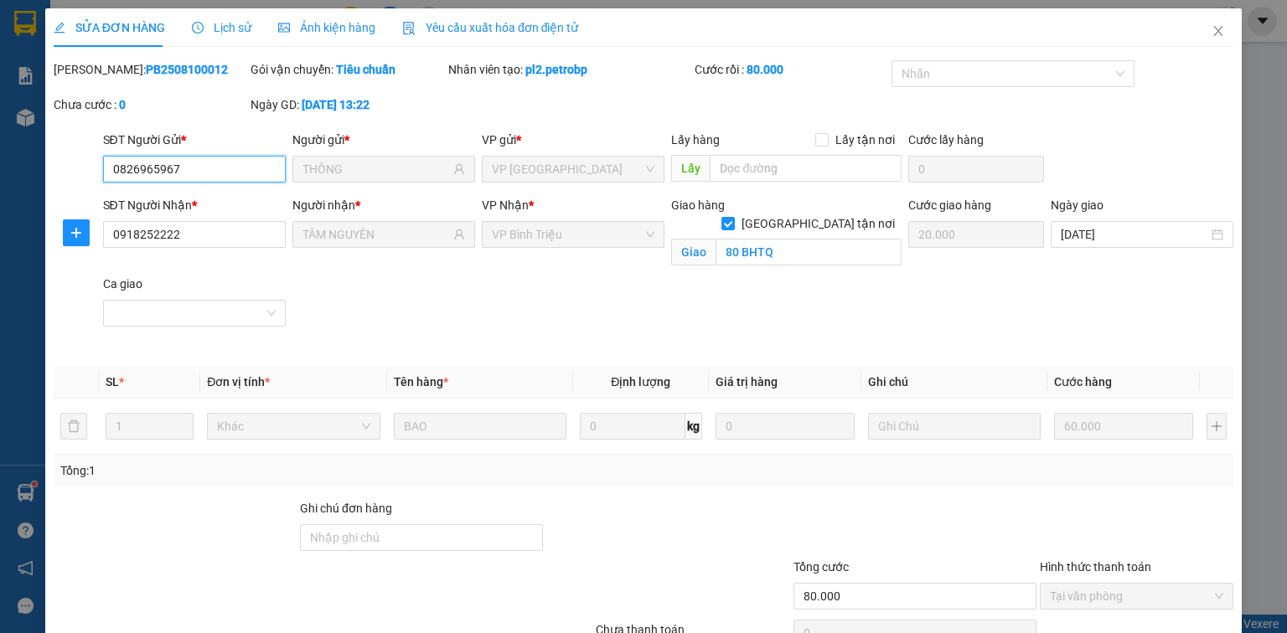
scroll to position [87, 0]
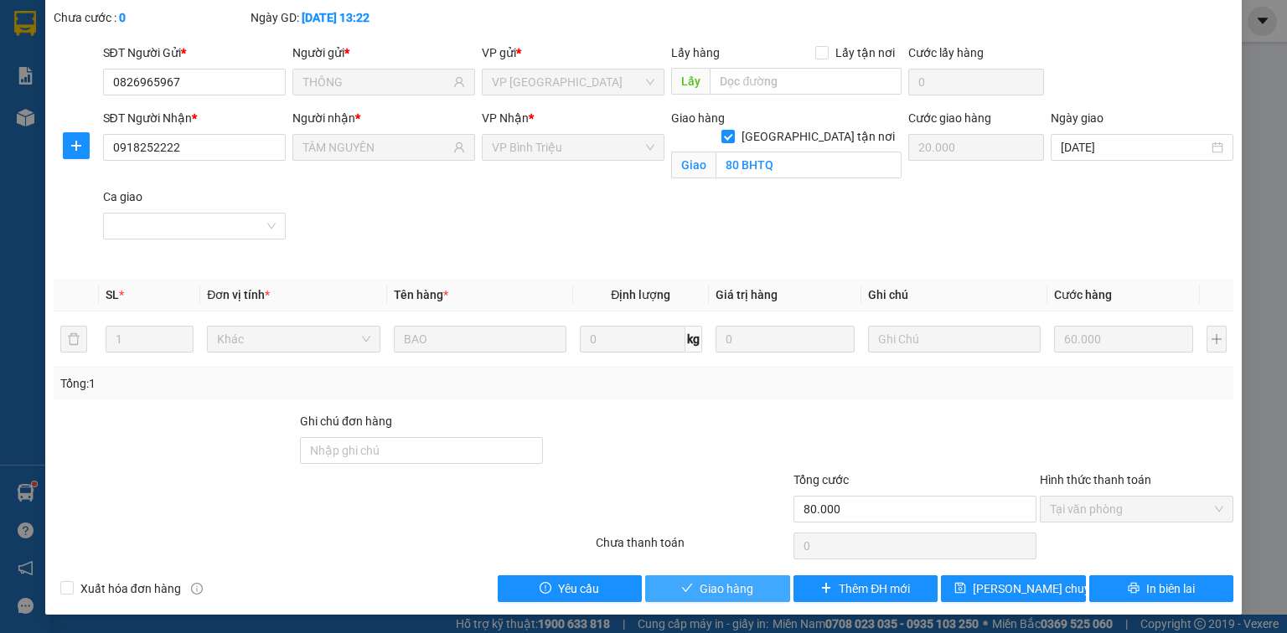
click at [737, 585] on span "Giao hàng" at bounding box center [726, 589] width 54 height 18
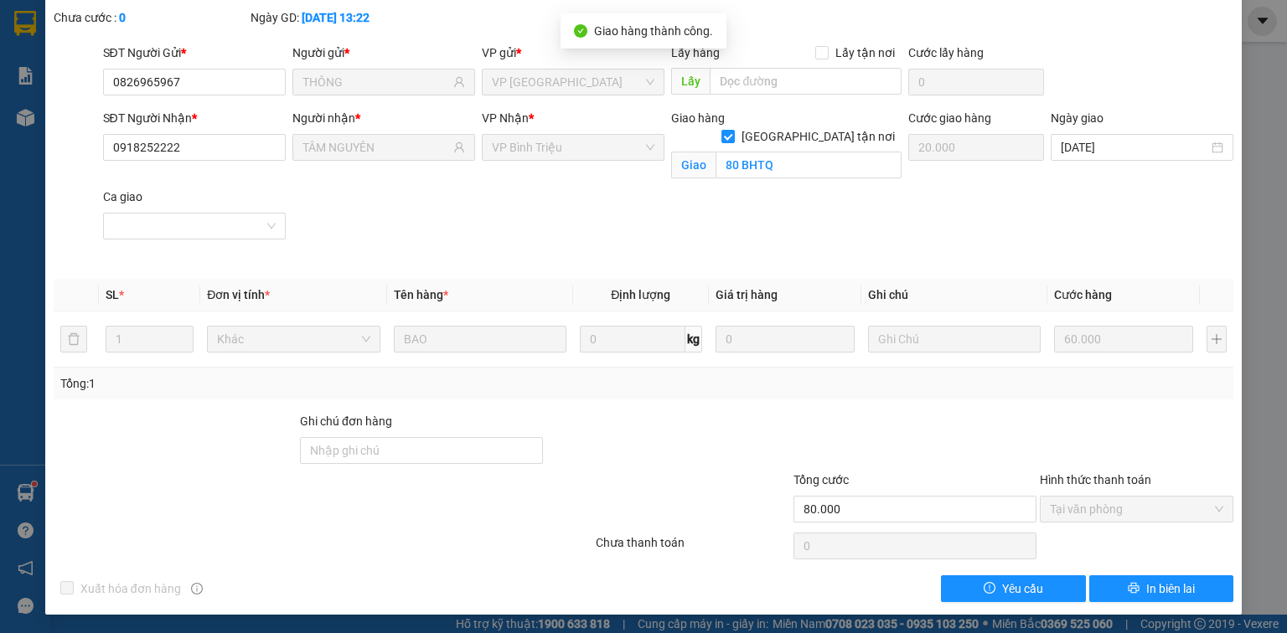
scroll to position [0, 0]
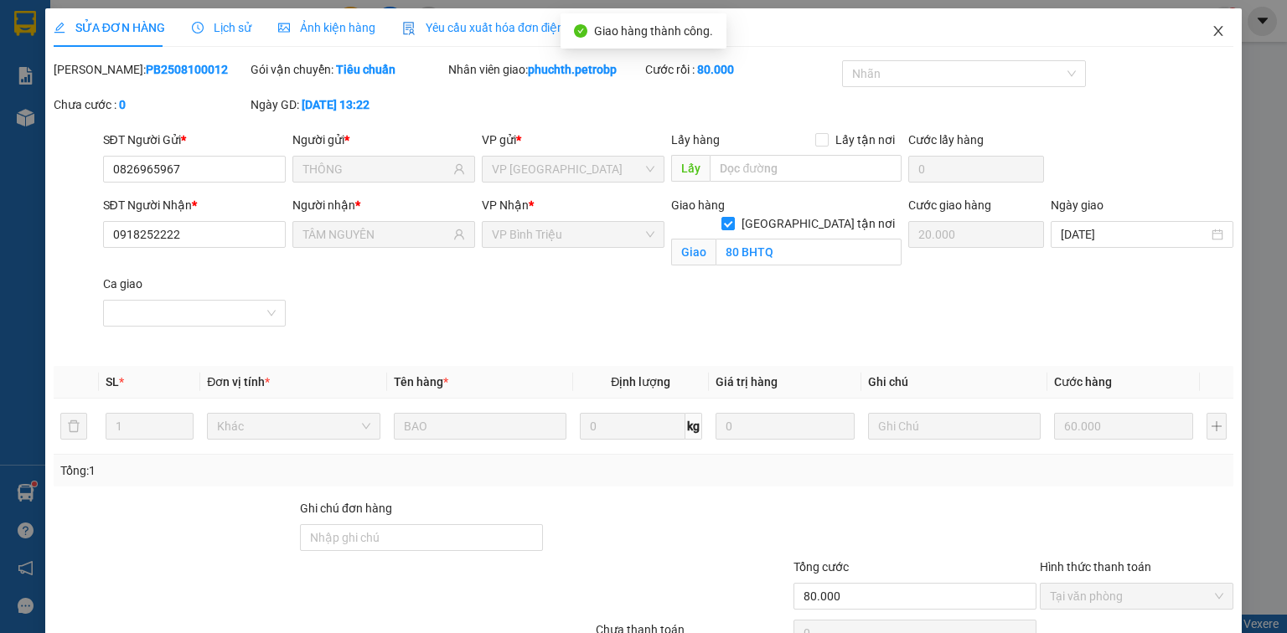
click at [1211, 30] on icon "close" at bounding box center [1217, 30] width 13 height 13
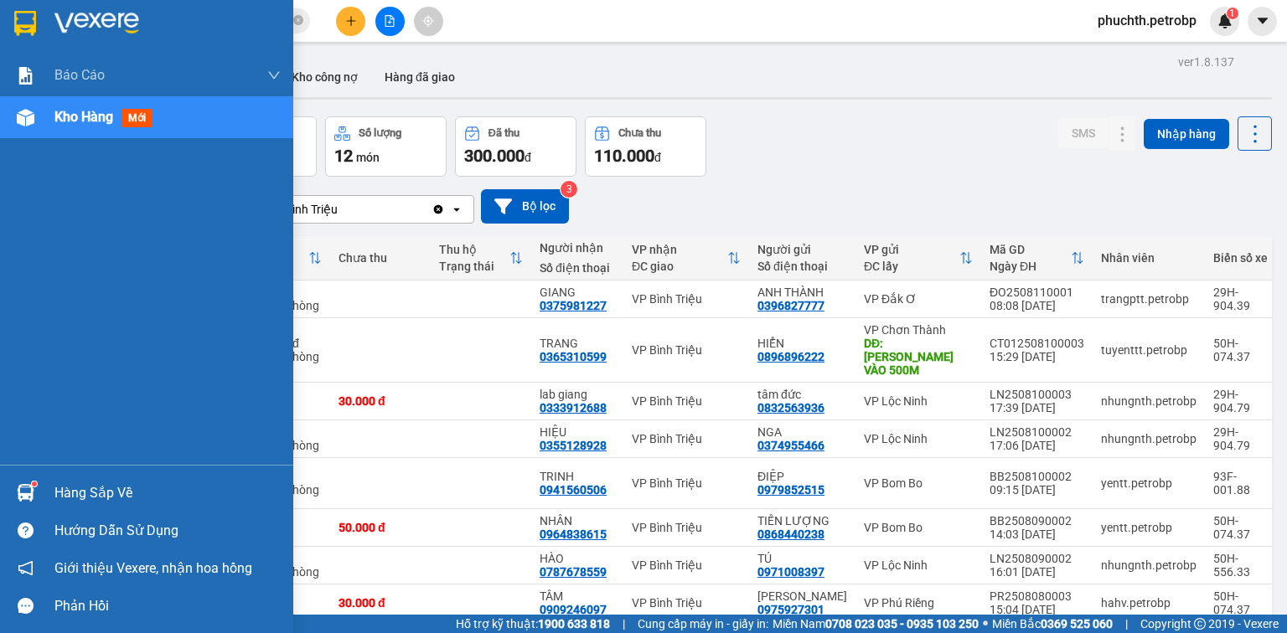
click at [65, 492] on div "Hàng sắp về" at bounding box center [167, 493] width 226 height 25
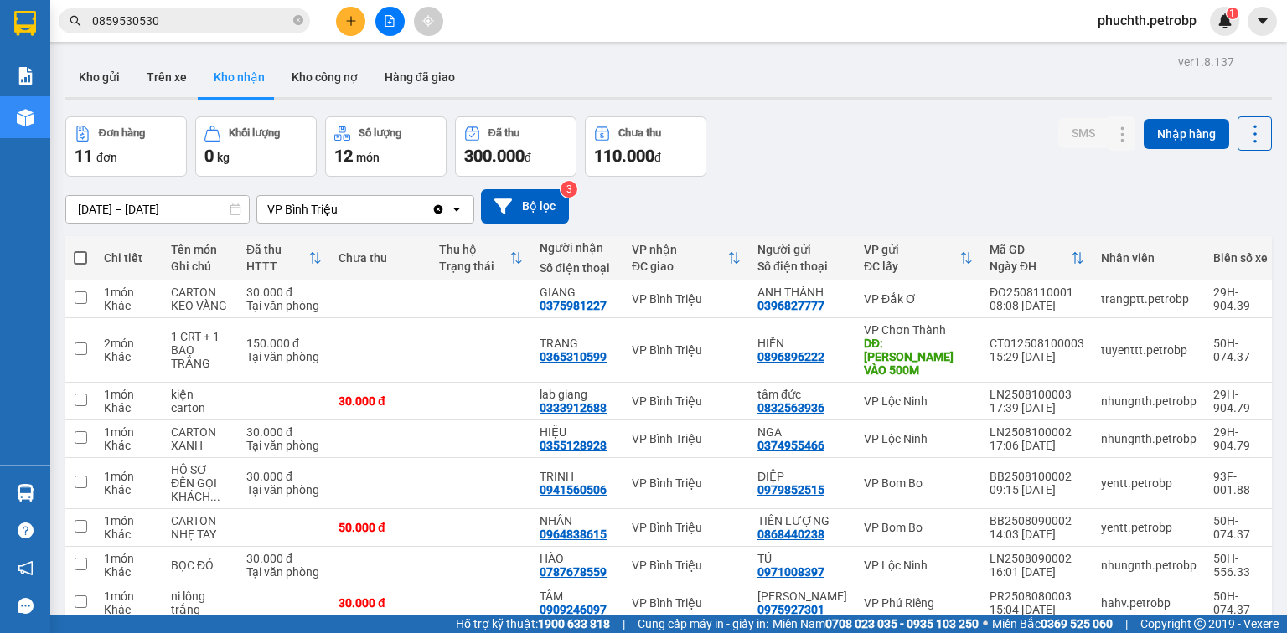
click at [875, 164] on section "Kết quả tìm kiếm ( 91 ) Bộ lọc Mã ĐH Trạng thái Món hàng Tổng cước Chưa cước Ng…" at bounding box center [643, 316] width 1287 height 633
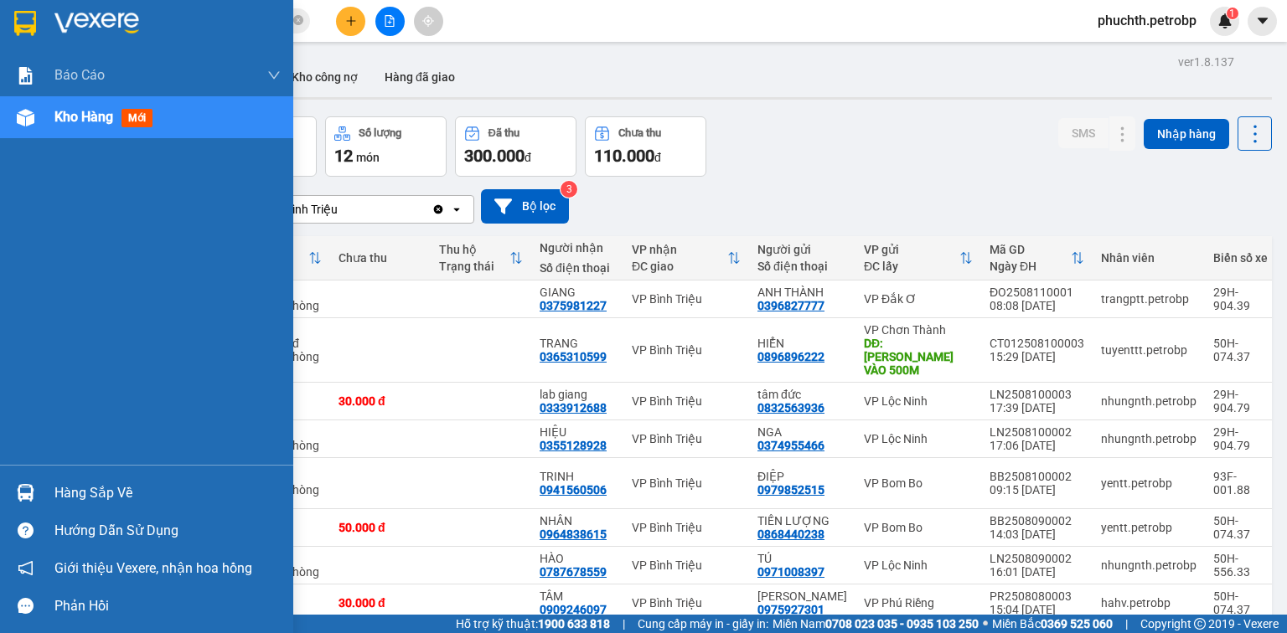
click at [82, 499] on div "Hàng sắp về" at bounding box center [167, 493] width 226 height 25
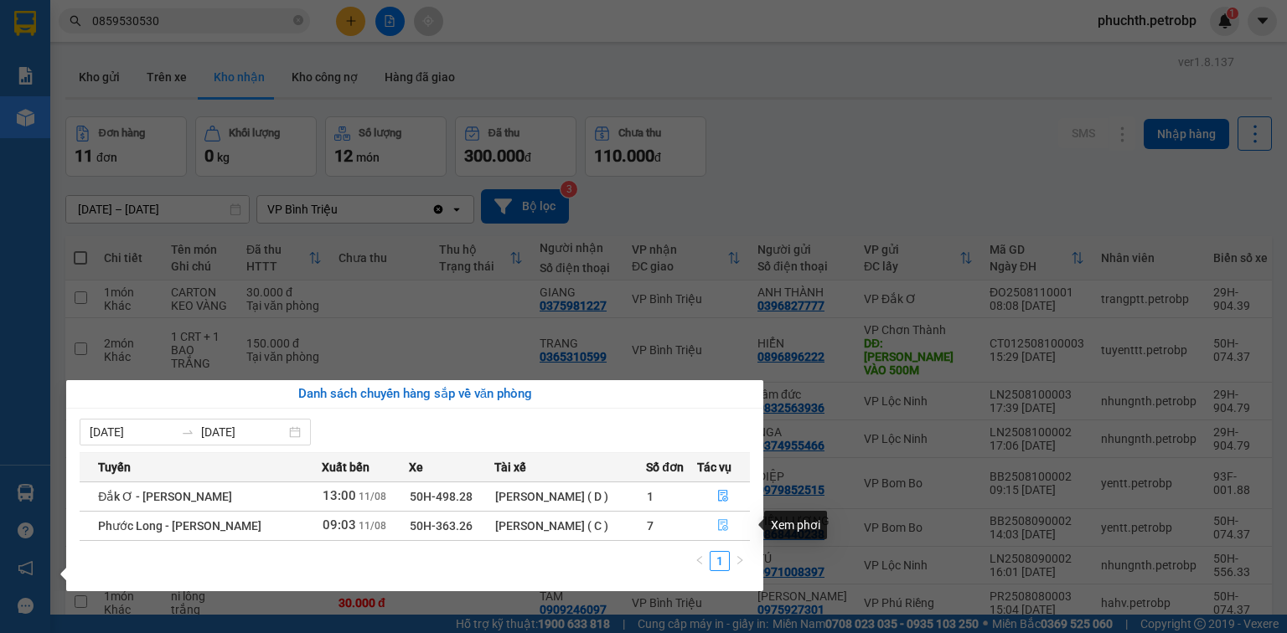
click at [720, 528] on icon "file-done" at bounding box center [723, 525] width 12 height 12
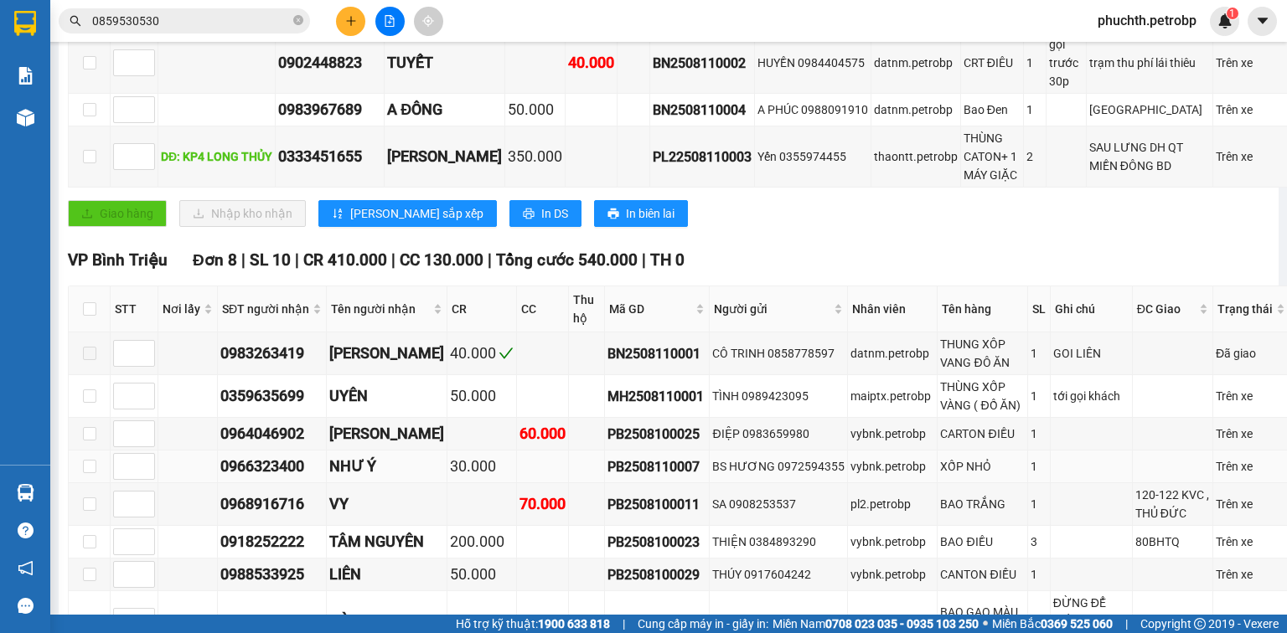
scroll to position [484, 0]
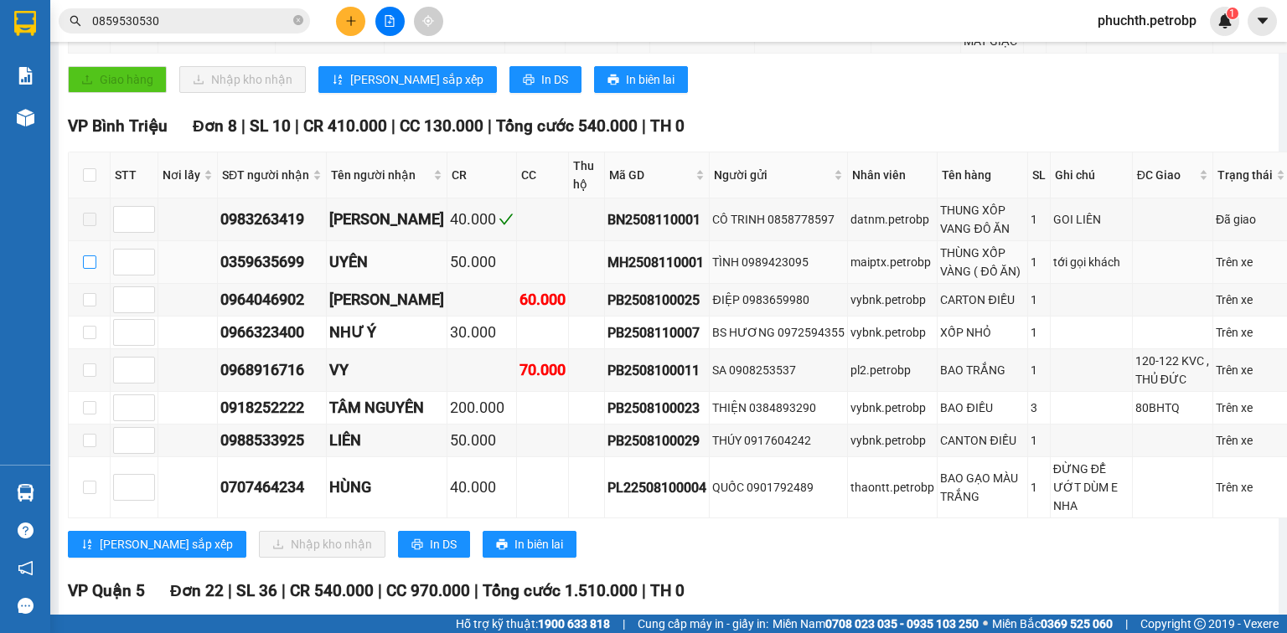
click at [84, 269] on input "checkbox" at bounding box center [89, 261] width 13 height 13
checkbox input "true"
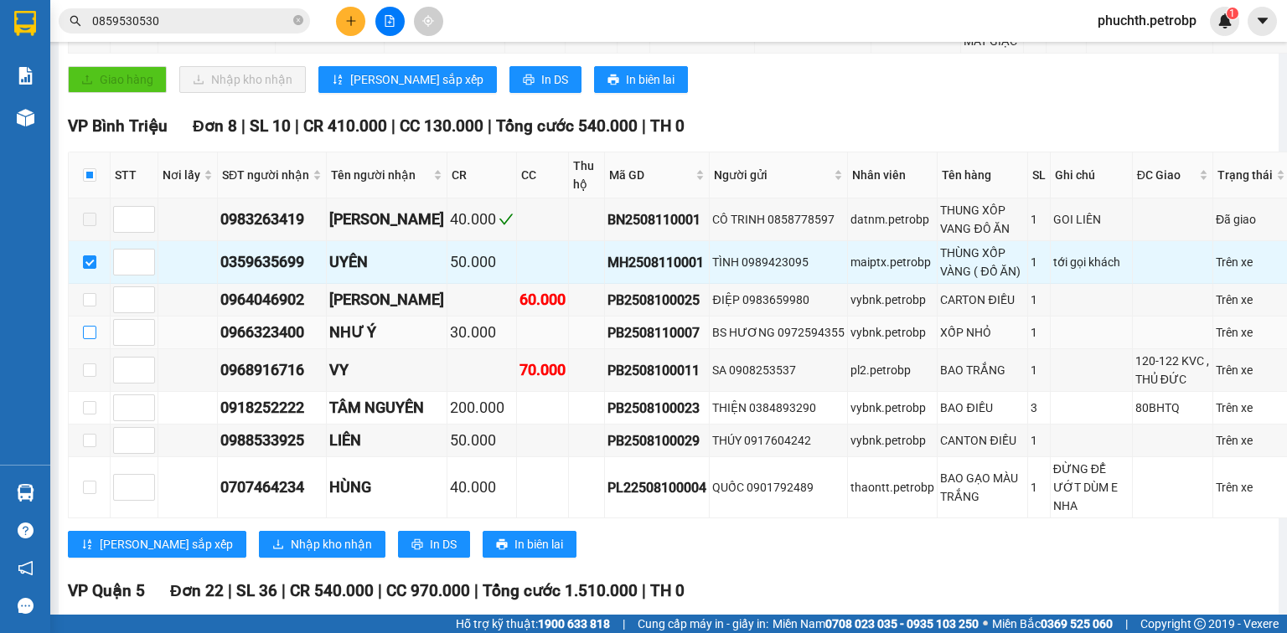
click at [90, 339] on input "checkbox" at bounding box center [89, 332] width 13 height 13
checkbox input "true"
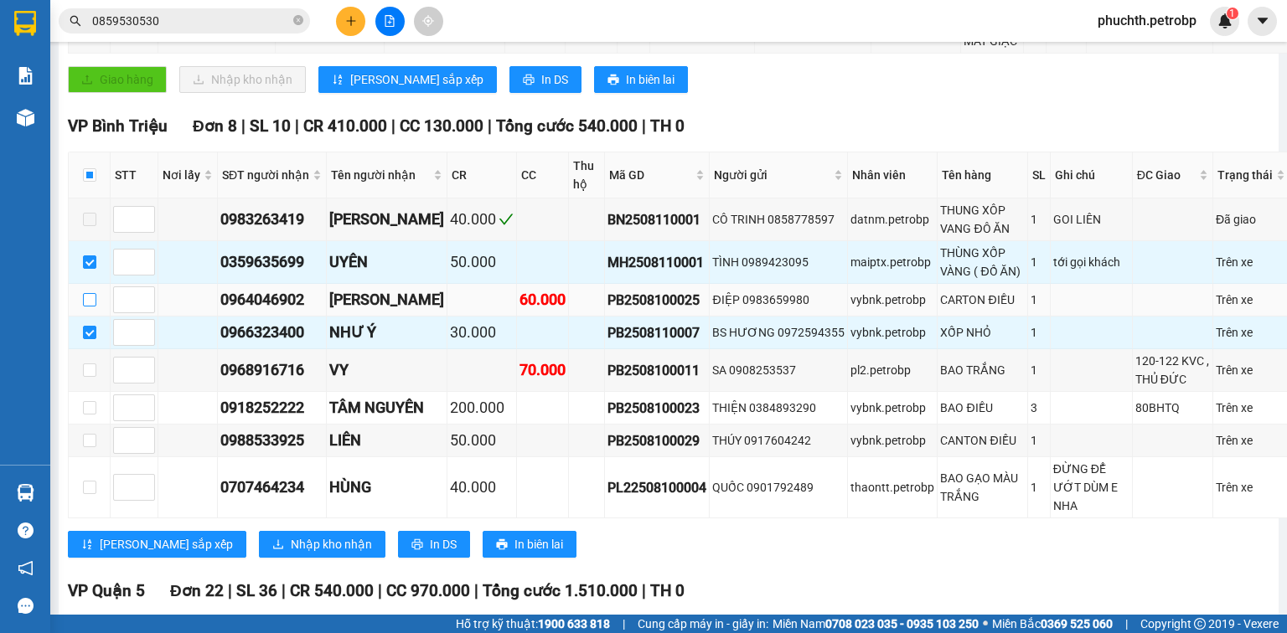
click at [90, 307] on input "checkbox" at bounding box center [89, 299] width 13 height 13
checkbox input "true"
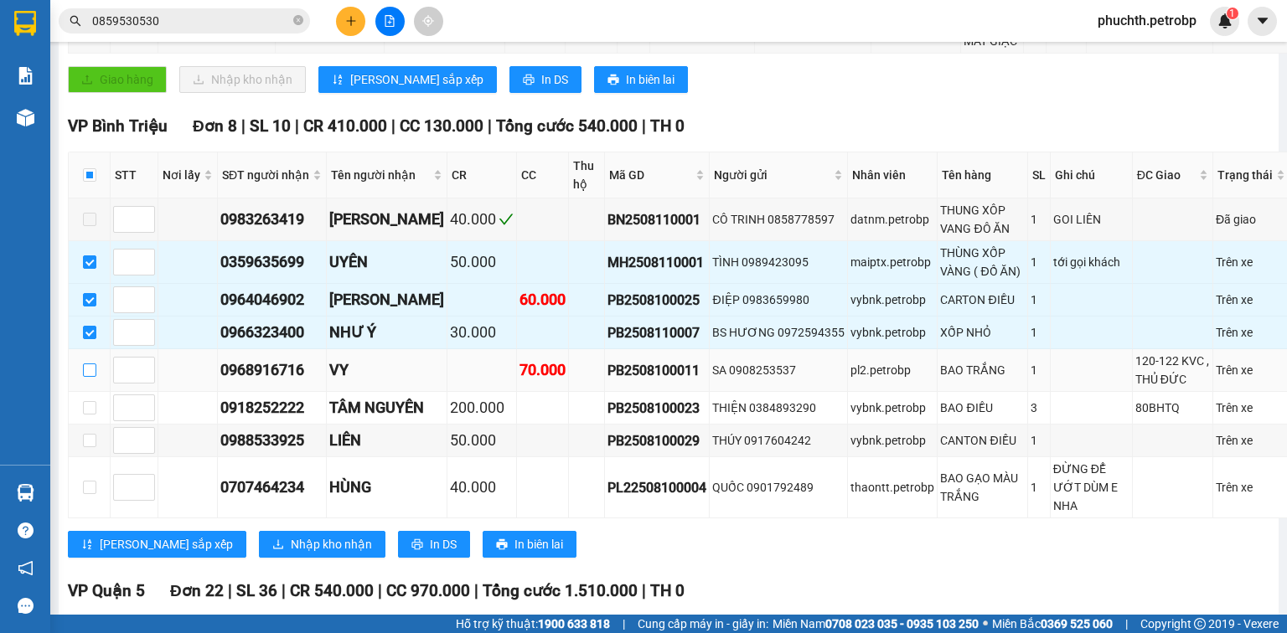
click at [84, 377] on input "checkbox" at bounding box center [89, 370] width 13 height 13
checkbox input "true"
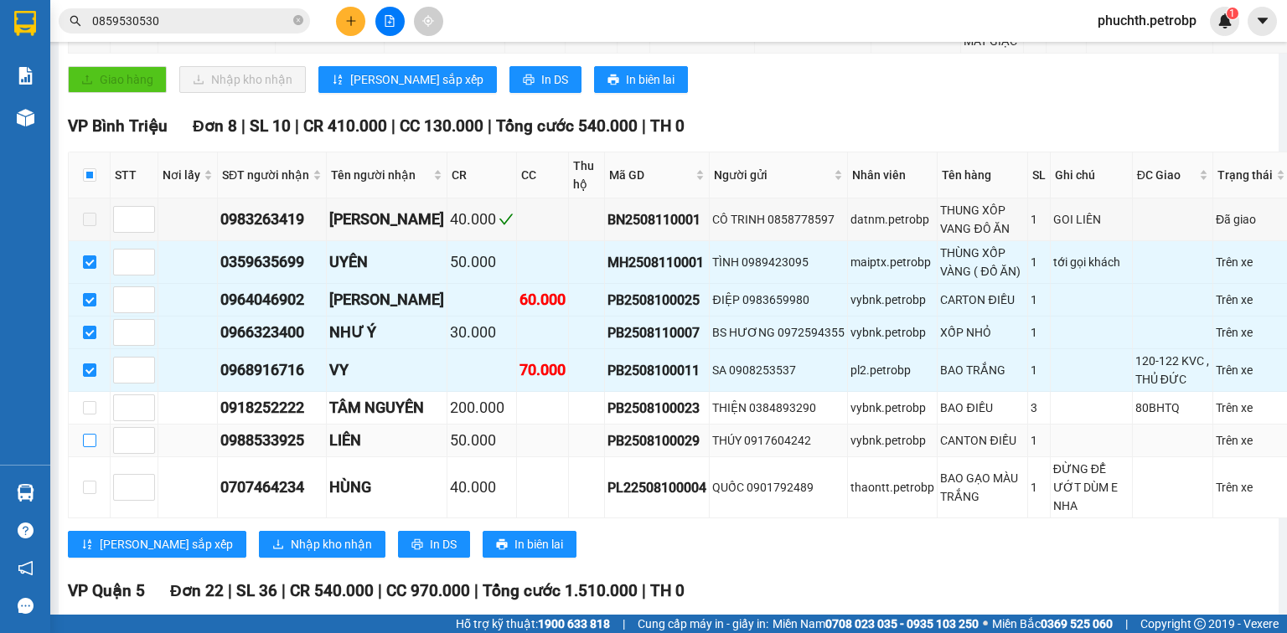
click at [89, 447] on input "checkbox" at bounding box center [89, 440] width 13 height 13
checkbox input "true"
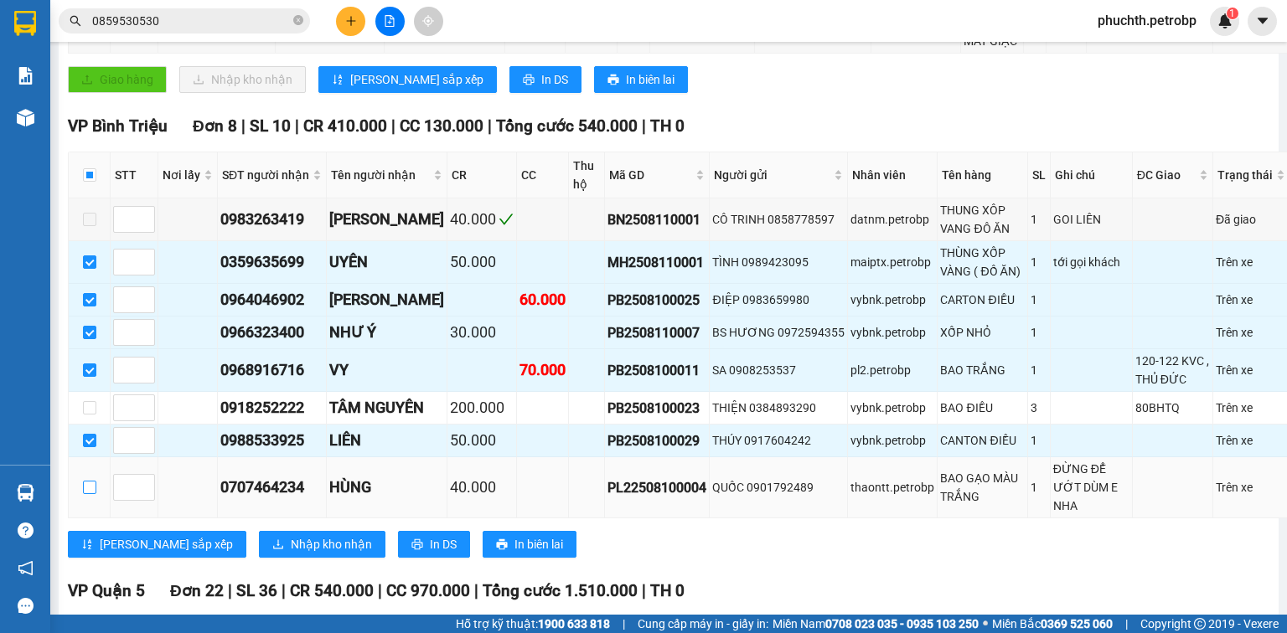
click at [84, 497] on label at bounding box center [89, 487] width 13 height 18
click at [84, 494] on input "checkbox" at bounding box center [89, 487] width 13 height 13
checkbox input "true"
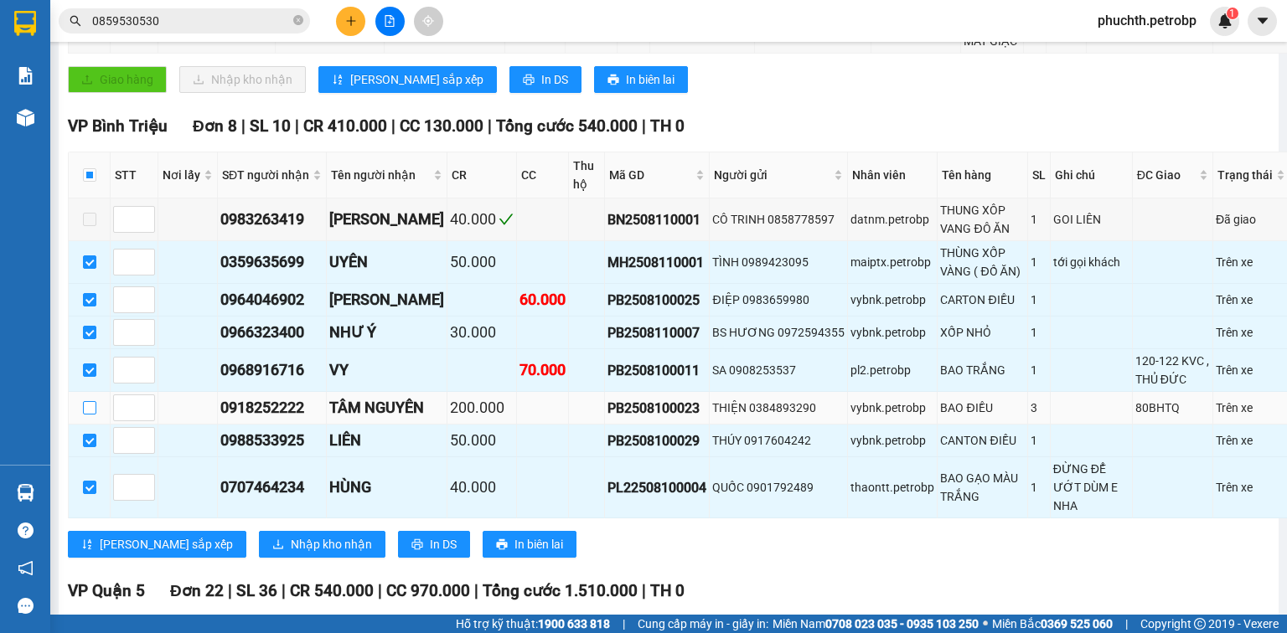
click at [89, 415] on input "checkbox" at bounding box center [89, 407] width 13 height 13
checkbox input "true"
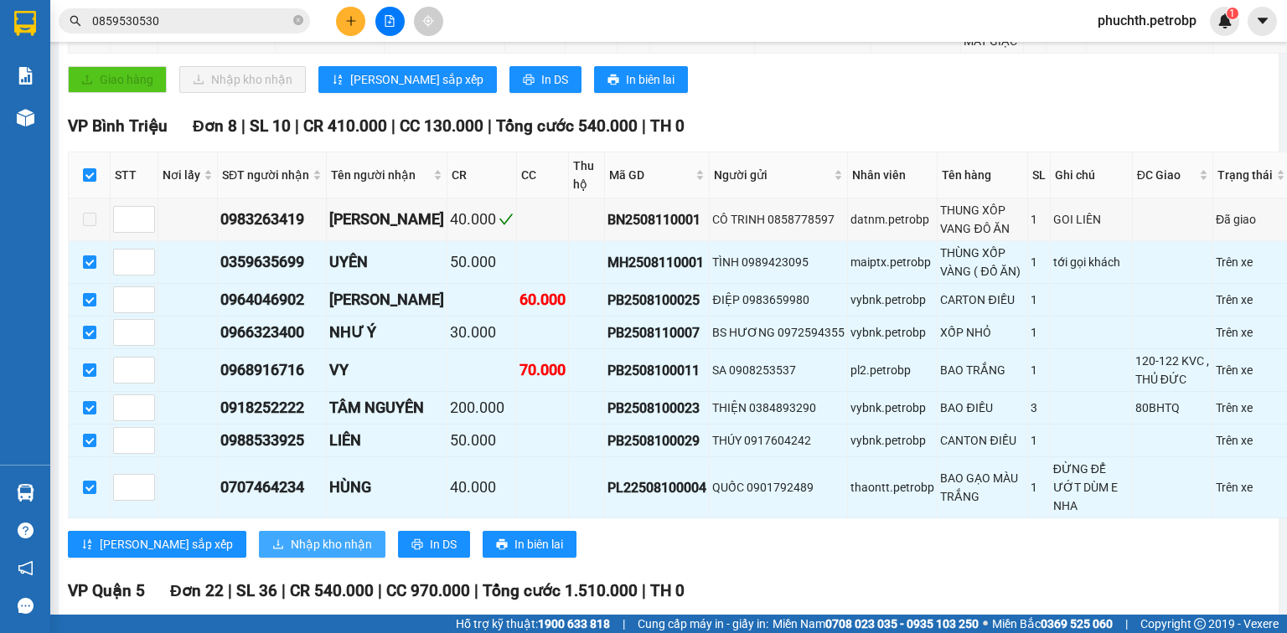
click at [291, 554] on span "Nhập kho nhận" at bounding box center [331, 544] width 81 height 18
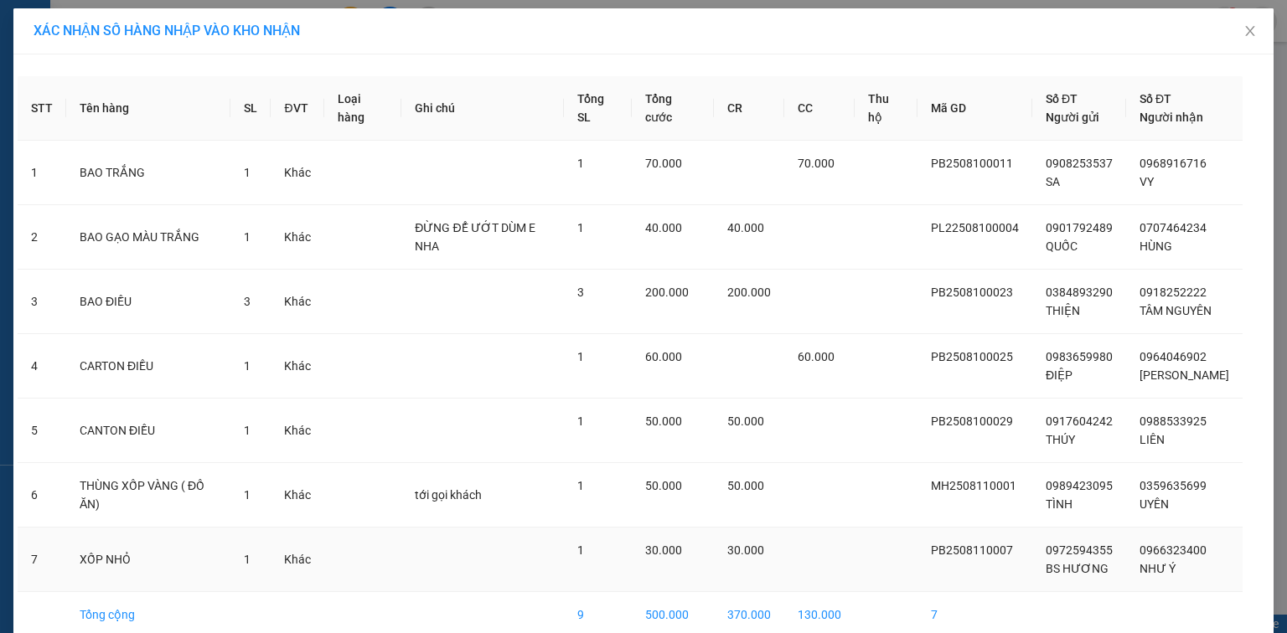
scroll to position [80, 0]
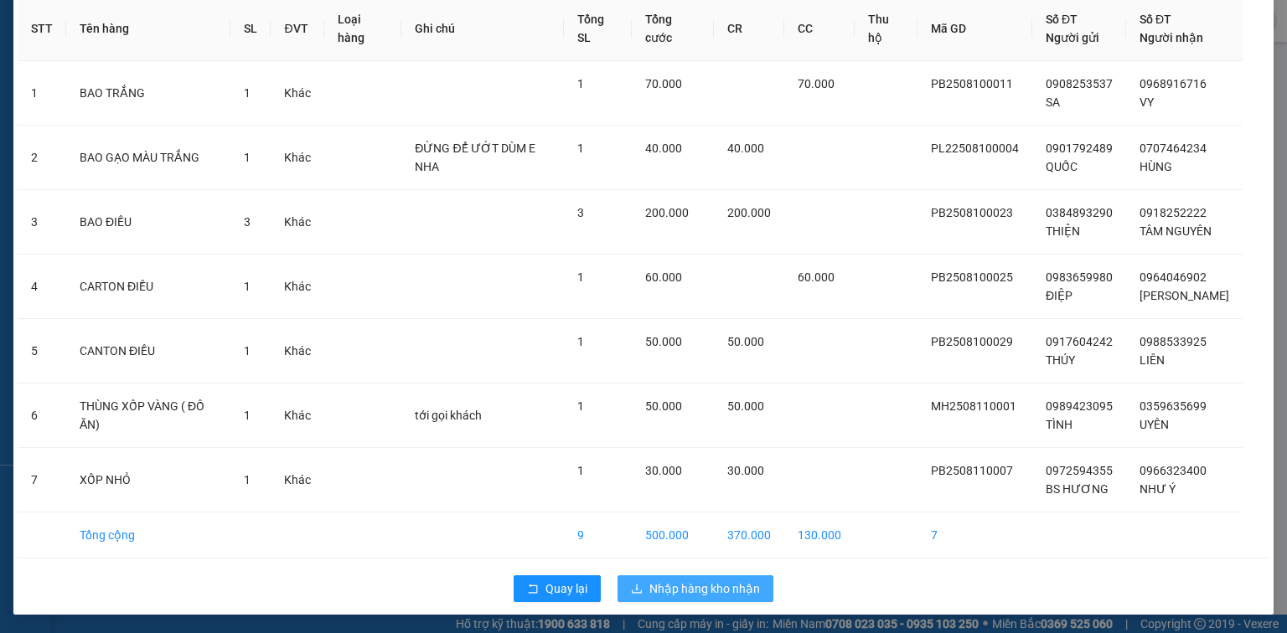
click at [699, 586] on span "Nhập hàng kho nhận" at bounding box center [704, 589] width 111 height 18
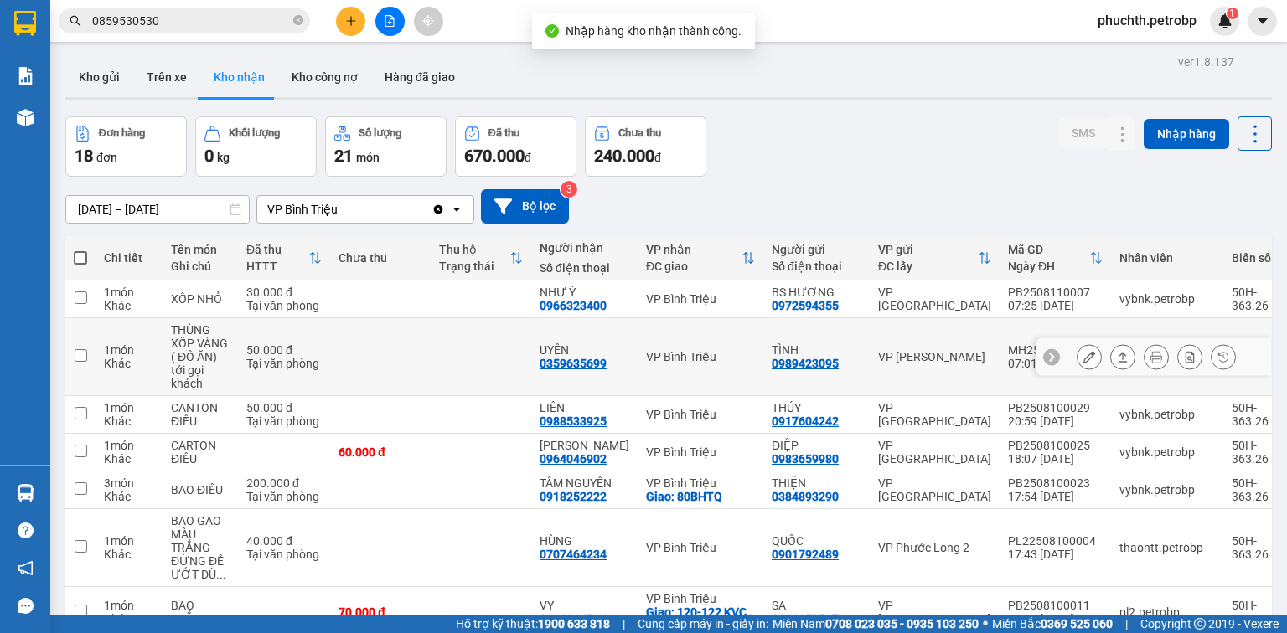
scroll to position [134, 0]
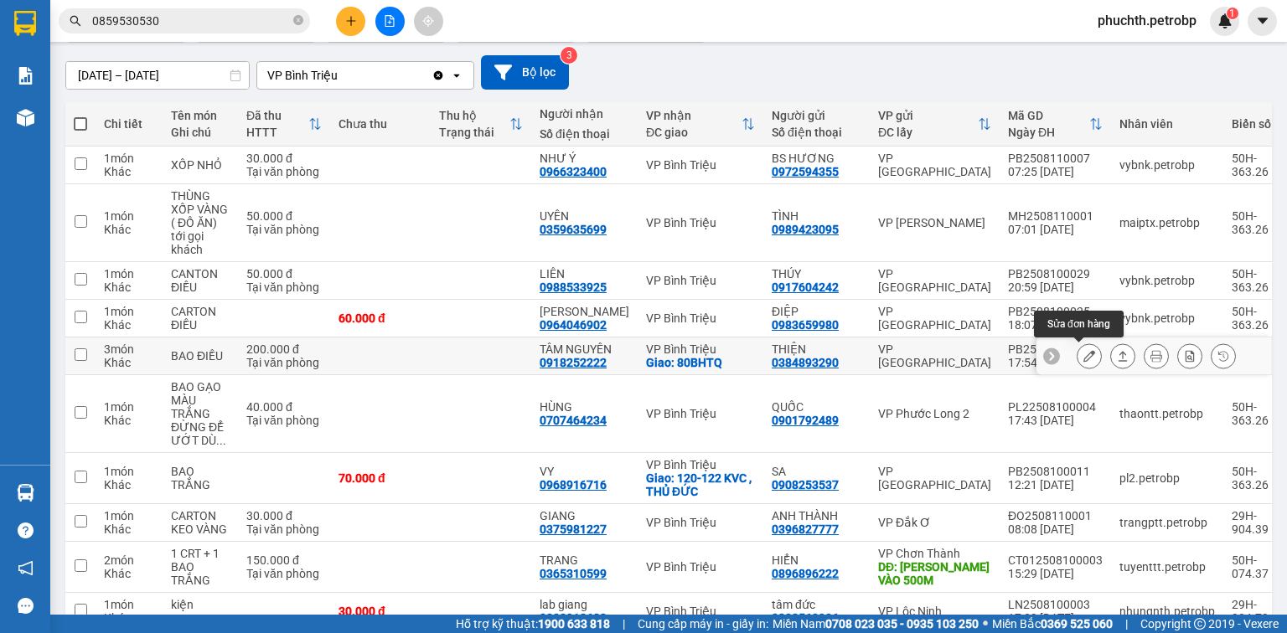
click at [1083, 355] on icon at bounding box center [1089, 356] width 12 height 12
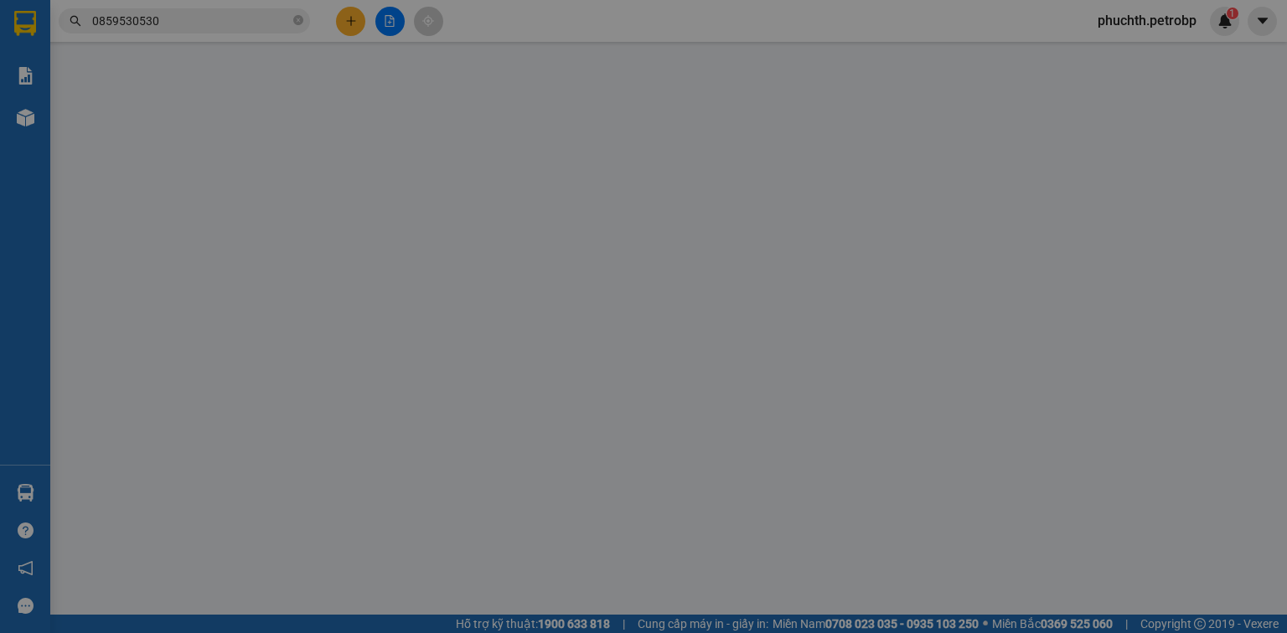
type input "0384893290"
type input "THIỆN"
type input "0918252222"
type input "TÂM NGUYÊN"
checkbox input "true"
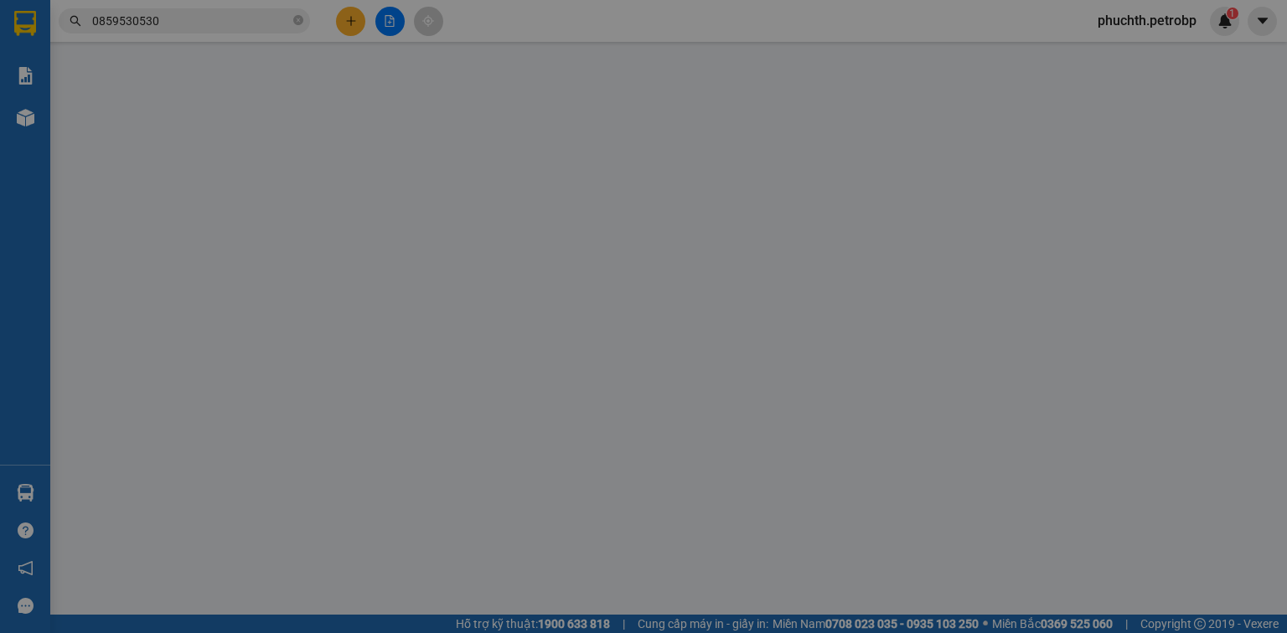
type input "80BHTQ"
type input "20.000"
type input "200.000"
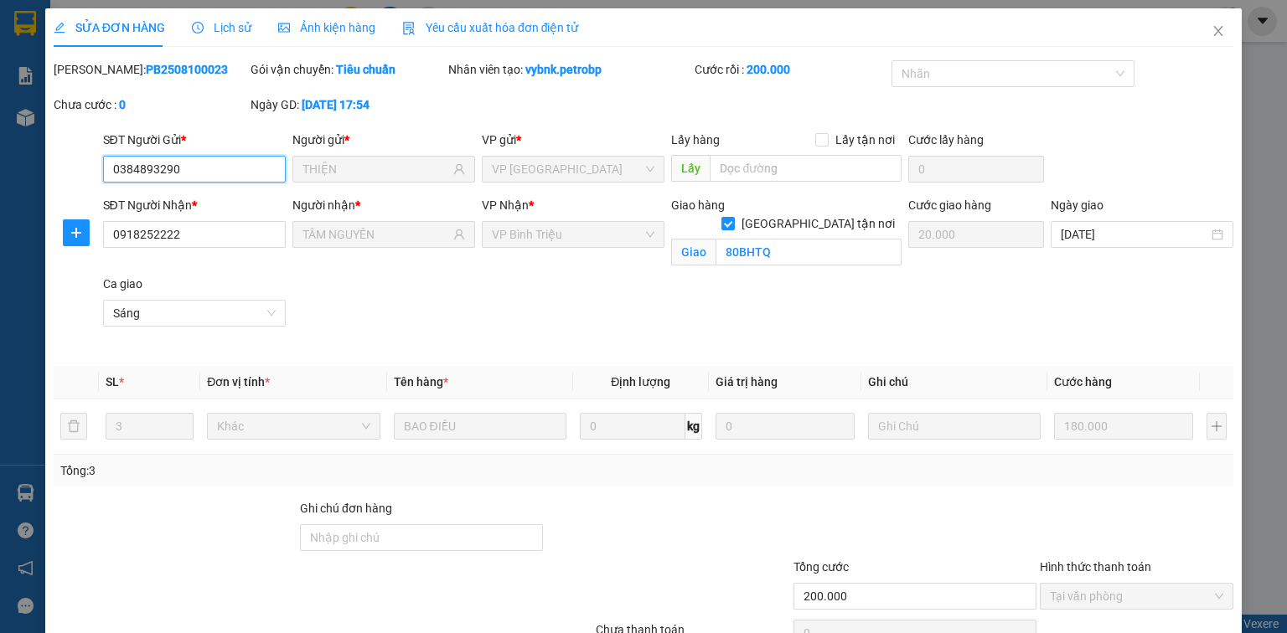
scroll to position [87, 0]
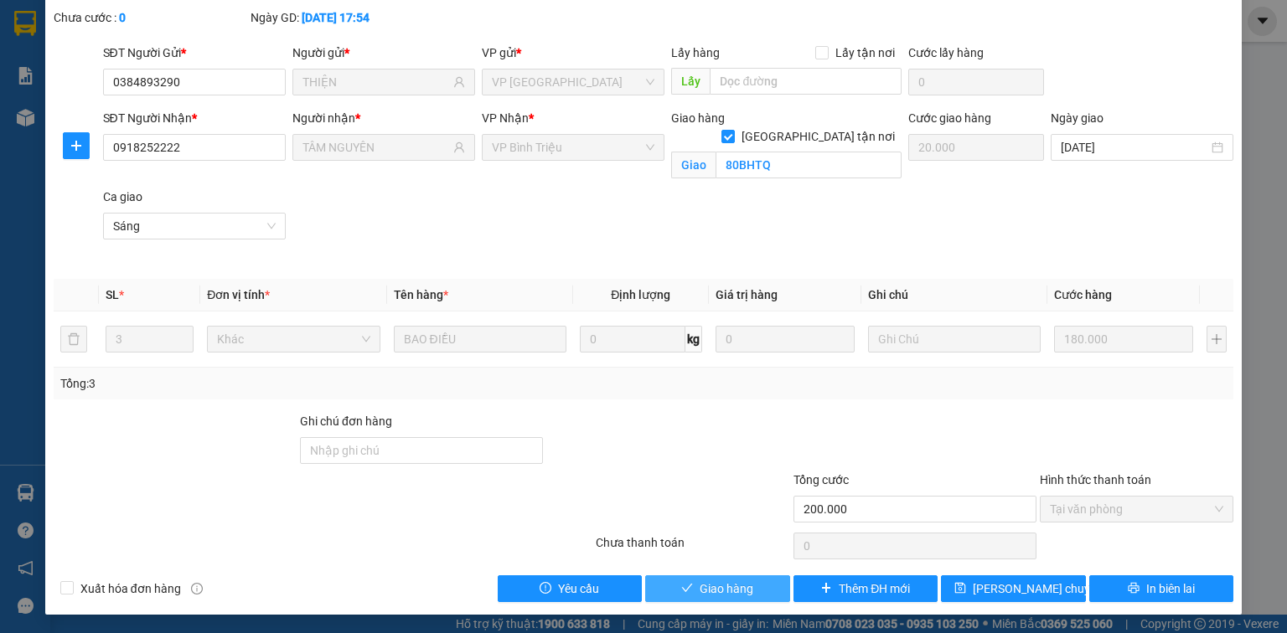
click at [742, 590] on span "Giao hàng" at bounding box center [726, 589] width 54 height 18
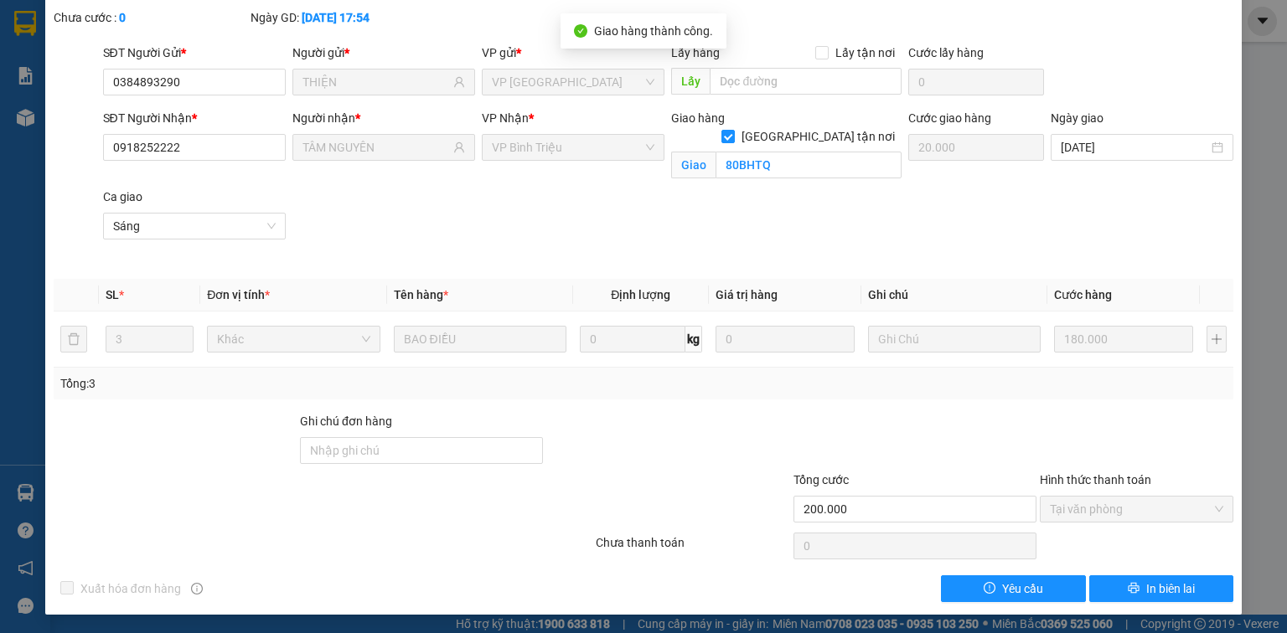
scroll to position [0, 0]
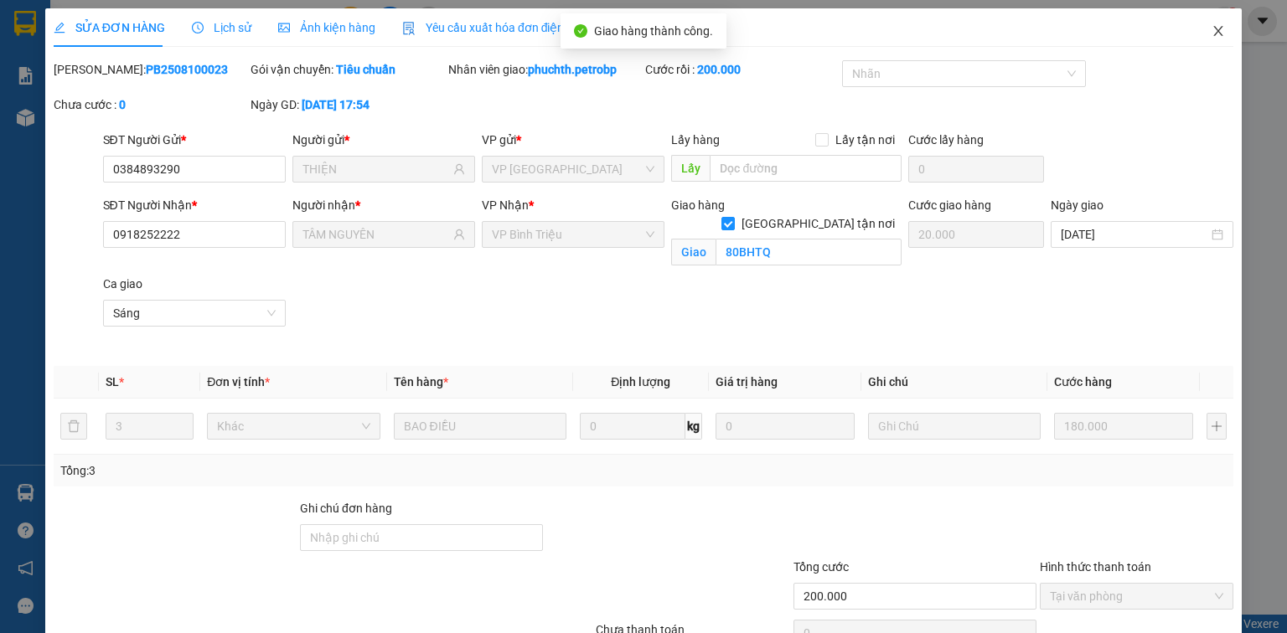
click at [1211, 34] on icon "close" at bounding box center [1217, 30] width 13 height 13
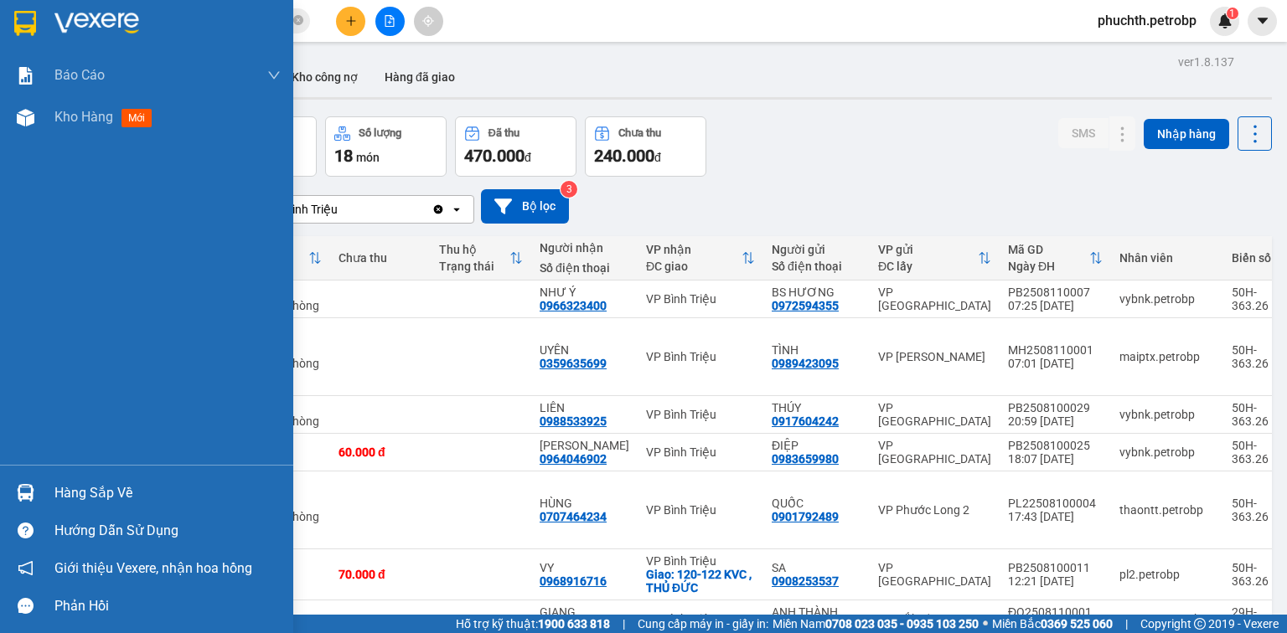
click at [67, 496] on div "Hàng sắp về" at bounding box center [167, 493] width 226 height 25
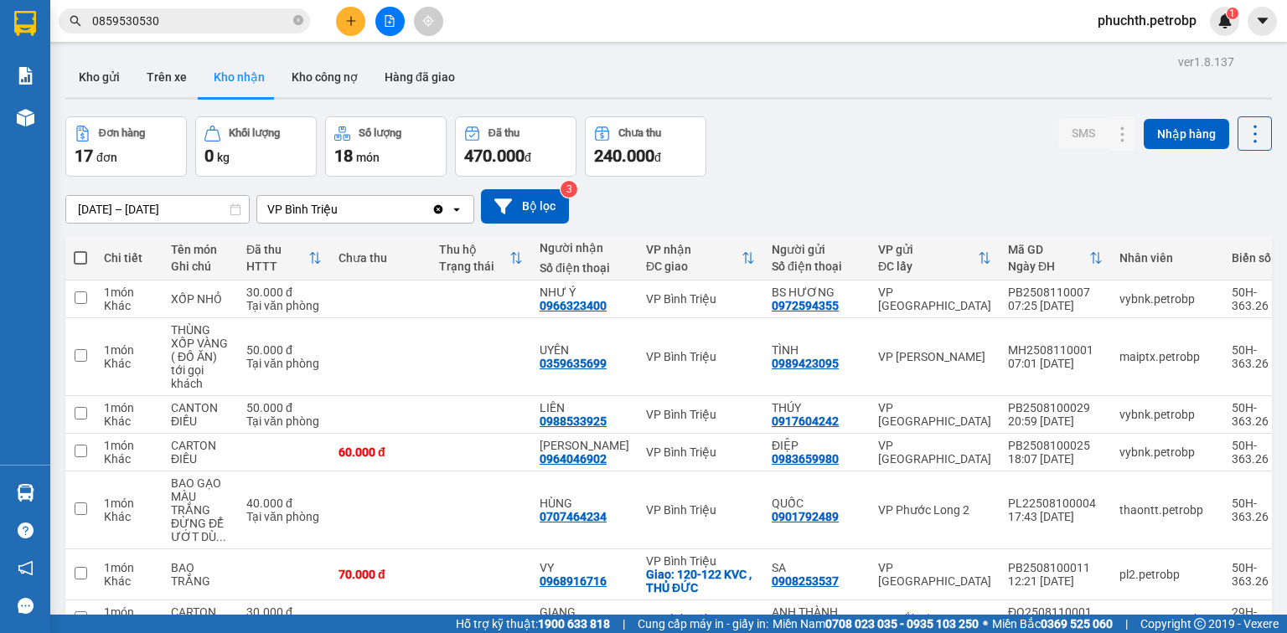
click at [839, 117] on section "Kết quả tìm kiếm ( 91 ) Bộ lọc Mã ĐH Trạng thái Món hàng Tổng cước Chưa cước Ng…" at bounding box center [643, 316] width 1287 height 633
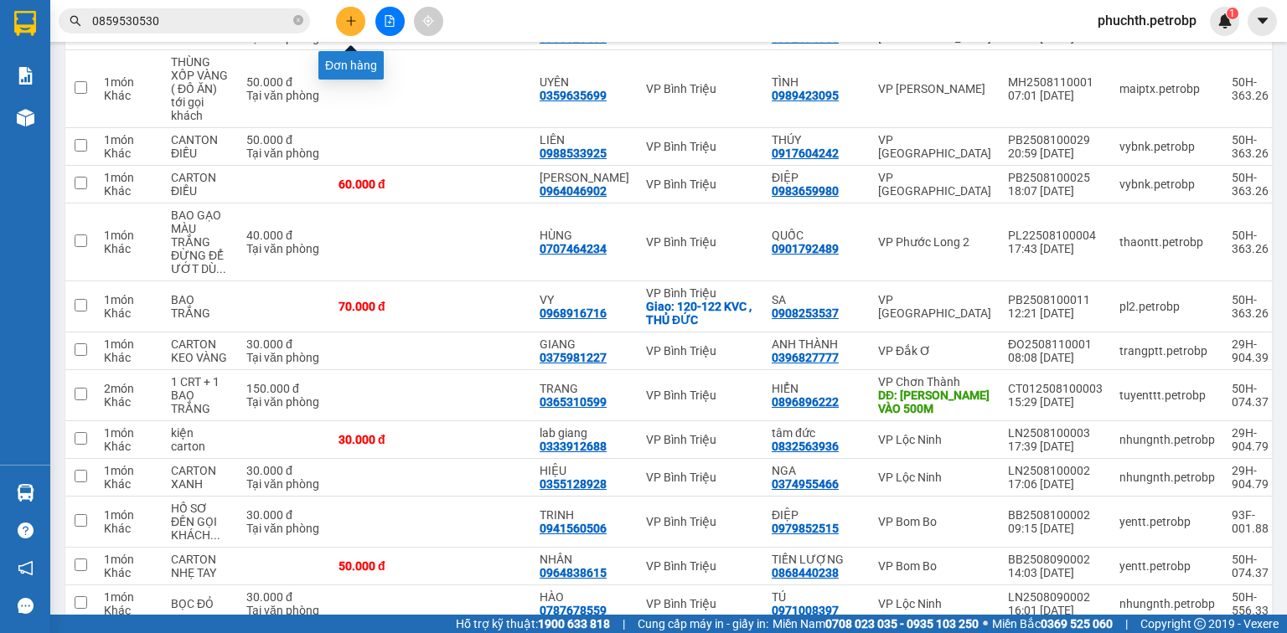
click at [346, 9] on button at bounding box center [350, 21] width 29 height 29
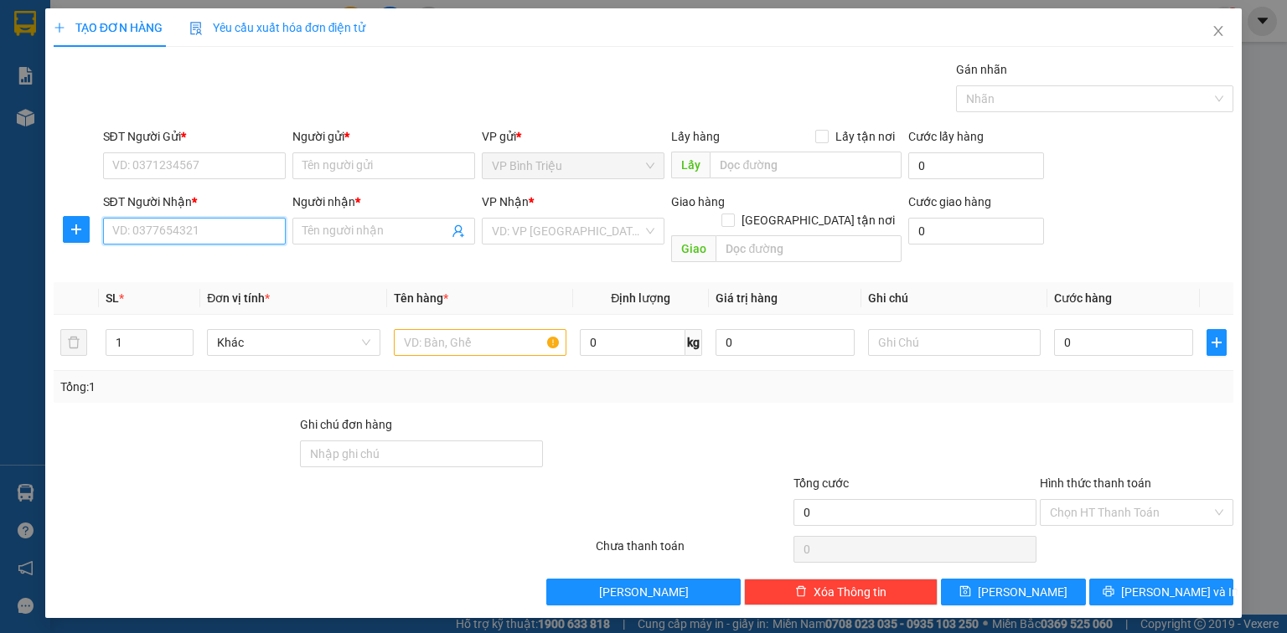
click at [227, 234] on input "SĐT Người Nhận *" at bounding box center [194, 231] width 183 height 27
type input "0946430168"
click at [258, 261] on div "0946430168 - [PERSON_NAME]" at bounding box center [195, 264] width 165 height 18
type input "HOÀNG OANH"
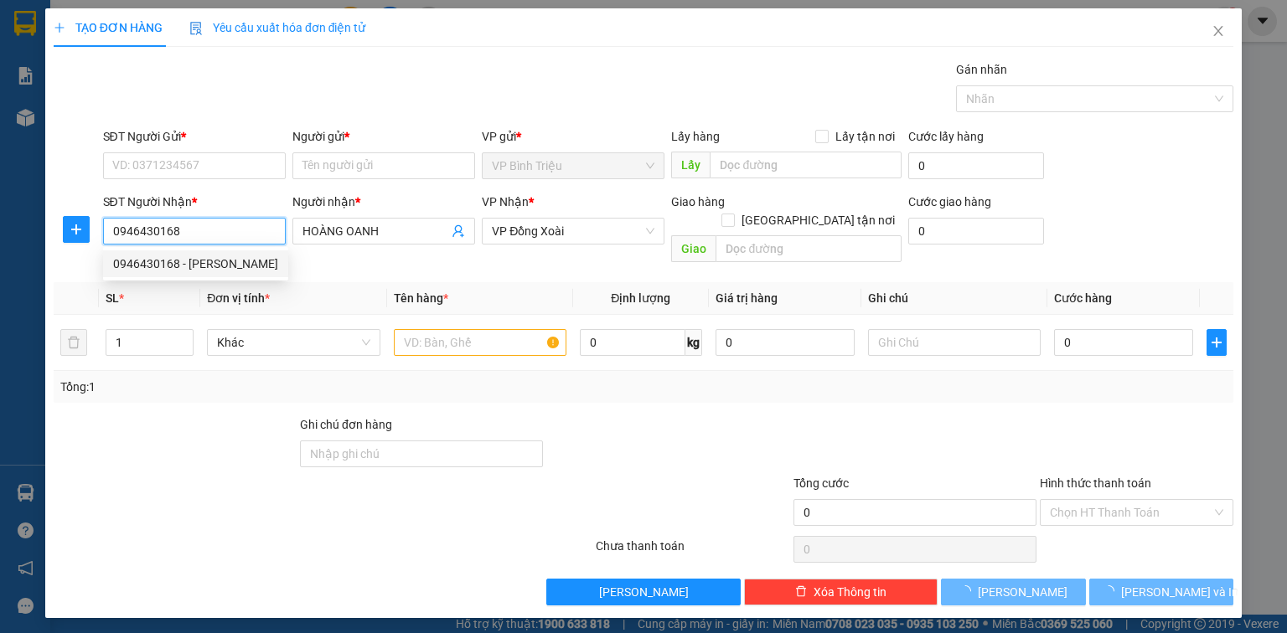
type input "70.000"
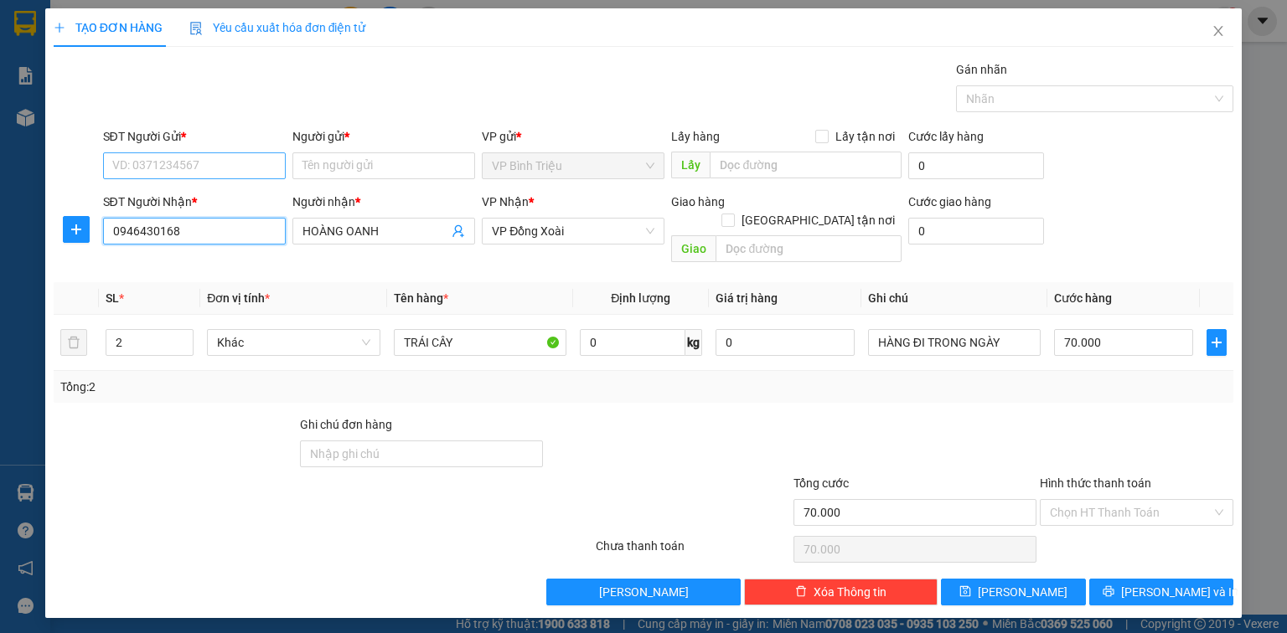
type input "0946430168"
click at [143, 168] on input "SĐT Người Gửi *" at bounding box center [194, 165] width 183 height 27
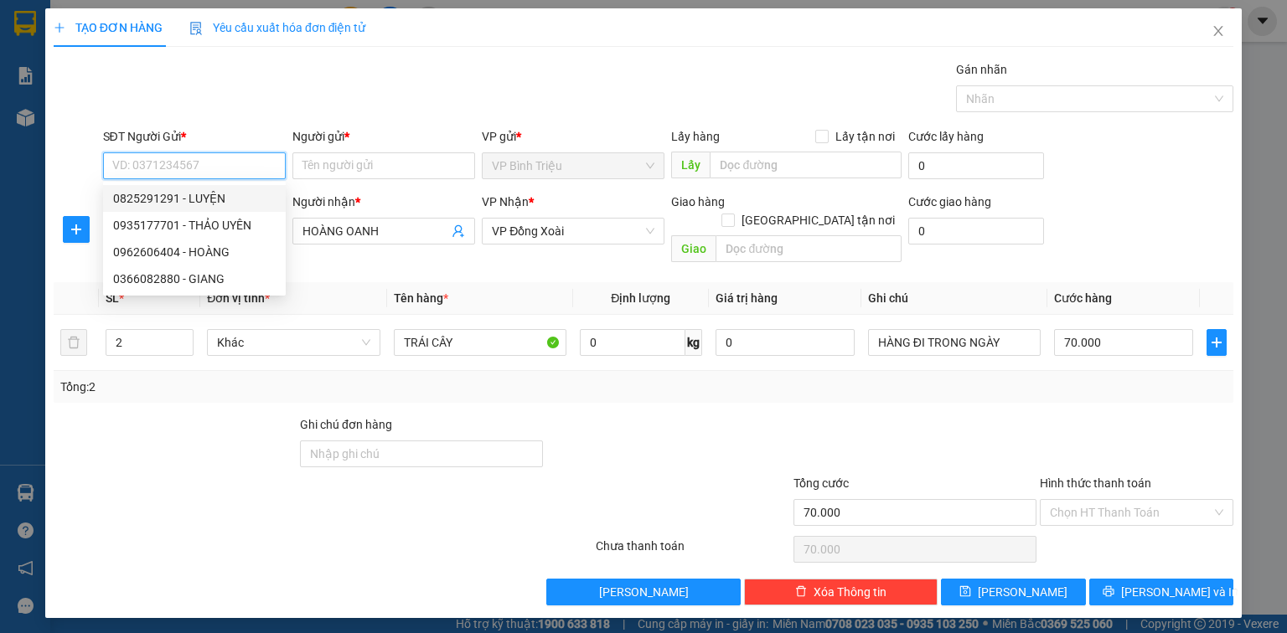
click at [222, 204] on div "0825291291 - LUYỆN" at bounding box center [194, 198] width 163 height 18
type input "0825291291"
type input "LUYỆN"
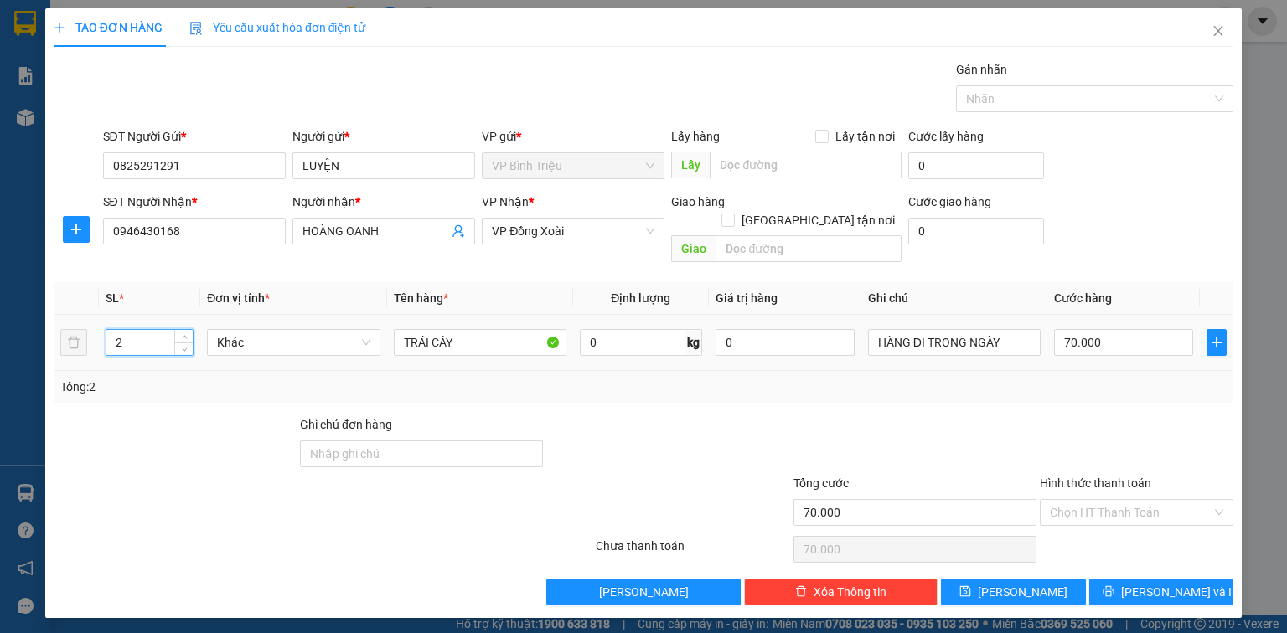
click at [153, 331] on input "2" at bounding box center [149, 342] width 86 height 25
type input "5"
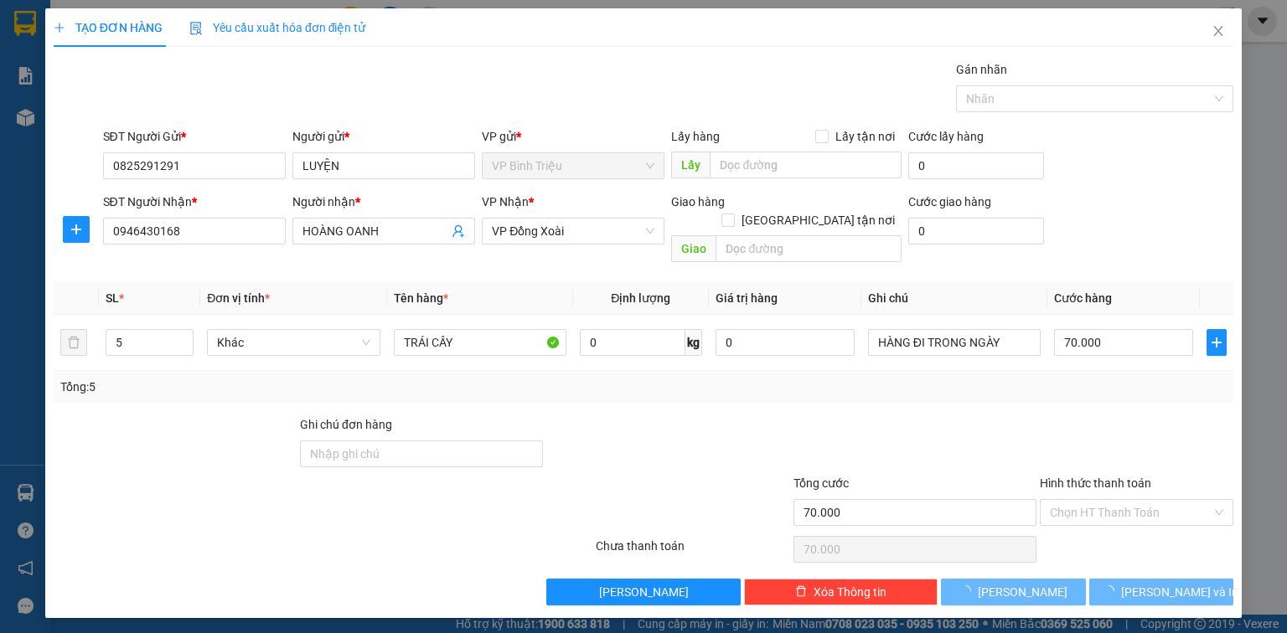
click at [570, 389] on div "Transit Pickup Surcharge Ids Transit Deliver Surcharge Ids Transit Deliver Surc…" at bounding box center [643, 332] width 1179 height 545
type input "0"
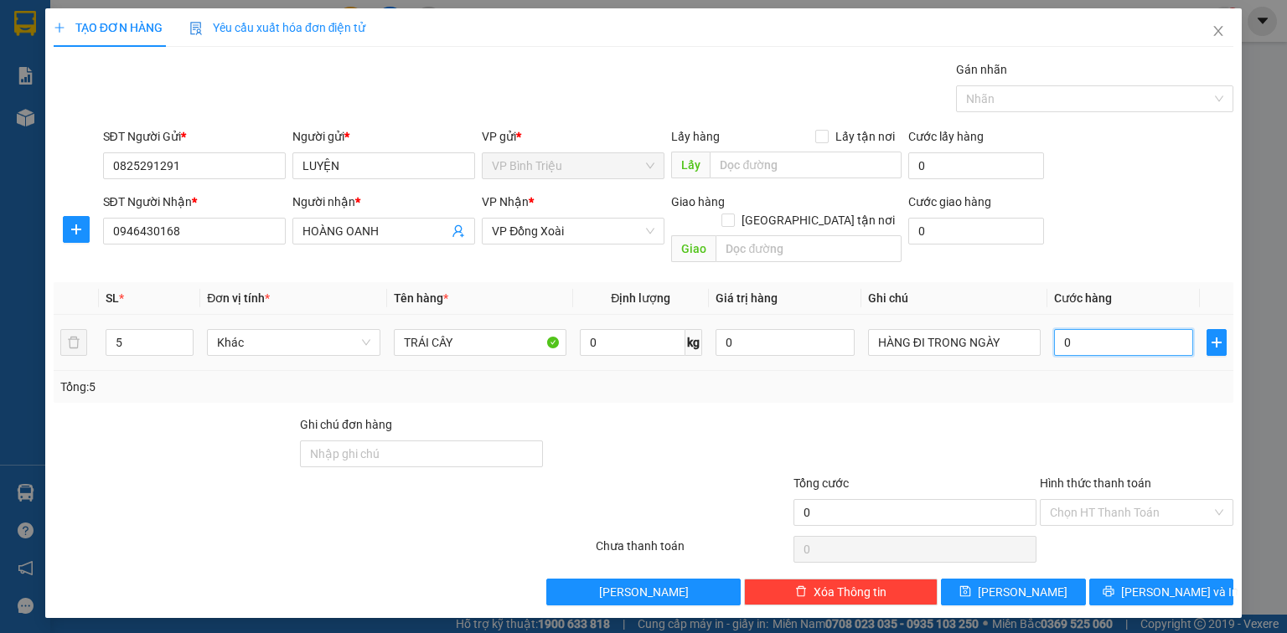
click at [1097, 329] on input "0" at bounding box center [1123, 342] width 139 height 27
type input "2"
type input "20"
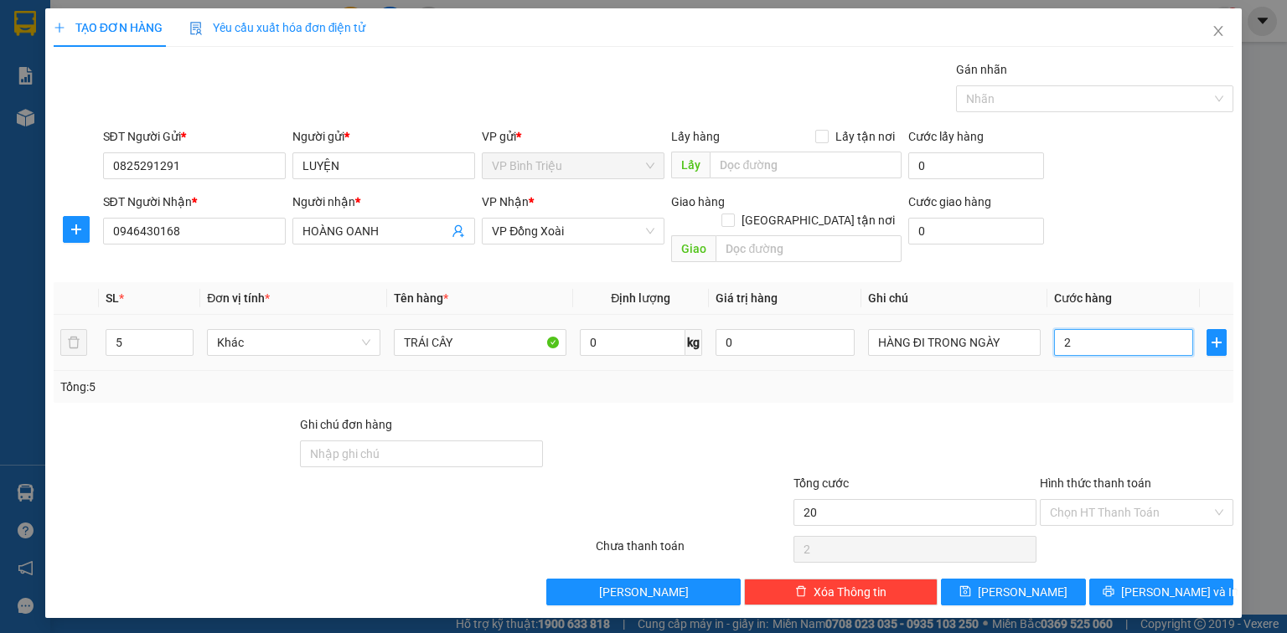
type input "20"
type input "200"
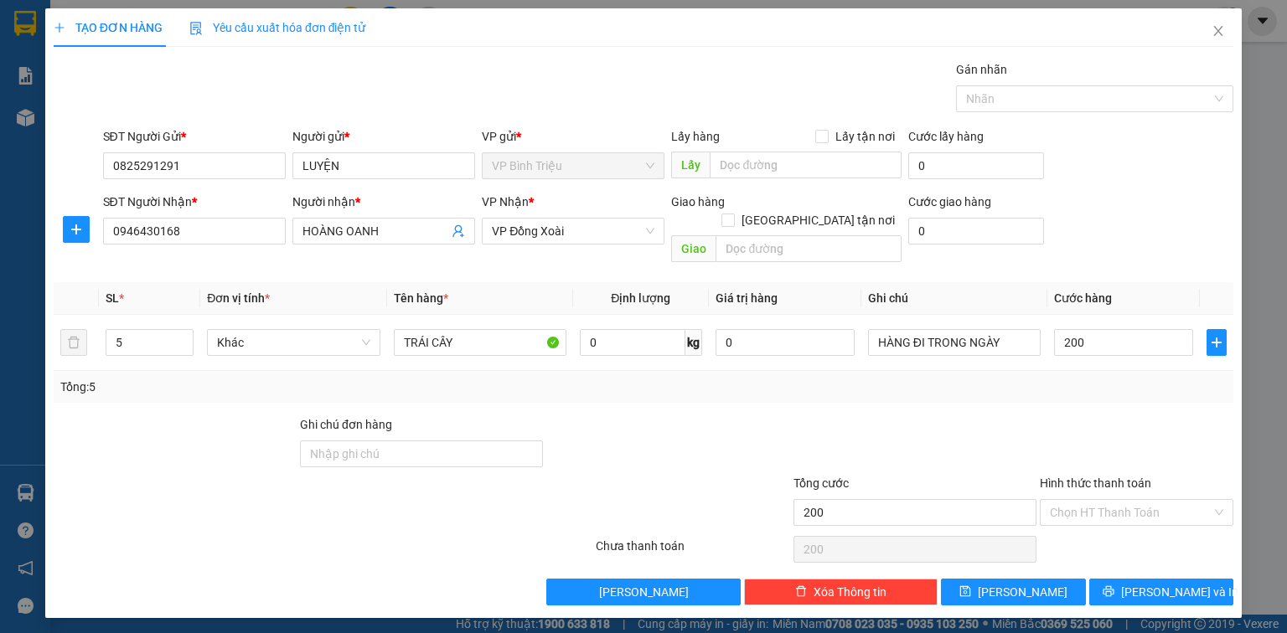
type input "200.000"
click at [1121, 231] on div "SĐT Người Nhận * 0946430168 Người nhận * HOÀNG OANH VP Nhận * VP Đồng Xoài Giao…" at bounding box center [669, 231] width 1138 height 77
click at [1145, 579] on button "[PERSON_NAME] và In" at bounding box center [1161, 592] width 145 height 27
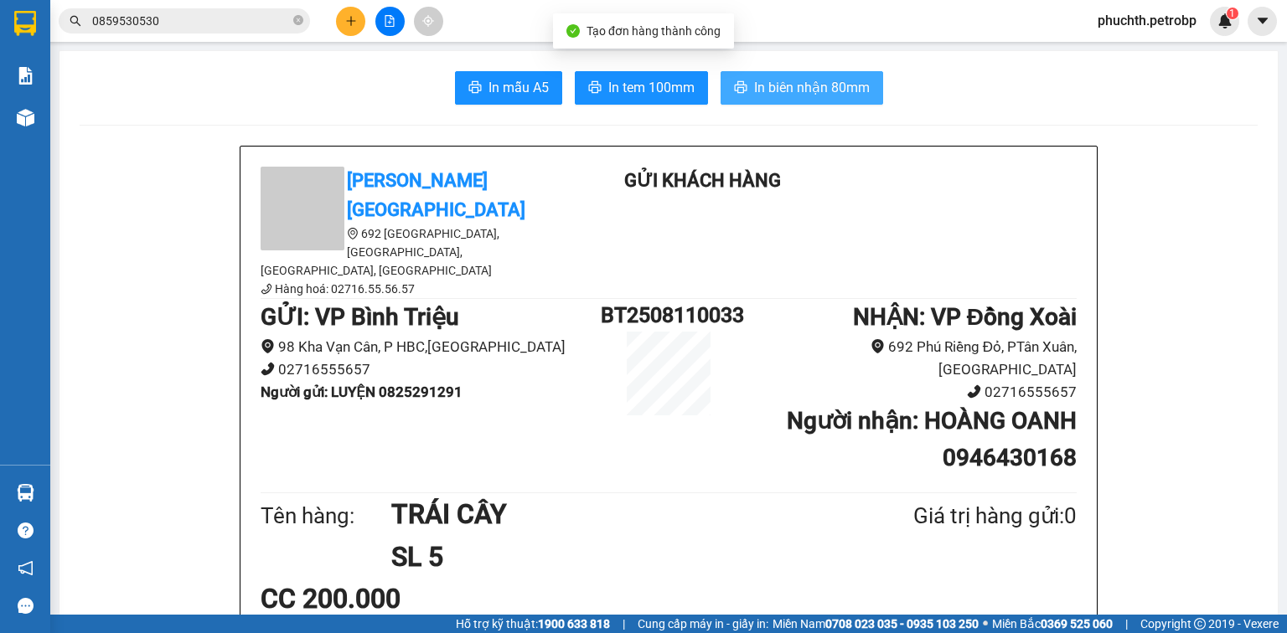
click at [827, 85] on span "In biên nhận 80mm" at bounding box center [812, 87] width 116 height 21
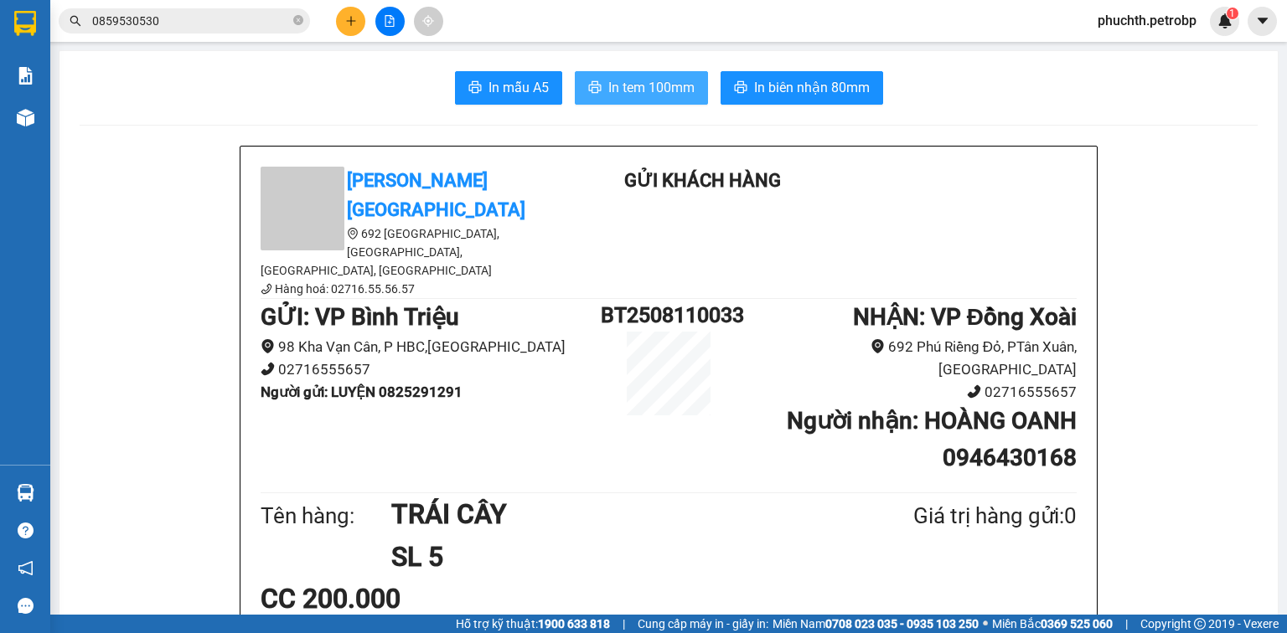
click at [665, 90] on span "In tem 100mm" at bounding box center [651, 87] width 86 height 21
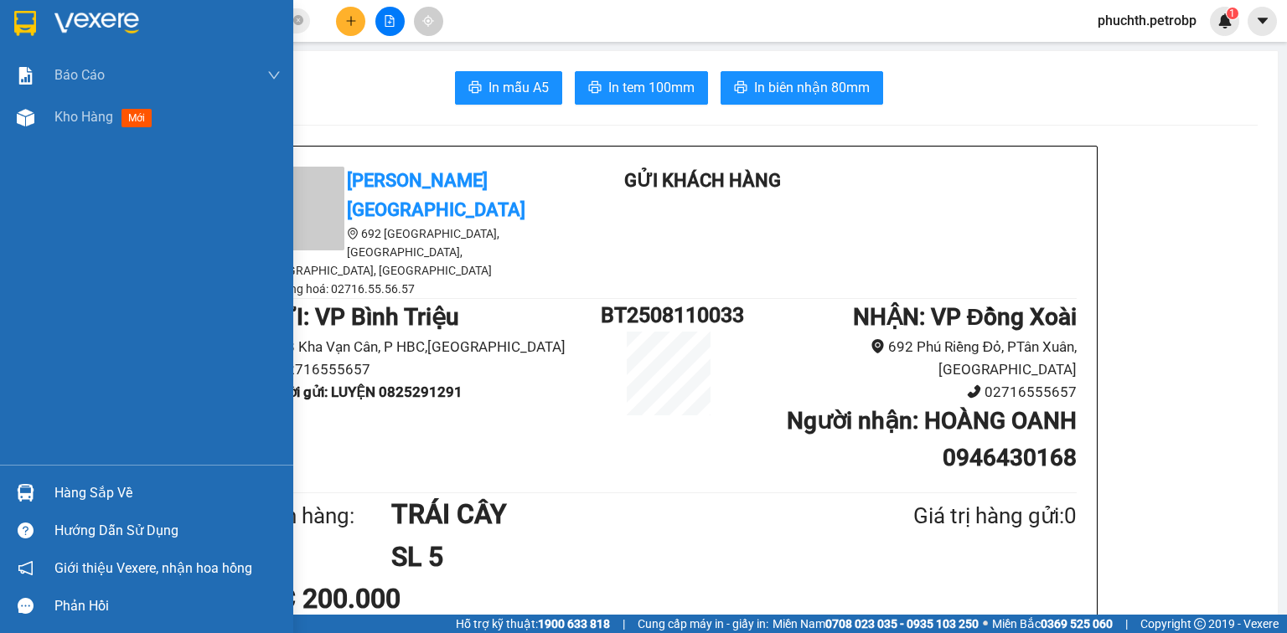
click at [89, 23] on img at bounding box center [96, 23] width 85 height 25
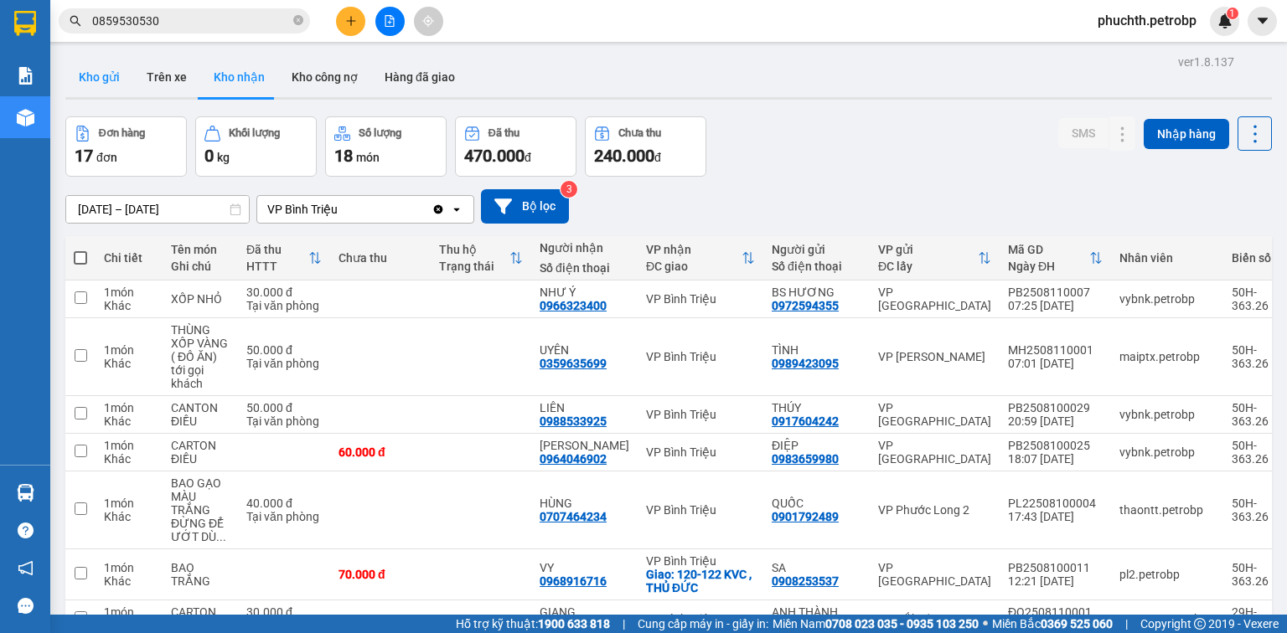
click at [106, 70] on button "Kho gửi" at bounding box center [99, 77] width 68 height 40
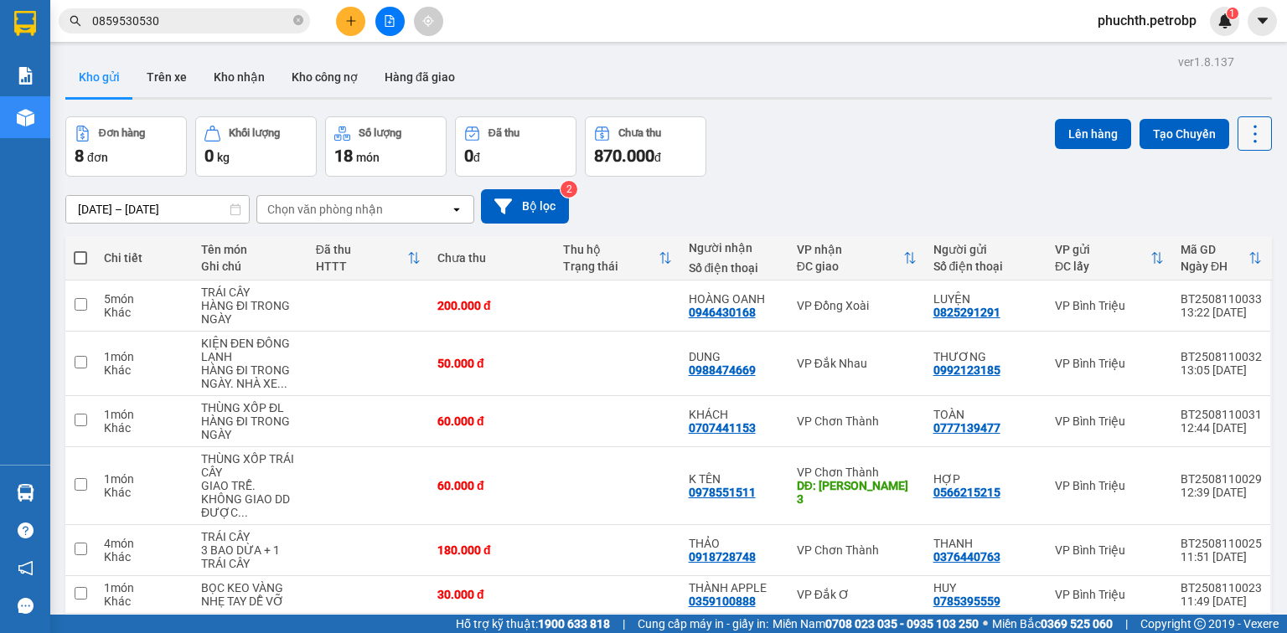
click at [1243, 132] on icon at bounding box center [1254, 133] width 23 height 23
click at [1219, 235] on span "Làm mới" at bounding box center [1221, 238] width 46 height 17
click at [80, 258] on span at bounding box center [80, 257] width 13 height 13
click at [80, 250] on input "checkbox" at bounding box center [80, 250] width 0 height 0
checkbox input "true"
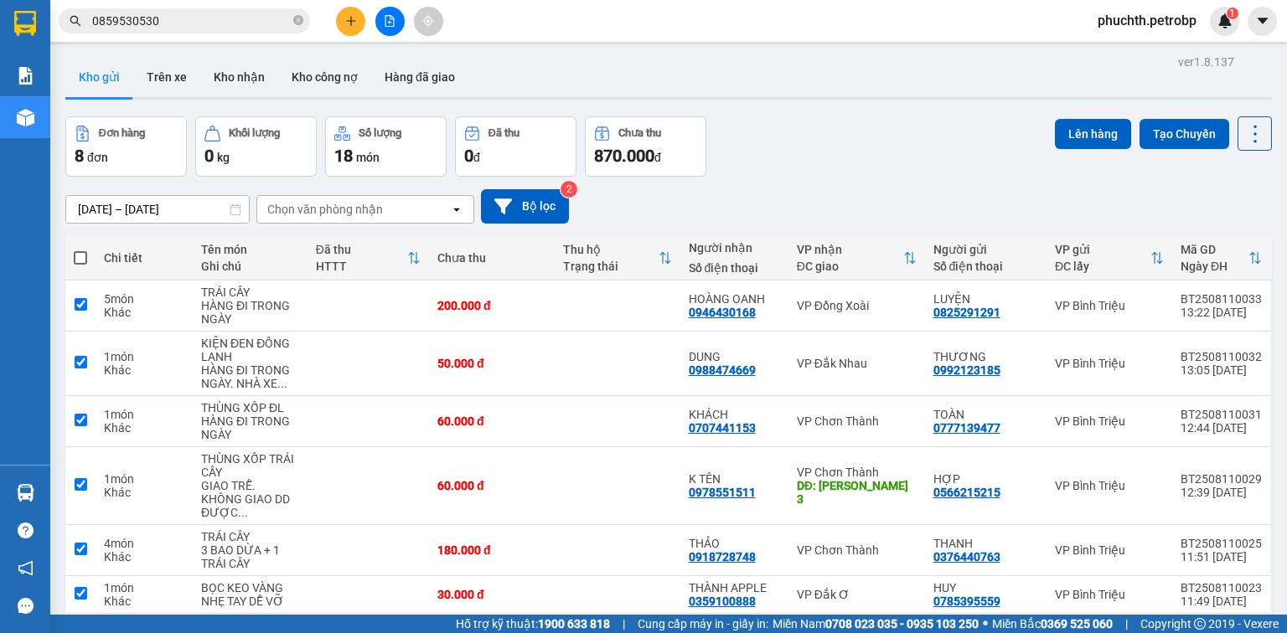
checkbox input "true"
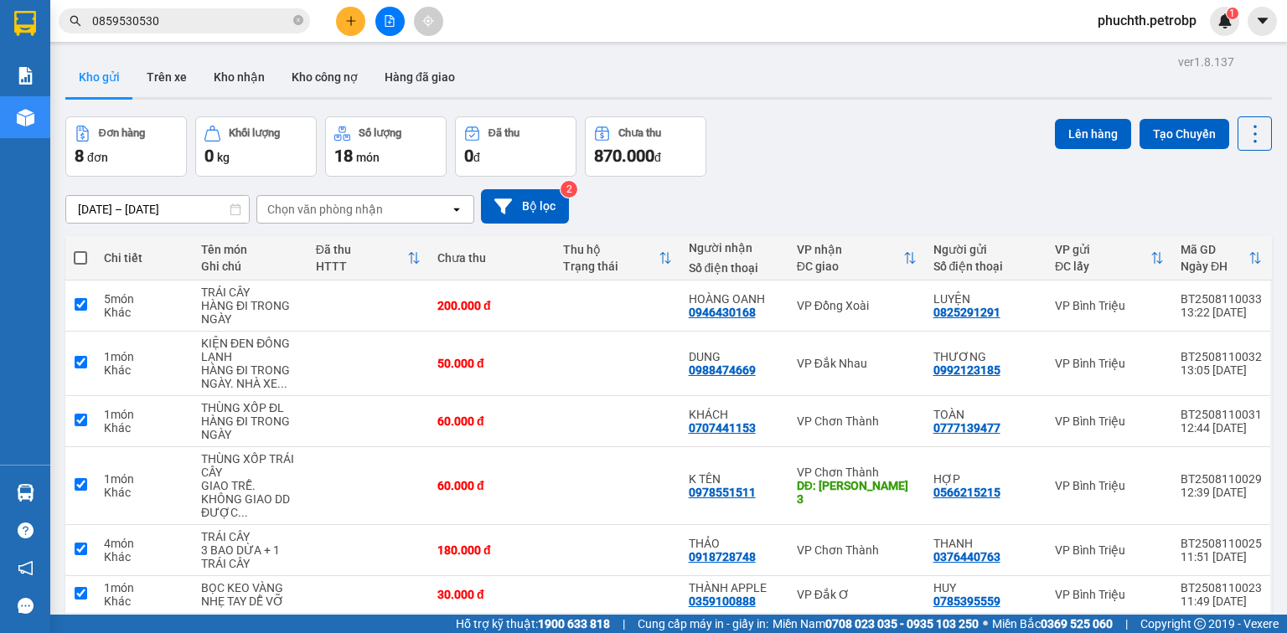
checkbox input "true"
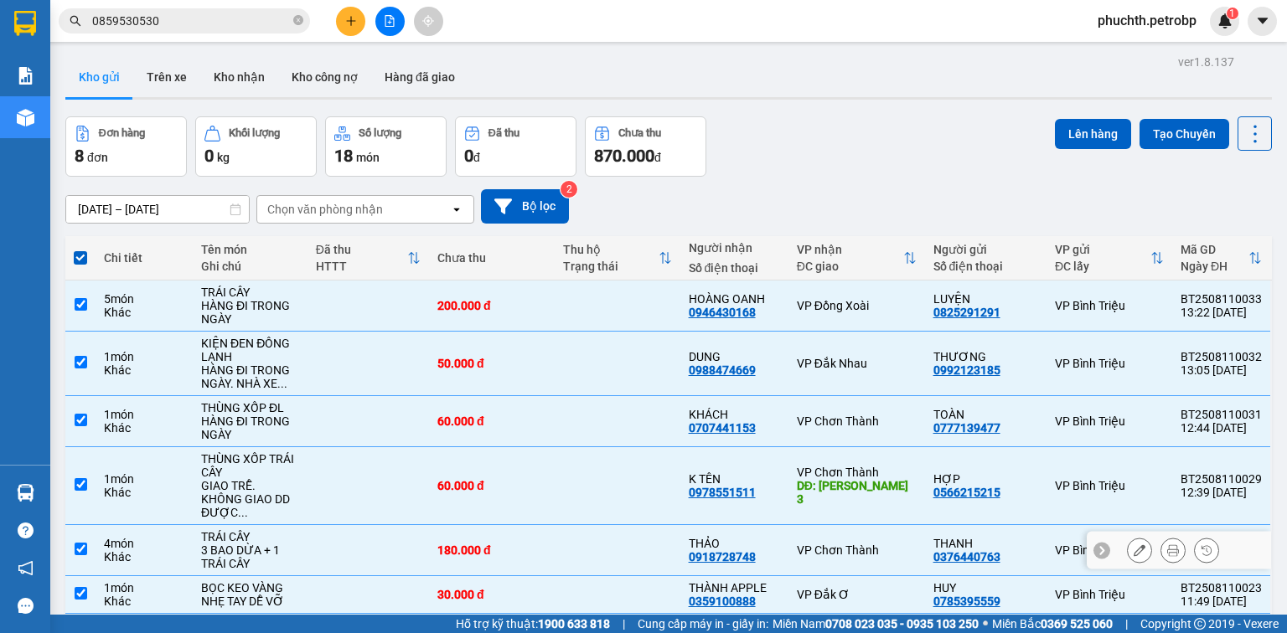
scroll to position [141, 0]
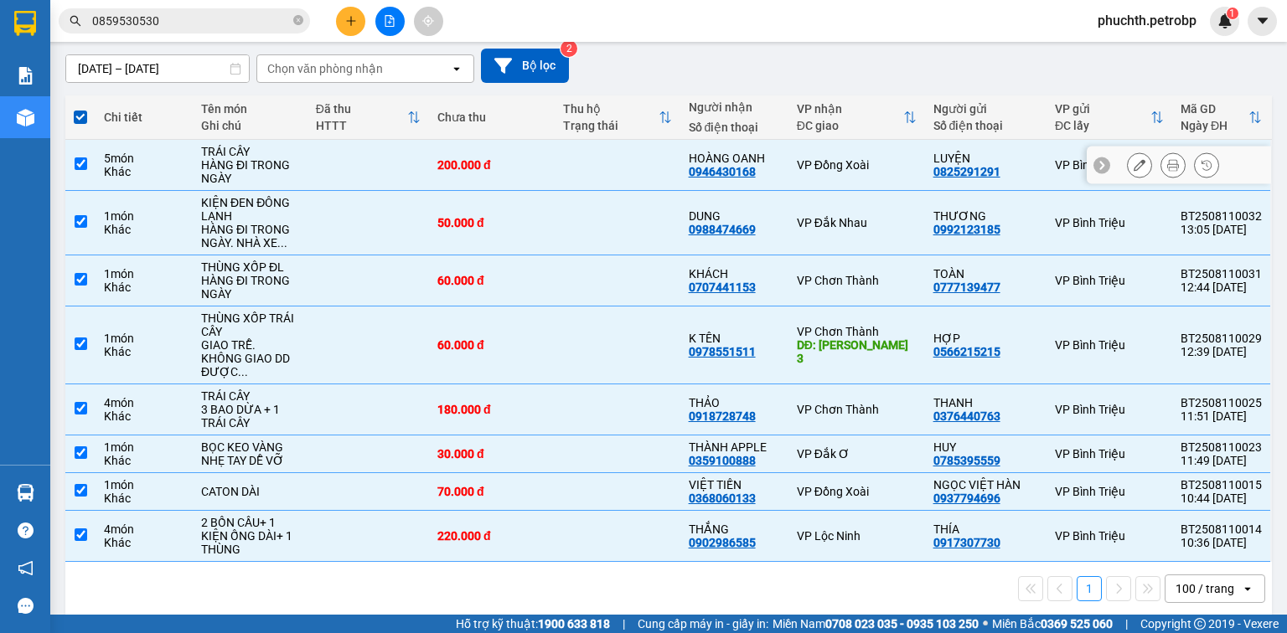
click at [81, 164] on input "checkbox" at bounding box center [81, 163] width 13 height 13
checkbox input "false"
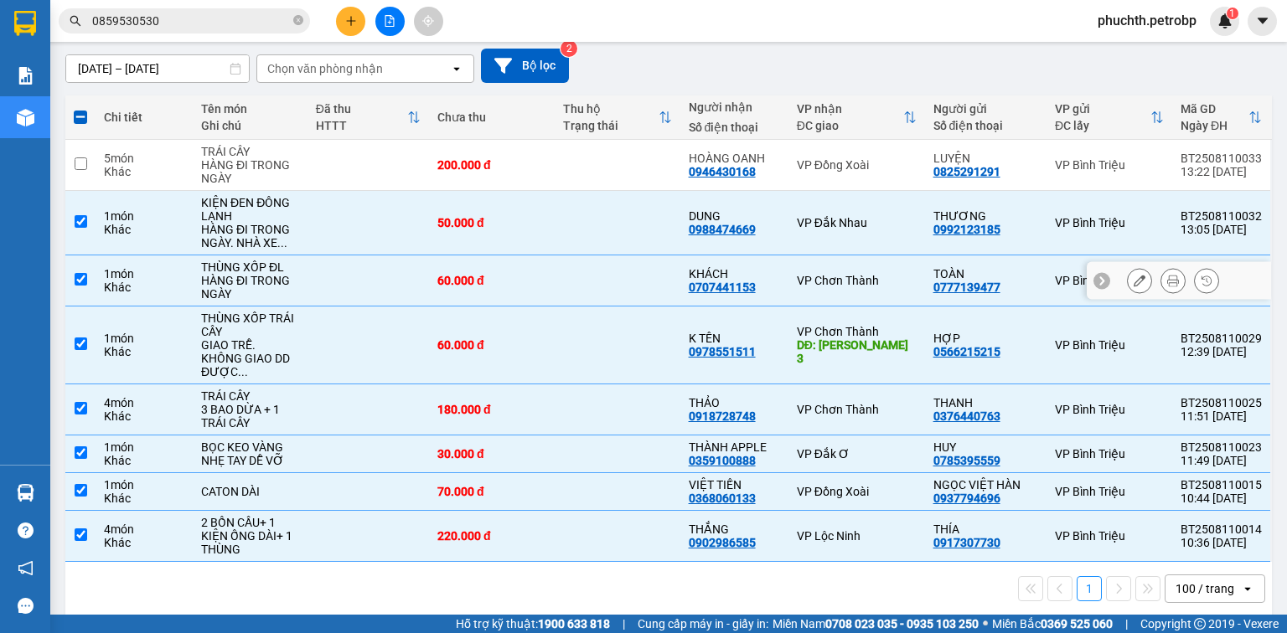
scroll to position [0, 0]
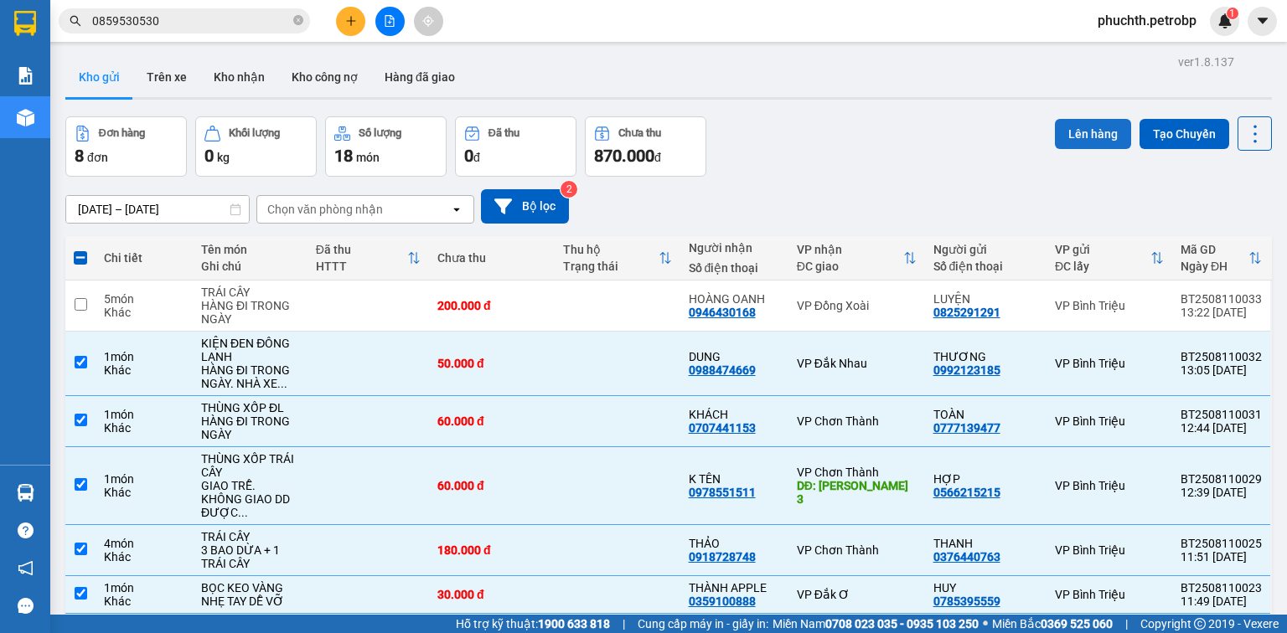
click at [1089, 138] on button "Lên hàng" at bounding box center [1093, 134] width 76 height 30
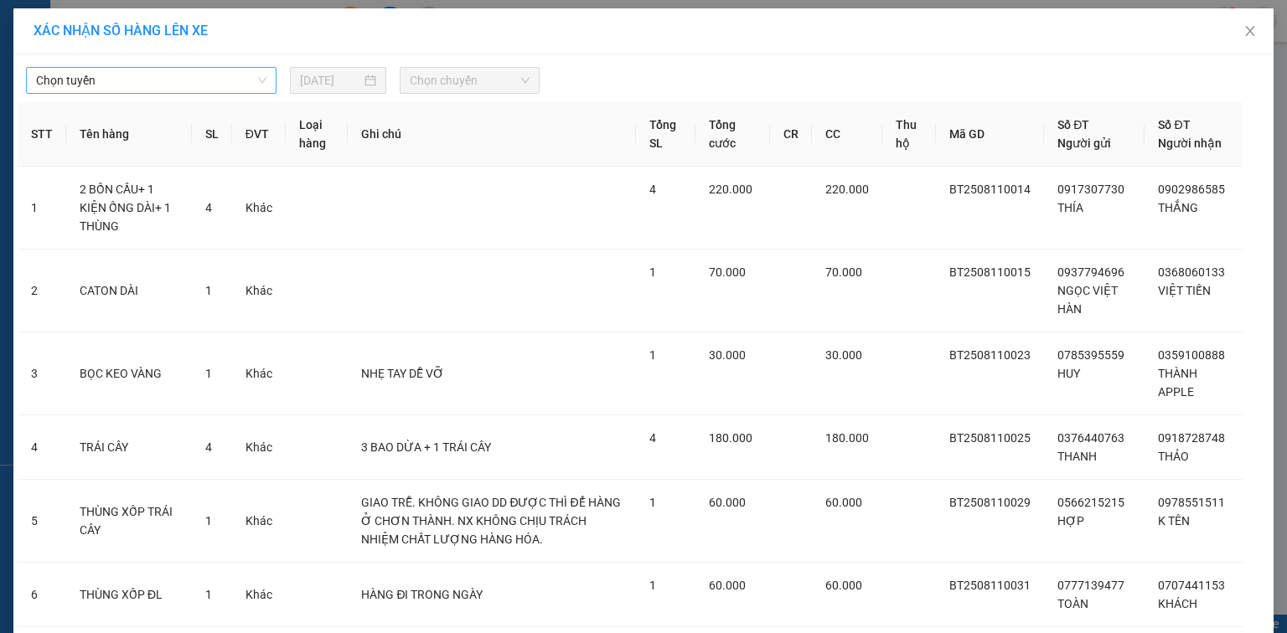
click at [185, 76] on span "Chọn tuyến" at bounding box center [151, 80] width 230 height 25
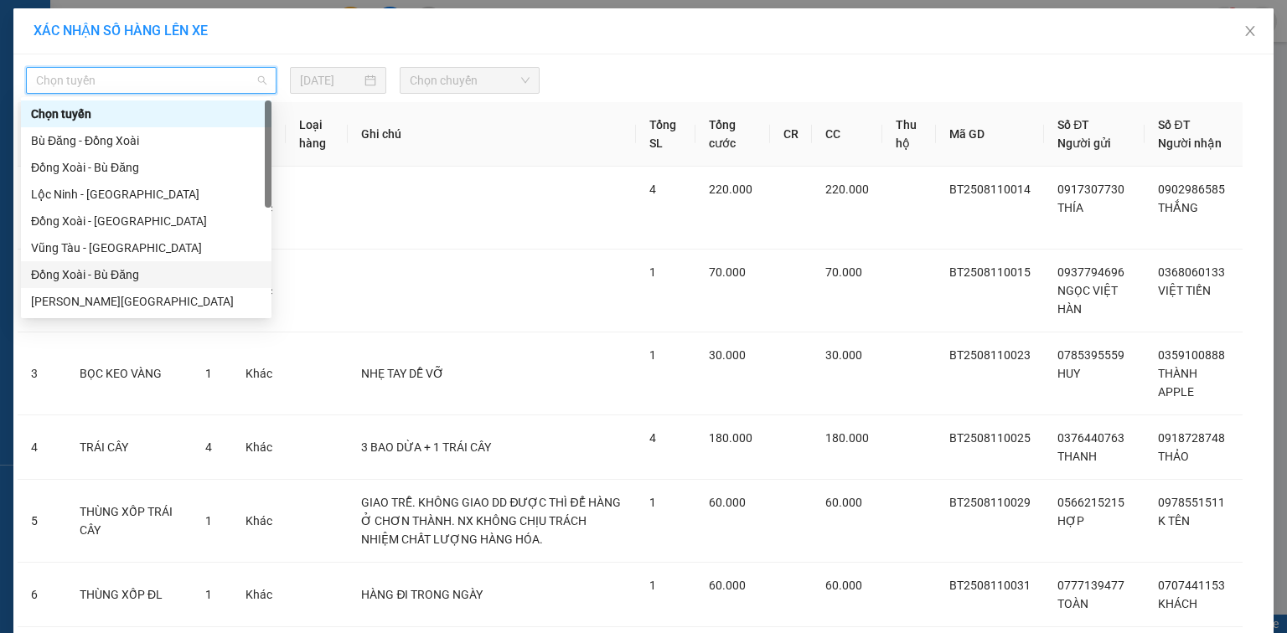
scroll to position [268, 0]
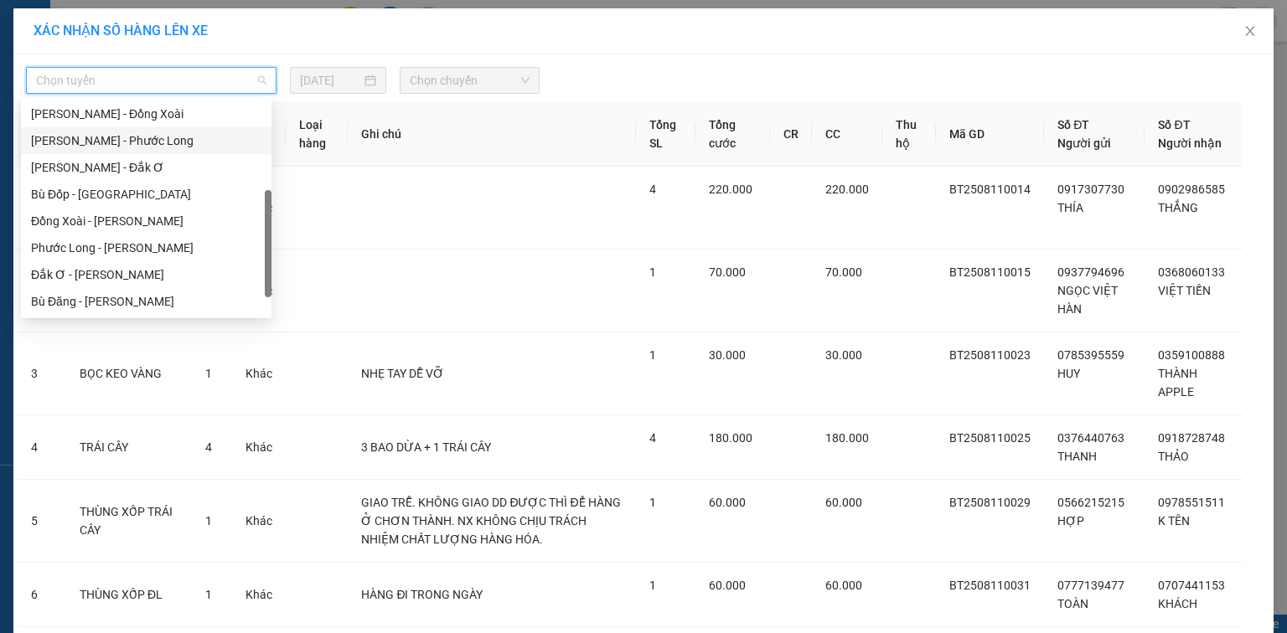
click at [165, 138] on div "[PERSON_NAME] - Phước Long" at bounding box center [146, 141] width 230 height 18
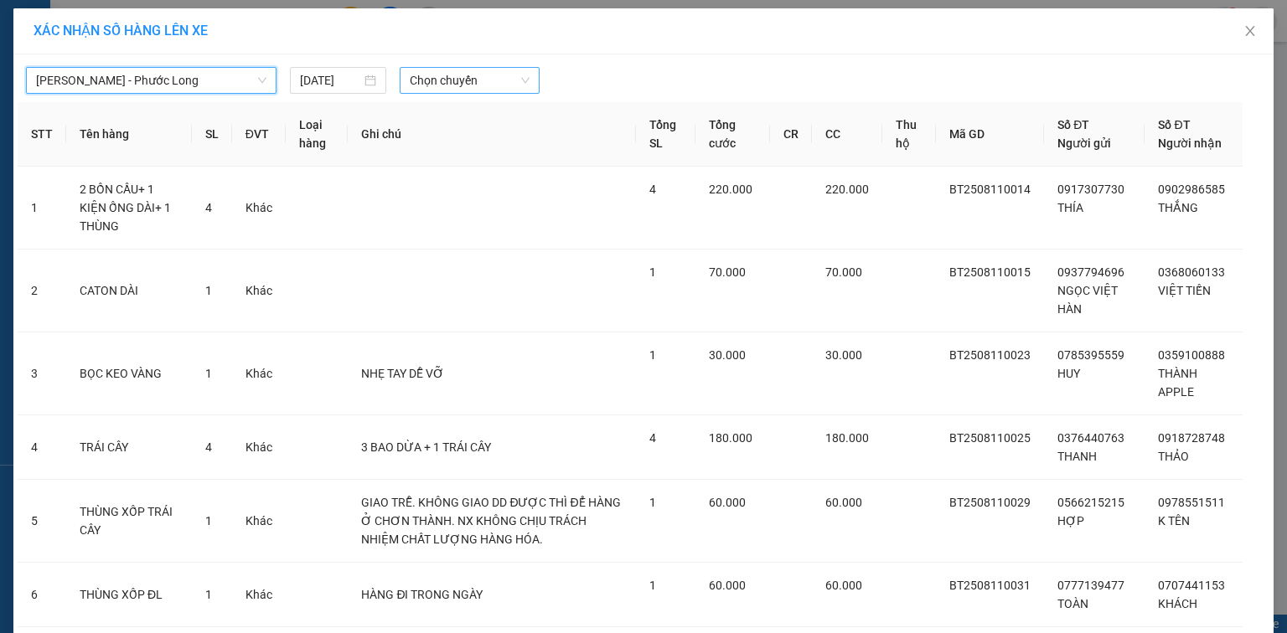
click at [459, 76] on span "Chọn chuyến" at bounding box center [470, 80] width 121 height 25
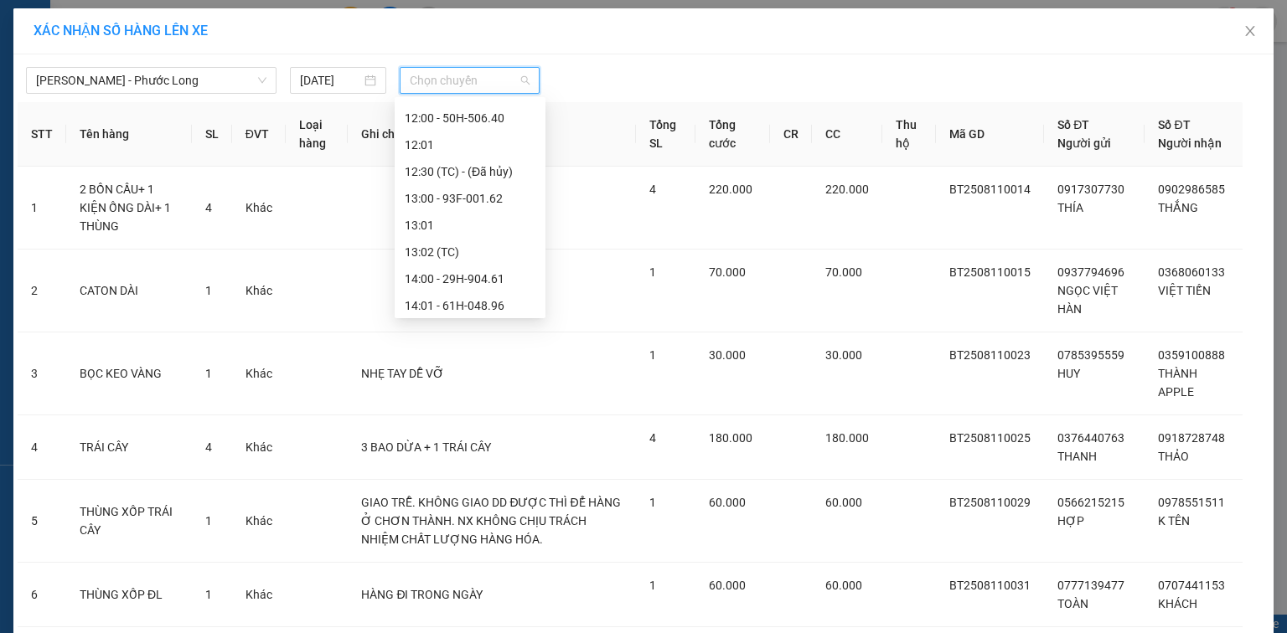
scroll to position [710, 0]
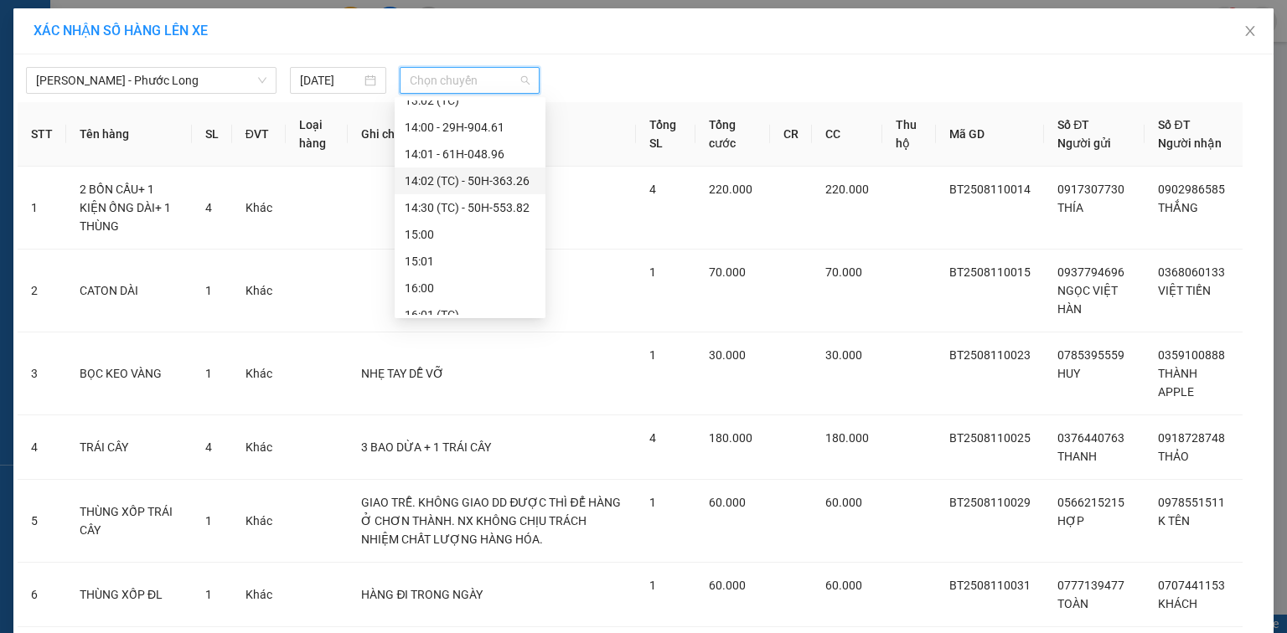
click at [504, 187] on div "14:02 (TC) - 50H-363.26" at bounding box center [470, 181] width 131 height 18
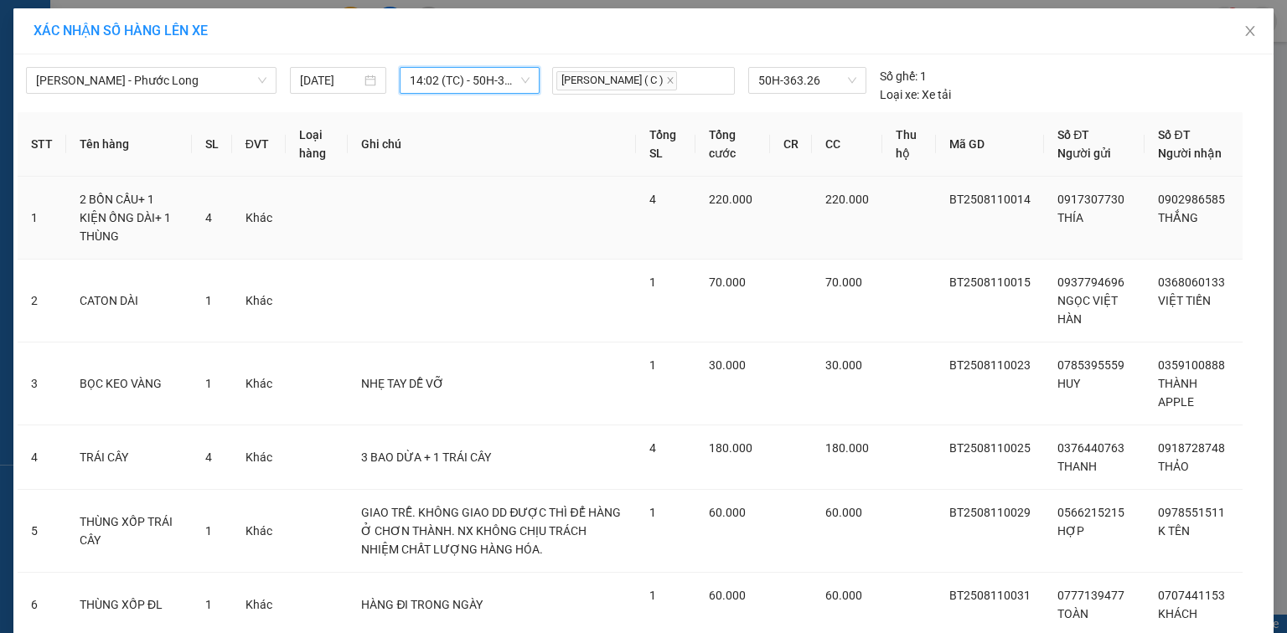
scroll to position [189, 0]
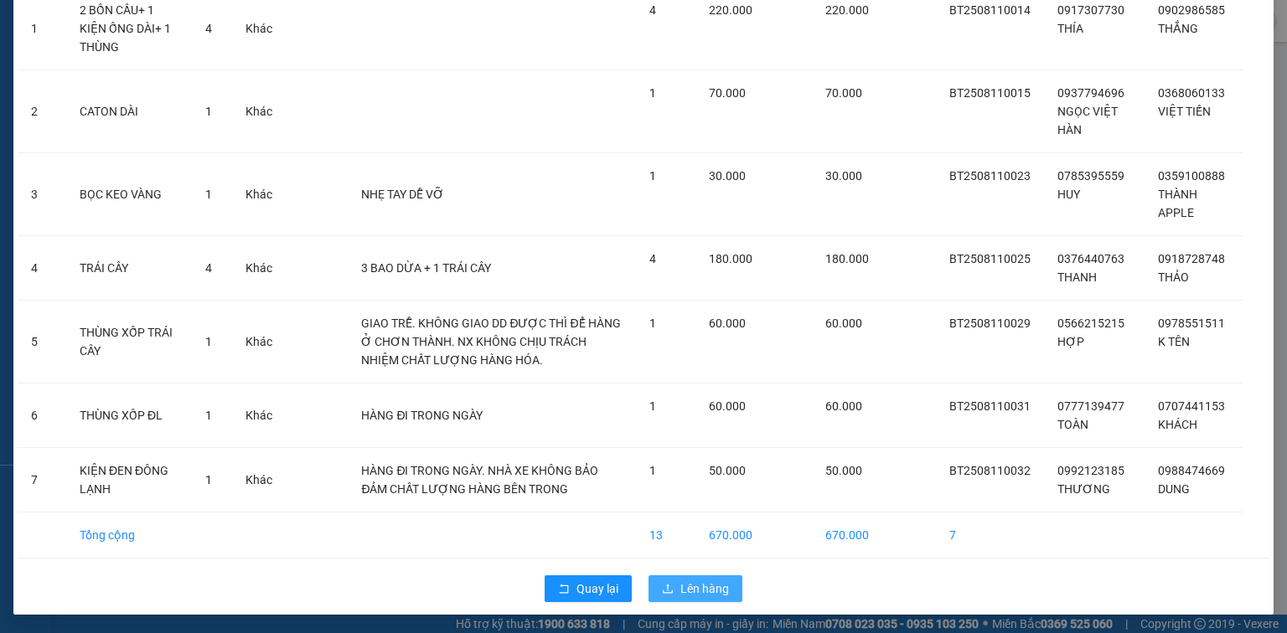
click at [700, 589] on span "Lên hàng" at bounding box center [704, 589] width 49 height 18
